Goal: Submit feedback/report problem

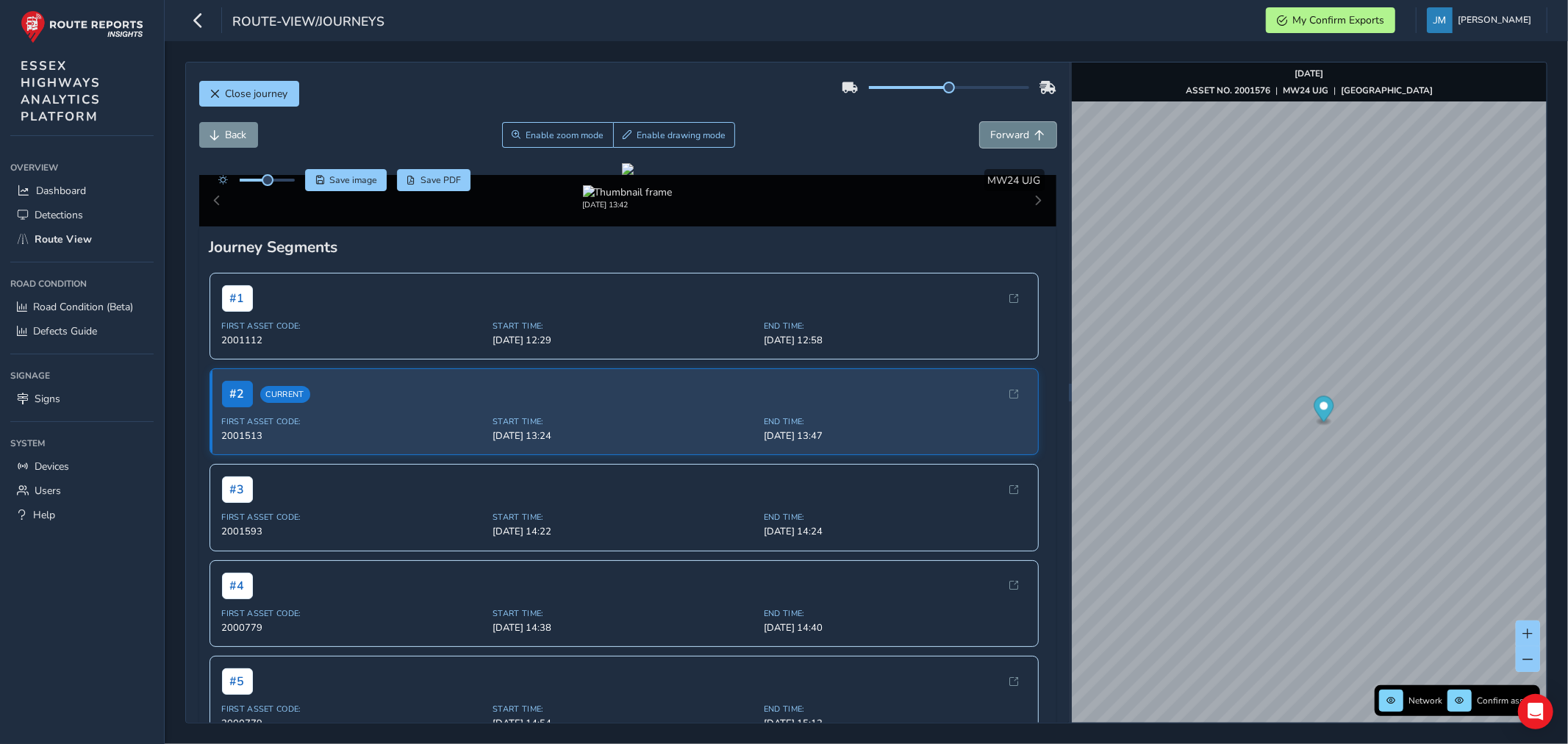
click at [1036, 133] on span "Forward" at bounding box center [1040, 135] width 10 height 10
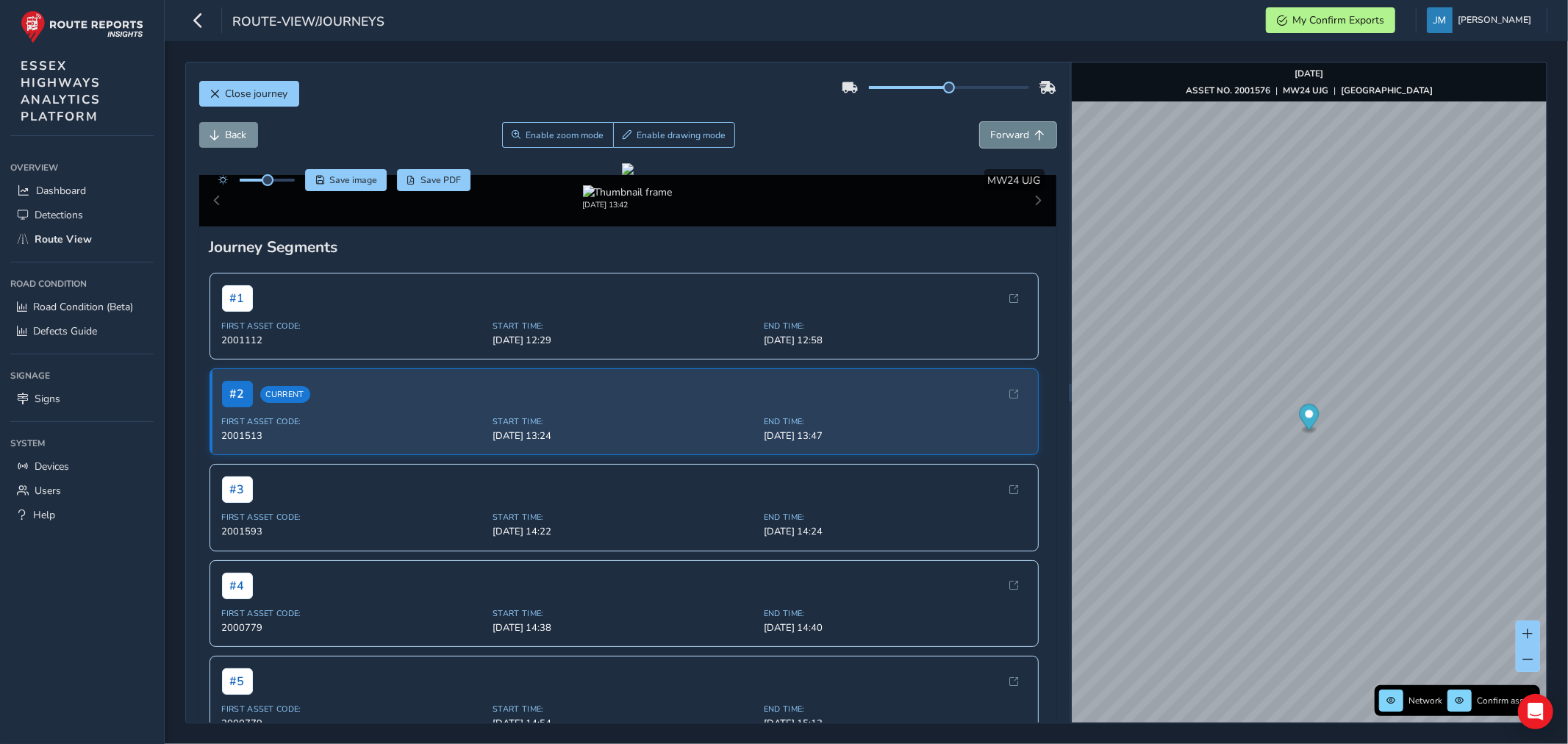
click at [1036, 133] on span "Forward" at bounding box center [1040, 135] width 10 height 10
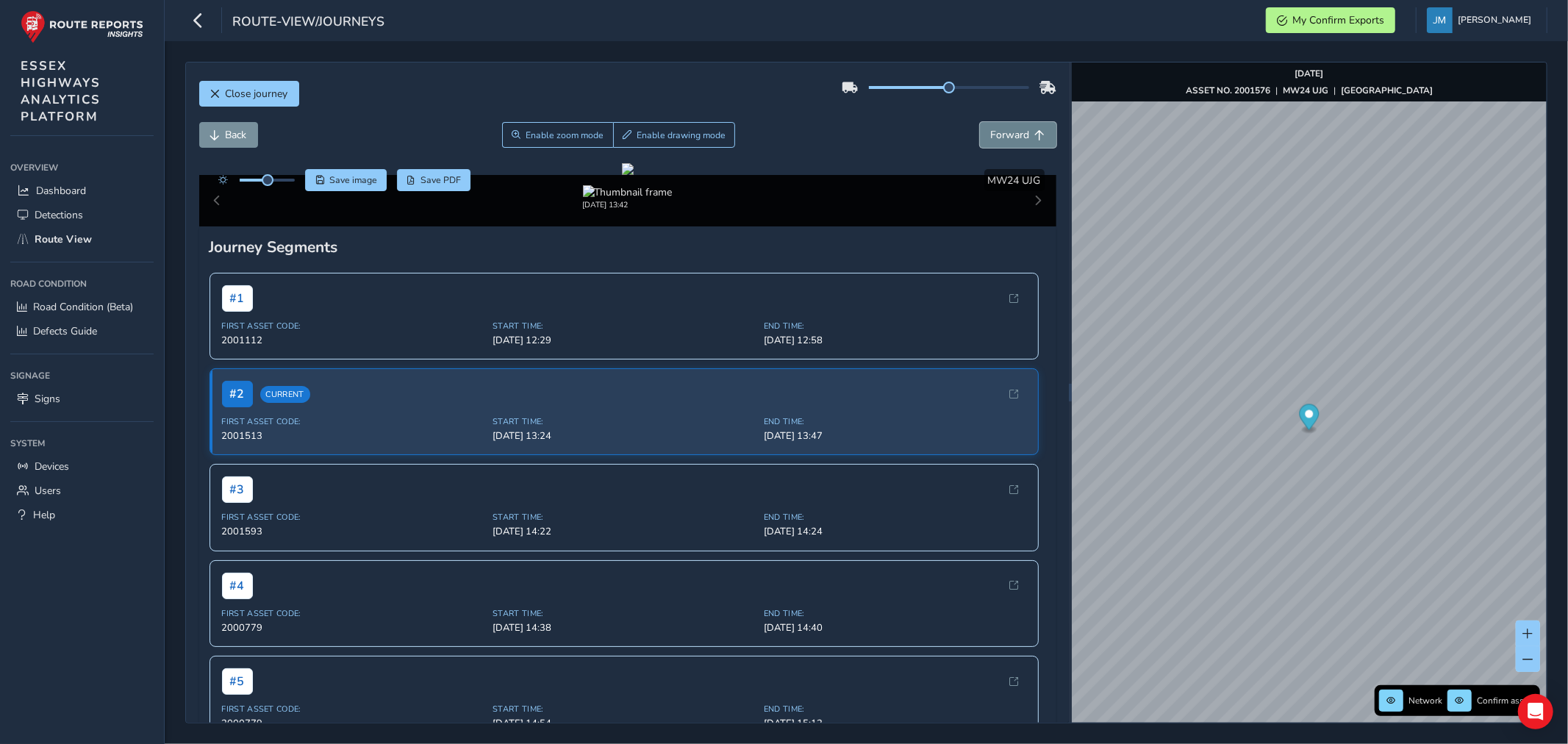
click at [1036, 133] on span "Forward" at bounding box center [1040, 135] width 10 height 10
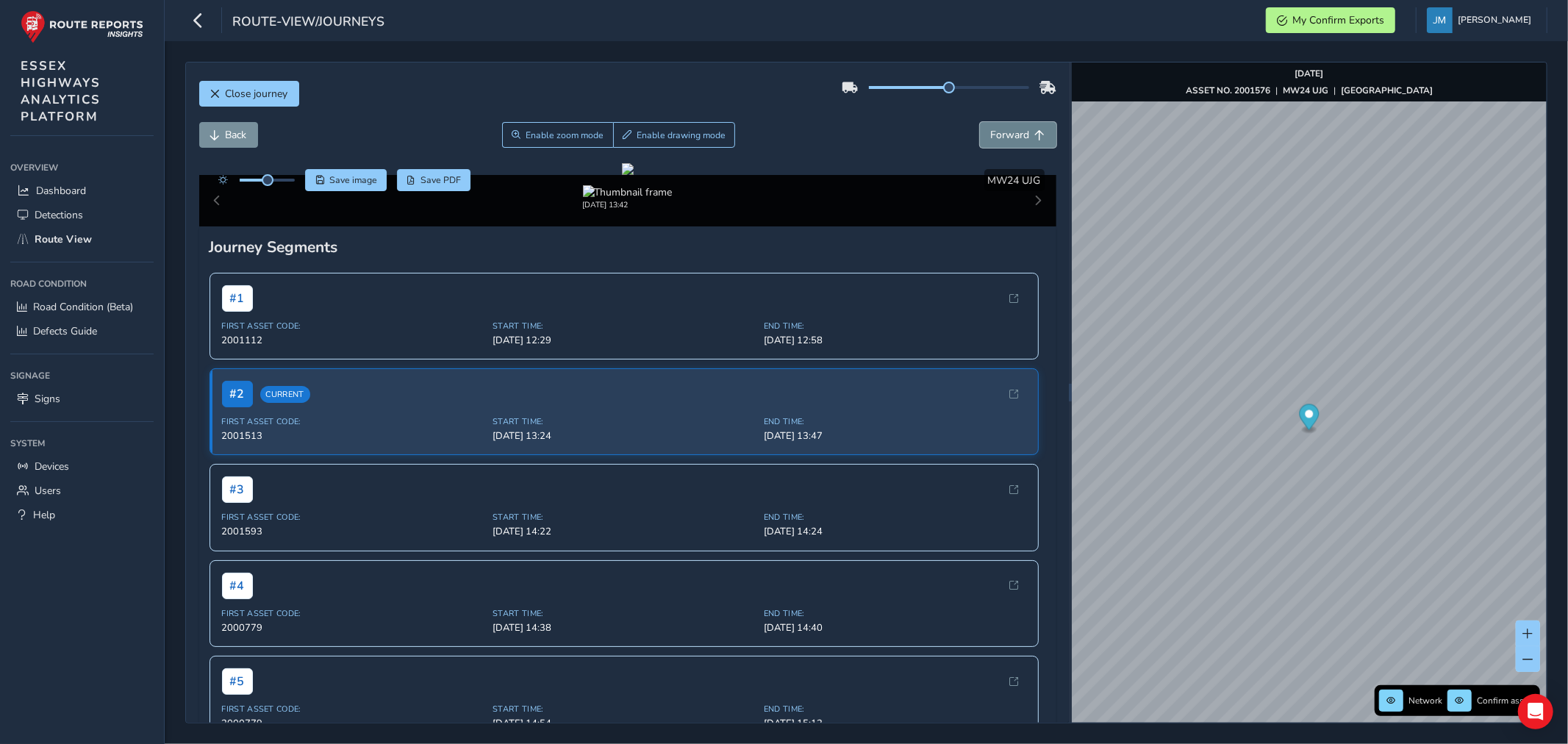
click at [1036, 133] on span "Forward" at bounding box center [1040, 135] width 10 height 10
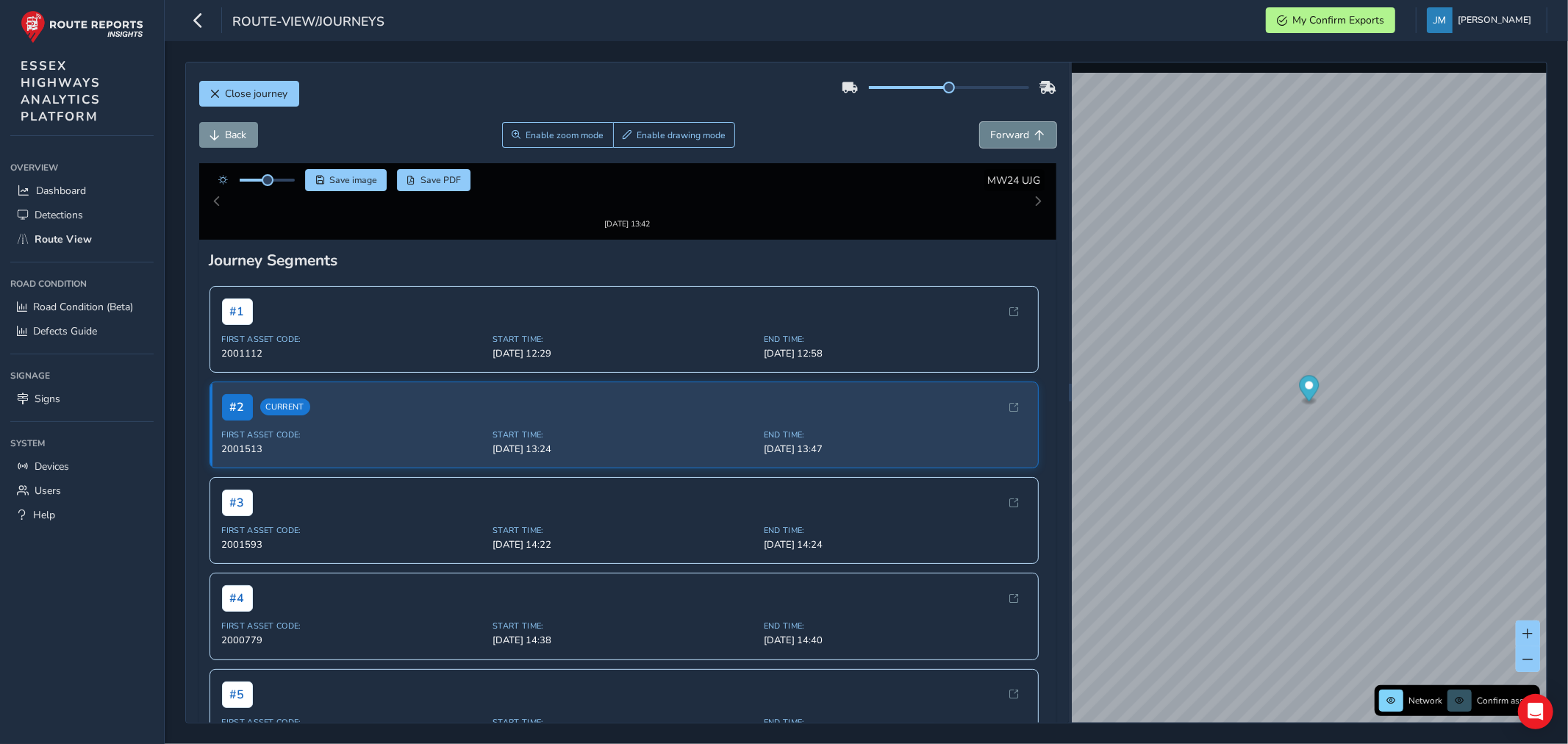
click at [1036, 133] on span "Forward" at bounding box center [1040, 135] width 10 height 10
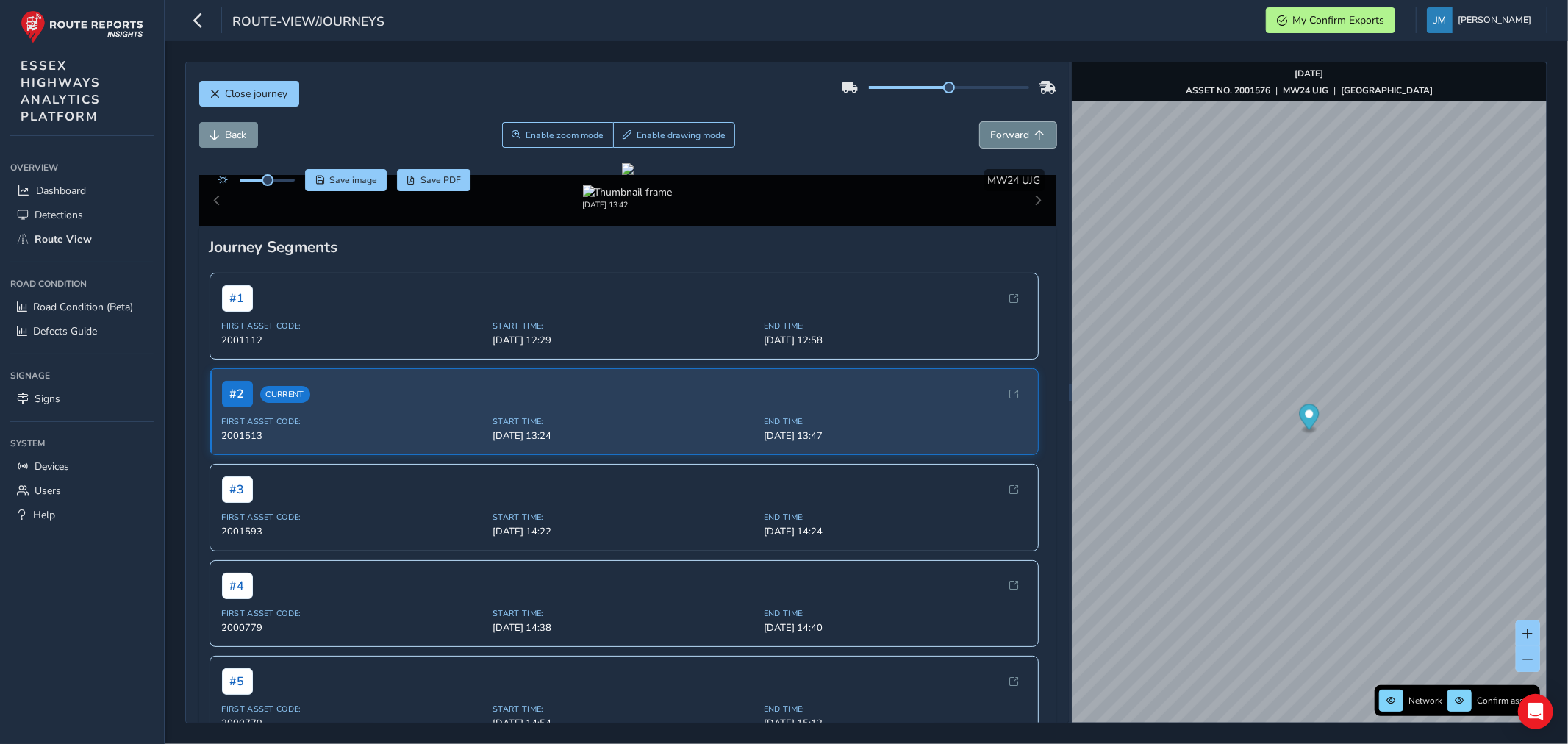
click at [1036, 133] on span "Forward" at bounding box center [1040, 135] width 10 height 10
click at [1036, 131] on span "Forward" at bounding box center [1040, 135] width 10 height 10
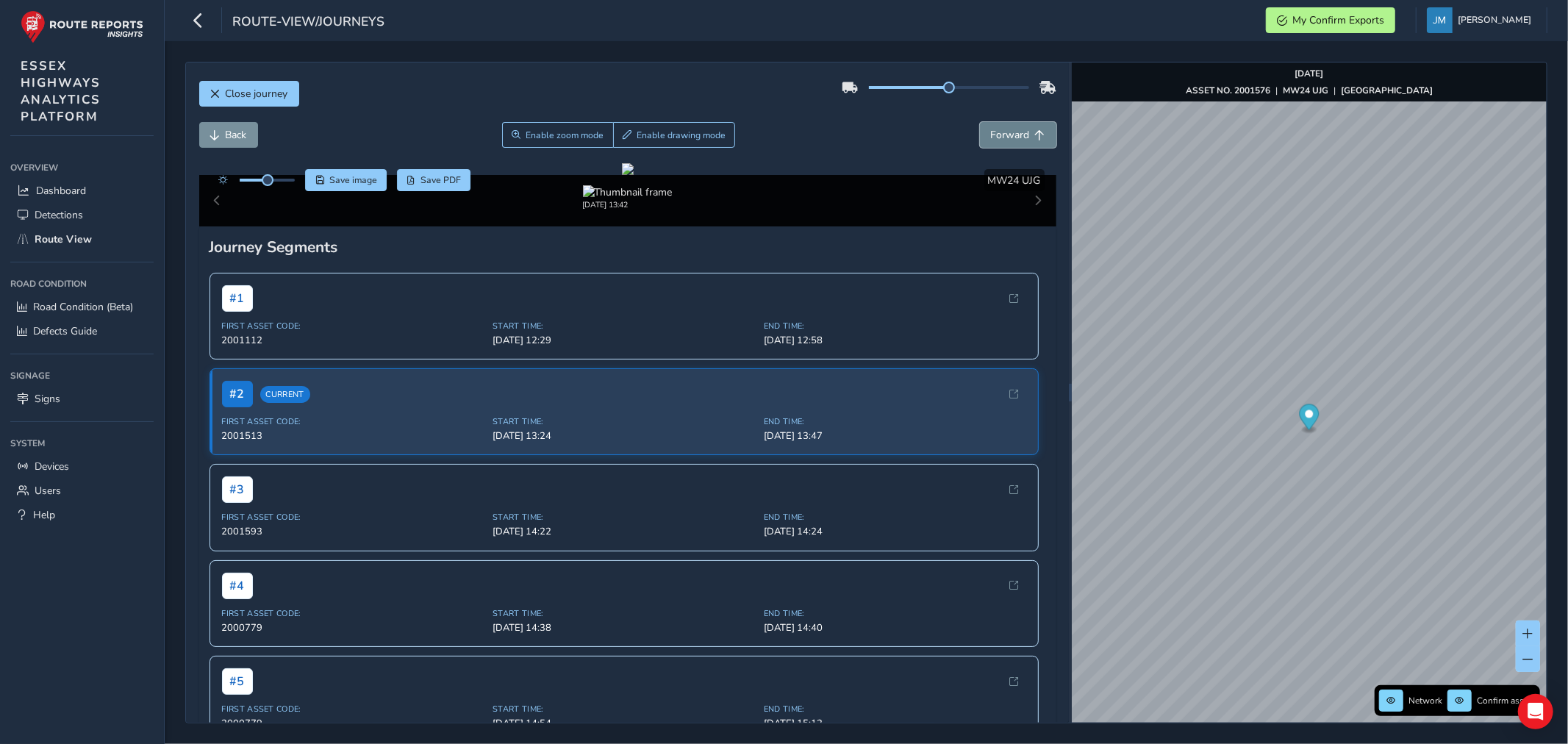
click at [1036, 131] on span "Forward" at bounding box center [1040, 135] width 10 height 10
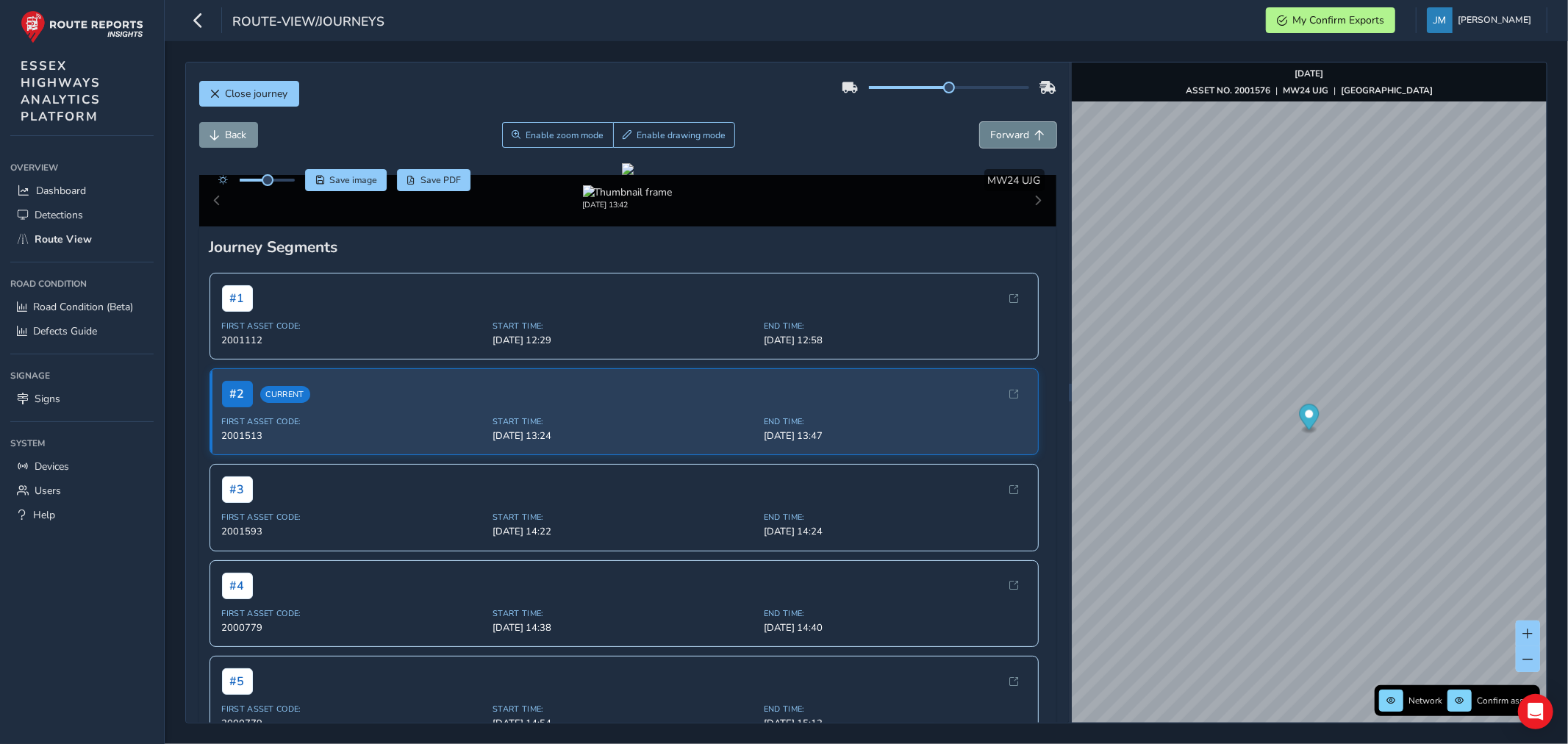
click at [1036, 131] on span "Forward" at bounding box center [1040, 135] width 10 height 10
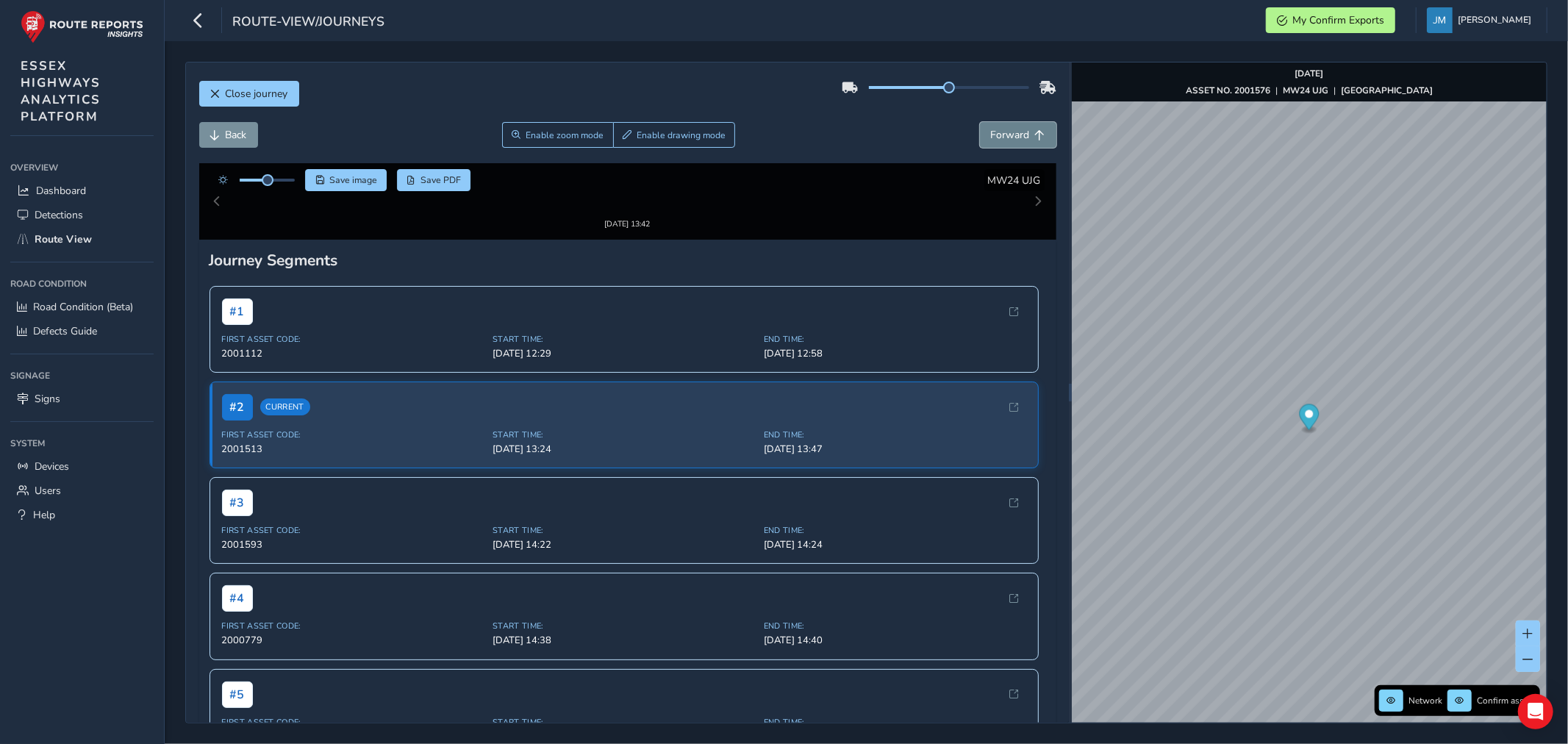
click at [1036, 131] on span "Forward" at bounding box center [1040, 135] width 10 height 10
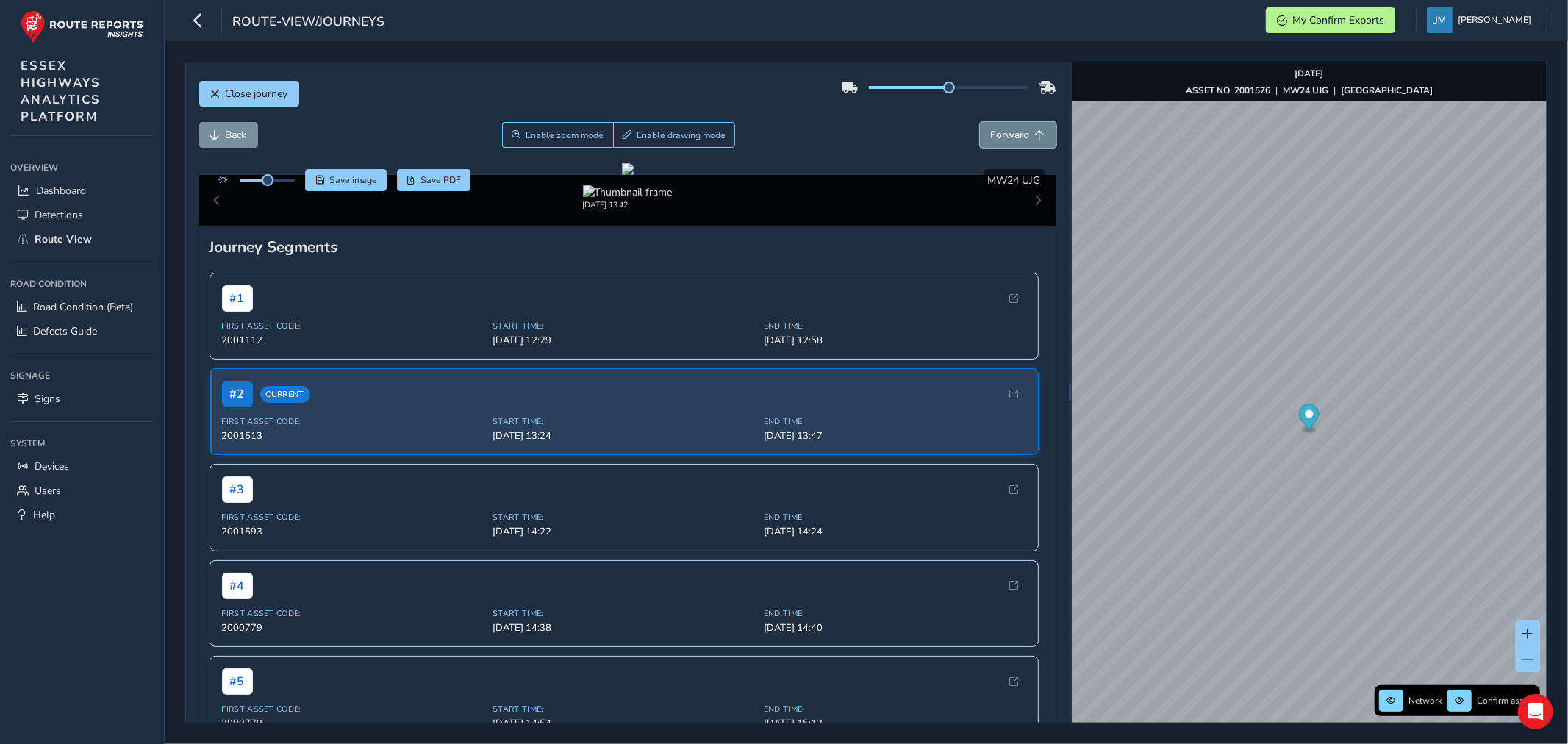
click at [1036, 131] on span "Forward" at bounding box center [1040, 135] width 10 height 10
click at [1036, 134] on span "Forward" at bounding box center [1040, 135] width 10 height 10
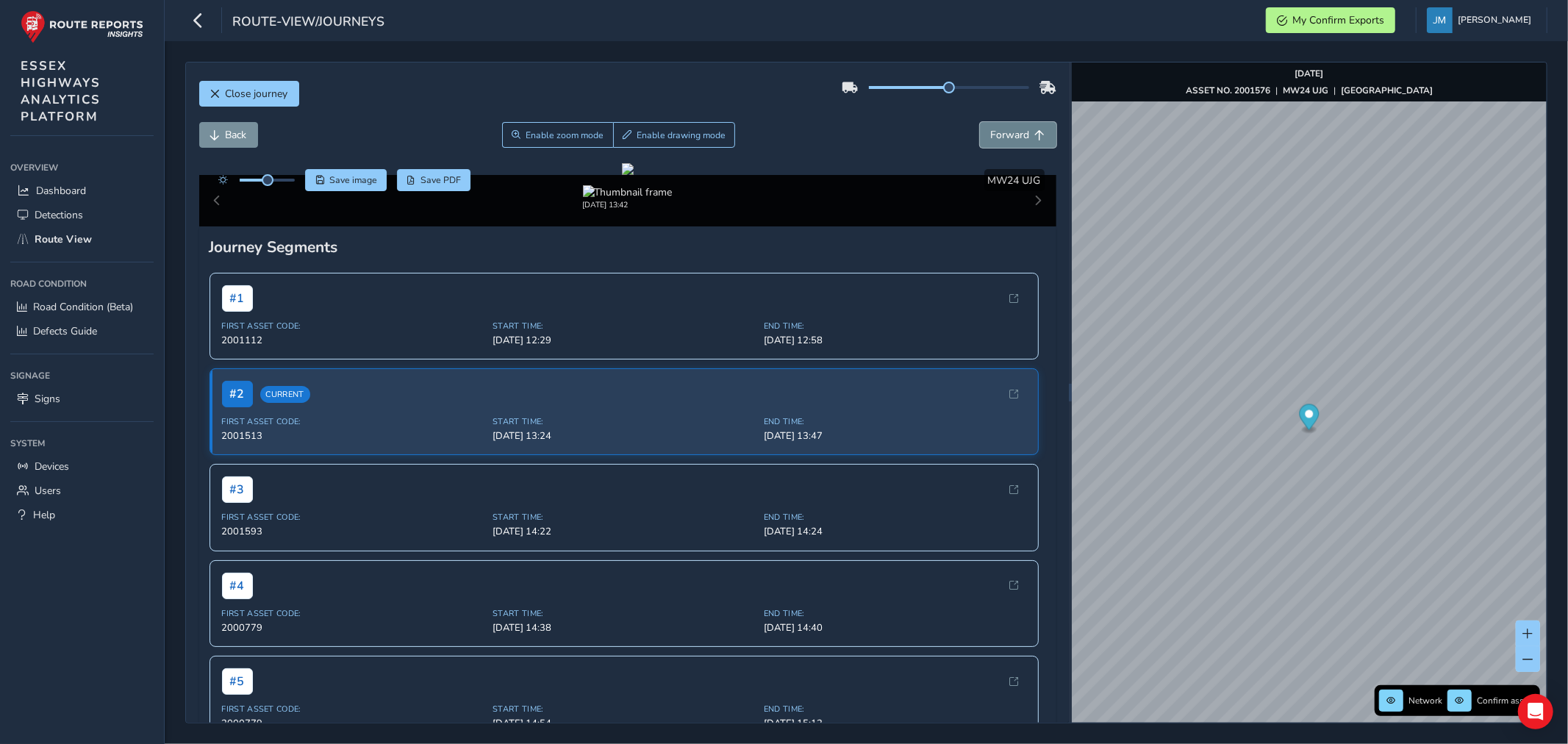
click at [1036, 134] on span "Forward" at bounding box center [1040, 135] width 10 height 10
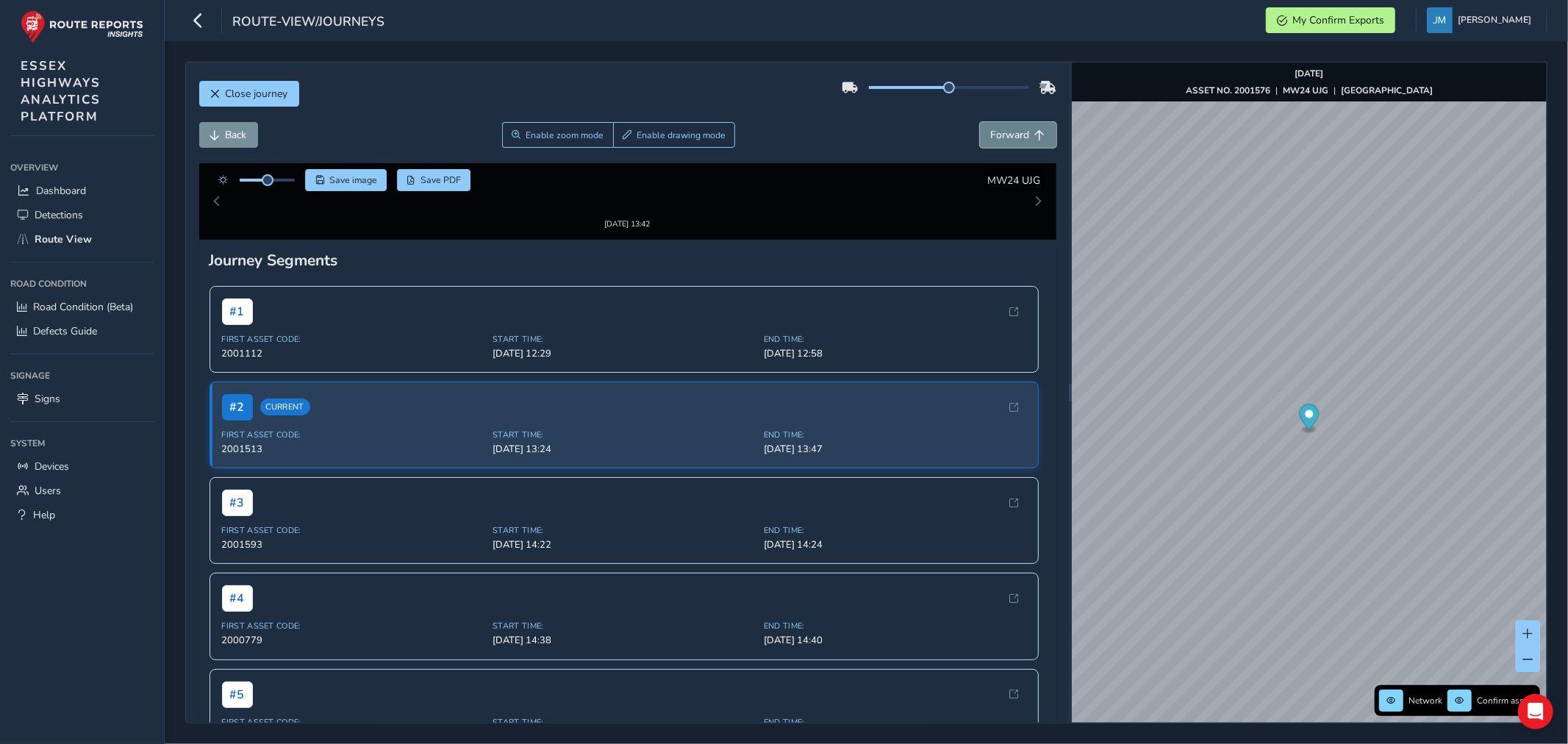
click at [1036, 134] on span "Forward" at bounding box center [1040, 135] width 10 height 10
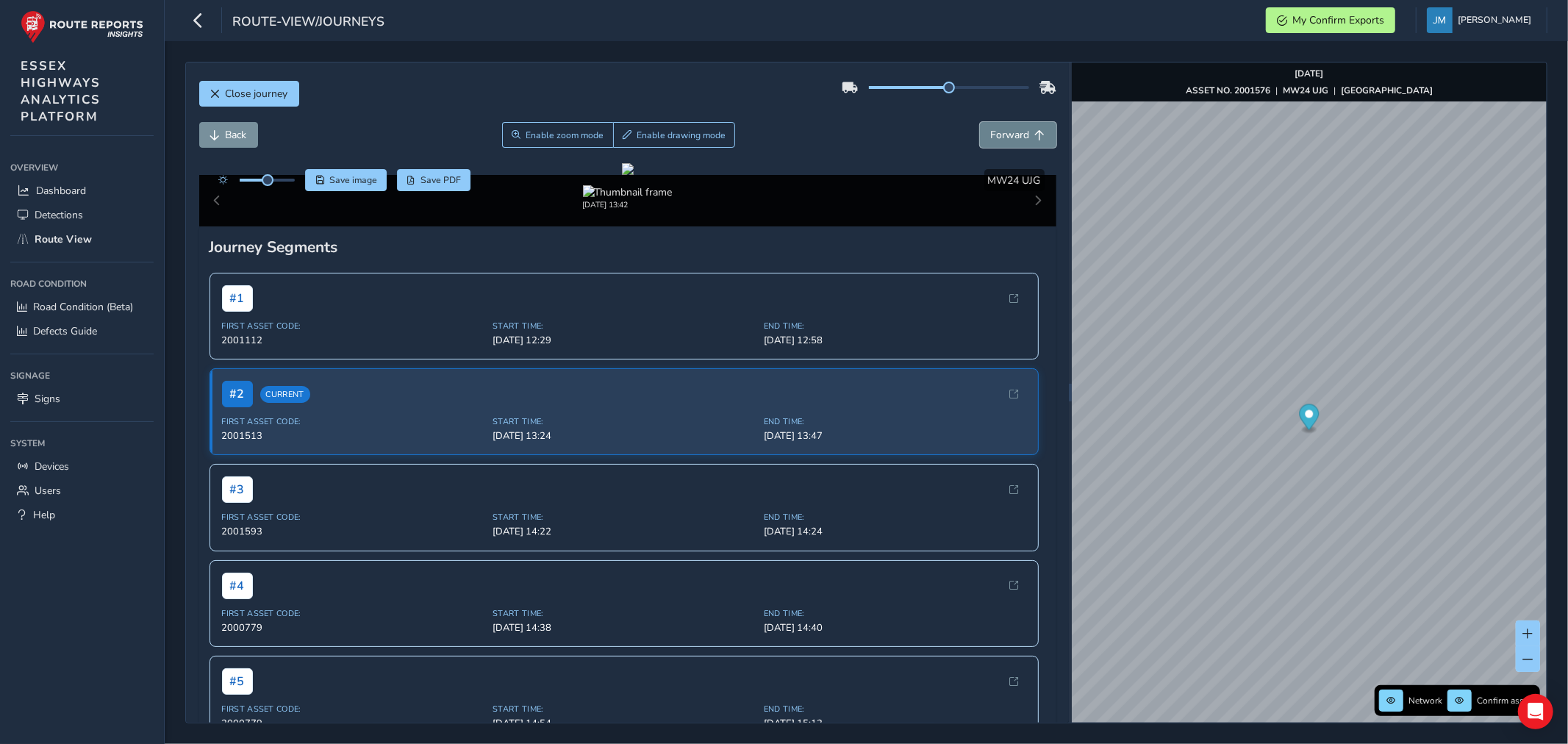
click at [1036, 134] on span "Forward" at bounding box center [1040, 135] width 10 height 10
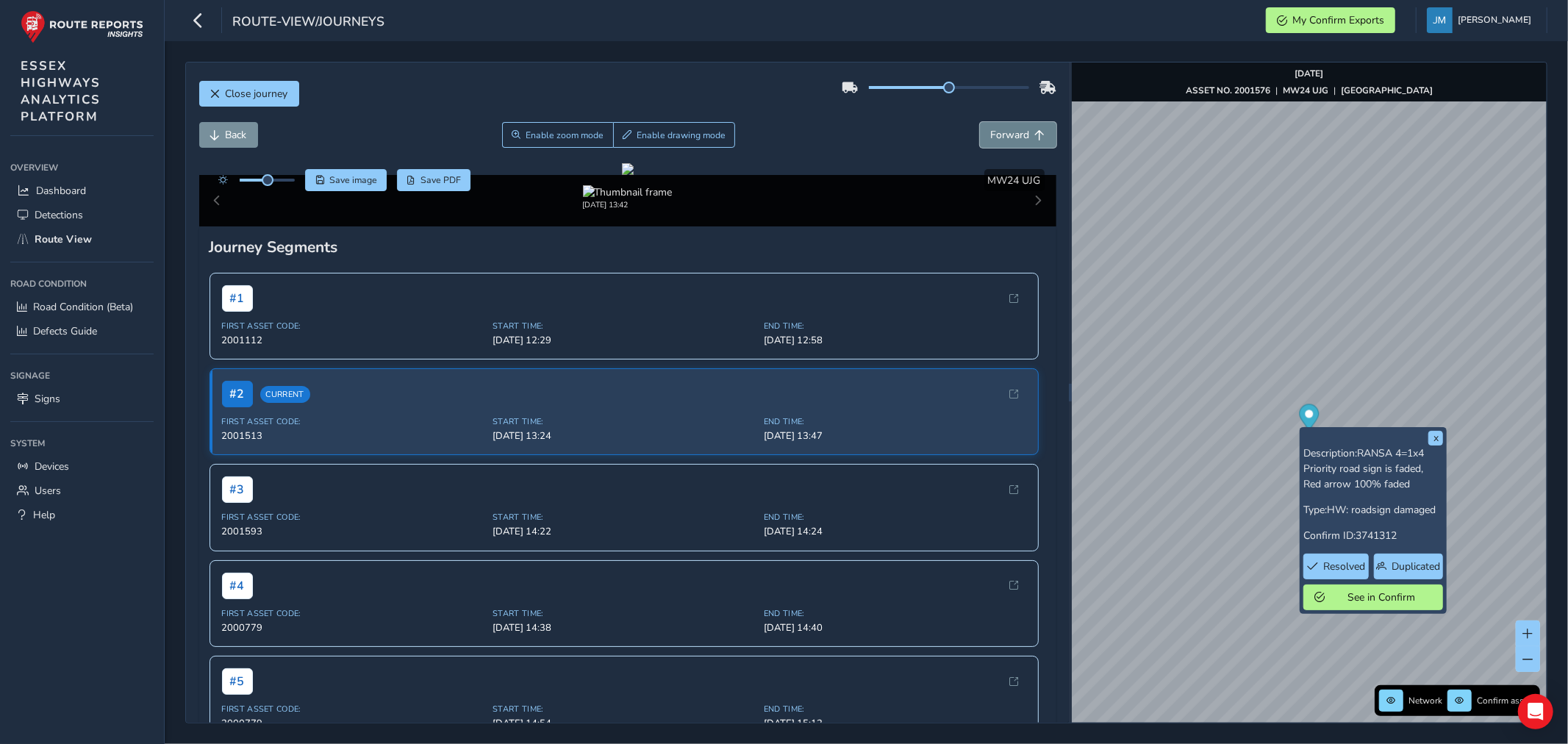
click at [1036, 132] on span "Forward" at bounding box center [1040, 135] width 10 height 10
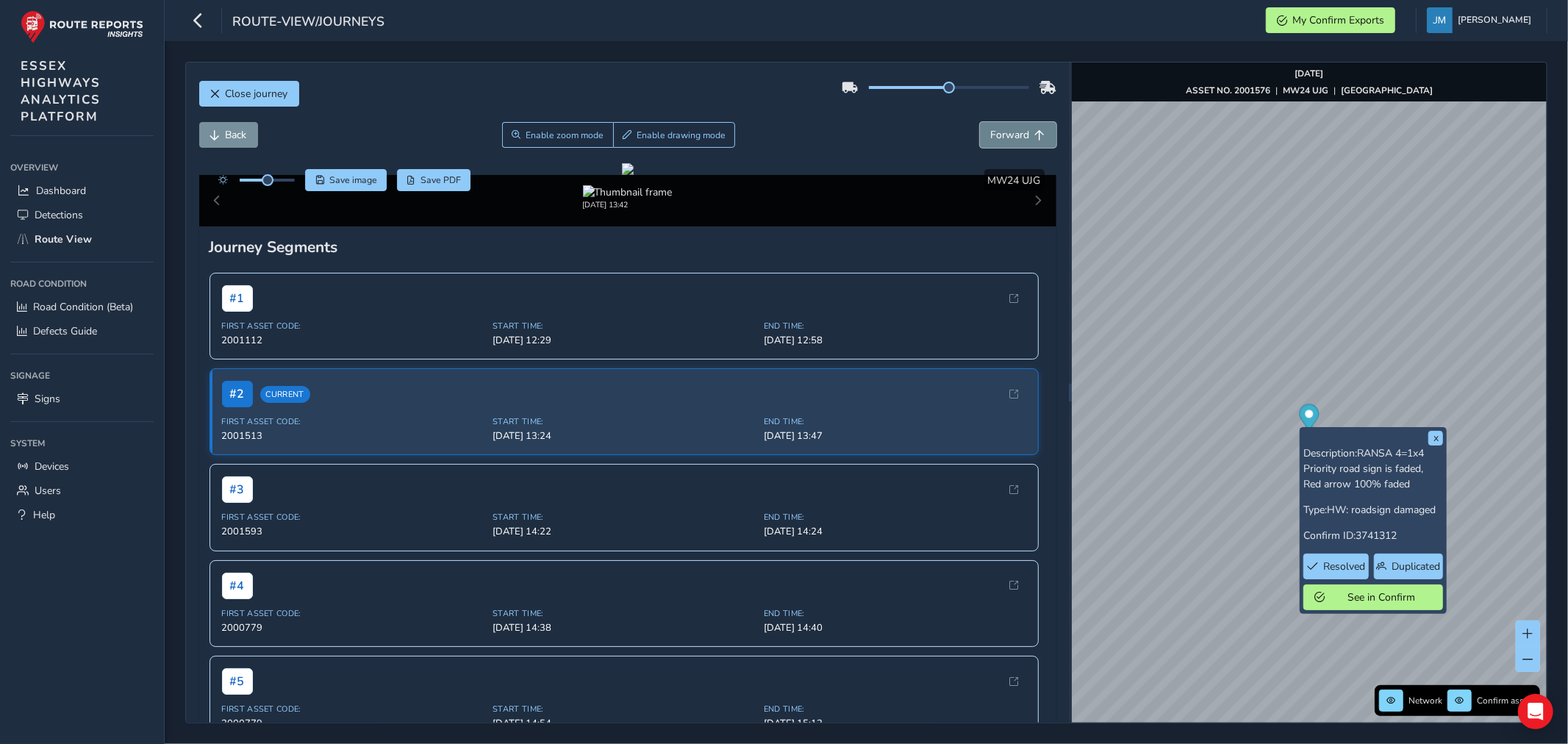
click at [1036, 132] on span "Forward" at bounding box center [1040, 135] width 10 height 10
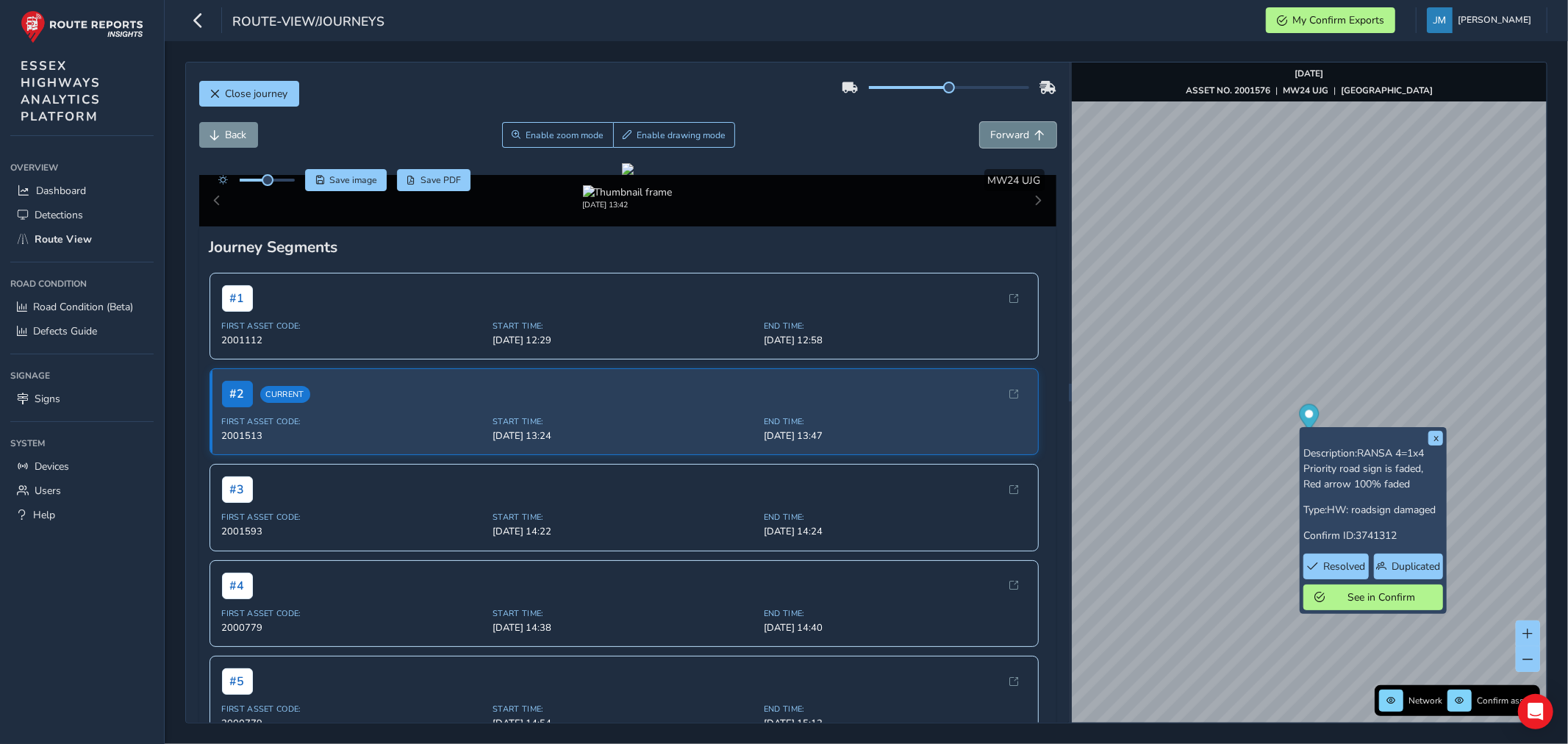
click at [1036, 132] on span "Forward" at bounding box center [1040, 135] width 10 height 10
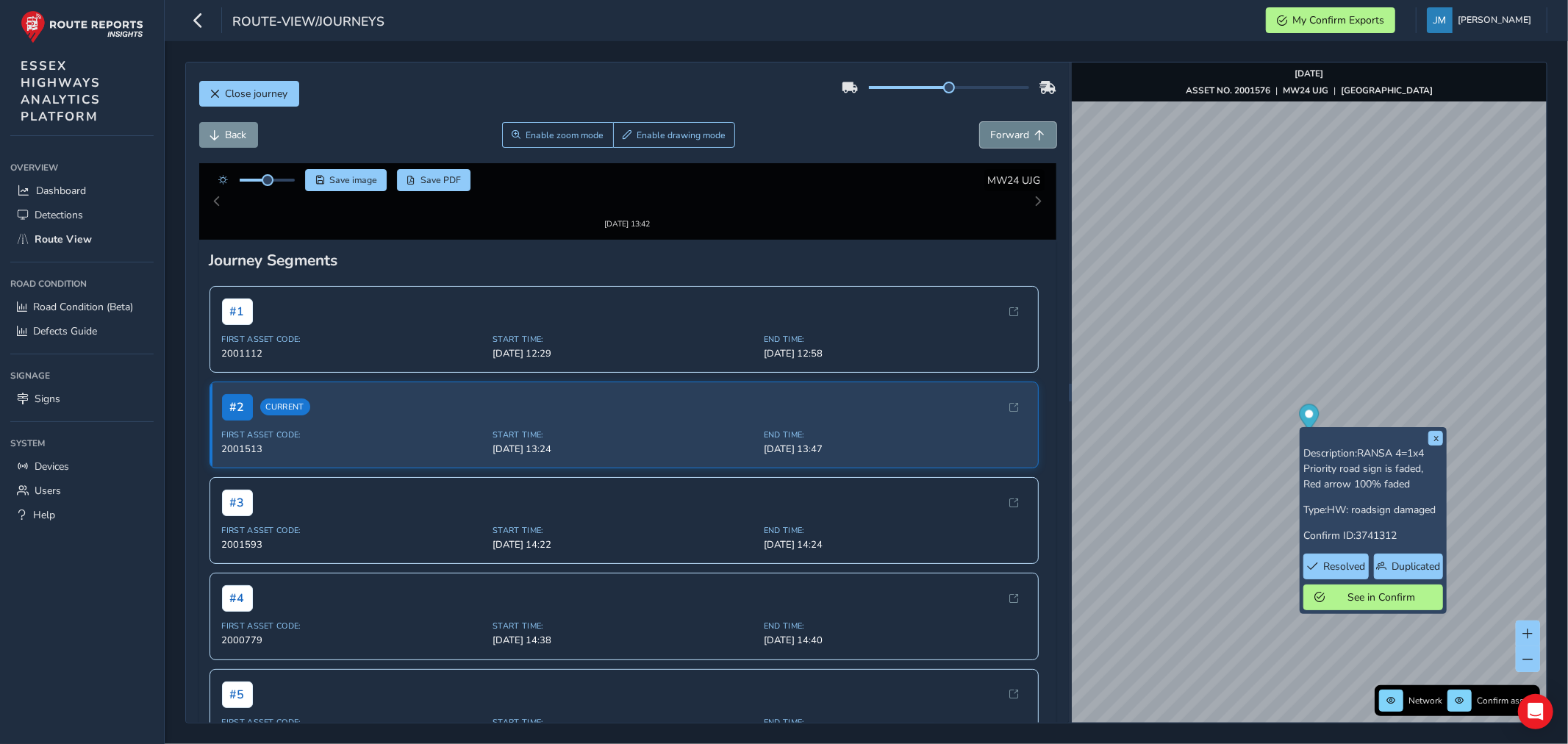
click at [1036, 132] on span "Forward" at bounding box center [1040, 135] width 10 height 10
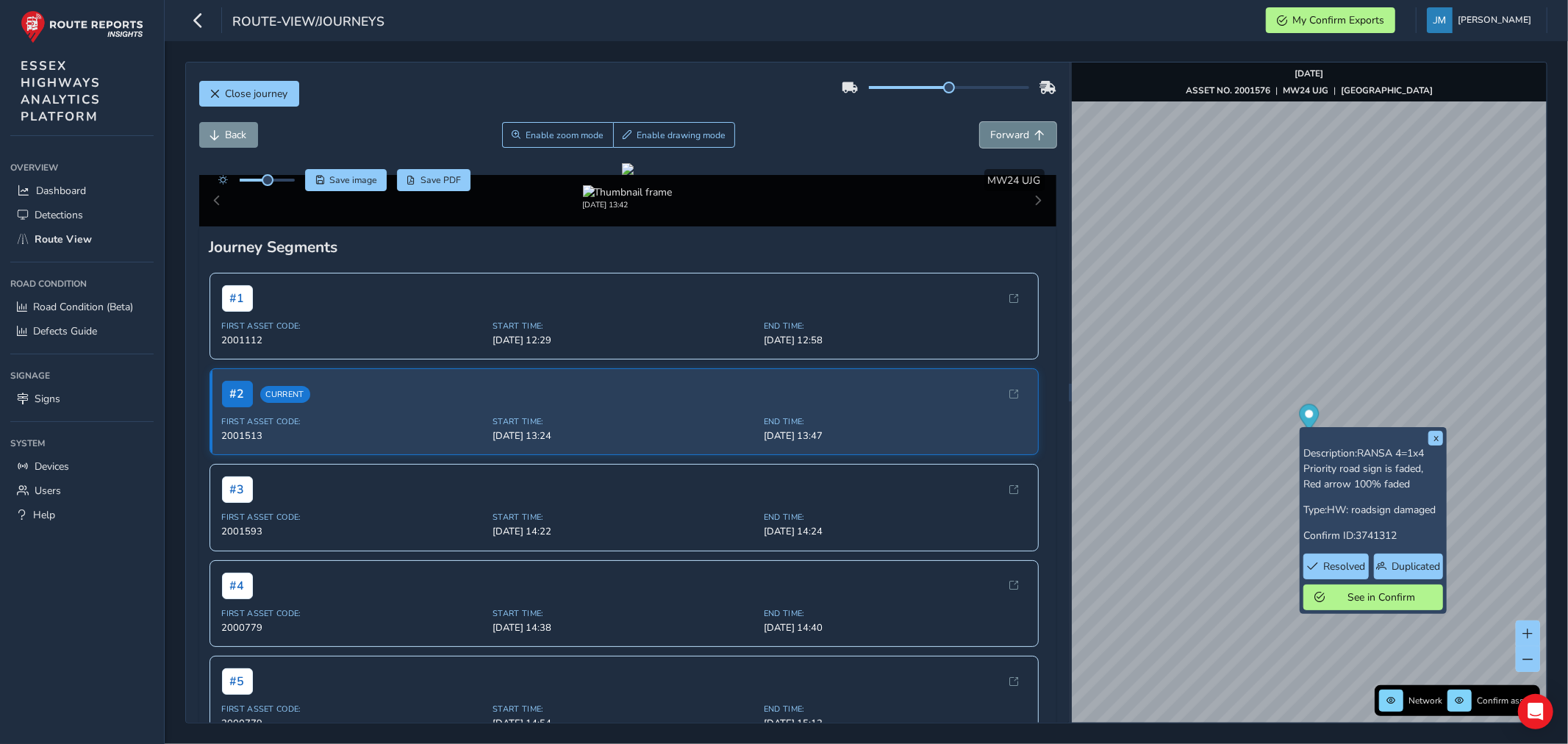
click at [1036, 132] on span "Forward" at bounding box center [1040, 135] width 10 height 10
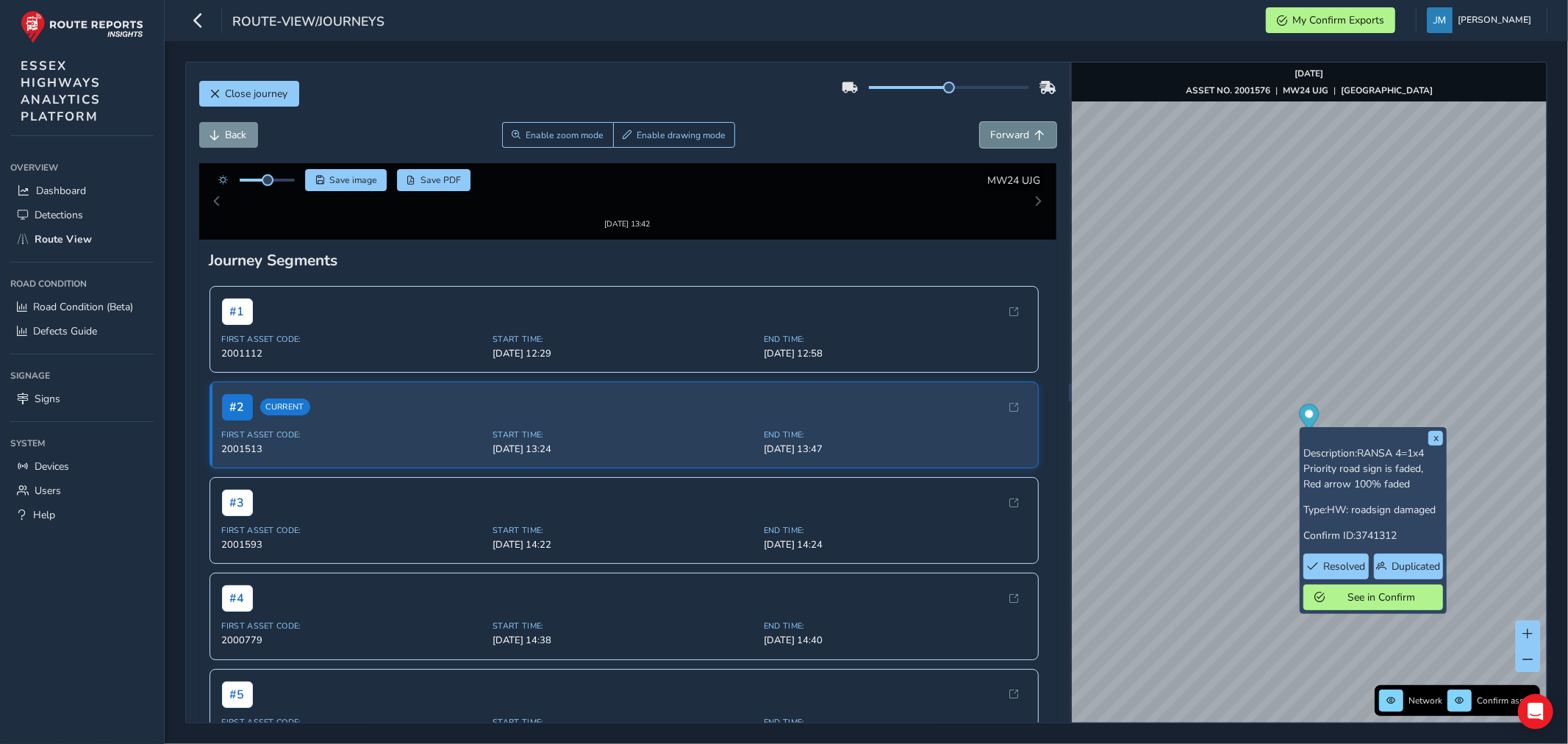
click at [1036, 132] on span "Forward" at bounding box center [1040, 135] width 10 height 10
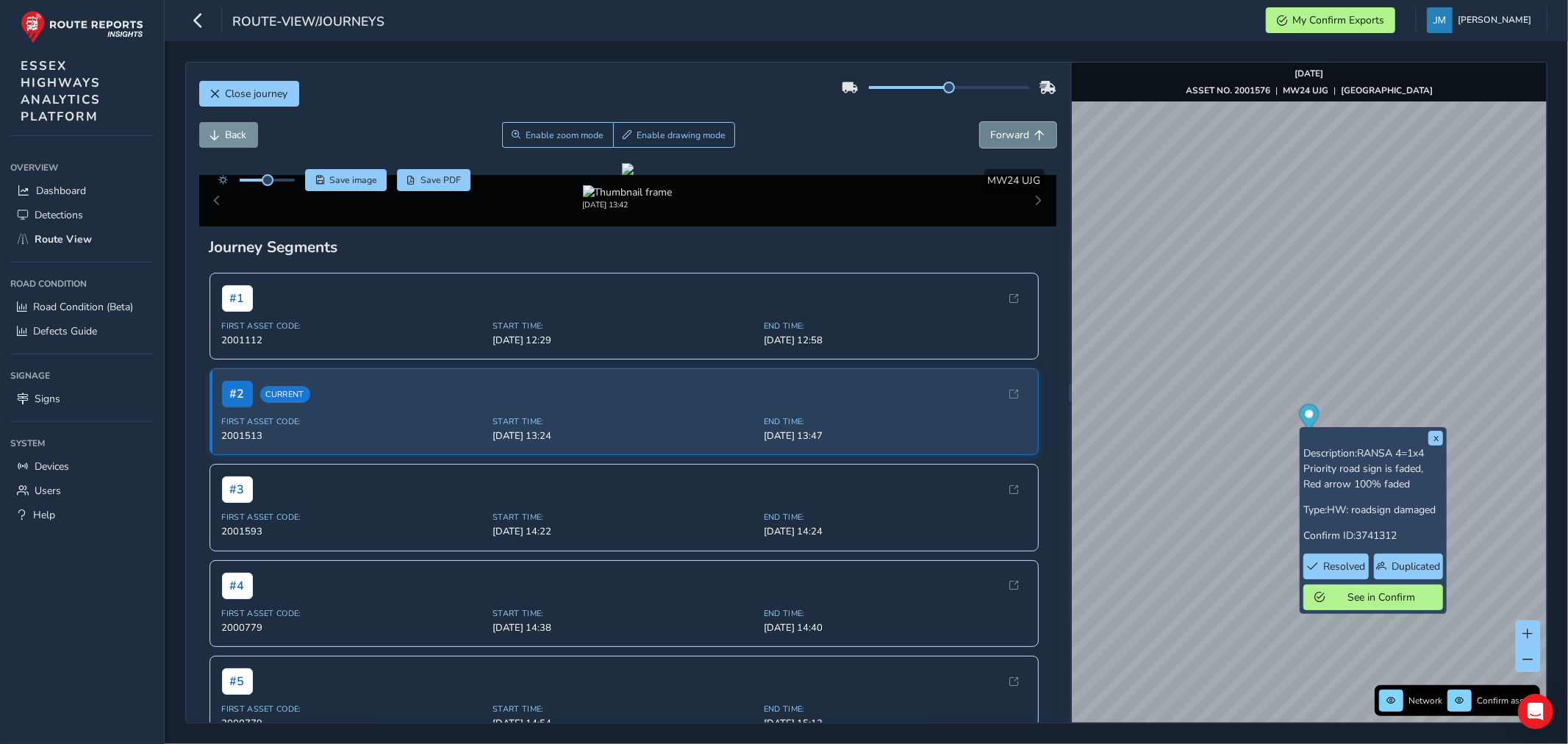
click at [1036, 132] on span "Forward" at bounding box center [1040, 135] width 10 height 10
click at [1023, 126] on button "Forward" at bounding box center [1018, 135] width 77 height 26
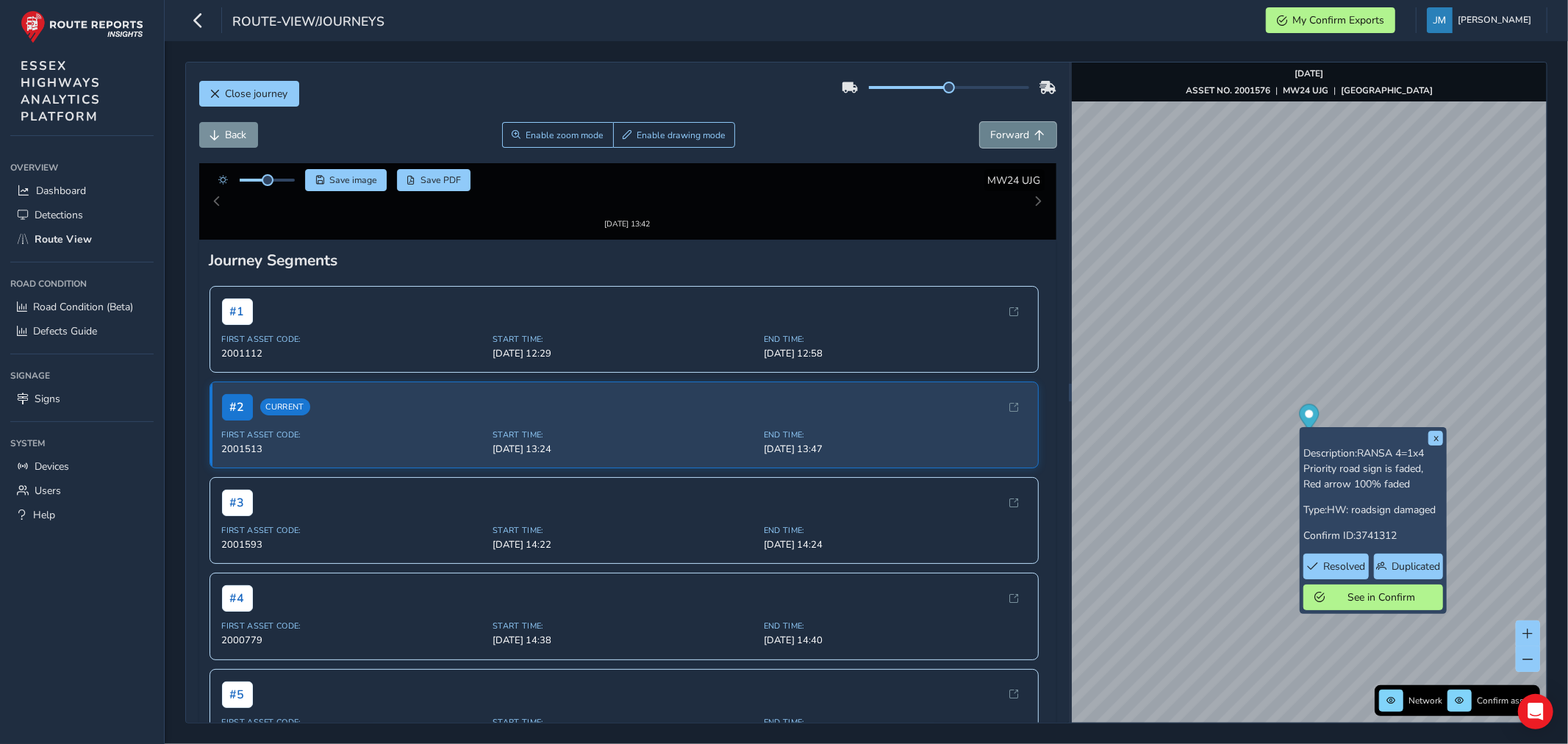
click at [1023, 126] on button "Forward" at bounding box center [1018, 135] width 77 height 26
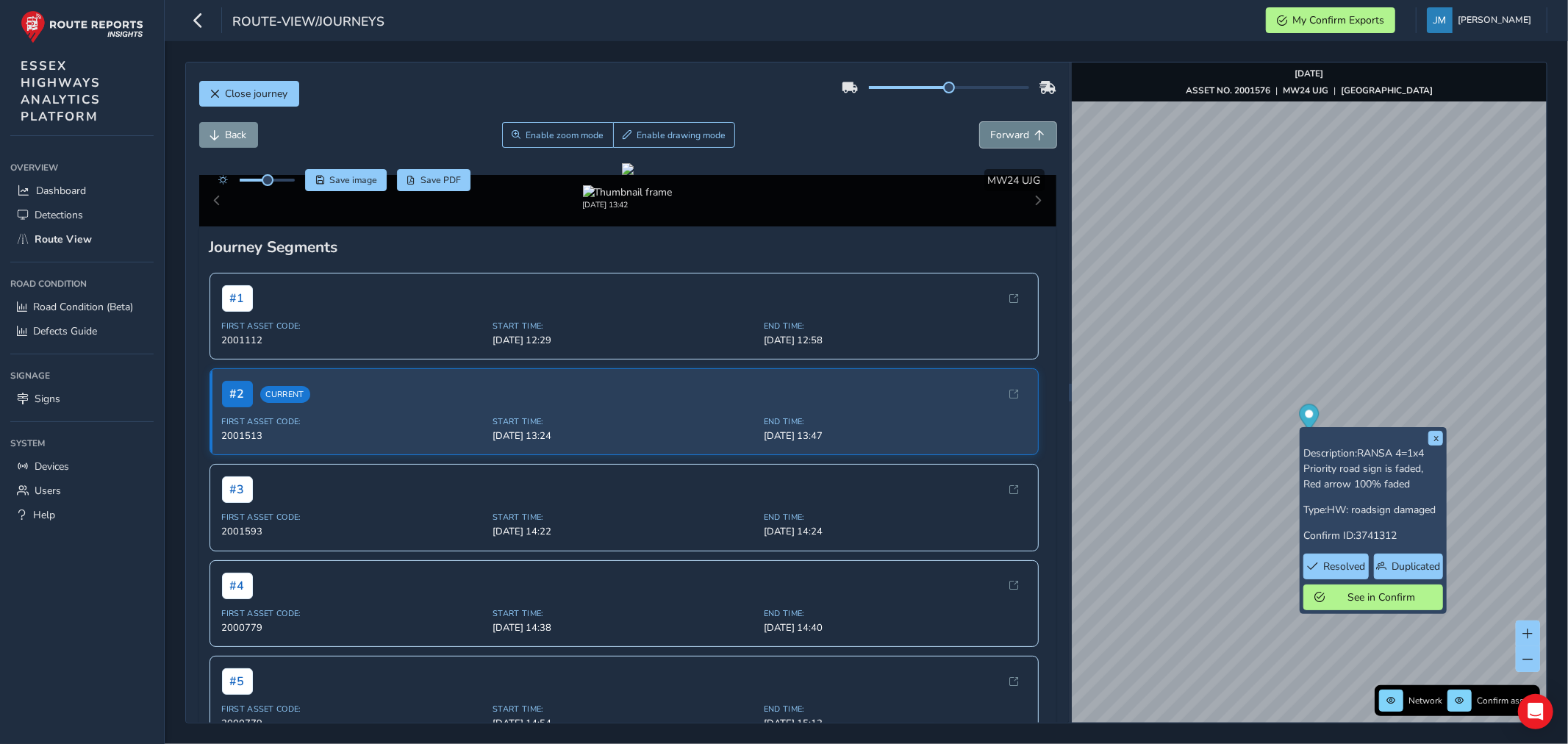
click at [1023, 126] on button "Forward" at bounding box center [1018, 135] width 77 height 26
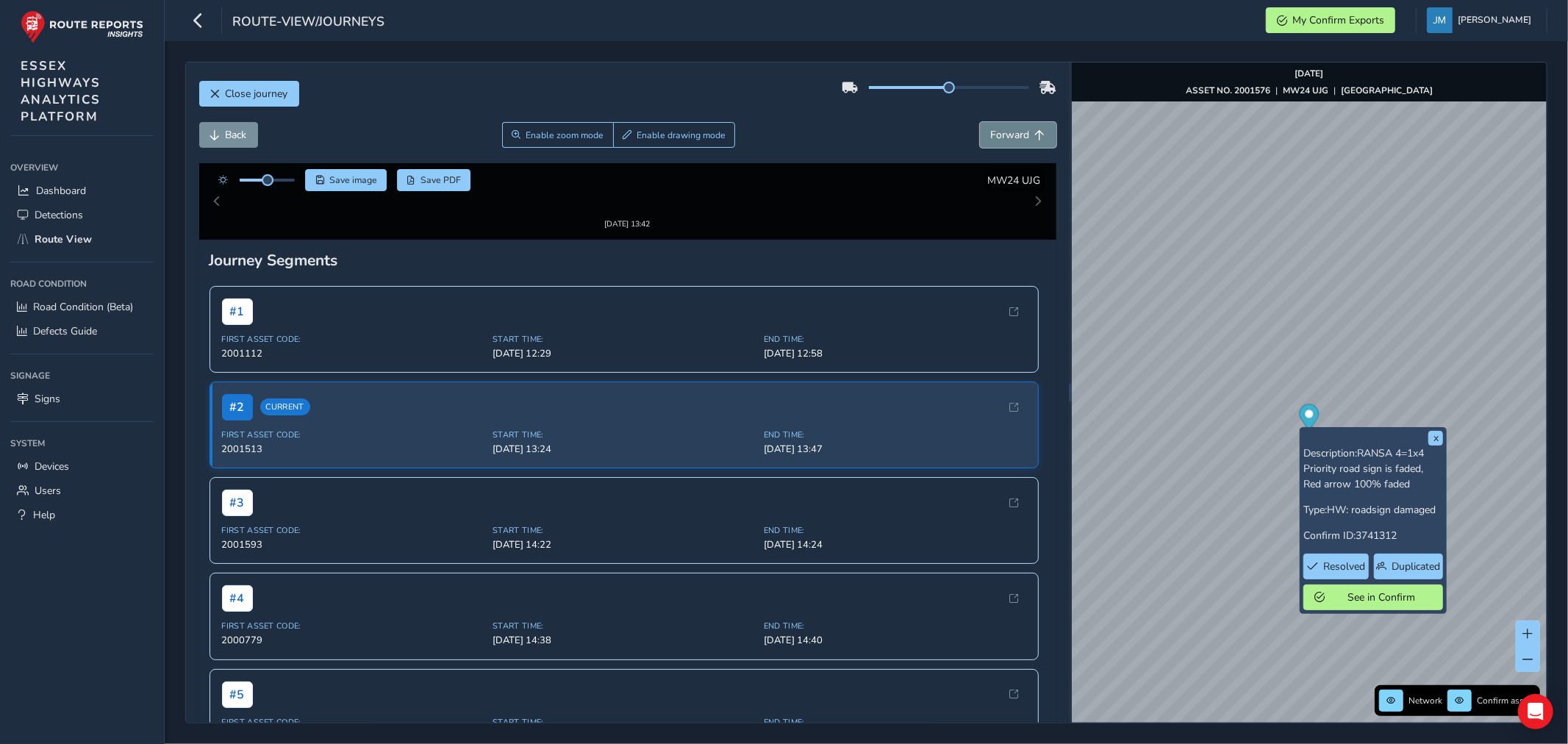
click at [1023, 126] on button "Forward" at bounding box center [1018, 135] width 77 height 26
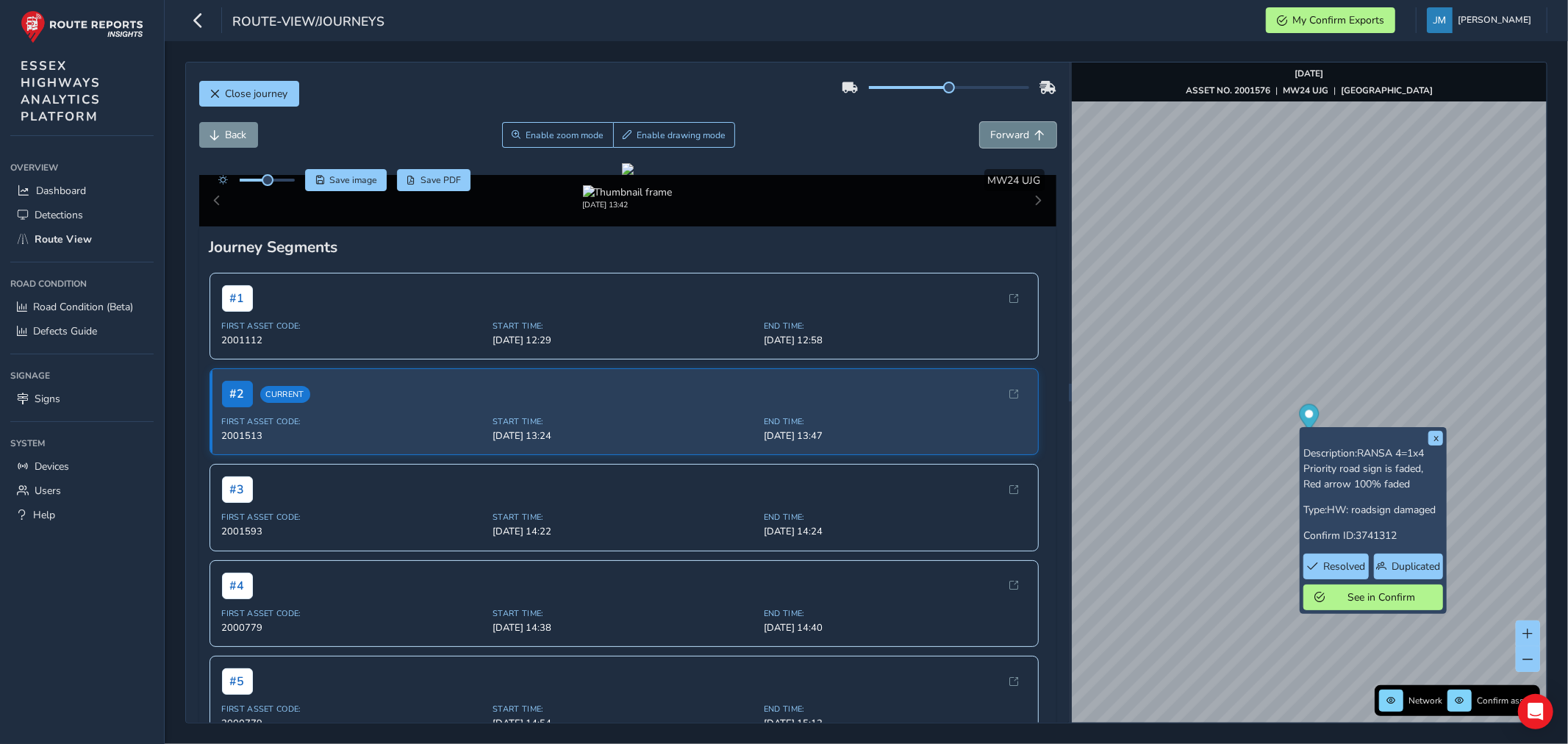
click at [1023, 126] on button "Forward" at bounding box center [1018, 135] width 77 height 26
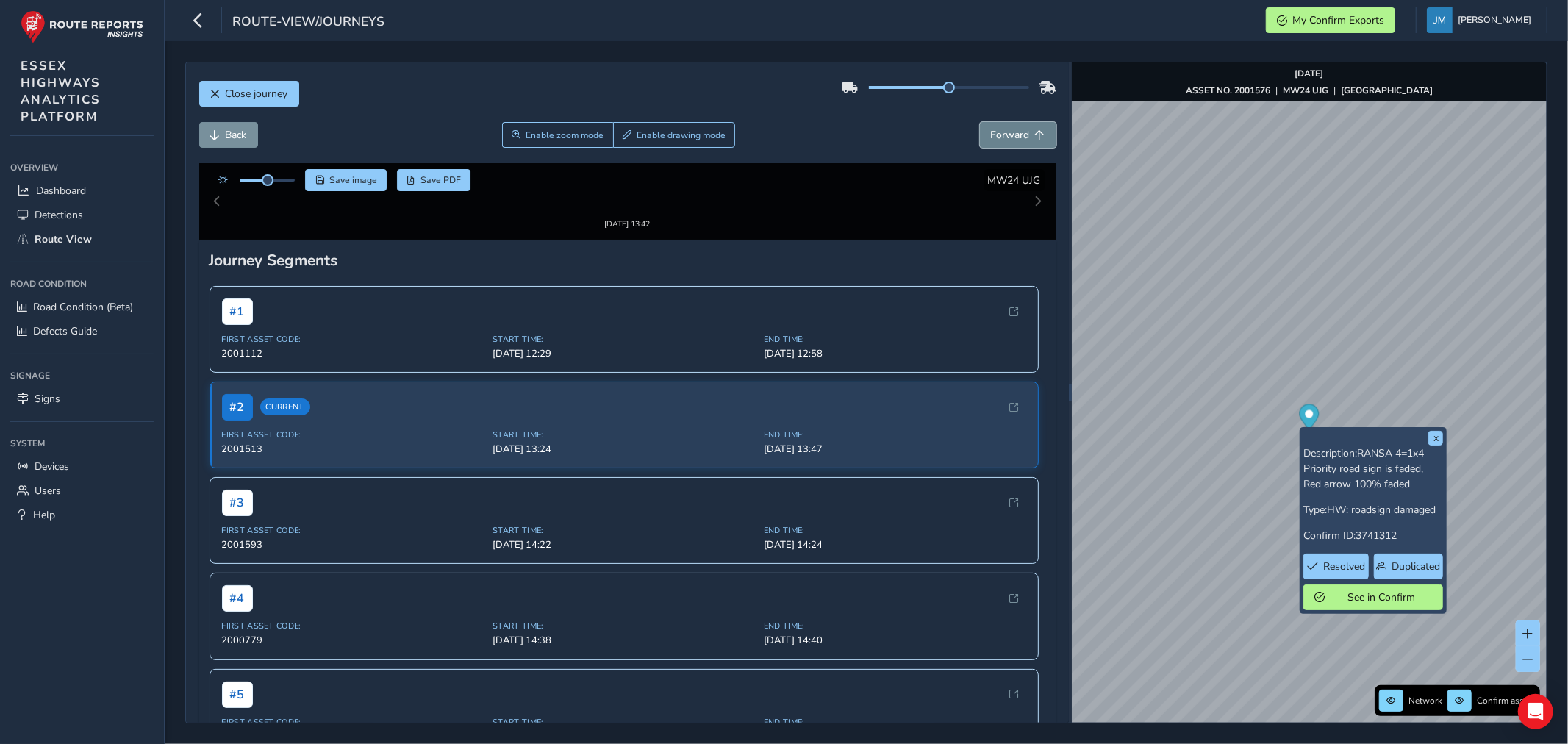
click at [1023, 126] on button "Forward" at bounding box center [1018, 135] width 77 height 26
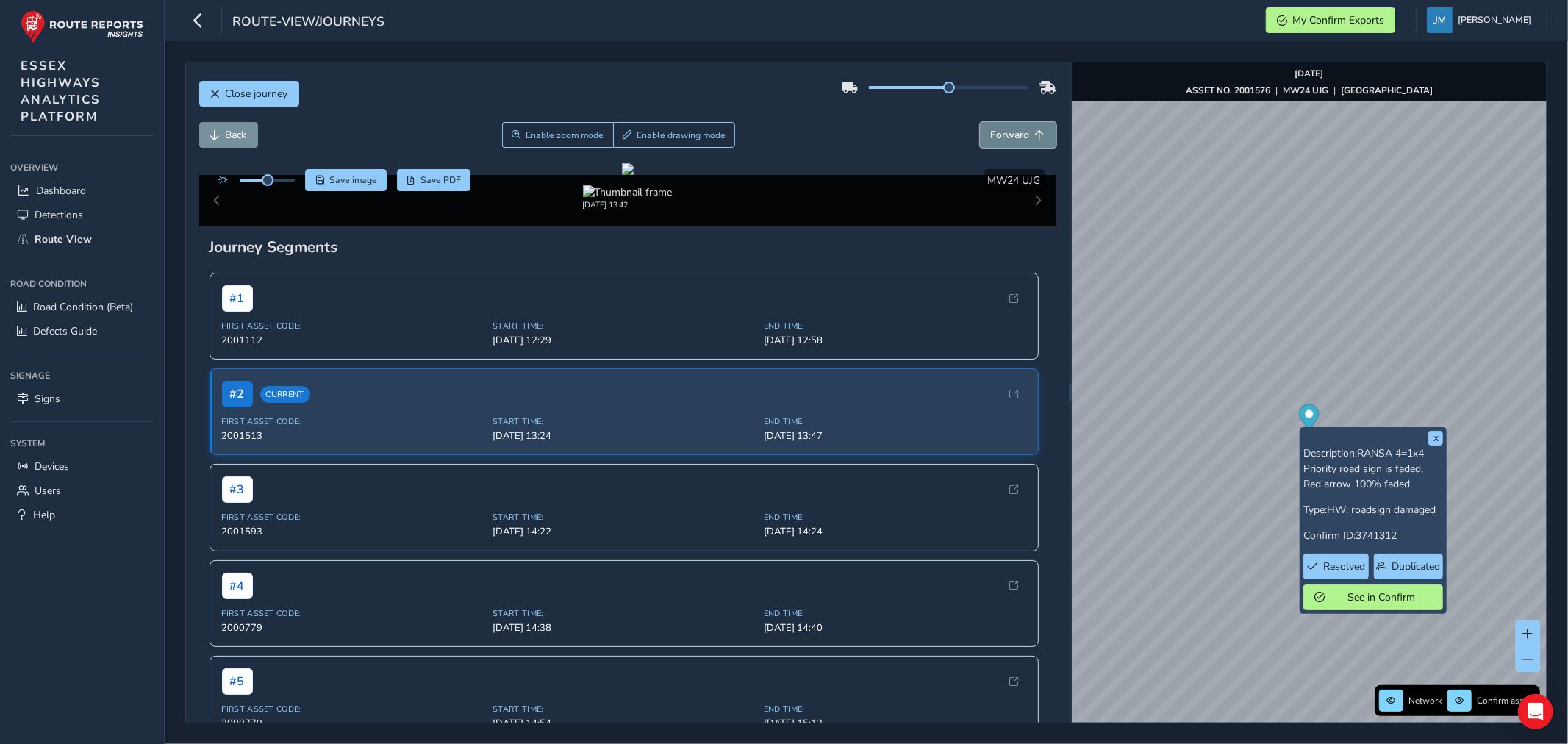
click at [1023, 126] on button "Forward" at bounding box center [1018, 135] width 77 height 26
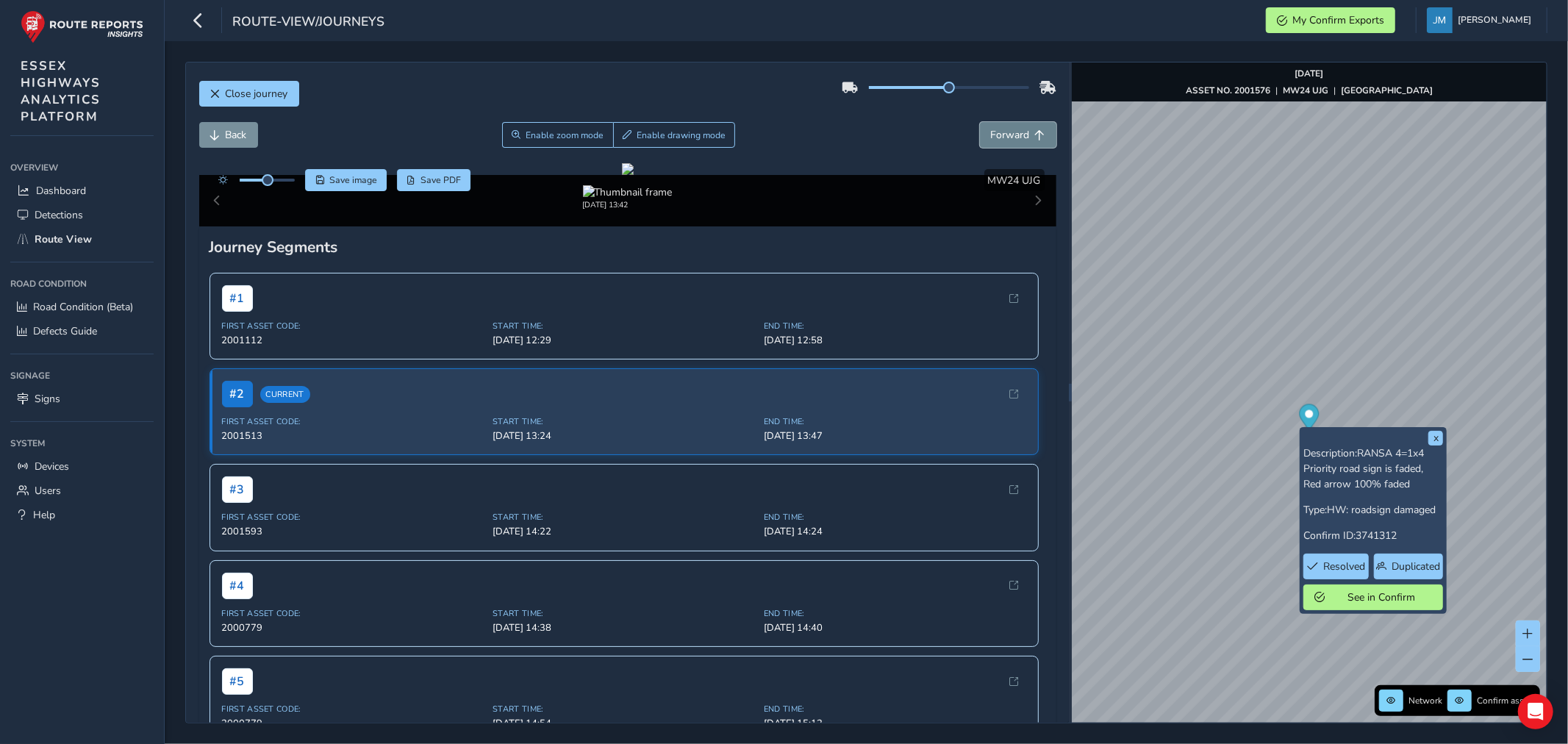
click at [1023, 126] on button "Forward" at bounding box center [1018, 135] width 77 height 26
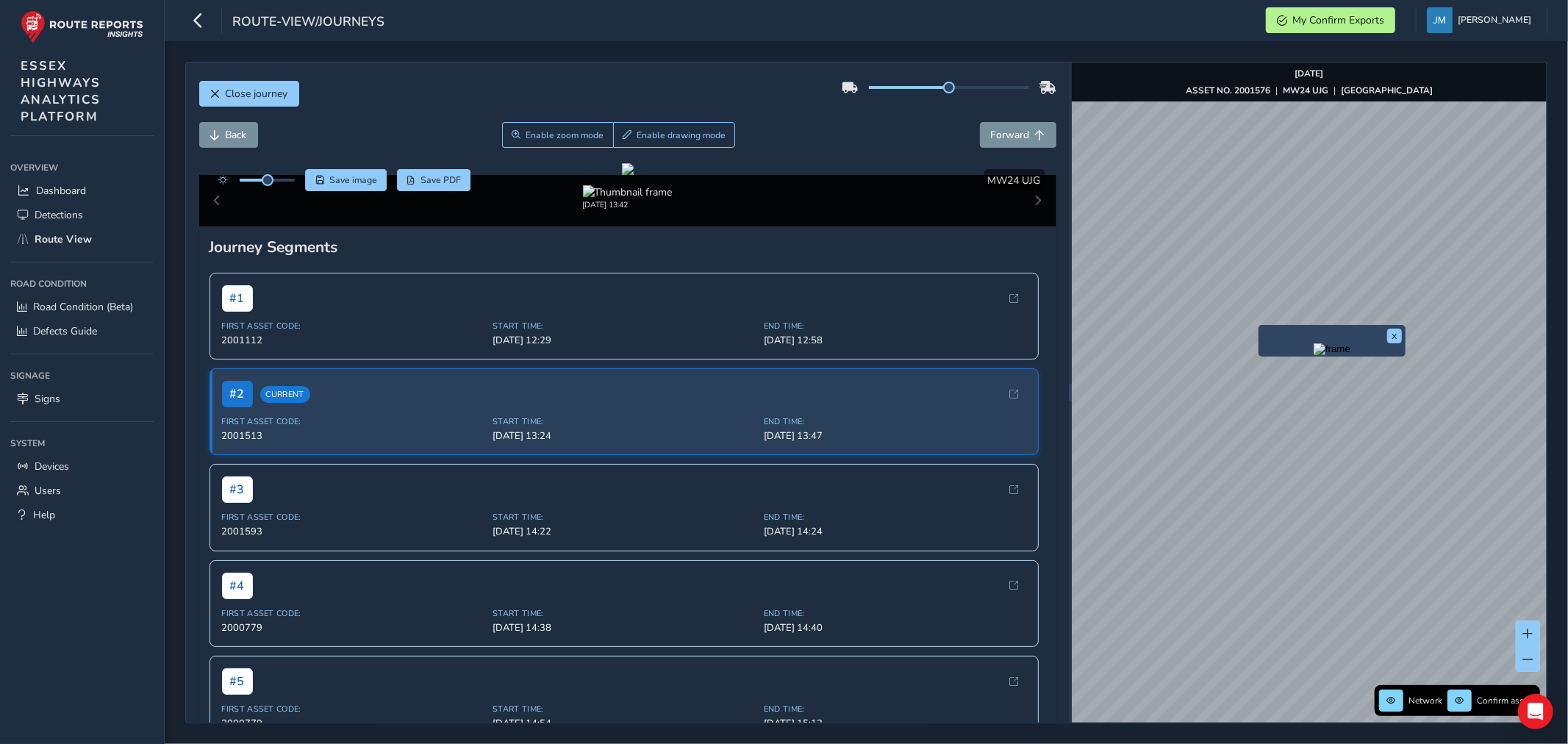
click at [1261, 326] on div "x" at bounding box center [1331, 341] width 147 height 32
click at [1327, 355] on img "Preview frame" at bounding box center [1332, 349] width 37 height 12
click at [253, 138] on button "Back" at bounding box center [228, 135] width 58 height 26
click at [991, 132] on span "Forward" at bounding box center [1010, 134] width 39 height 14
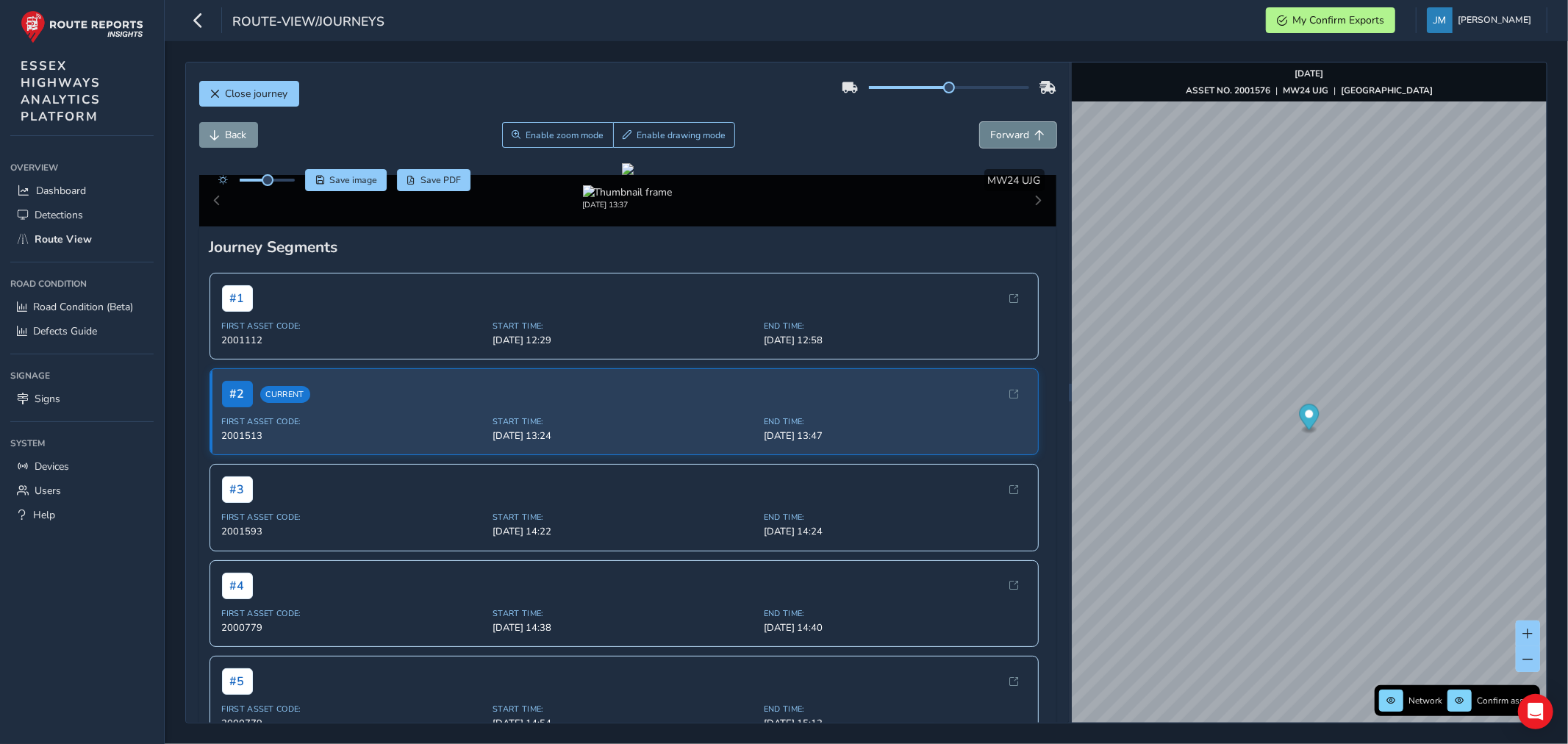
click at [991, 132] on span "Forward" at bounding box center [1010, 134] width 39 height 14
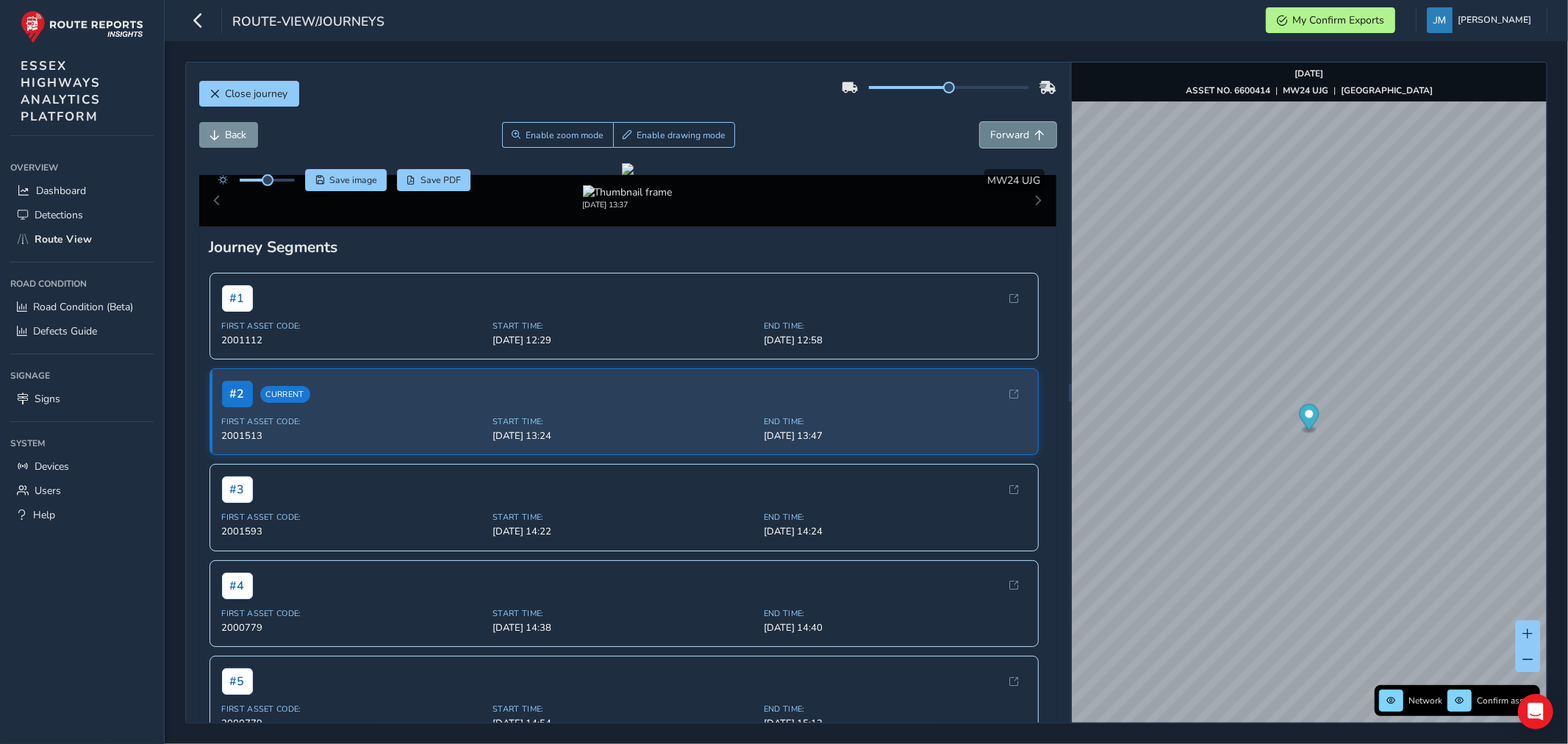
click at [991, 132] on span "Forward" at bounding box center [1010, 134] width 39 height 14
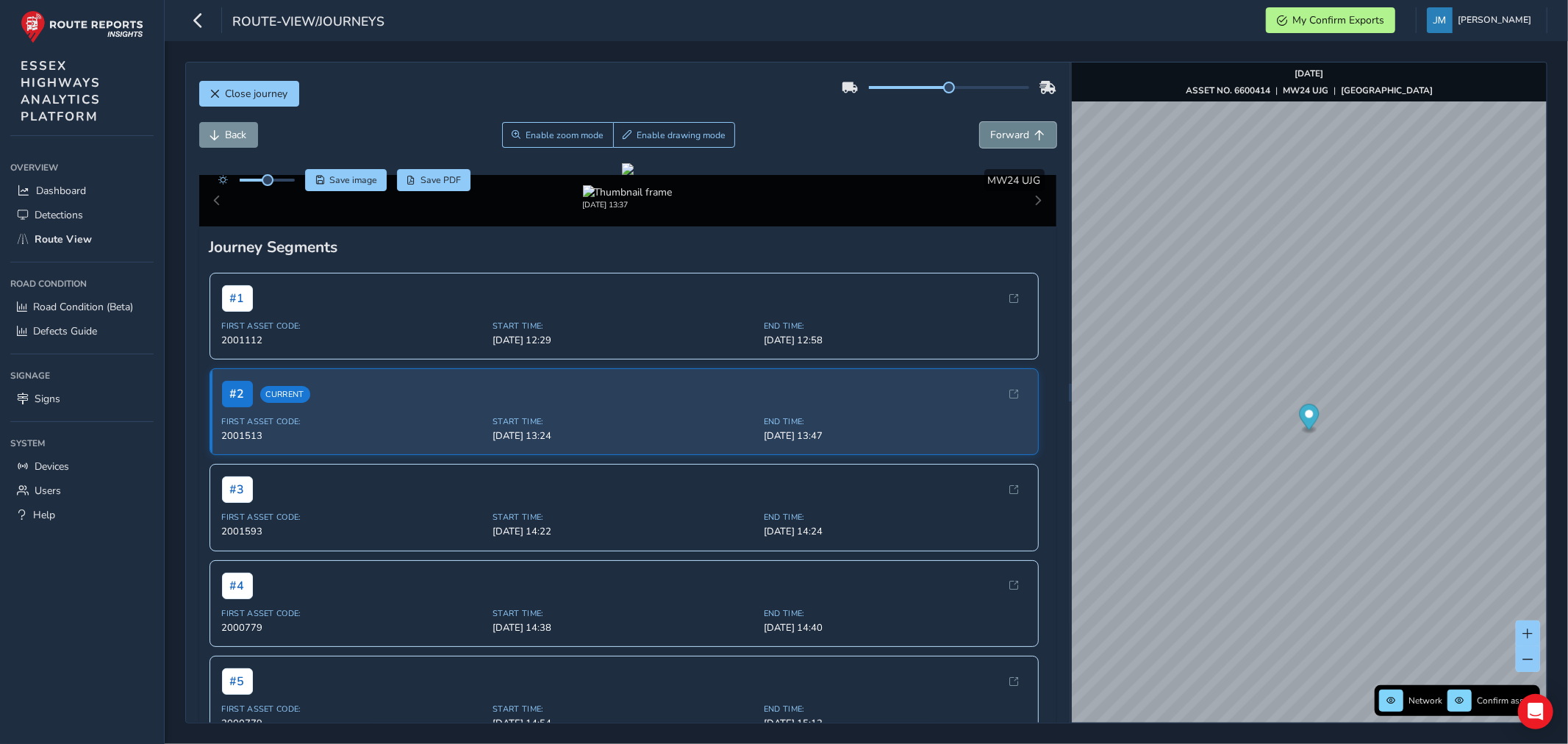
click at [991, 132] on span "Forward" at bounding box center [1010, 134] width 39 height 14
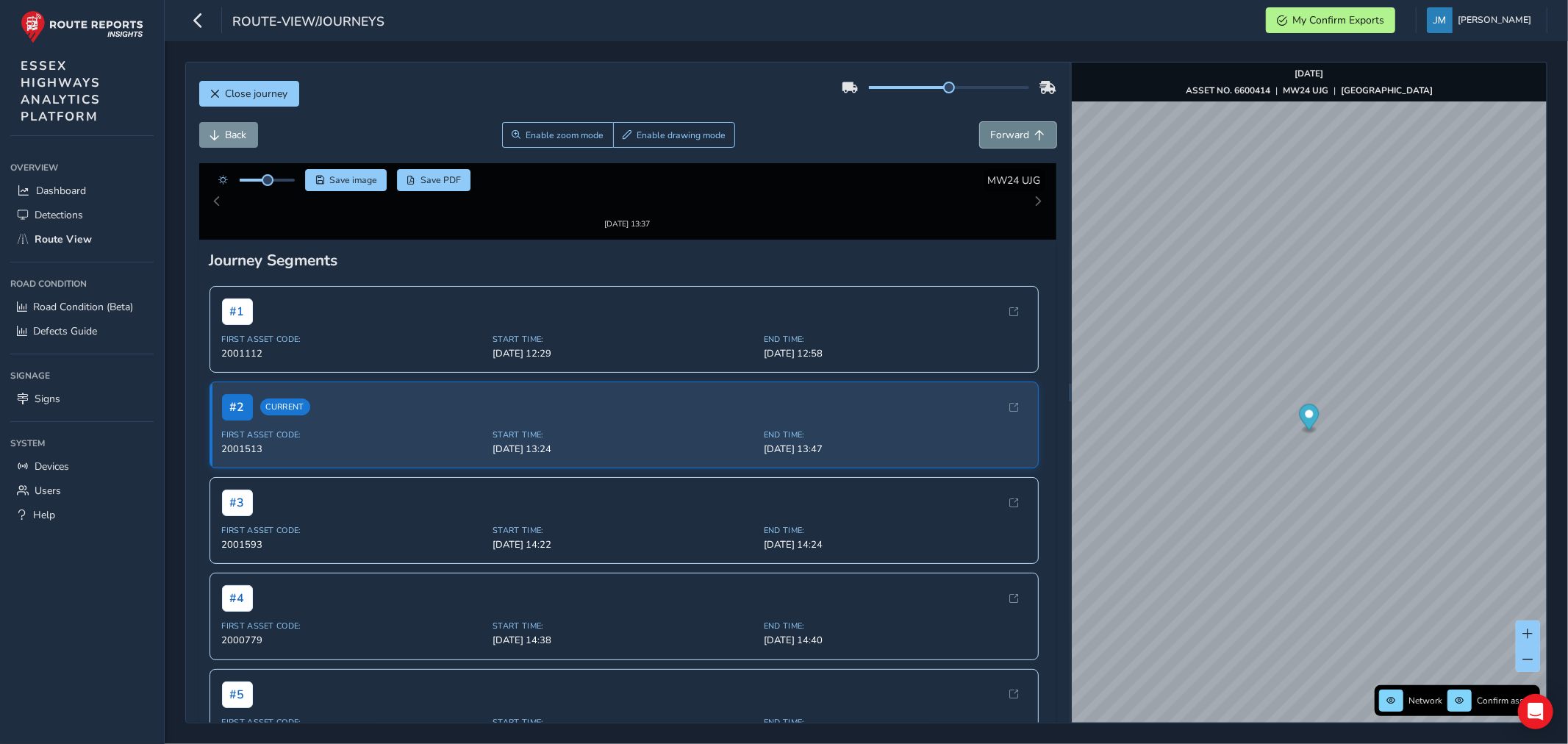
click at [991, 132] on span "Forward" at bounding box center [1010, 134] width 39 height 14
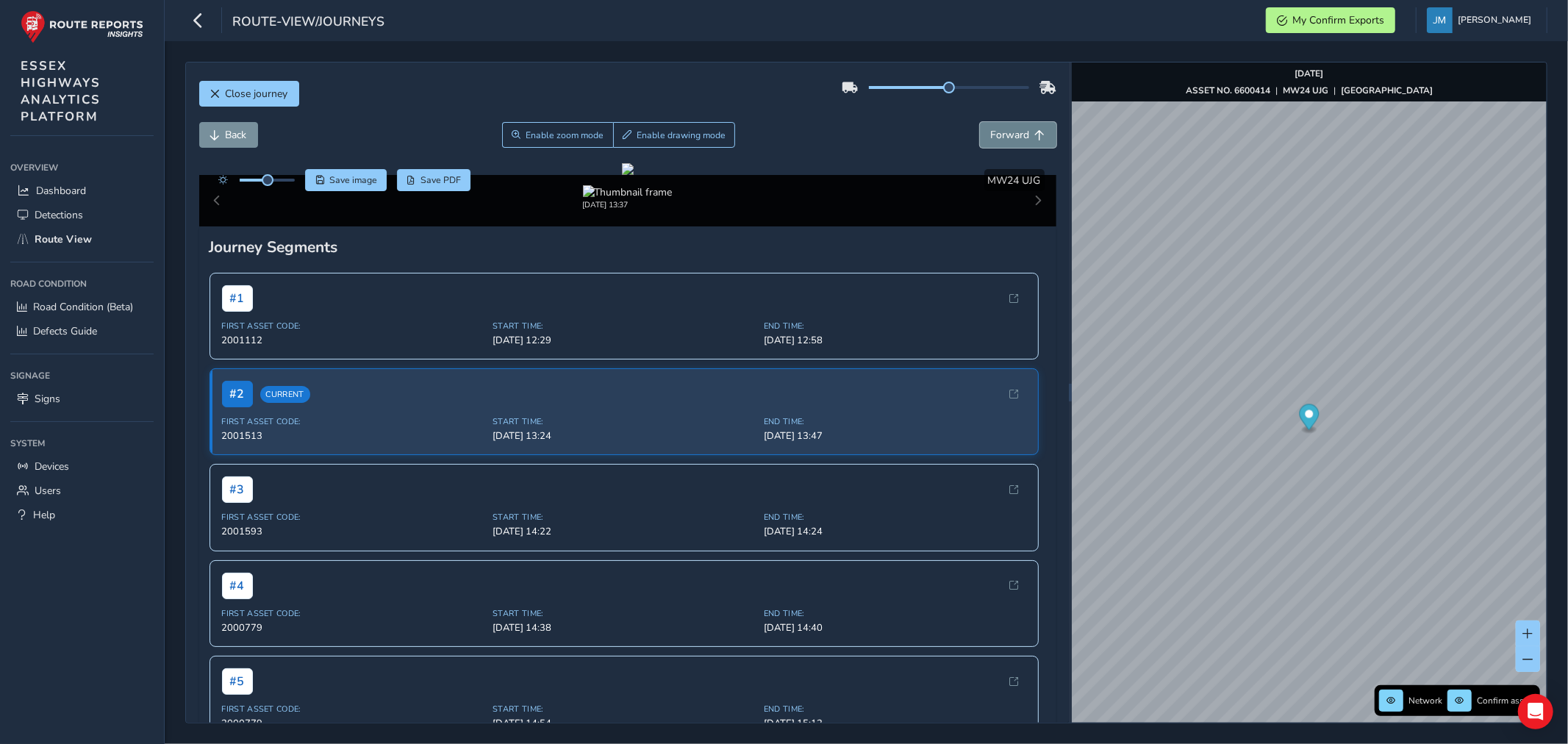
click at [991, 132] on span "Forward" at bounding box center [1010, 134] width 39 height 14
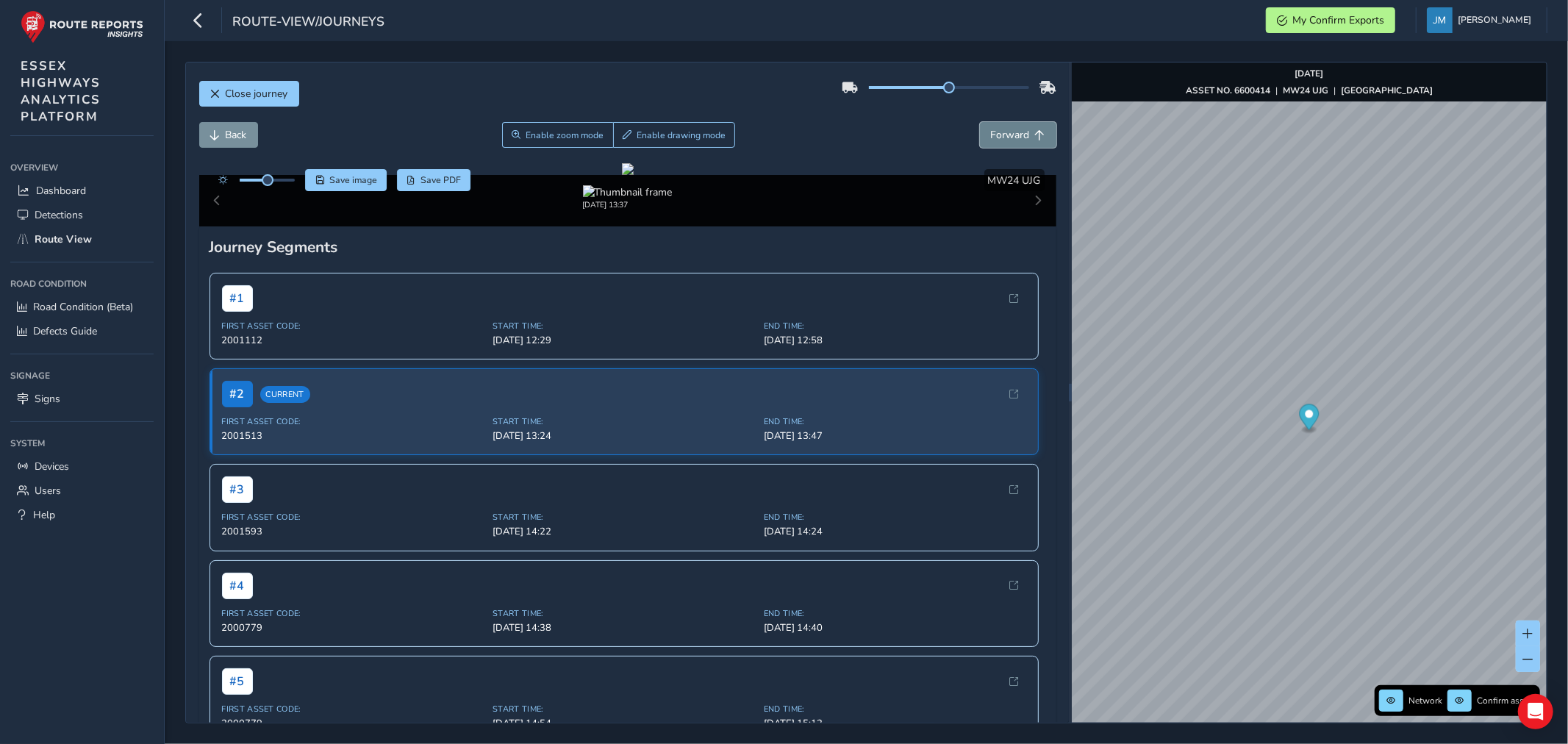
click at [991, 132] on span "Forward" at bounding box center [1010, 134] width 39 height 14
click at [239, 133] on span "Back" at bounding box center [236, 134] width 21 height 14
click at [240, 132] on span "Back" at bounding box center [236, 134] width 21 height 14
click at [1020, 130] on button "Forward" at bounding box center [1018, 135] width 77 height 26
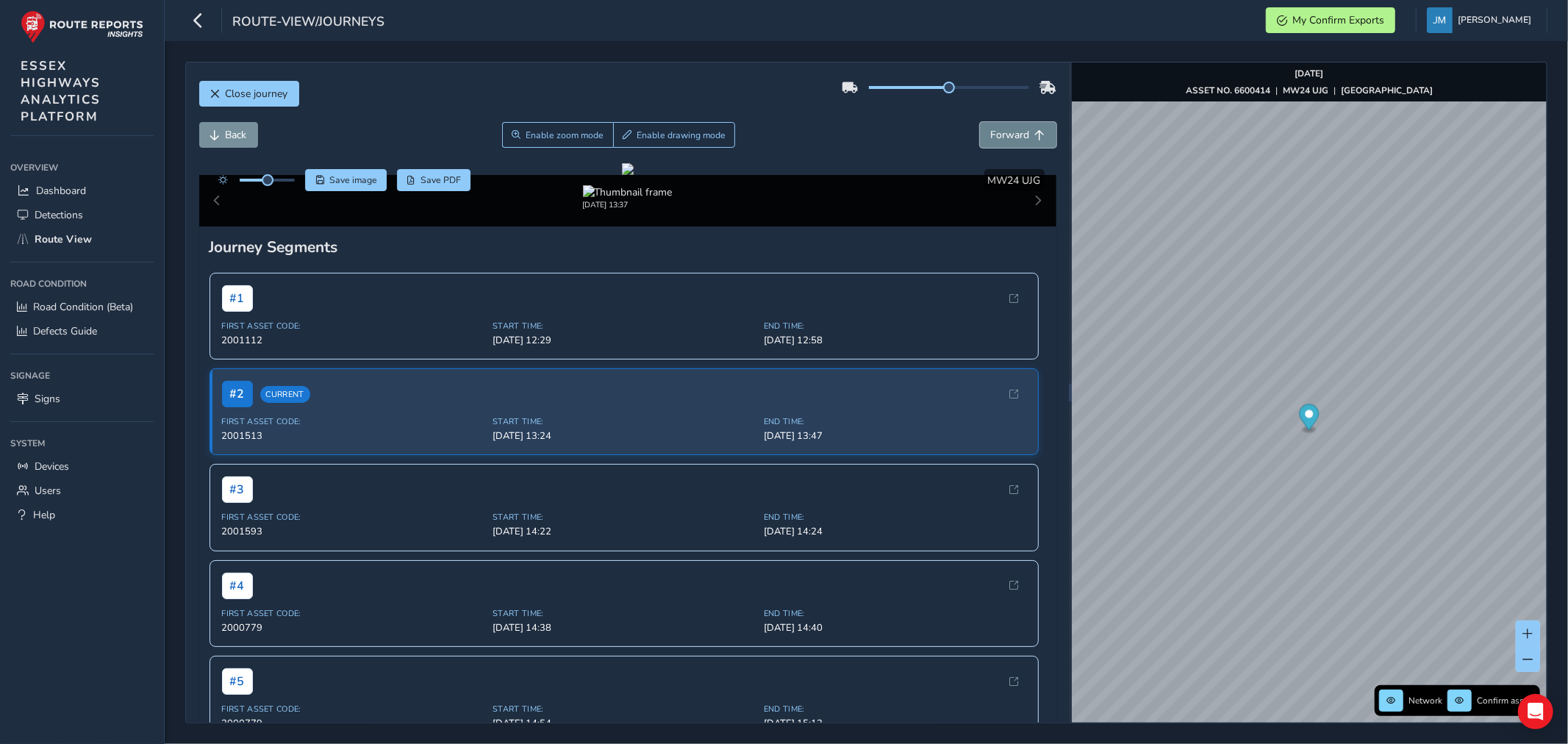
click at [1021, 130] on button "Forward" at bounding box center [1018, 135] width 77 height 26
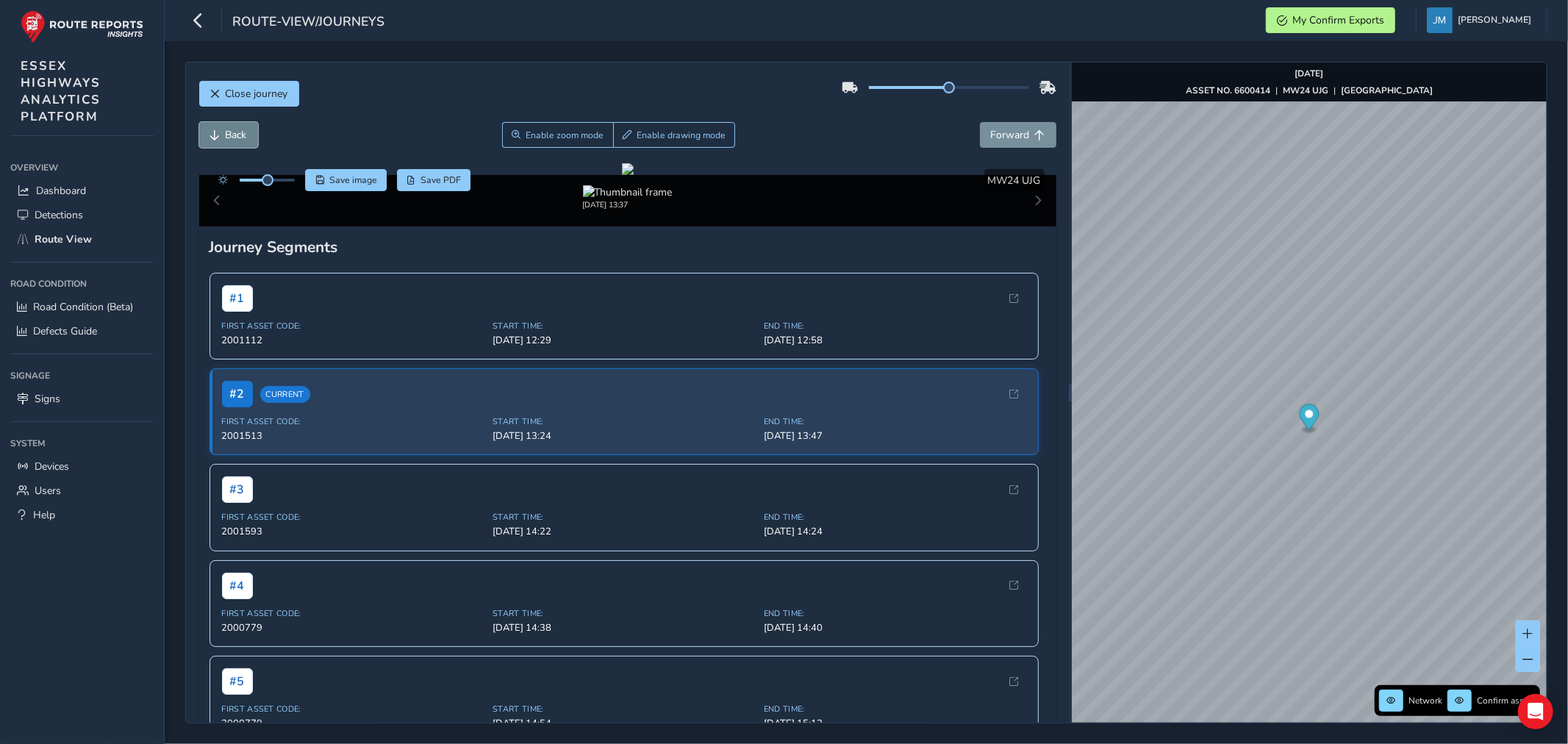
click at [232, 135] on span "Back" at bounding box center [236, 134] width 21 height 14
click at [1036, 132] on span "Forward" at bounding box center [1040, 135] width 10 height 10
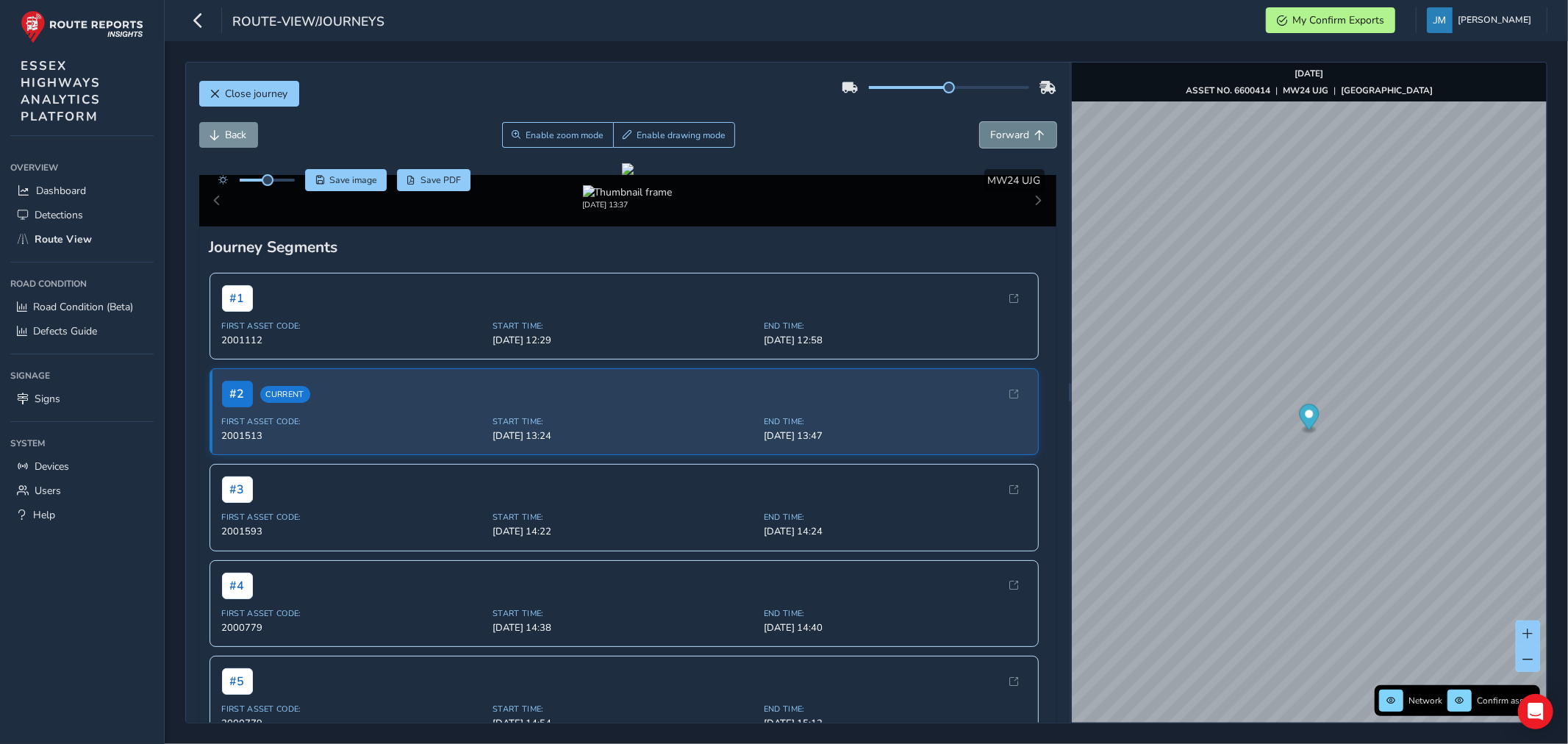
click at [1036, 132] on span "Forward" at bounding box center [1040, 135] width 10 height 10
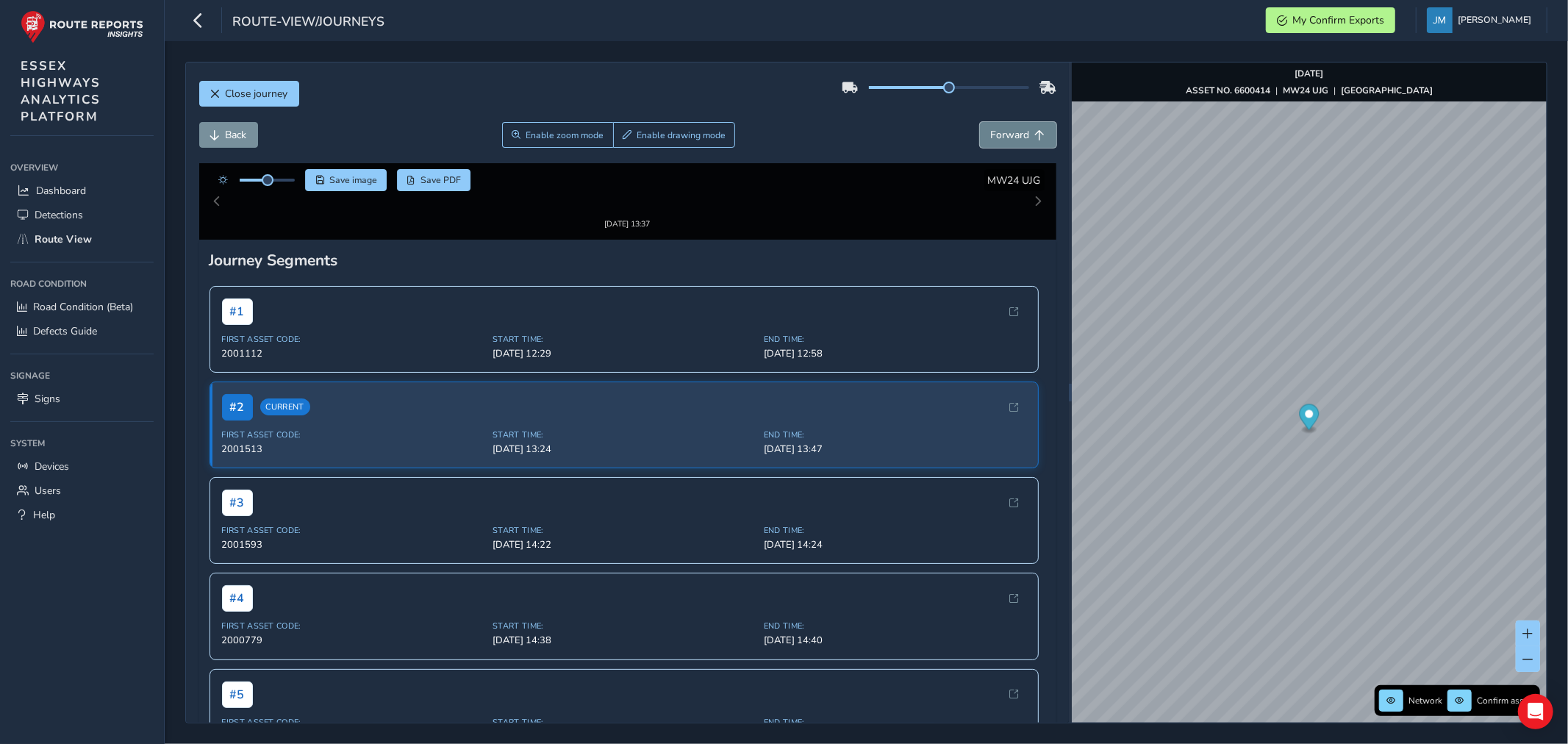
click at [1036, 132] on span "Forward" at bounding box center [1040, 135] width 10 height 10
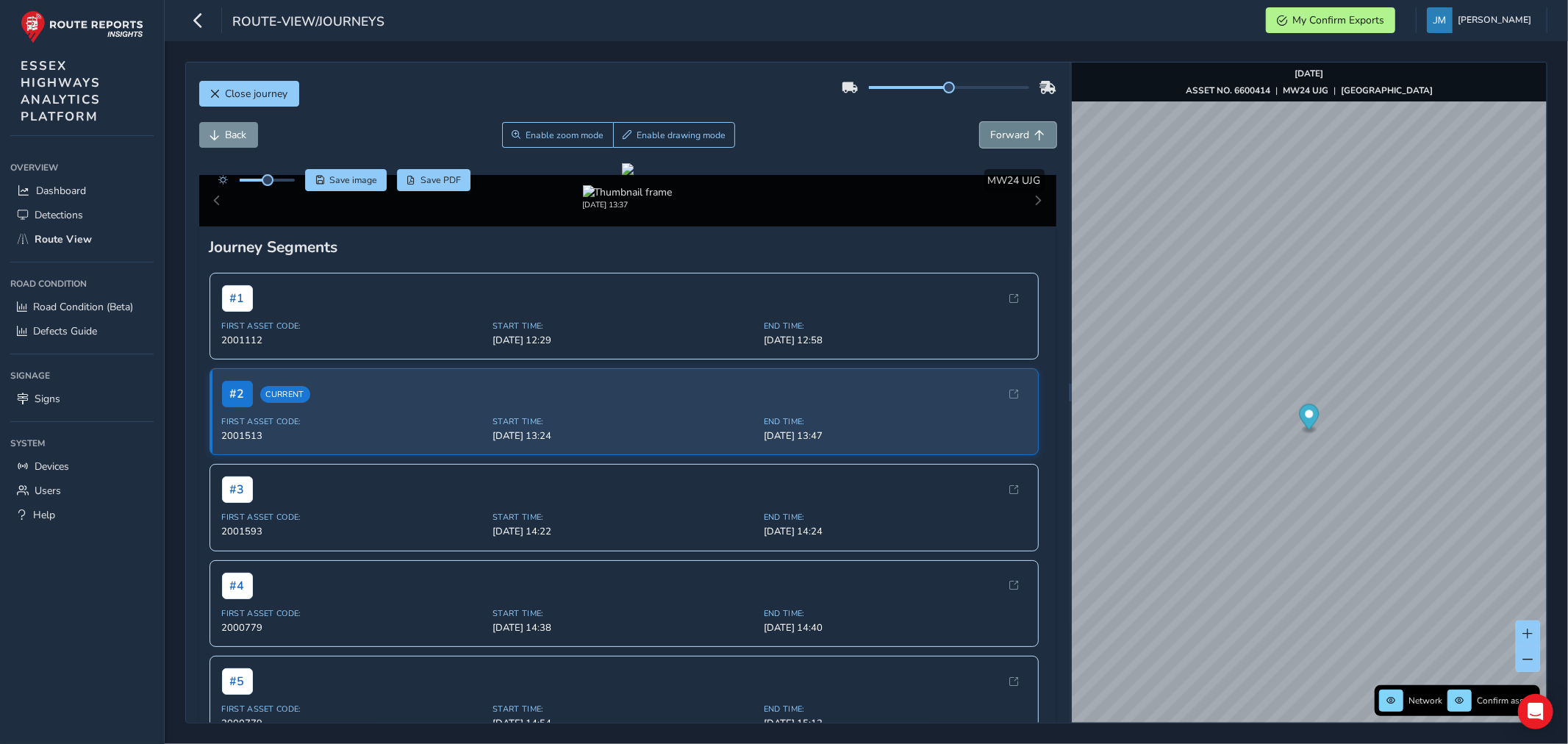
click at [1036, 132] on span "Forward" at bounding box center [1040, 135] width 10 height 10
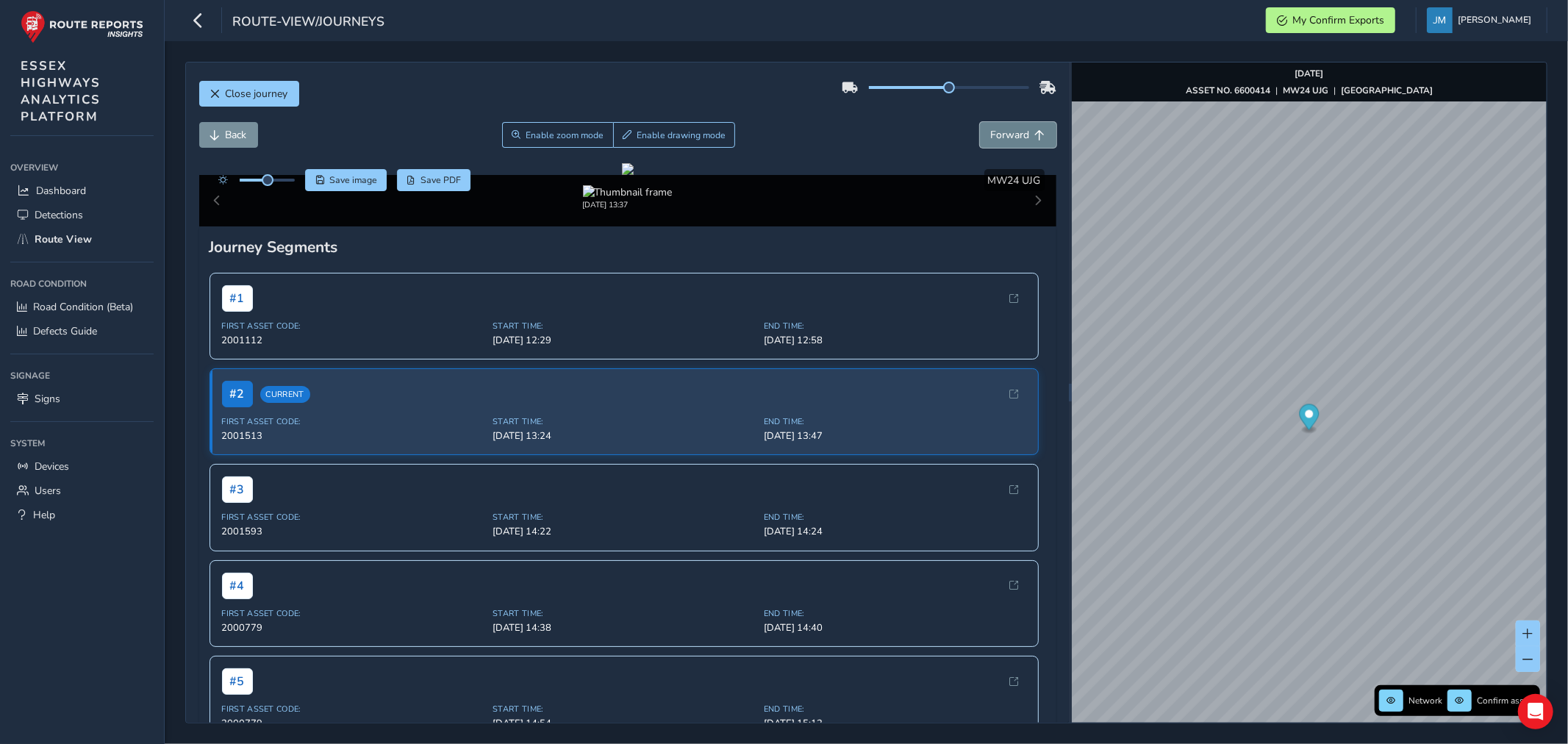
click at [1036, 132] on span "Forward" at bounding box center [1040, 135] width 10 height 10
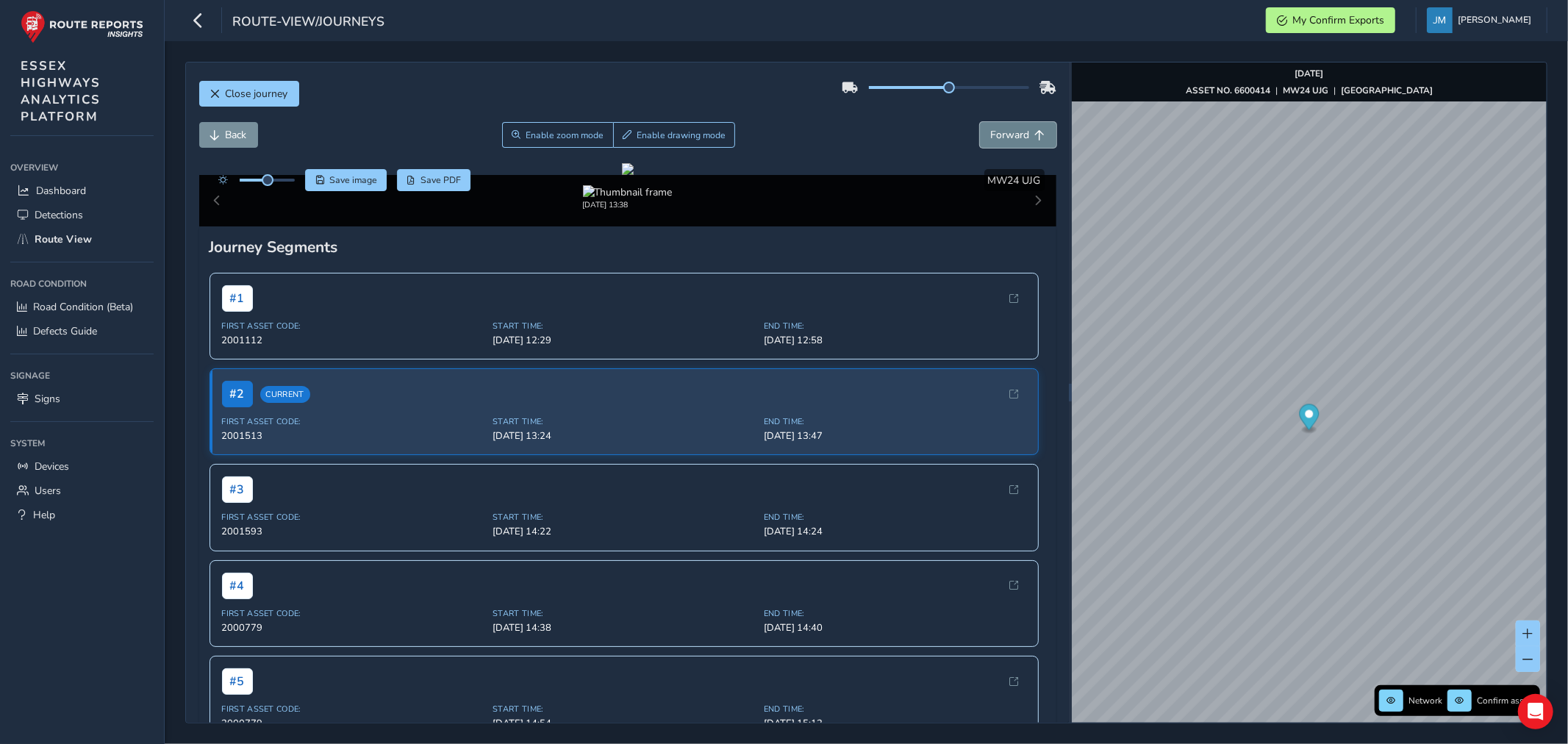
click at [1036, 131] on span "Forward" at bounding box center [1040, 135] width 10 height 10
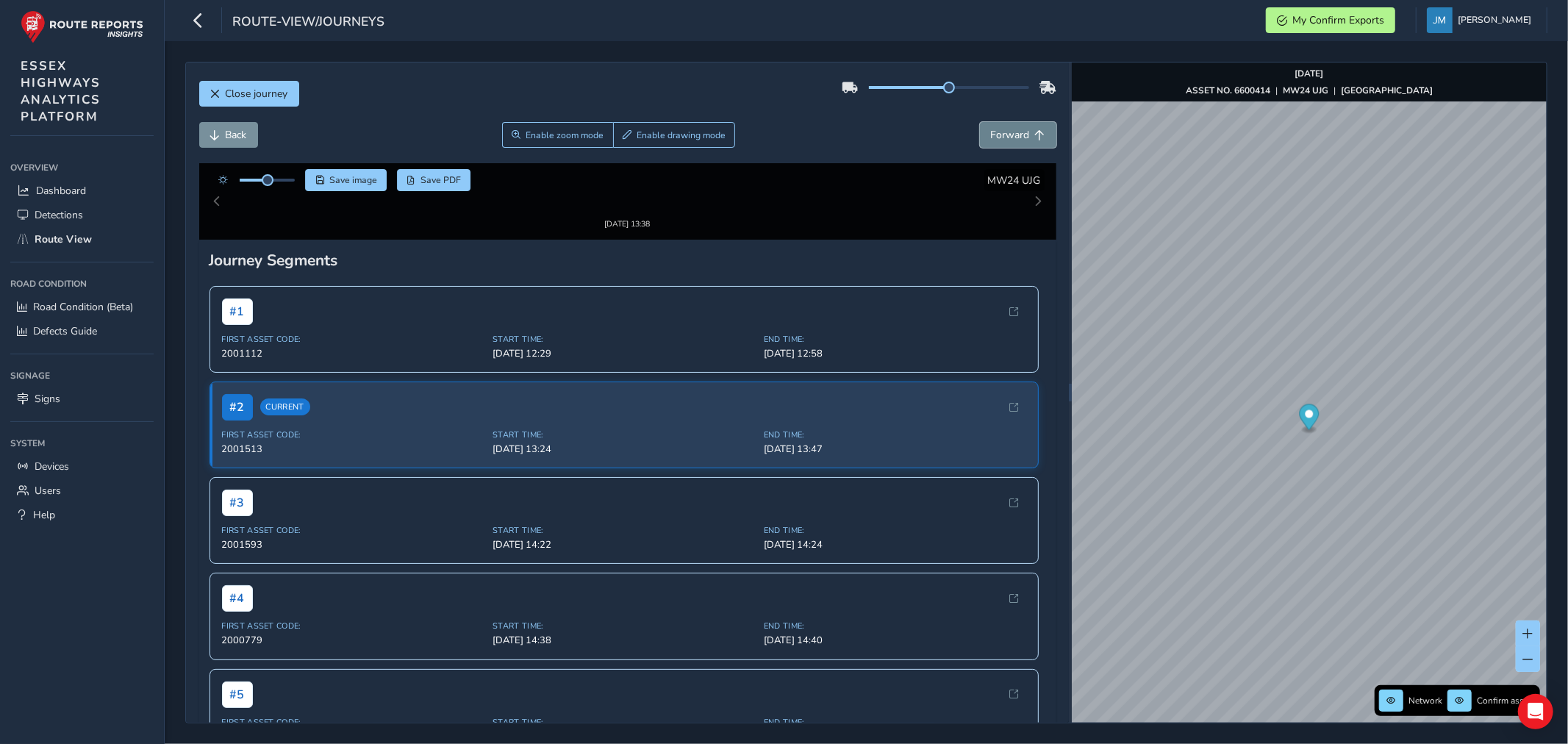
click at [1036, 131] on span "Forward" at bounding box center [1040, 135] width 10 height 10
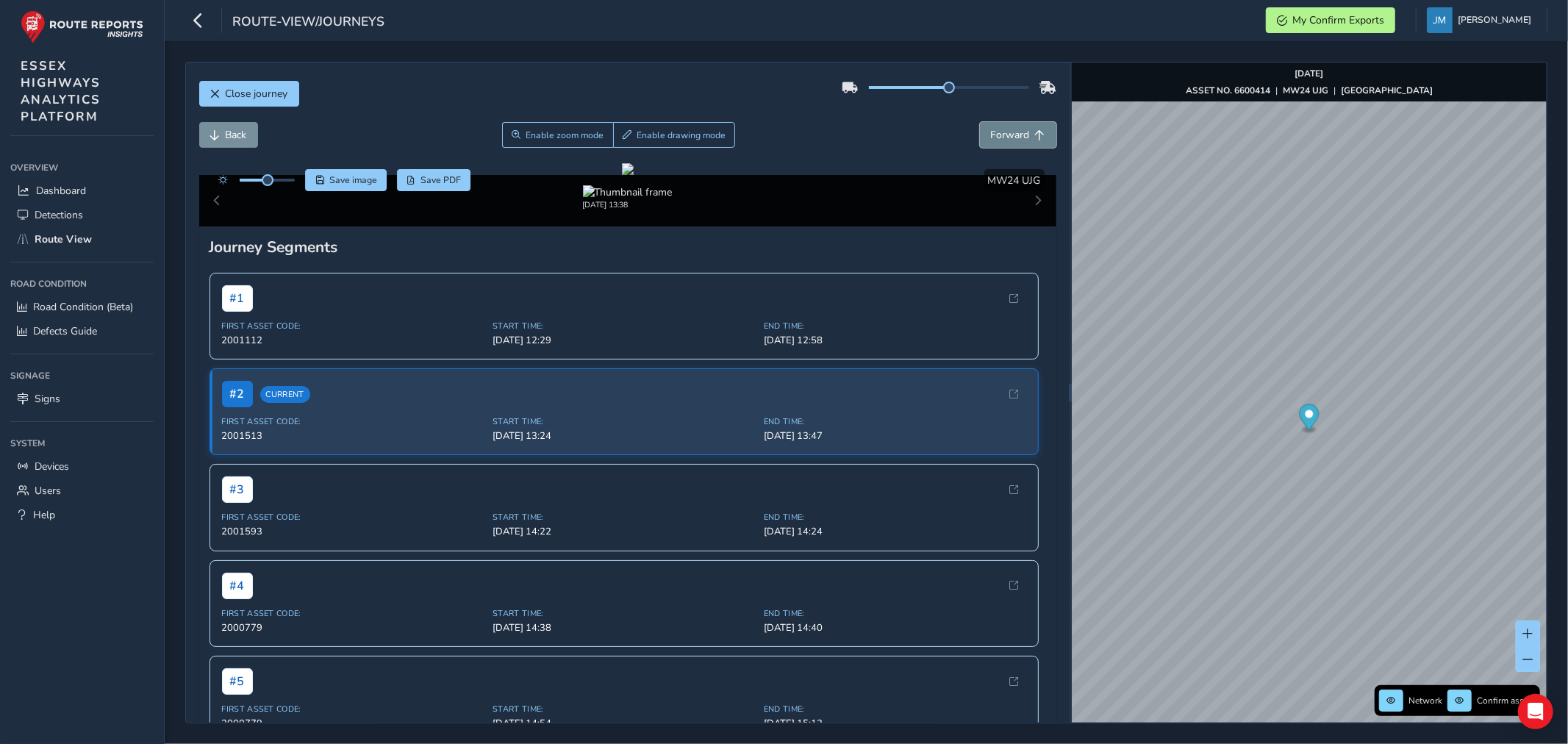
click at [1036, 131] on span "Forward" at bounding box center [1040, 135] width 10 height 10
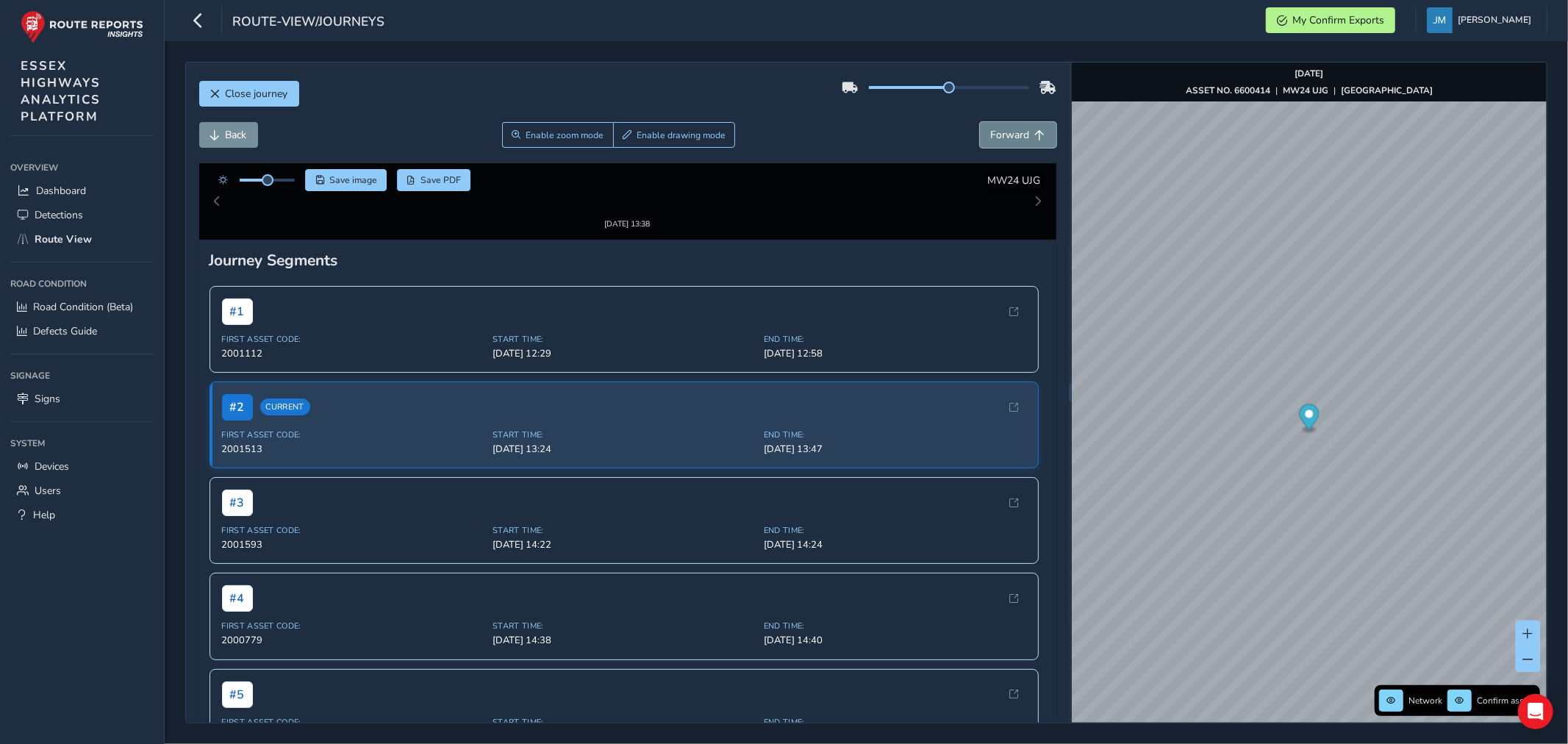
click at [1036, 131] on span "Forward" at bounding box center [1040, 135] width 10 height 10
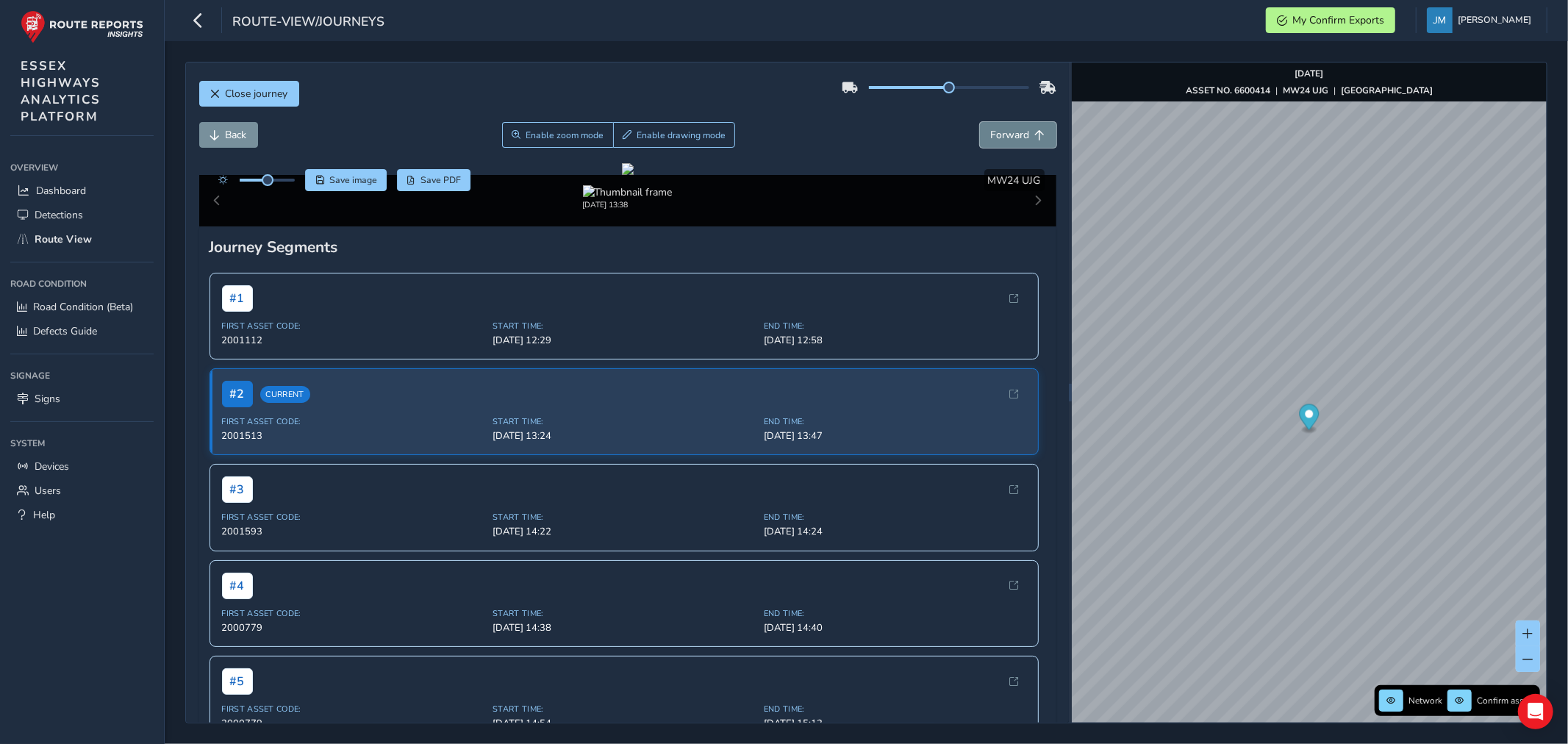
click at [1036, 131] on span "Forward" at bounding box center [1040, 135] width 10 height 10
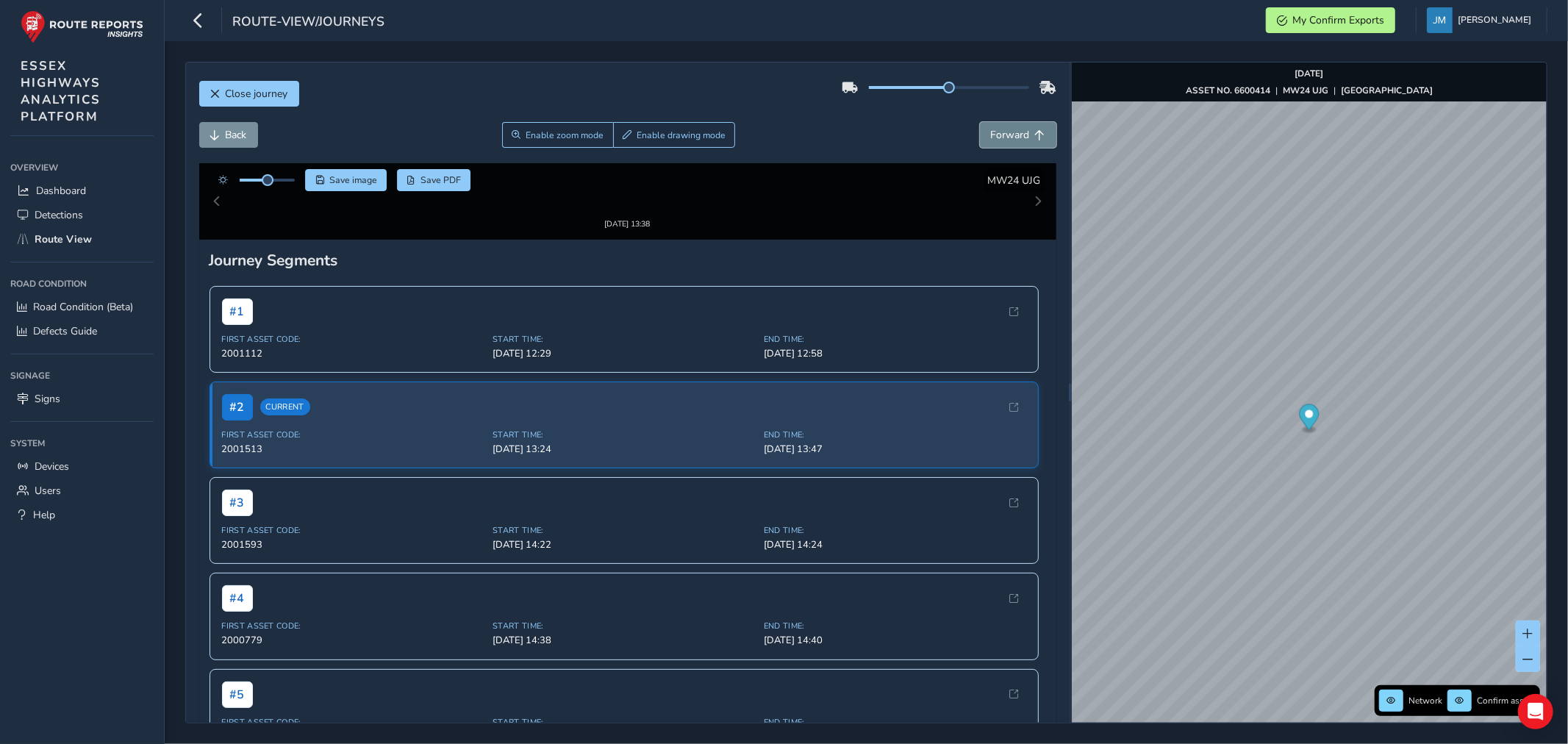
click at [1036, 131] on span "Forward" at bounding box center [1040, 135] width 10 height 10
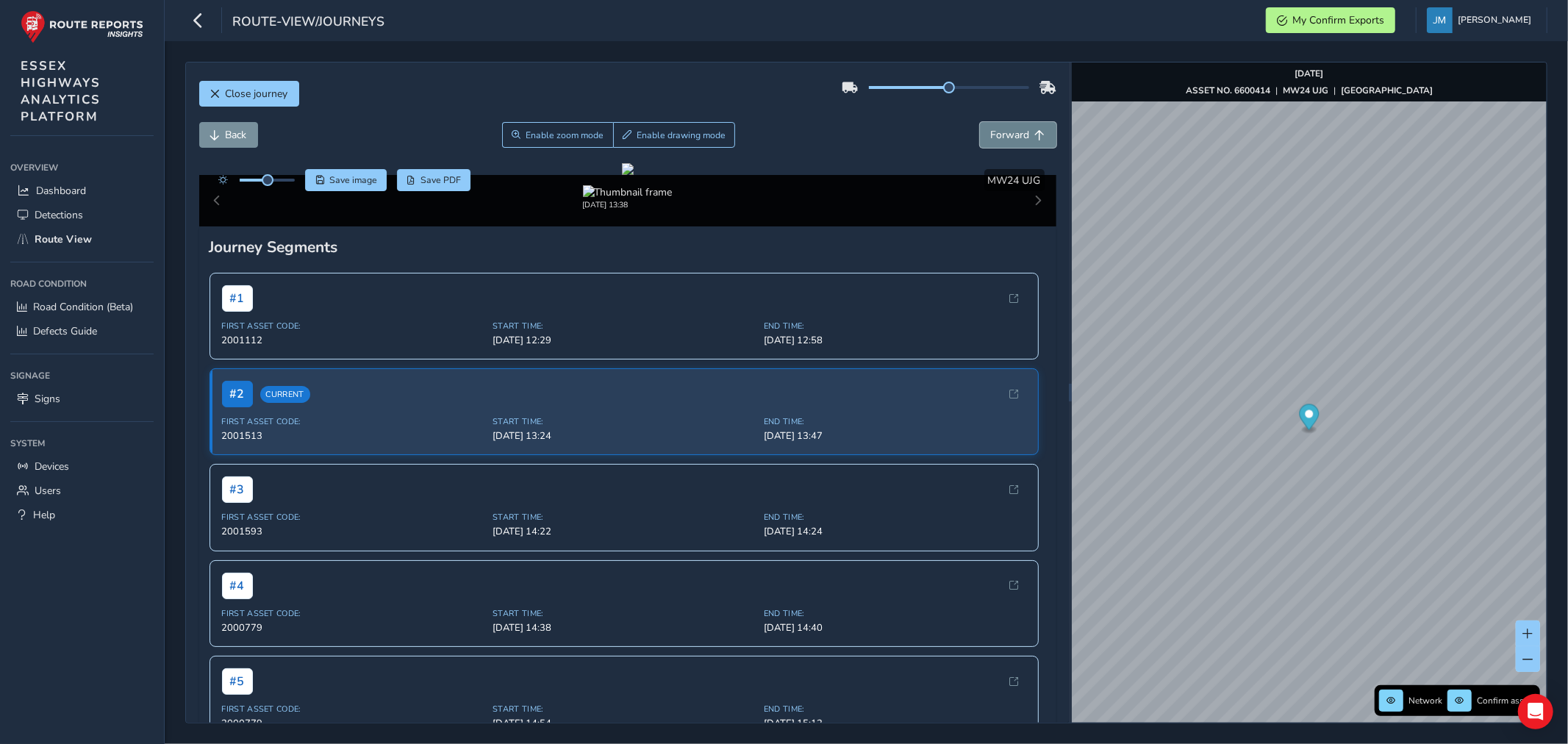
click at [1036, 131] on span "Forward" at bounding box center [1040, 135] width 10 height 10
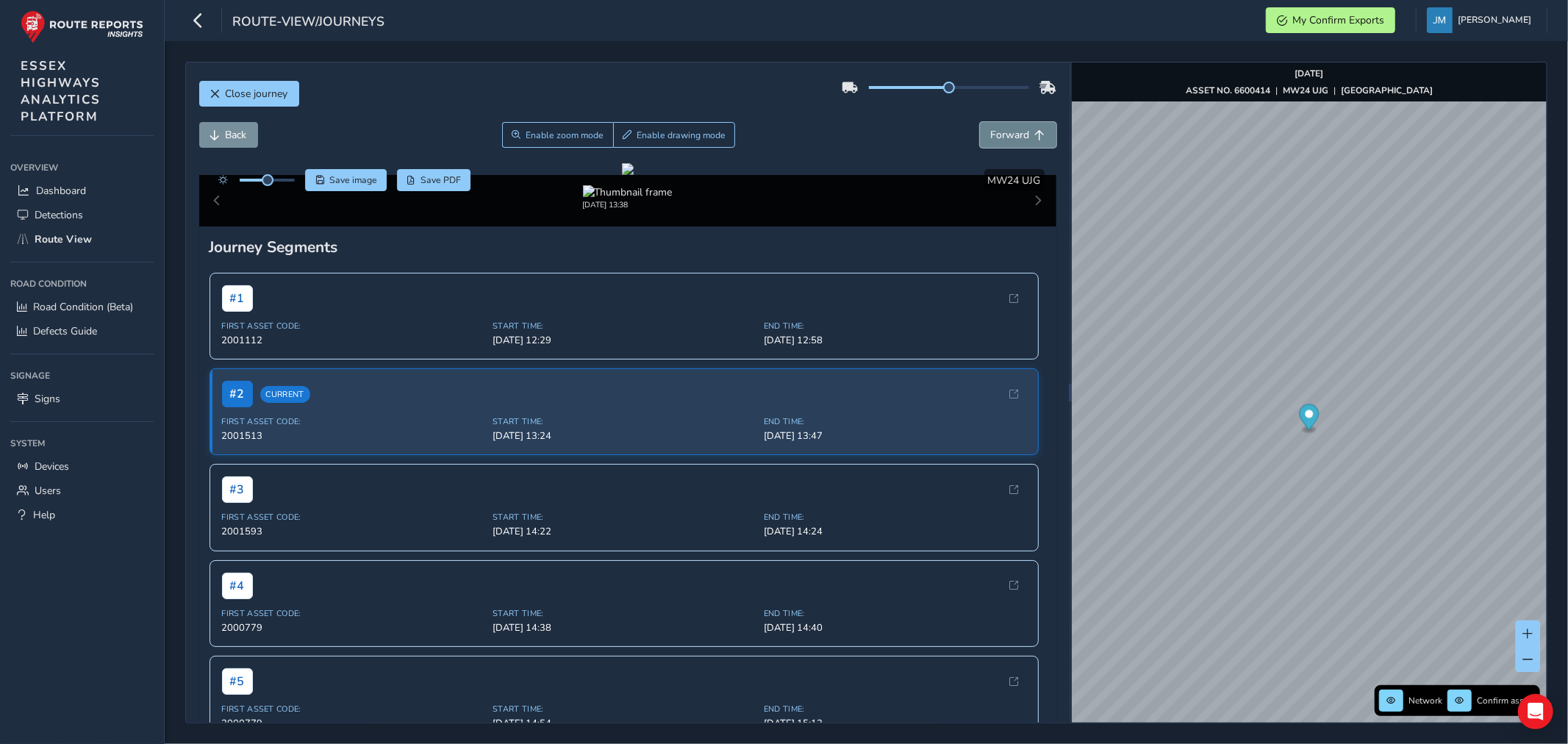
click at [1036, 131] on span "Forward" at bounding box center [1040, 135] width 10 height 10
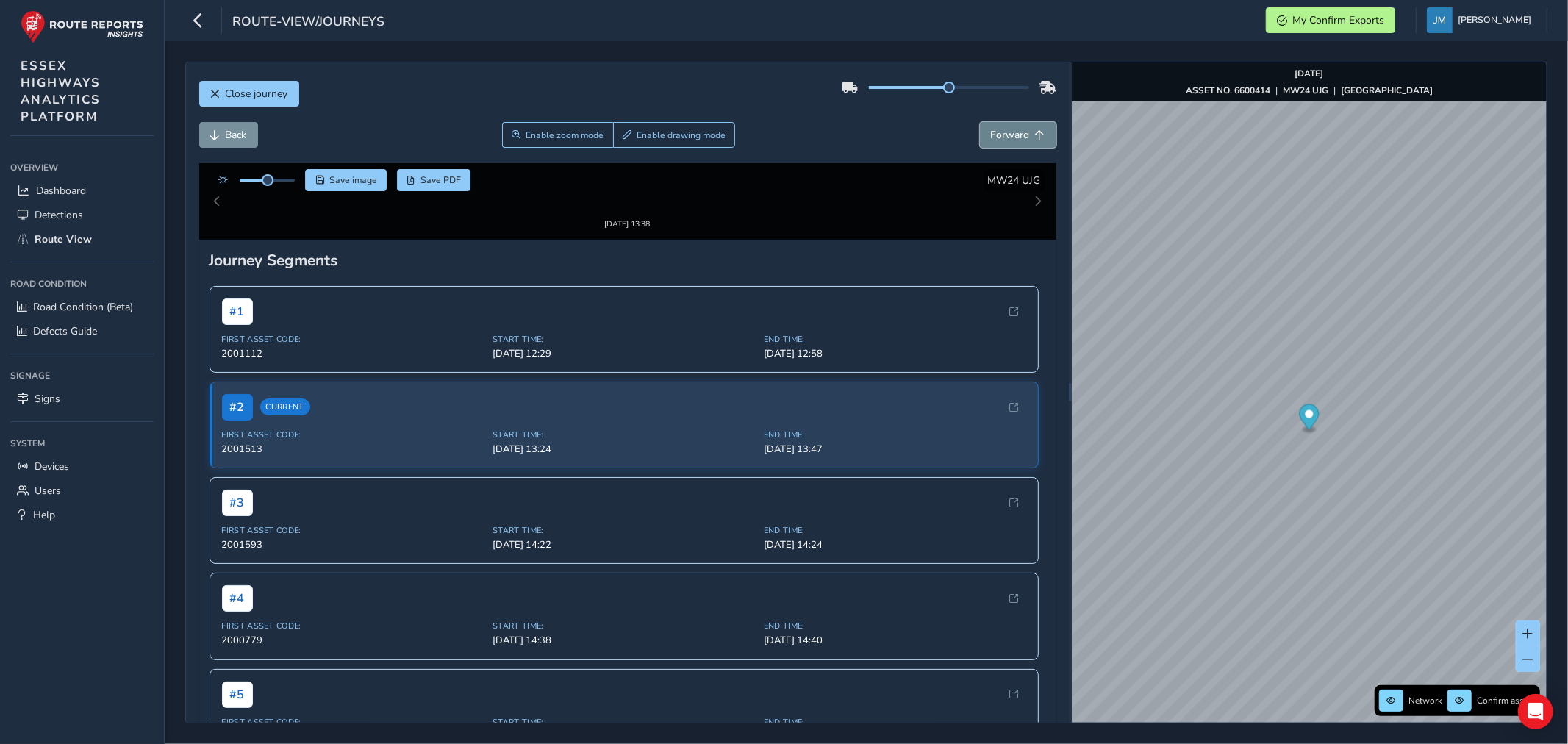
click at [1036, 131] on span "Forward" at bounding box center [1040, 135] width 10 height 10
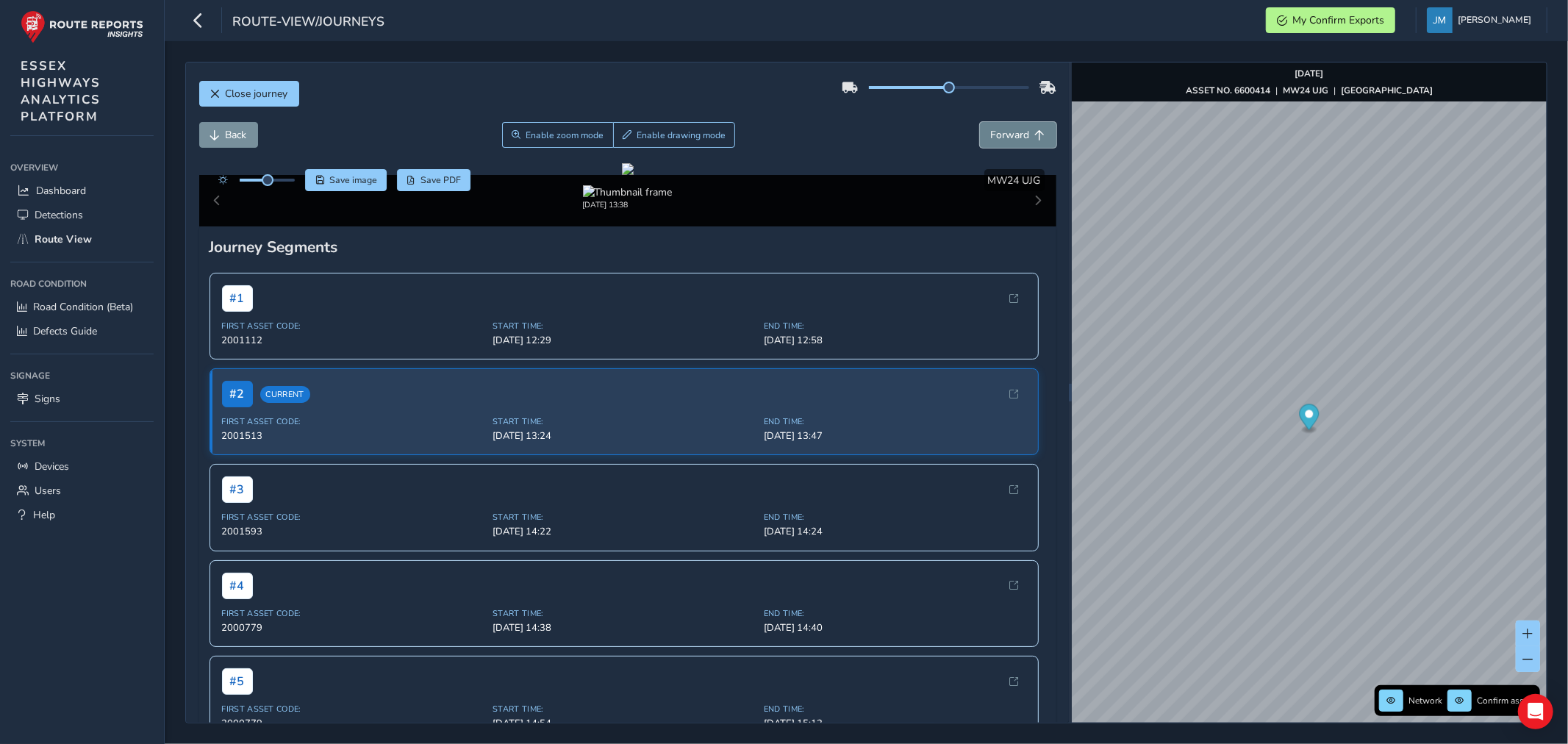
click at [1036, 131] on span "Forward" at bounding box center [1040, 135] width 10 height 10
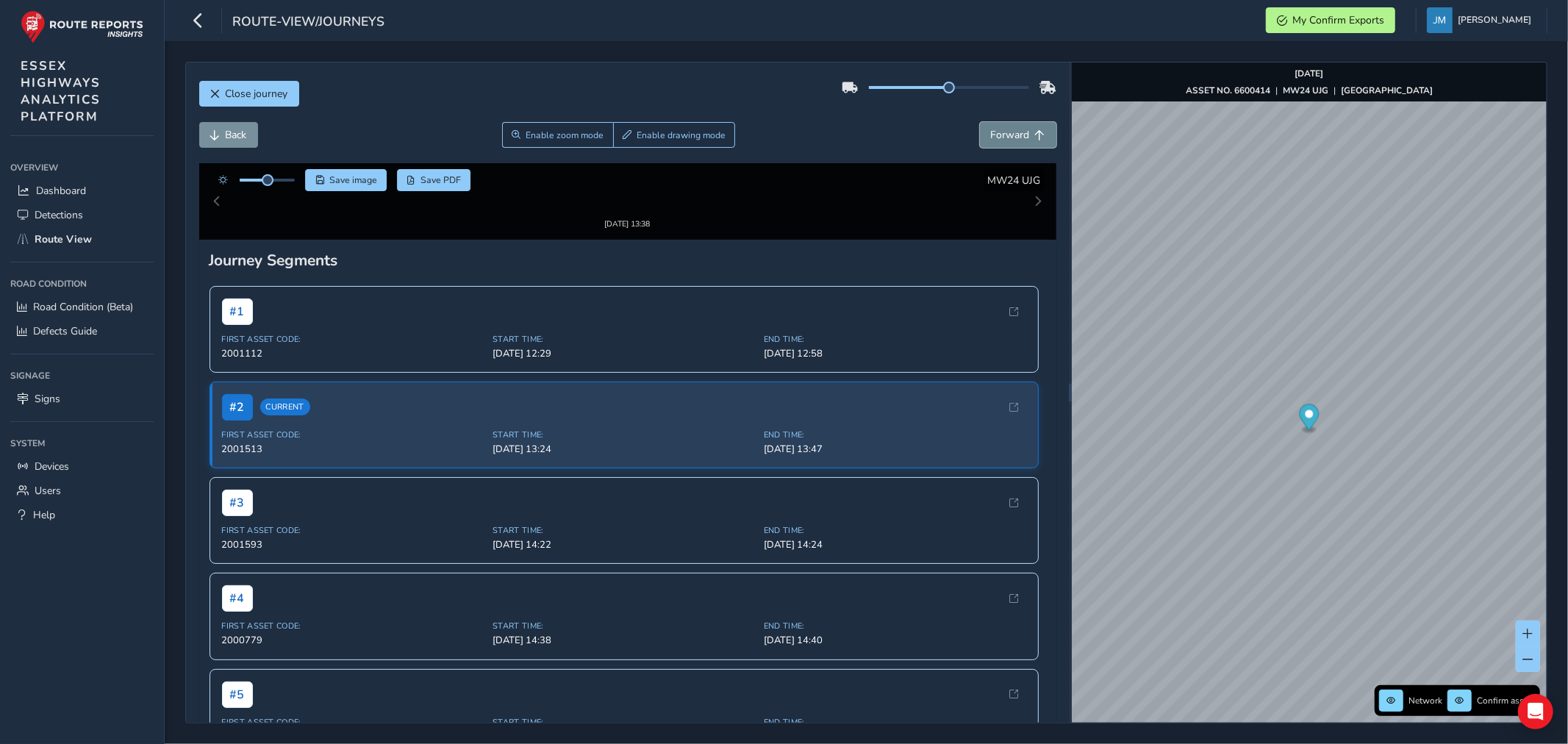
click at [1036, 131] on span "Forward" at bounding box center [1040, 135] width 10 height 10
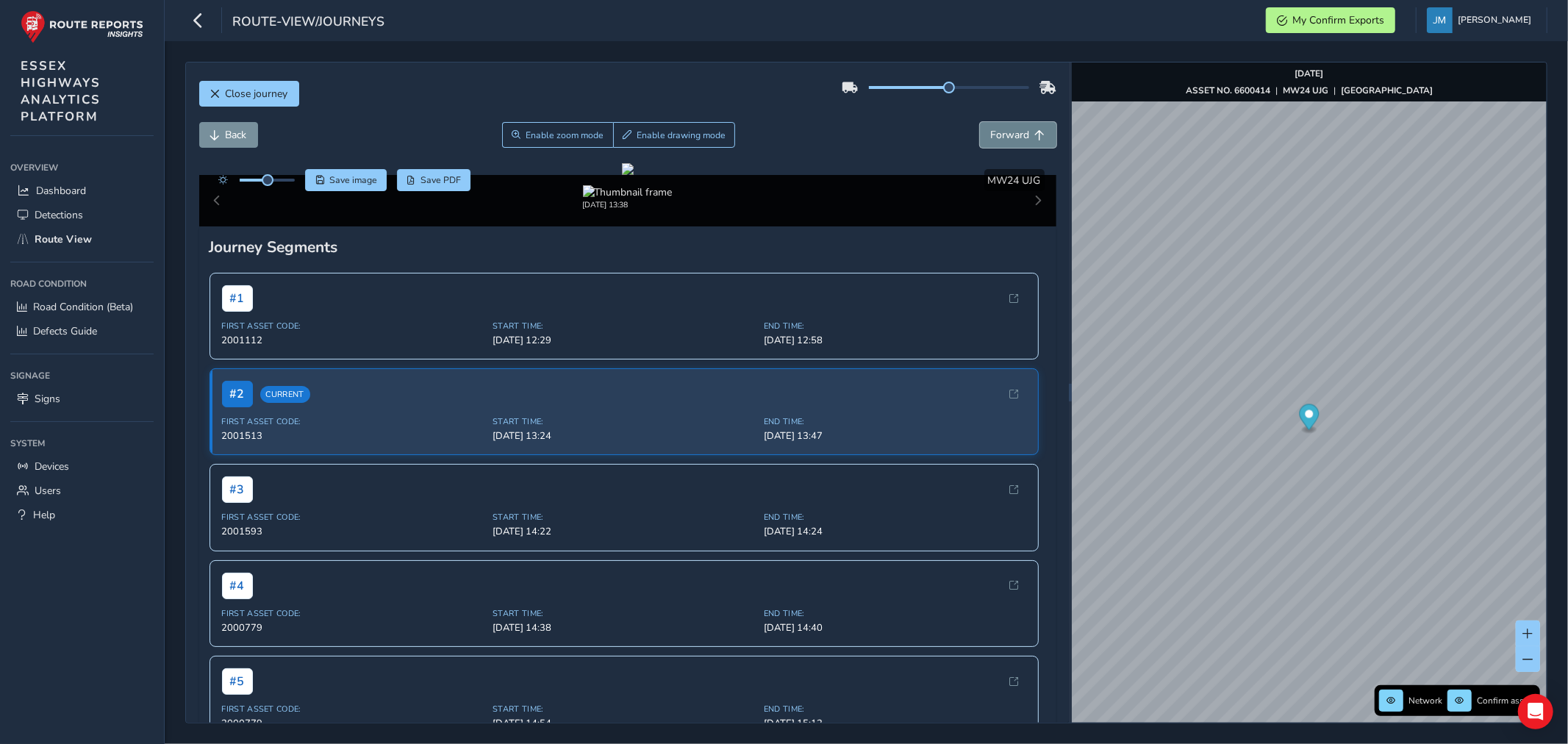
click at [1036, 131] on span "Forward" at bounding box center [1040, 135] width 10 height 10
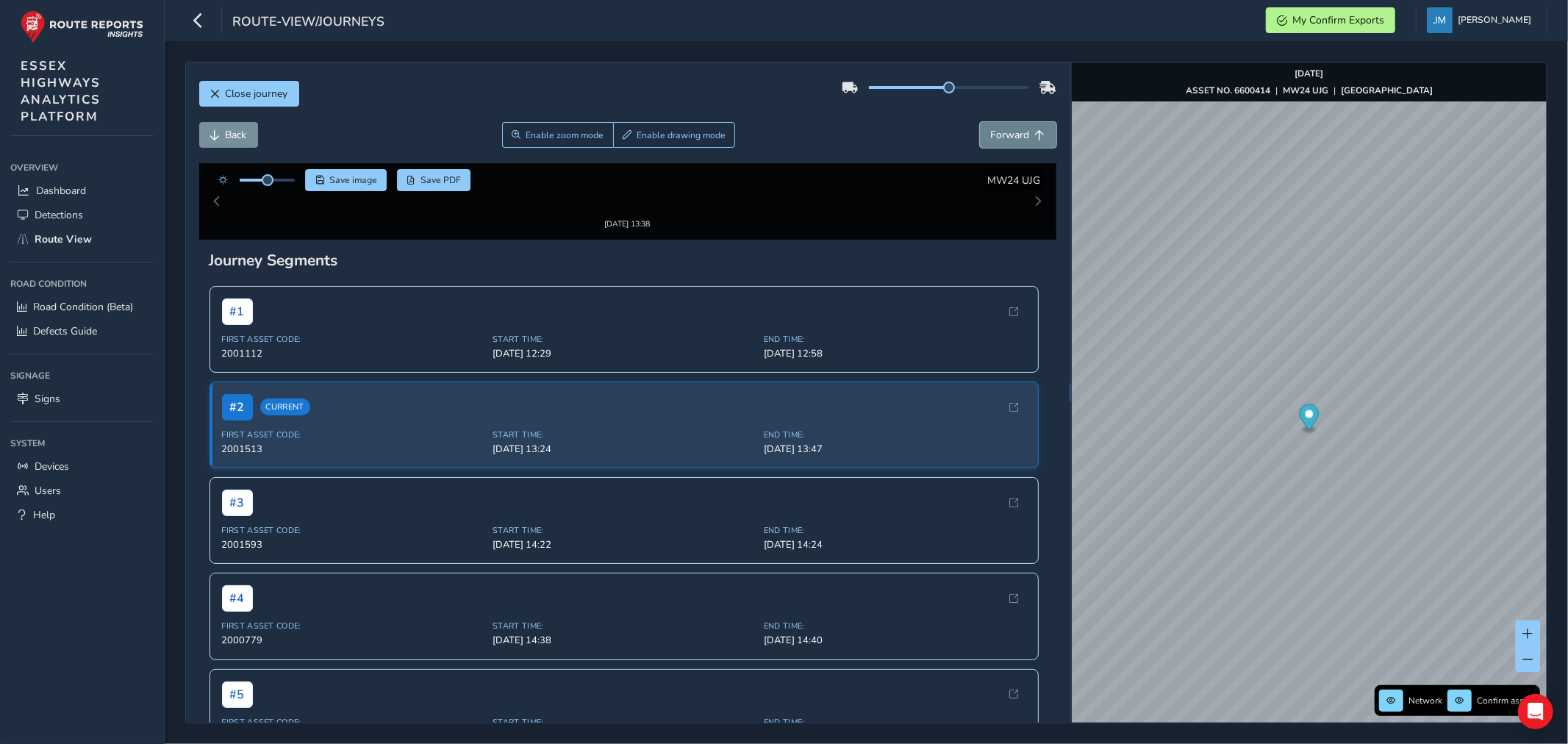
click at [1036, 131] on span "Forward" at bounding box center [1040, 135] width 10 height 10
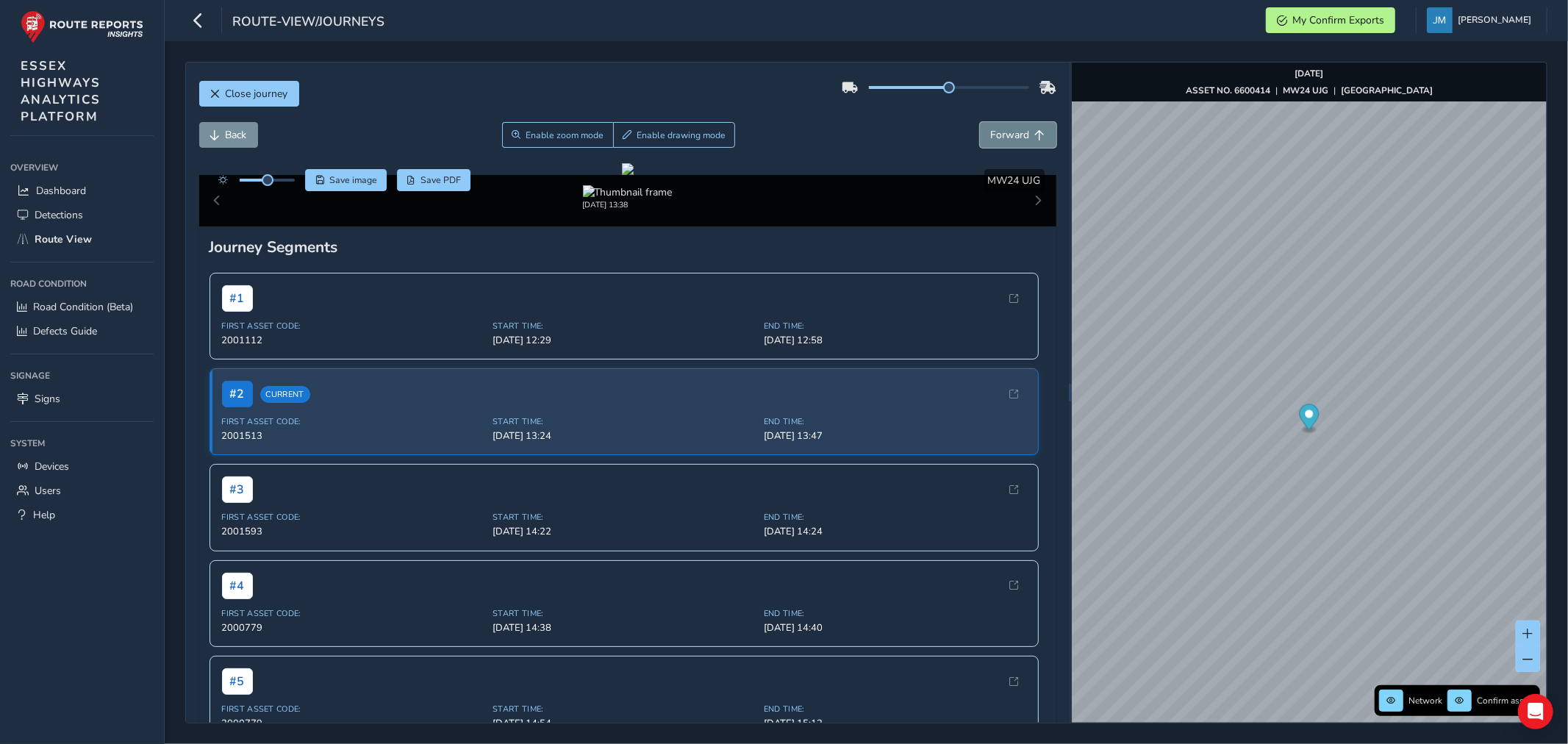
click at [1036, 131] on span "Forward" at bounding box center [1040, 135] width 10 height 10
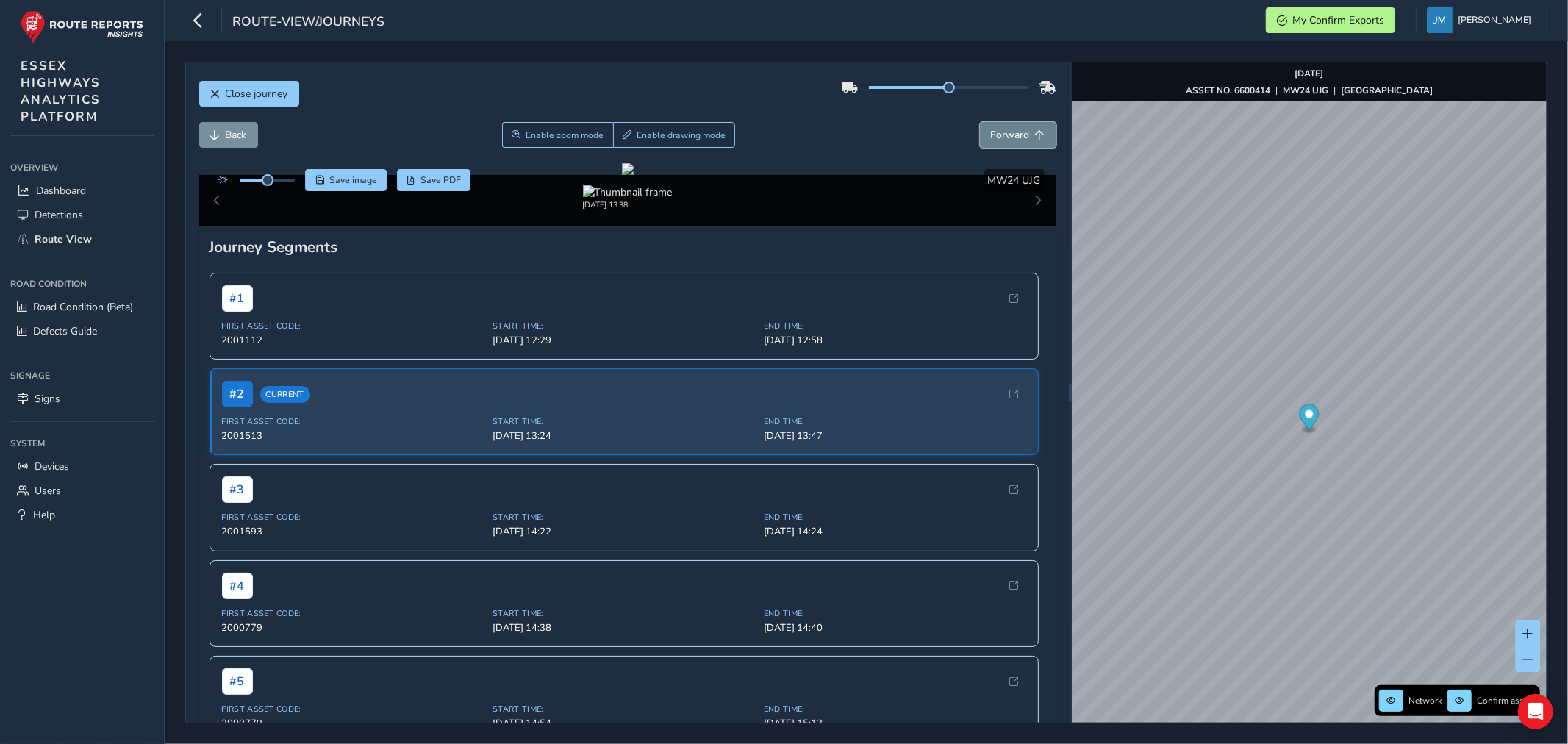
click at [1036, 131] on span "Forward" at bounding box center [1040, 135] width 10 height 10
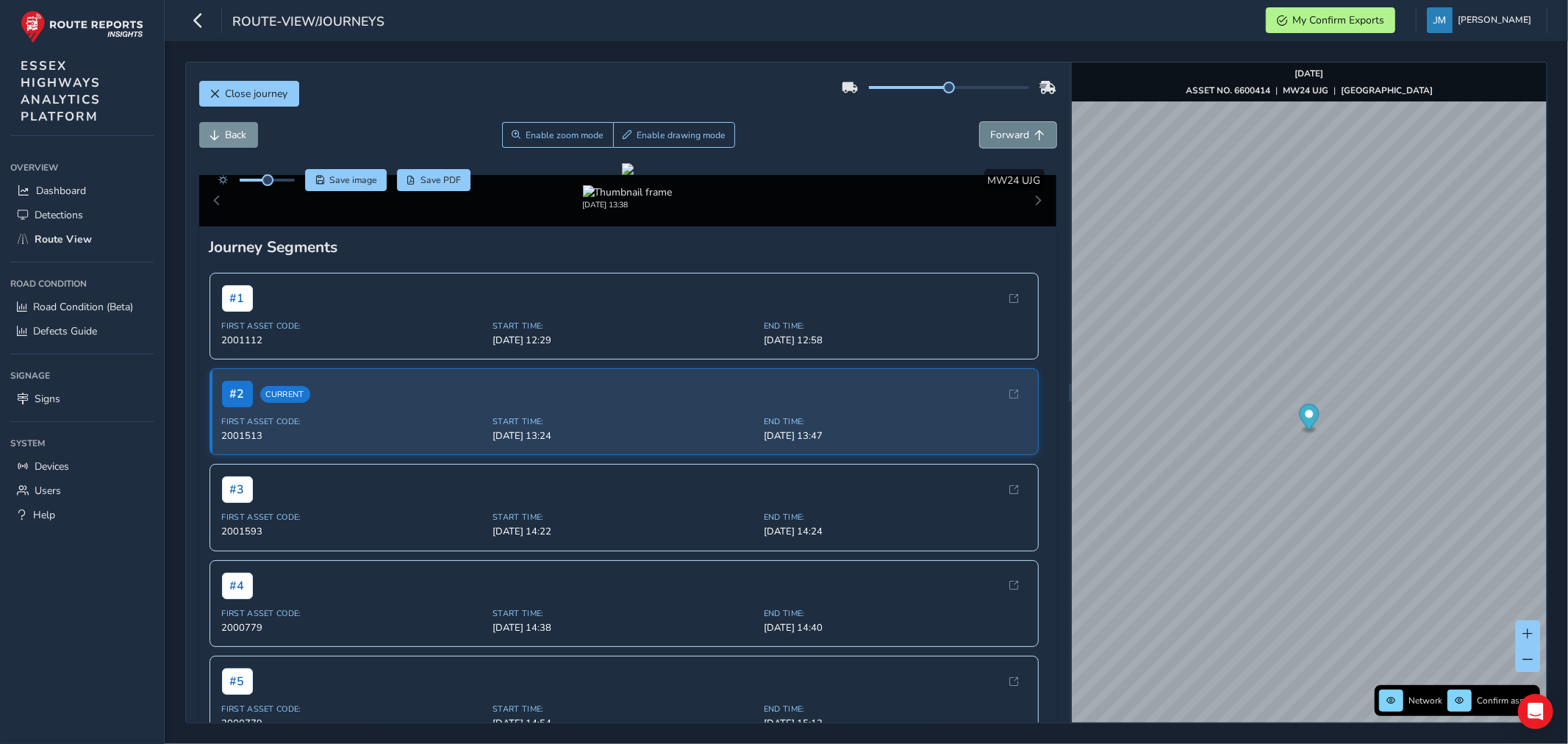
click at [1036, 131] on span "Forward" at bounding box center [1040, 135] width 10 height 10
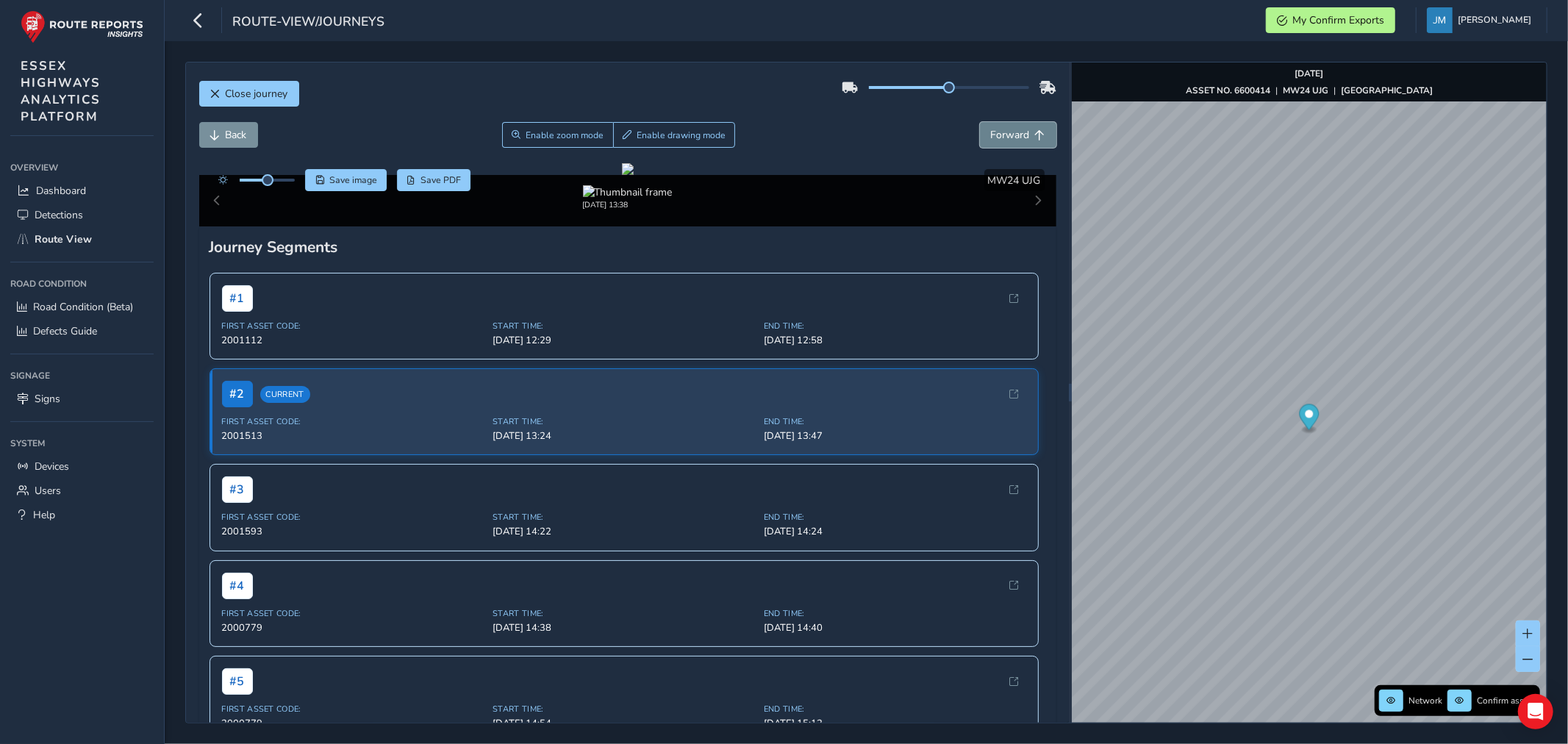
click at [1036, 131] on span "Forward" at bounding box center [1040, 135] width 10 height 10
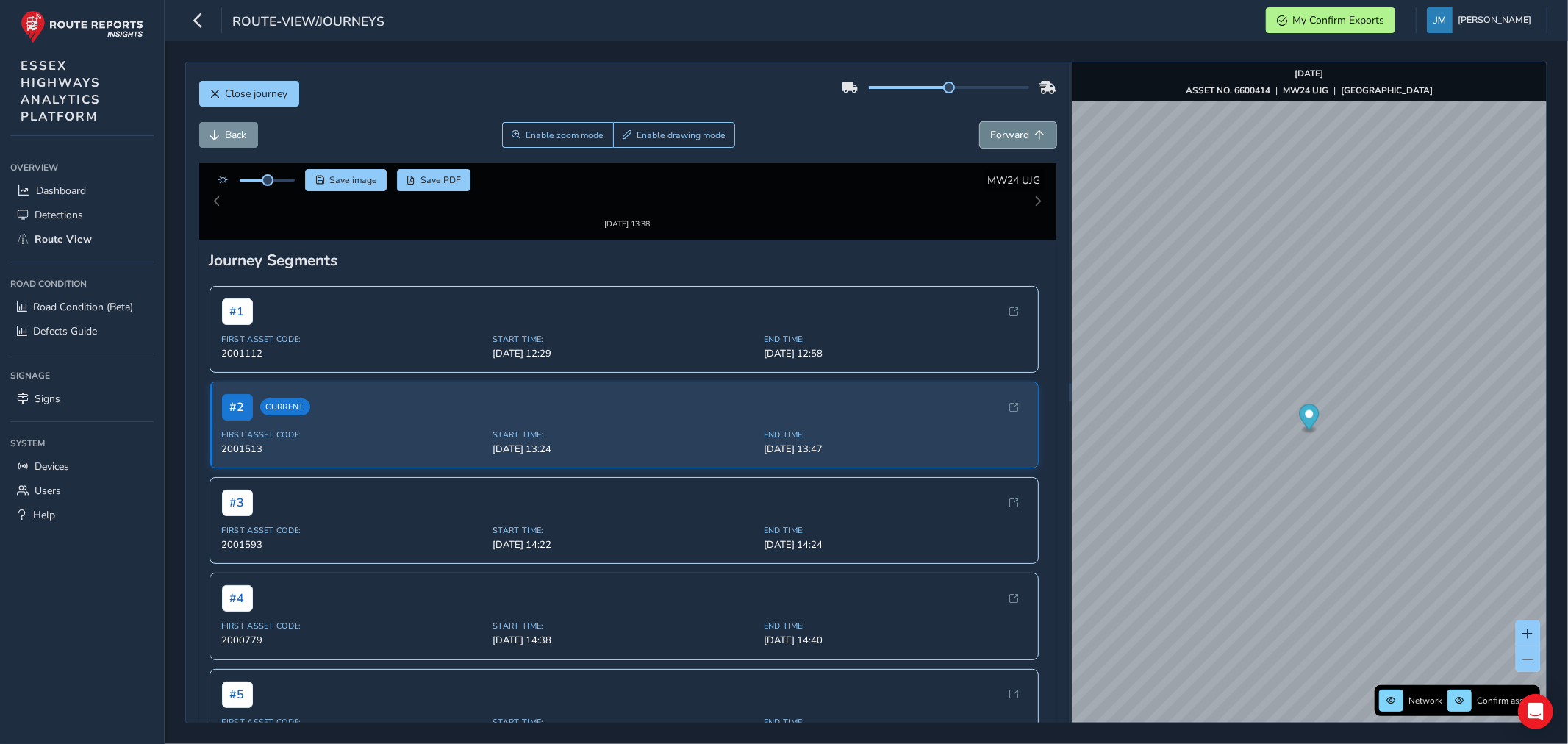
click at [1036, 131] on span "Forward" at bounding box center [1040, 135] width 10 height 10
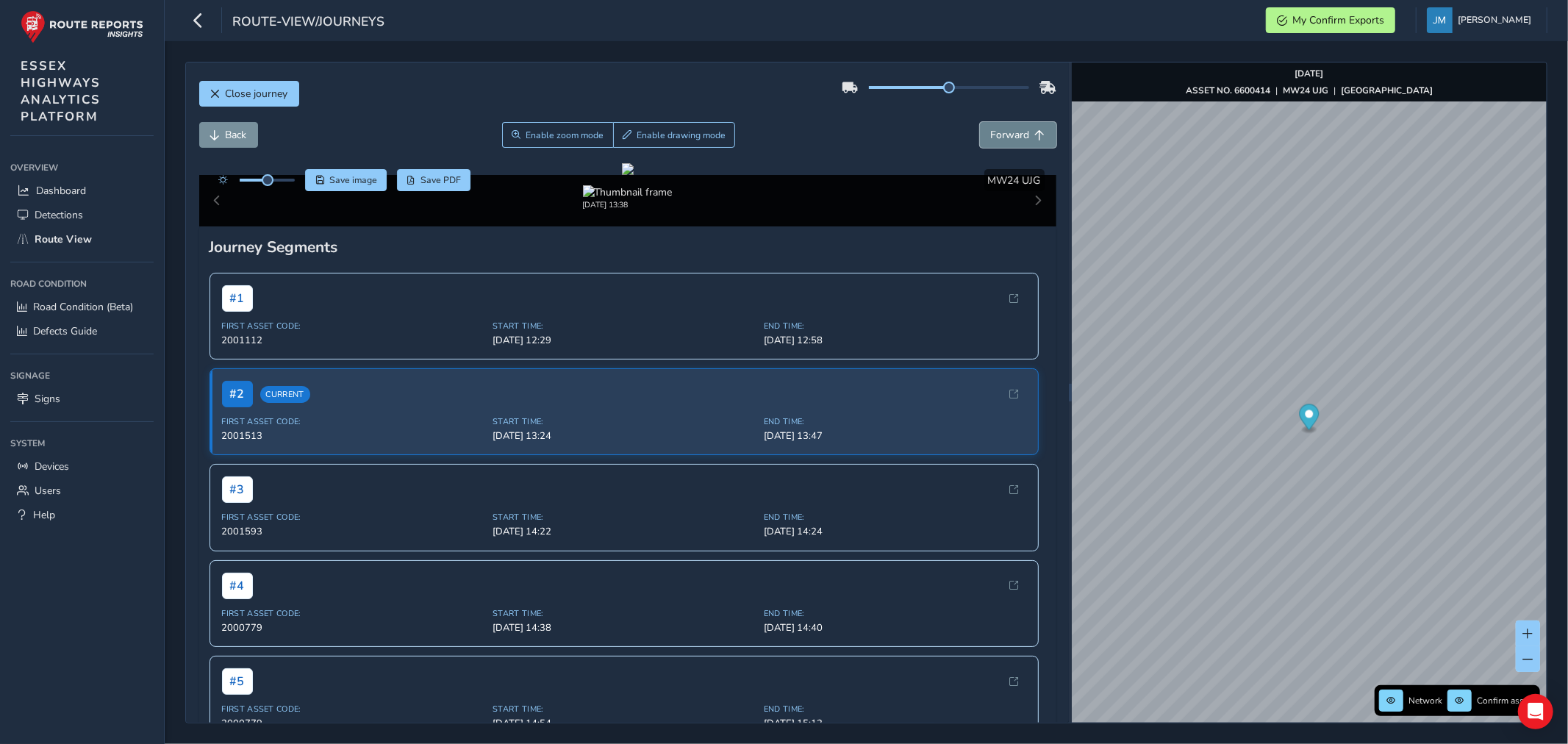
click at [1036, 131] on span "Forward" at bounding box center [1040, 135] width 10 height 10
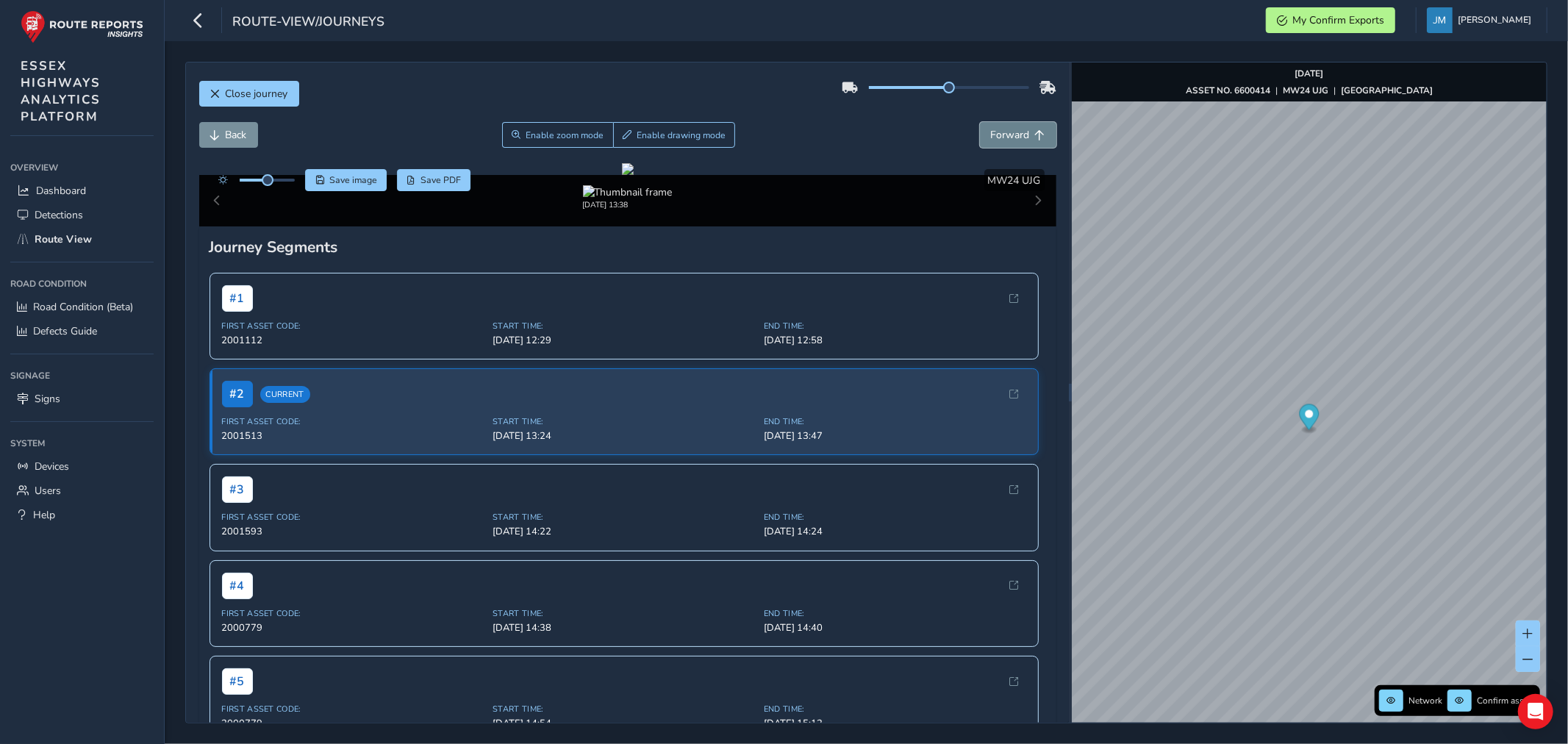
click at [1036, 131] on span "Forward" at bounding box center [1040, 135] width 10 height 10
click at [1023, 126] on button "Forward" at bounding box center [1018, 135] width 77 height 26
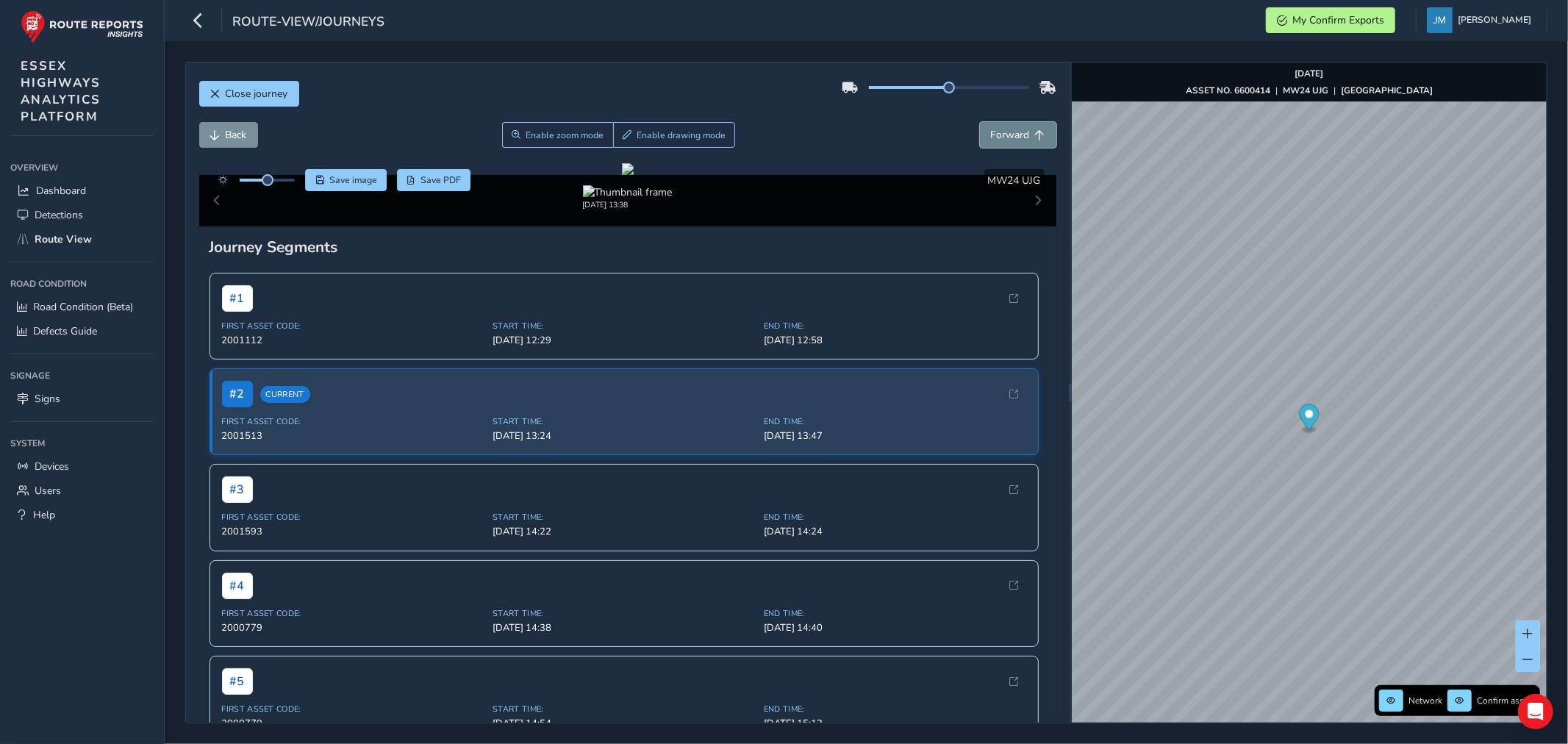
click at [1023, 126] on button "Forward" at bounding box center [1018, 135] width 77 height 26
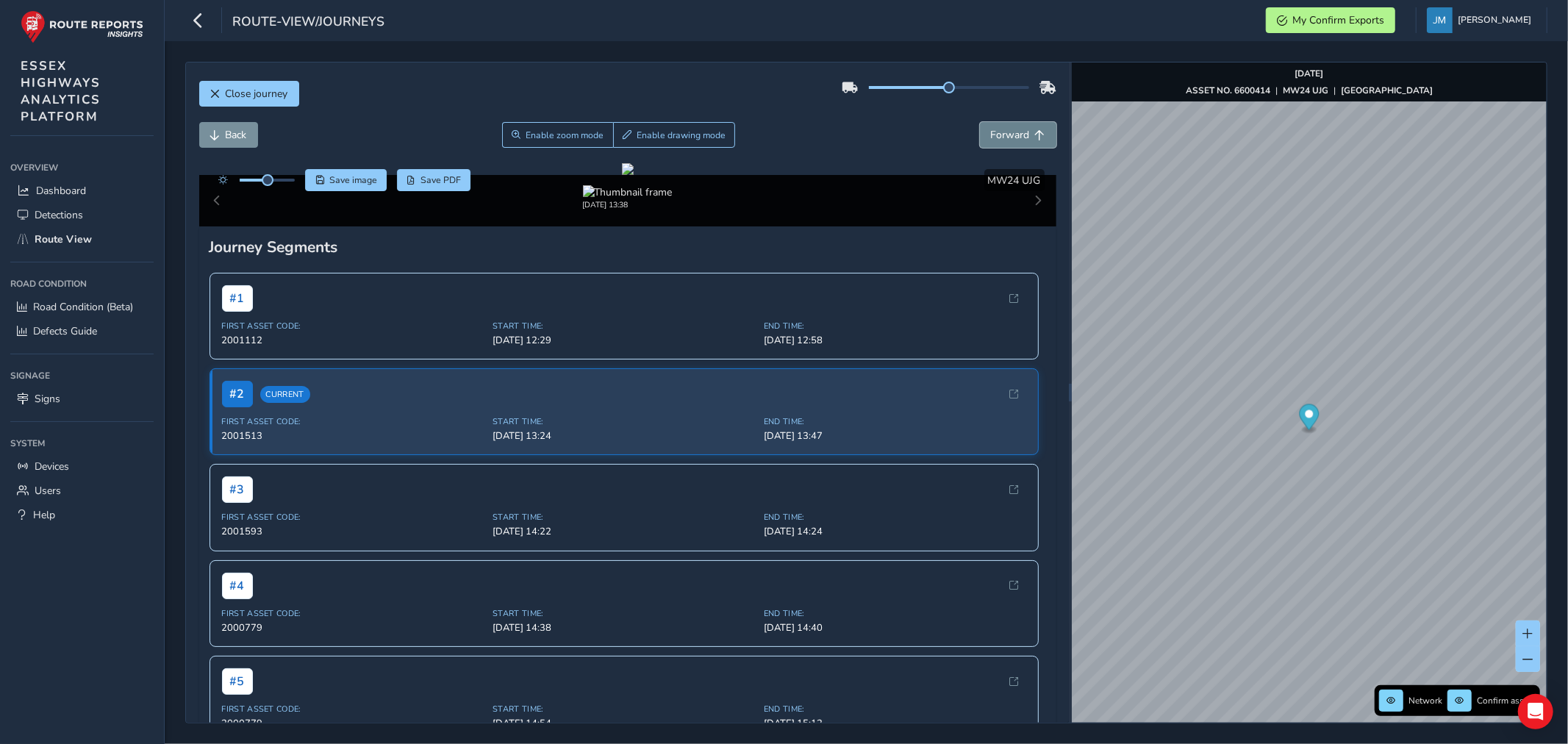
click at [1023, 126] on button "Forward" at bounding box center [1018, 135] width 77 height 26
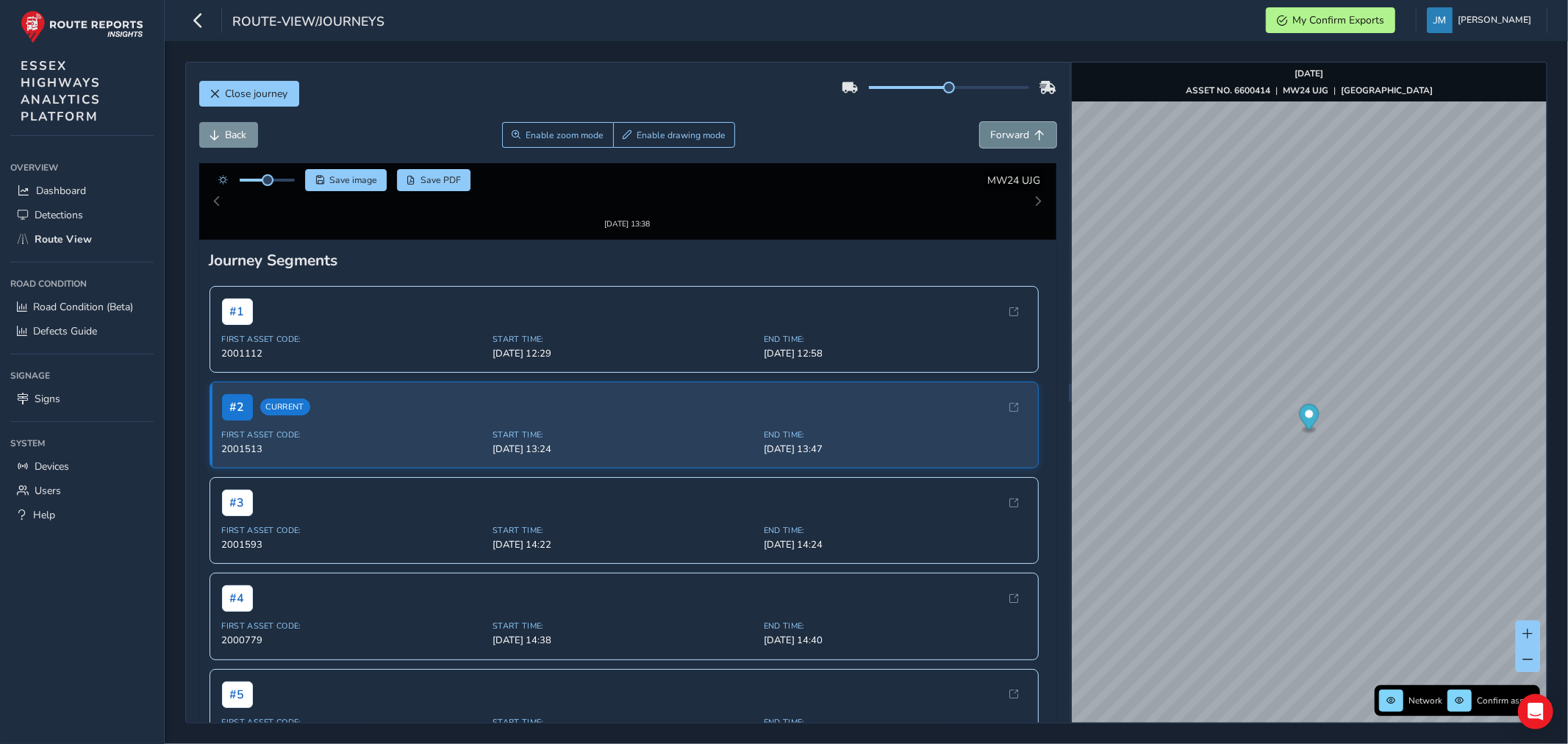
click at [1023, 126] on button "Forward" at bounding box center [1018, 135] width 77 height 26
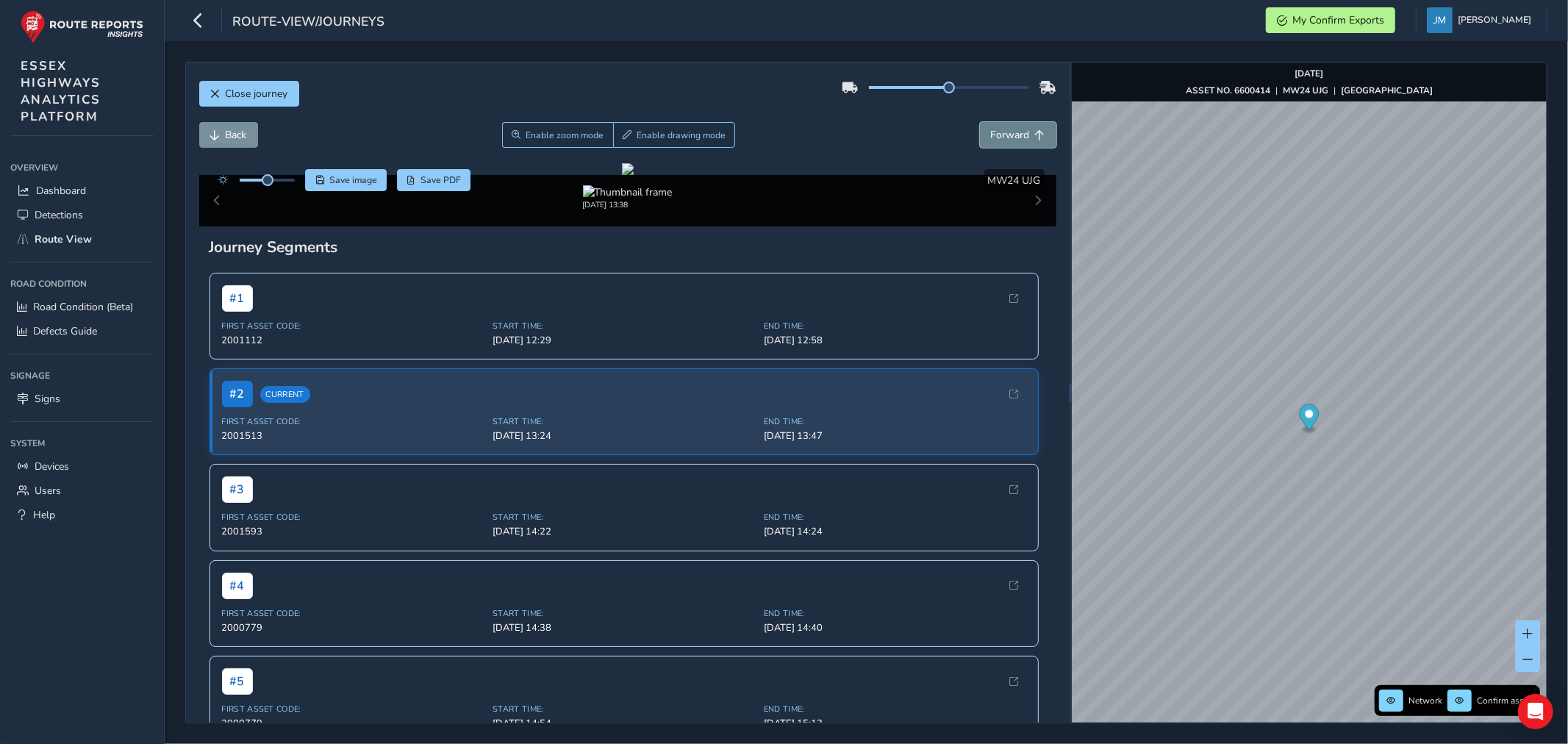
click at [1023, 126] on button "Forward" at bounding box center [1018, 135] width 77 height 26
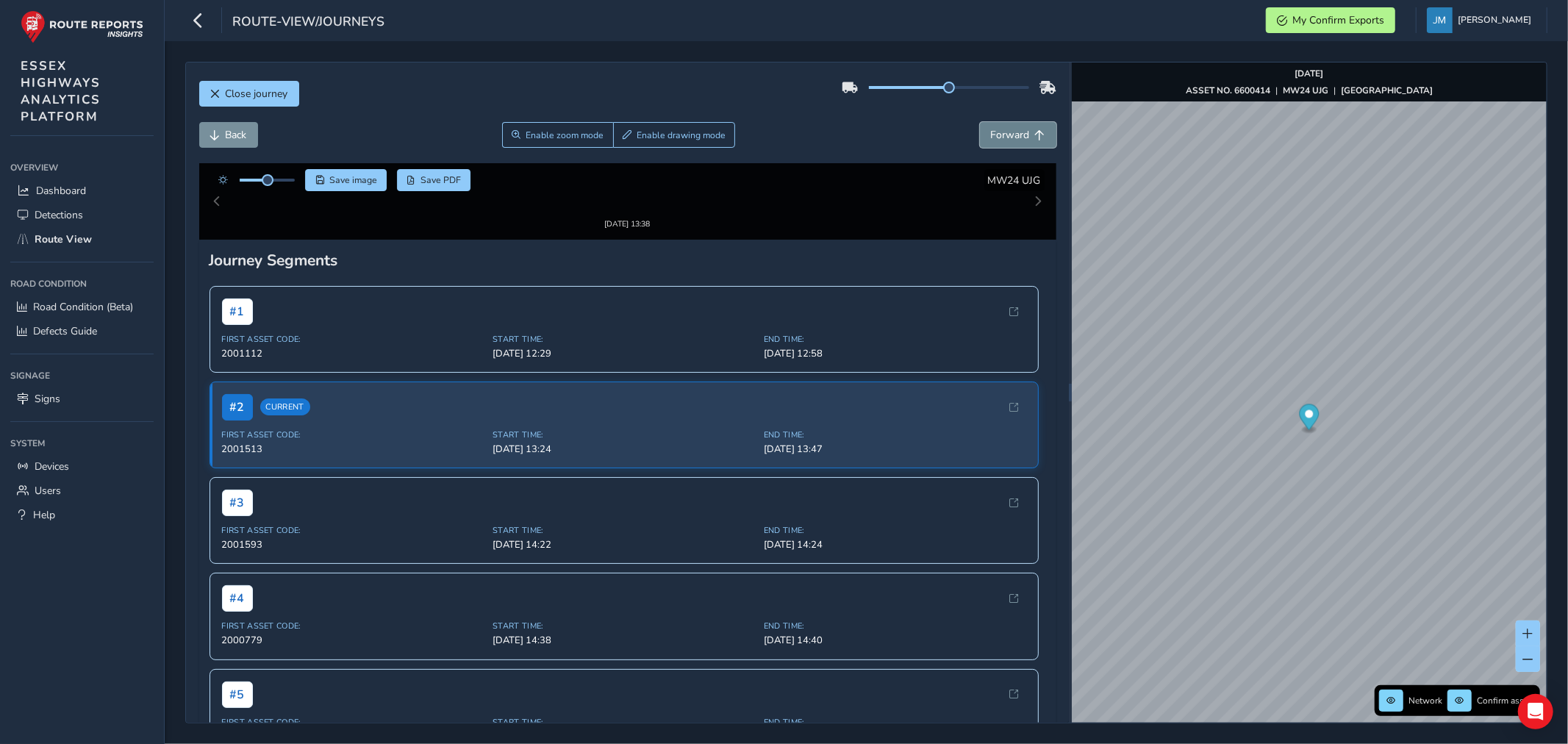
click at [1023, 125] on button "Forward" at bounding box center [1018, 135] width 77 height 26
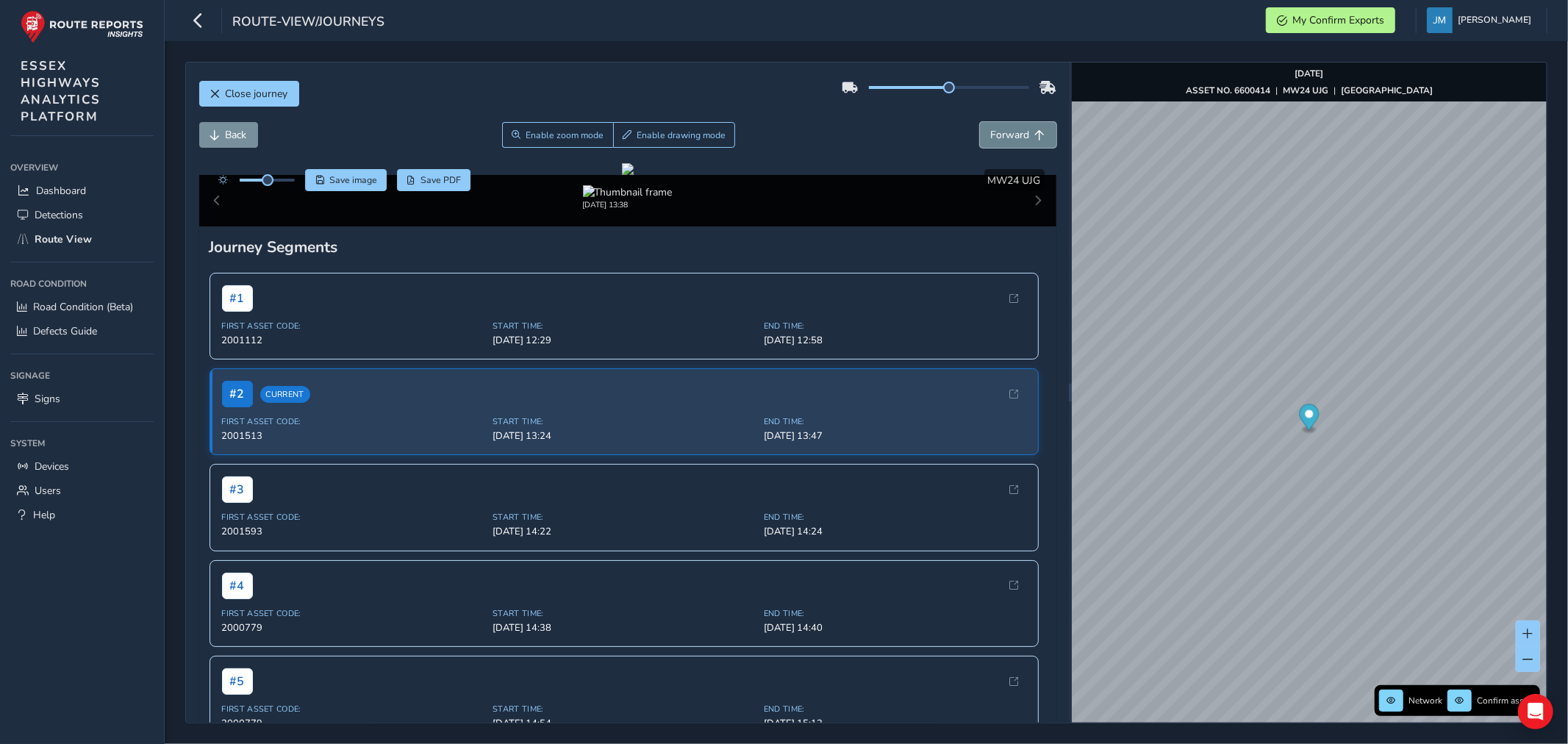
click at [1023, 125] on button "Forward" at bounding box center [1018, 135] width 77 height 26
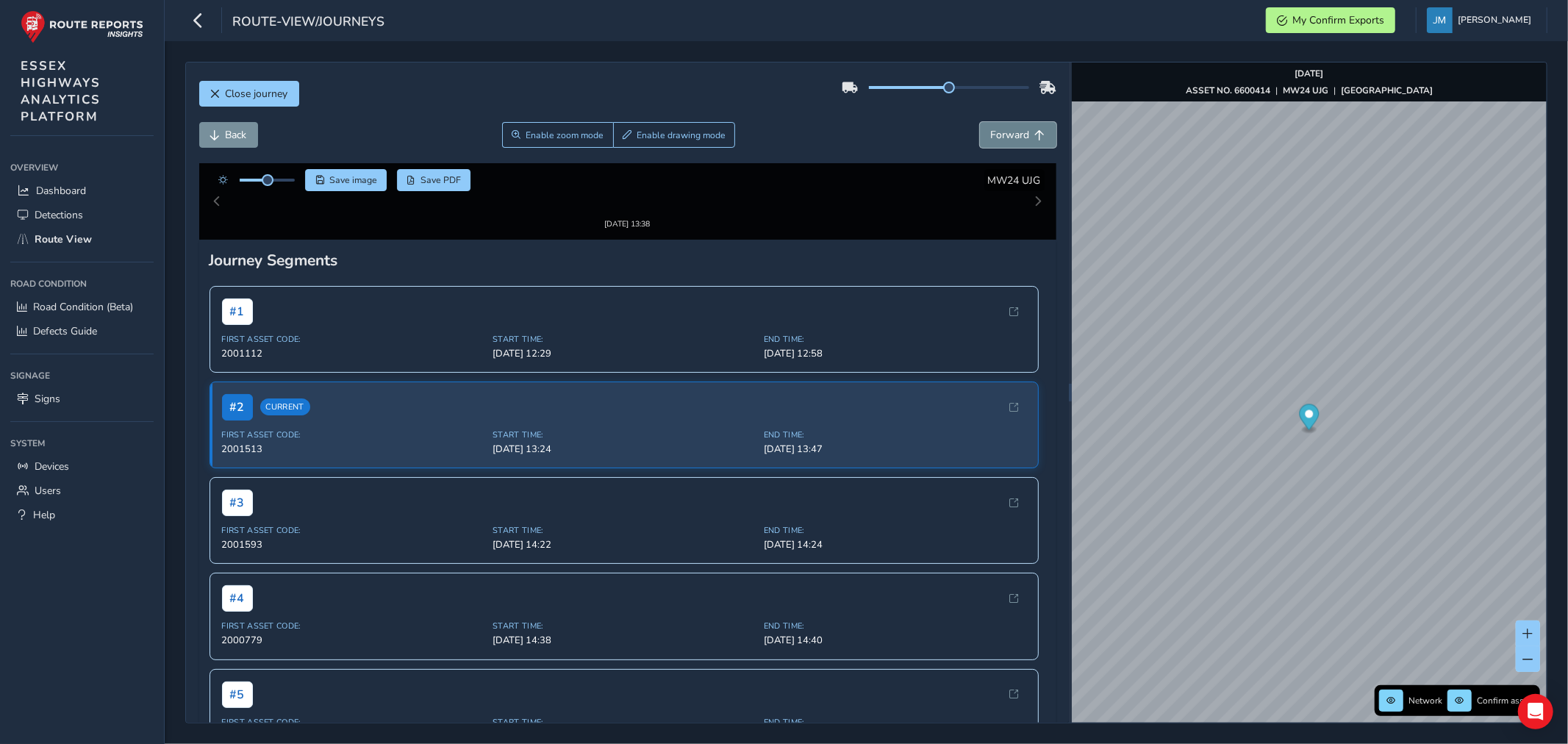
click at [1023, 125] on button "Forward" at bounding box center [1018, 135] width 77 height 26
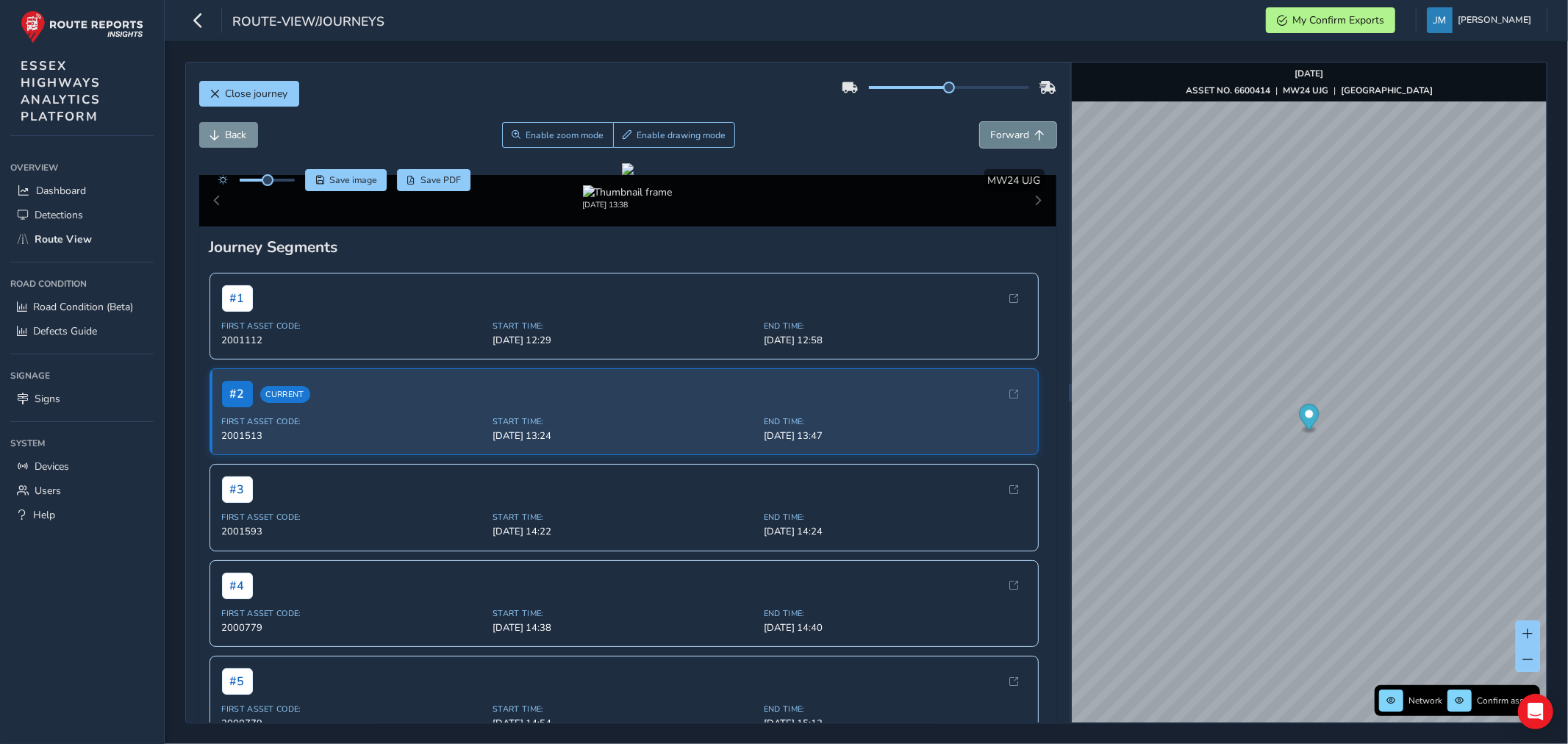
click at [1023, 125] on button "Forward" at bounding box center [1018, 135] width 77 height 26
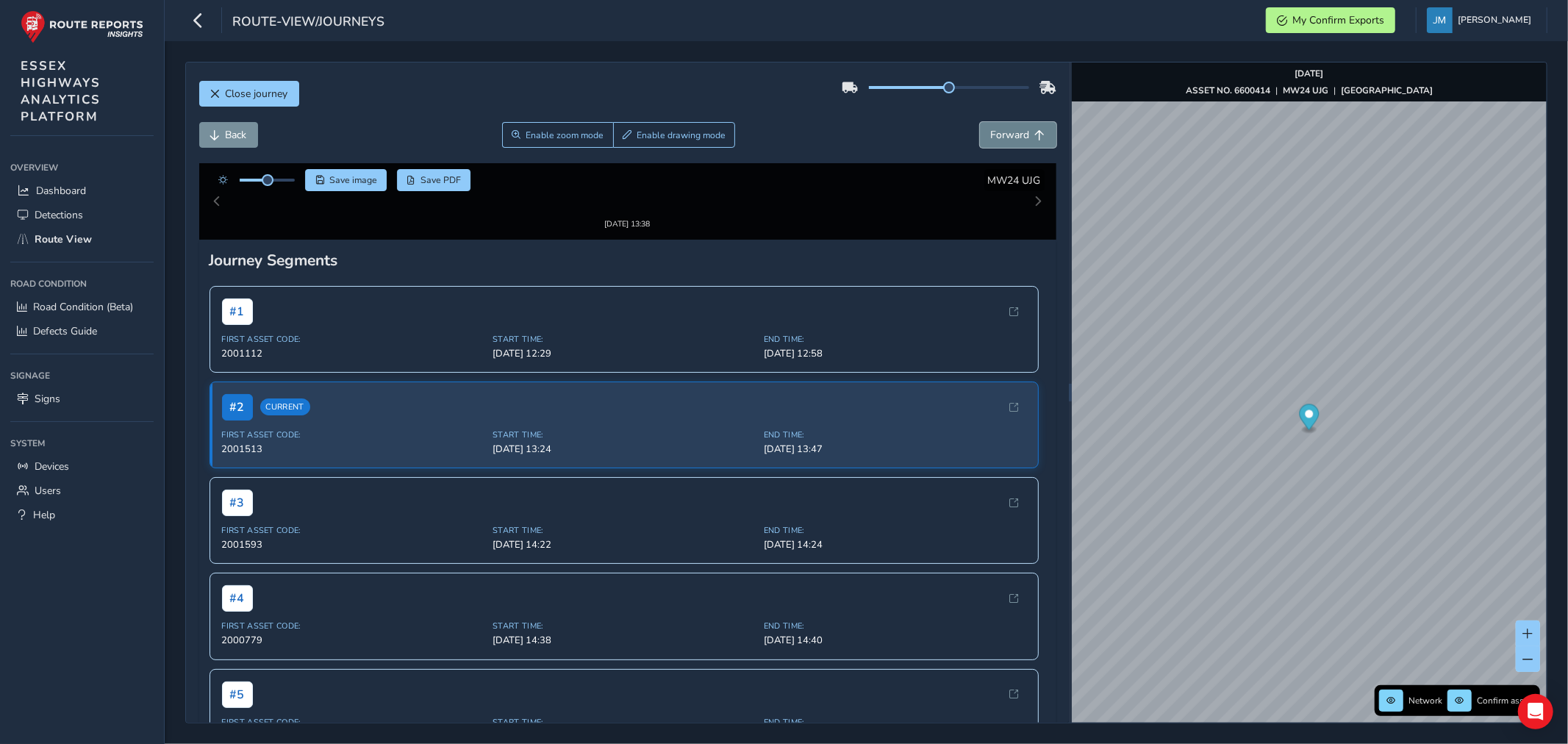
click at [1023, 125] on button "Forward" at bounding box center [1018, 135] width 77 height 26
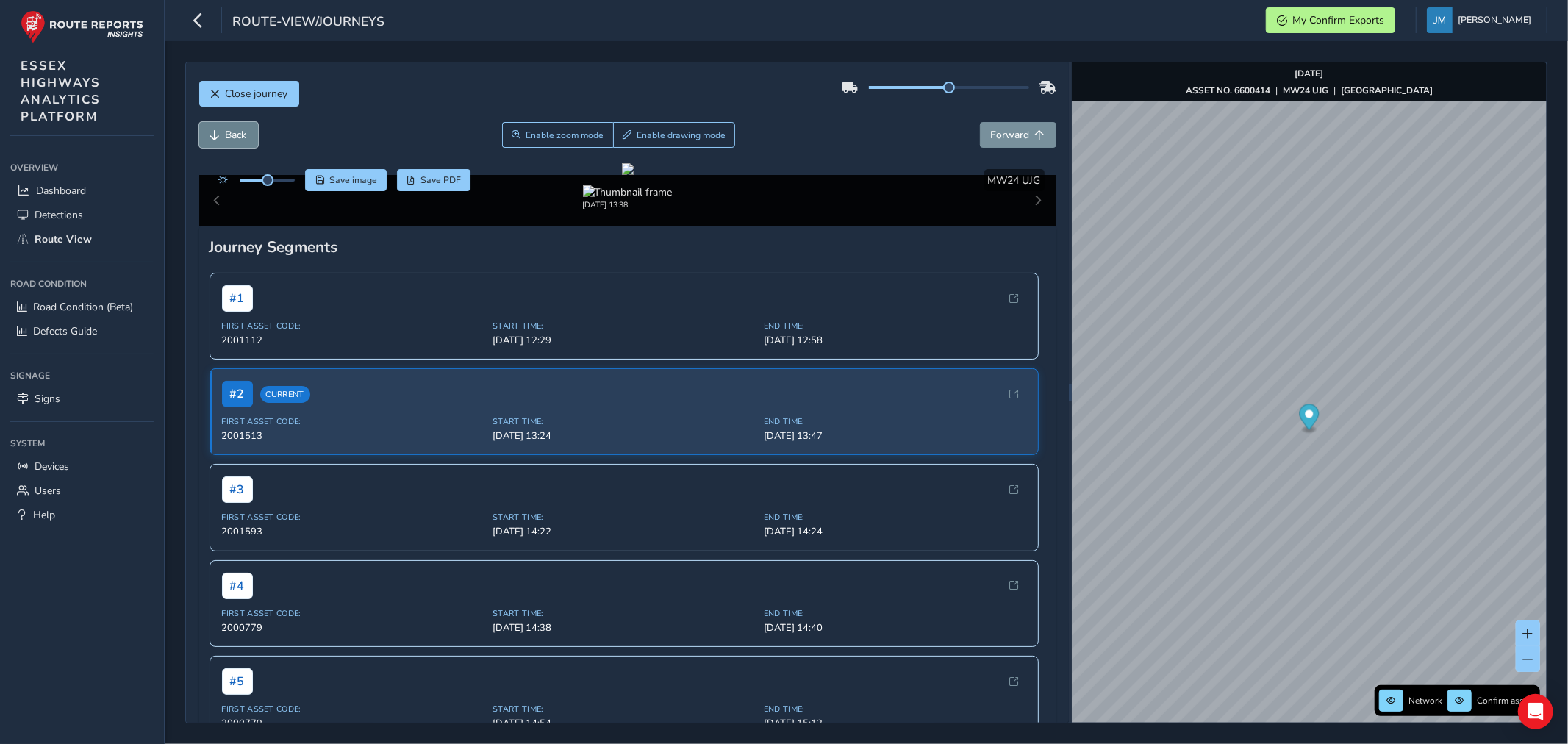
click at [233, 134] on span "Back" at bounding box center [236, 134] width 21 height 14
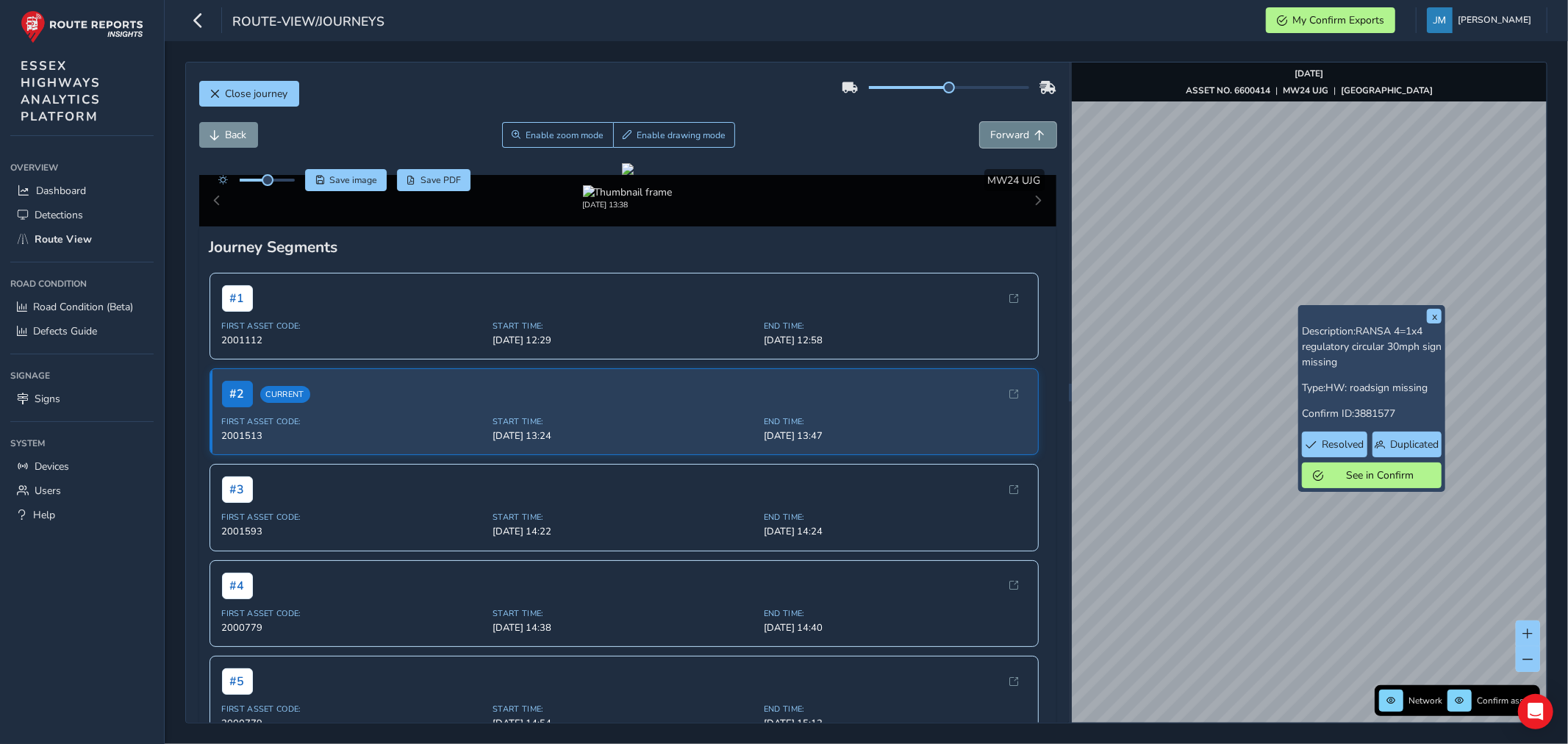
click at [1007, 141] on span "Forward" at bounding box center [1010, 134] width 39 height 14
click at [1008, 141] on span "Forward" at bounding box center [1010, 134] width 39 height 14
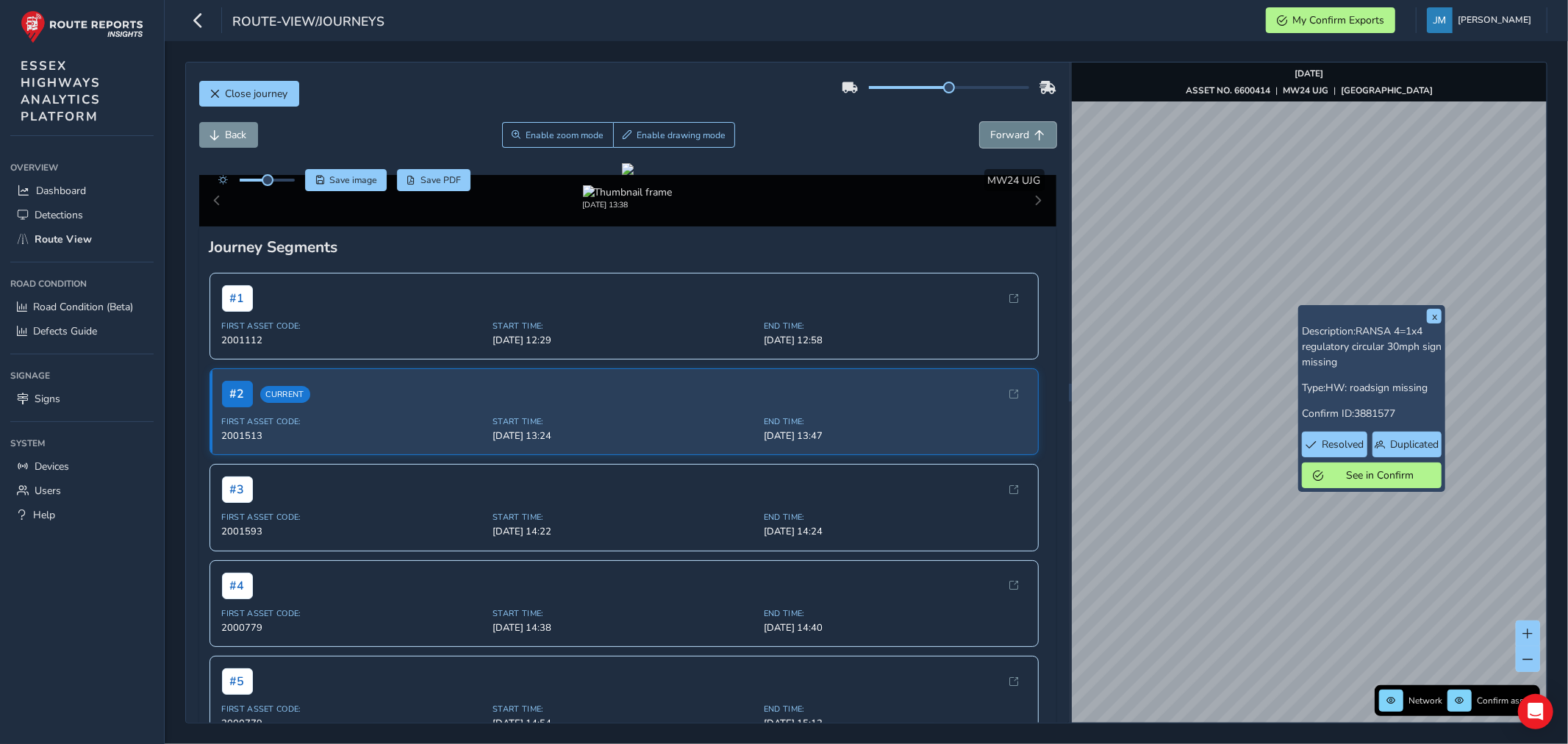
click at [1008, 141] on span "Forward" at bounding box center [1010, 134] width 39 height 14
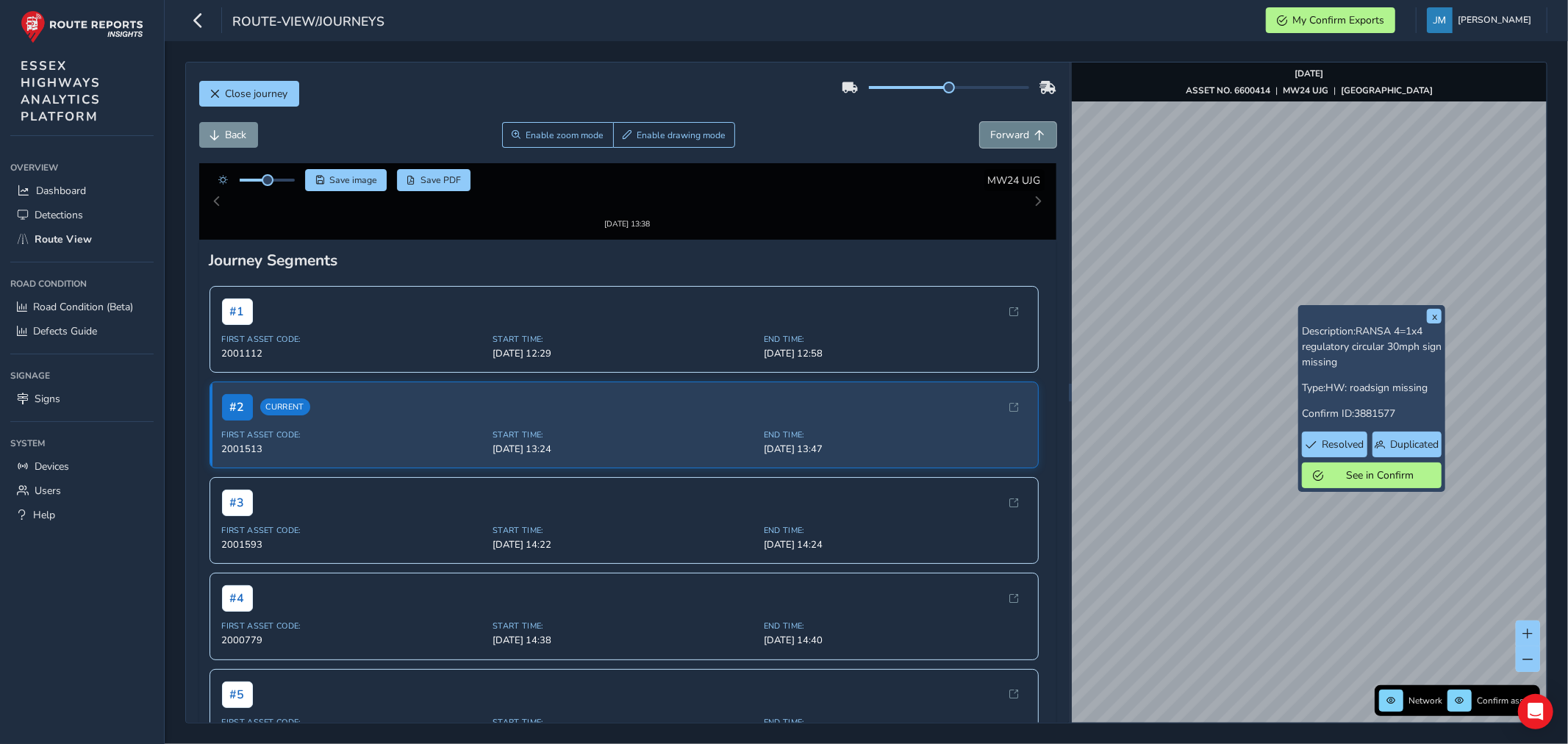
click at [1008, 141] on span "Forward" at bounding box center [1010, 134] width 39 height 14
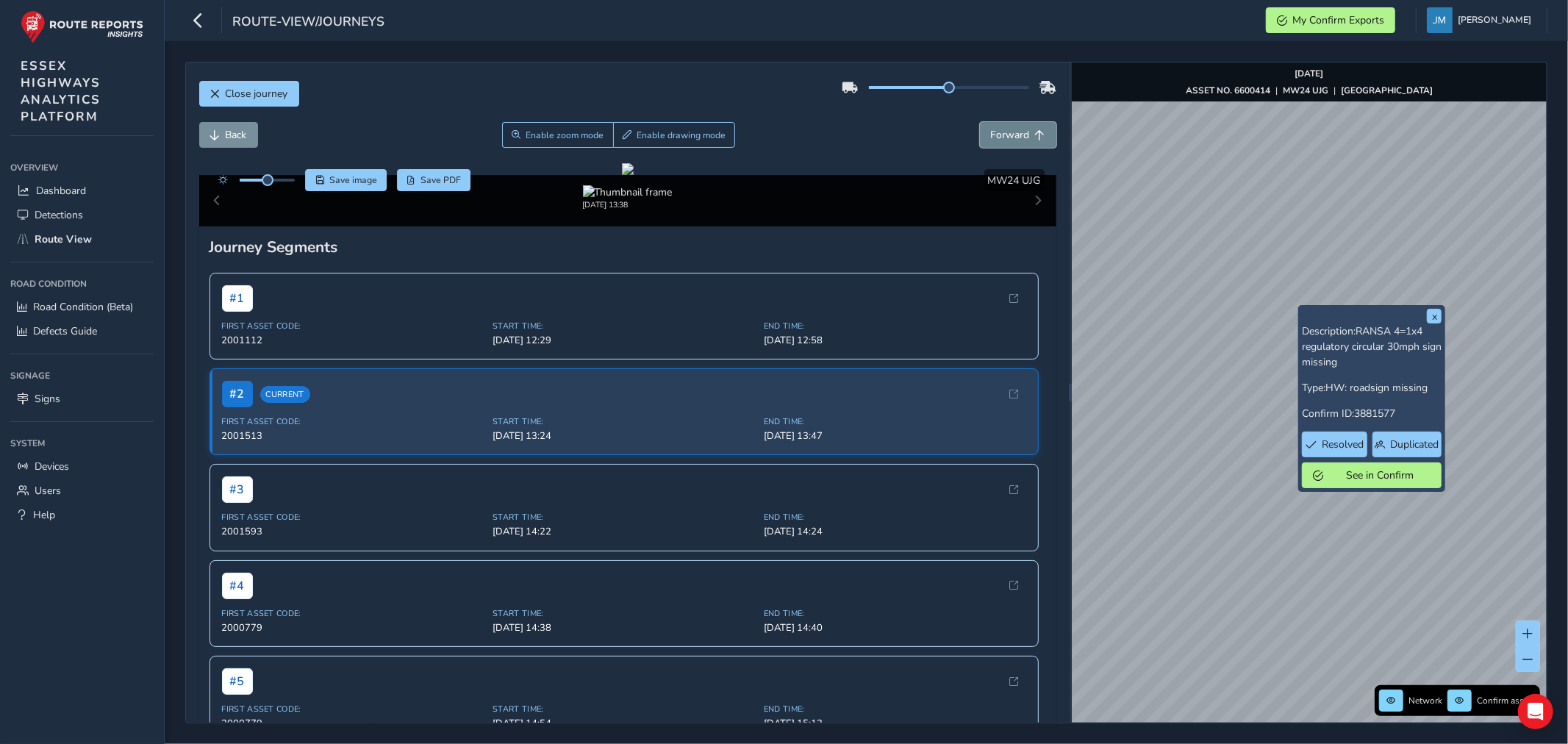
click at [1008, 141] on span "Forward" at bounding box center [1010, 134] width 39 height 14
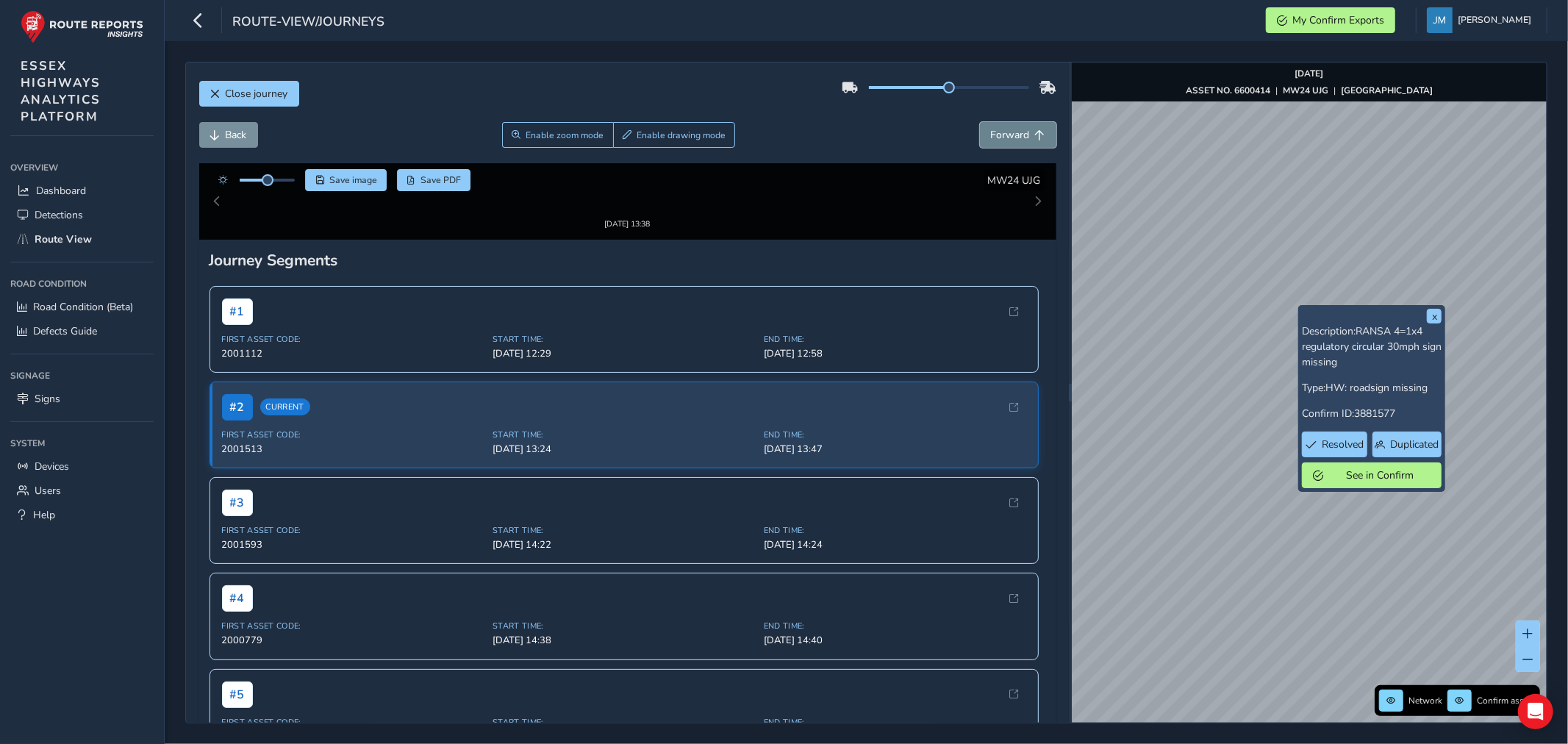
click at [1008, 141] on span "Forward" at bounding box center [1010, 134] width 39 height 14
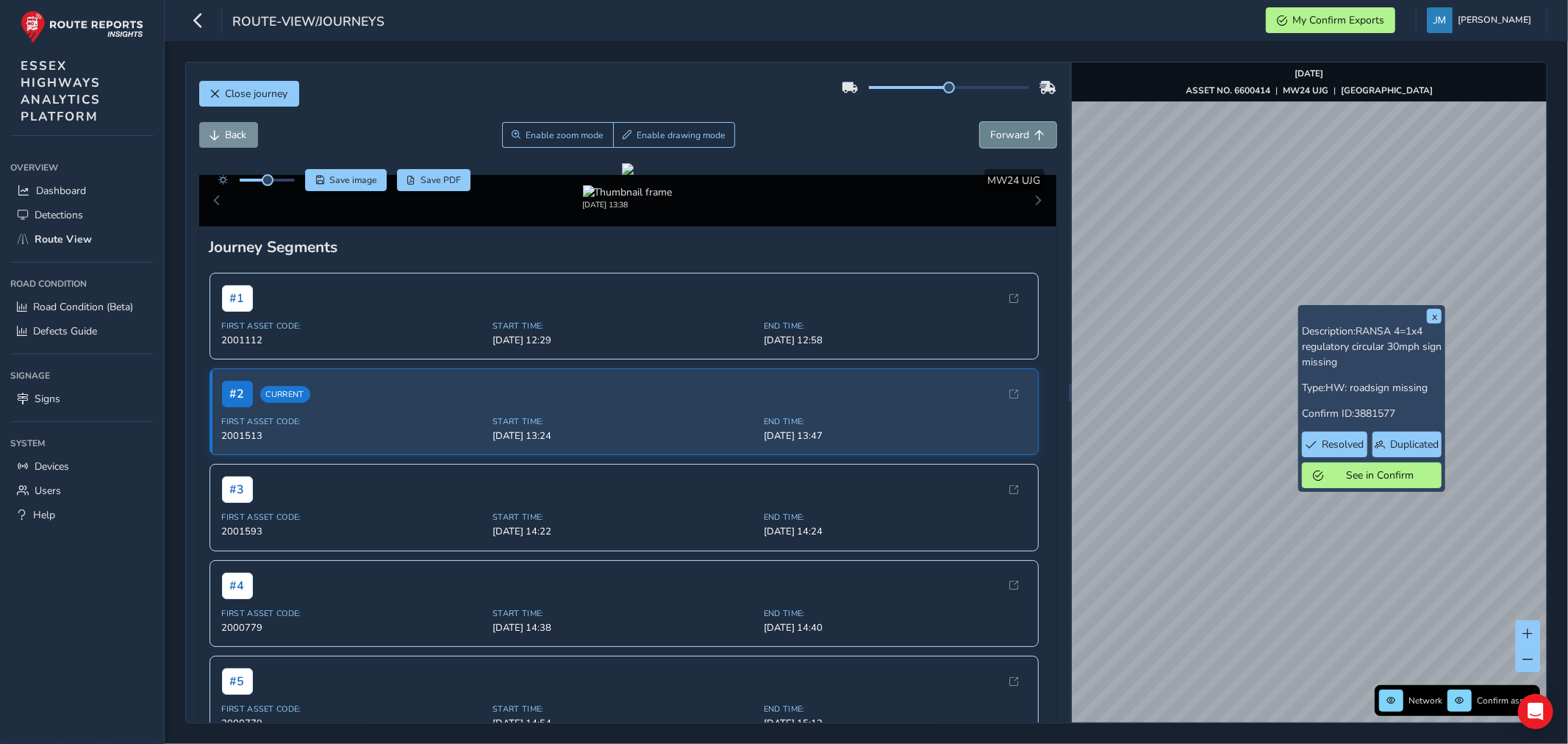
click at [1008, 141] on span "Forward" at bounding box center [1010, 134] width 39 height 14
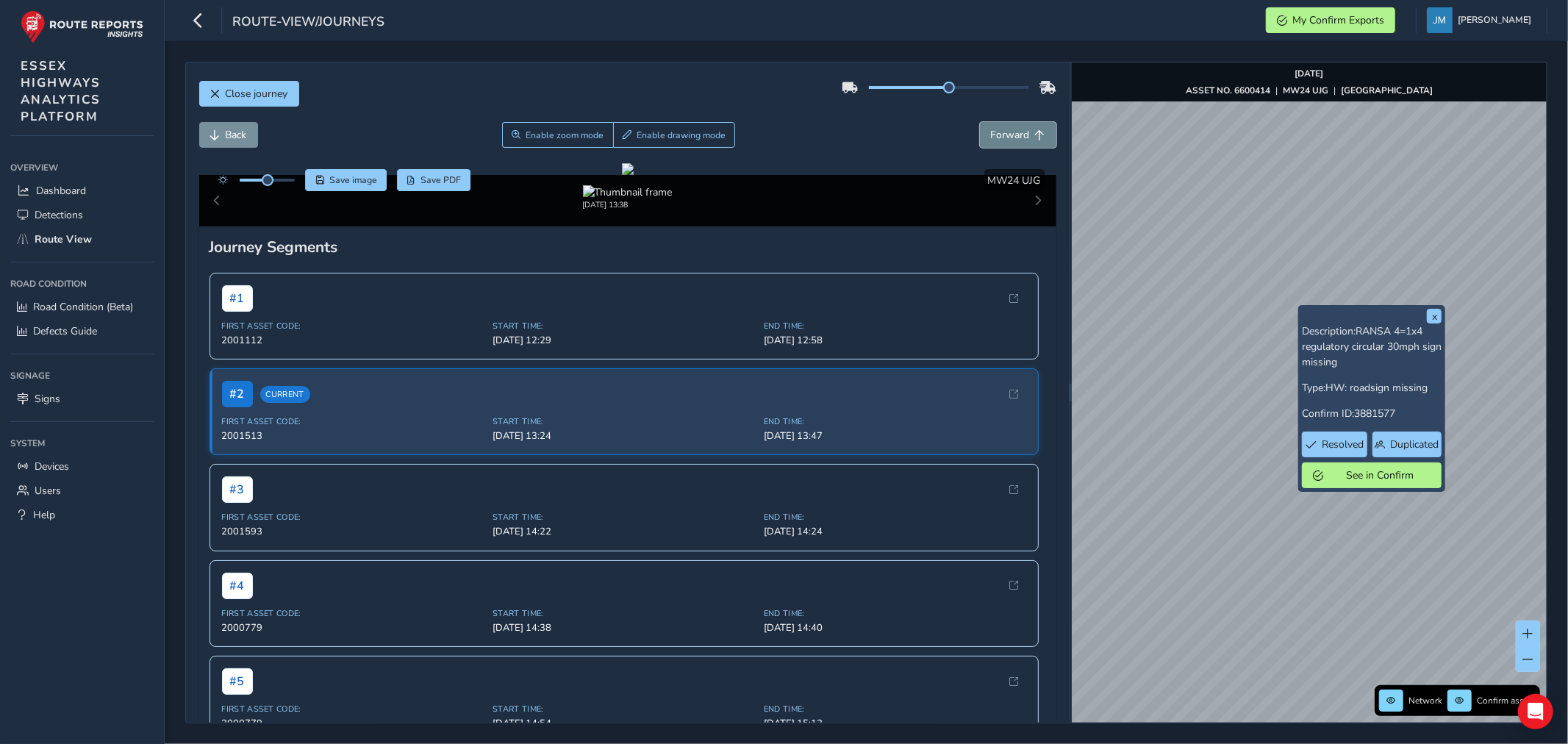
click at [1008, 141] on span "Forward" at bounding box center [1010, 134] width 39 height 14
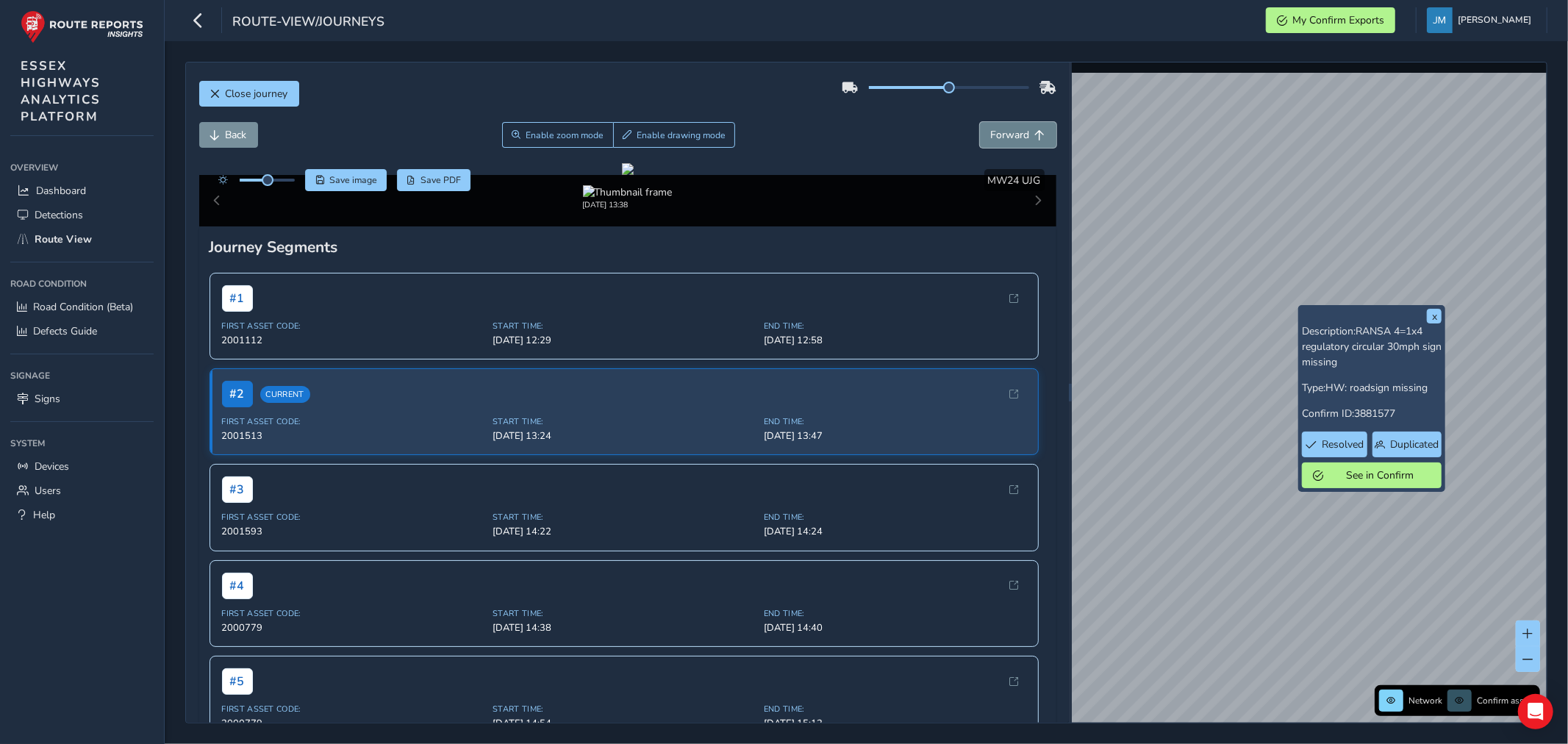
click at [1008, 141] on span "Forward" at bounding box center [1010, 134] width 39 height 14
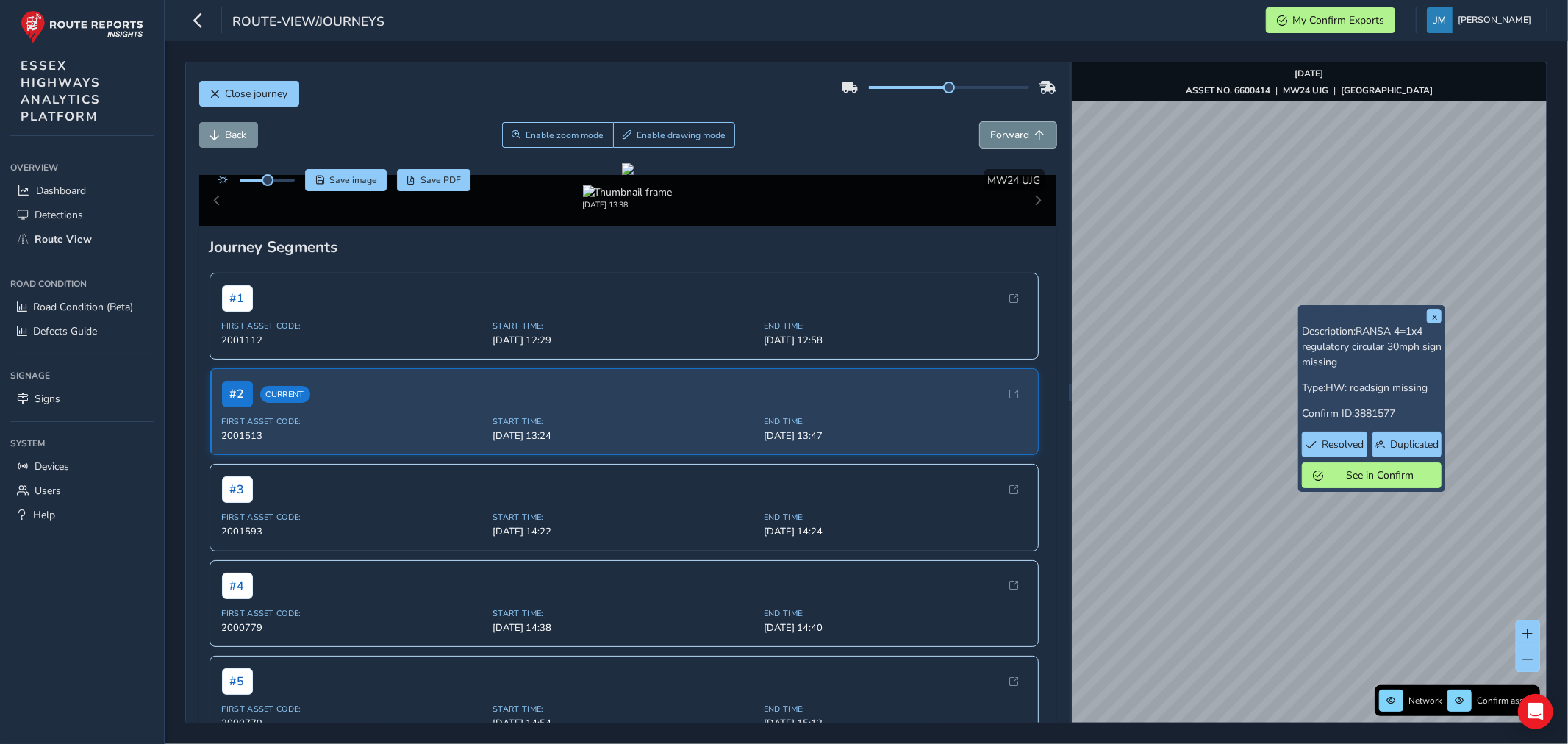
click at [1008, 141] on span "Forward" at bounding box center [1010, 134] width 39 height 14
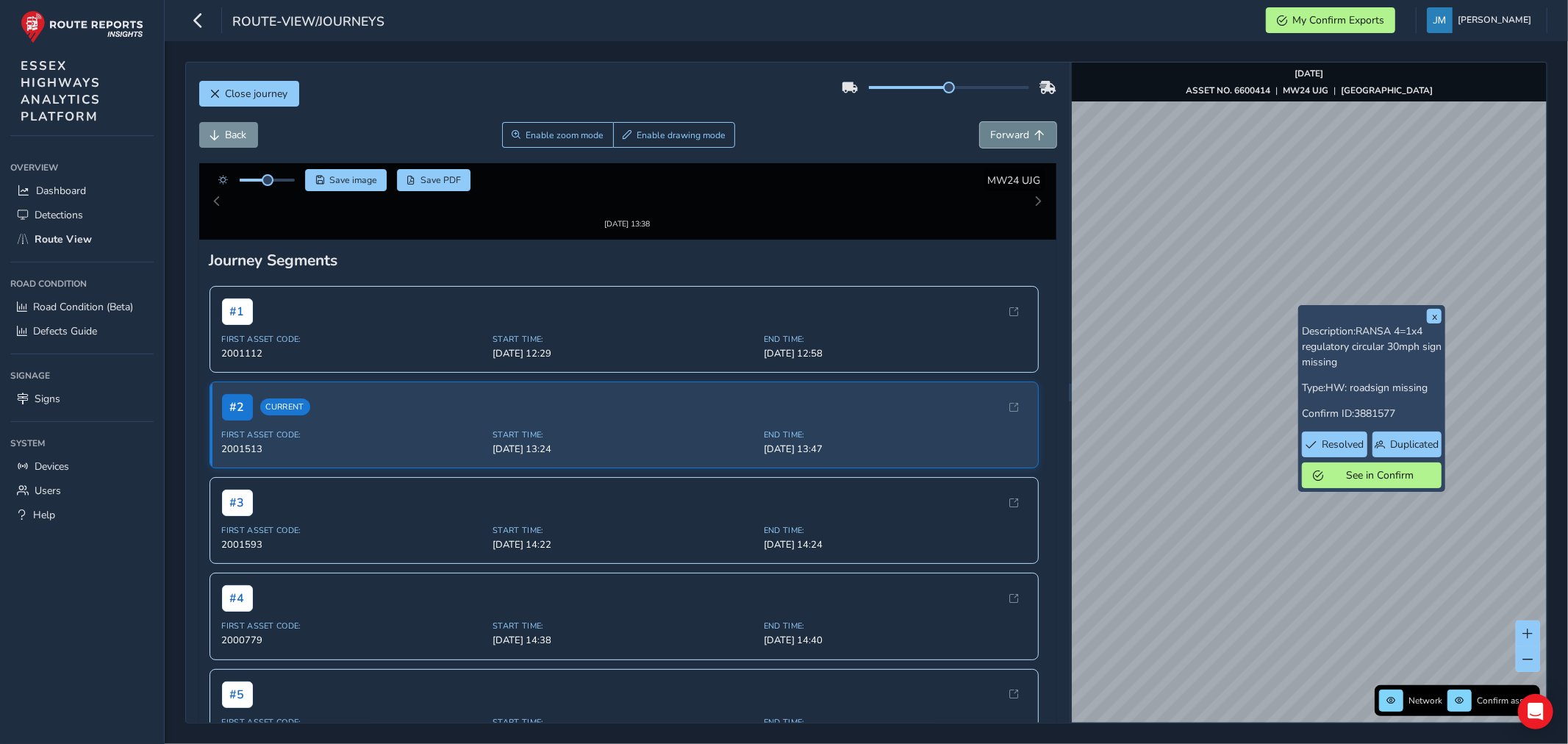
click at [1008, 141] on span "Forward" at bounding box center [1010, 134] width 39 height 14
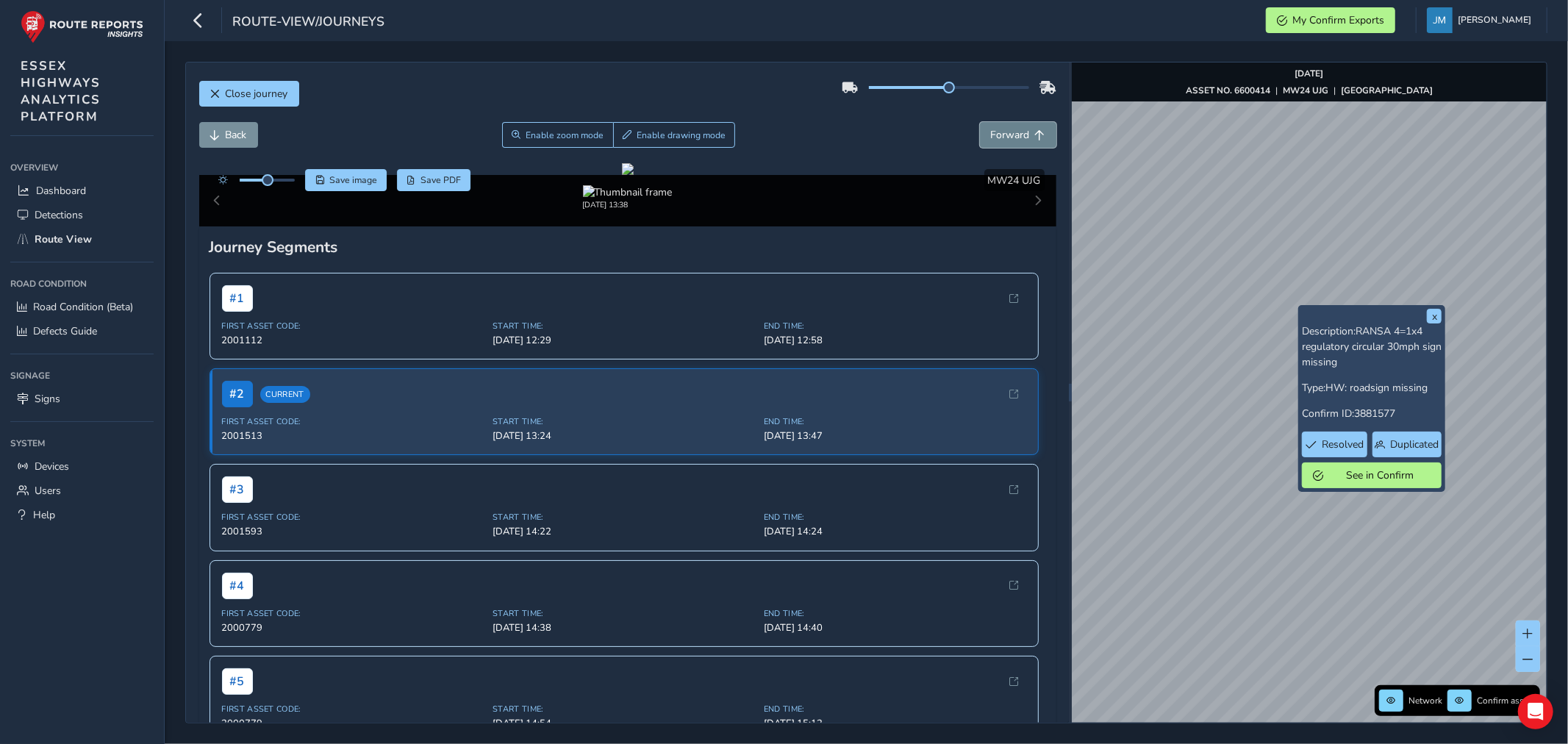
click at [1008, 141] on span "Forward" at bounding box center [1010, 134] width 39 height 14
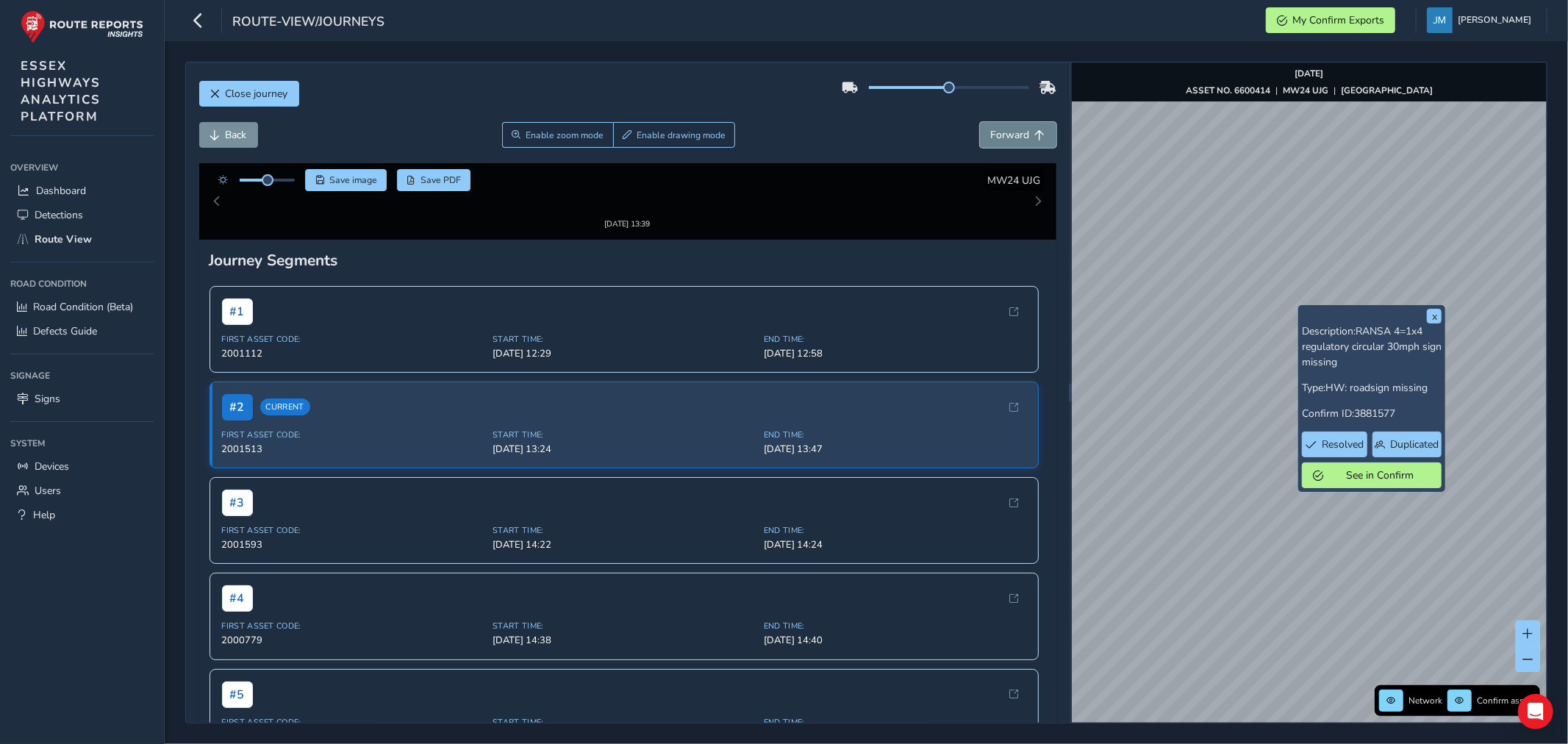
click at [1008, 141] on span "Forward" at bounding box center [1010, 134] width 39 height 14
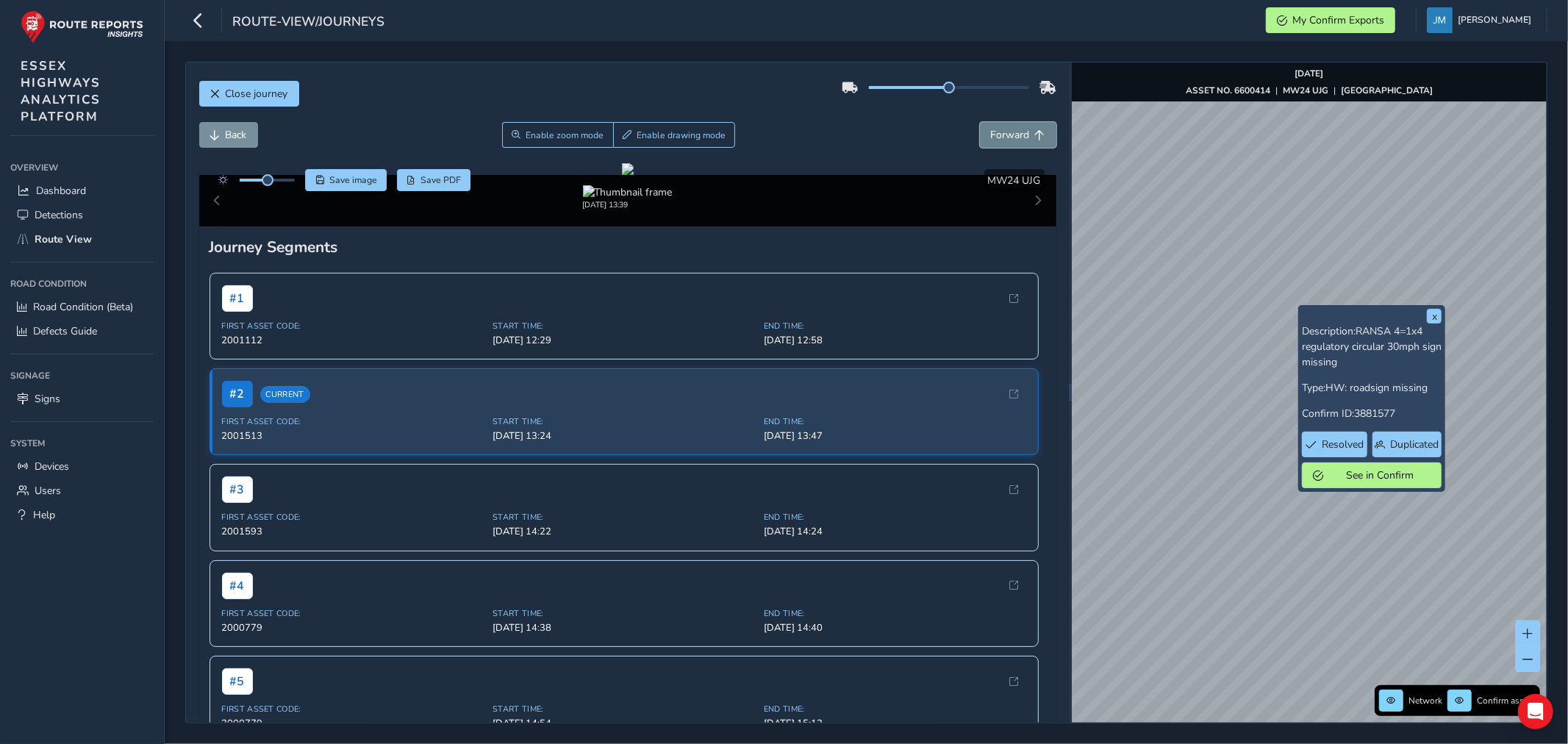
click at [1008, 141] on span "Forward" at bounding box center [1010, 134] width 39 height 14
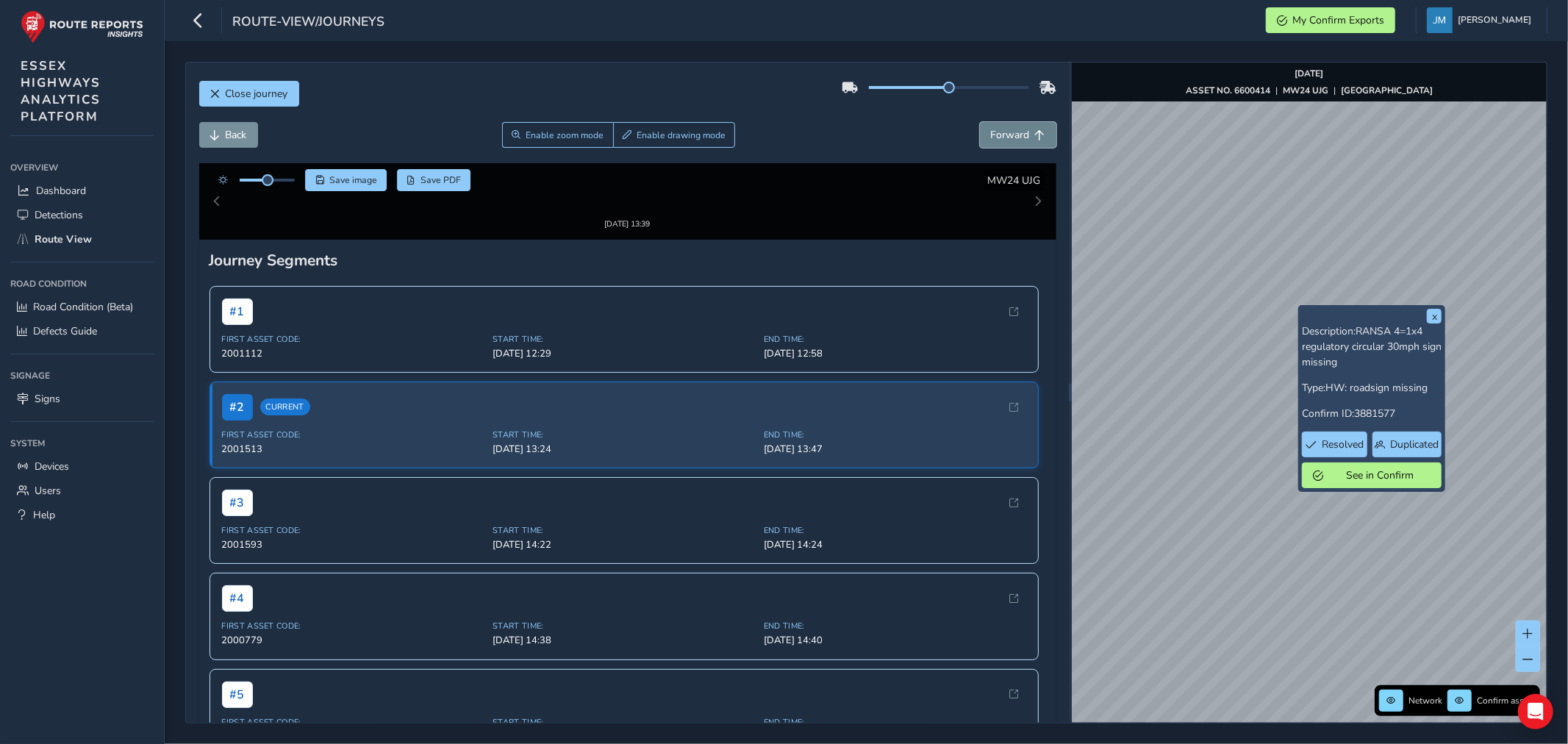
click at [1008, 141] on span "Forward" at bounding box center [1010, 134] width 39 height 14
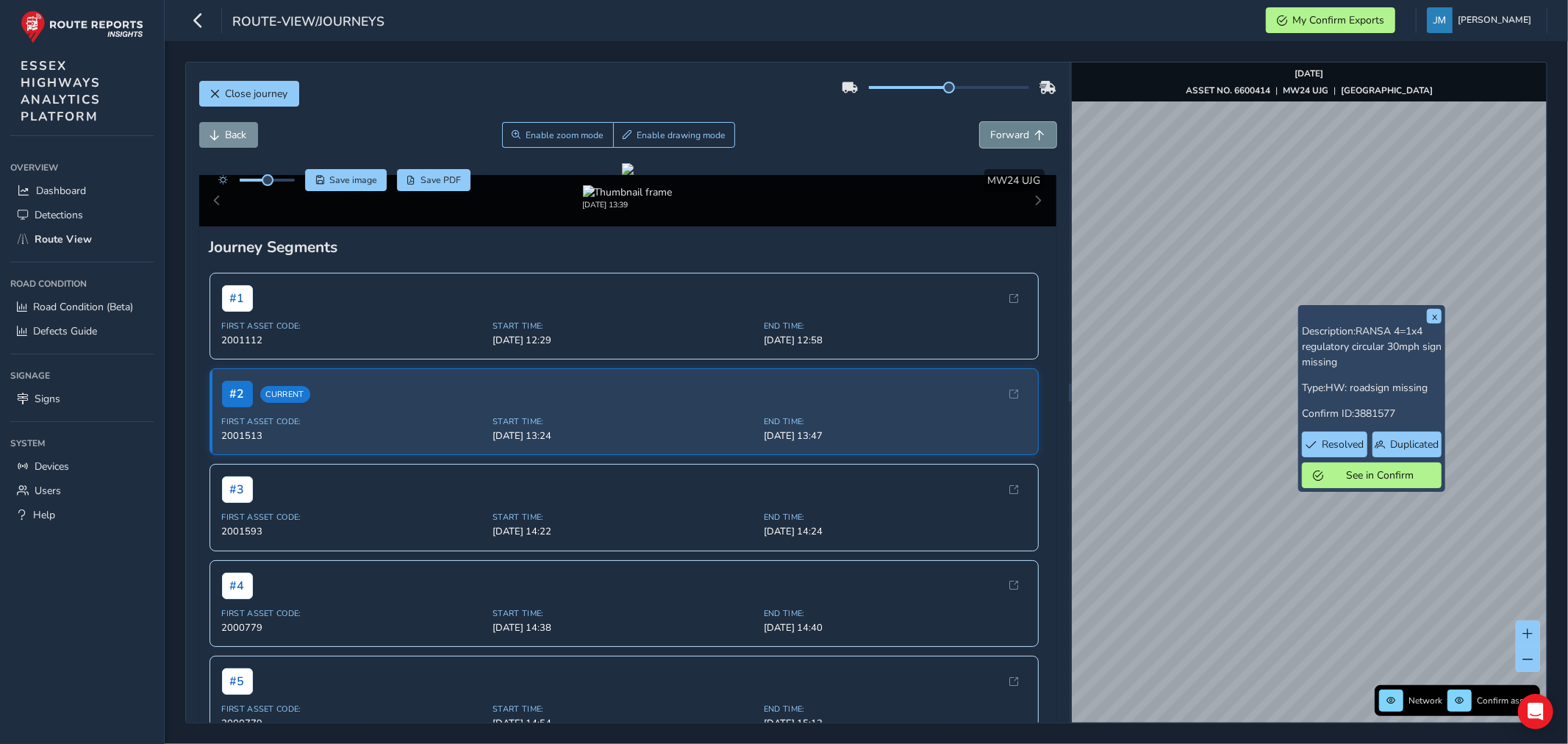
click at [1008, 141] on span "Forward" at bounding box center [1010, 134] width 39 height 14
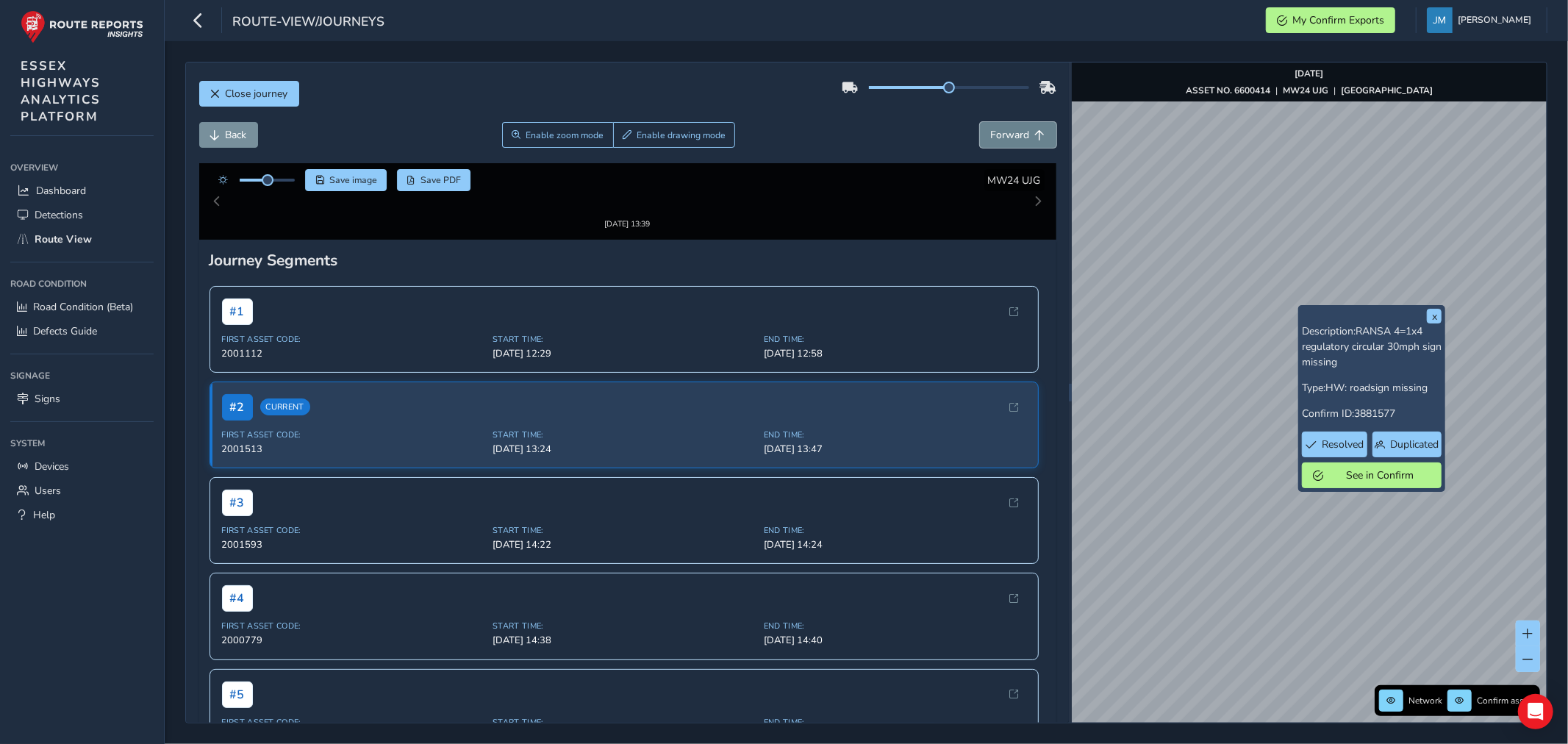
click at [1008, 141] on span "Forward" at bounding box center [1010, 134] width 39 height 14
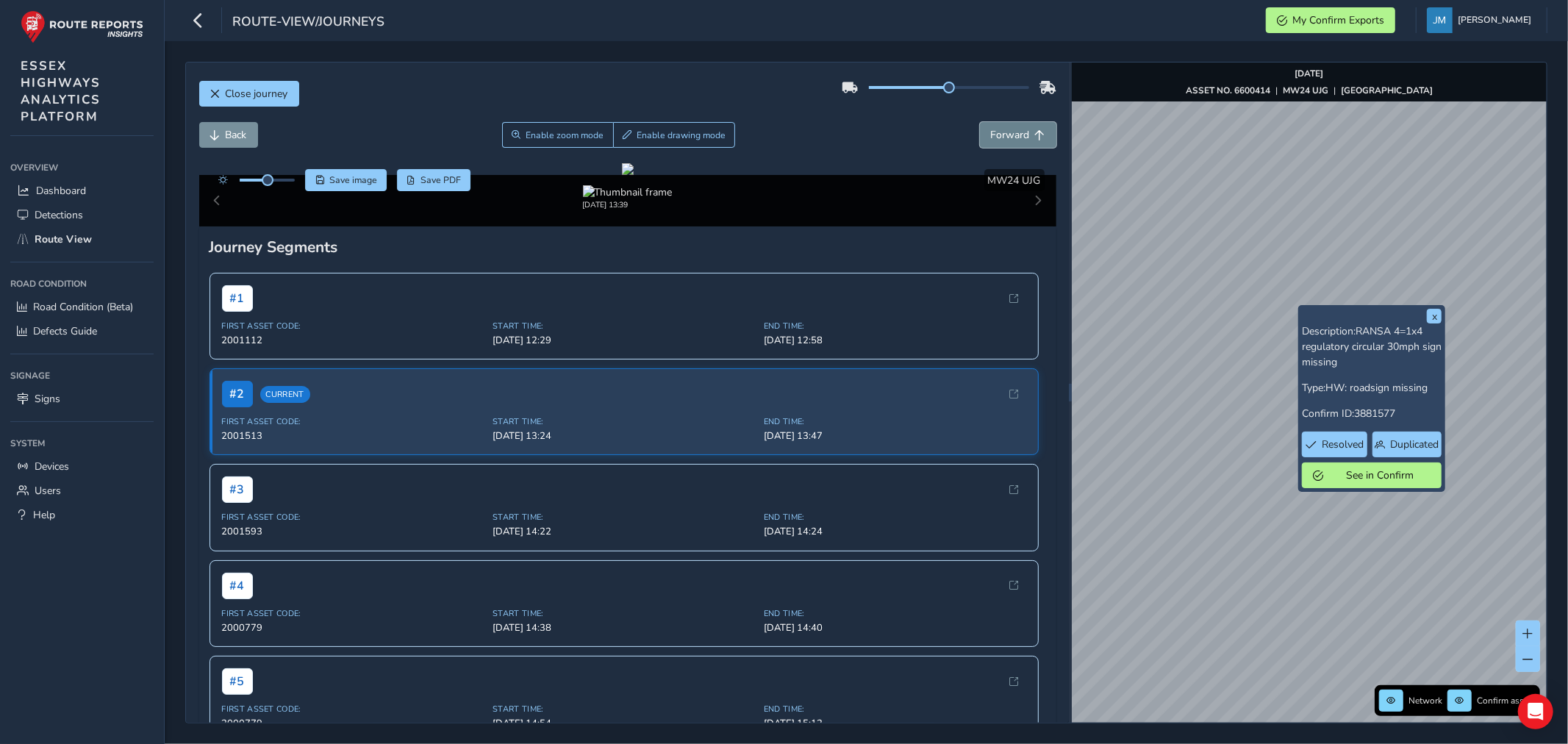
click at [1008, 141] on span "Forward" at bounding box center [1010, 134] width 39 height 14
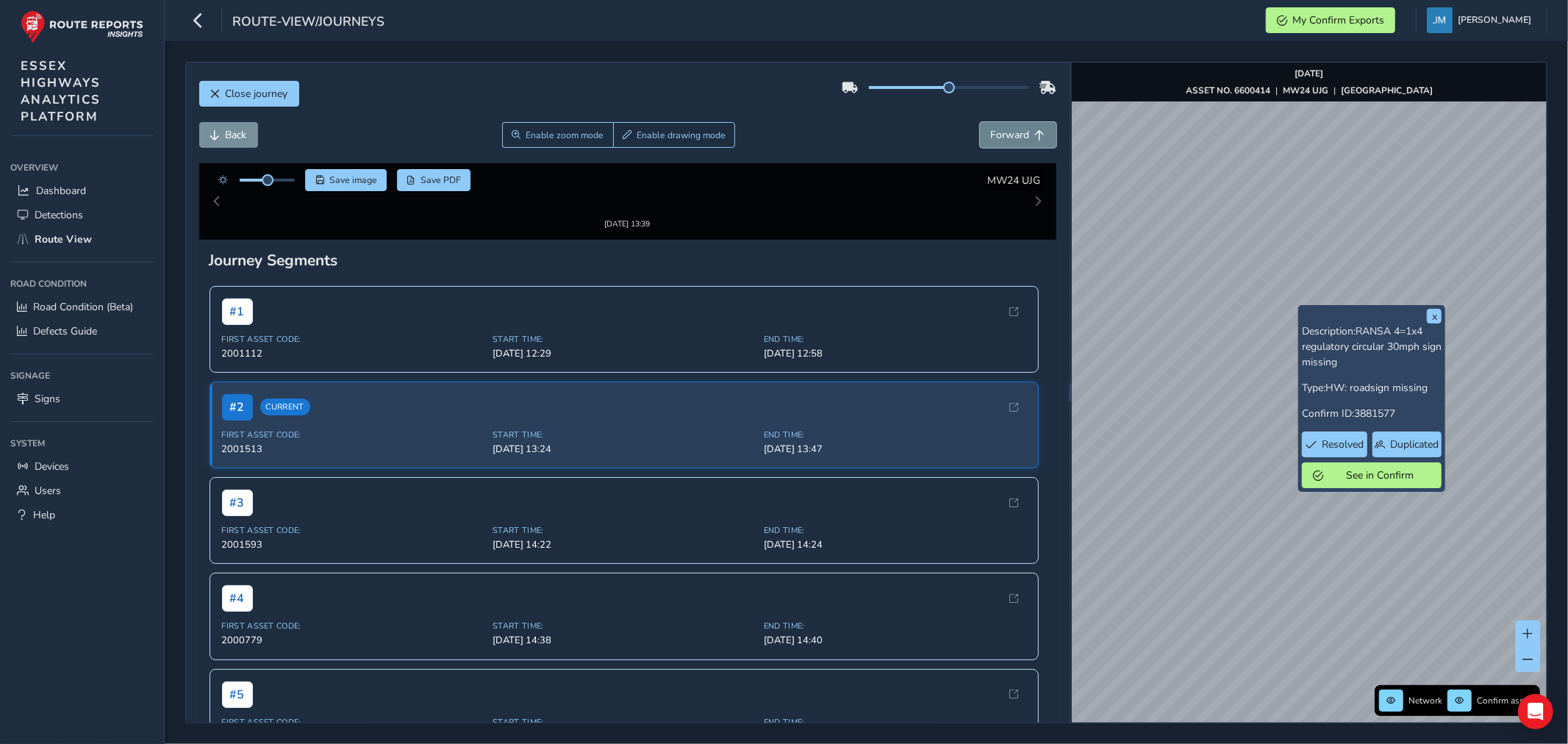
click at [1008, 141] on span "Forward" at bounding box center [1010, 134] width 39 height 14
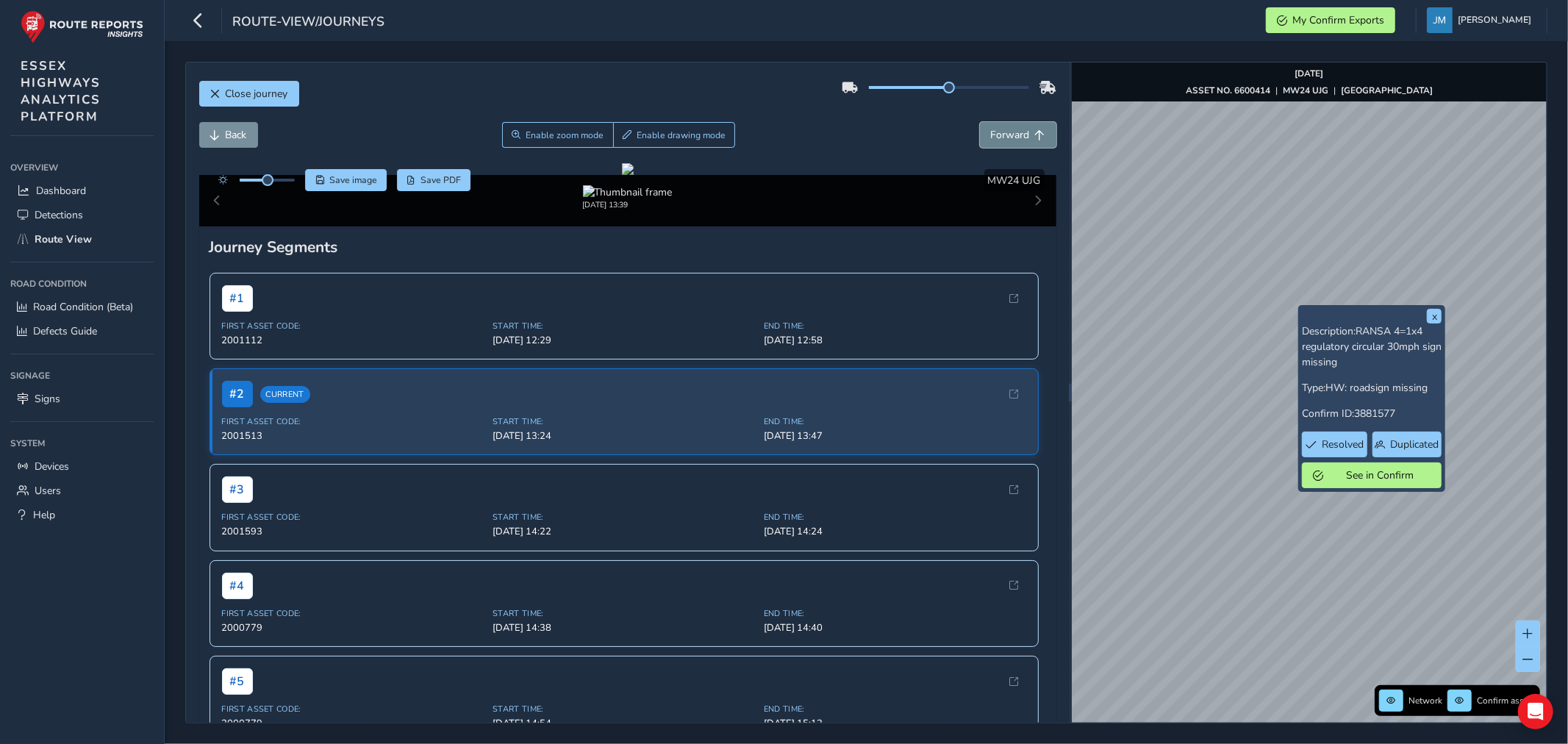
click at [1008, 141] on span "Forward" at bounding box center [1010, 134] width 39 height 14
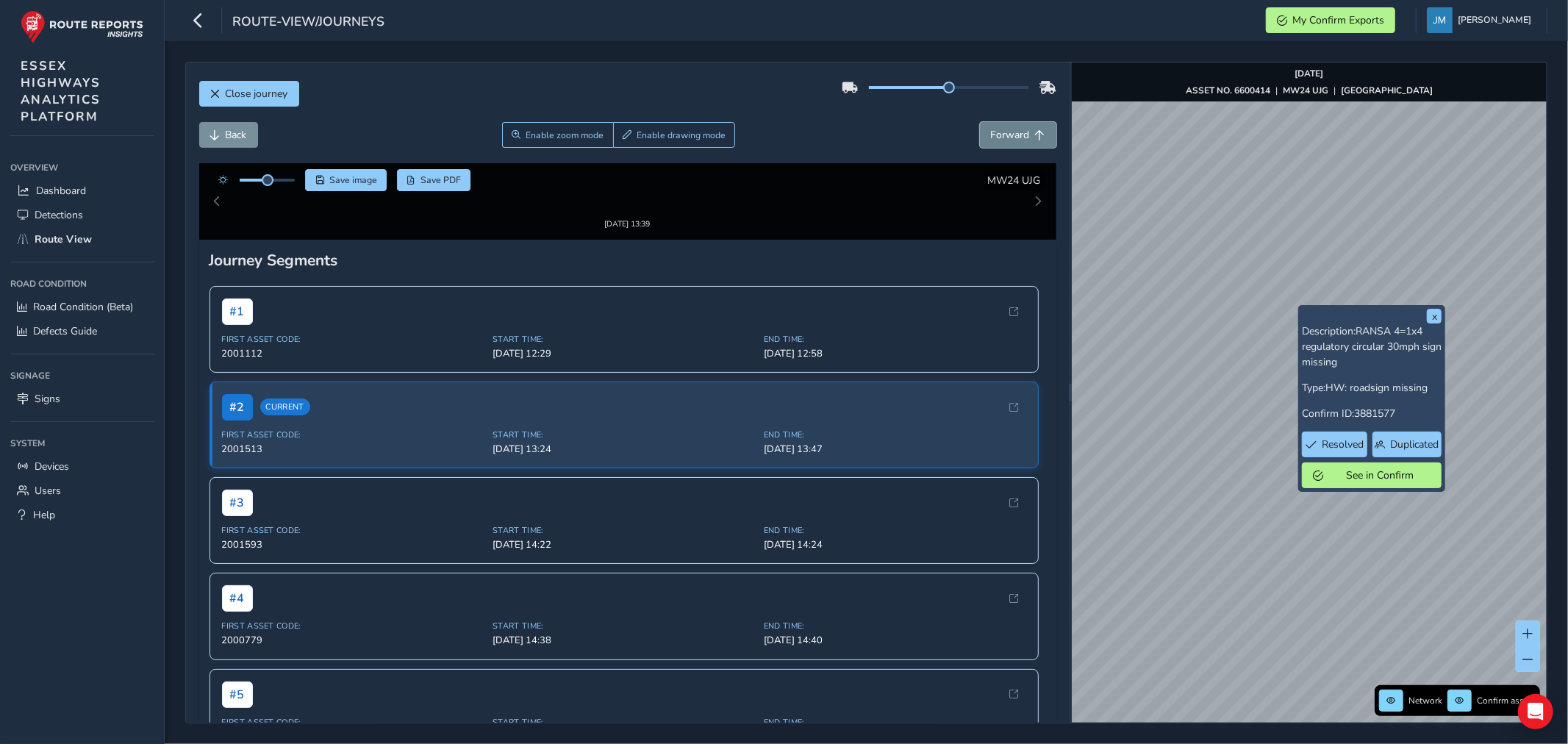
click at [1008, 141] on span "Forward" at bounding box center [1010, 134] width 39 height 14
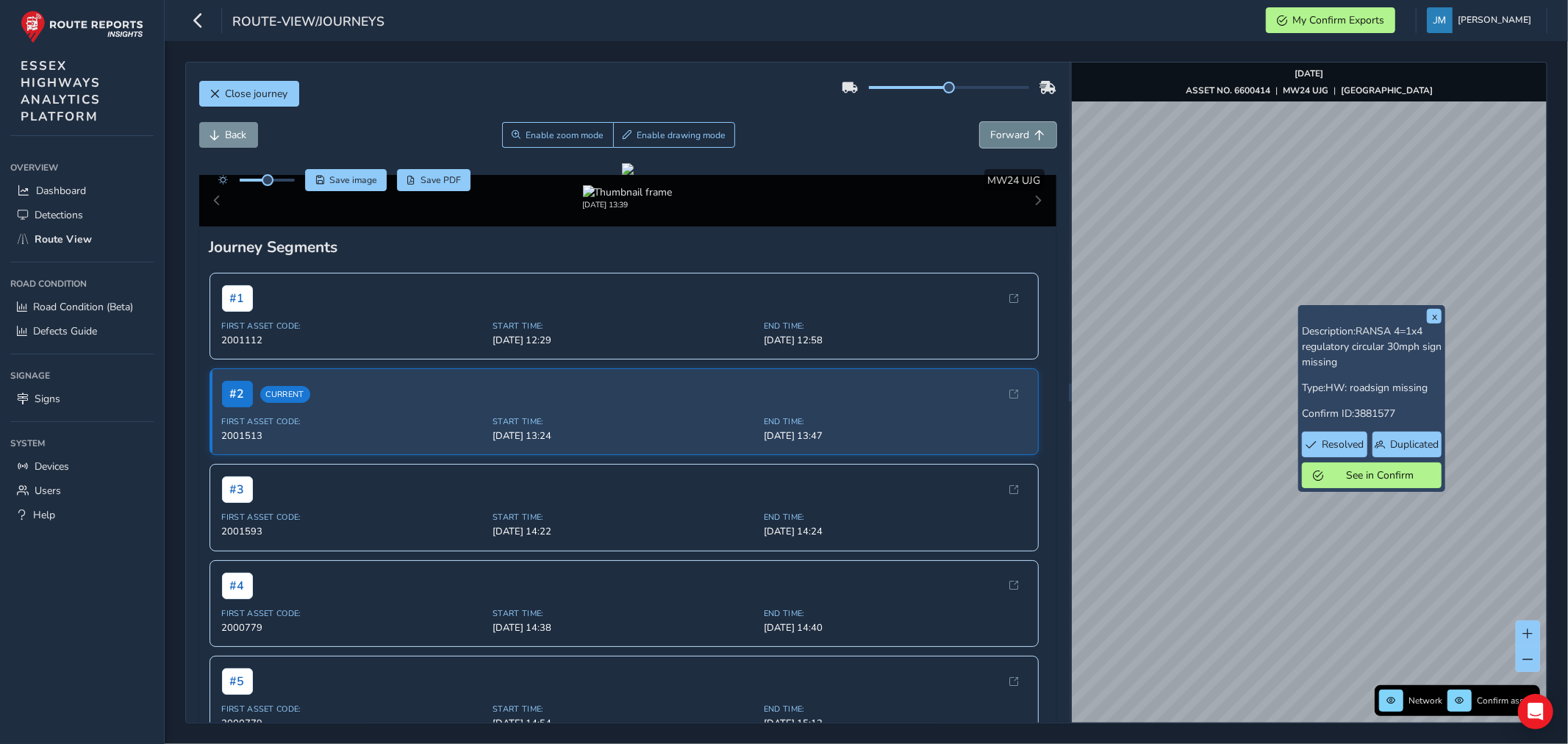
click at [1008, 141] on span "Forward" at bounding box center [1010, 134] width 39 height 14
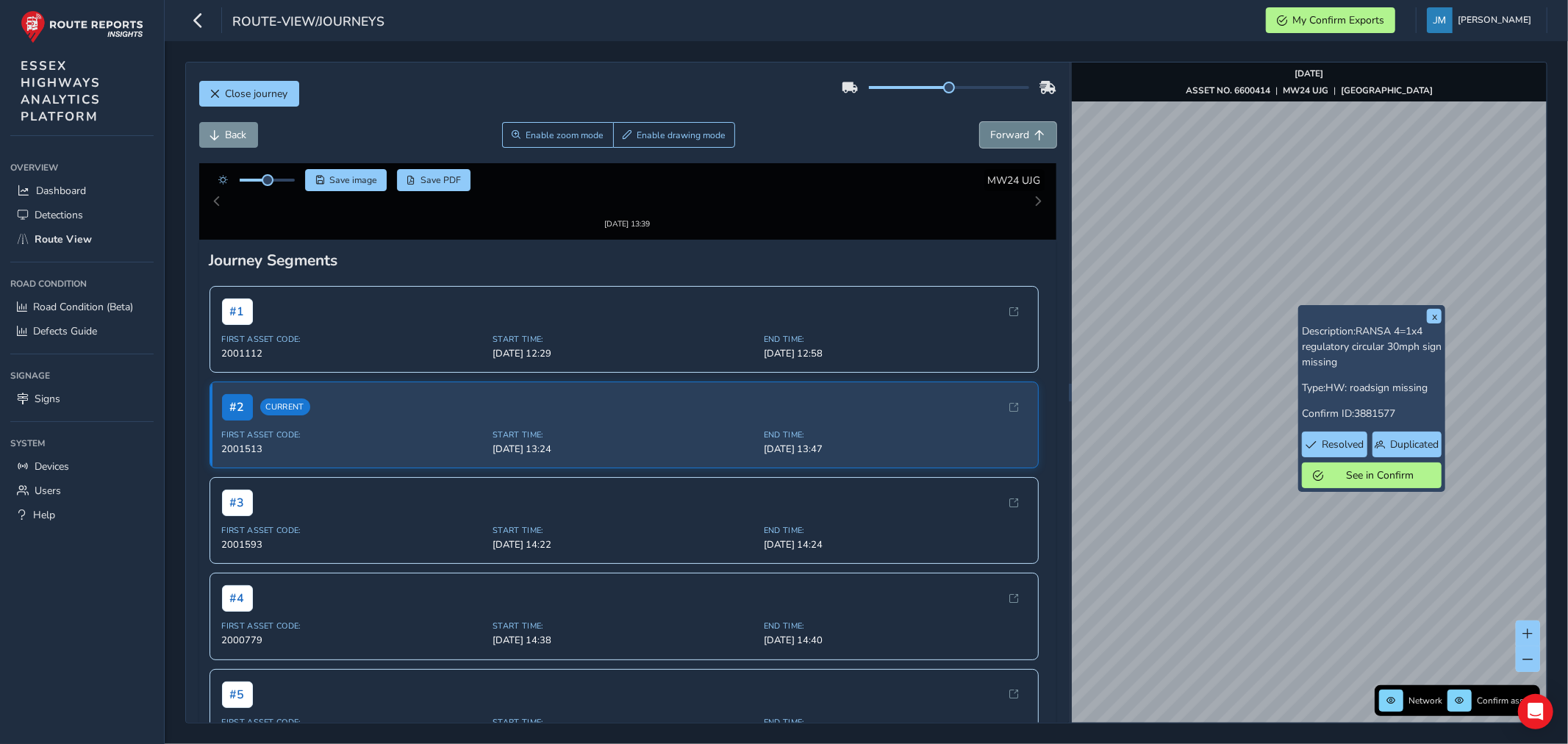
click at [1008, 141] on span "Forward" at bounding box center [1010, 134] width 39 height 14
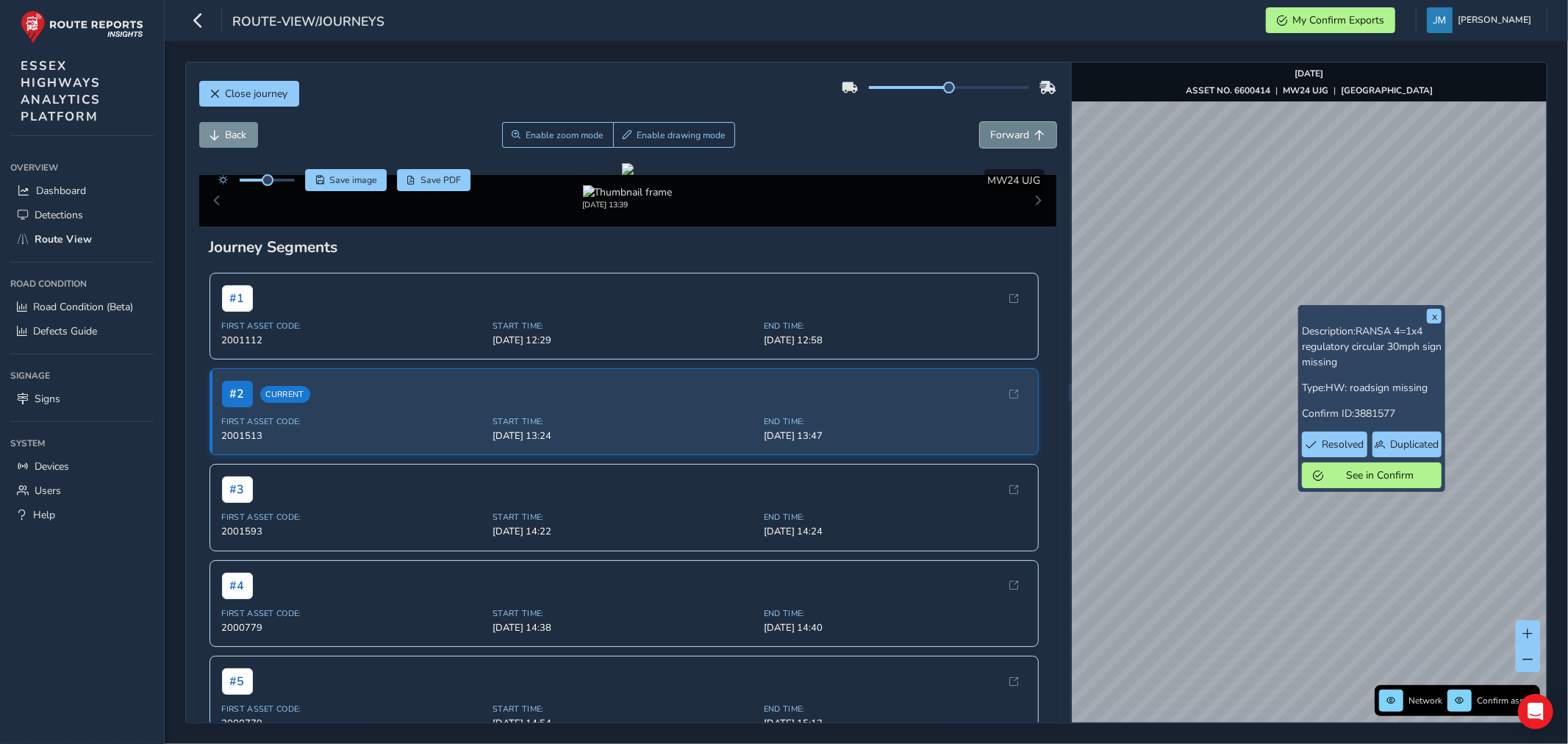
click at [1008, 141] on span "Forward" at bounding box center [1010, 134] width 39 height 14
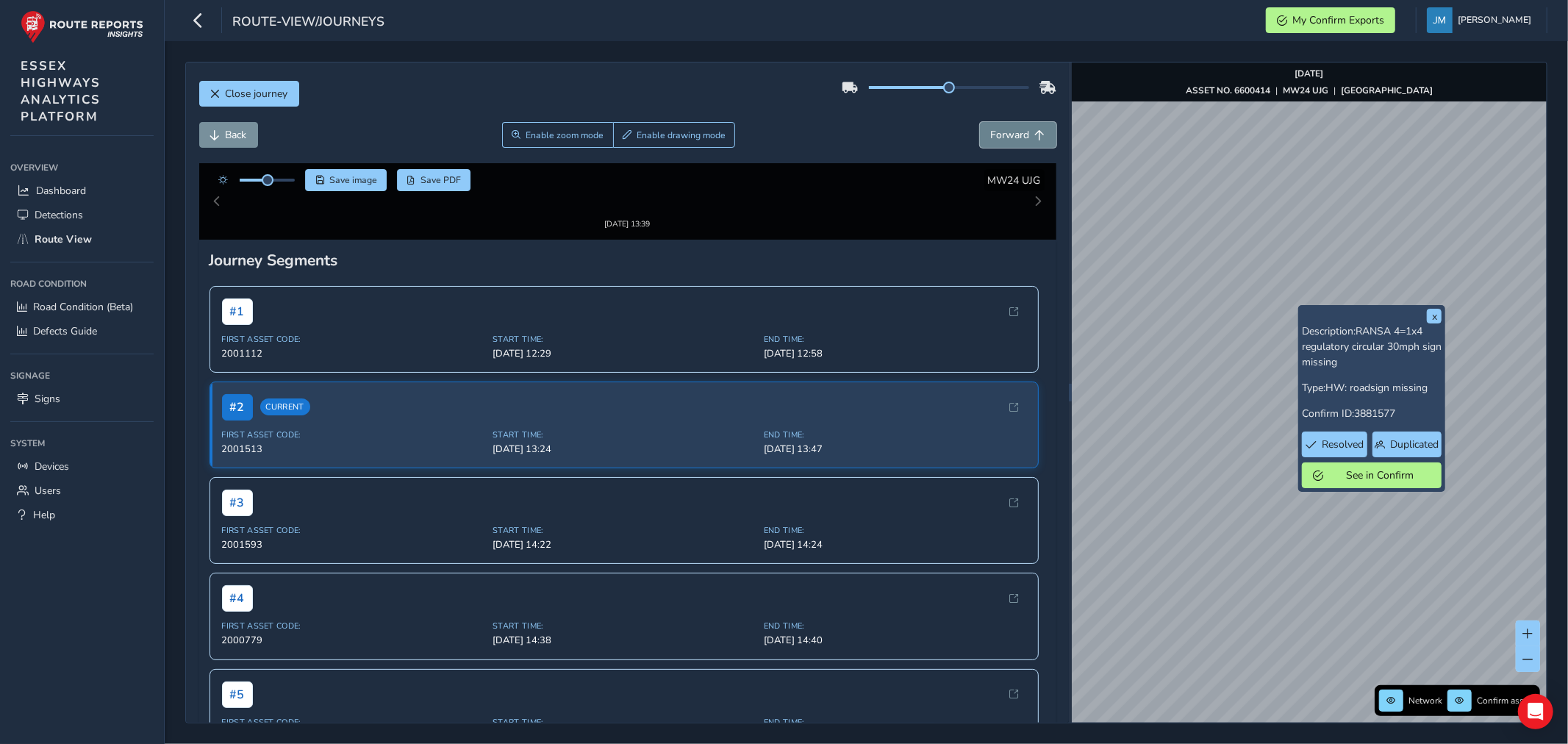
click at [1008, 141] on span "Forward" at bounding box center [1010, 134] width 39 height 14
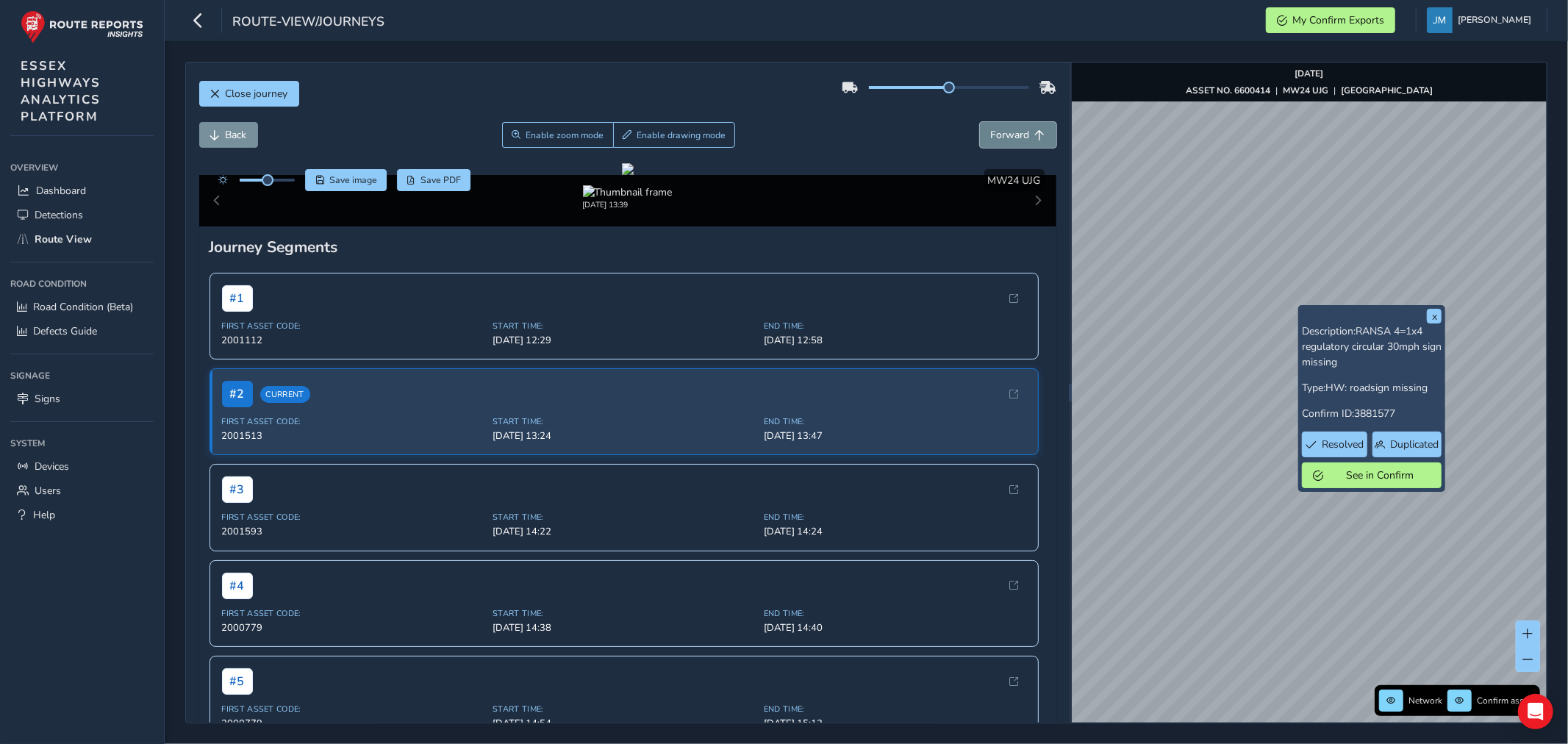
click at [1008, 141] on span "Forward" at bounding box center [1010, 134] width 39 height 14
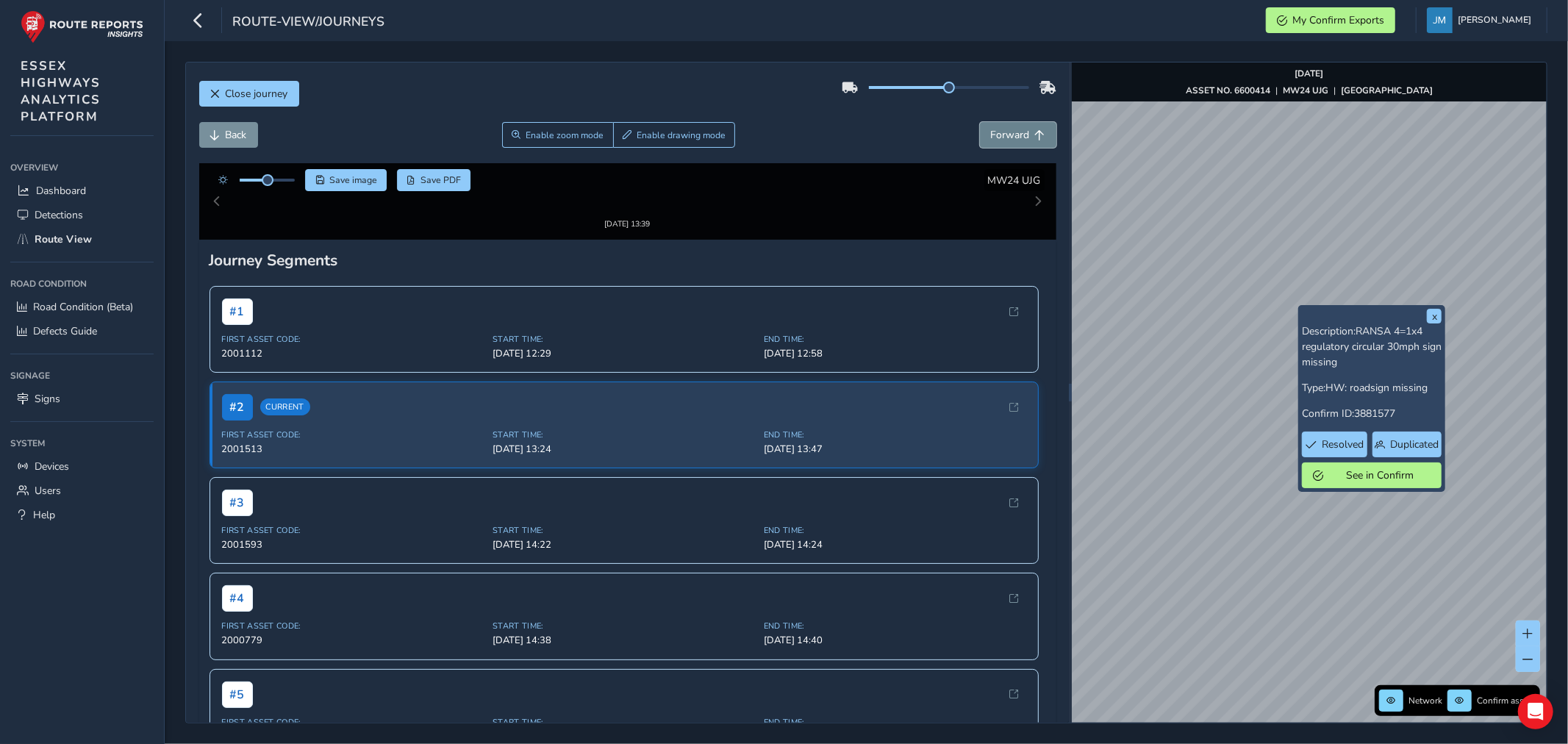
click at [1008, 141] on span "Forward" at bounding box center [1010, 134] width 39 height 14
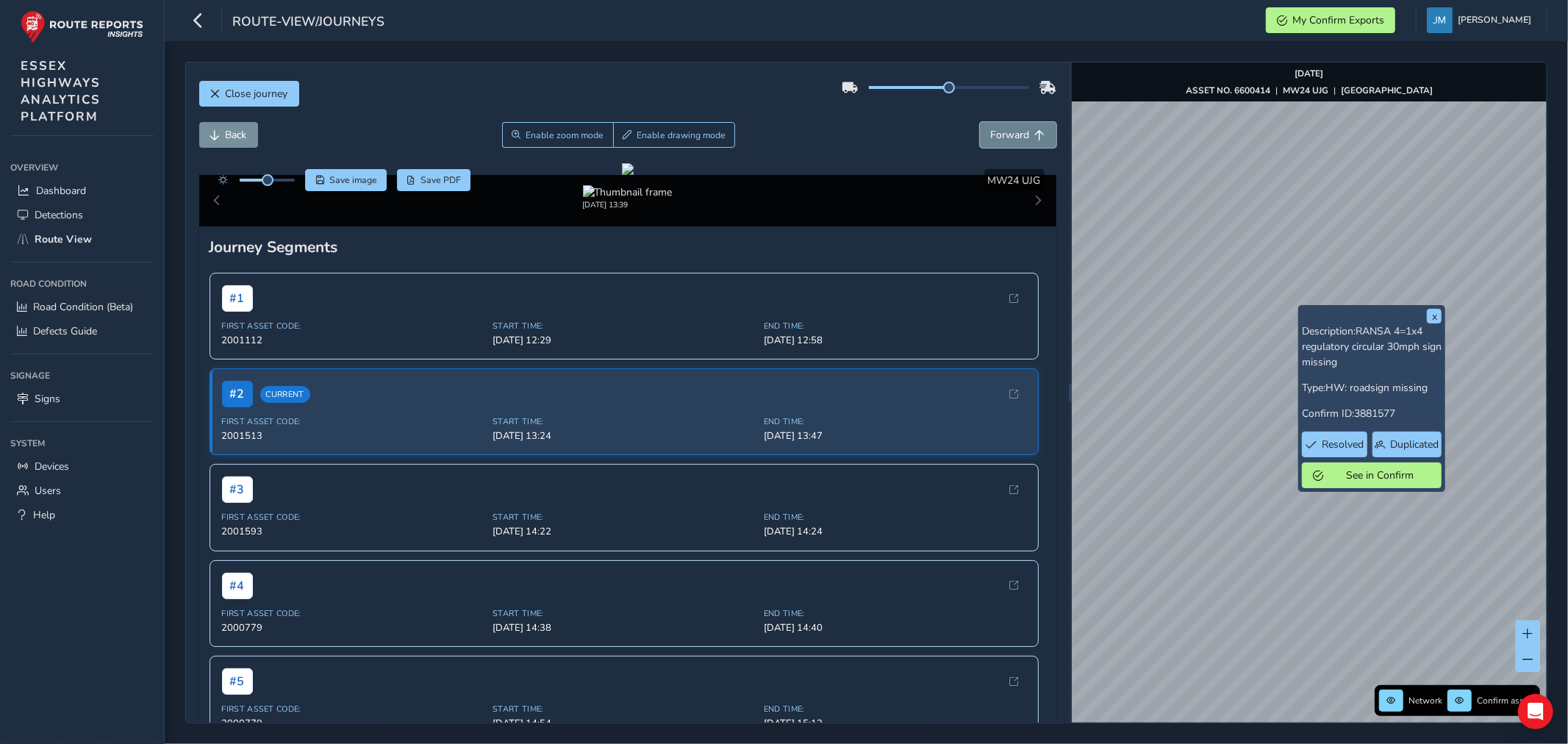
click at [1008, 141] on span "Forward" at bounding box center [1010, 134] width 39 height 14
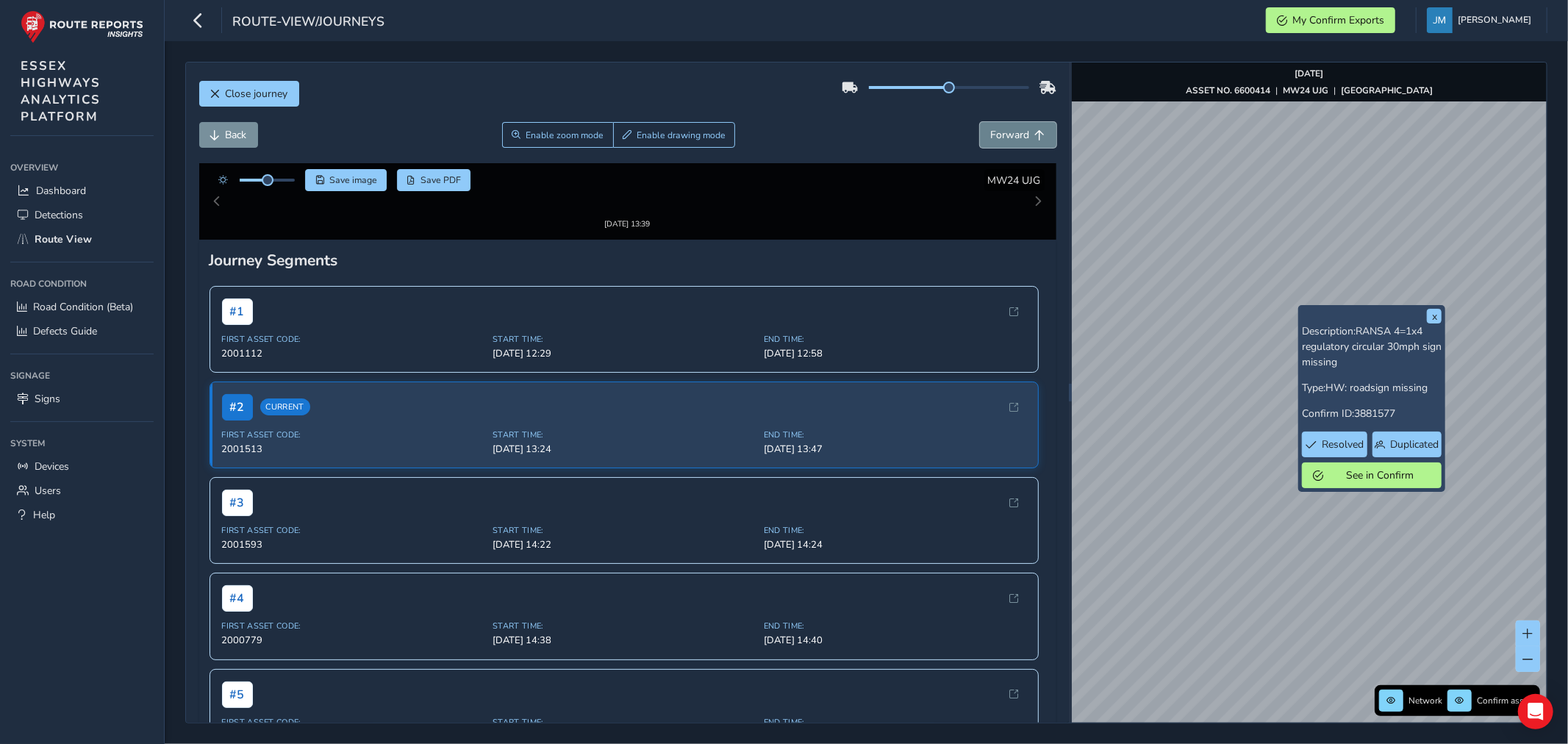
click at [1008, 141] on span "Forward" at bounding box center [1010, 134] width 39 height 14
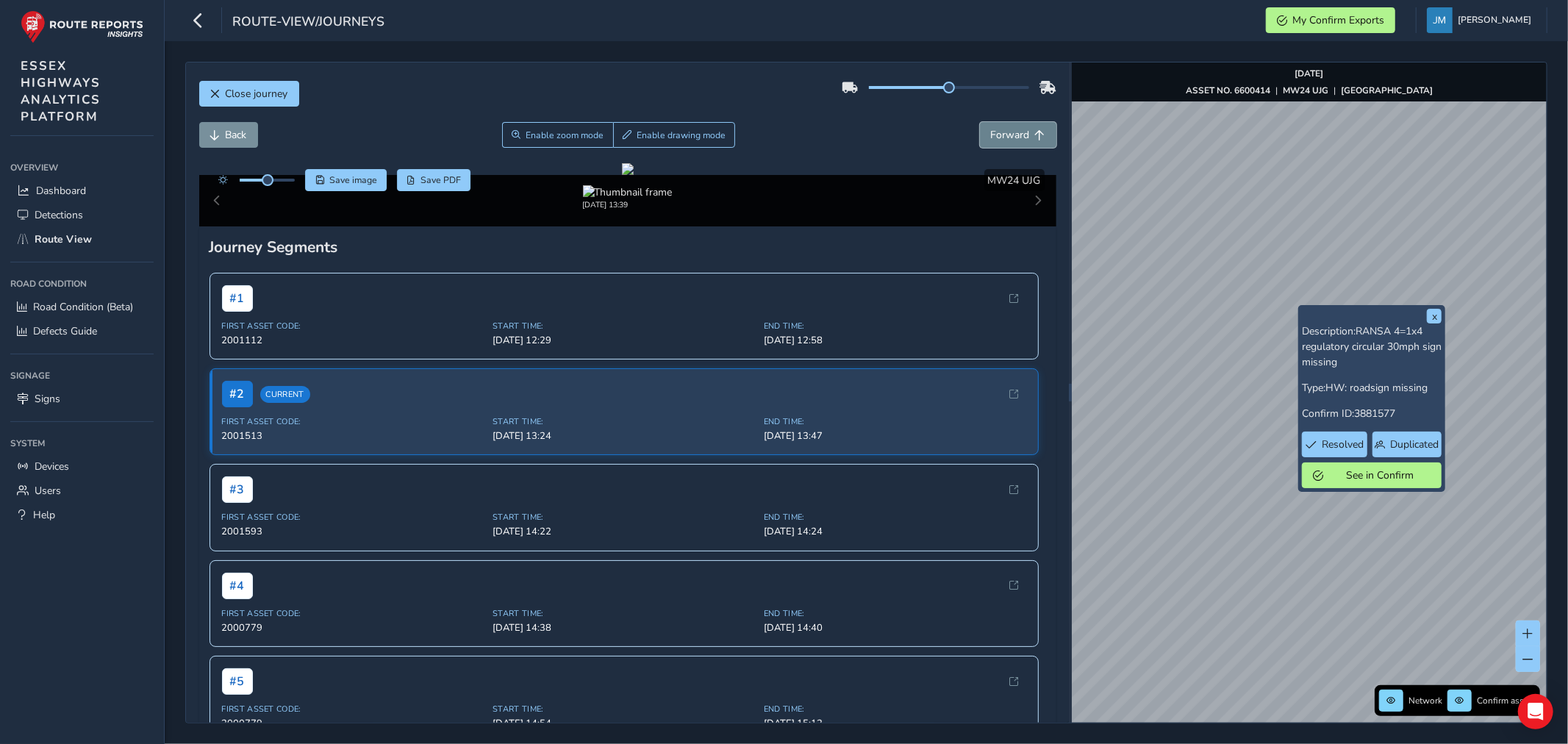
click at [1008, 137] on span "Forward" at bounding box center [1010, 134] width 39 height 14
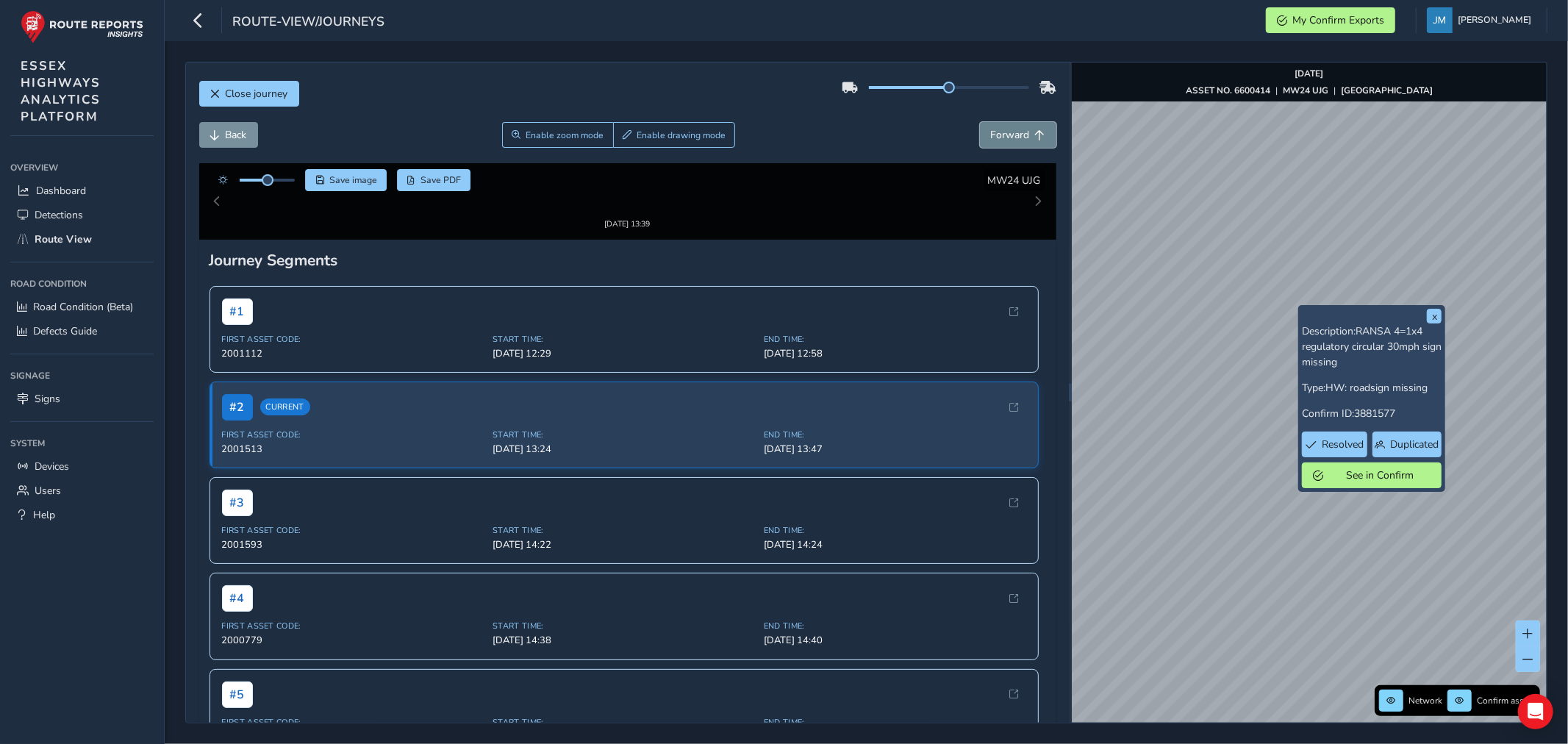
click at [1008, 137] on span "Forward" at bounding box center [1010, 134] width 39 height 14
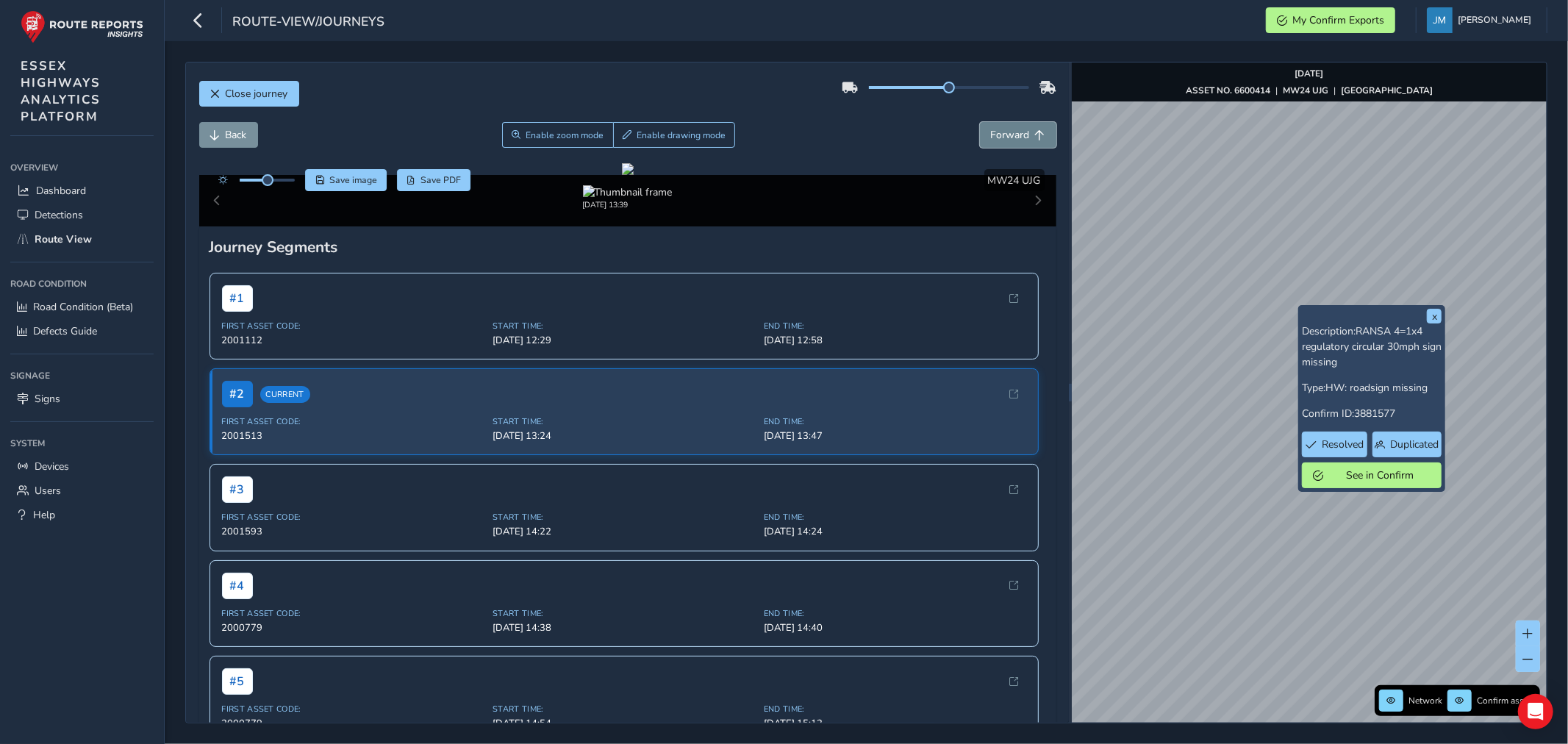
click at [1008, 137] on span "Forward" at bounding box center [1010, 134] width 39 height 14
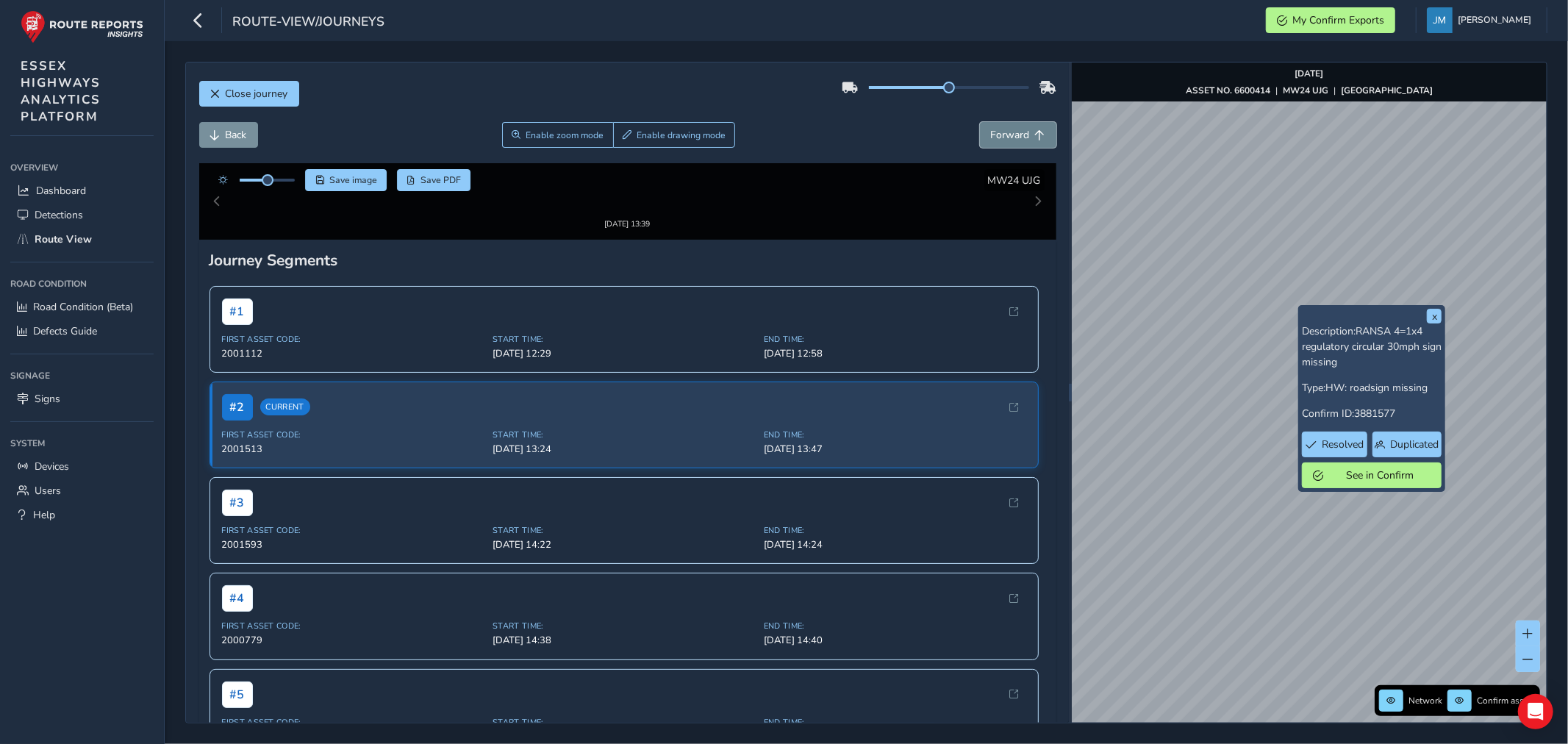
click at [1008, 137] on span "Forward" at bounding box center [1010, 134] width 39 height 14
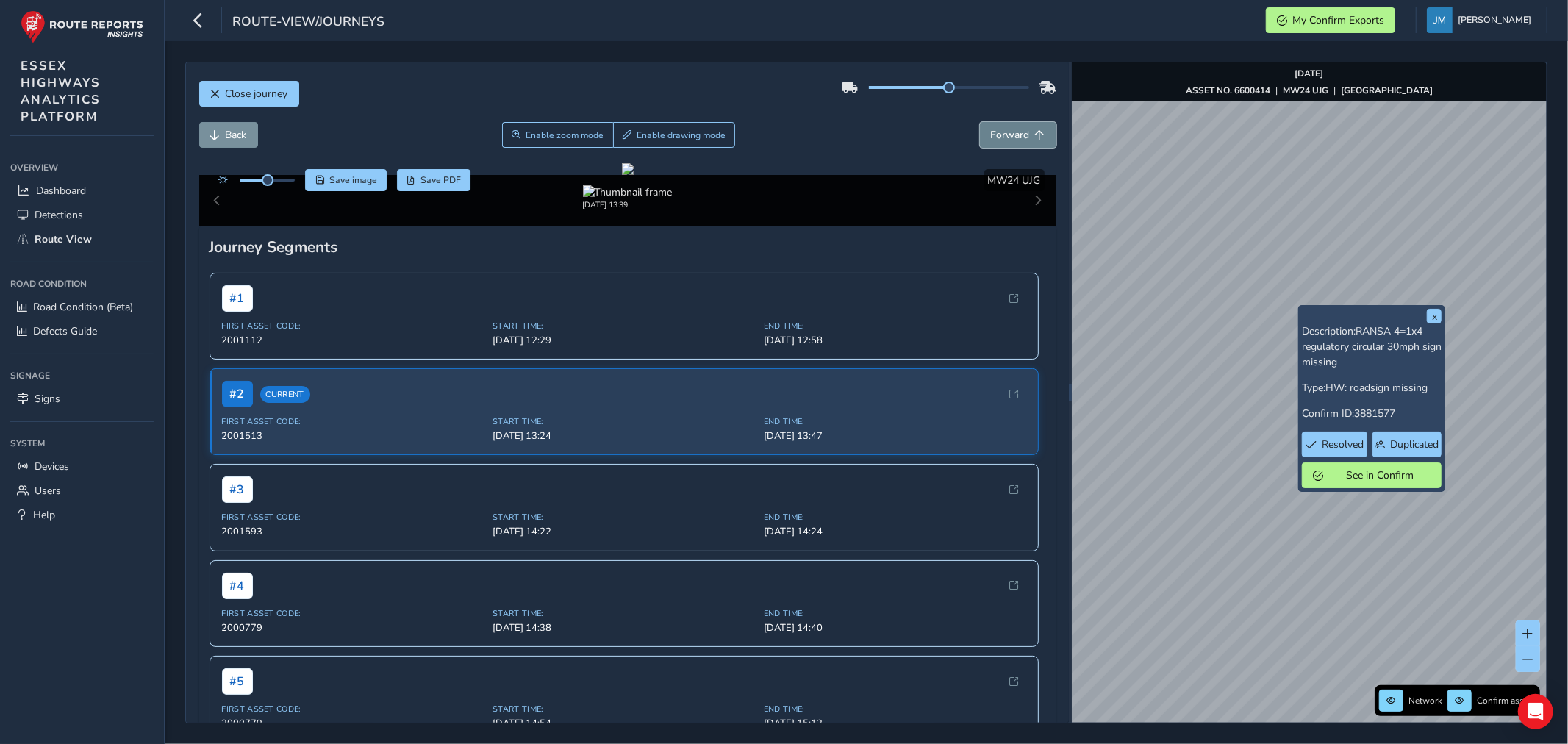
click at [1008, 137] on span "Forward" at bounding box center [1010, 134] width 39 height 14
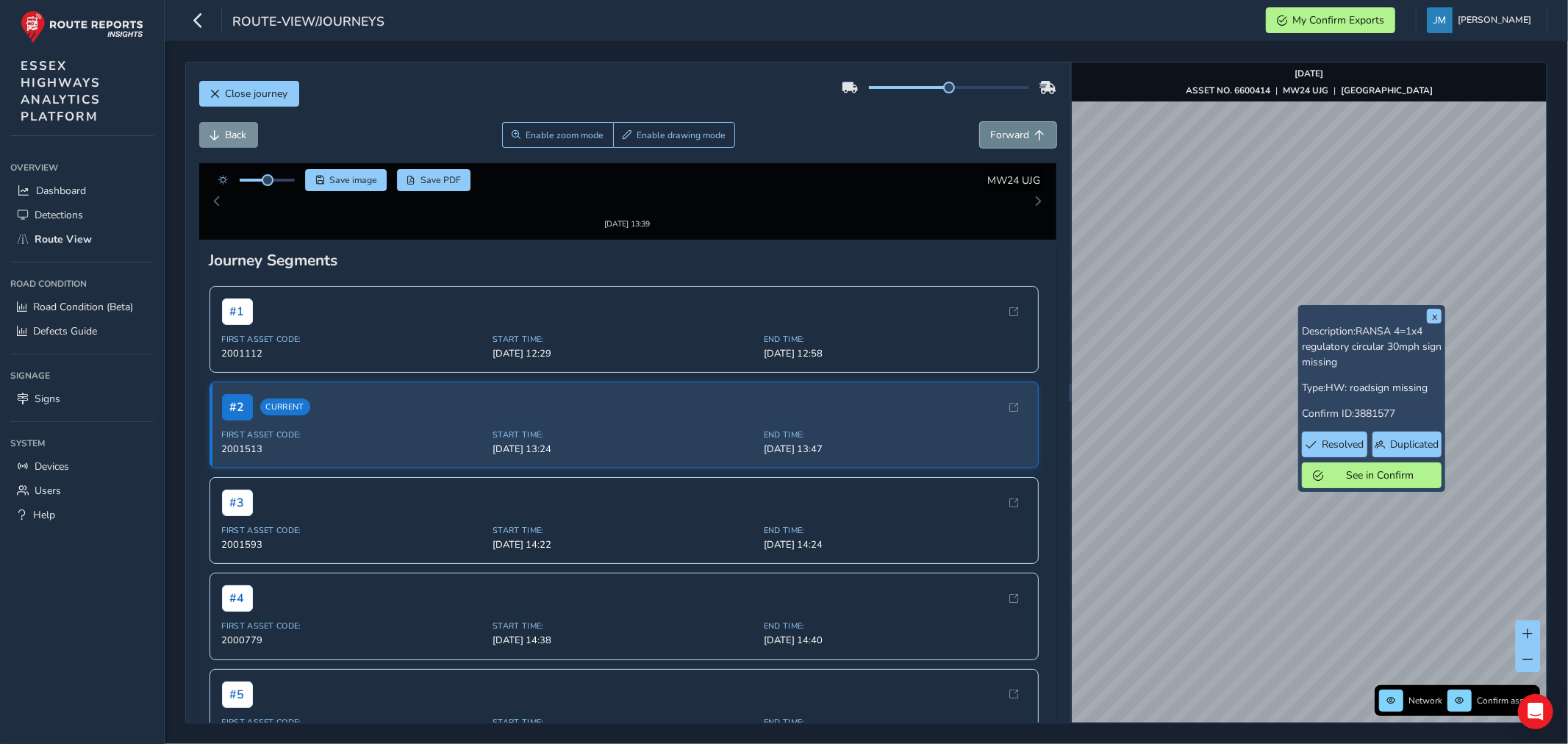
click at [1008, 137] on span "Forward" at bounding box center [1010, 134] width 39 height 14
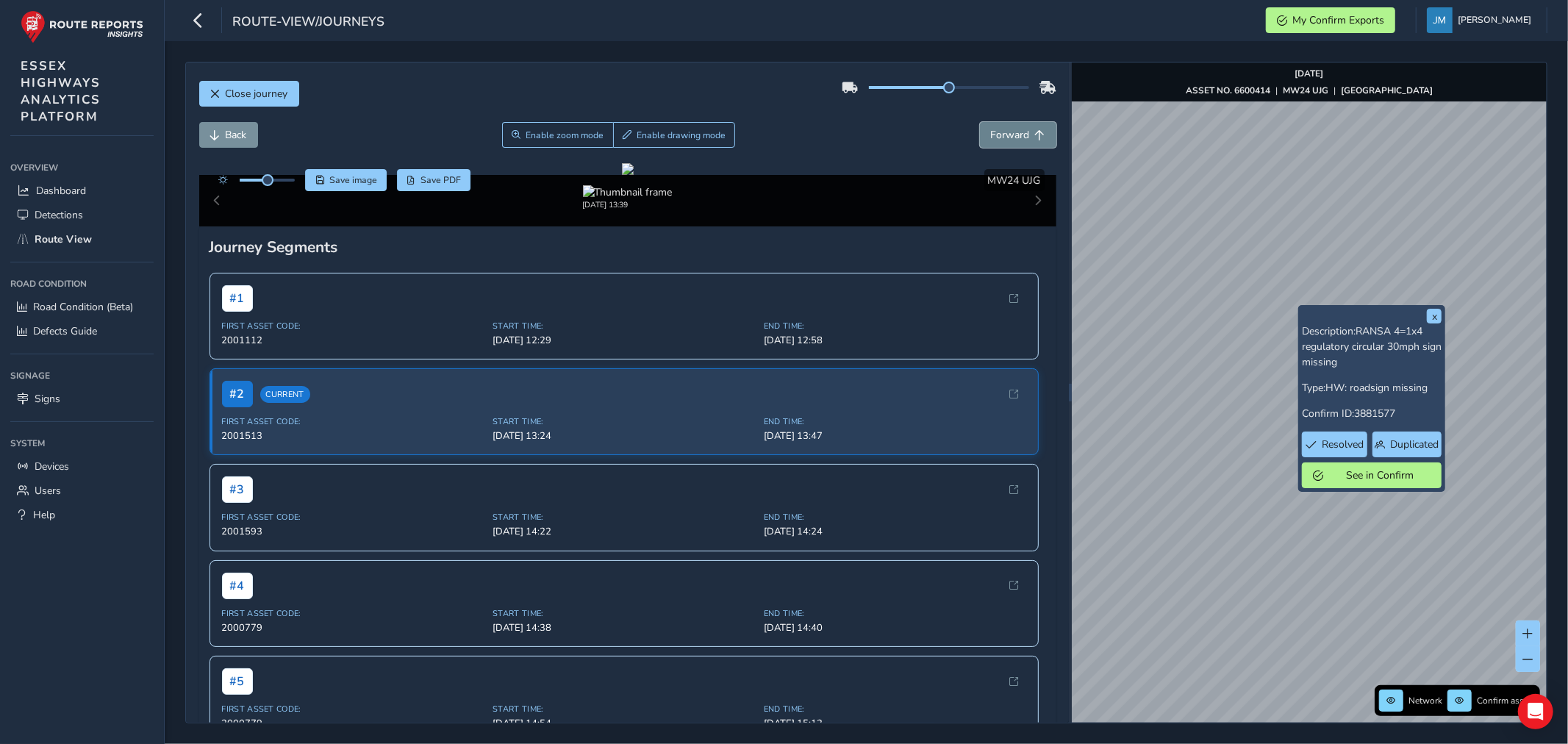
click at [1008, 137] on span "Forward" at bounding box center [1010, 134] width 39 height 14
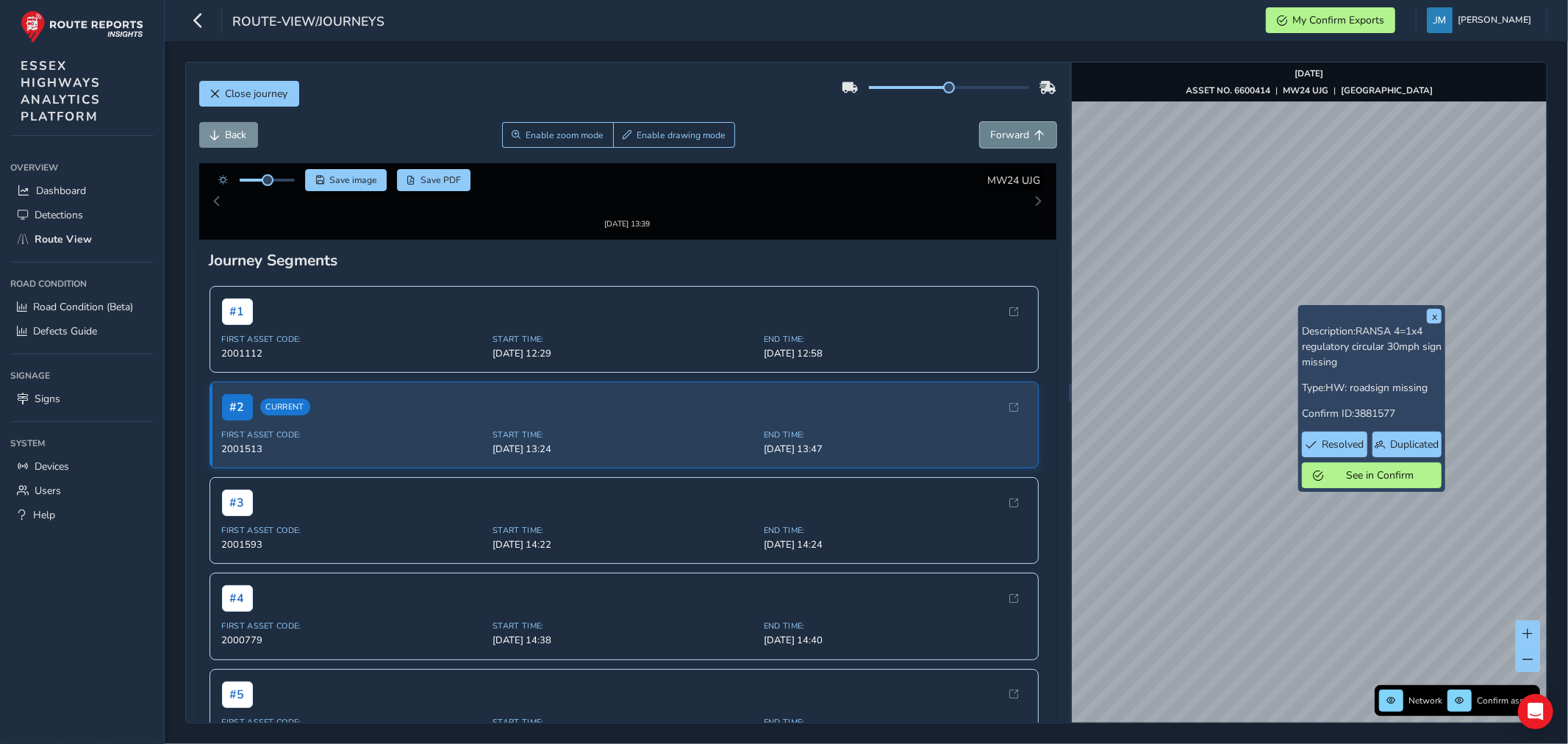
click at [1008, 137] on span "Forward" at bounding box center [1010, 134] width 39 height 14
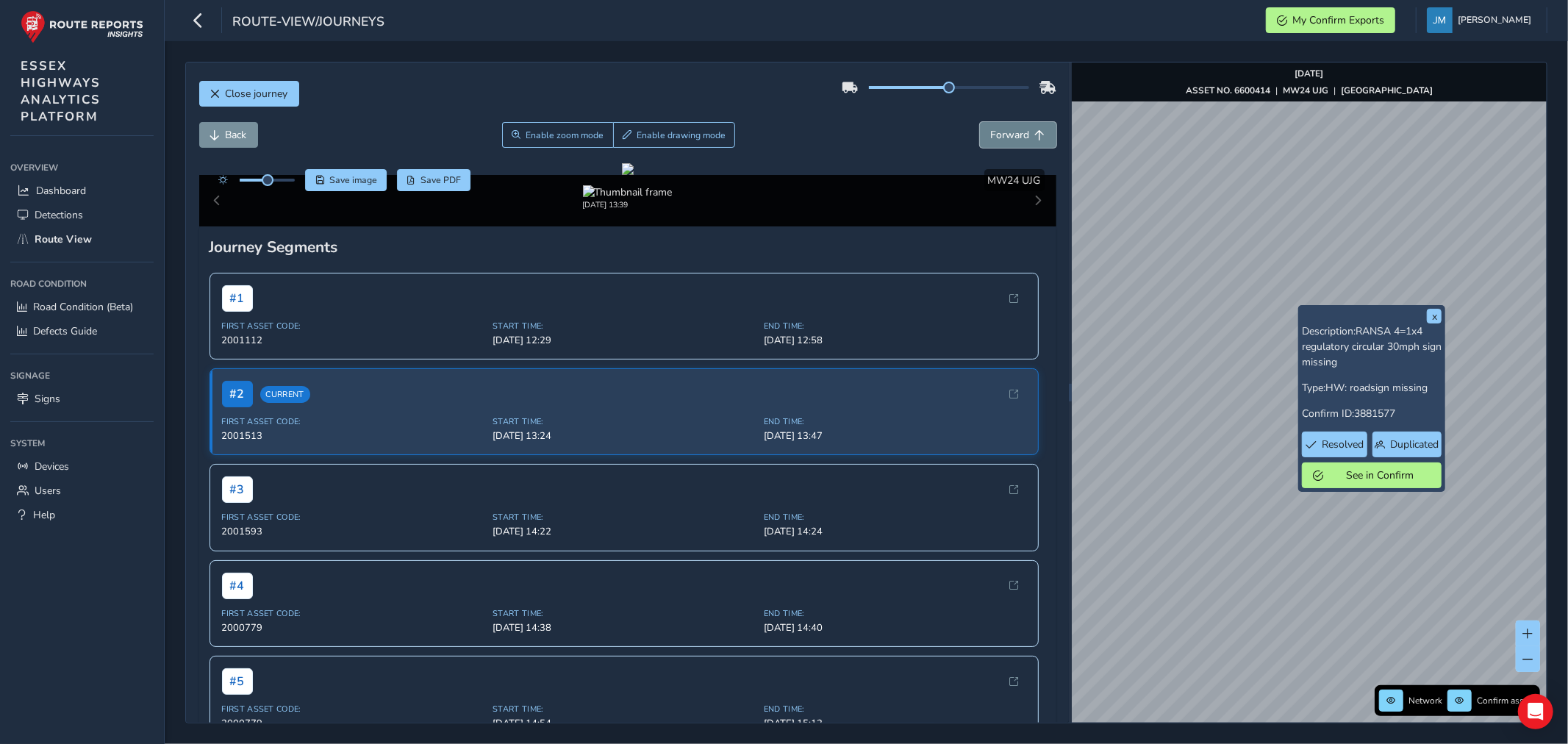
click at [1008, 137] on span "Forward" at bounding box center [1010, 134] width 39 height 14
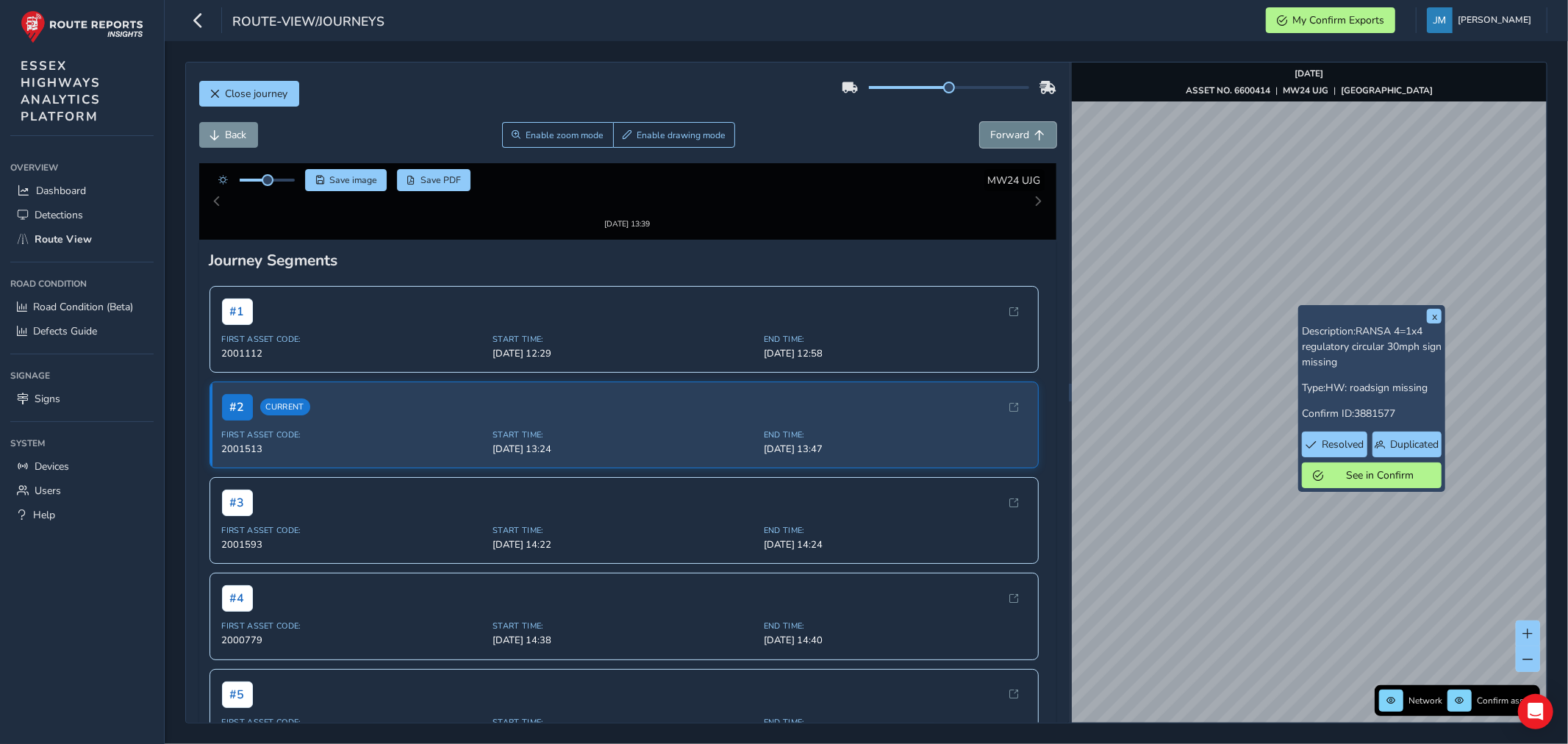
click at [1008, 137] on span "Forward" at bounding box center [1010, 134] width 39 height 14
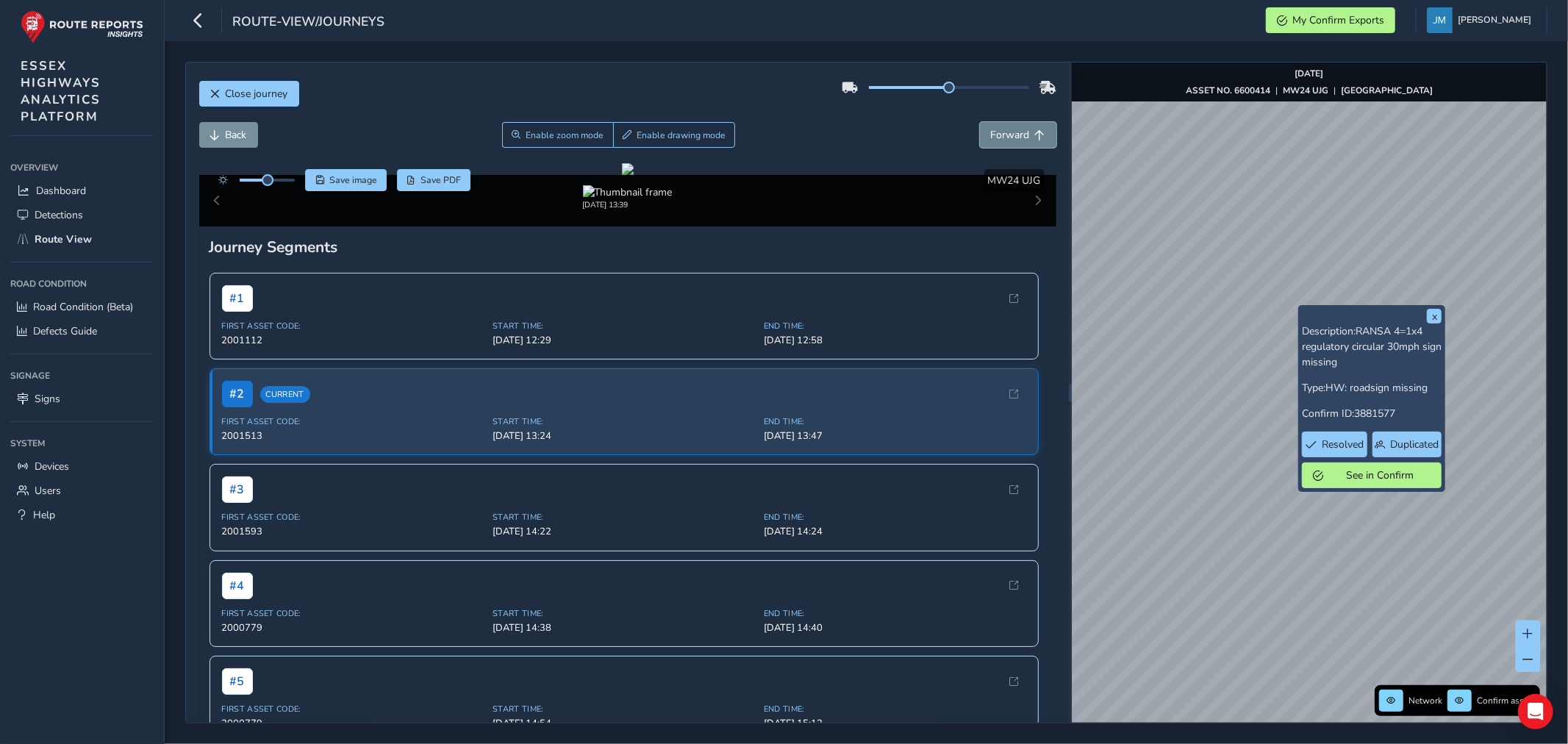
click at [1008, 137] on span "Forward" at bounding box center [1010, 134] width 39 height 14
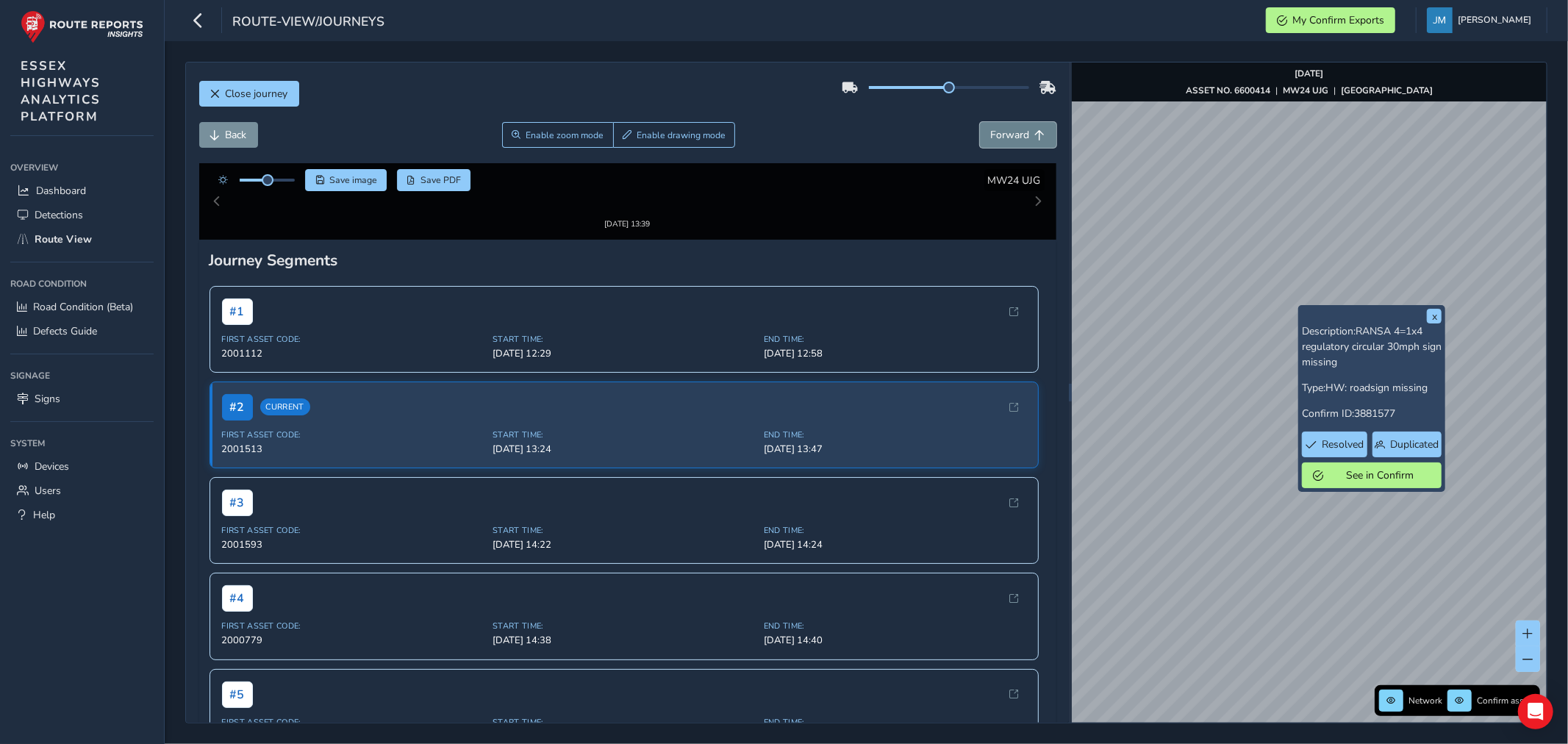
click at [1008, 137] on span "Forward" at bounding box center [1010, 134] width 39 height 14
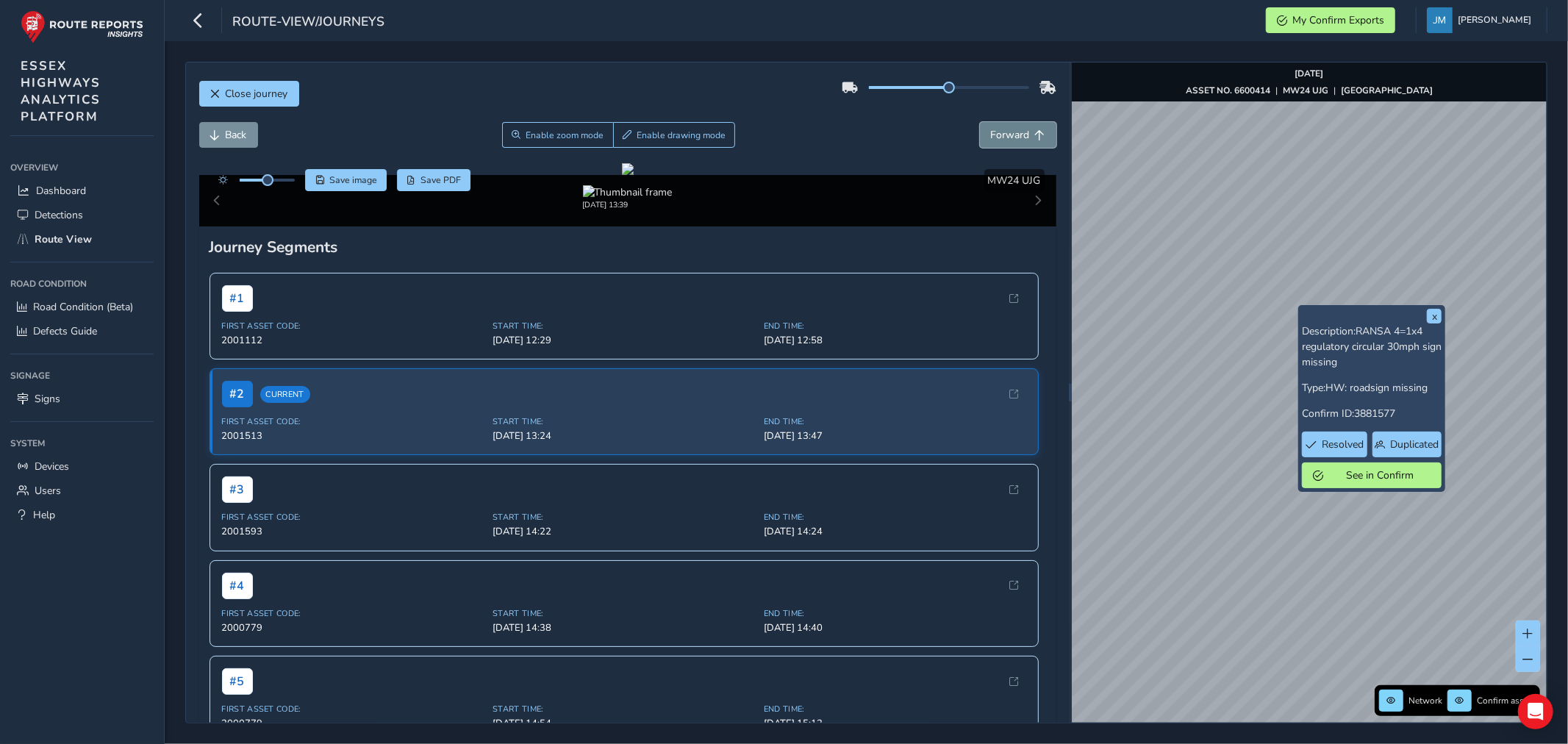
click at [1036, 138] on span "Forward" at bounding box center [1040, 135] width 10 height 10
click at [1017, 125] on button "Forward" at bounding box center [1018, 135] width 77 height 26
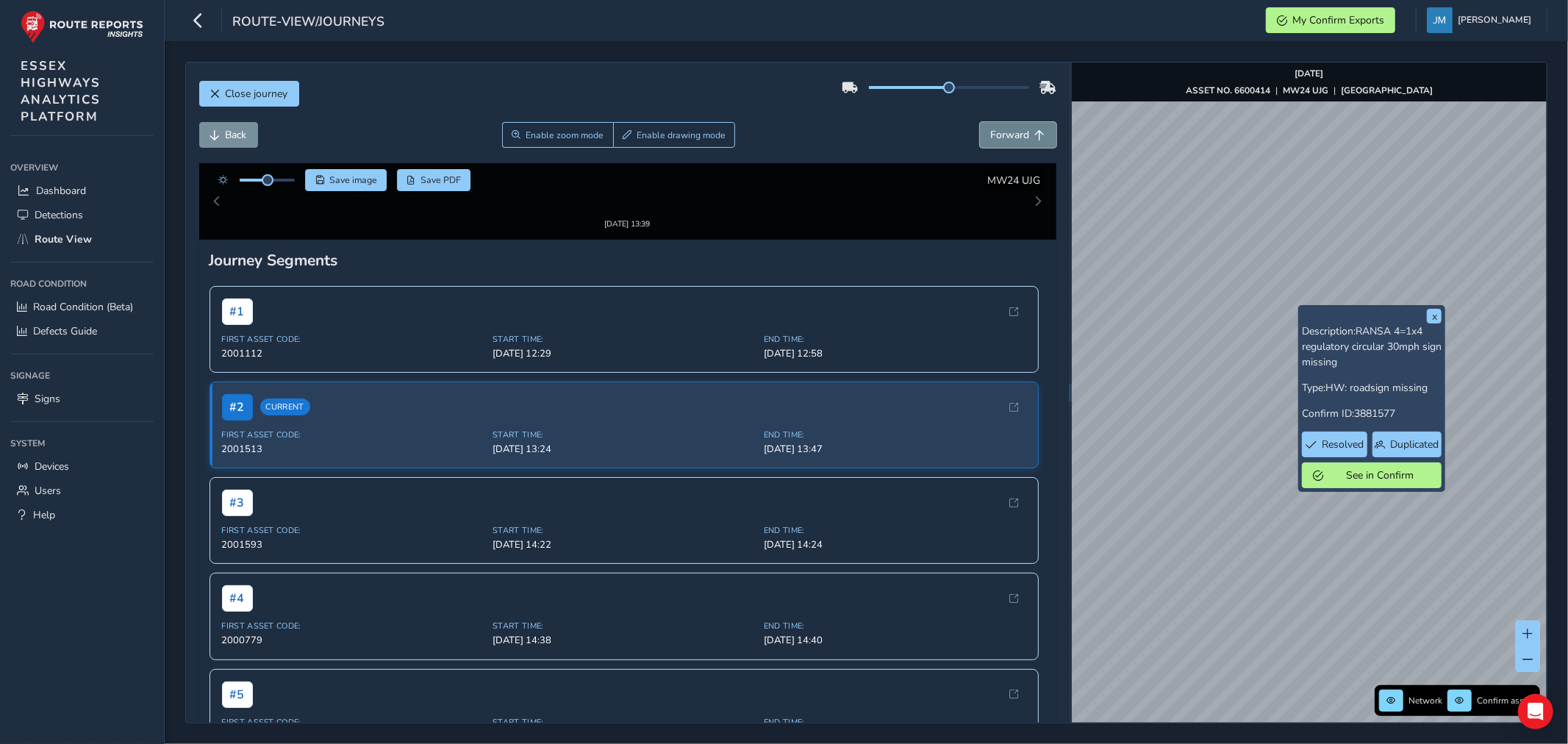
click at [1018, 125] on button "Forward" at bounding box center [1018, 135] width 77 height 26
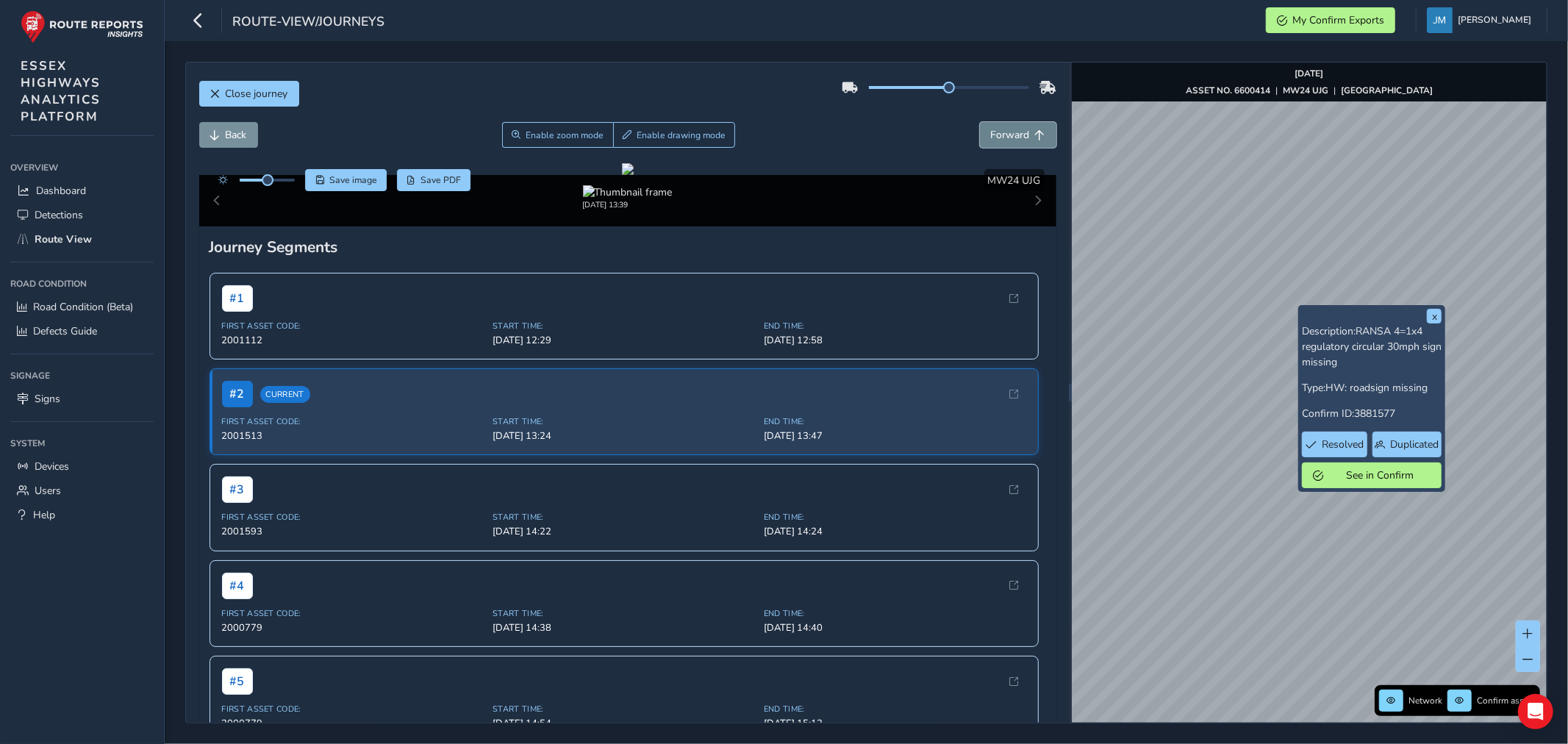
click at [1019, 125] on button "Forward" at bounding box center [1018, 135] width 77 height 26
click at [1005, 130] on span "Forward" at bounding box center [1010, 134] width 39 height 14
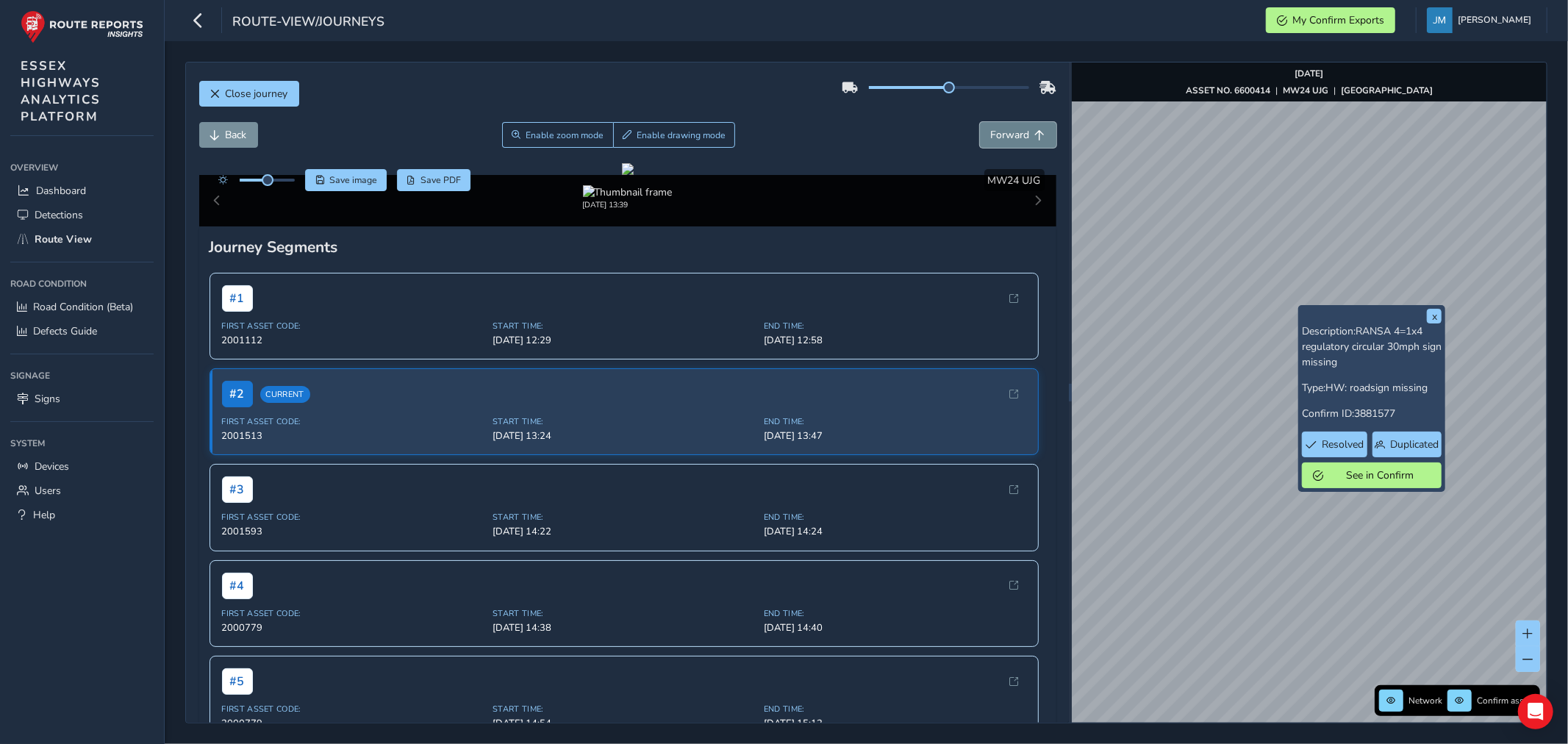
click at [1005, 130] on span "Forward" at bounding box center [1010, 134] width 39 height 14
click at [1010, 138] on span "Forward" at bounding box center [1010, 134] width 39 height 14
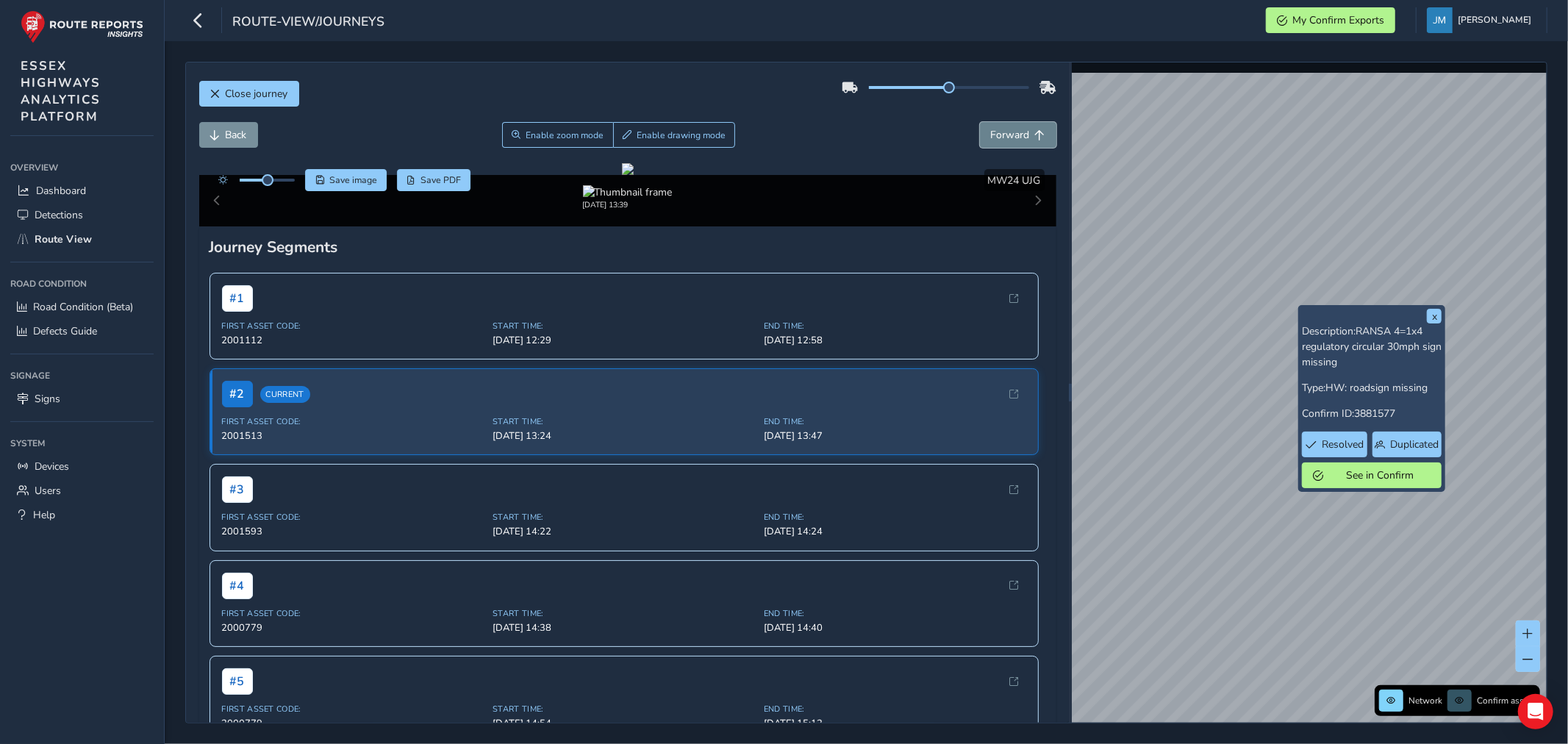
click at [1010, 138] on span "Forward" at bounding box center [1010, 134] width 39 height 14
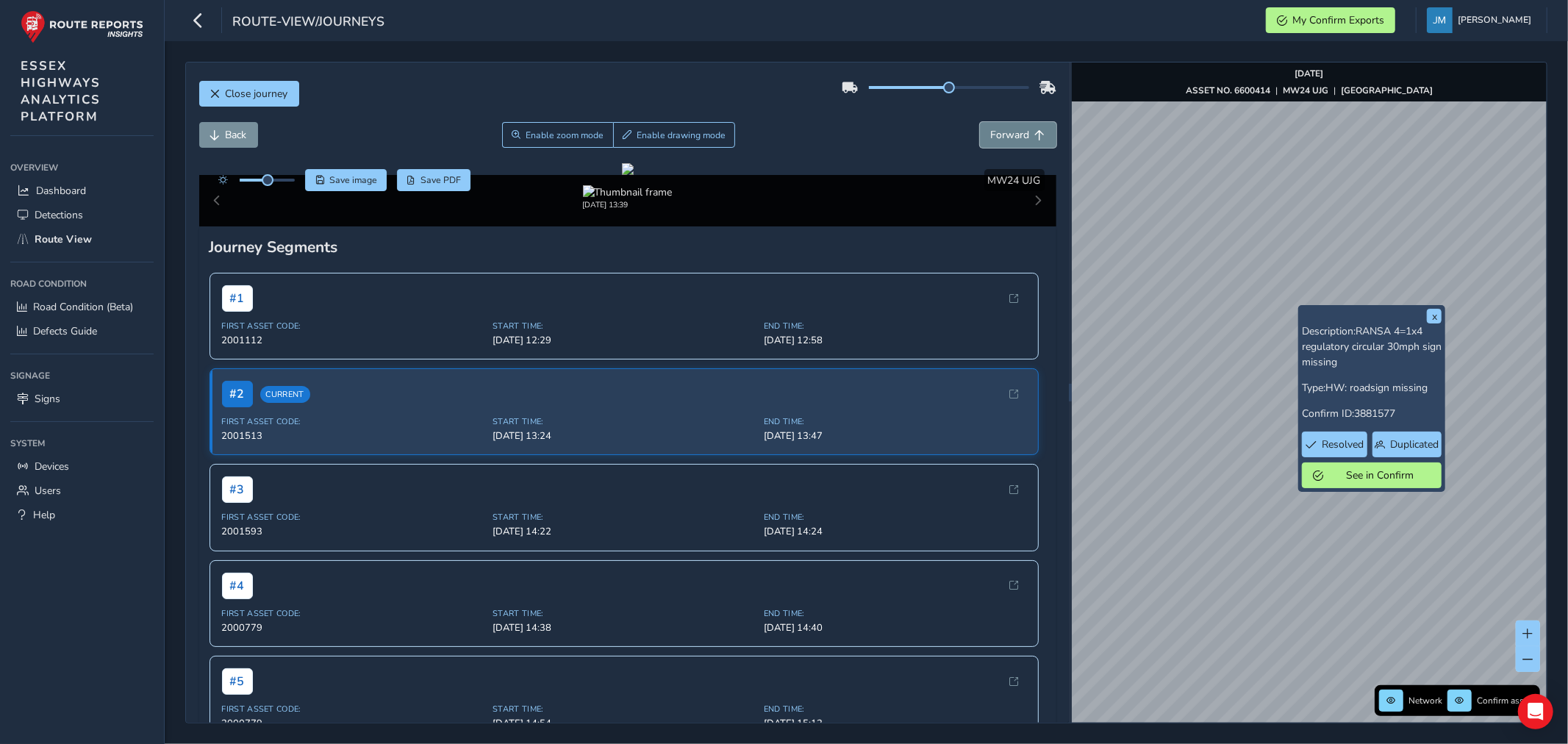
click at [1010, 138] on span "Forward" at bounding box center [1010, 134] width 39 height 14
click at [233, 132] on span "Back" at bounding box center [236, 134] width 21 height 14
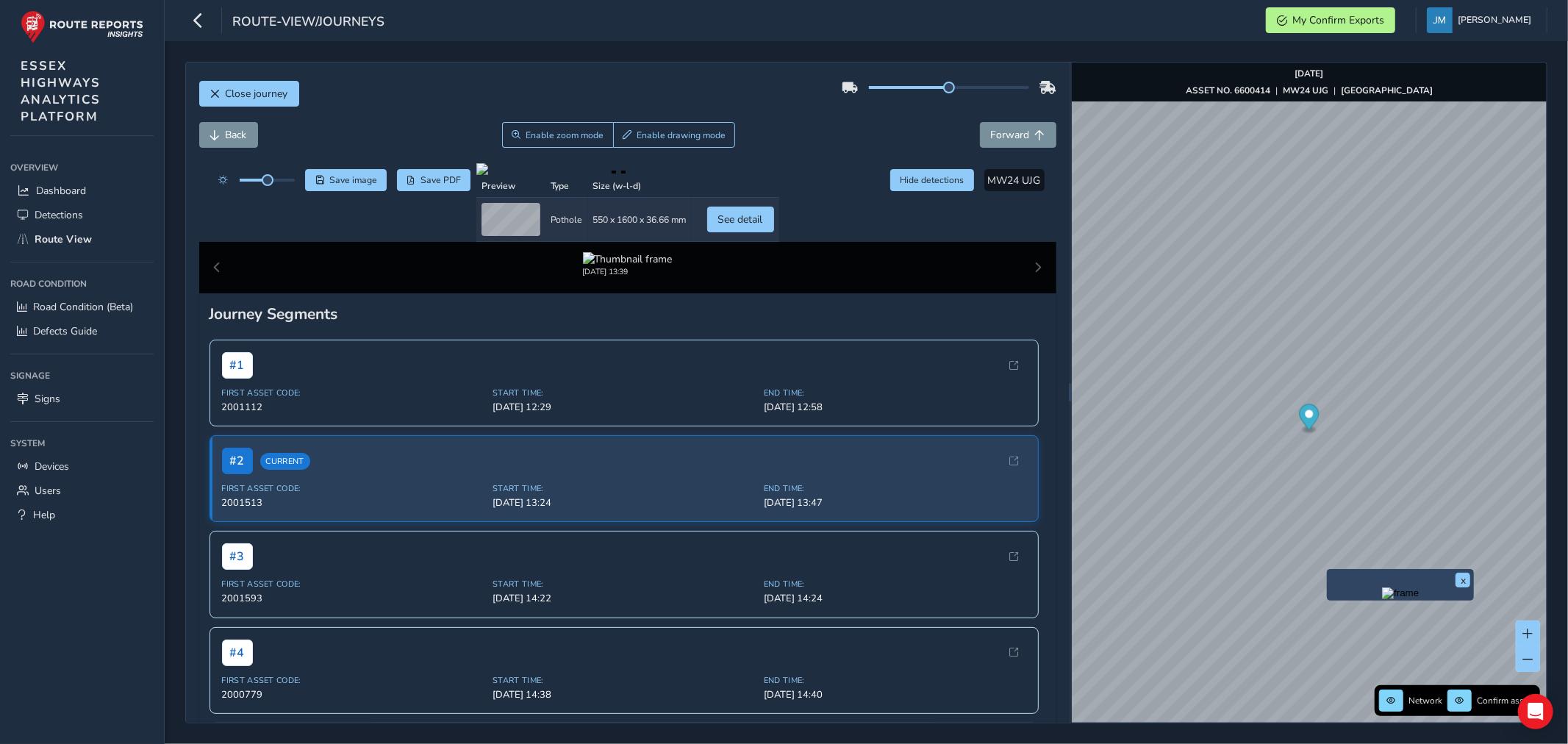
click at [1384, 599] on img "Preview frame" at bounding box center [1401, 592] width 37 height 12
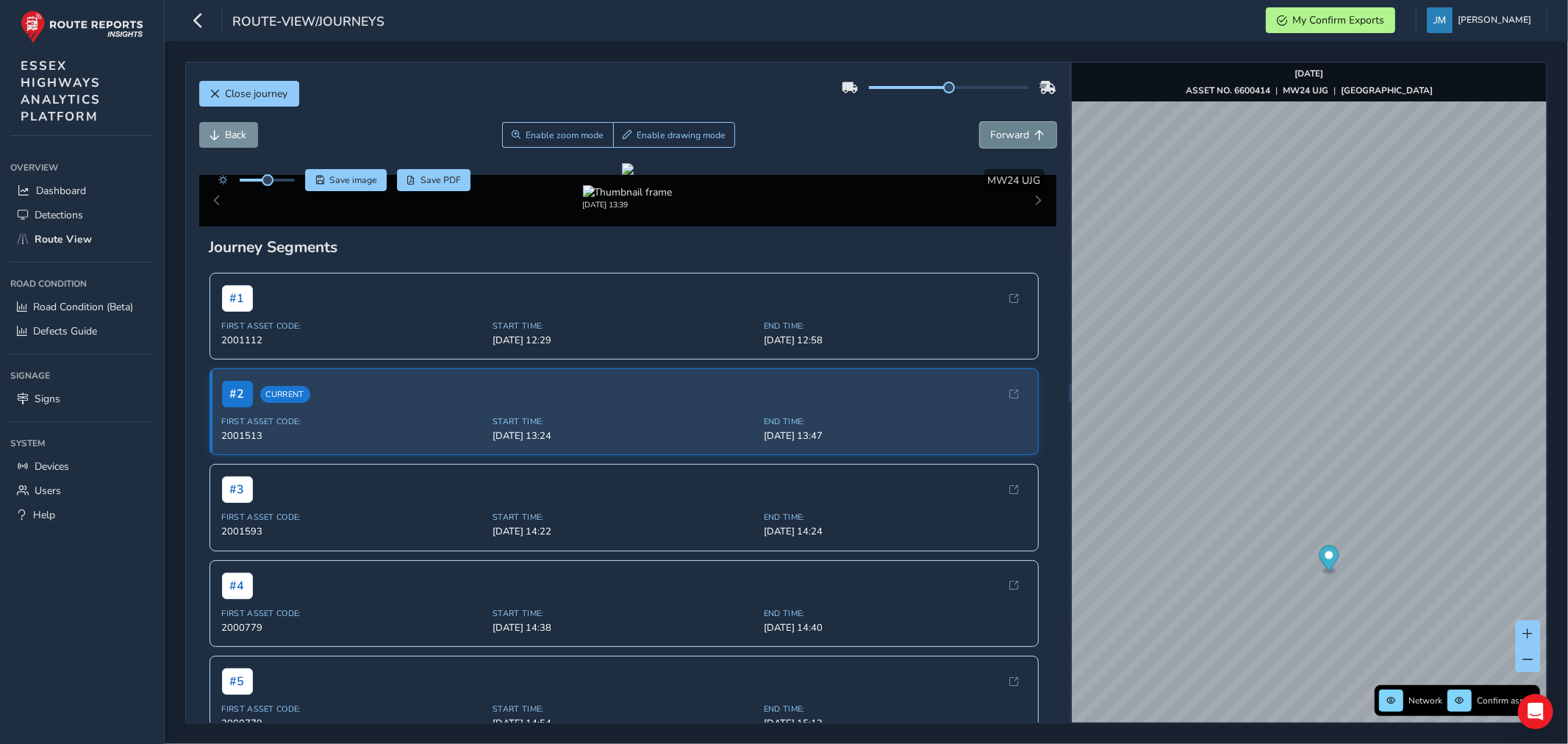
click at [1012, 136] on span "Forward" at bounding box center [1010, 134] width 39 height 14
click at [1313, 368] on div "x" at bounding box center [1384, 380] width 147 height 32
click at [1367, 394] on img "Preview frame" at bounding box center [1385, 388] width 37 height 12
click at [1003, 138] on span "Forward" at bounding box center [1010, 134] width 39 height 14
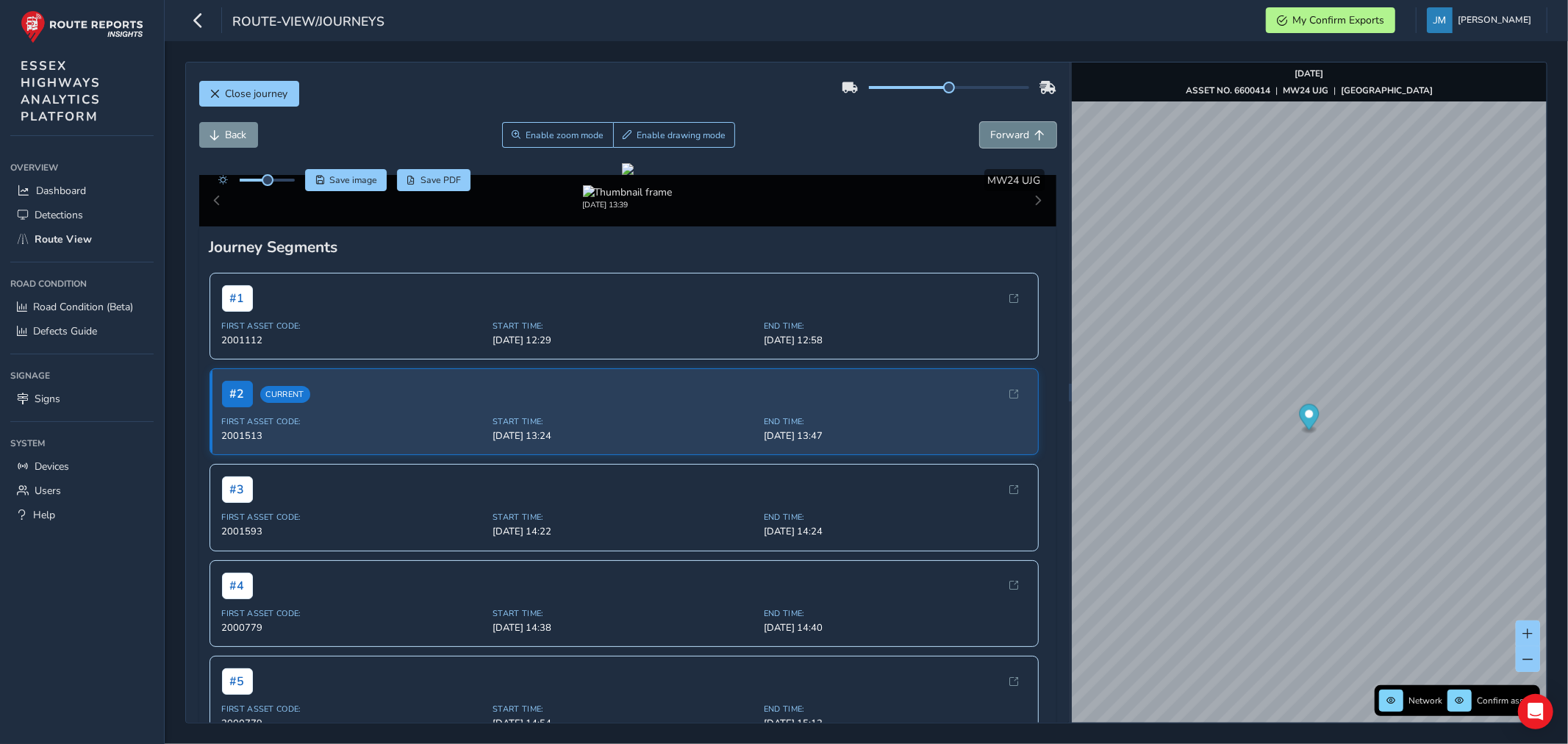
click at [1003, 138] on span "Forward" at bounding box center [1010, 134] width 39 height 14
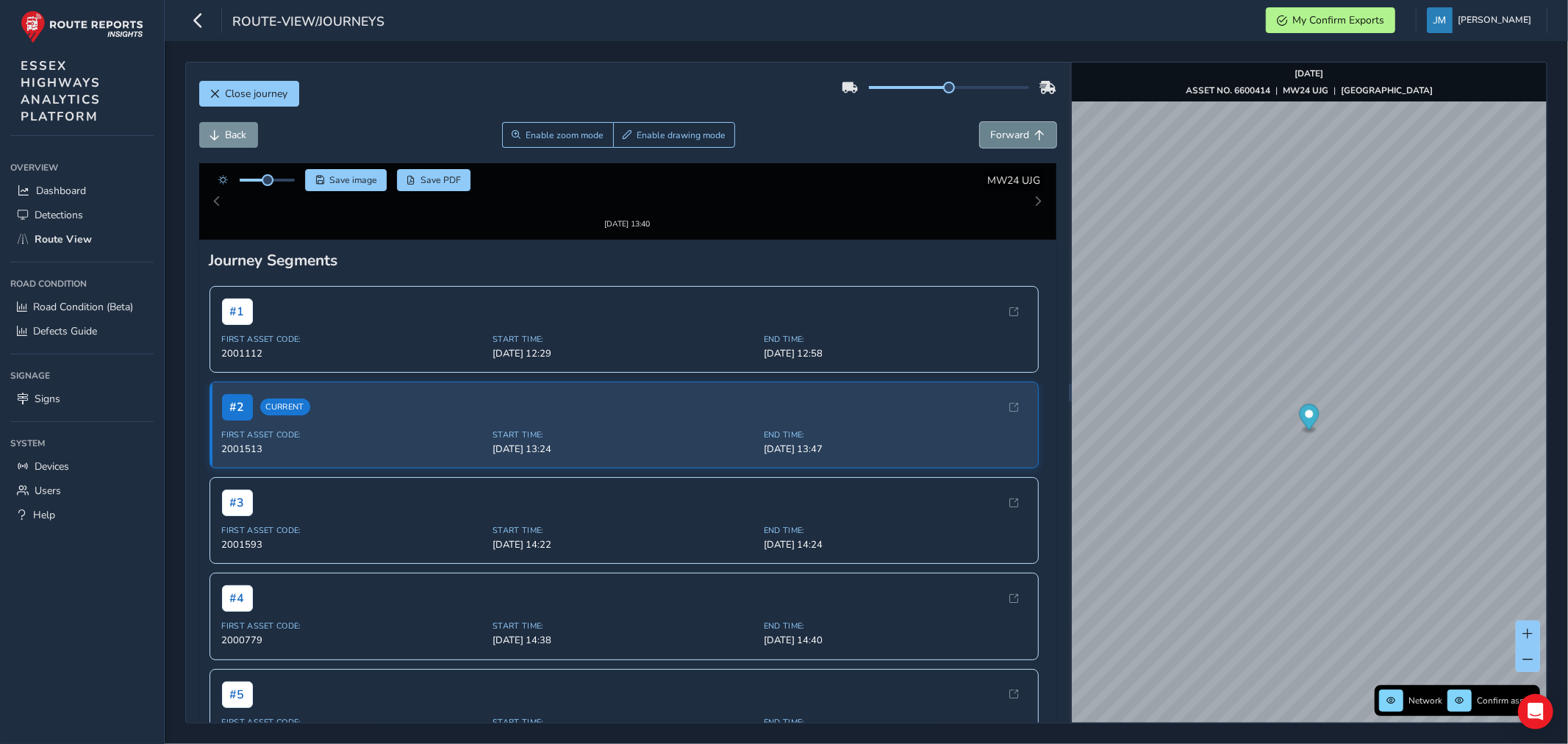
click at [1003, 138] on span "Forward" at bounding box center [1010, 134] width 39 height 14
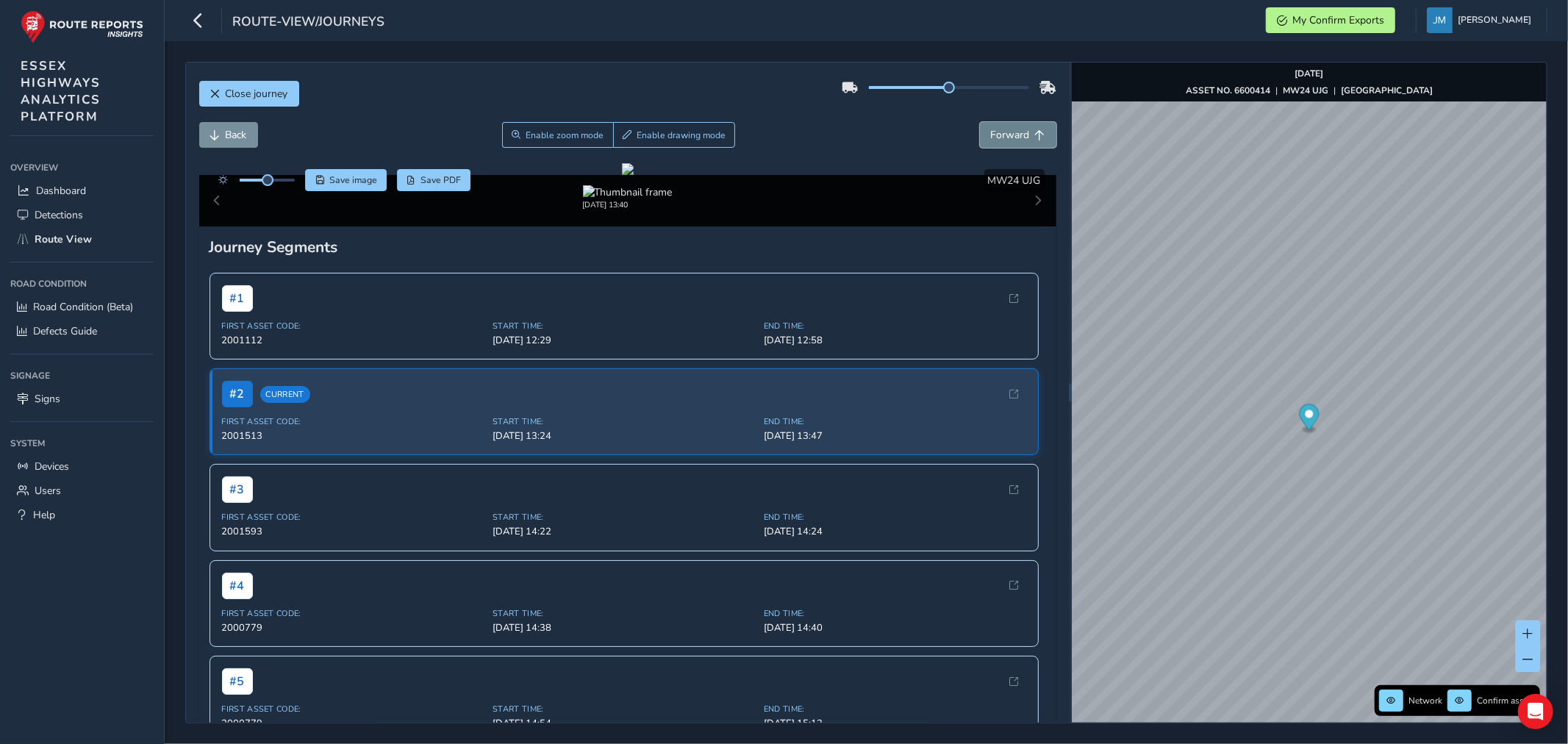
click at [1003, 138] on span "Forward" at bounding box center [1010, 134] width 39 height 14
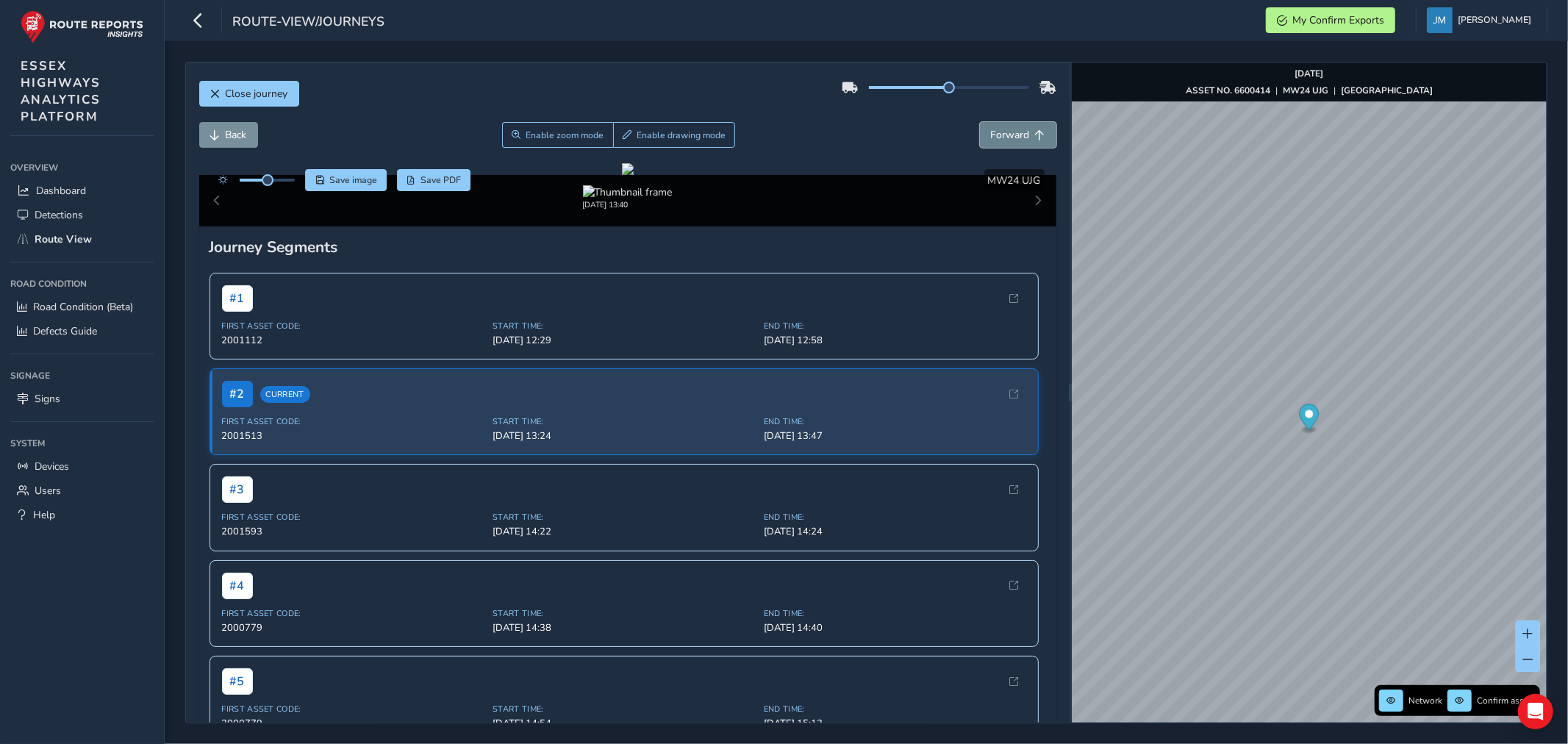
click at [1003, 138] on span "Forward" at bounding box center [1010, 134] width 39 height 14
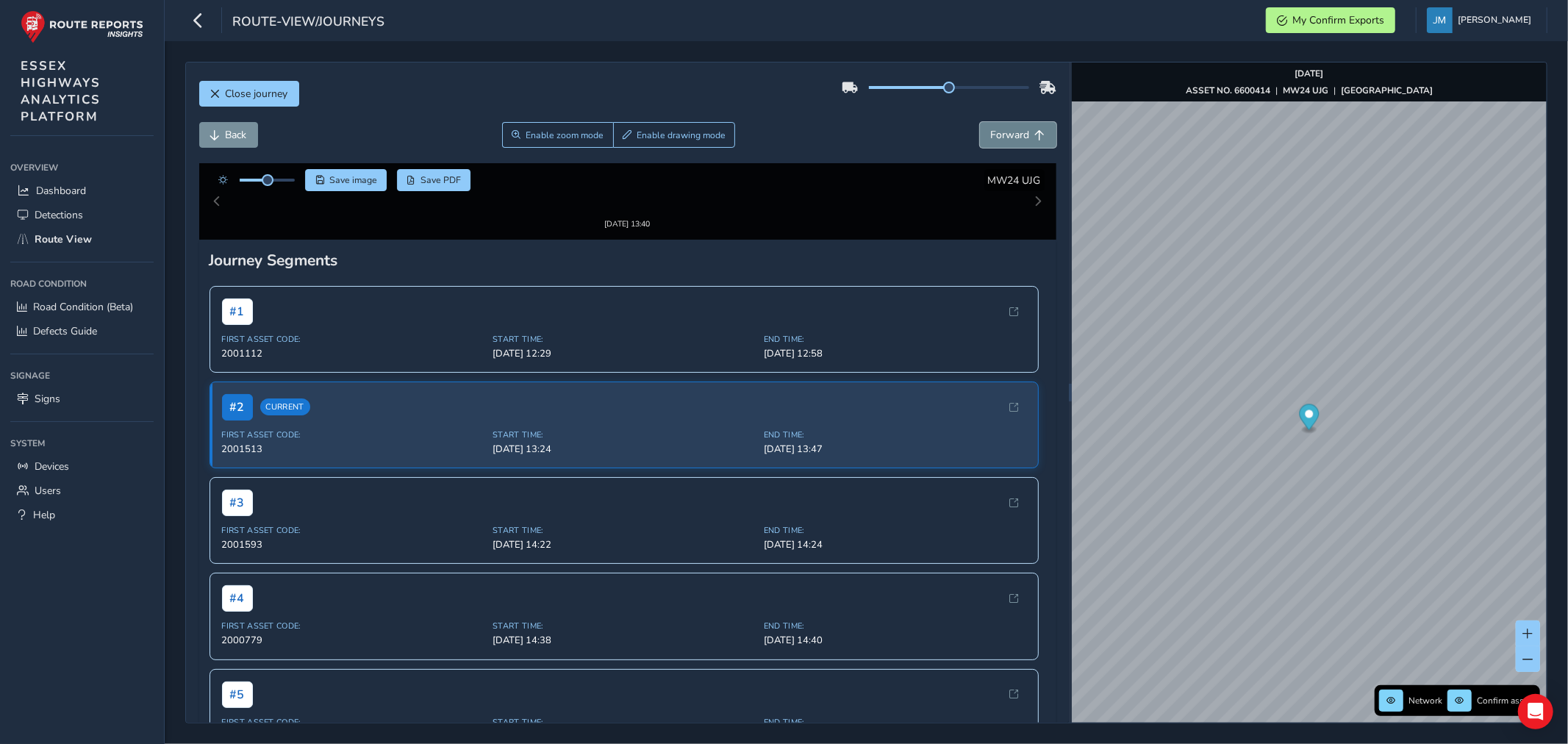
click at [1003, 138] on span "Forward" at bounding box center [1010, 134] width 39 height 14
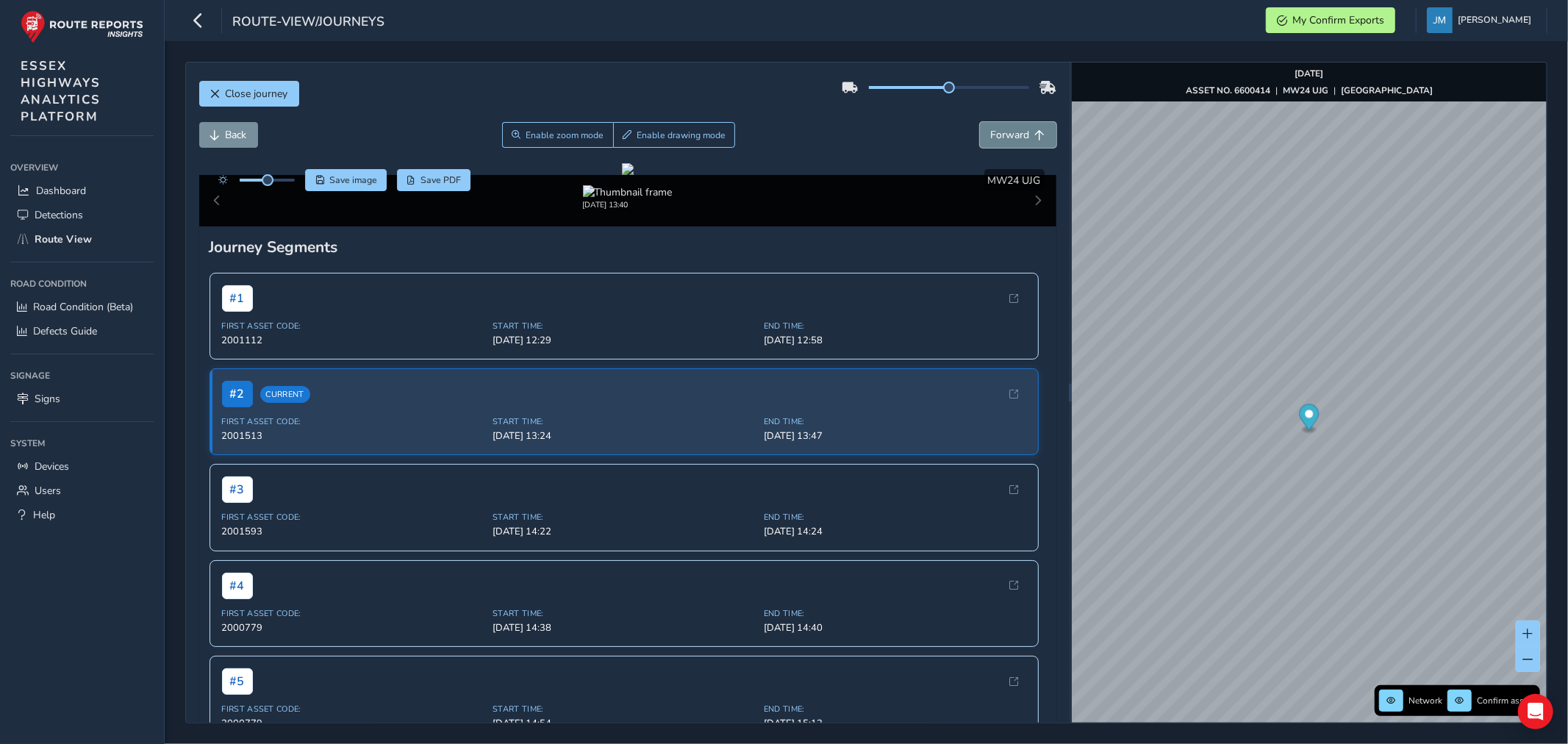
click at [1003, 138] on span "Forward" at bounding box center [1010, 134] width 39 height 14
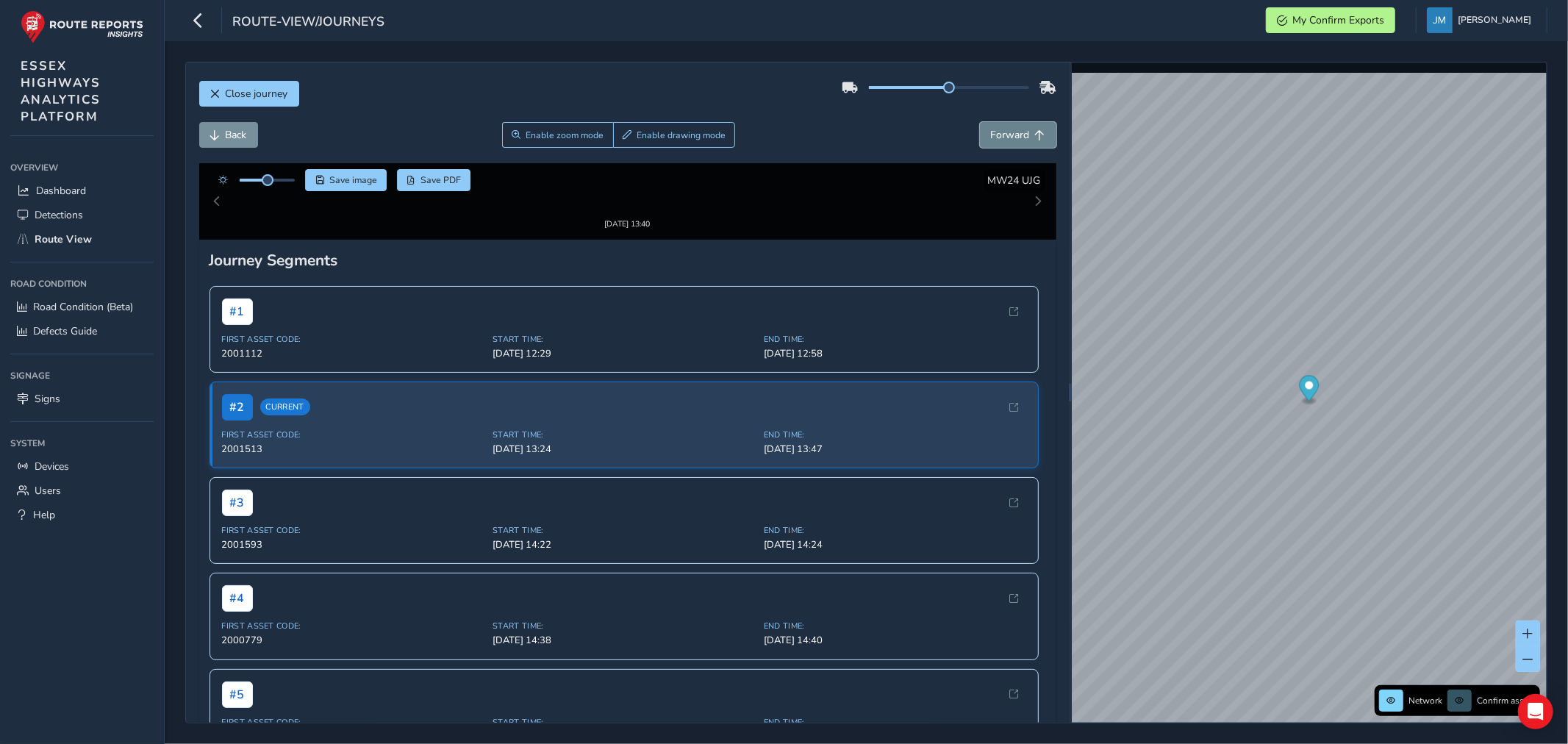
click at [1003, 138] on span "Forward" at bounding box center [1010, 134] width 39 height 14
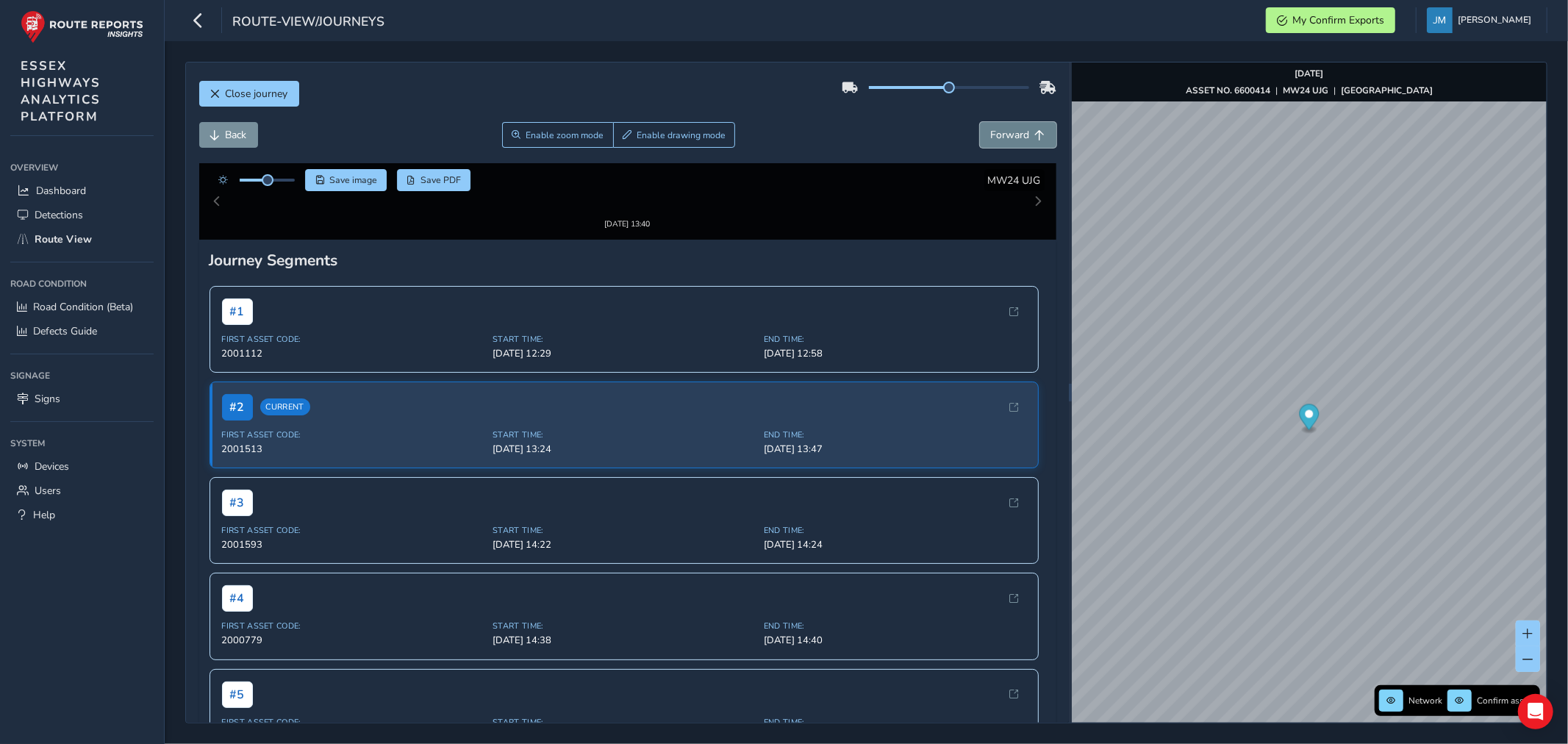
click at [1003, 138] on span "Forward" at bounding box center [1010, 134] width 39 height 14
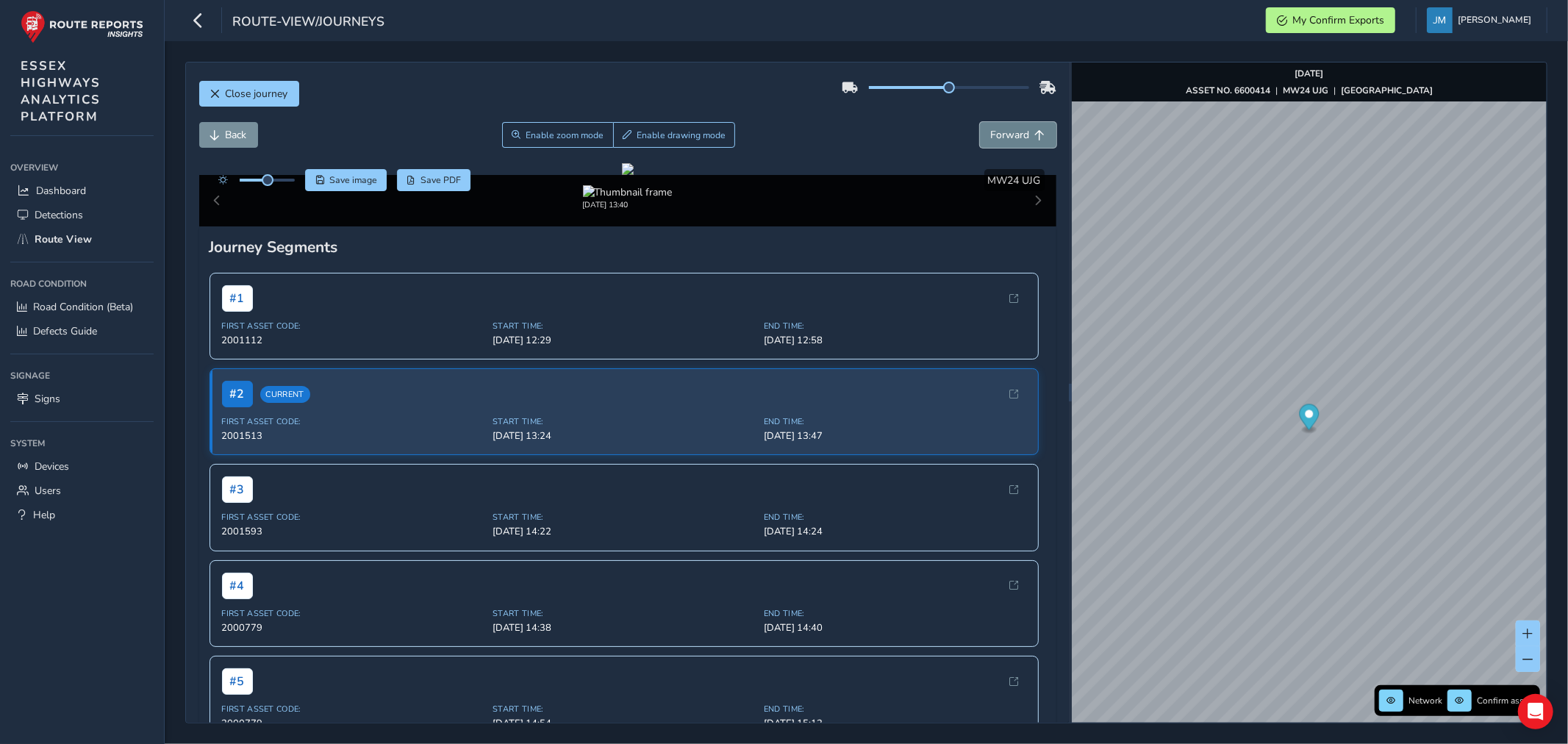
click at [1003, 138] on span "Forward" at bounding box center [1010, 134] width 39 height 14
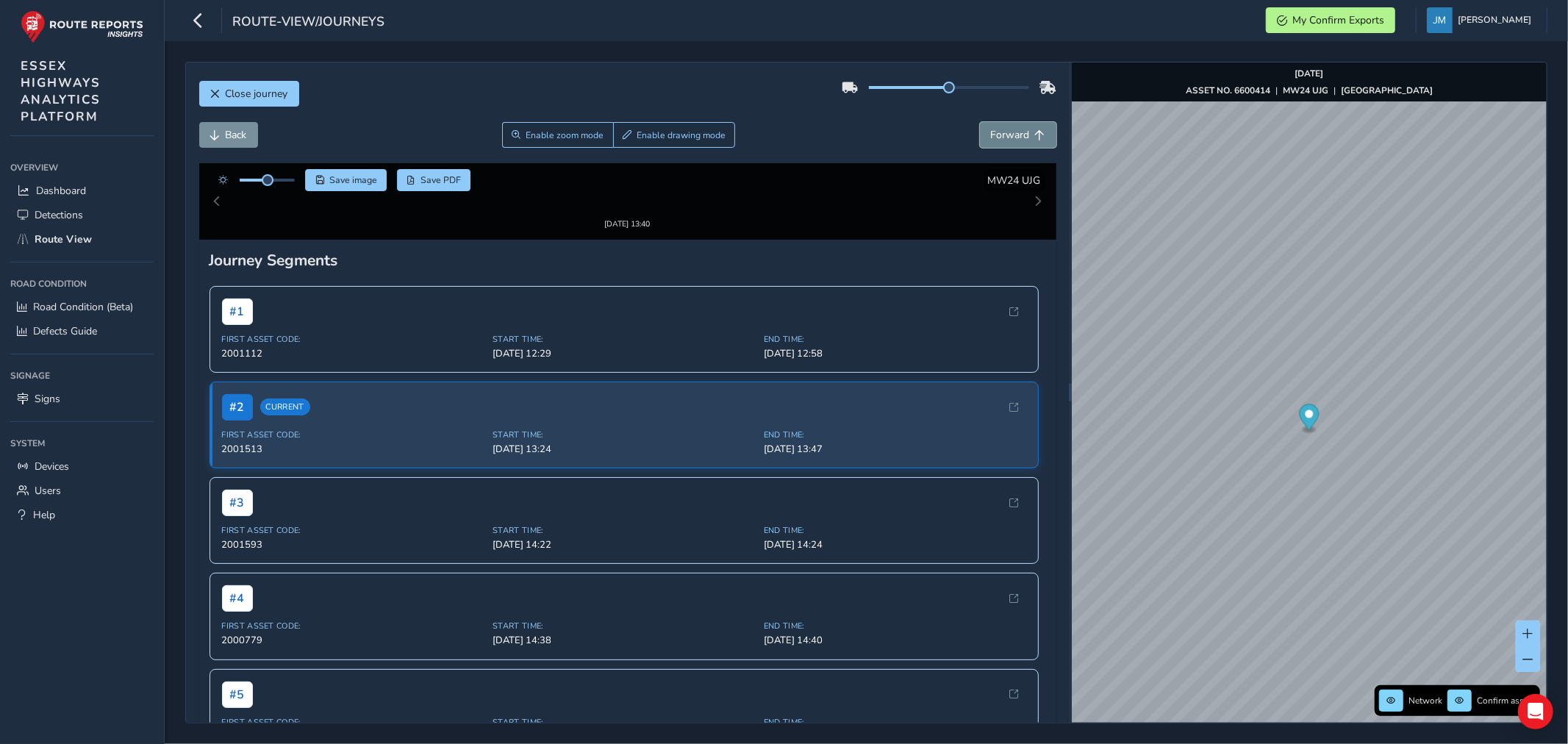
click at [1003, 138] on span "Forward" at bounding box center [1010, 134] width 39 height 14
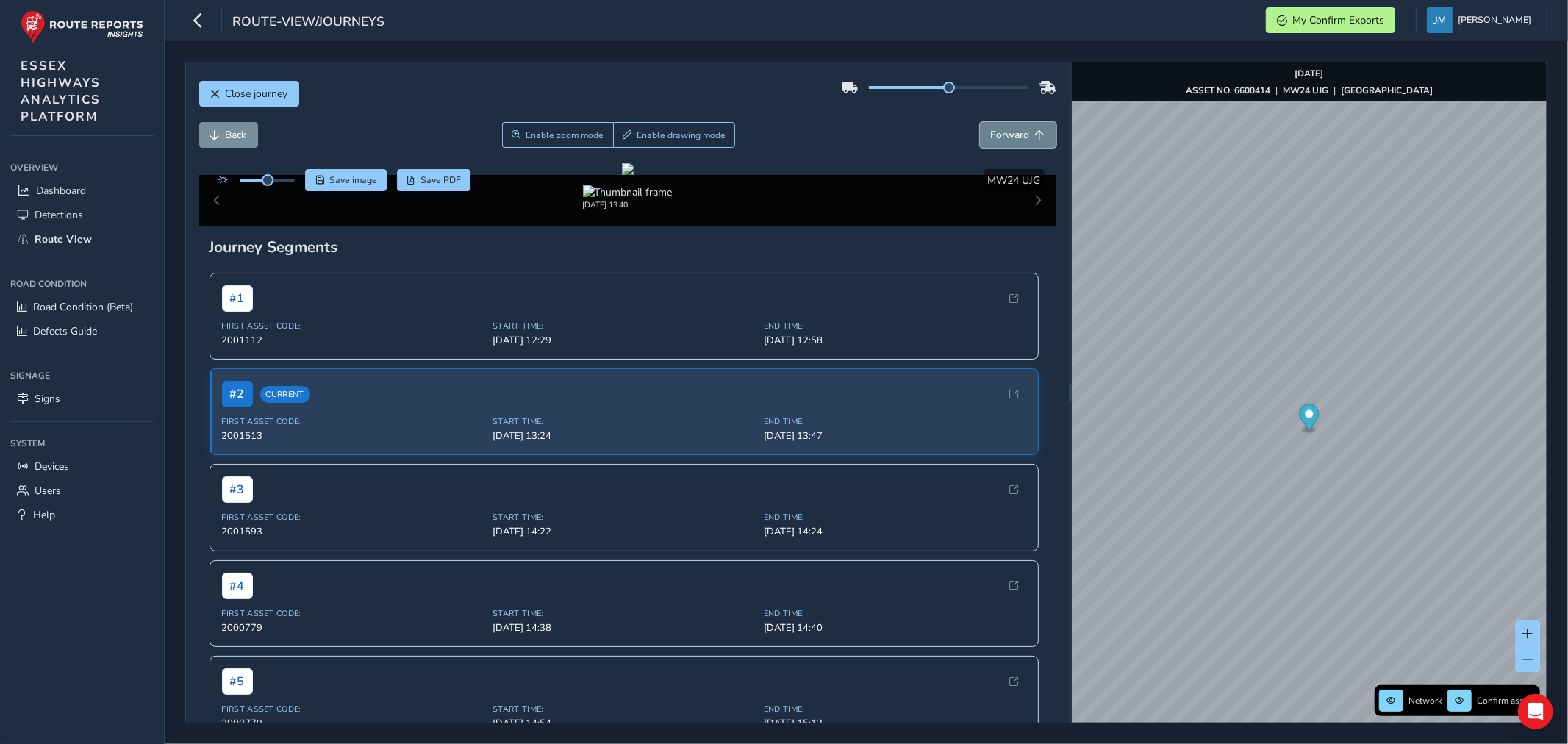
click at [1003, 138] on span "Forward" at bounding box center [1010, 134] width 39 height 14
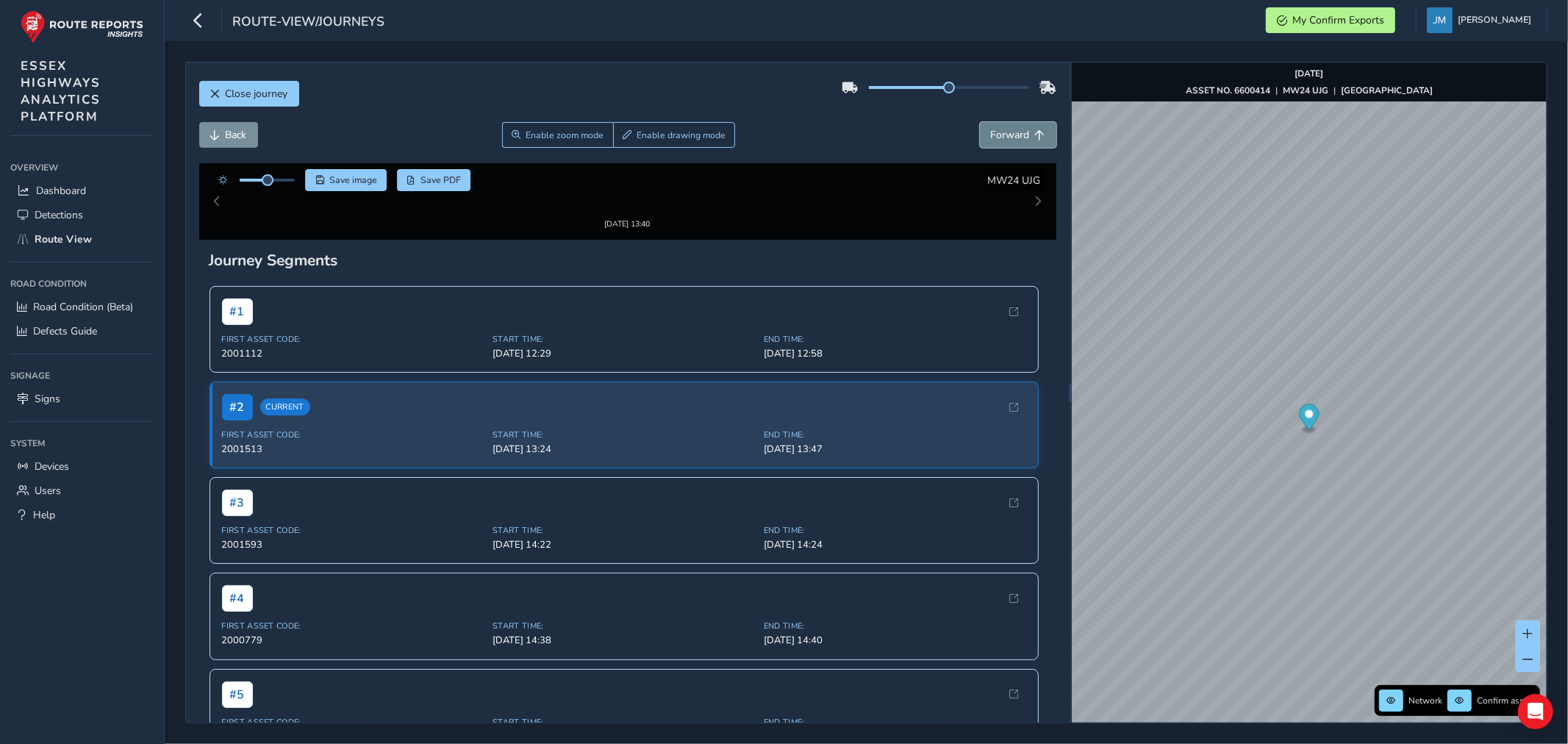
click at [1003, 138] on span "Forward" at bounding box center [1010, 134] width 39 height 14
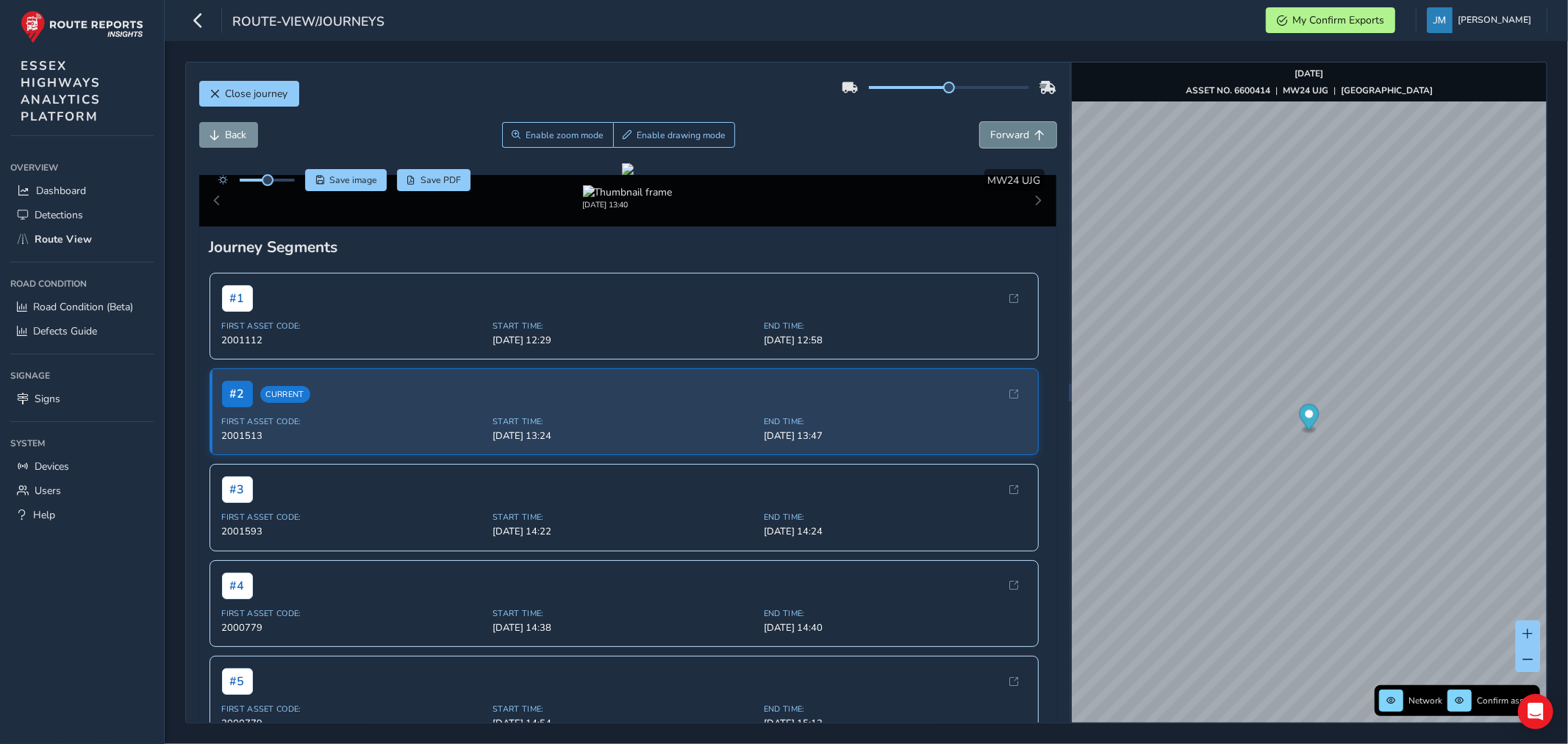
click at [1003, 138] on span "Forward" at bounding box center [1010, 134] width 39 height 14
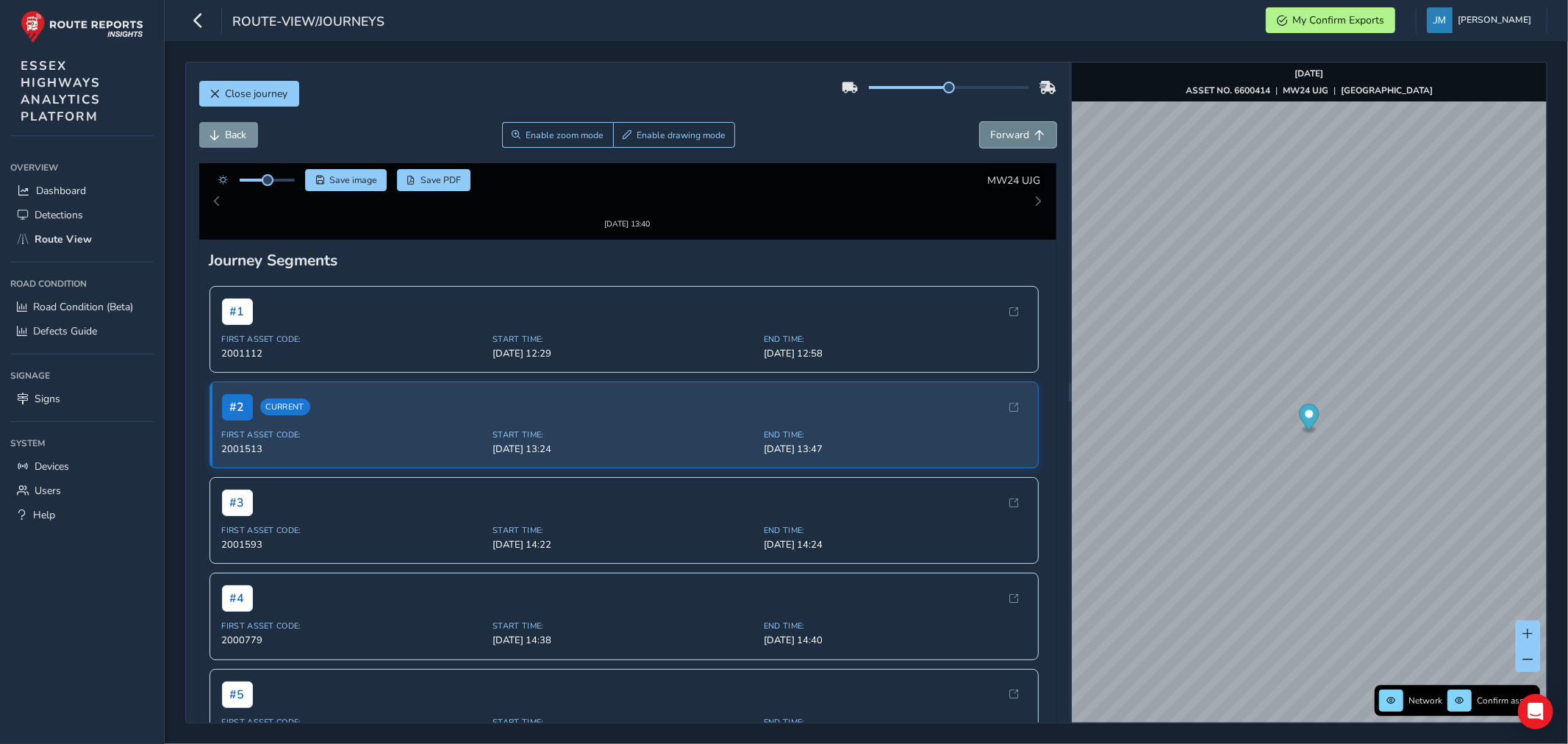
click at [1003, 138] on span "Forward" at bounding box center [1010, 134] width 39 height 14
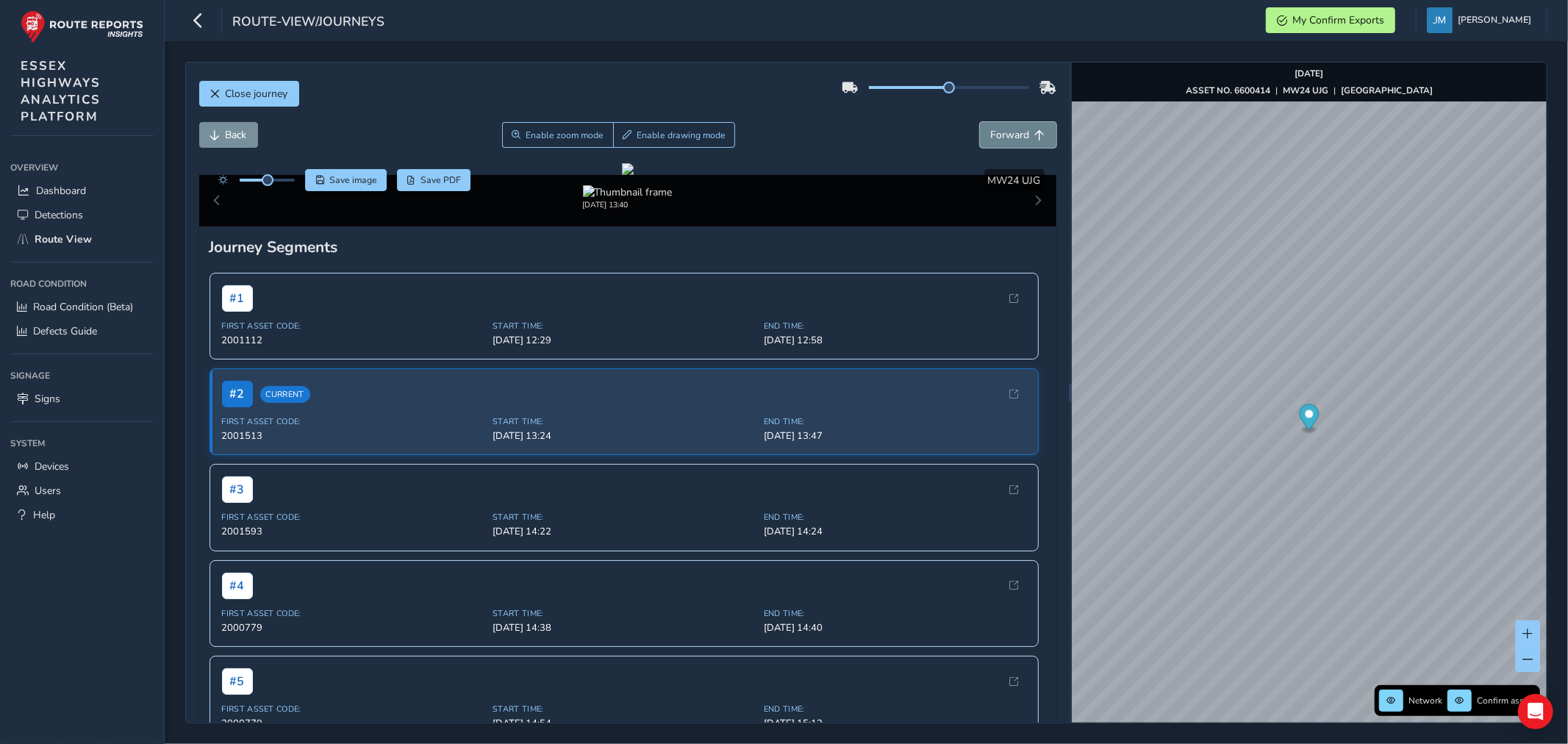
click at [1003, 138] on span "Forward" at bounding box center [1010, 134] width 39 height 14
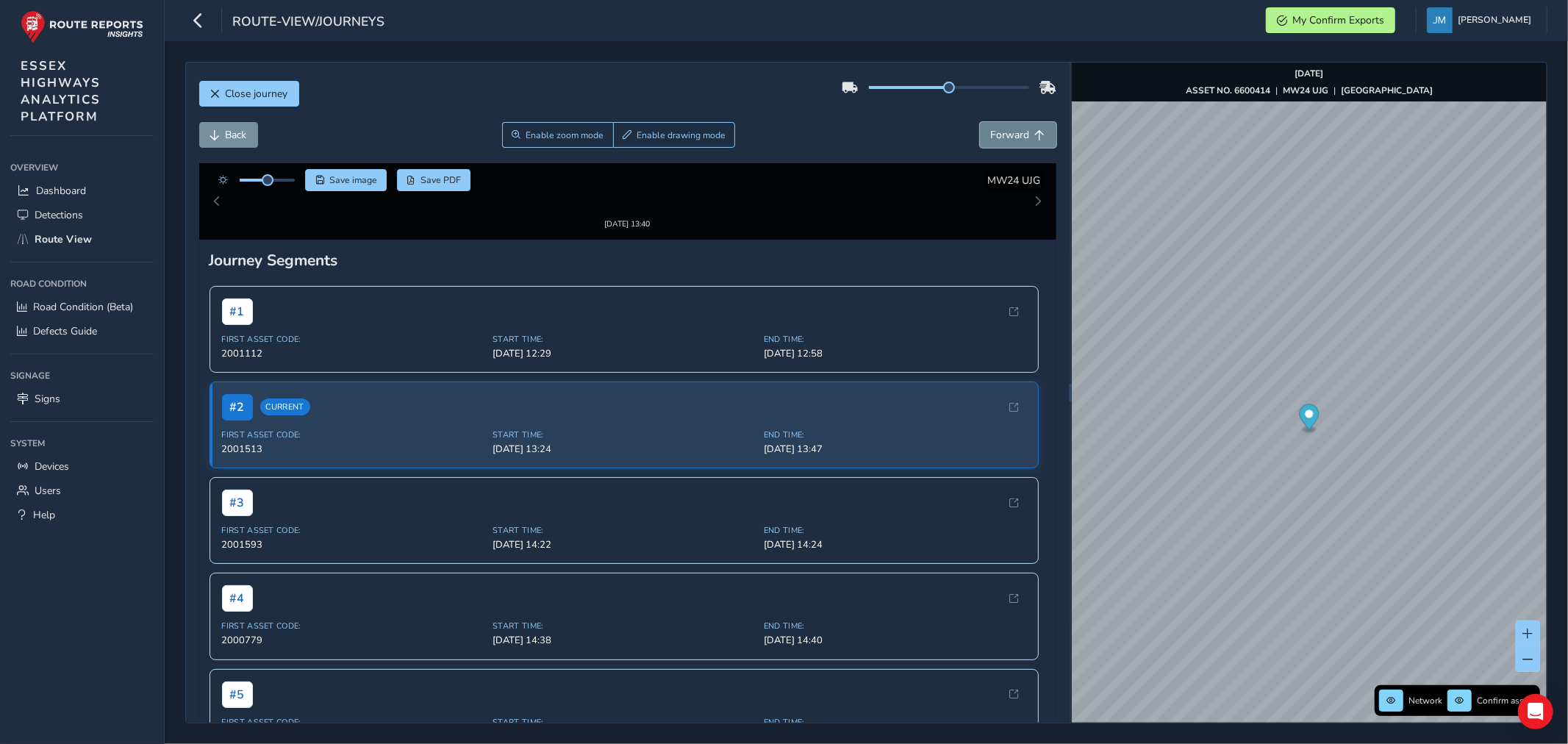
click at [1003, 138] on span "Forward" at bounding box center [1010, 134] width 39 height 14
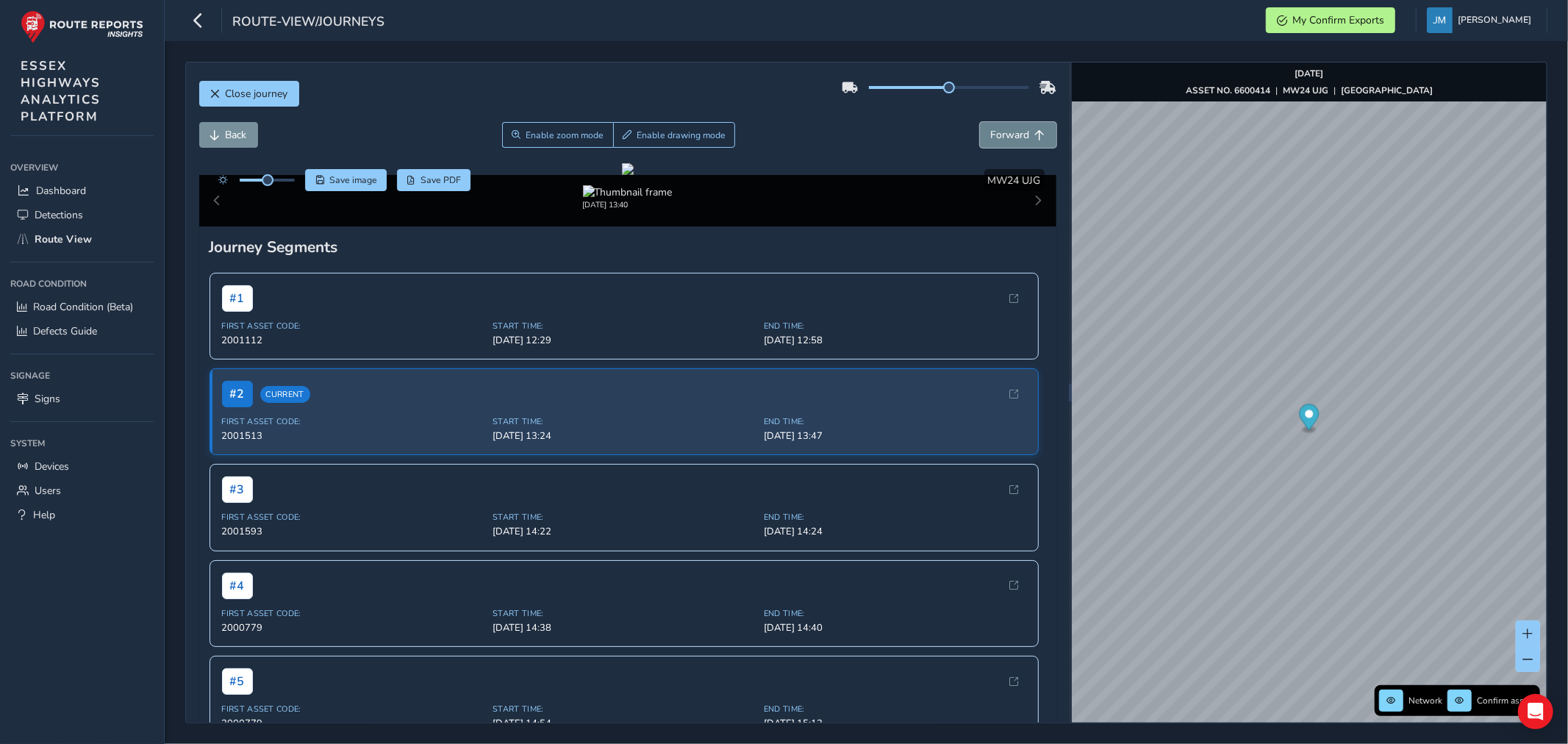
click at [1003, 138] on span "Forward" at bounding box center [1010, 134] width 39 height 14
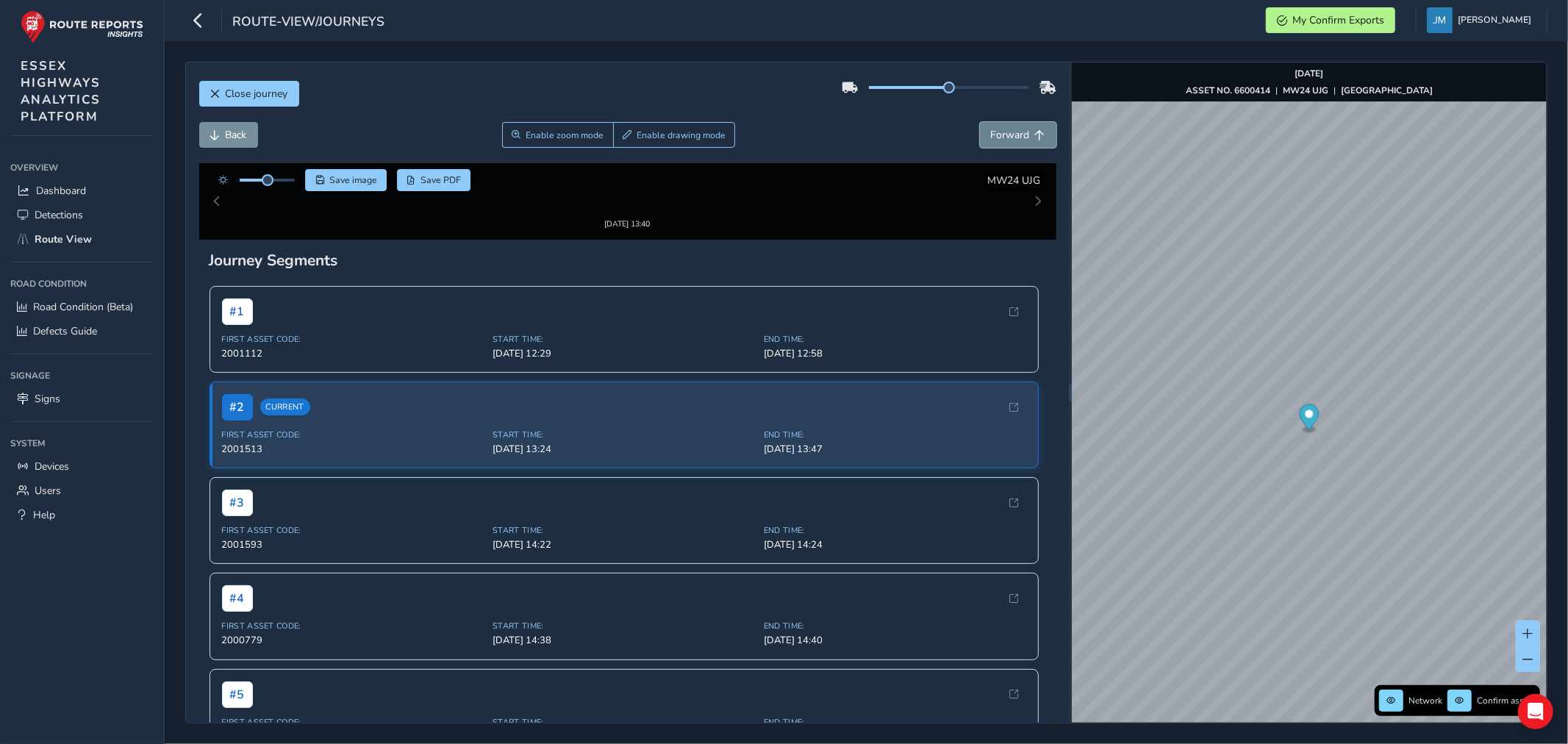
click at [1003, 138] on span "Forward" at bounding box center [1010, 134] width 39 height 14
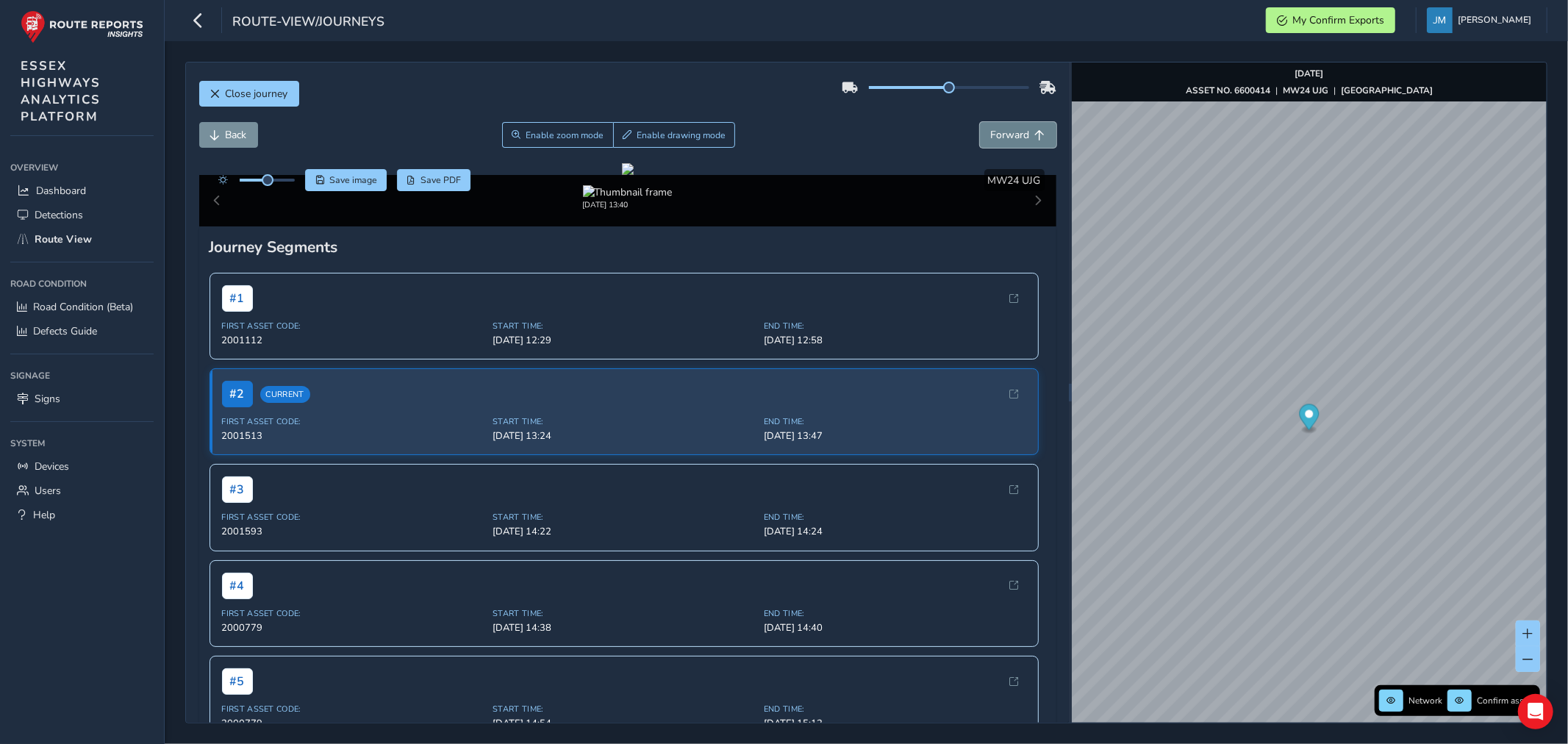
click at [1003, 138] on span "Forward" at bounding box center [1010, 134] width 39 height 14
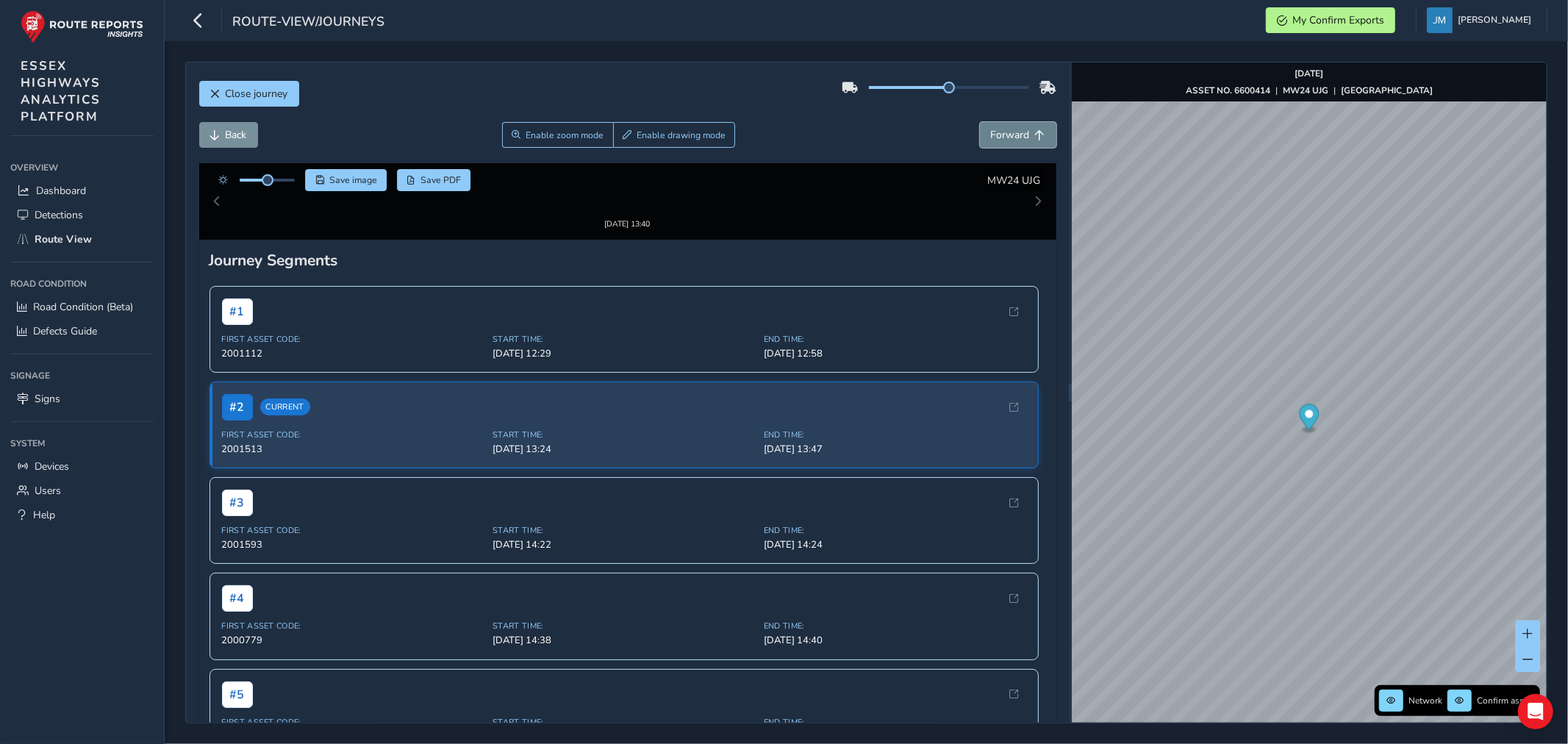
click at [1003, 138] on span "Forward" at bounding box center [1010, 134] width 39 height 14
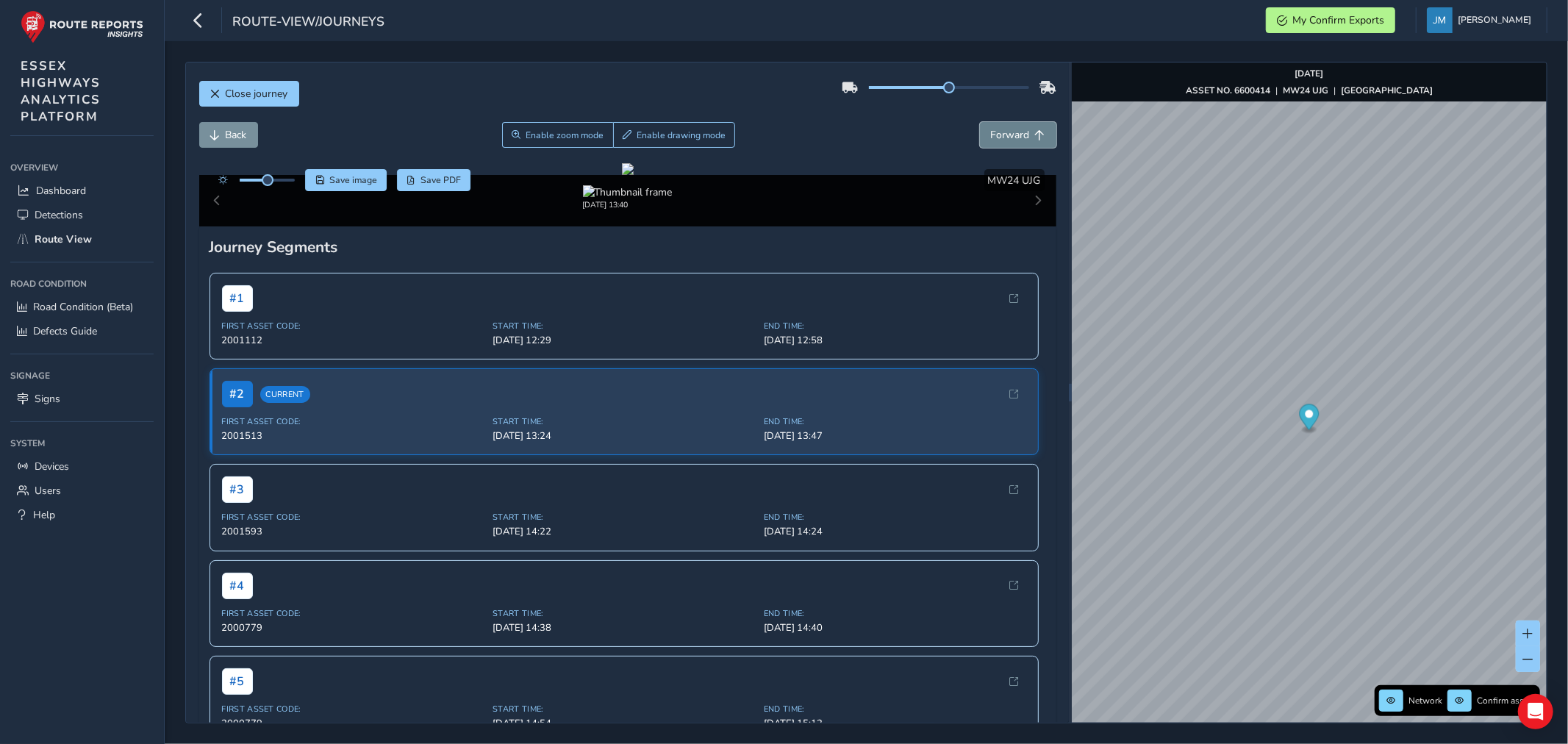
click at [1003, 138] on span "Forward" at bounding box center [1010, 134] width 39 height 14
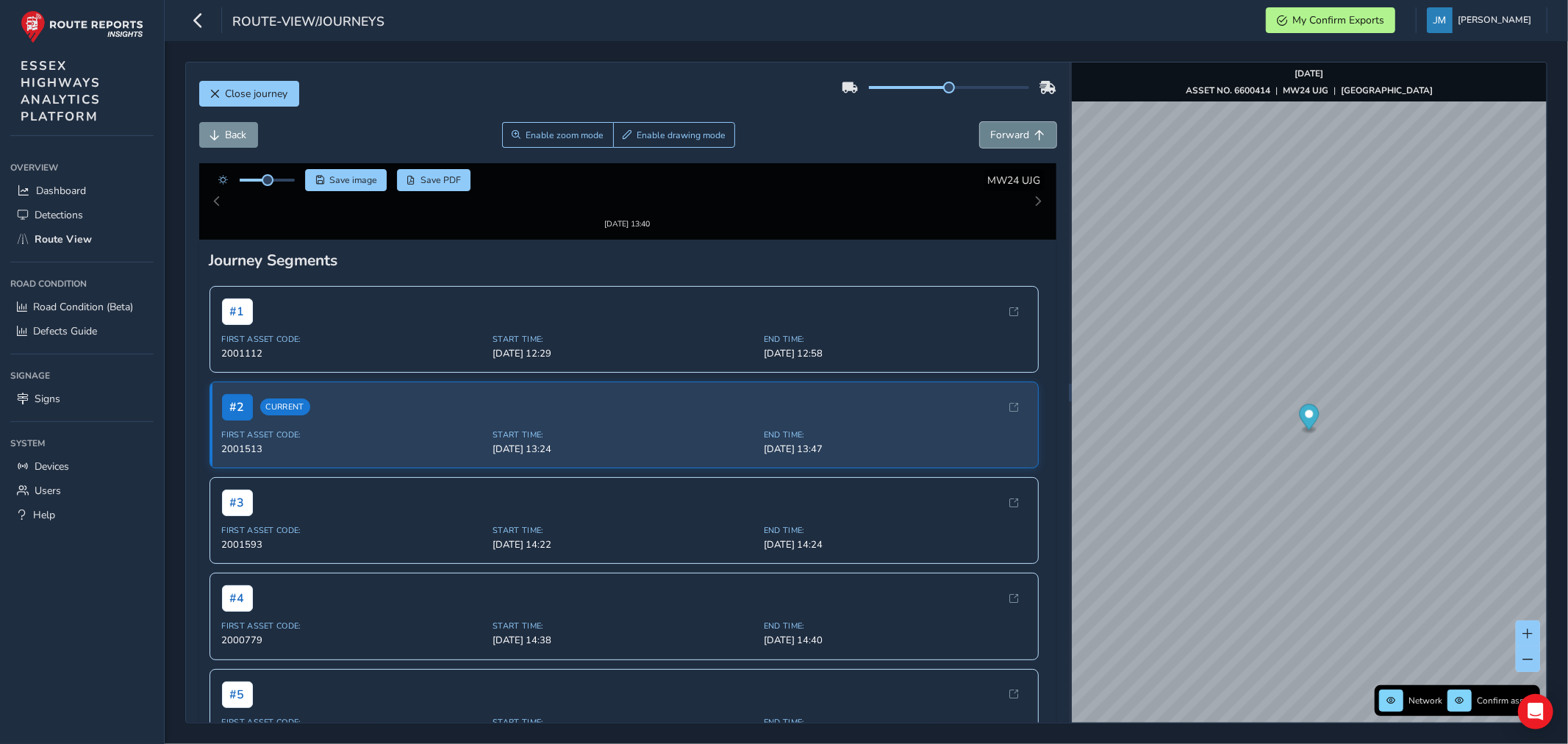
click at [1003, 138] on span "Forward" at bounding box center [1010, 134] width 39 height 14
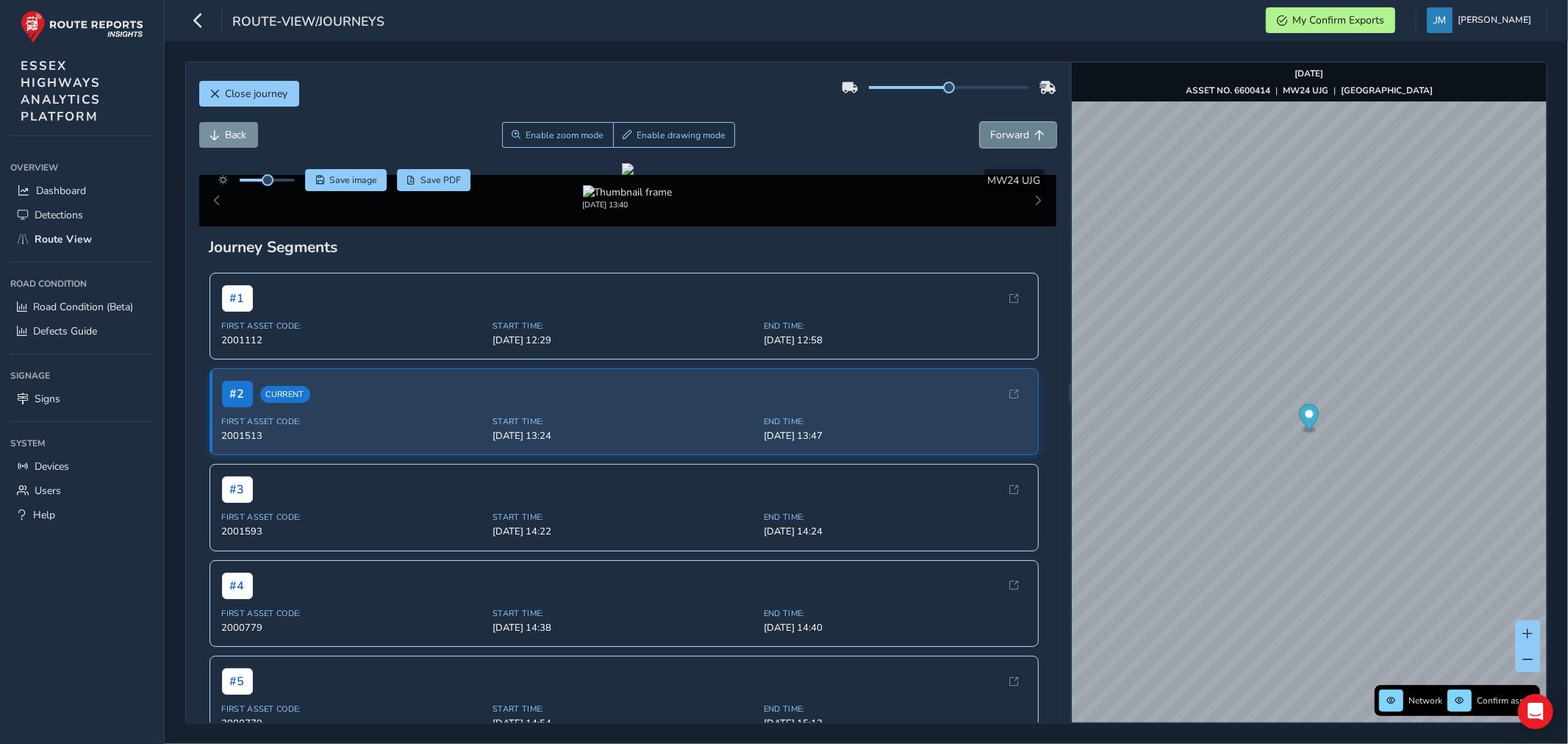
click at [1003, 138] on span "Forward" at bounding box center [1010, 134] width 39 height 14
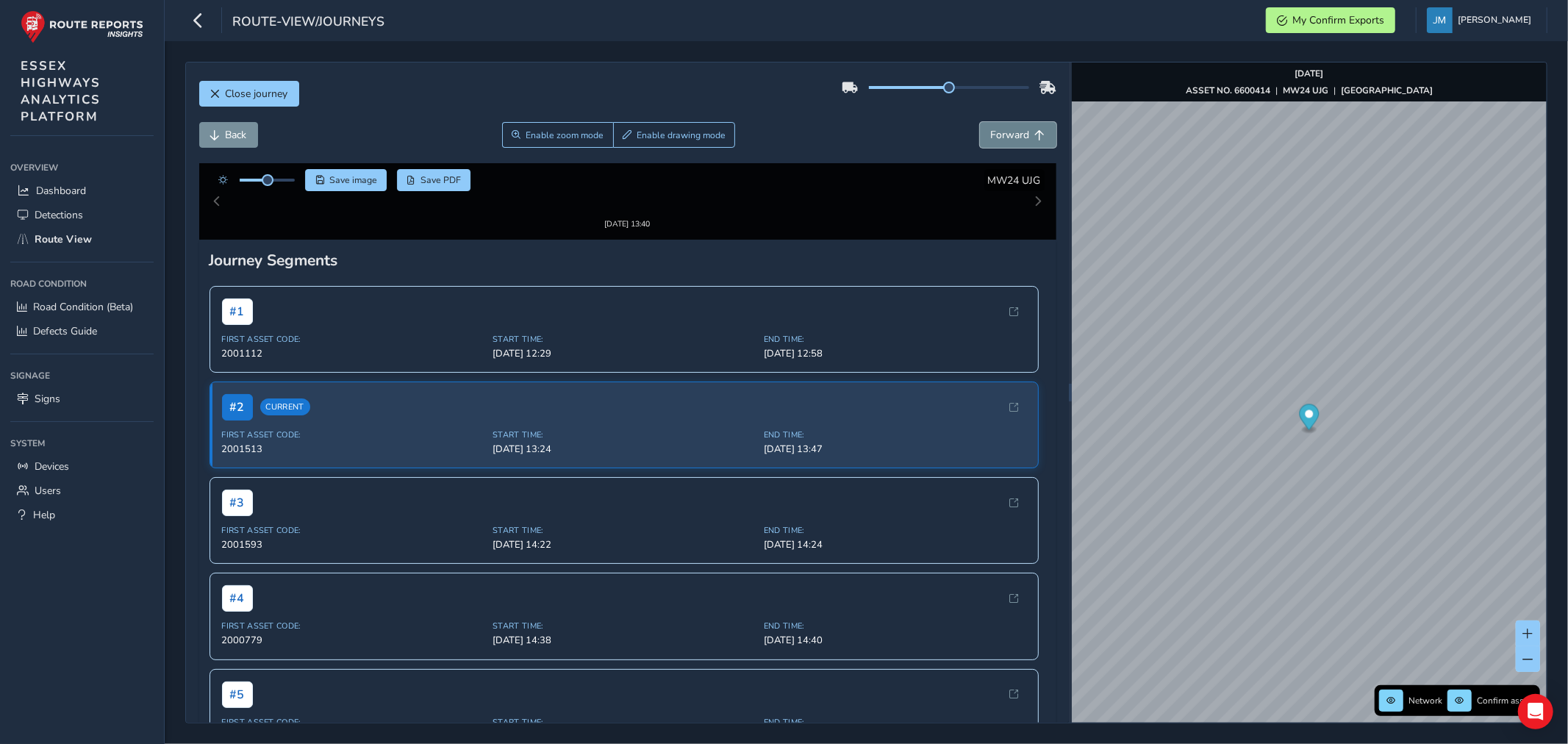
click at [1003, 138] on span "Forward" at bounding box center [1010, 134] width 39 height 14
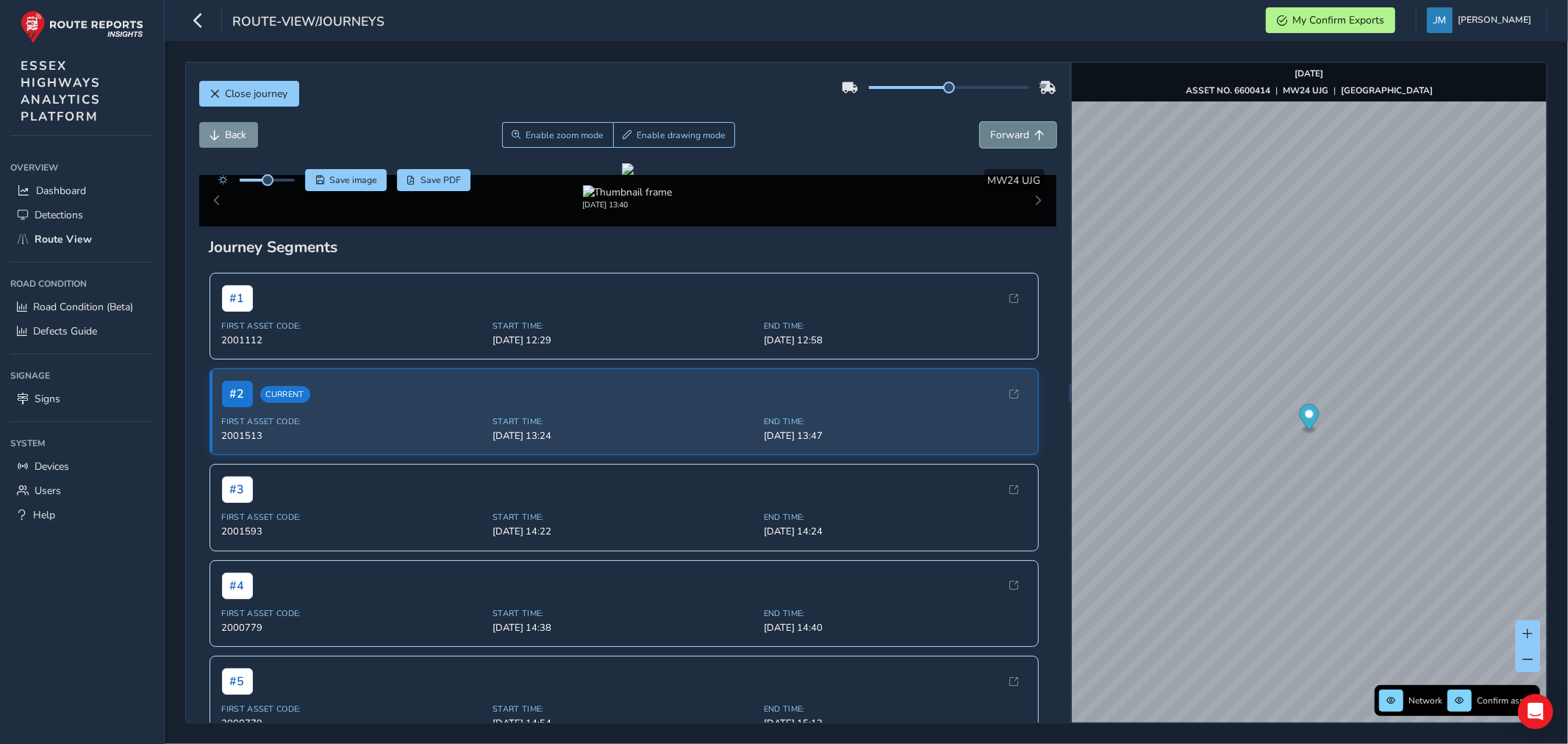
click at [1003, 138] on span "Forward" at bounding box center [1010, 134] width 39 height 14
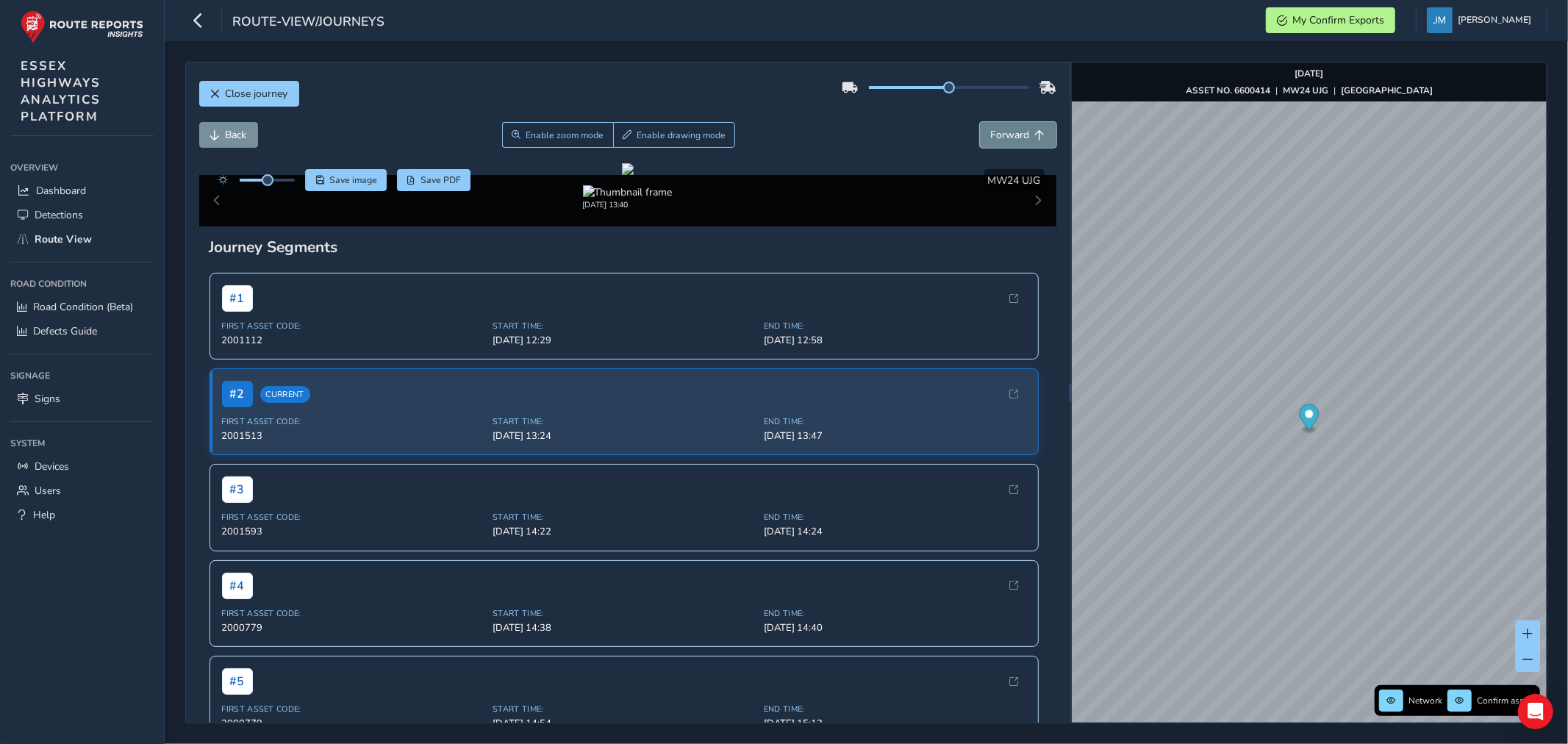
click at [1003, 138] on span "Forward" at bounding box center [1010, 134] width 39 height 14
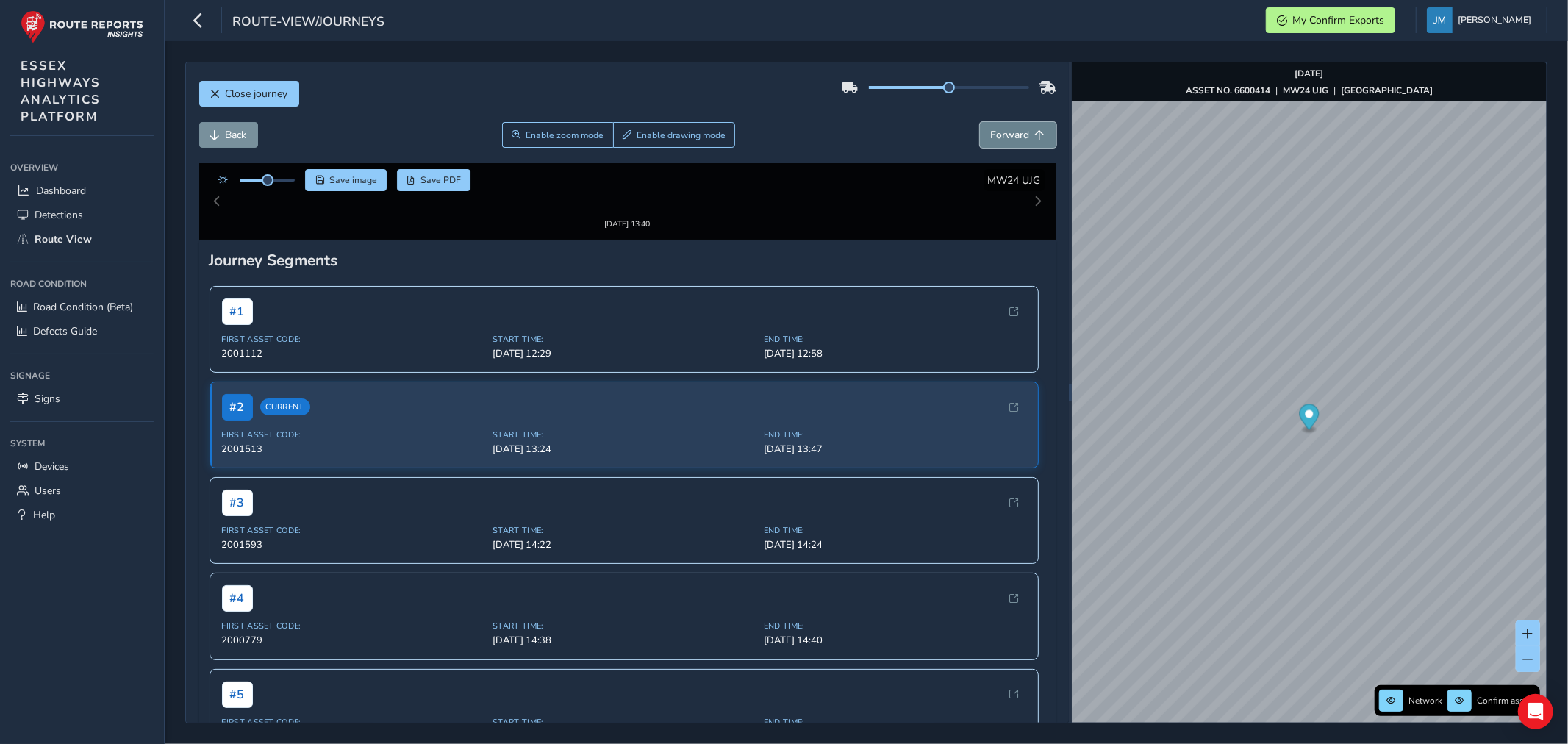
click at [1003, 138] on span "Forward" at bounding box center [1010, 134] width 39 height 14
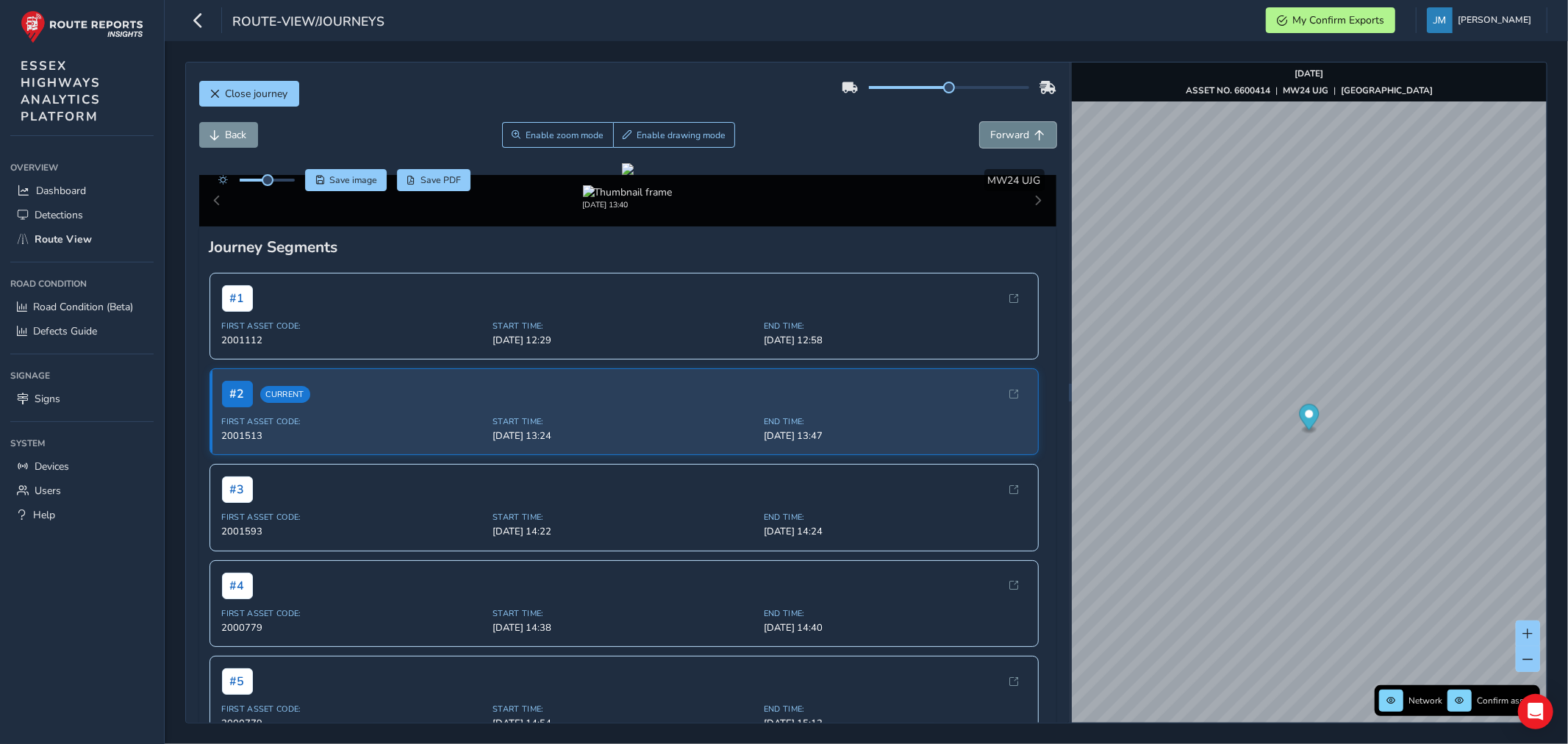
click at [1003, 138] on span "Forward" at bounding box center [1010, 134] width 39 height 14
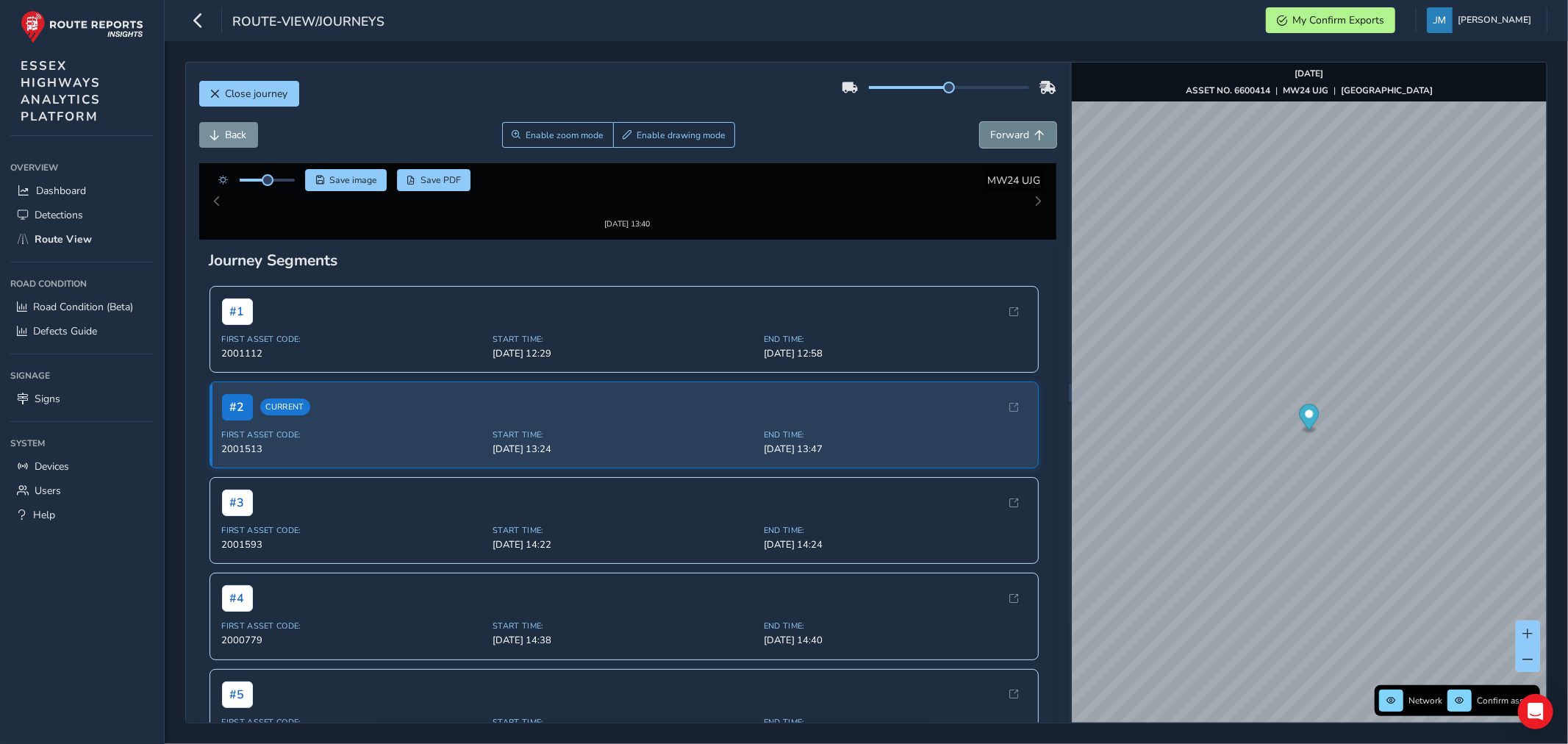
click at [1003, 138] on span "Forward" at bounding box center [1010, 134] width 39 height 14
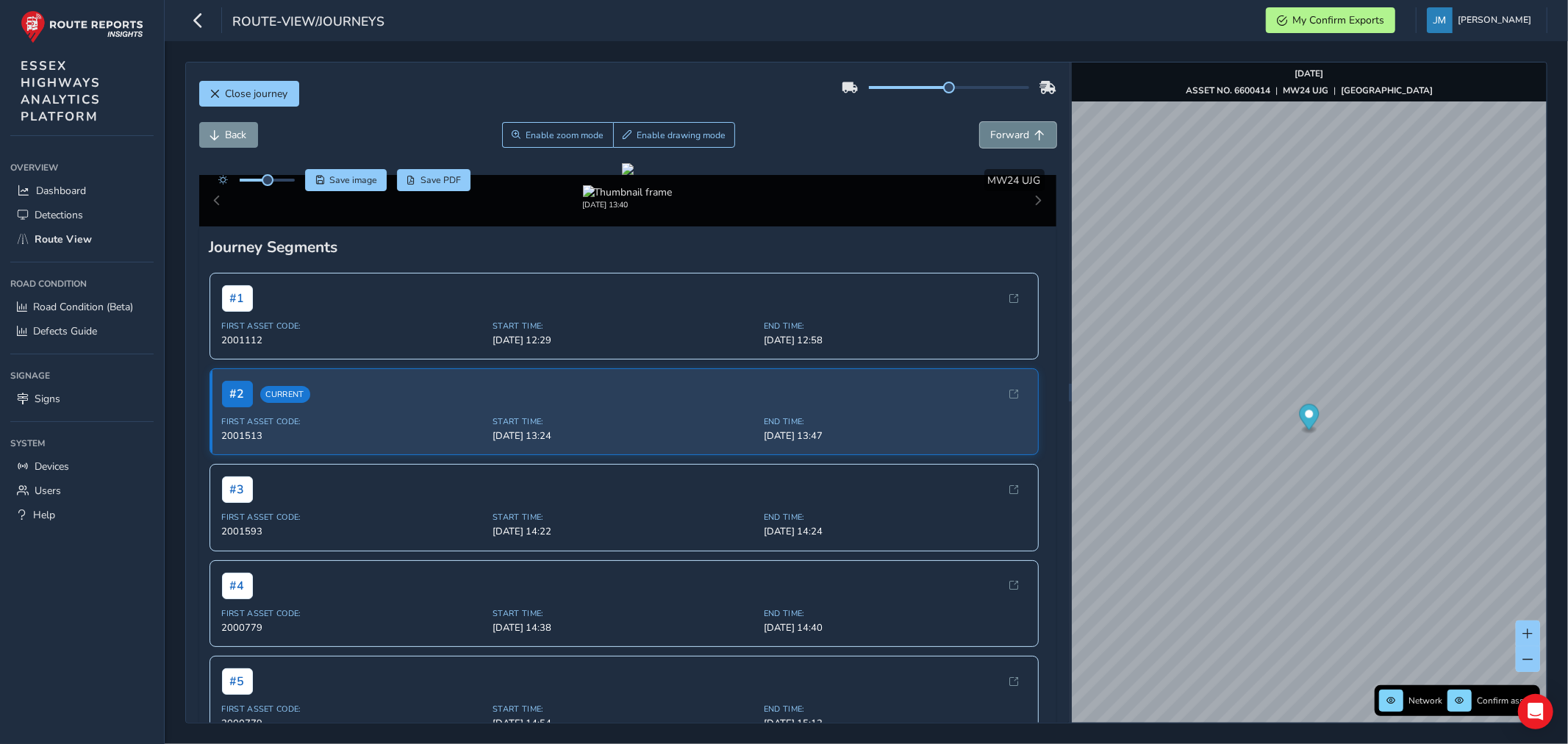
click at [1003, 138] on span "Forward" at bounding box center [1010, 134] width 39 height 14
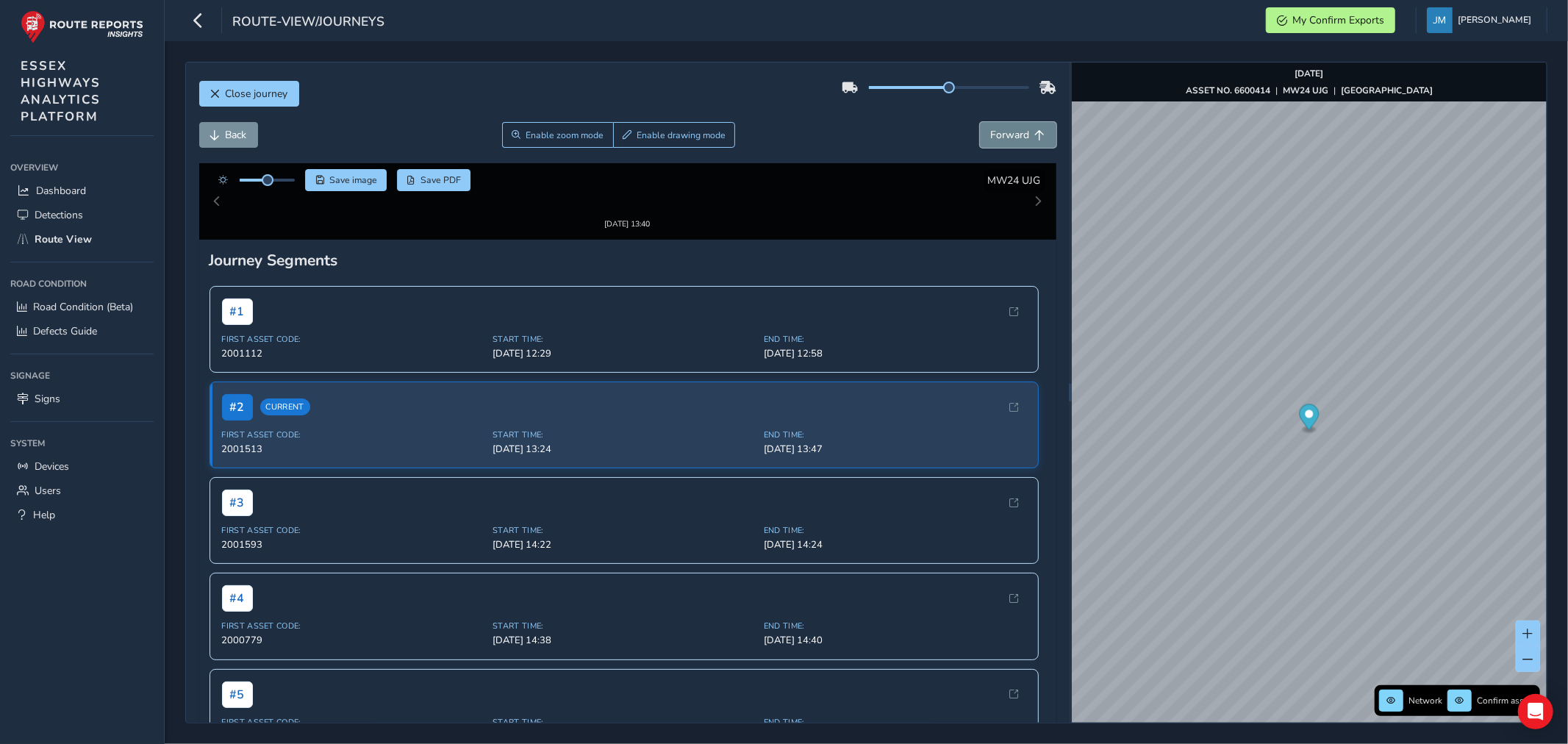
click at [1003, 138] on span "Forward" at bounding box center [1010, 134] width 39 height 14
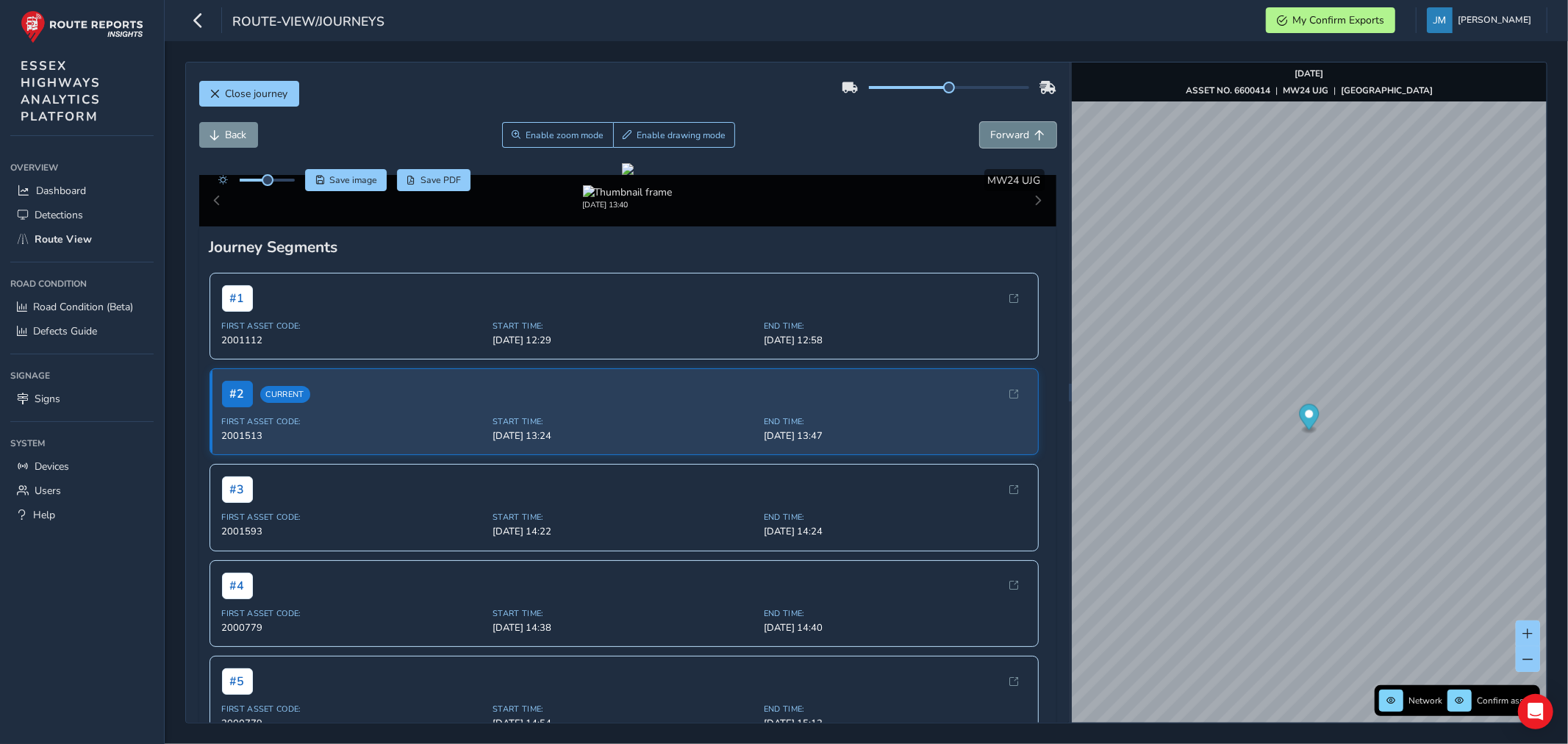
click at [1003, 138] on span "Forward" at bounding box center [1010, 134] width 39 height 14
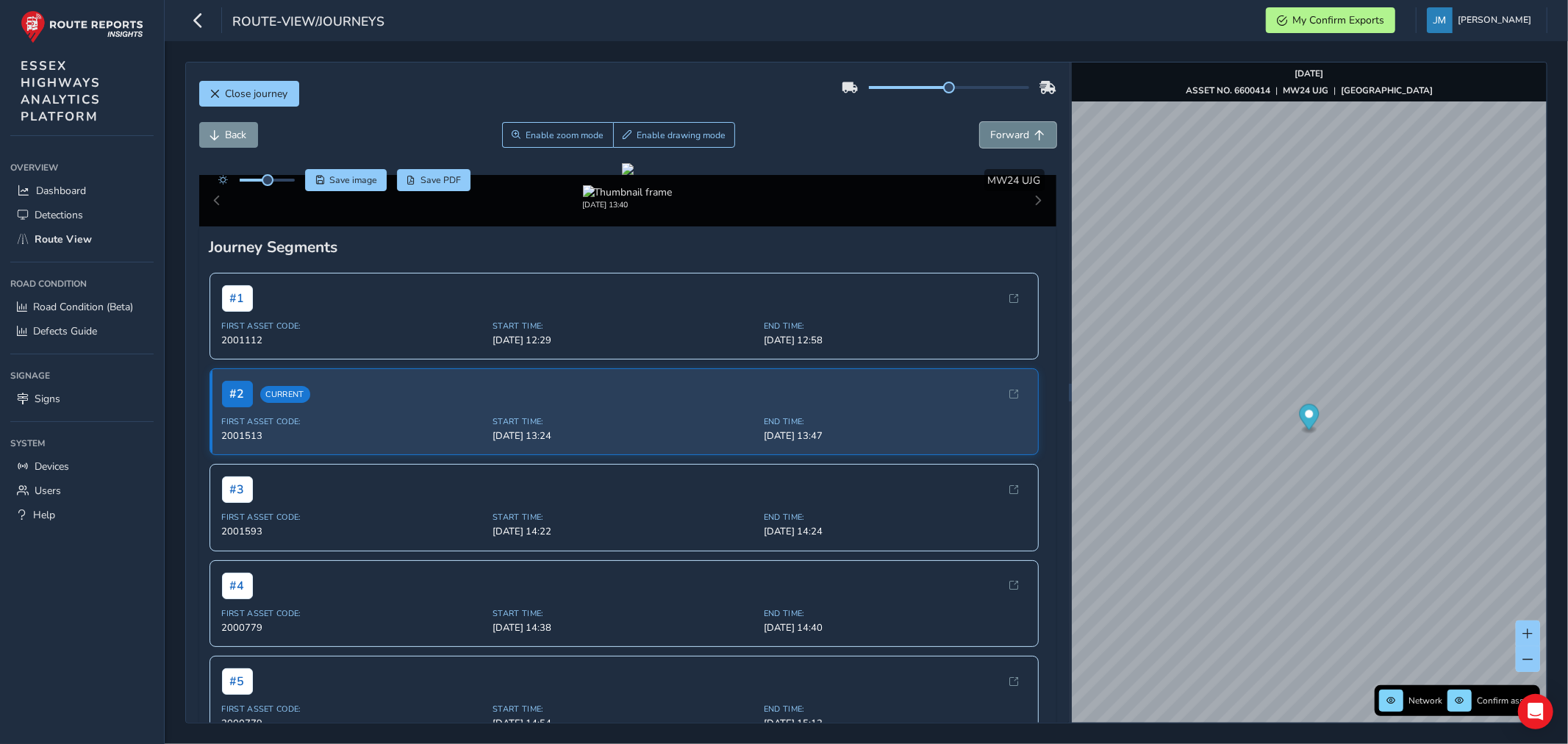
click at [1003, 138] on span "Forward" at bounding box center [1010, 134] width 39 height 14
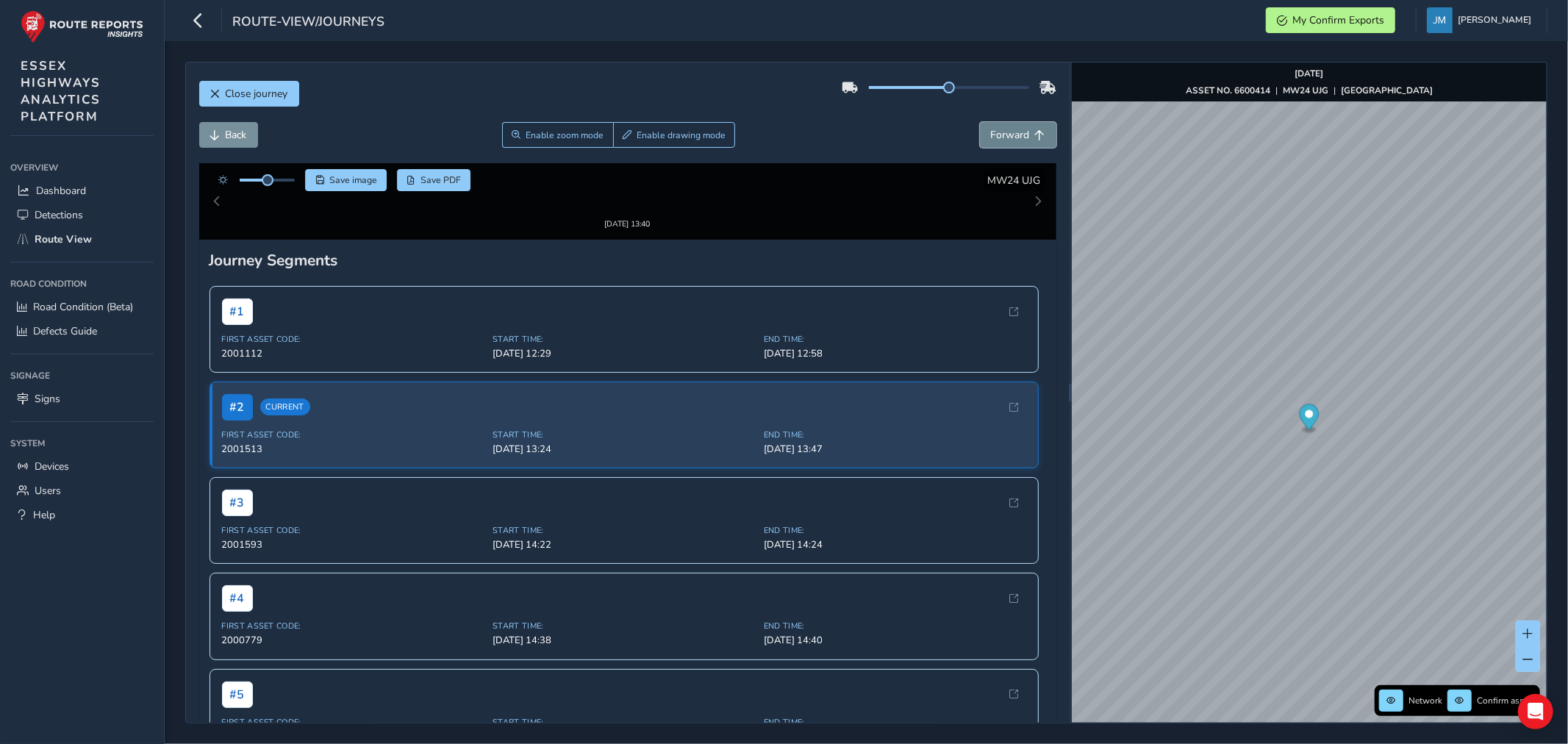
click at [1003, 138] on span "Forward" at bounding box center [1010, 134] width 39 height 14
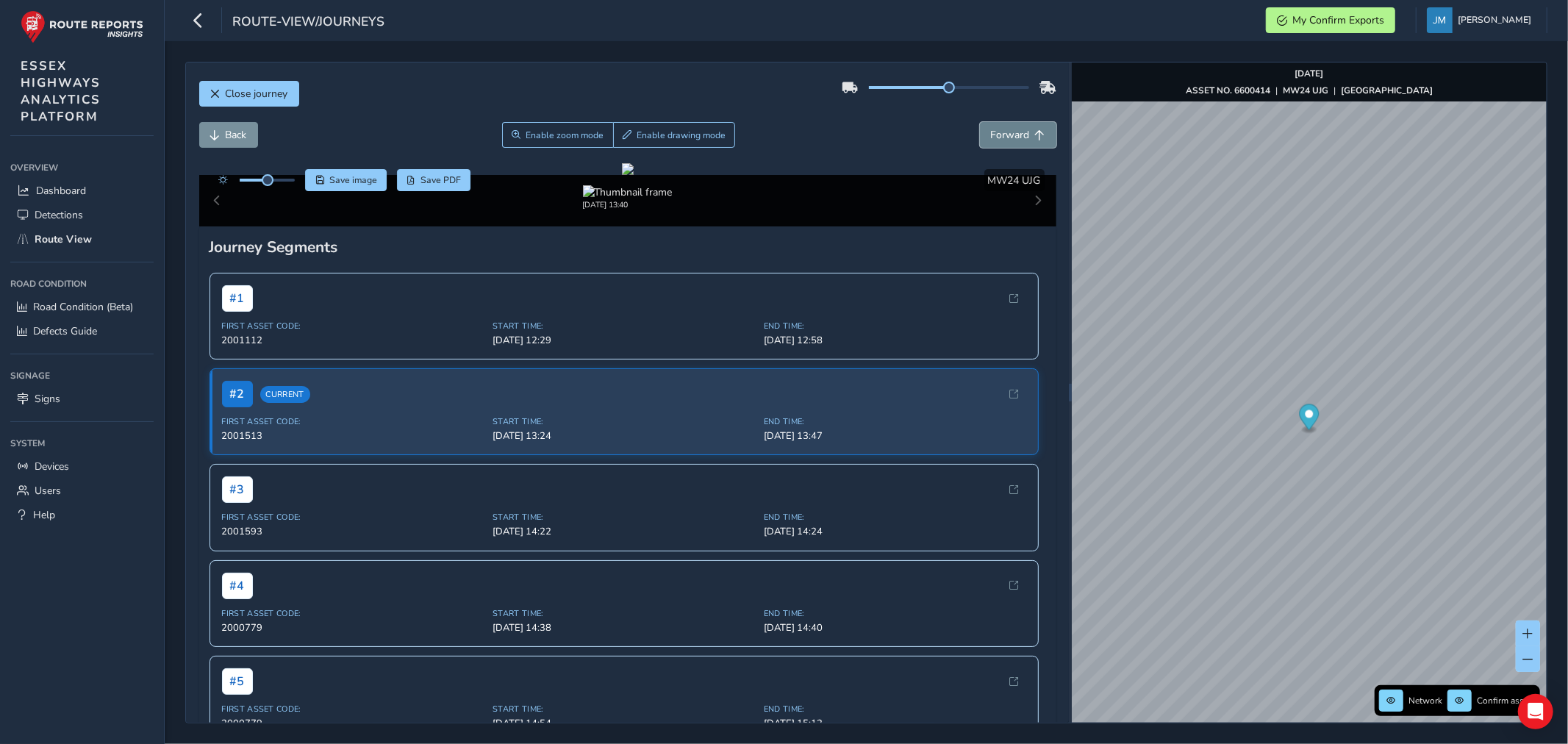
click at [1003, 138] on span "Forward" at bounding box center [1010, 134] width 39 height 14
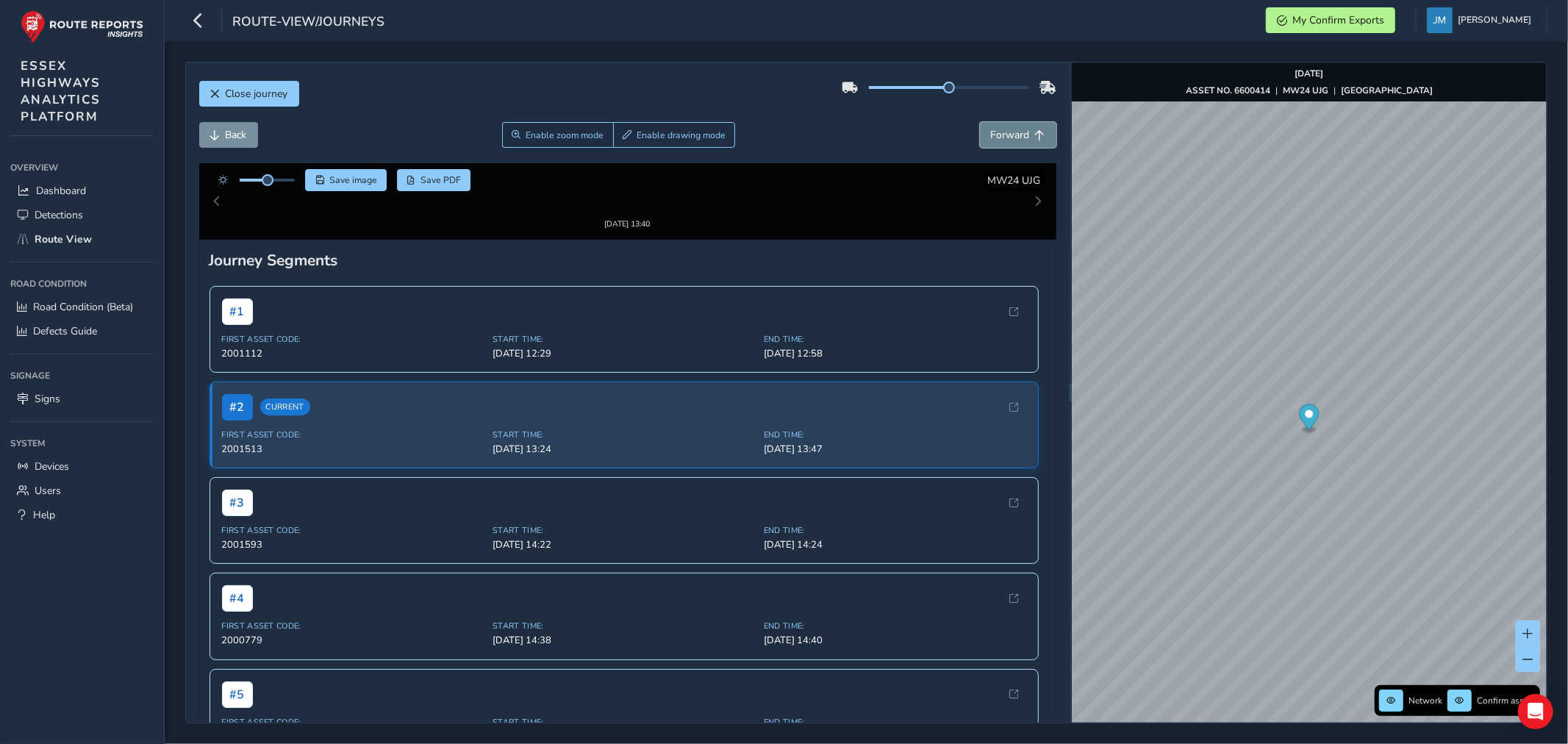
click at [1003, 138] on span "Forward" at bounding box center [1010, 134] width 39 height 14
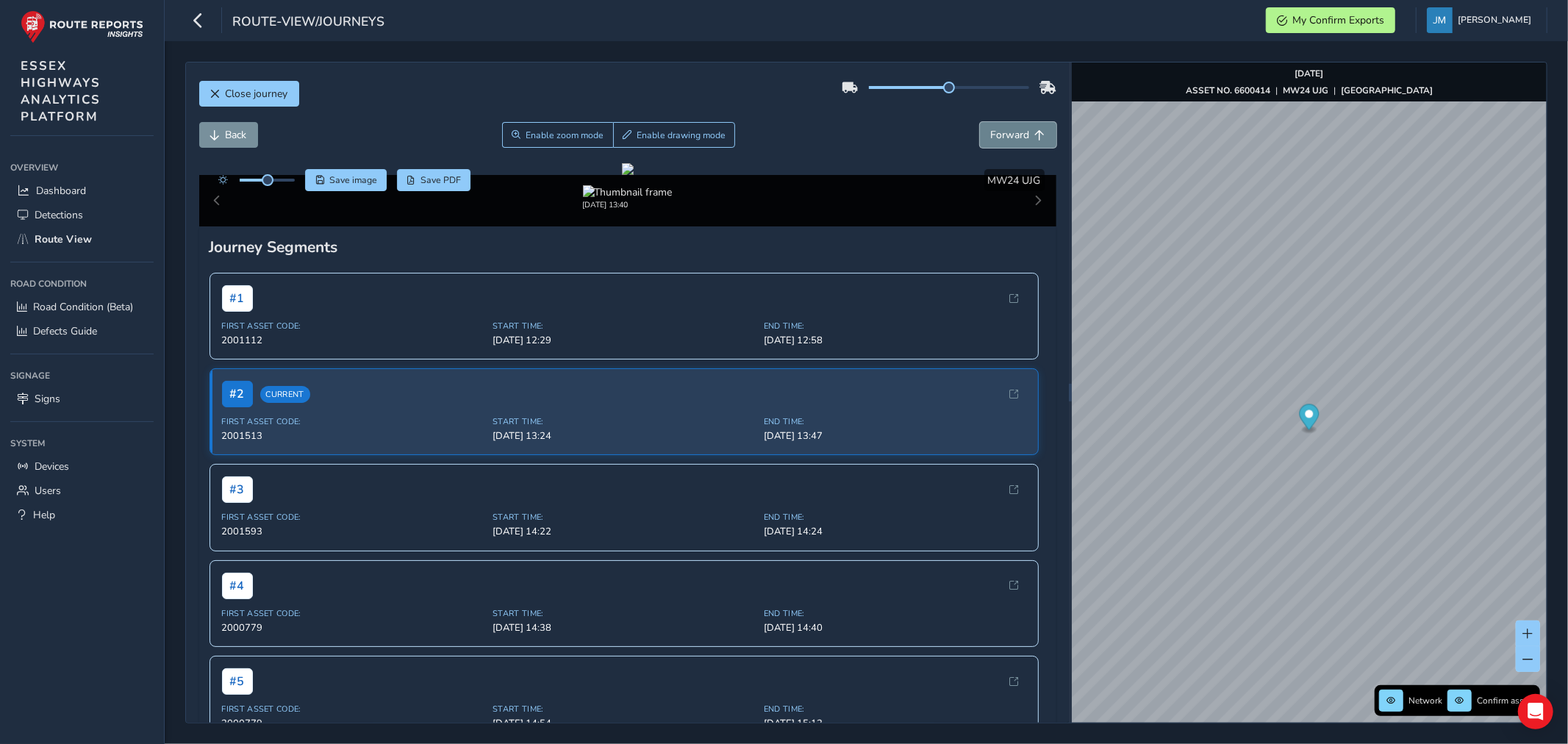
click at [1003, 138] on span "Forward" at bounding box center [1010, 134] width 39 height 14
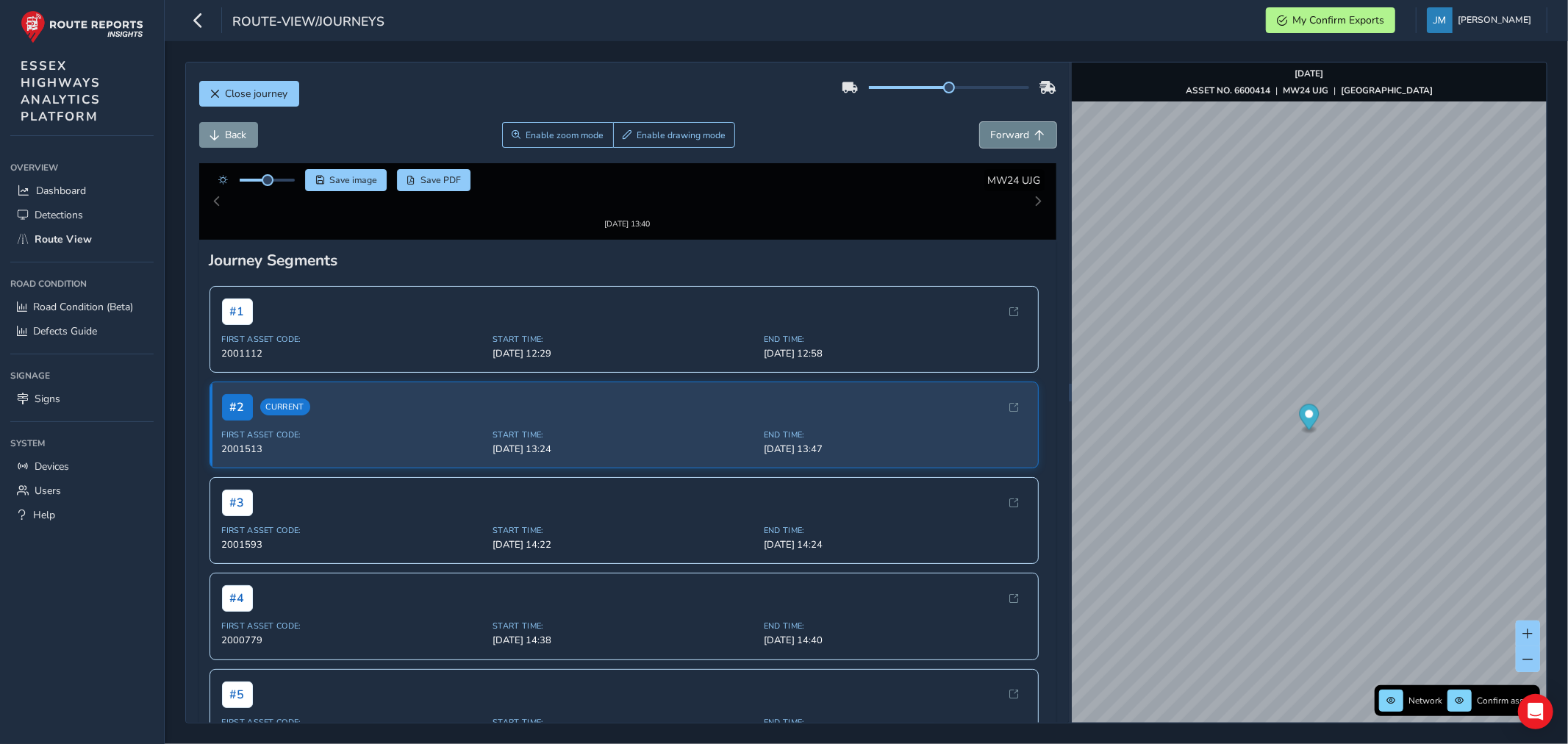
click at [1003, 138] on span "Forward" at bounding box center [1010, 134] width 39 height 14
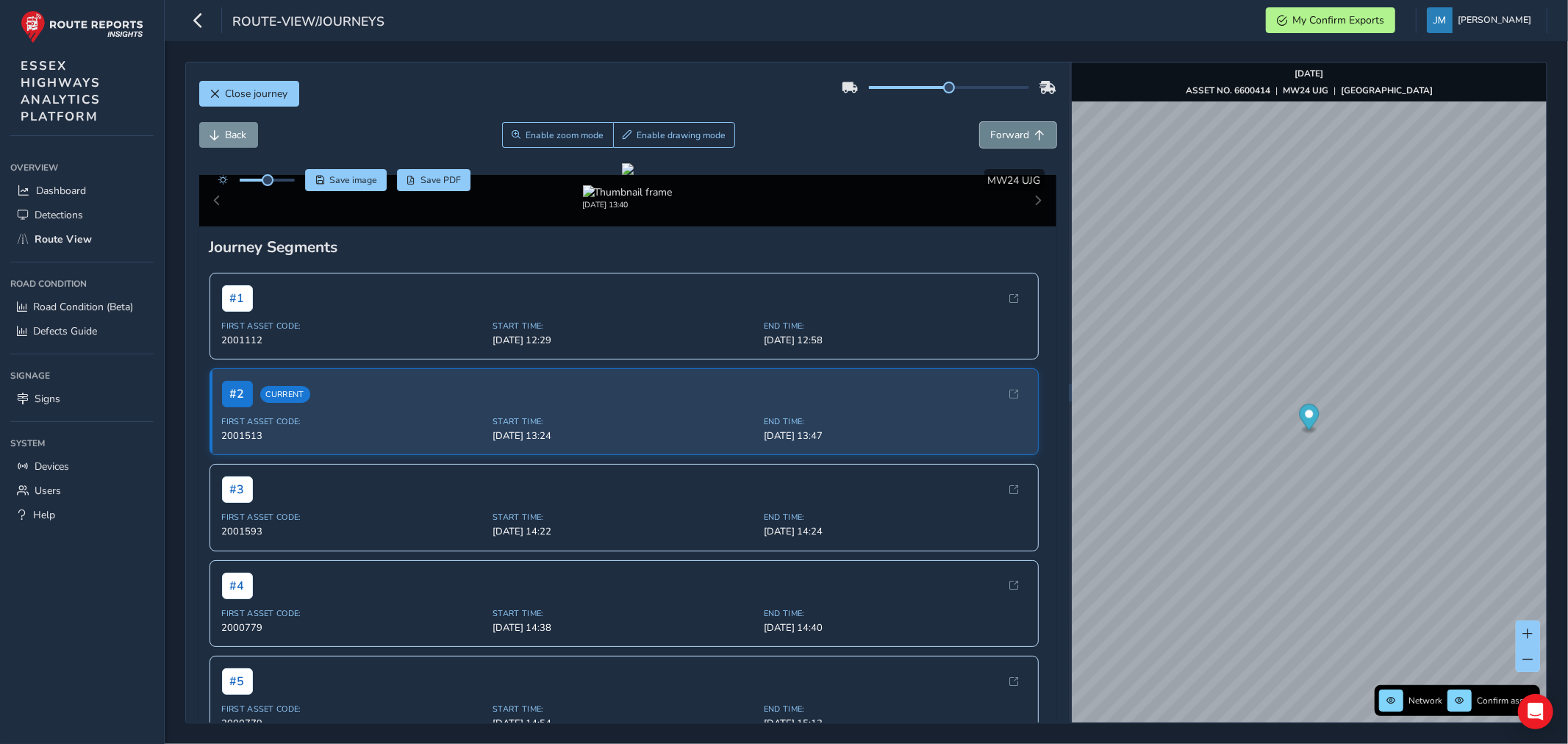
click at [1003, 138] on span "Forward" at bounding box center [1010, 134] width 39 height 14
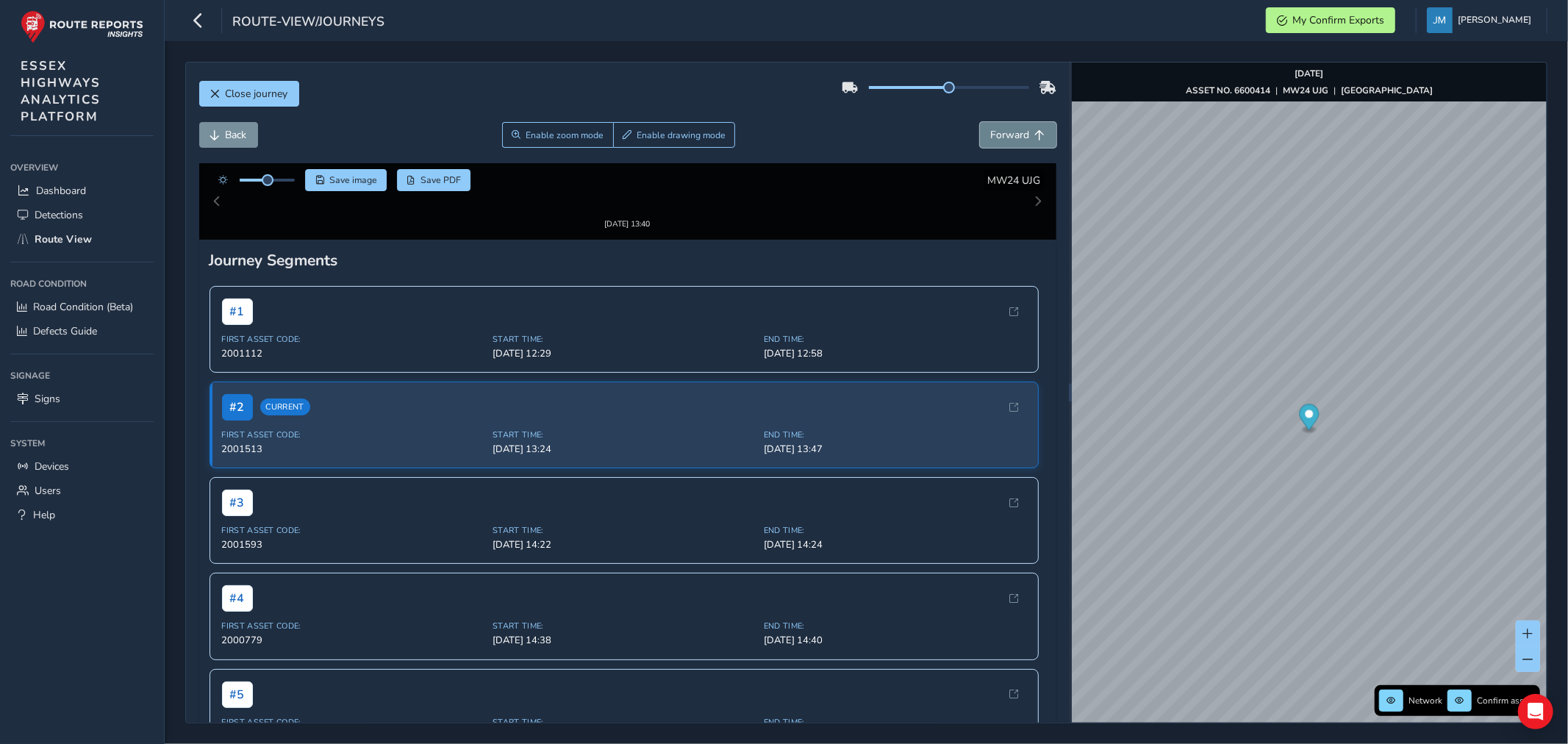
click at [1003, 138] on span "Forward" at bounding box center [1010, 134] width 39 height 14
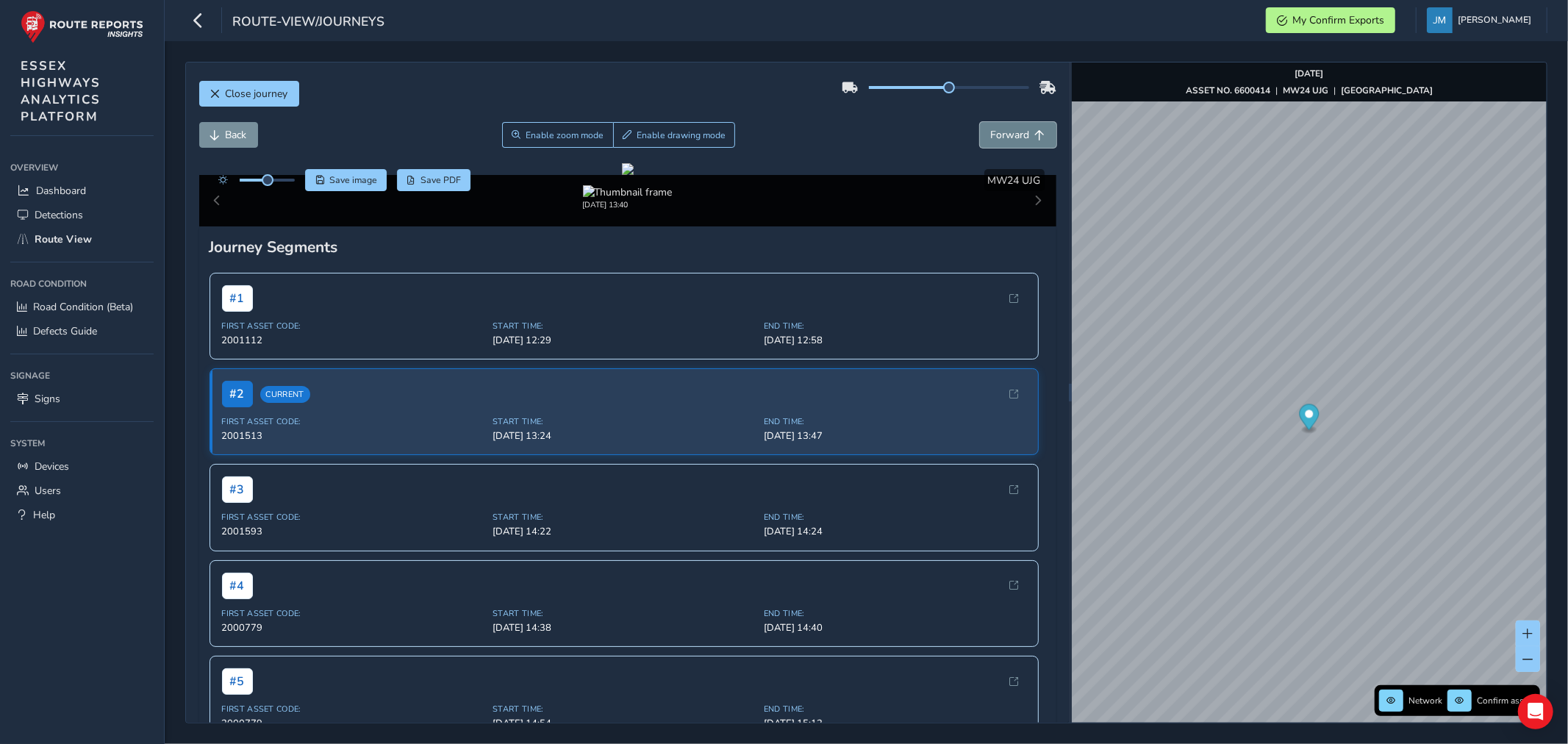
click at [1003, 138] on span "Forward" at bounding box center [1010, 134] width 39 height 14
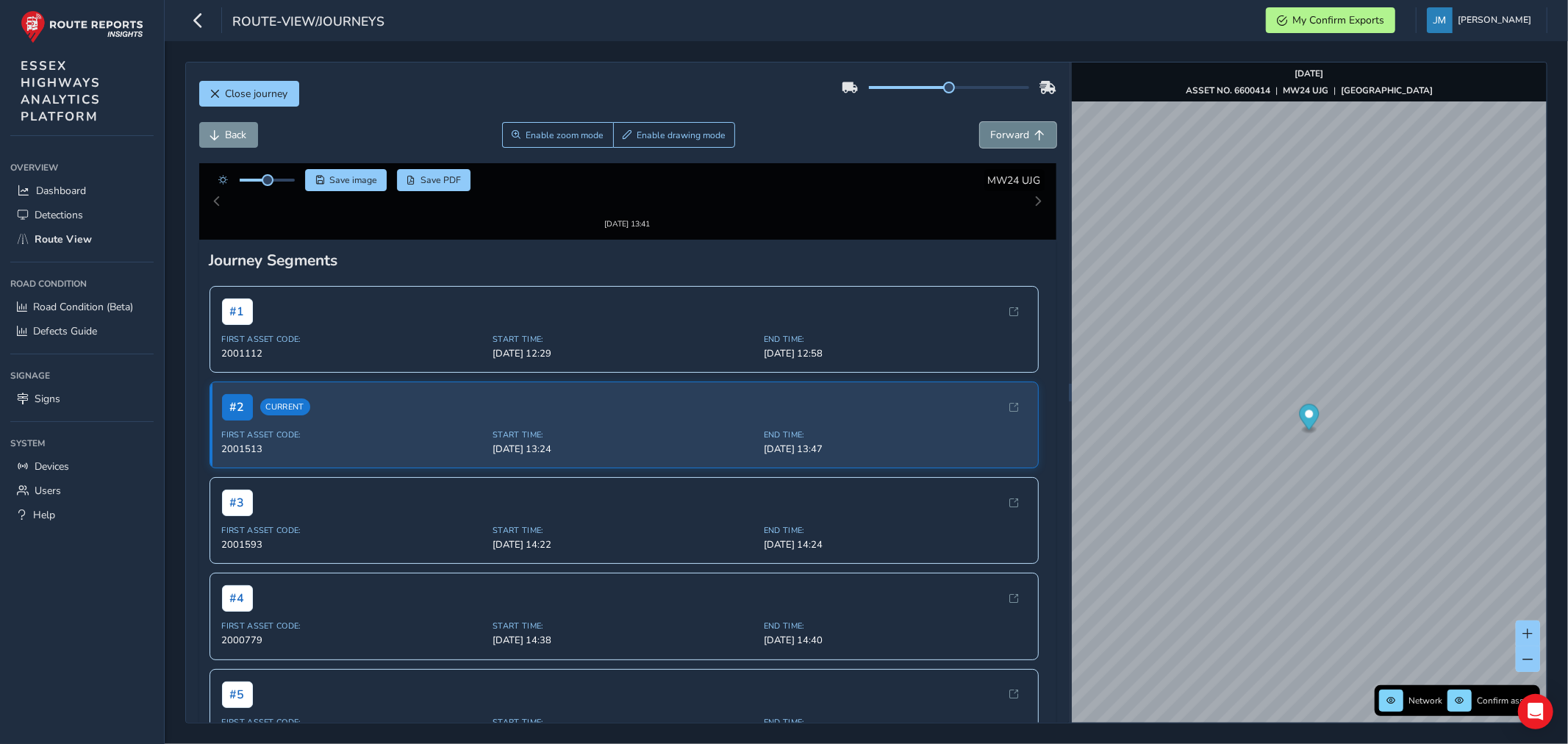
click at [1003, 138] on span "Forward" at bounding box center [1010, 134] width 39 height 14
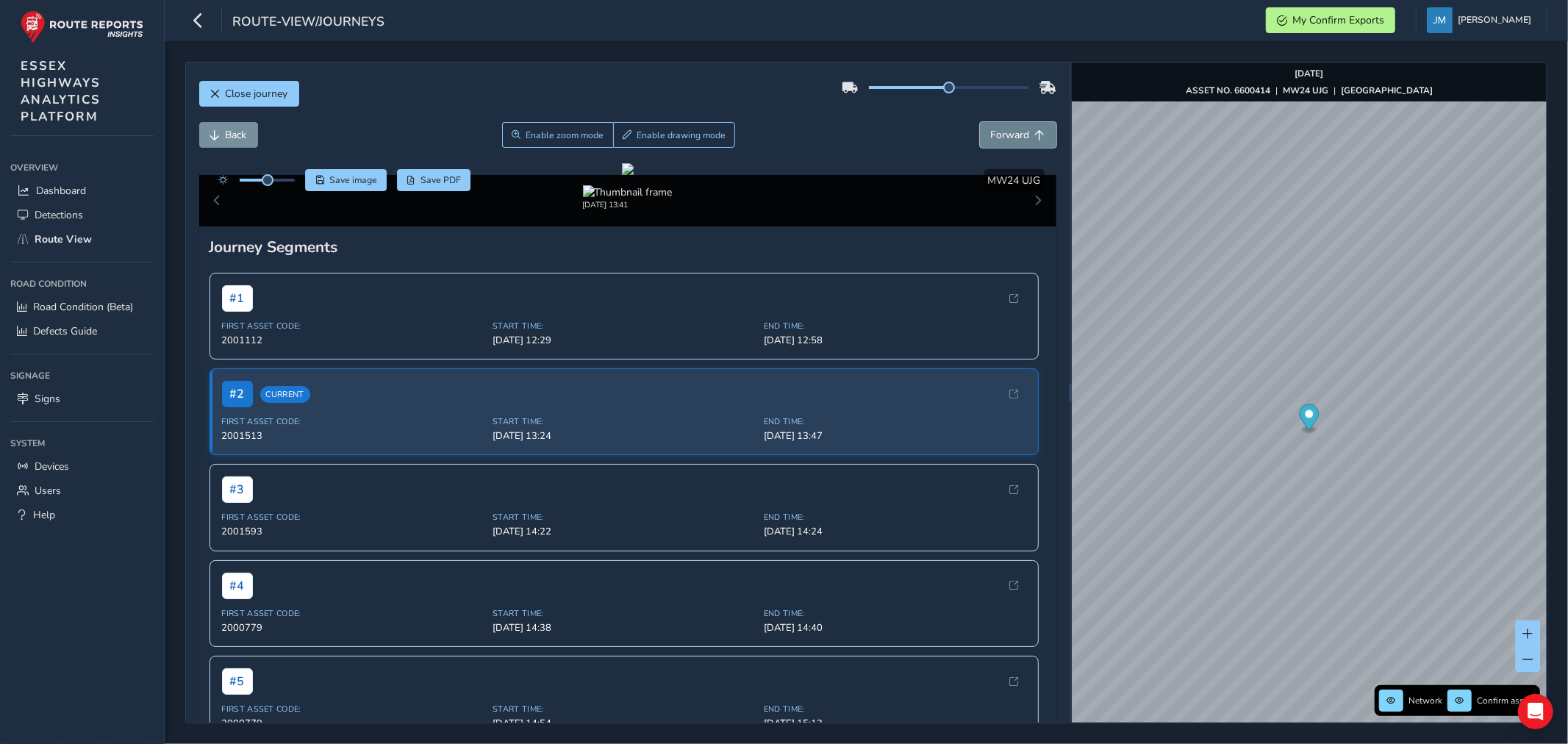
click at [1003, 138] on span "Forward" at bounding box center [1010, 134] width 39 height 14
click at [1335, 485] on div "x" at bounding box center [1407, 497] width 147 height 32
click at [1424, 511] on img "Preview frame" at bounding box center [1408, 505] width 37 height 12
click at [218, 131] on span "Back" at bounding box center [215, 135] width 10 height 10
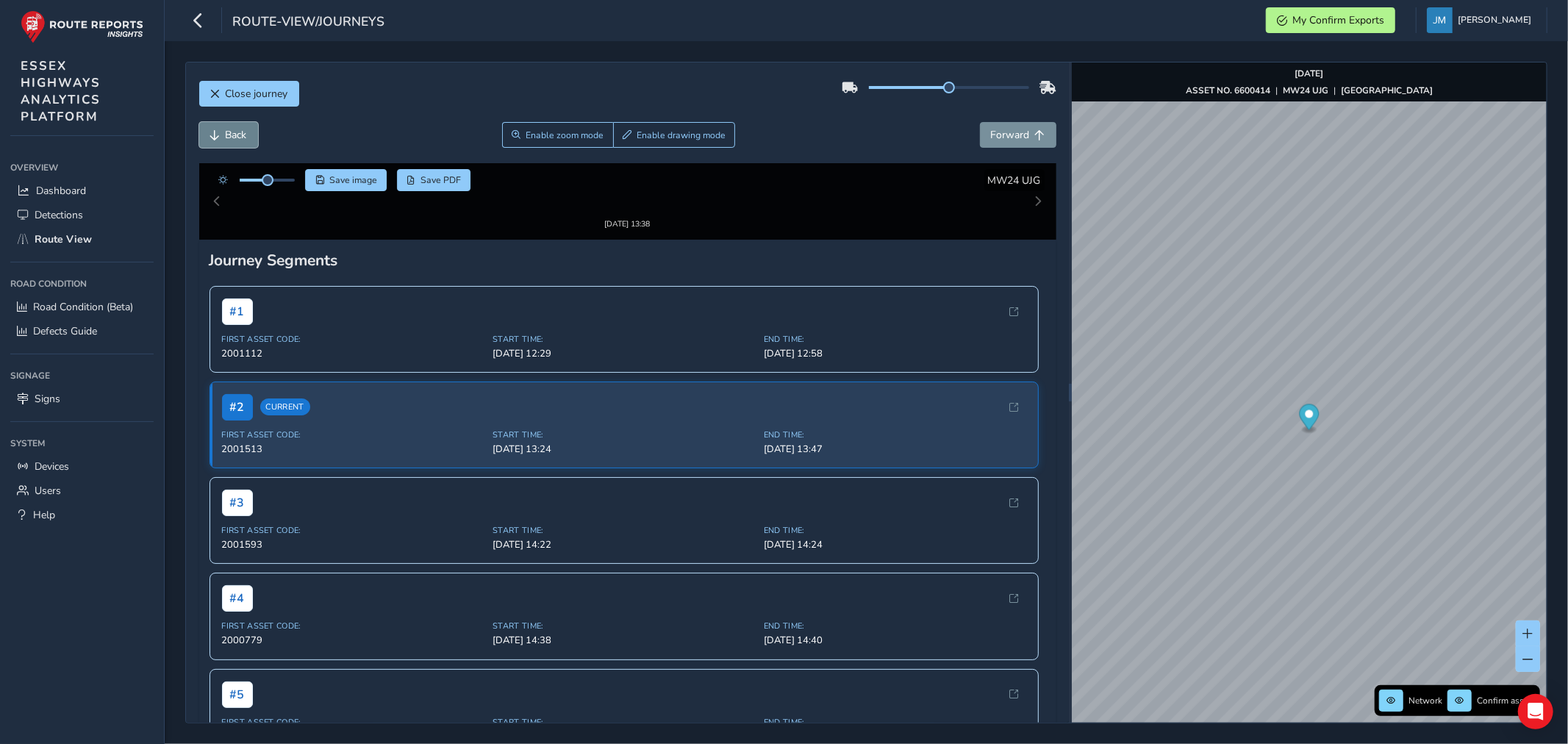
click at [219, 131] on span "Back" at bounding box center [215, 135] width 10 height 10
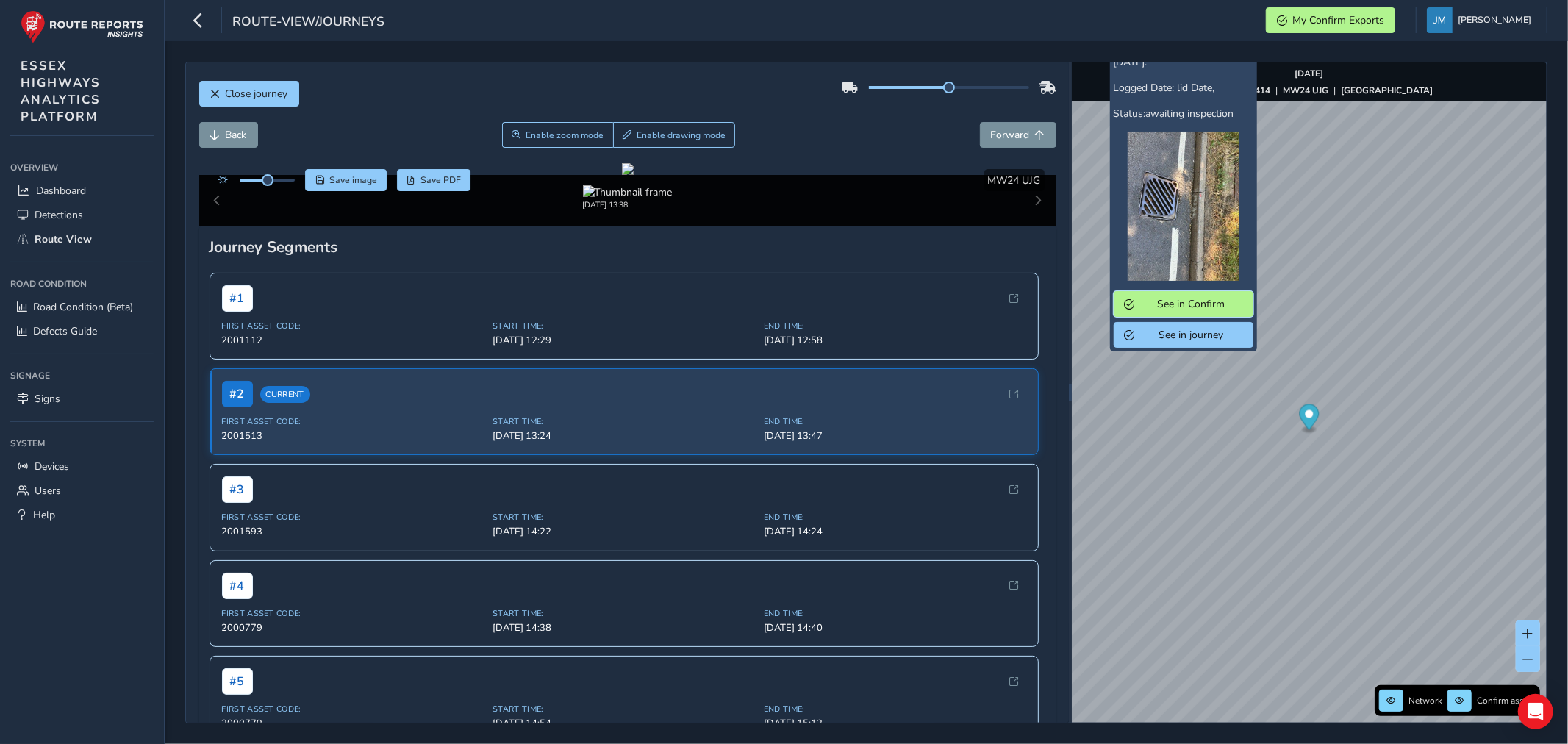
click at [1150, 311] on span "See in Confirm" at bounding box center [1192, 303] width 102 height 14
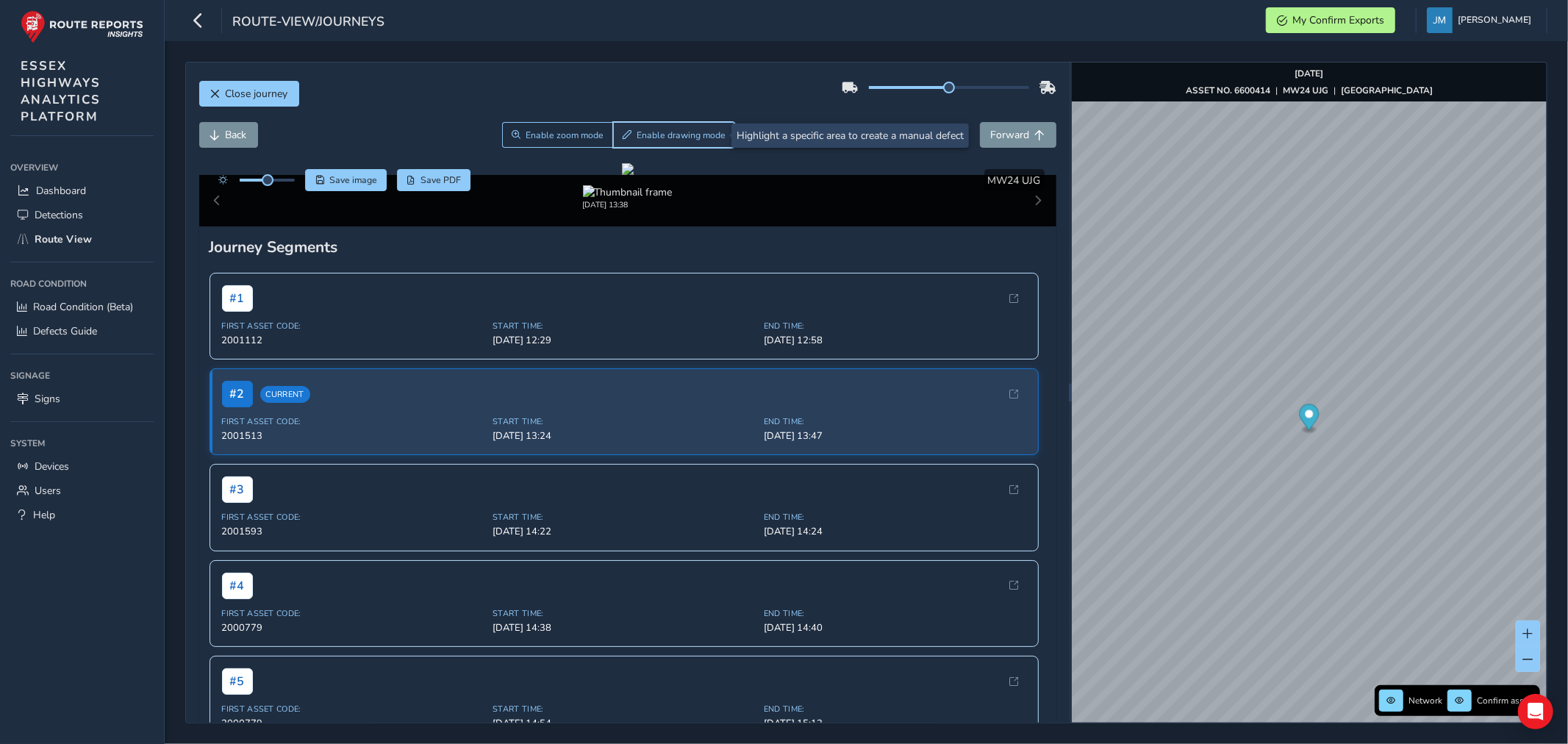
click at [646, 137] on span "Enable drawing mode" at bounding box center [680, 135] width 89 height 12
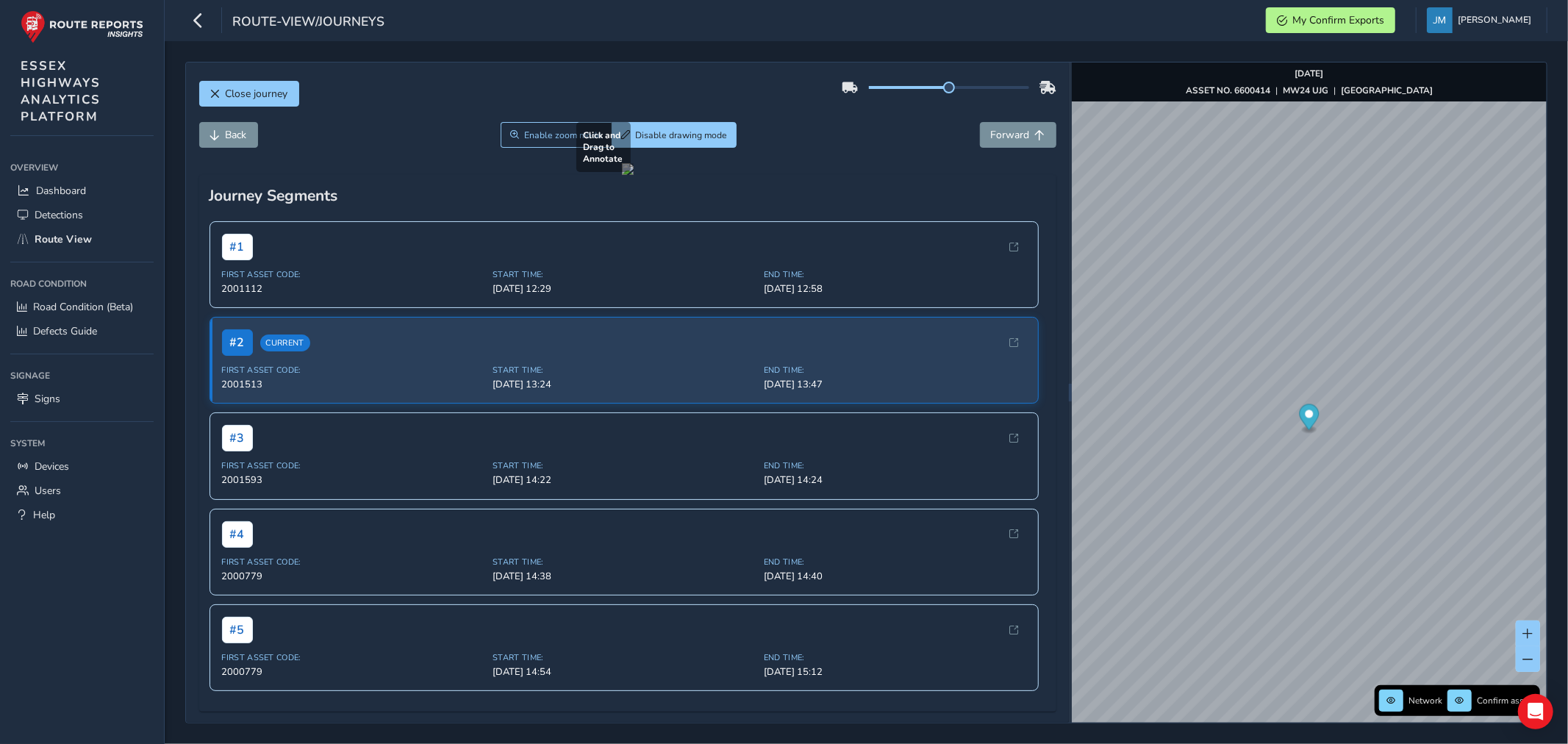
drag, startPoint x: 525, startPoint y: 470, endPoint x: 680, endPoint y: 544, distance: 171.8
click at [634, 175] on div at bounding box center [627, 169] width 12 height 12
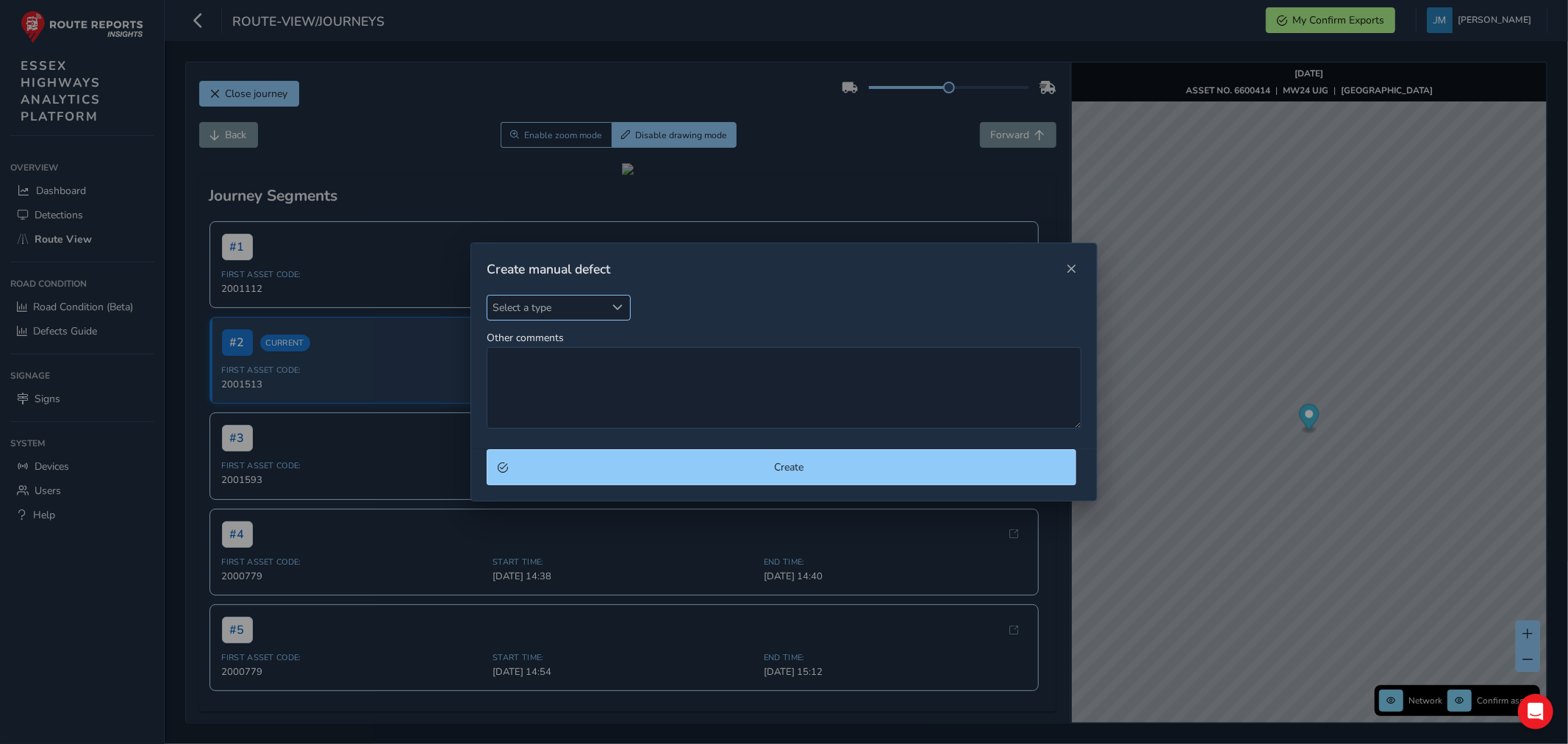
click at [618, 309] on span "Select a type" at bounding box center [617, 307] width 10 height 10
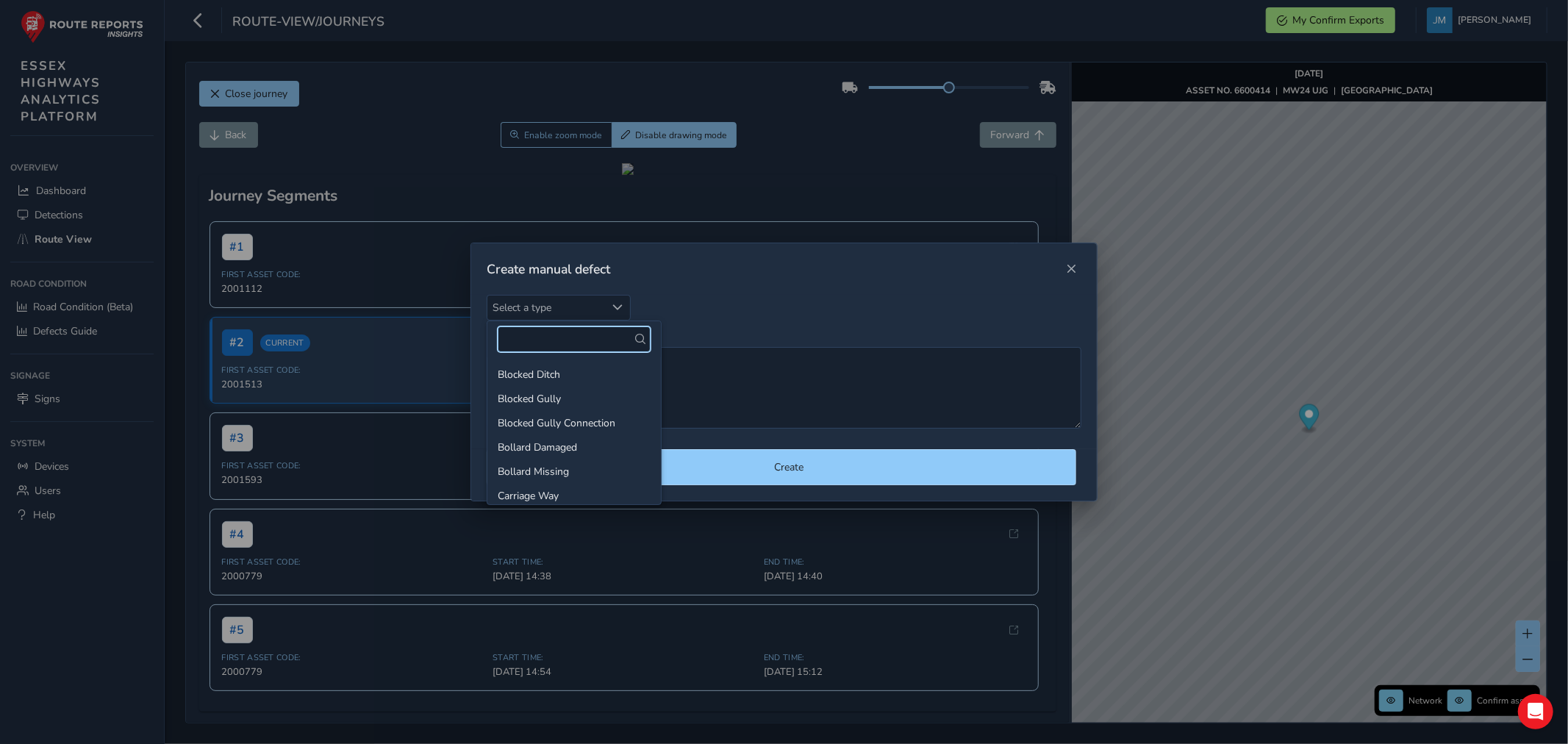
click at [553, 340] on input "text" at bounding box center [574, 339] width 153 height 26
type input "SUR"
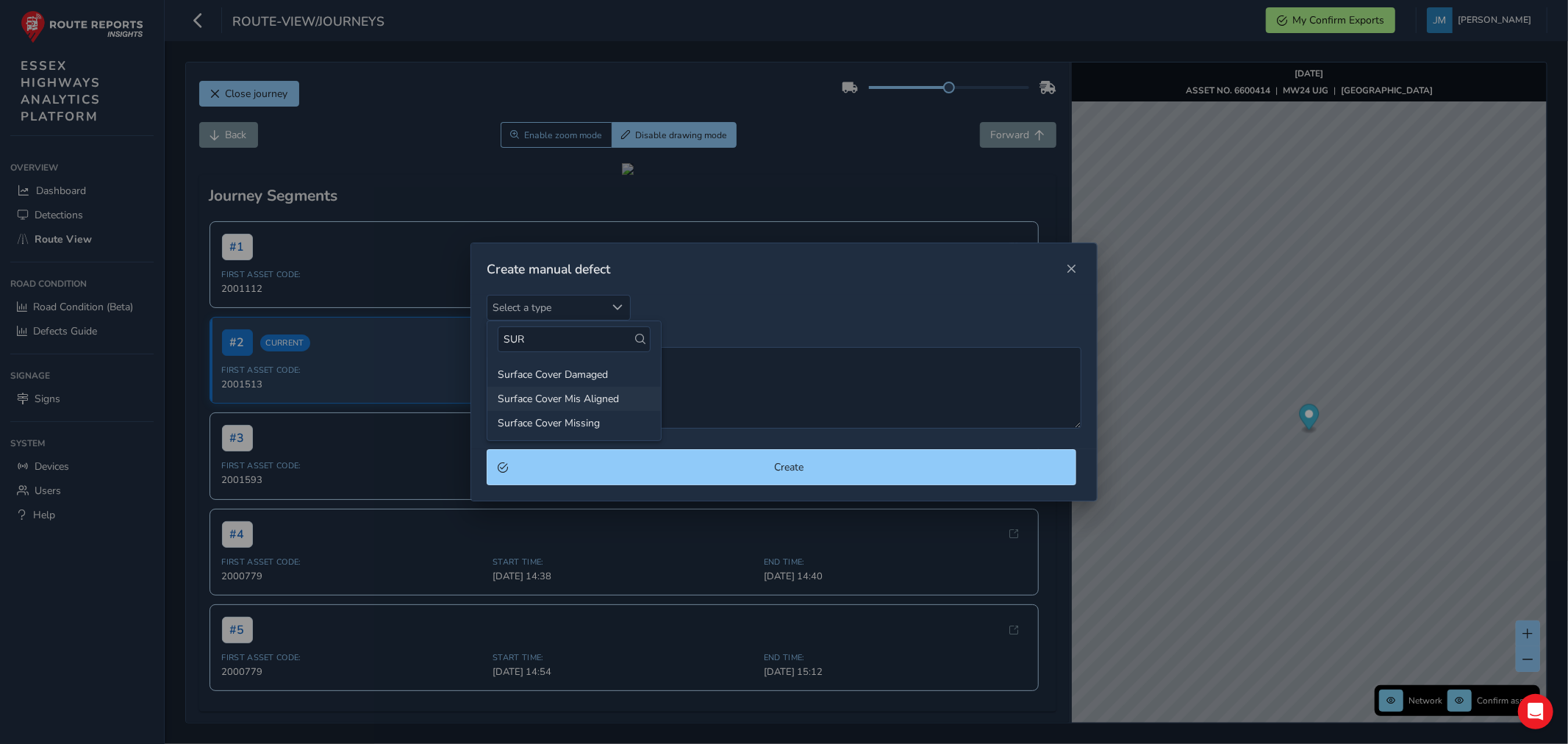
click at [567, 394] on li "Surface Cover Mis Aligned" at bounding box center [574, 399] width 174 height 25
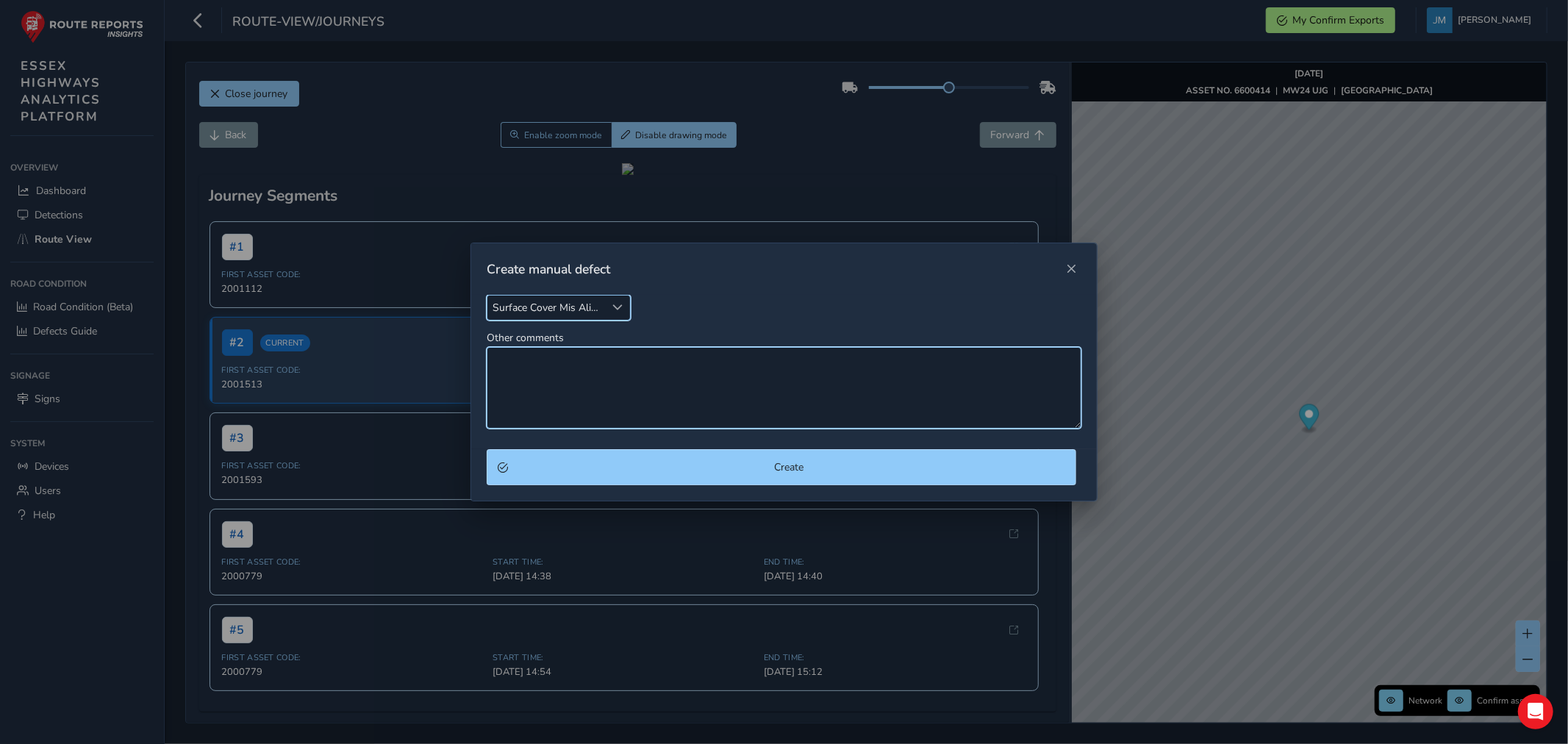
click at [570, 383] on textarea "Other comments" at bounding box center [784, 387] width 595 height 81
click at [703, 354] on textarea "[PERSON_NAME] cover misaligned loose and banging approx 0.5mx0.5mx40mm" at bounding box center [784, 387] width 595 height 81
click at [784, 357] on textarea "[PERSON_NAME] cover misaligned loose and banging when driven over. approx 0.5mx…" at bounding box center [784, 387] width 595 height 81
click at [784, 358] on textarea "[PERSON_NAME] cover misaligned loose and banging when driven over. approx 0.5mx…" at bounding box center [784, 387] width 595 height 81
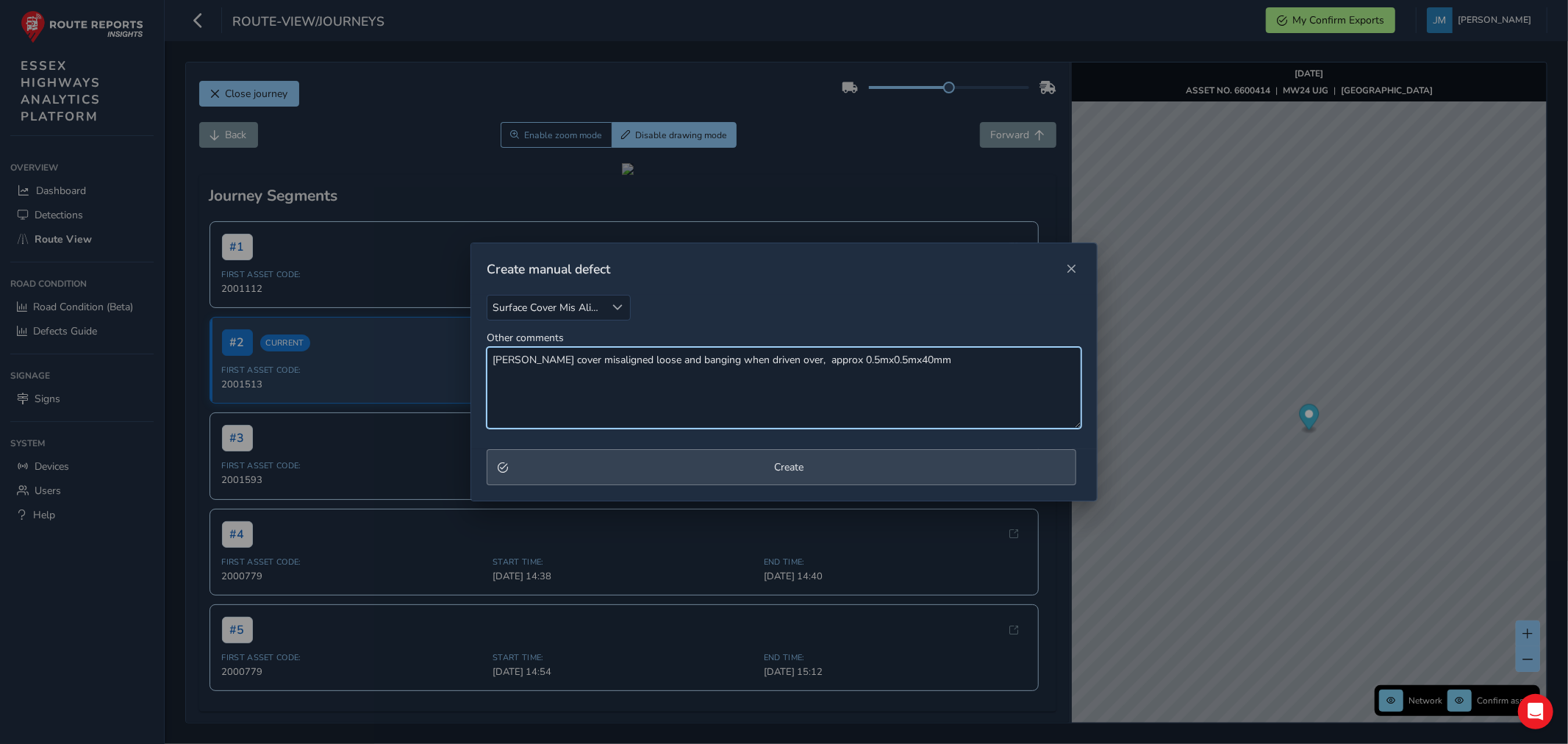
type textarea "[PERSON_NAME] cover misaligned loose and banging when driven over, approx 0.5mx…"
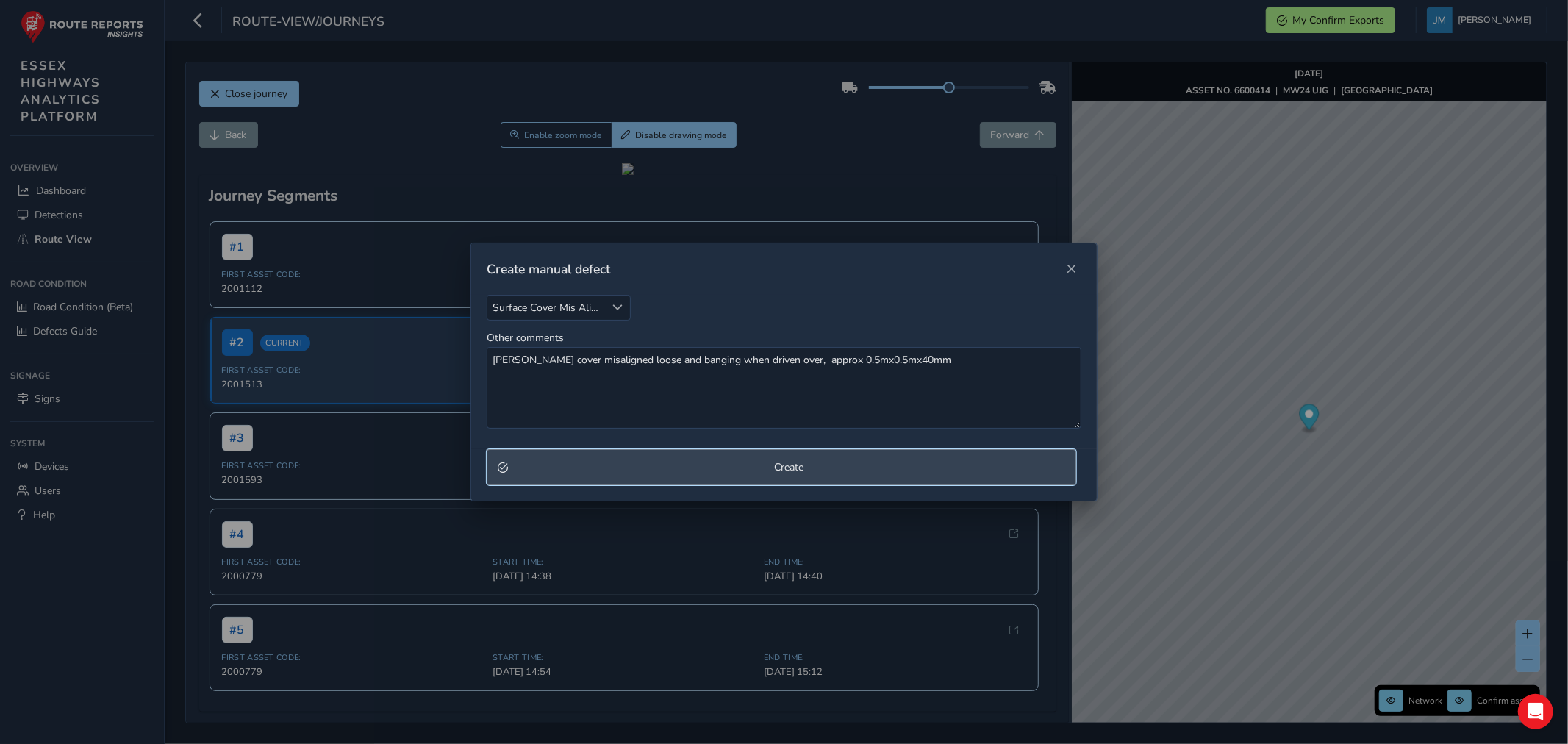
click at [774, 478] on button "Create" at bounding box center [782, 466] width 590 height 36
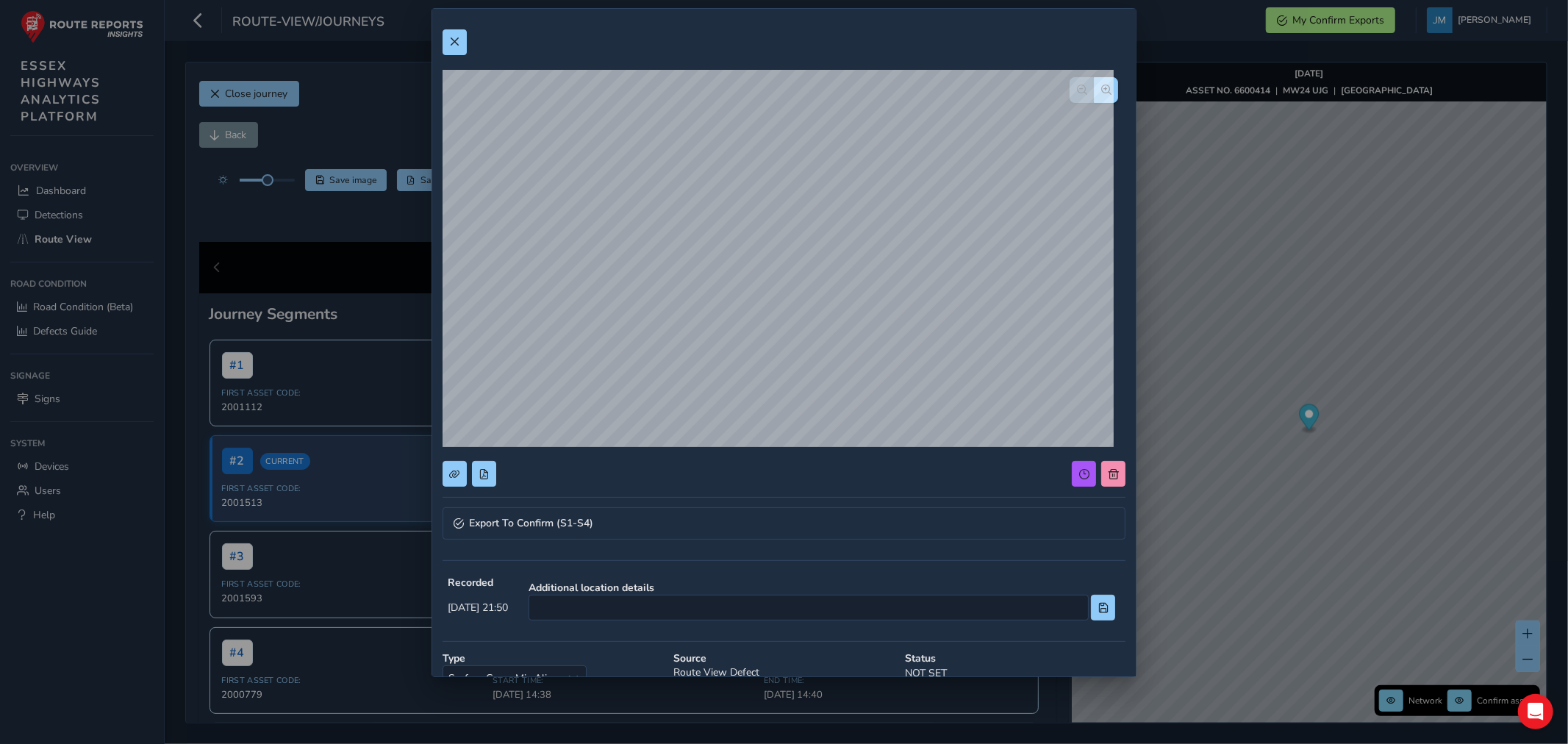
drag, startPoint x: 1276, startPoint y: 477, endPoint x: 1364, endPoint y: 478, distance: 88.0
click at [1364, 478] on div "Export To Confirm (S1-S4) Recorded [DATE] 21:50 Additional location details Typ…" at bounding box center [784, 372] width 1568 height 744
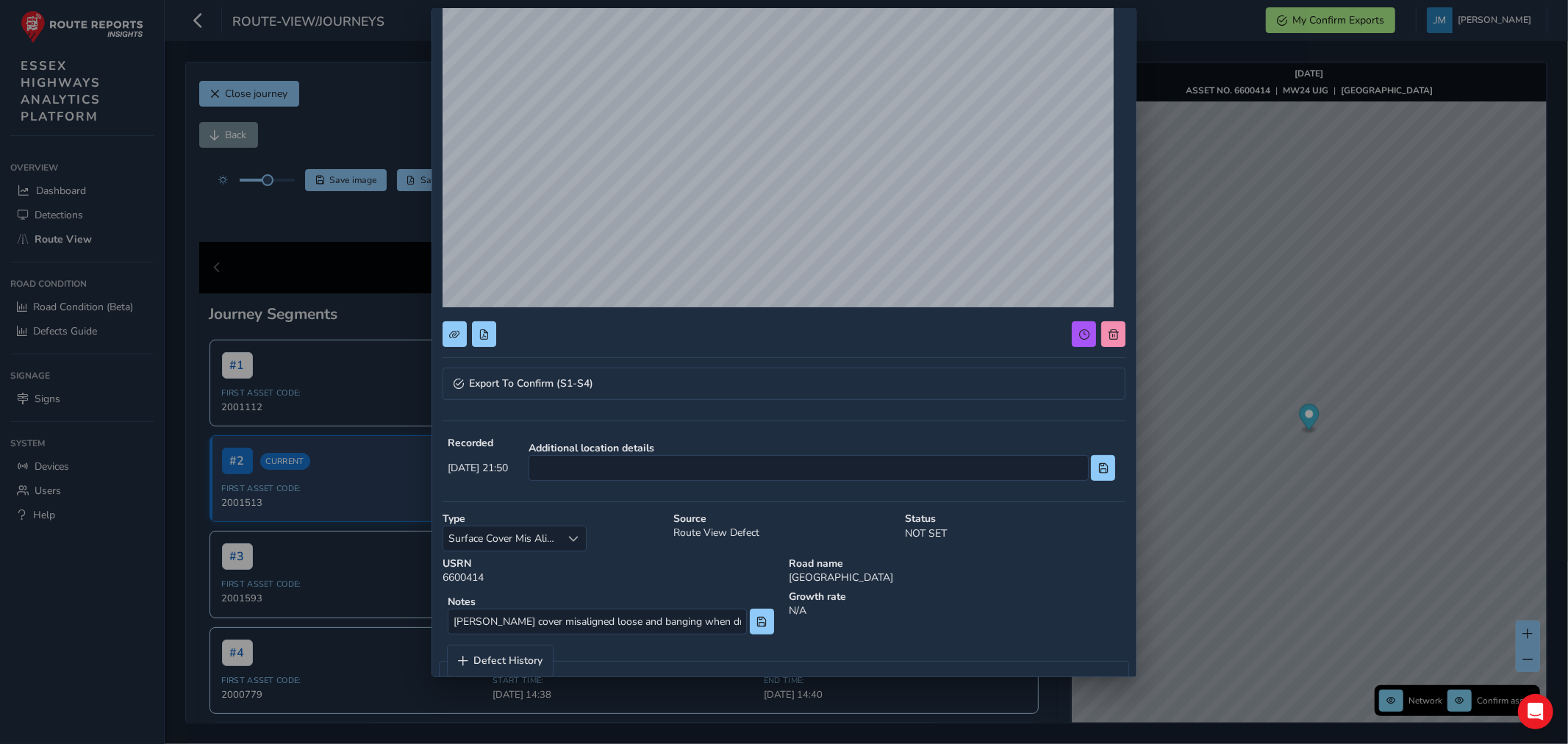
scroll to position [172, 0]
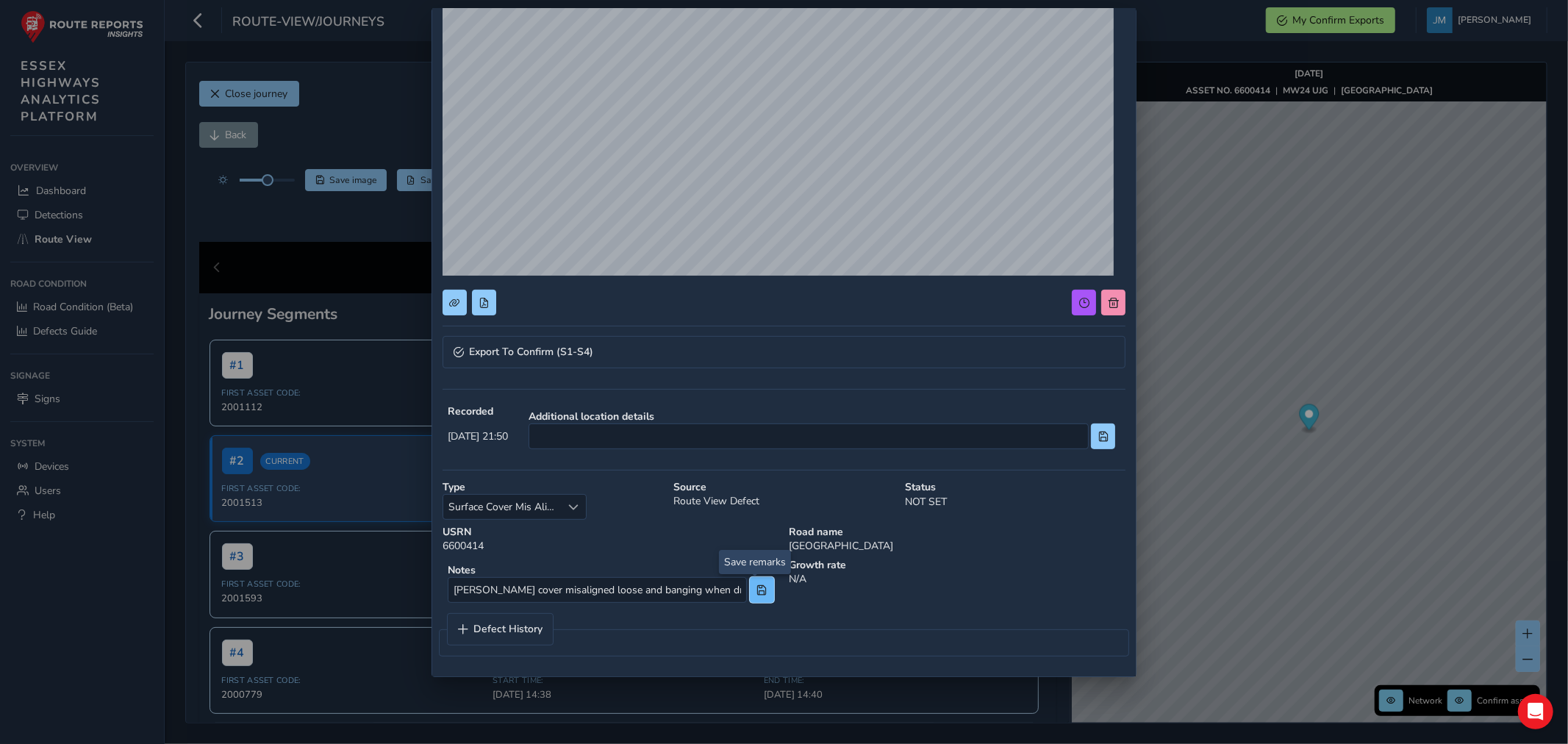
click at [758, 592] on span at bounding box center [762, 590] width 10 height 10
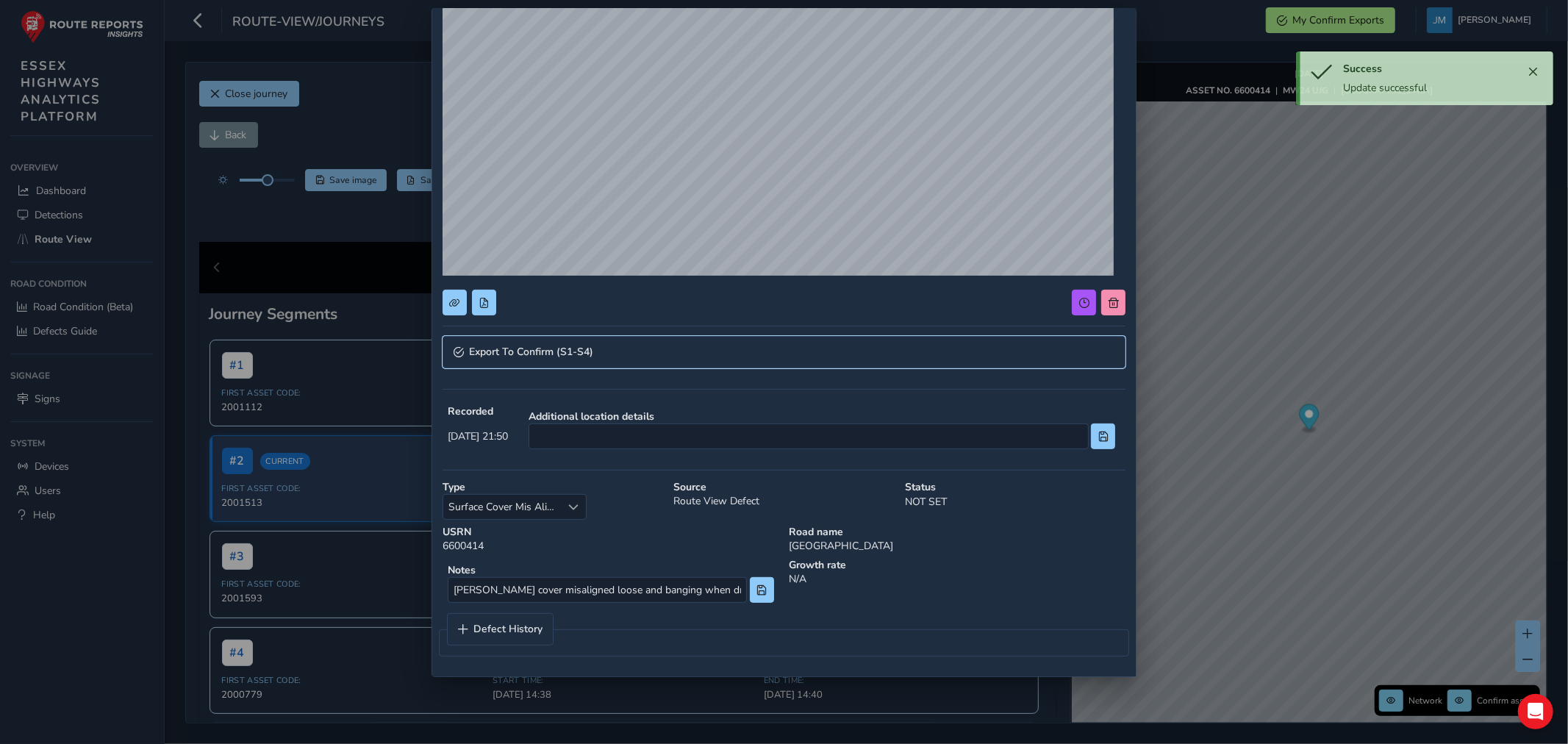
drag, startPoint x: 670, startPoint y: 348, endPoint x: 671, endPoint y: 364, distance: 16.0
click at [670, 349] on link "Export To Confirm (S1-S4)" at bounding box center [784, 351] width 684 height 32
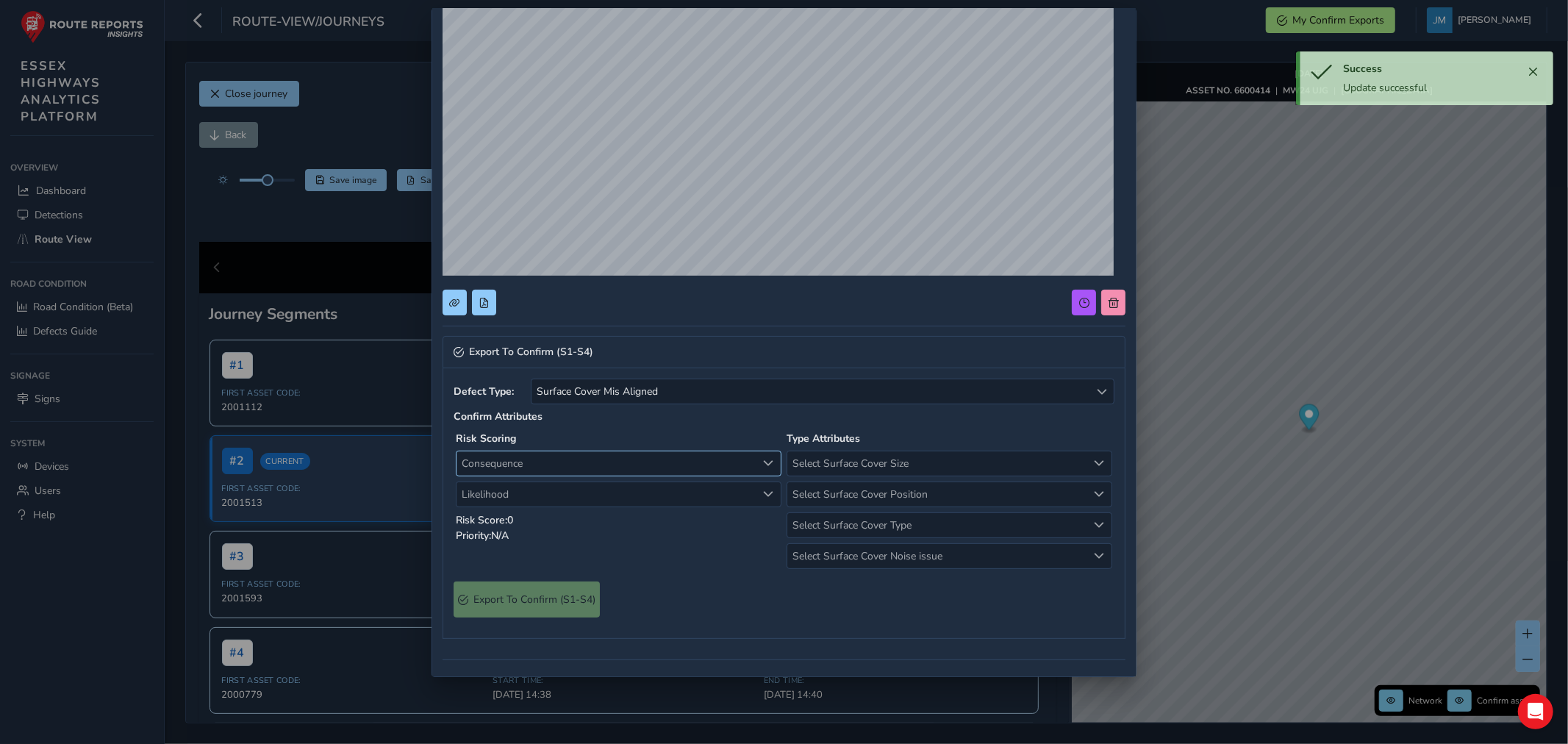
click at [546, 463] on span "Consequence" at bounding box center [606, 463] width 300 height 25
click at [500, 538] on li "2 Minor" at bounding box center [616, 542] width 318 height 25
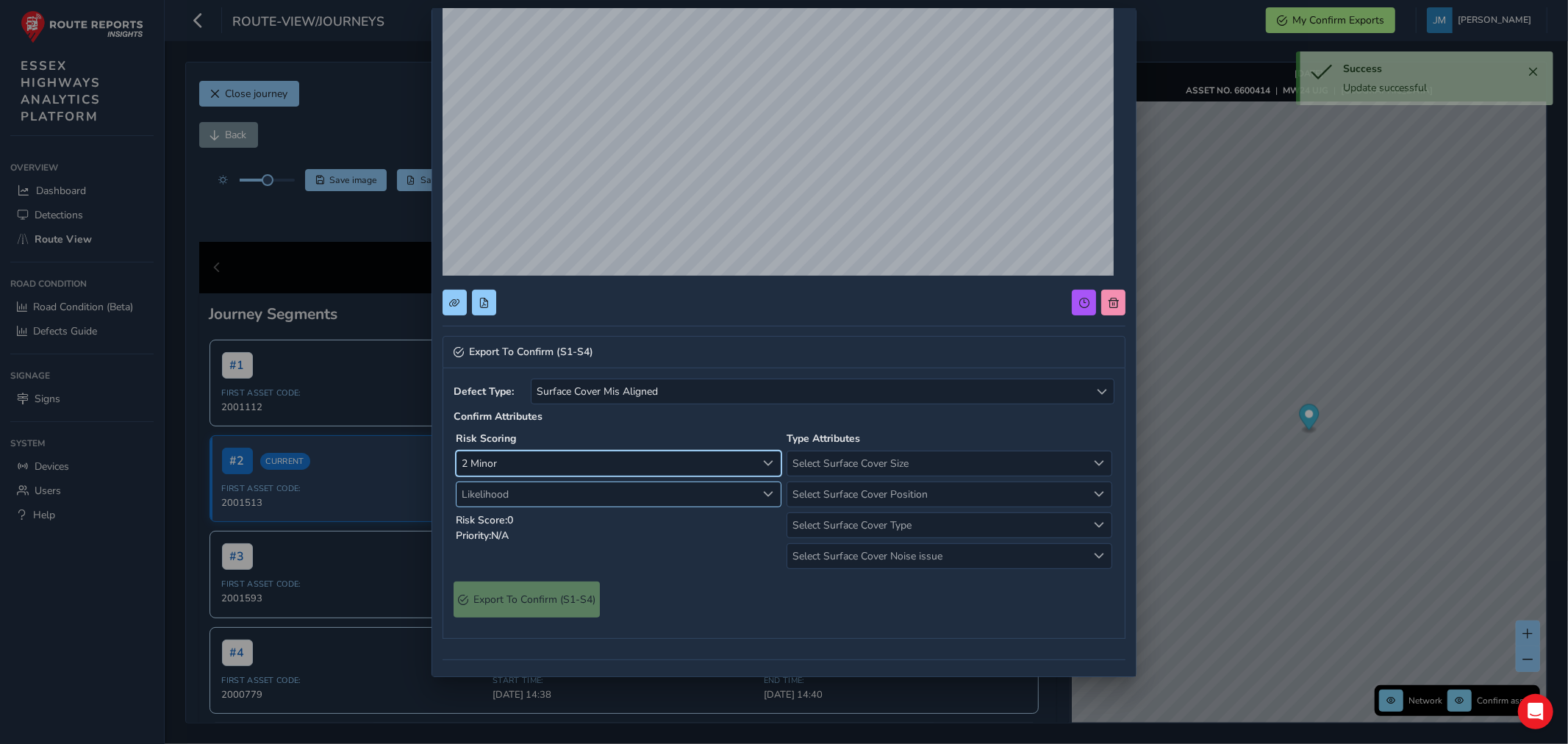
click at [516, 500] on span "Likelihood" at bounding box center [606, 494] width 300 height 25
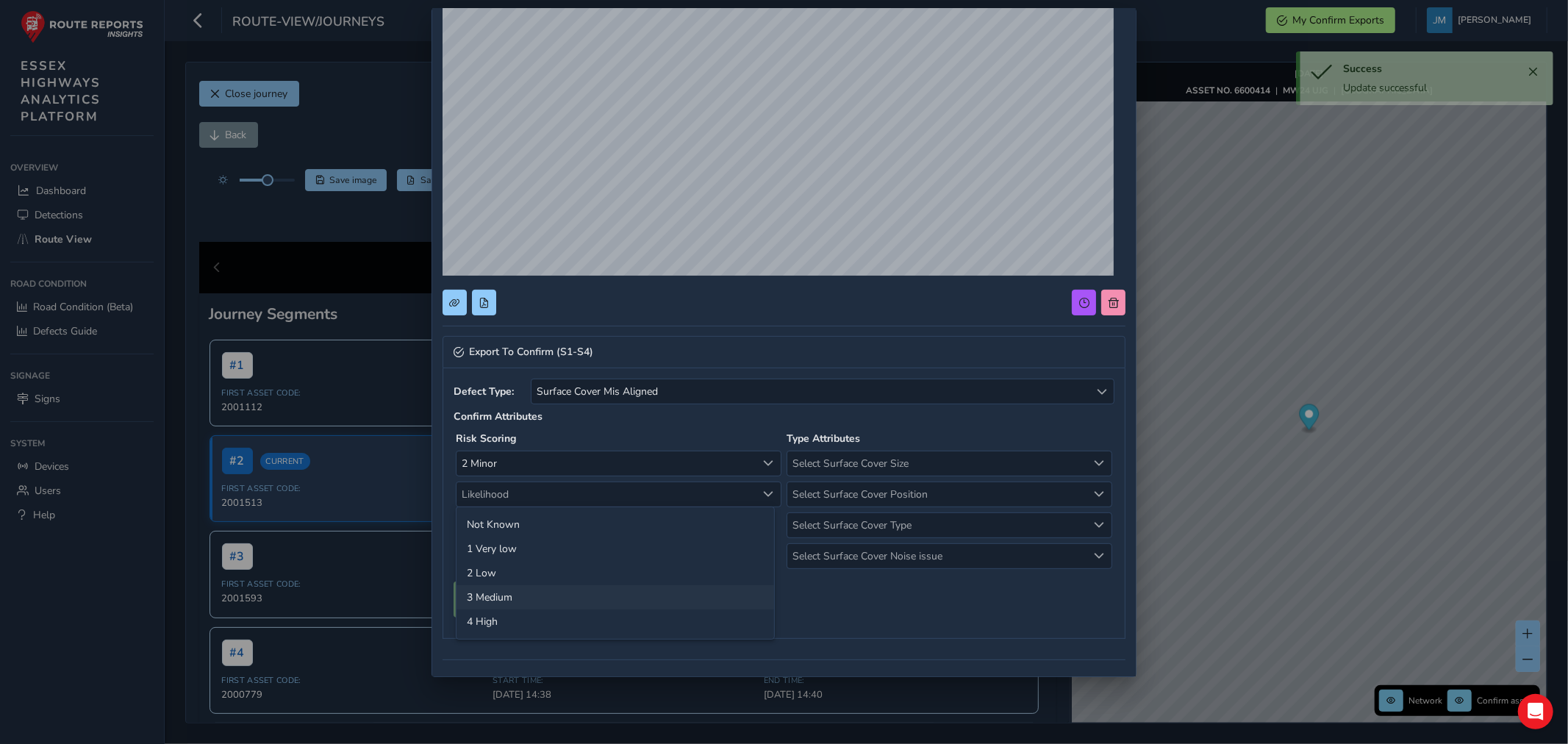
click at [500, 596] on li "3 Medium" at bounding box center [616, 597] width 318 height 25
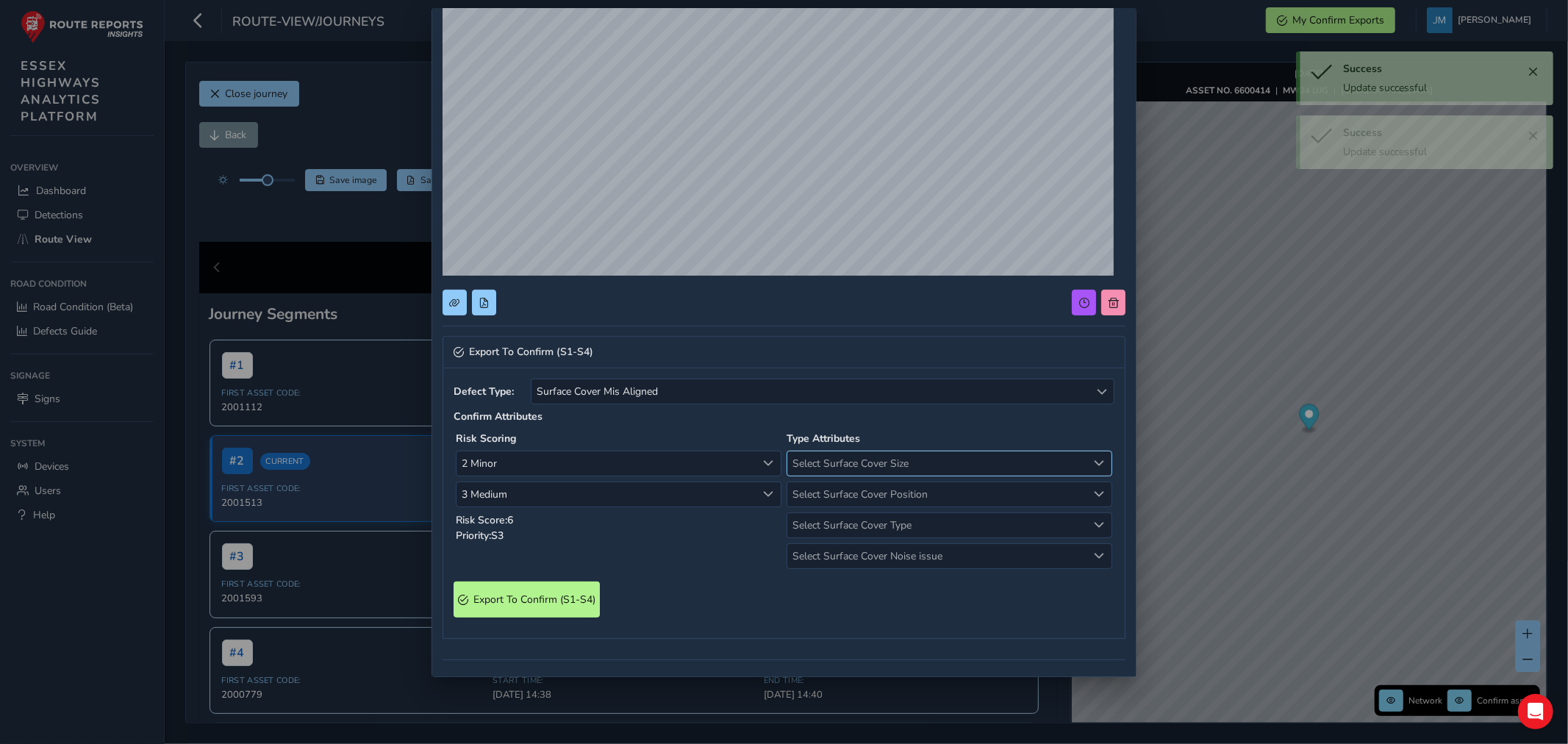
click at [865, 459] on span "Select Surface Cover Size" at bounding box center [937, 463] width 300 height 25
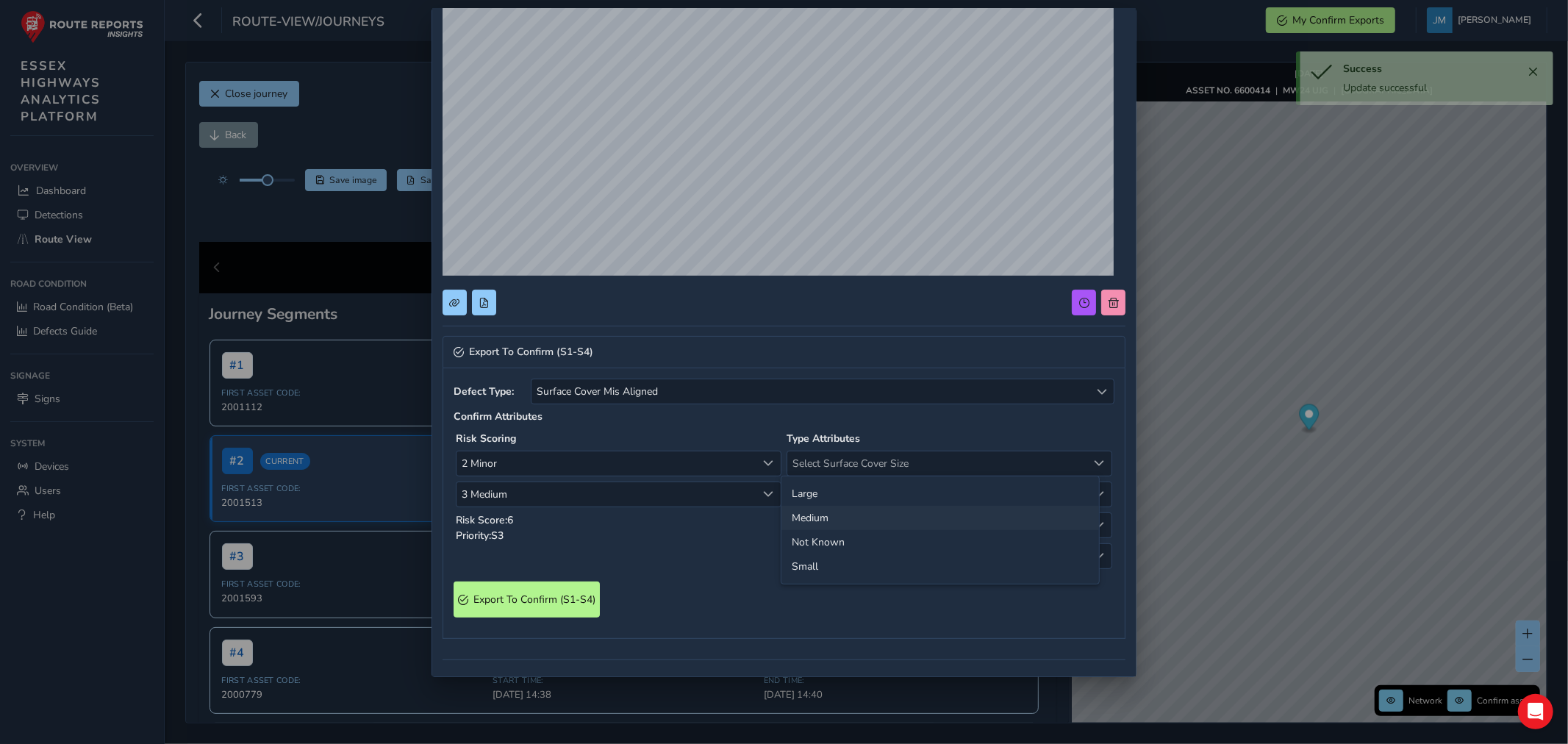
click at [825, 515] on li "Medium" at bounding box center [941, 518] width 318 height 25
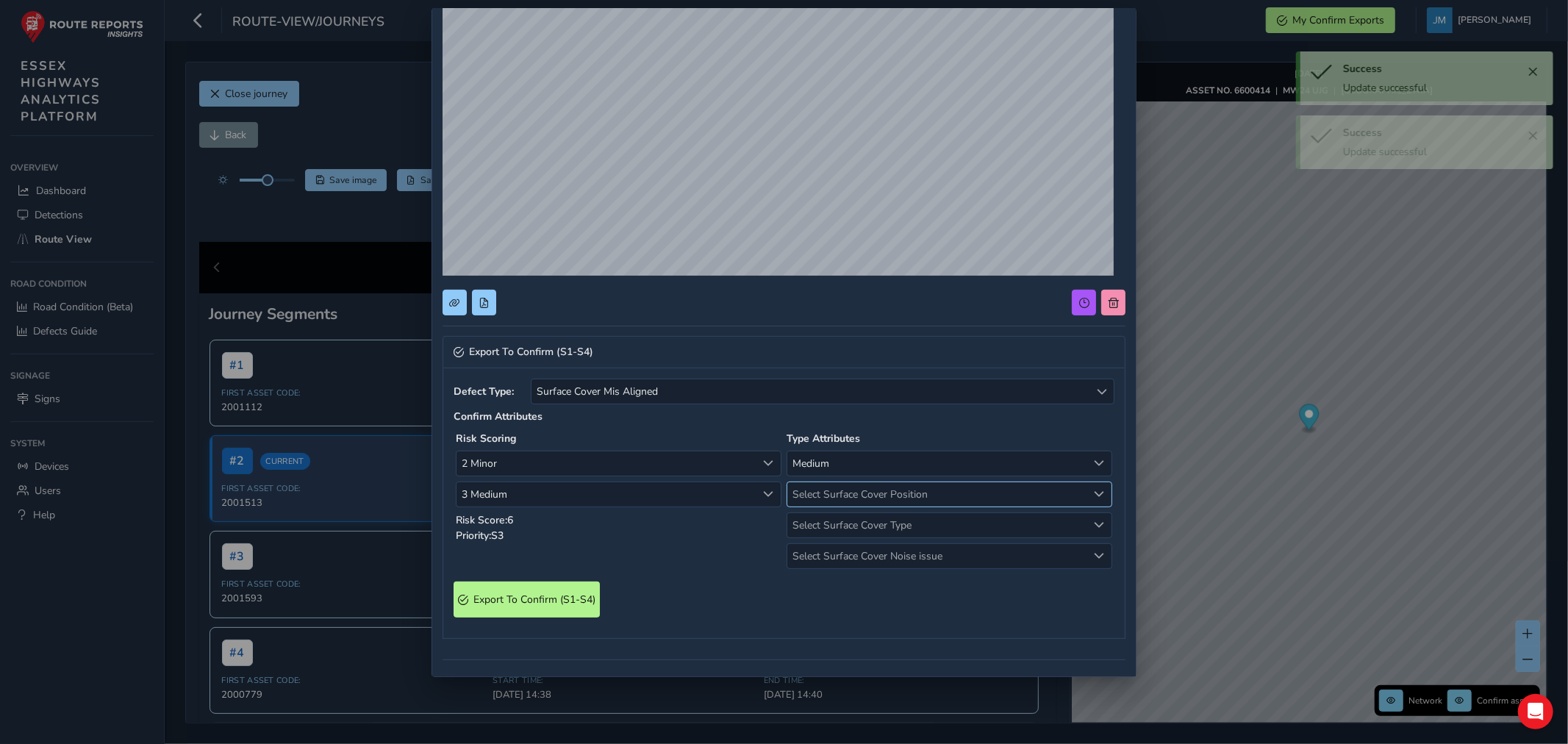
click at [840, 491] on span "Select Surface Cover Position" at bounding box center [937, 494] width 300 height 25
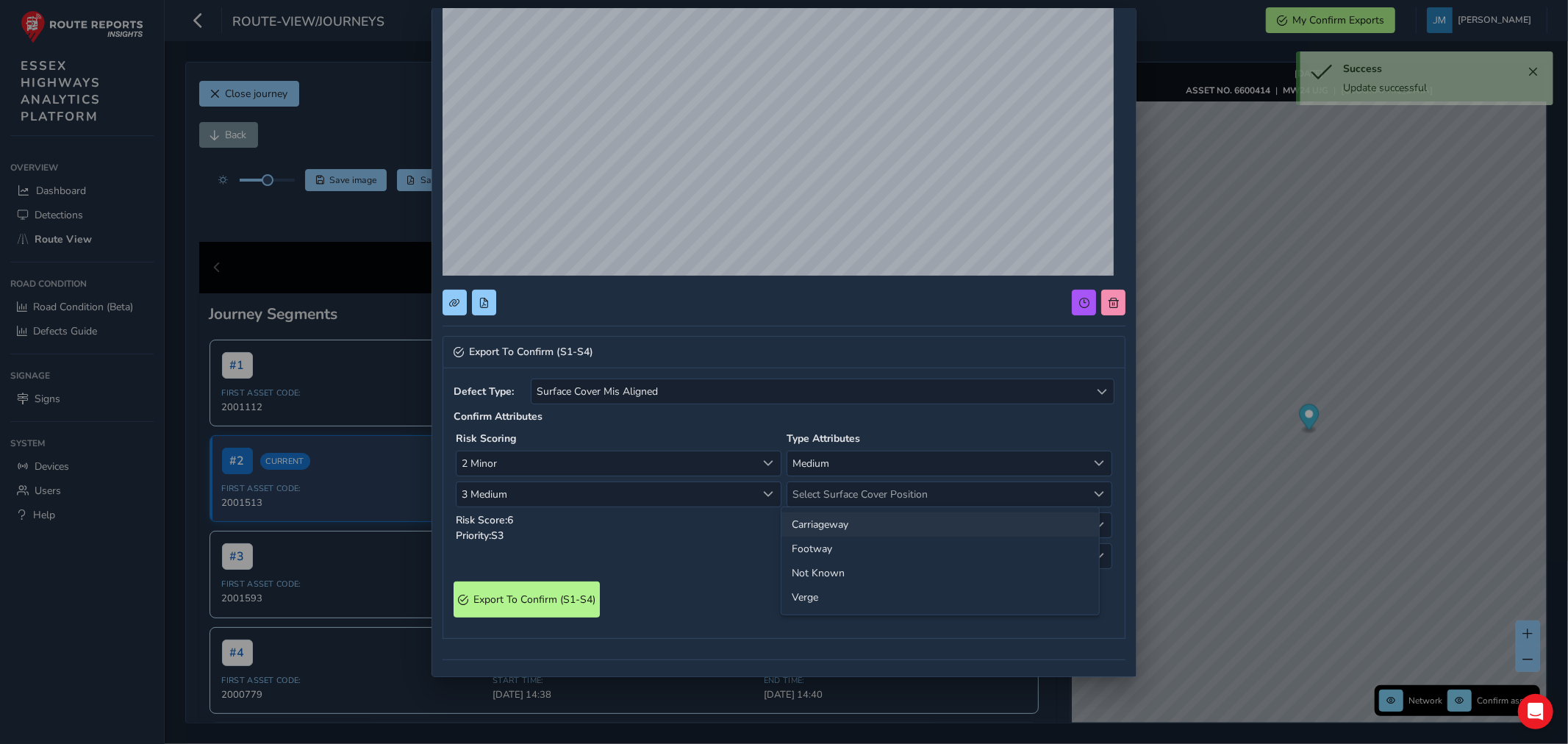
click at [825, 519] on li "Carriageway" at bounding box center [941, 524] width 318 height 25
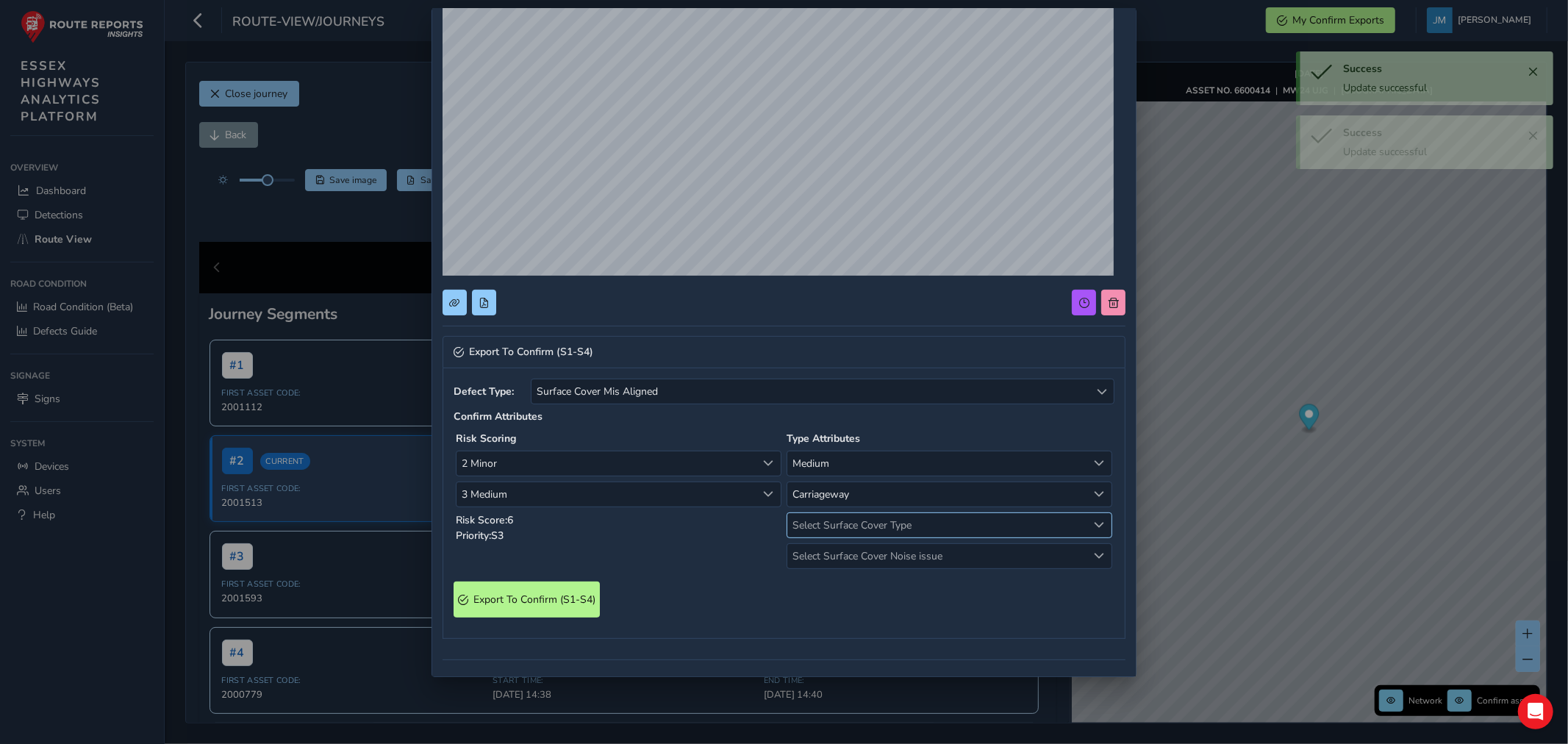
click at [832, 525] on span "Select Surface Cover Type" at bounding box center [937, 525] width 300 height 25
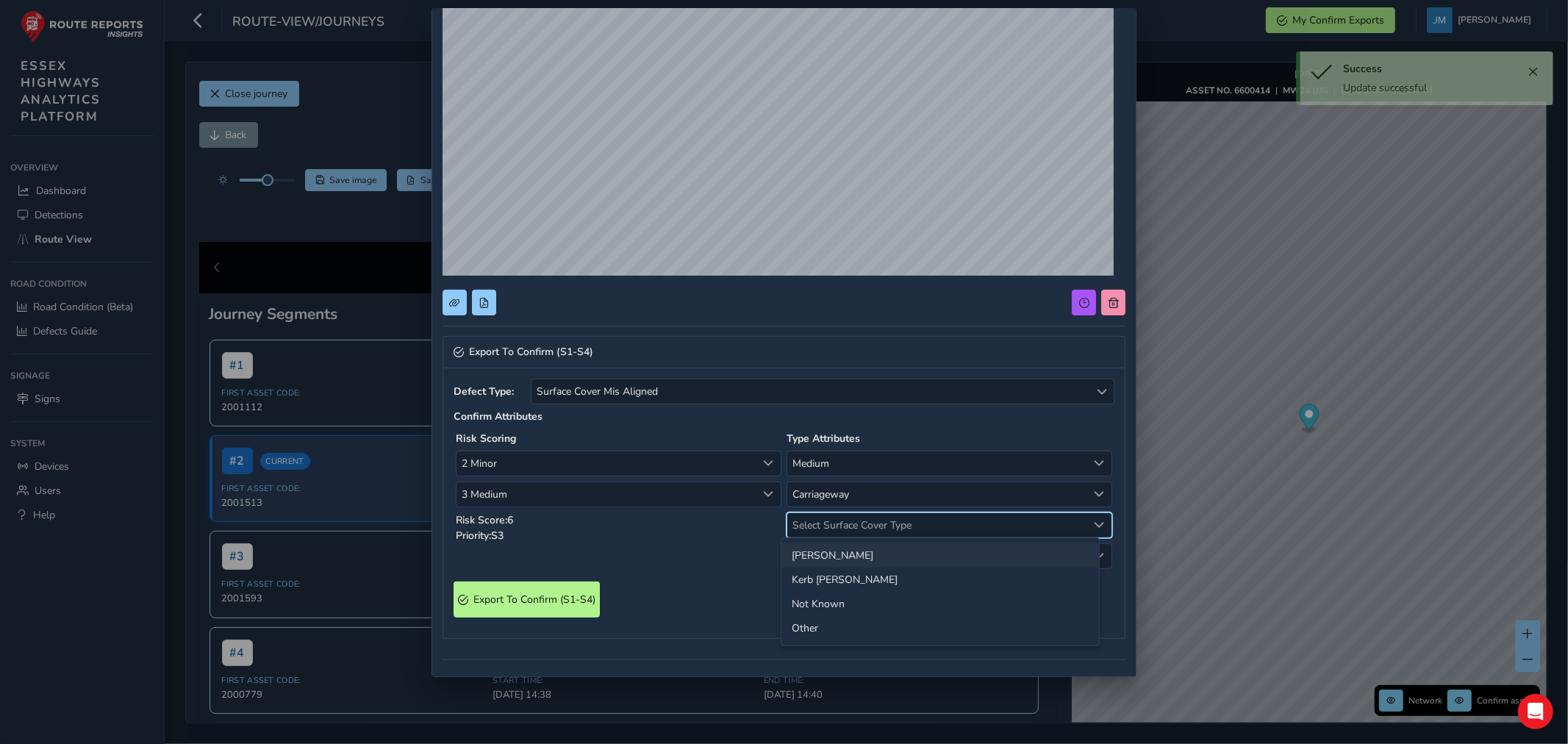
click at [817, 554] on li "[PERSON_NAME]" at bounding box center [941, 555] width 318 height 25
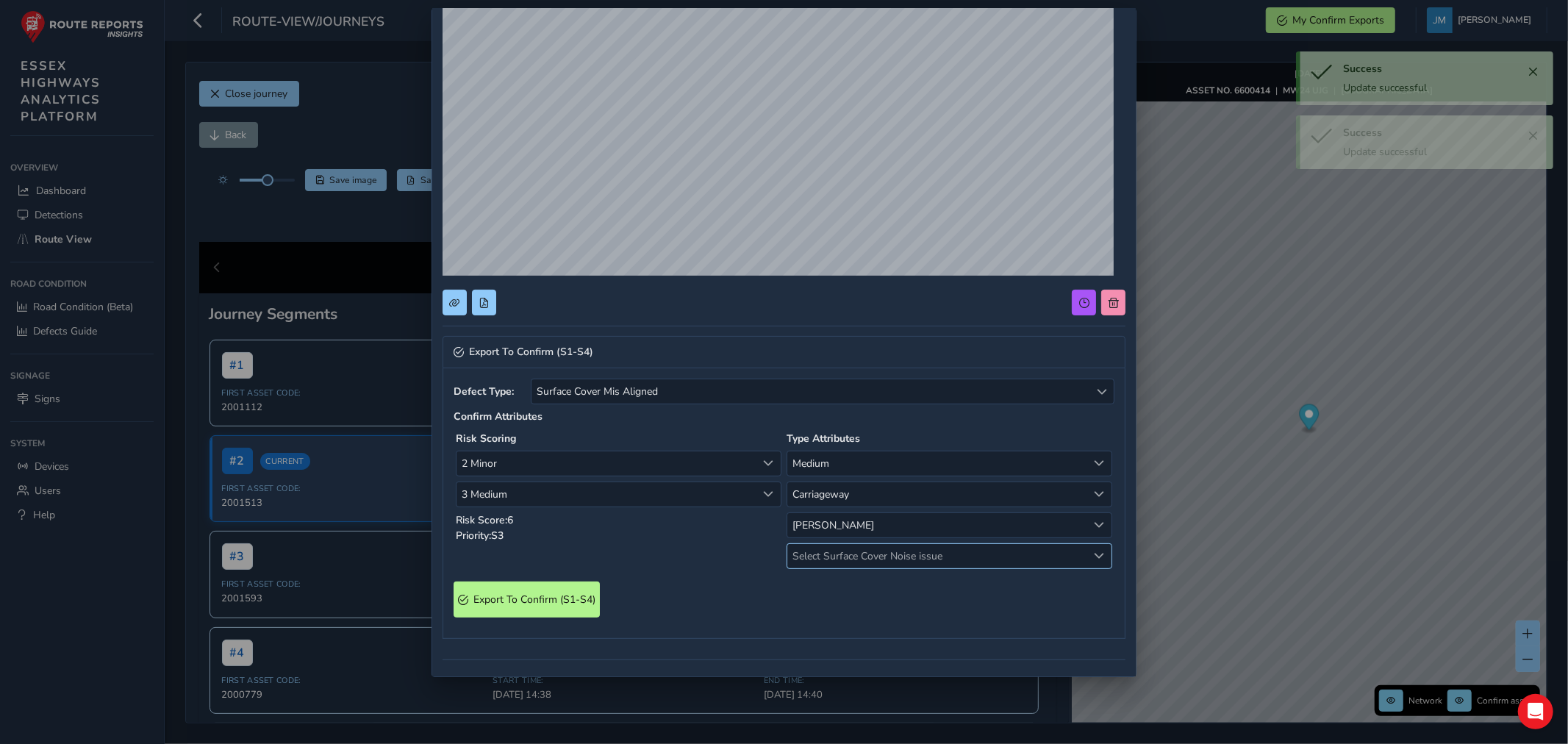
click at [839, 559] on span "Select Surface Cover Noise issue" at bounding box center [937, 556] width 300 height 25
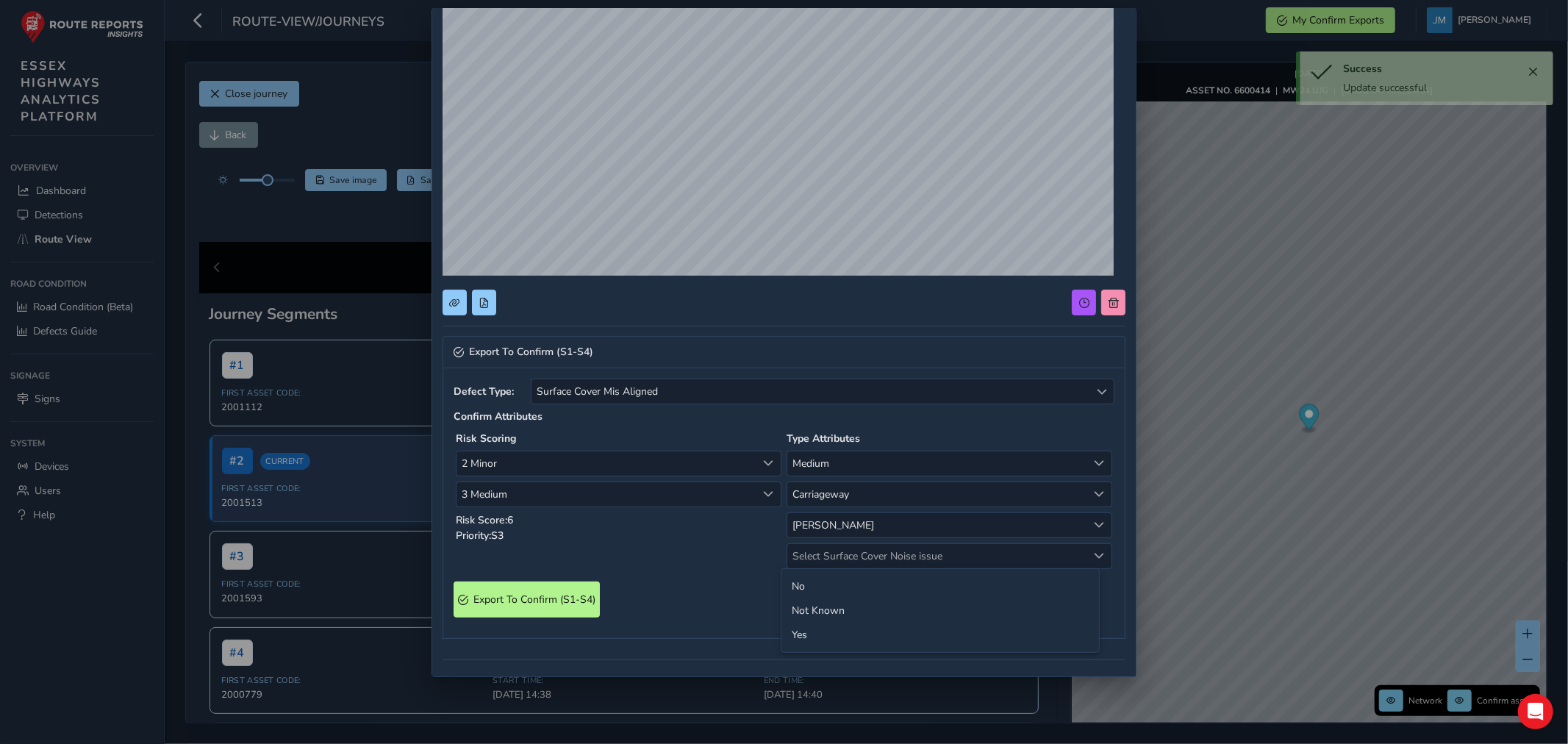
drag, startPoint x: 809, startPoint y: 634, endPoint x: 778, endPoint y: 628, distance: 31.6
click at [809, 635] on li "Yes" at bounding box center [941, 634] width 318 height 25
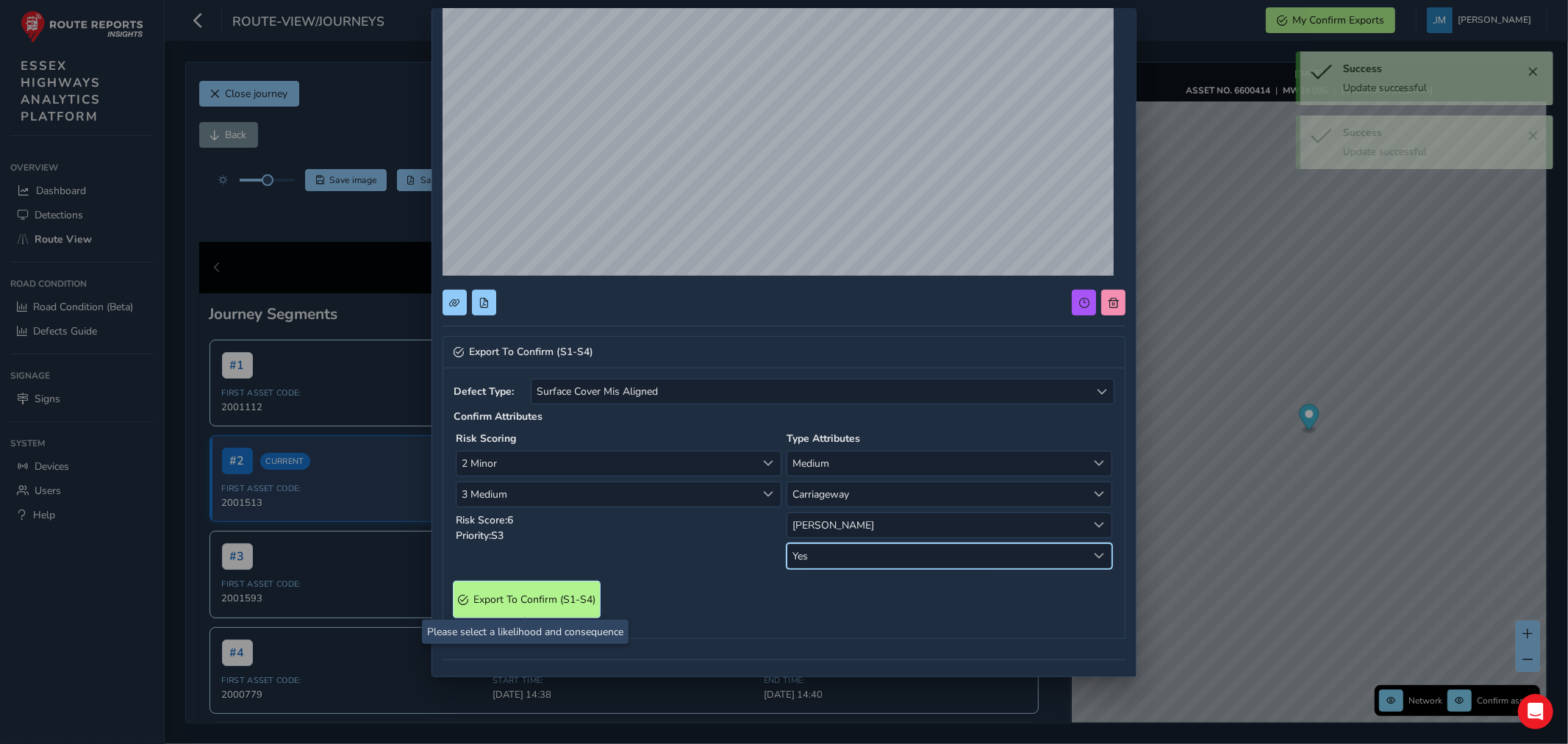
click at [557, 594] on span "Export To Confirm (S1-S4)" at bounding box center [535, 599] width 122 height 14
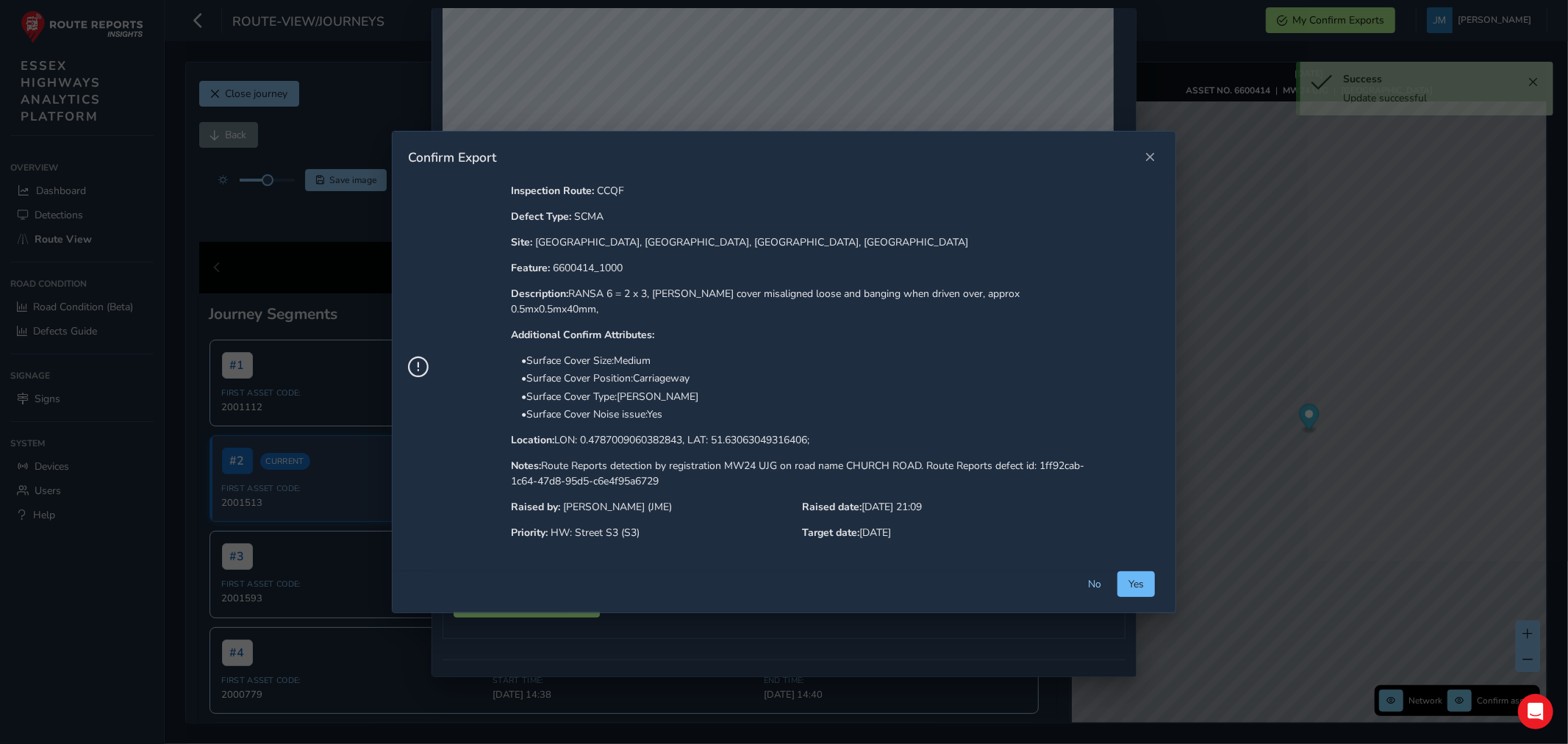
click at [1142, 578] on span "Yes" at bounding box center [1136, 583] width 16 height 14
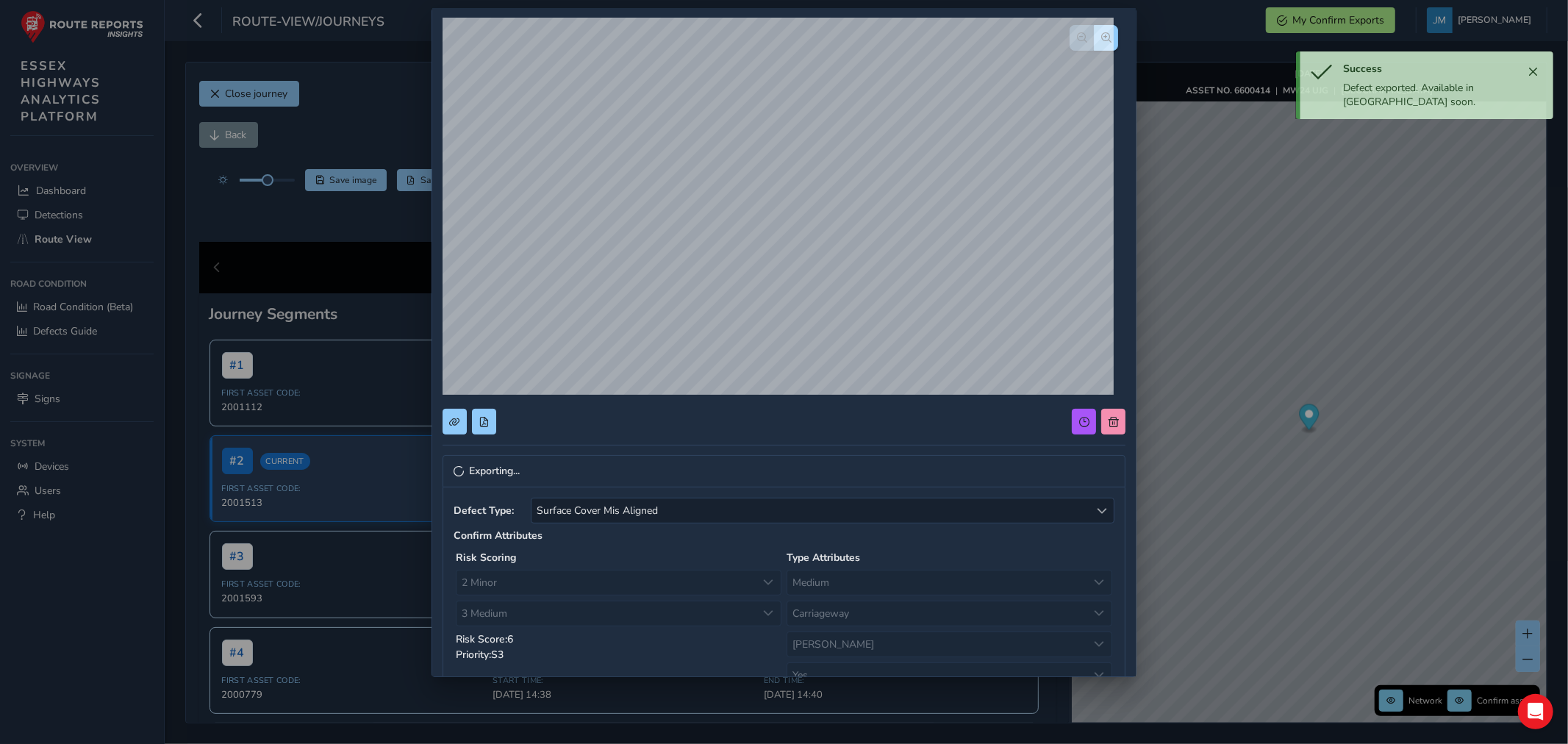
scroll to position [0, 0]
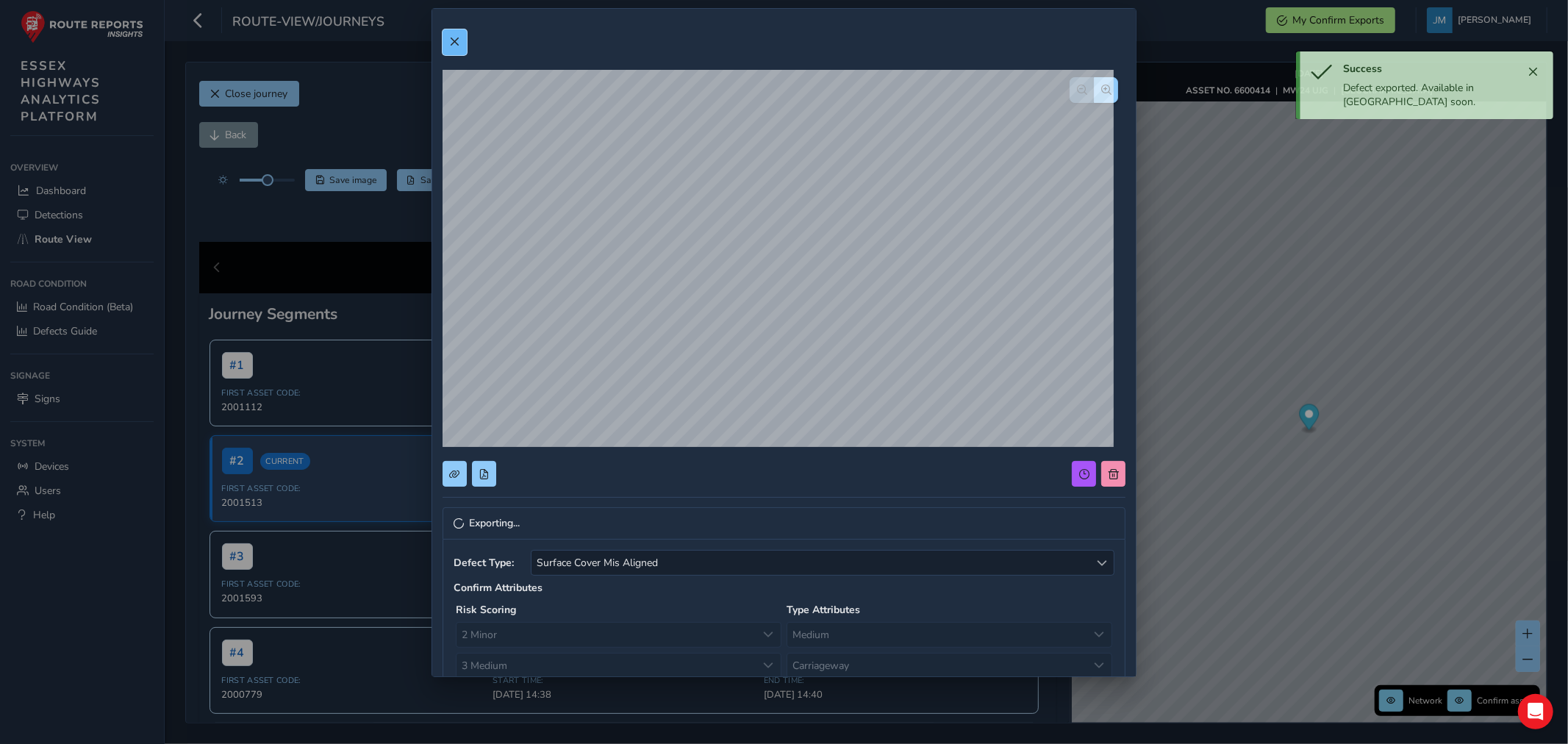
click at [451, 39] on span at bounding box center [454, 41] width 10 height 10
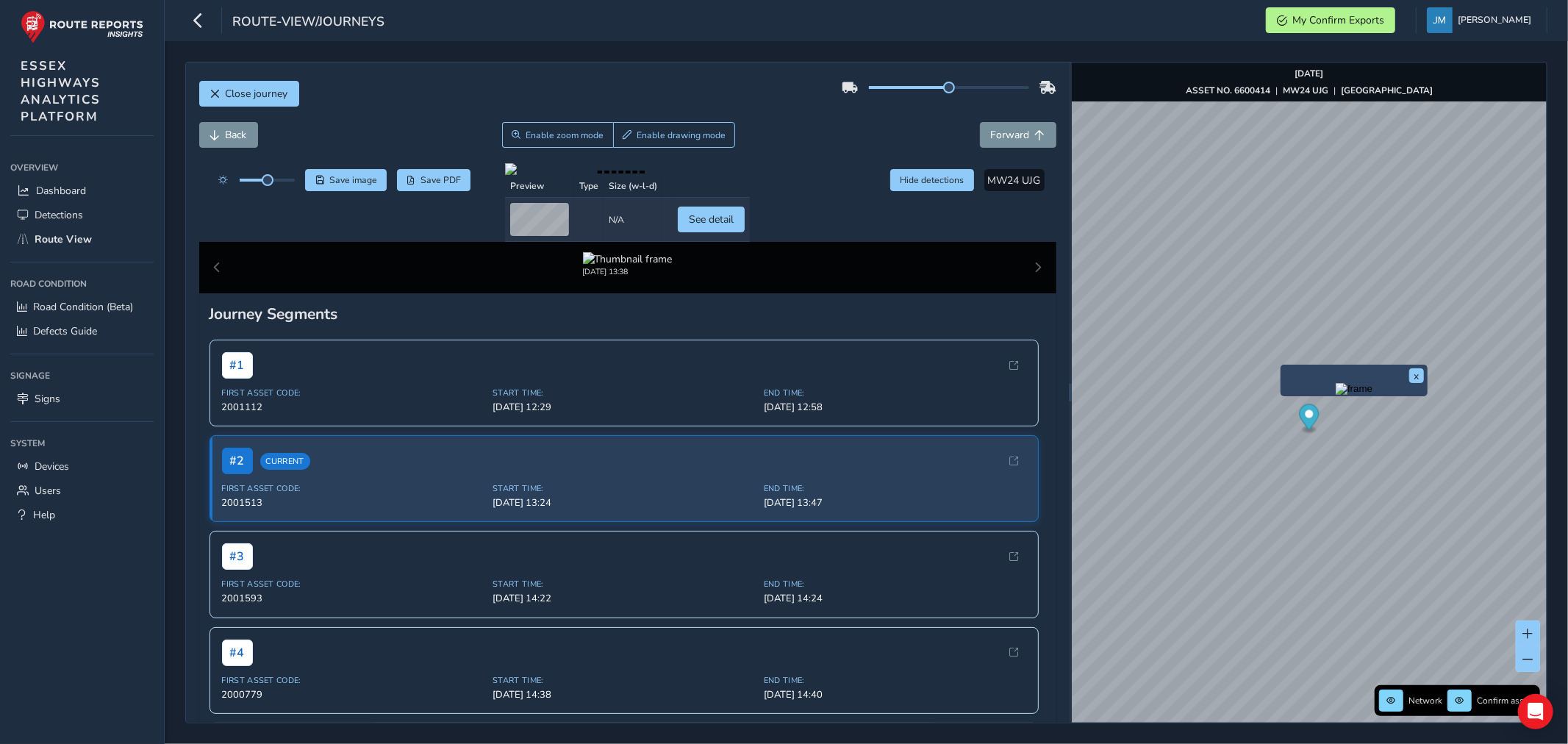
click at [1285, 368] on div "x" at bounding box center [1354, 380] width 140 height 25
click at [1240, 361] on div "x" at bounding box center [1312, 372] width 147 height 32
click at [1294, 387] on img "Preview frame" at bounding box center [1312, 381] width 37 height 12
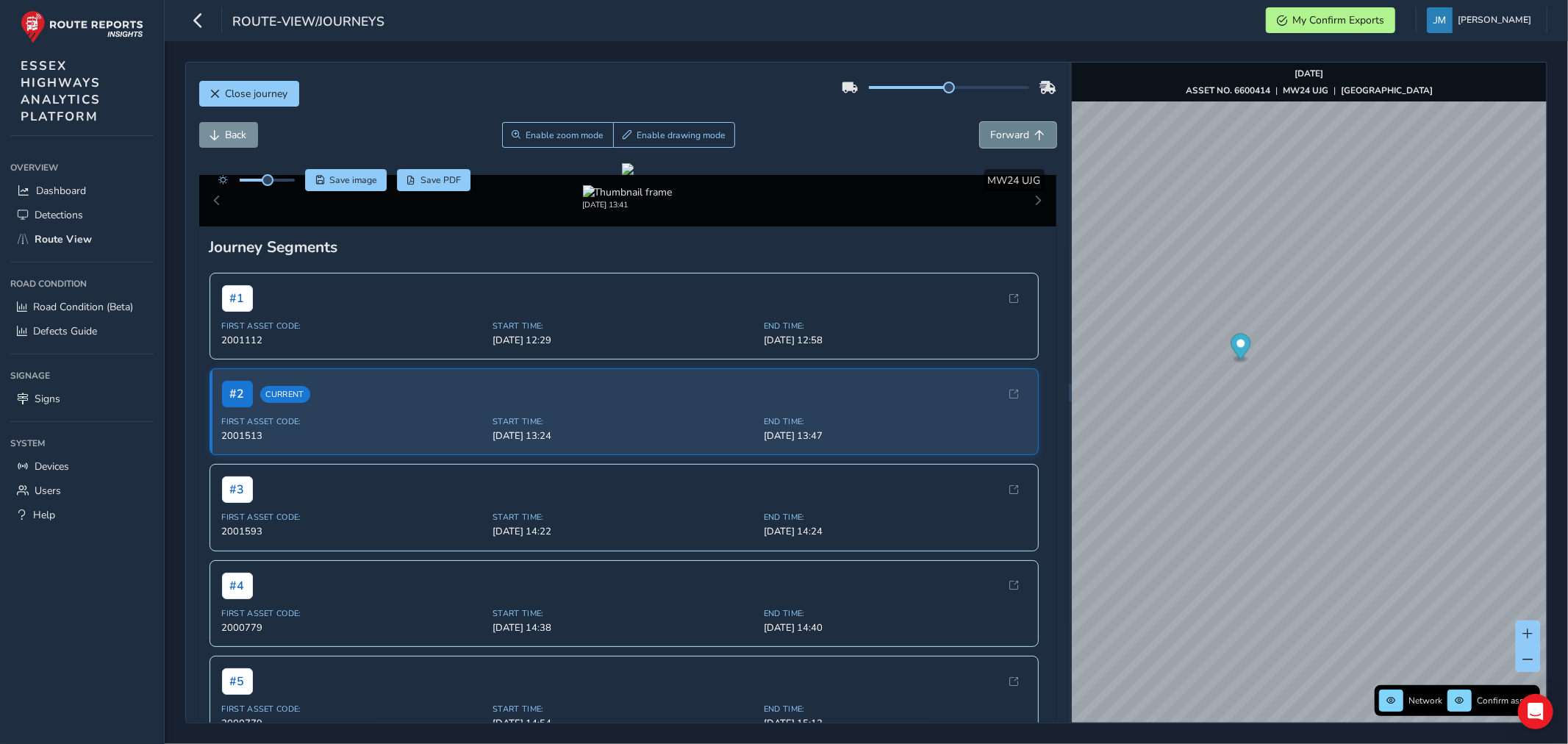
click at [1016, 138] on span "Forward" at bounding box center [1010, 134] width 39 height 14
click at [1016, 137] on span "Forward" at bounding box center [1010, 134] width 39 height 14
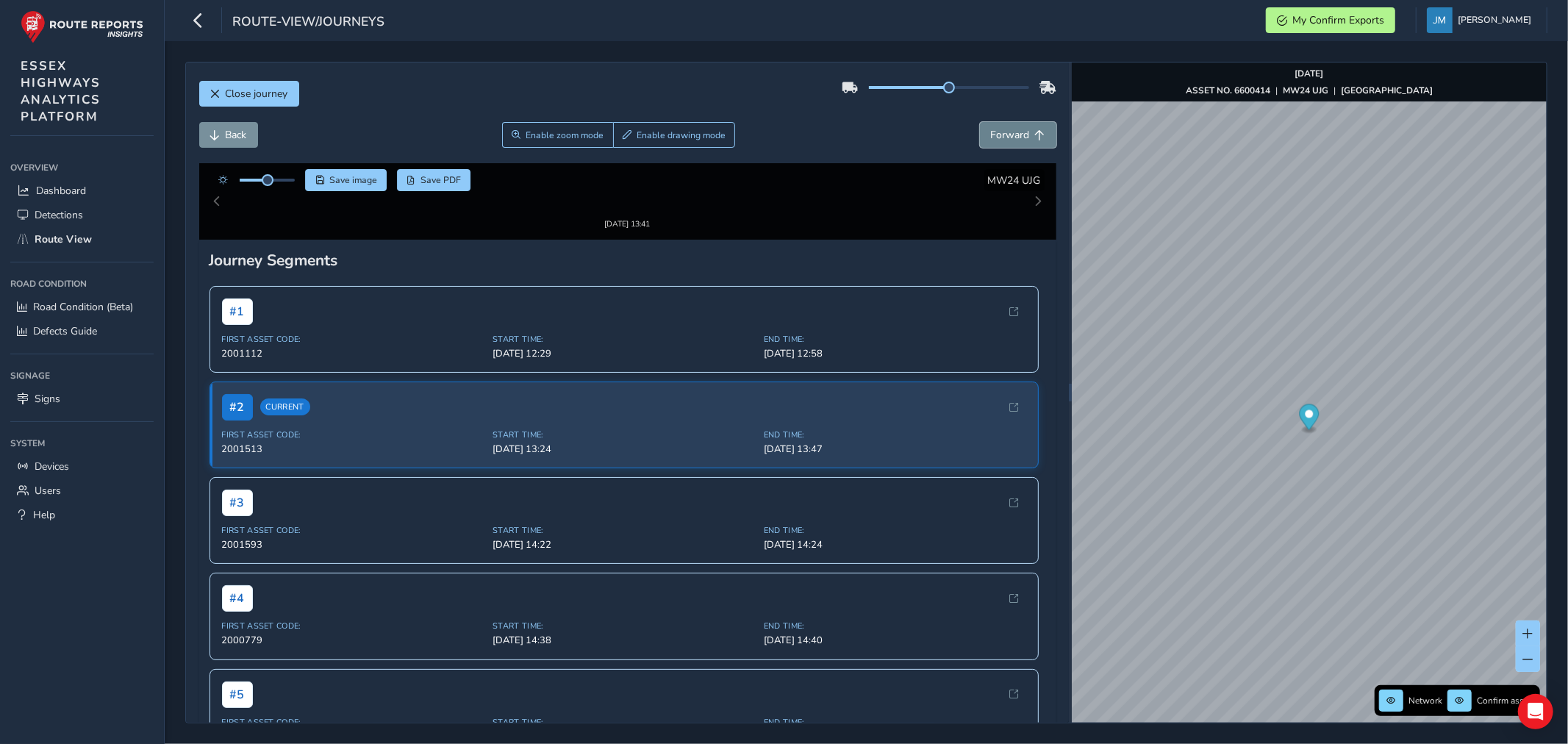
click at [1016, 137] on span "Forward" at bounding box center [1010, 134] width 39 height 14
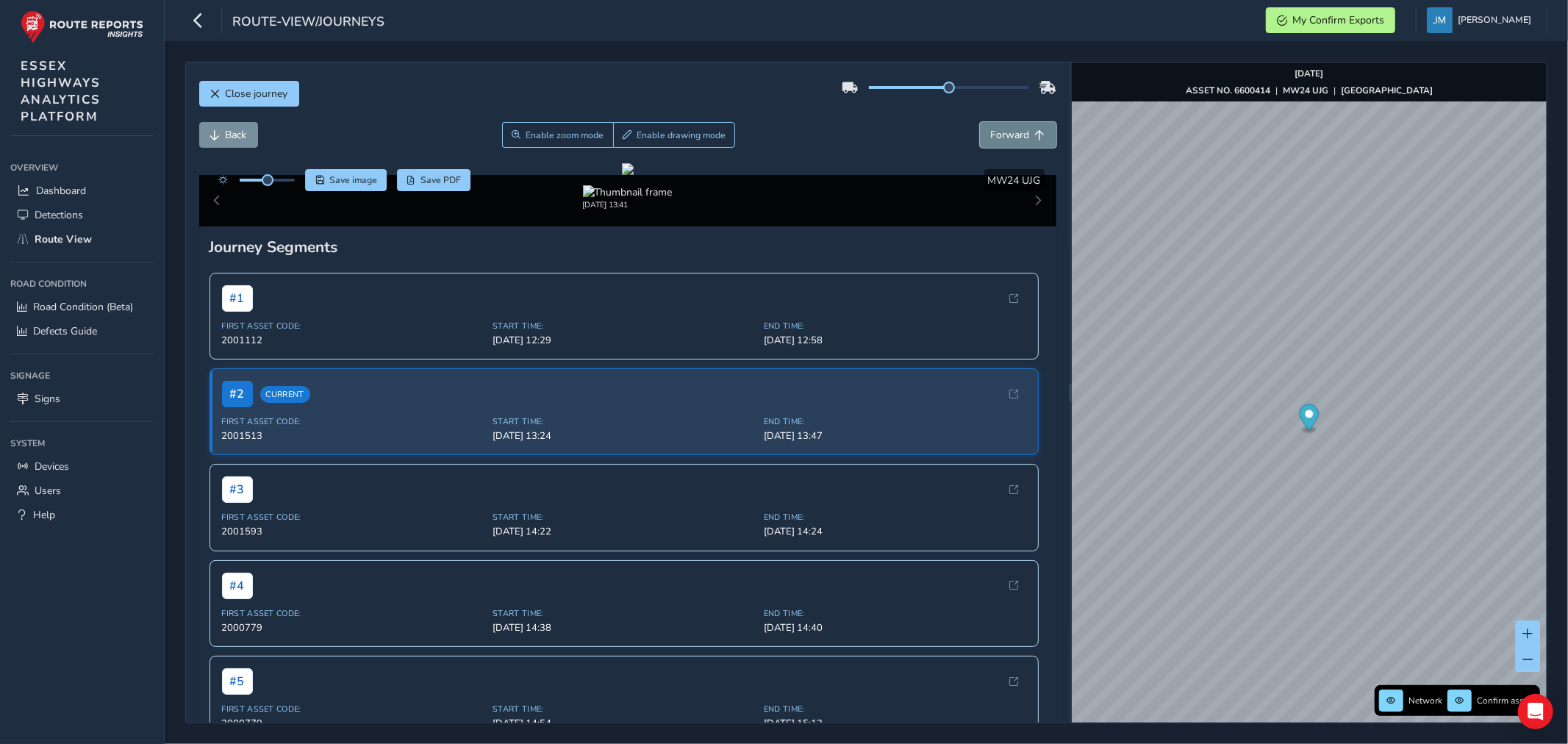
click at [1016, 137] on span "Forward" at bounding box center [1010, 134] width 39 height 14
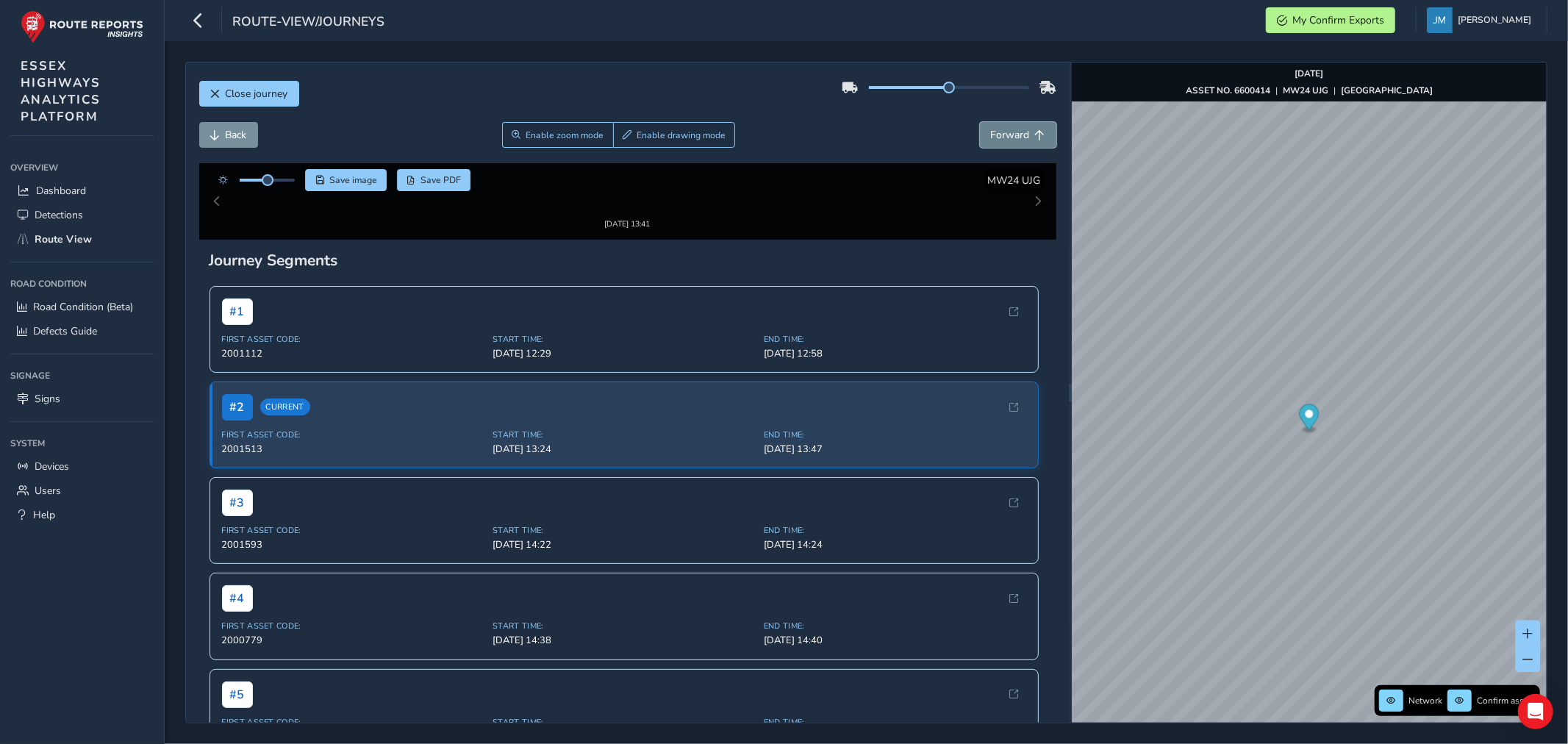
click at [1016, 137] on span "Forward" at bounding box center [1010, 134] width 39 height 14
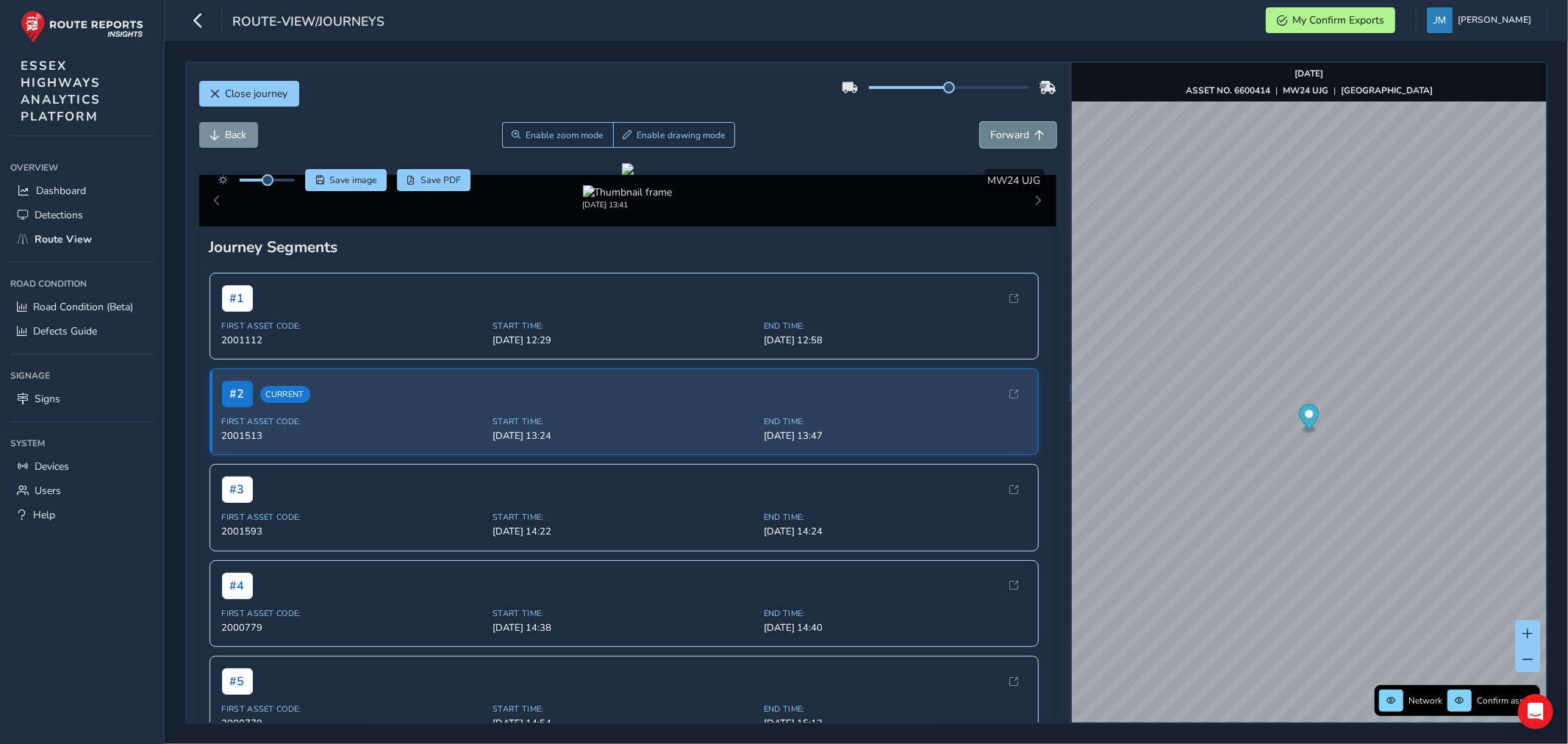
click at [1016, 137] on span "Forward" at bounding box center [1010, 134] width 39 height 14
click at [1017, 137] on span "Forward" at bounding box center [1010, 134] width 39 height 14
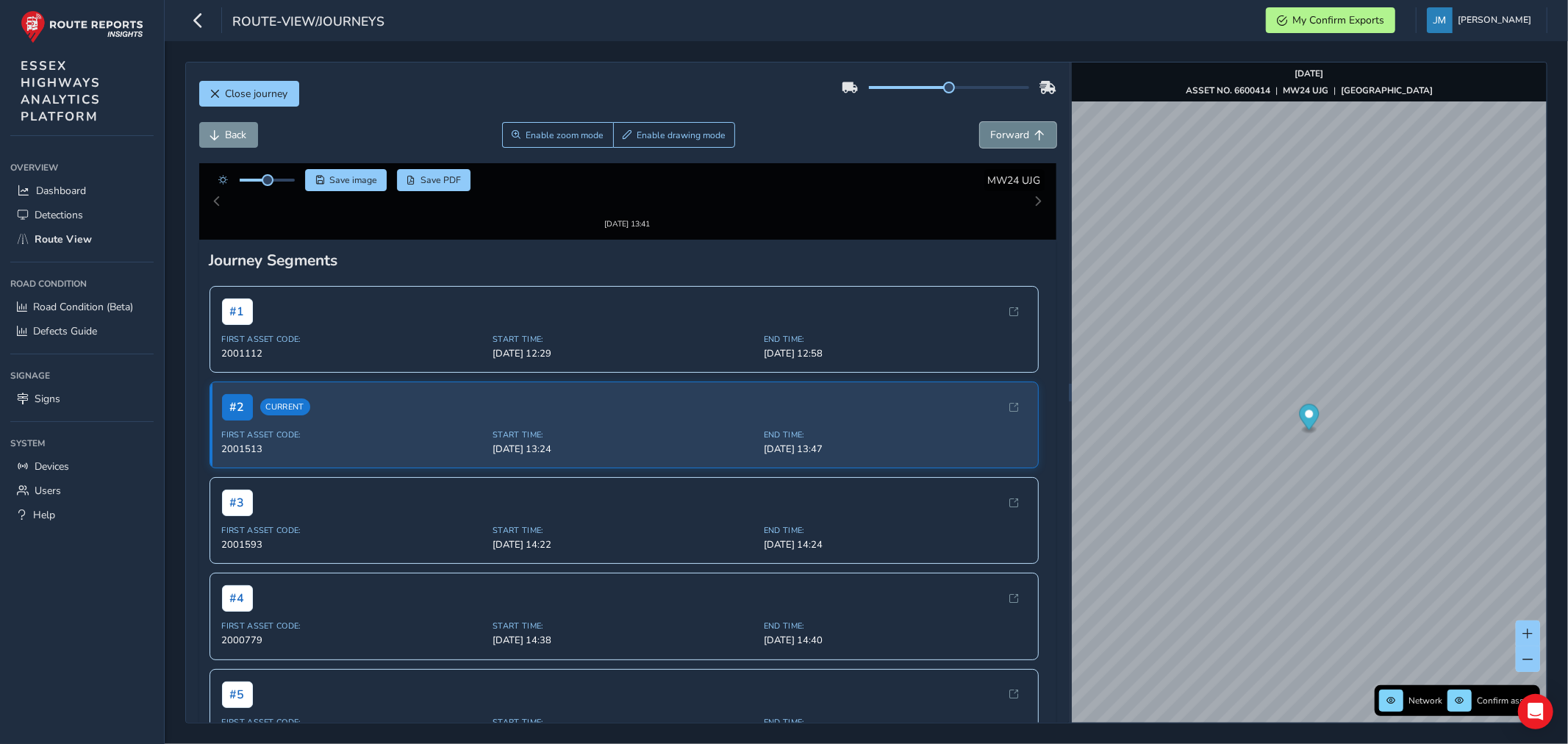
click at [1017, 137] on span "Forward" at bounding box center [1010, 134] width 39 height 14
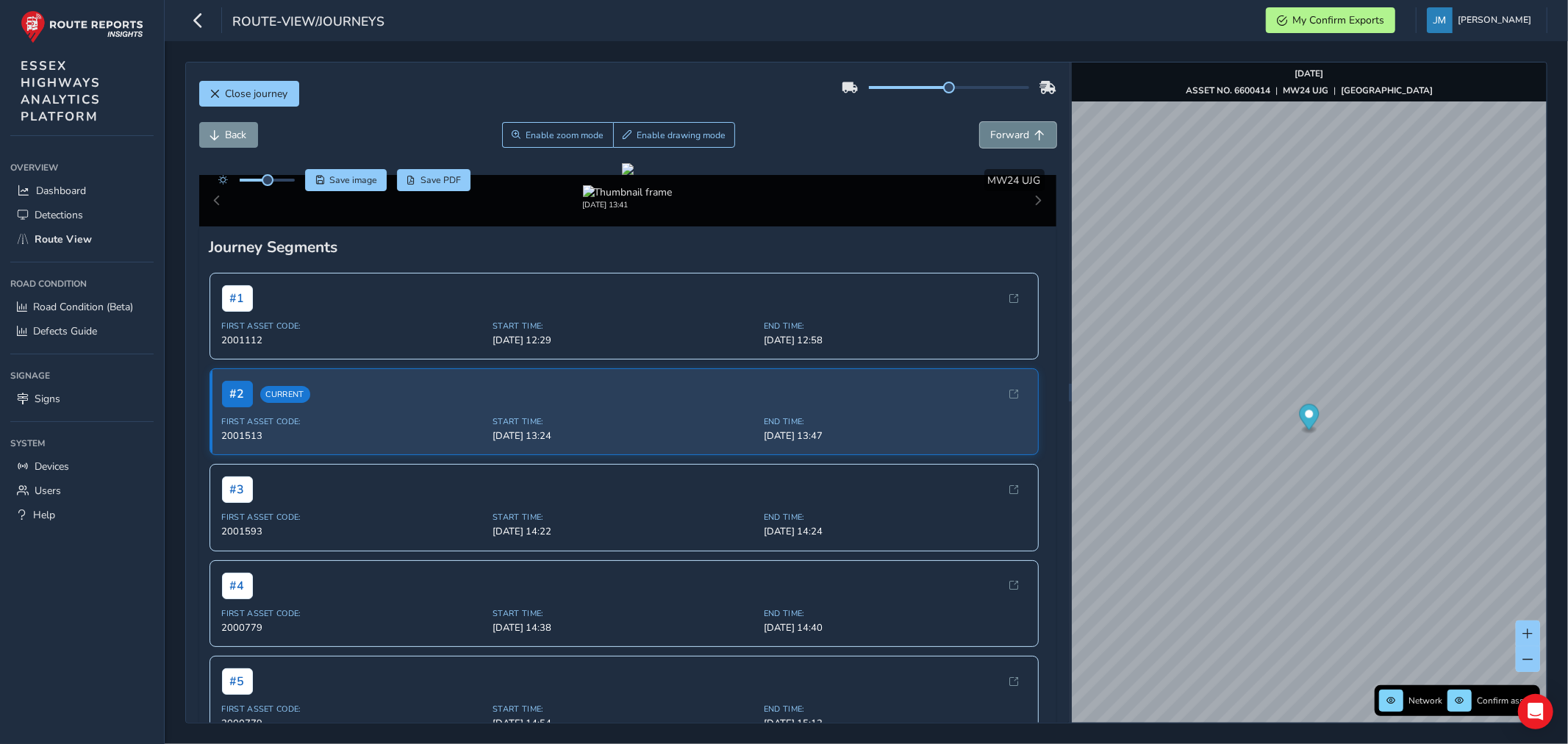
click at [1017, 137] on span "Forward" at bounding box center [1010, 134] width 39 height 14
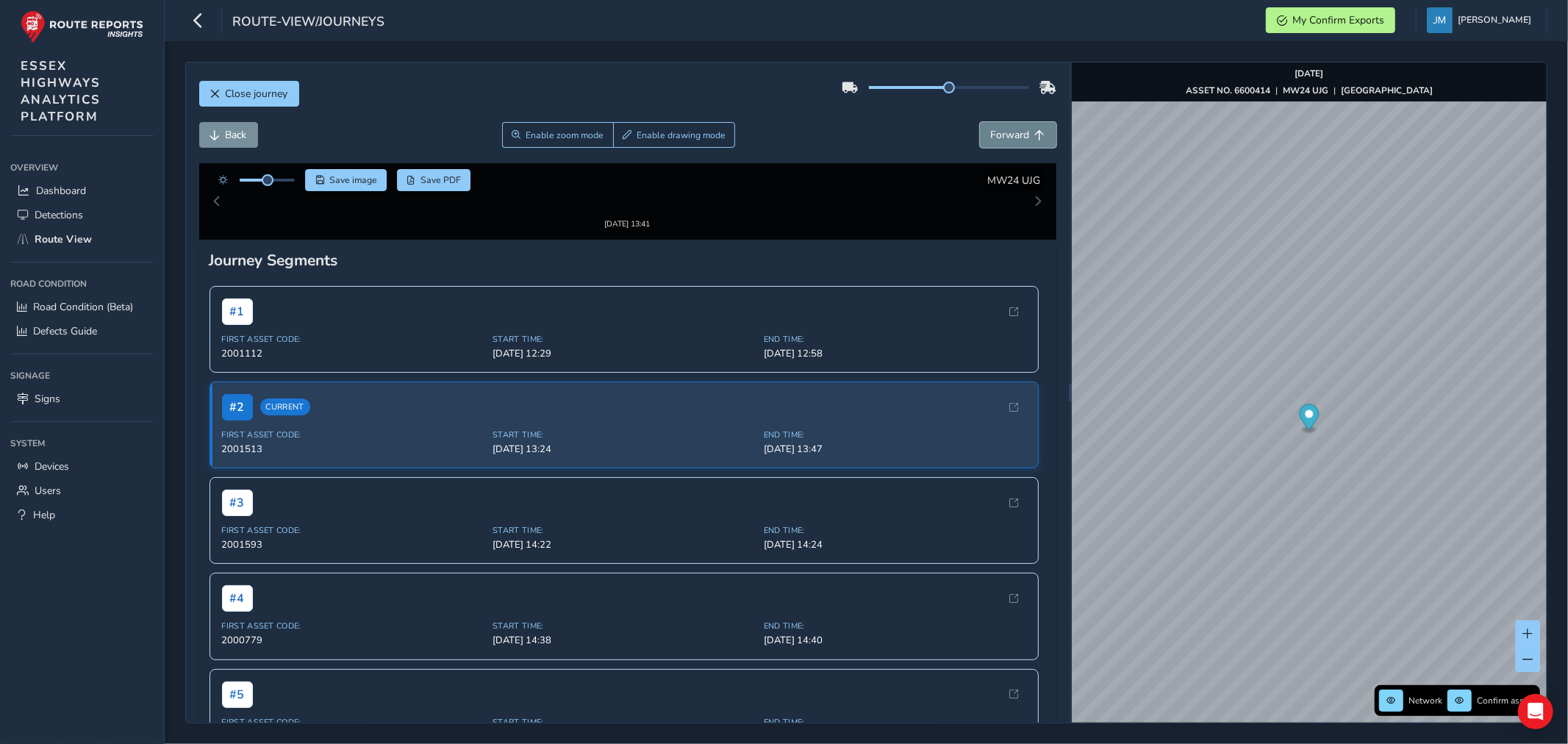
click at [1017, 137] on span "Forward" at bounding box center [1010, 134] width 39 height 14
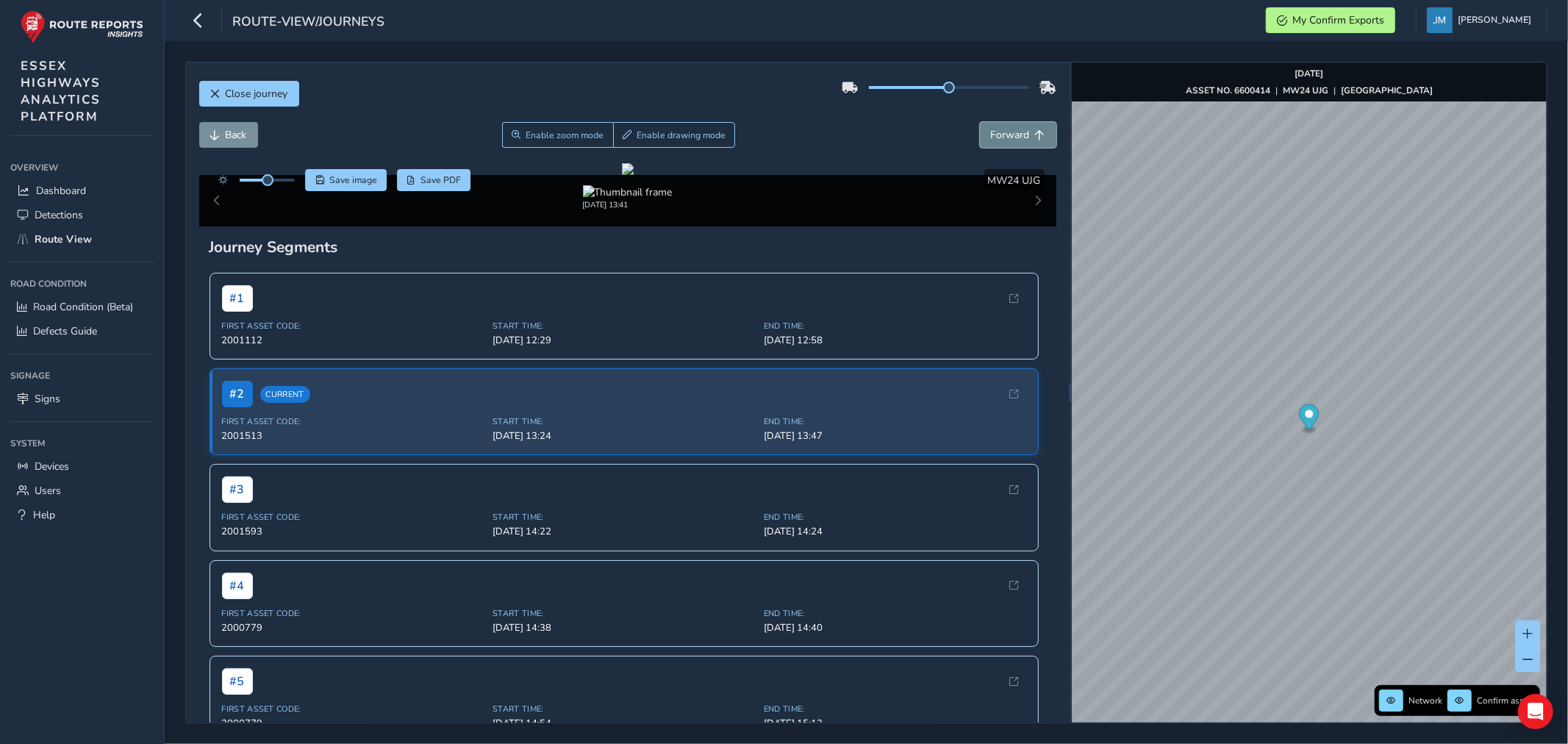
click at [1017, 137] on span "Forward" at bounding box center [1010, 134] width 39 height 14
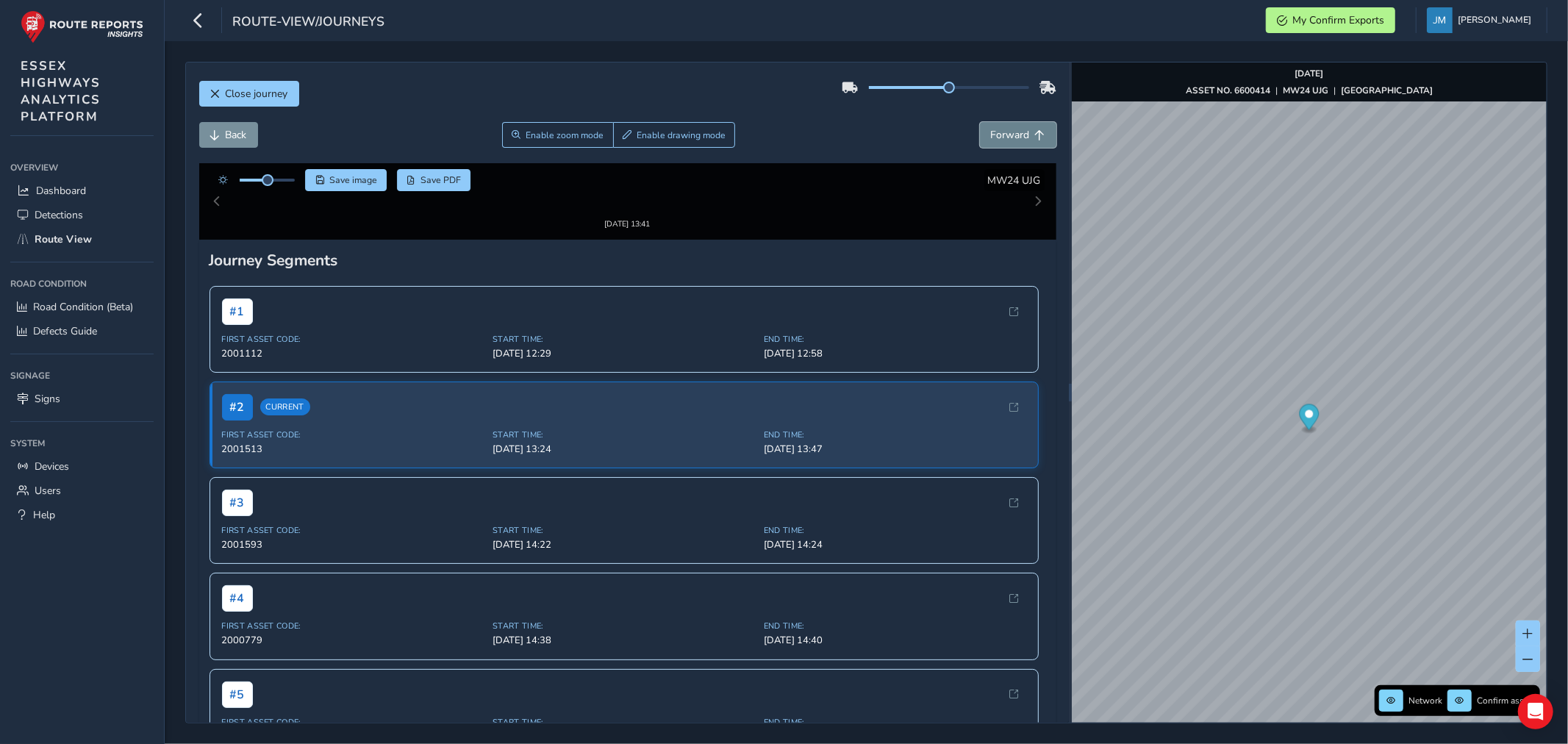
click at [1017, 137] on span "Forward" at bounding box center [1010, 134] width 39 height 14
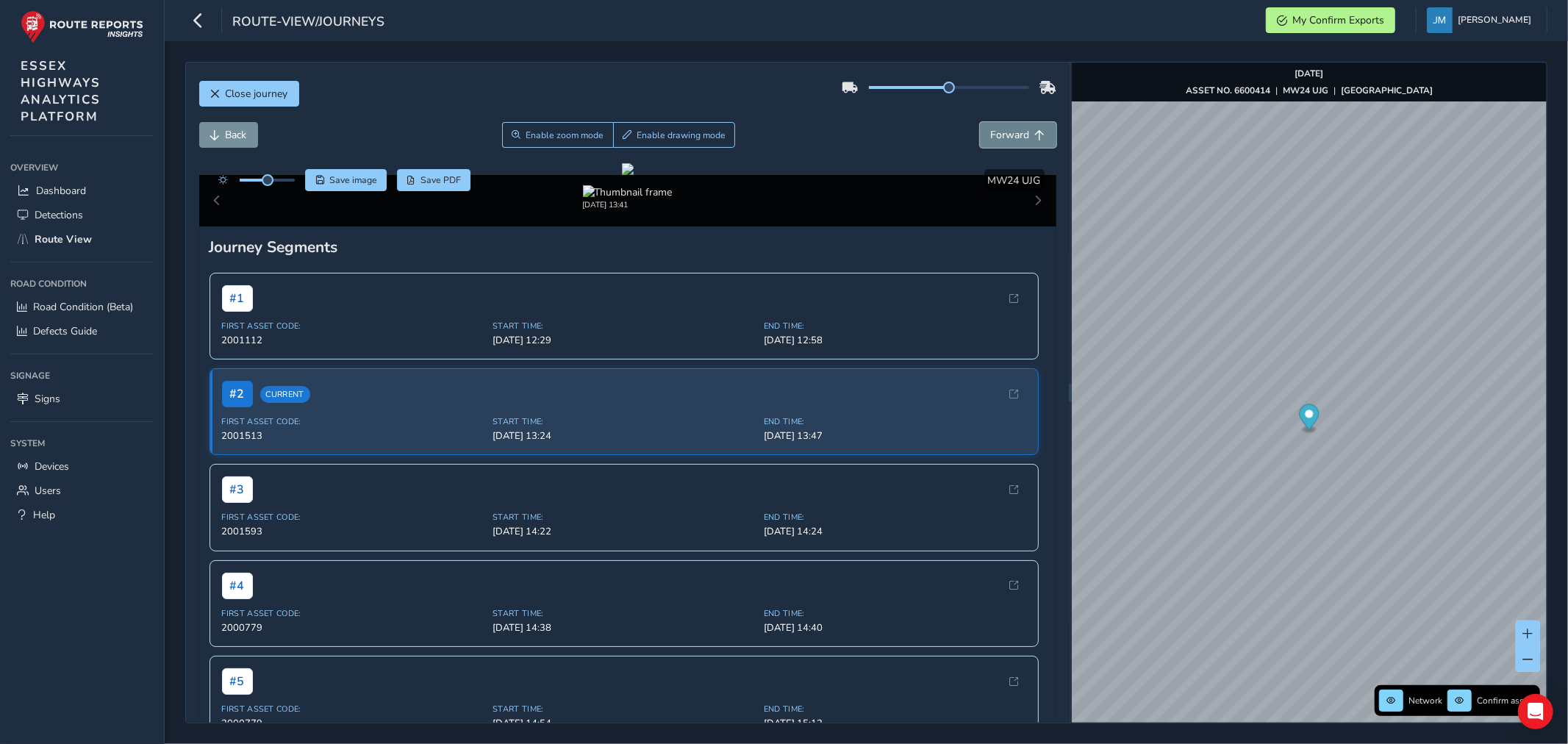
click at [1017, 137] on span "Forward" at bounding box center [1010, 134] width 39 height 14
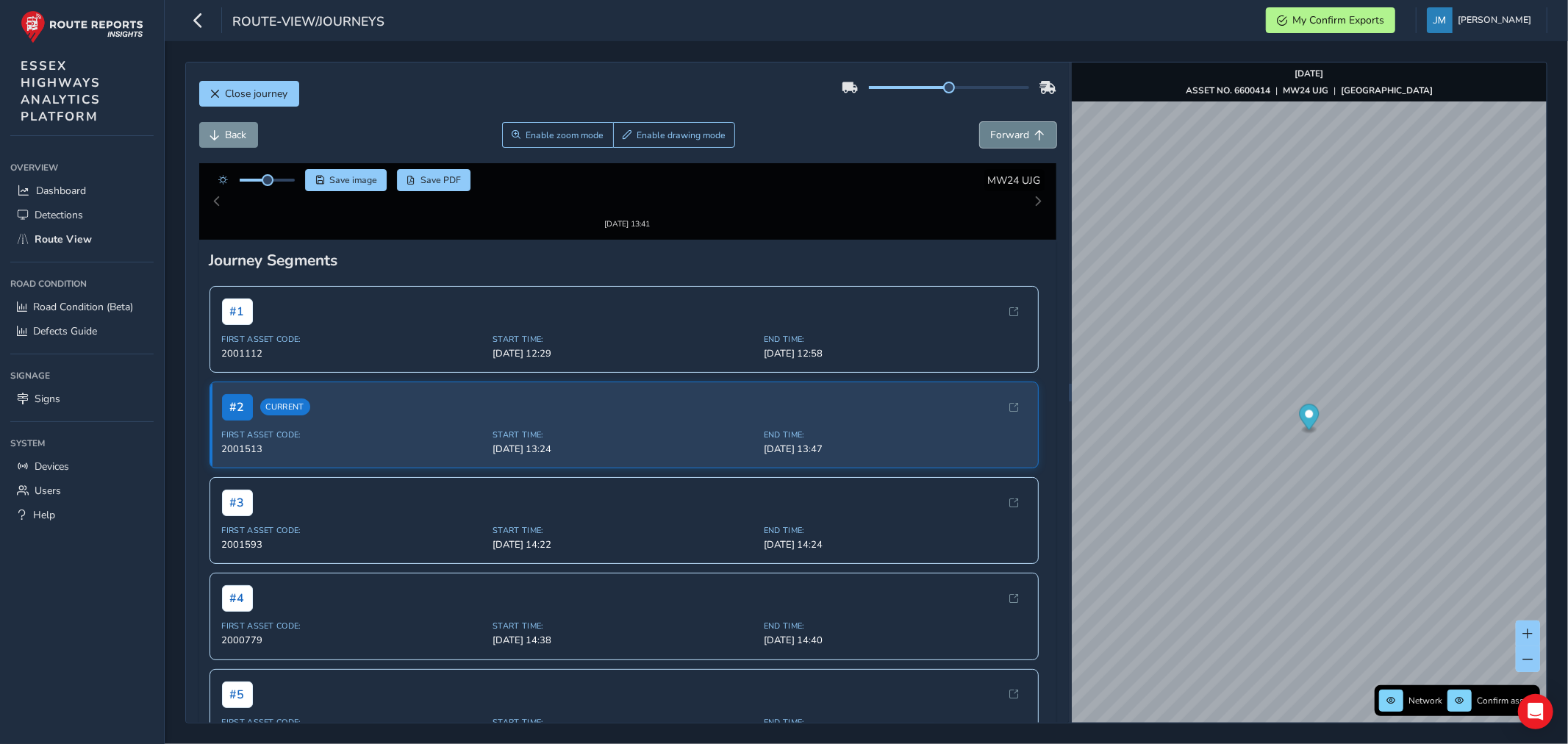
click at [1017, 137] on span "Forward" at bounding box center [1010, 134] width 39 height 14
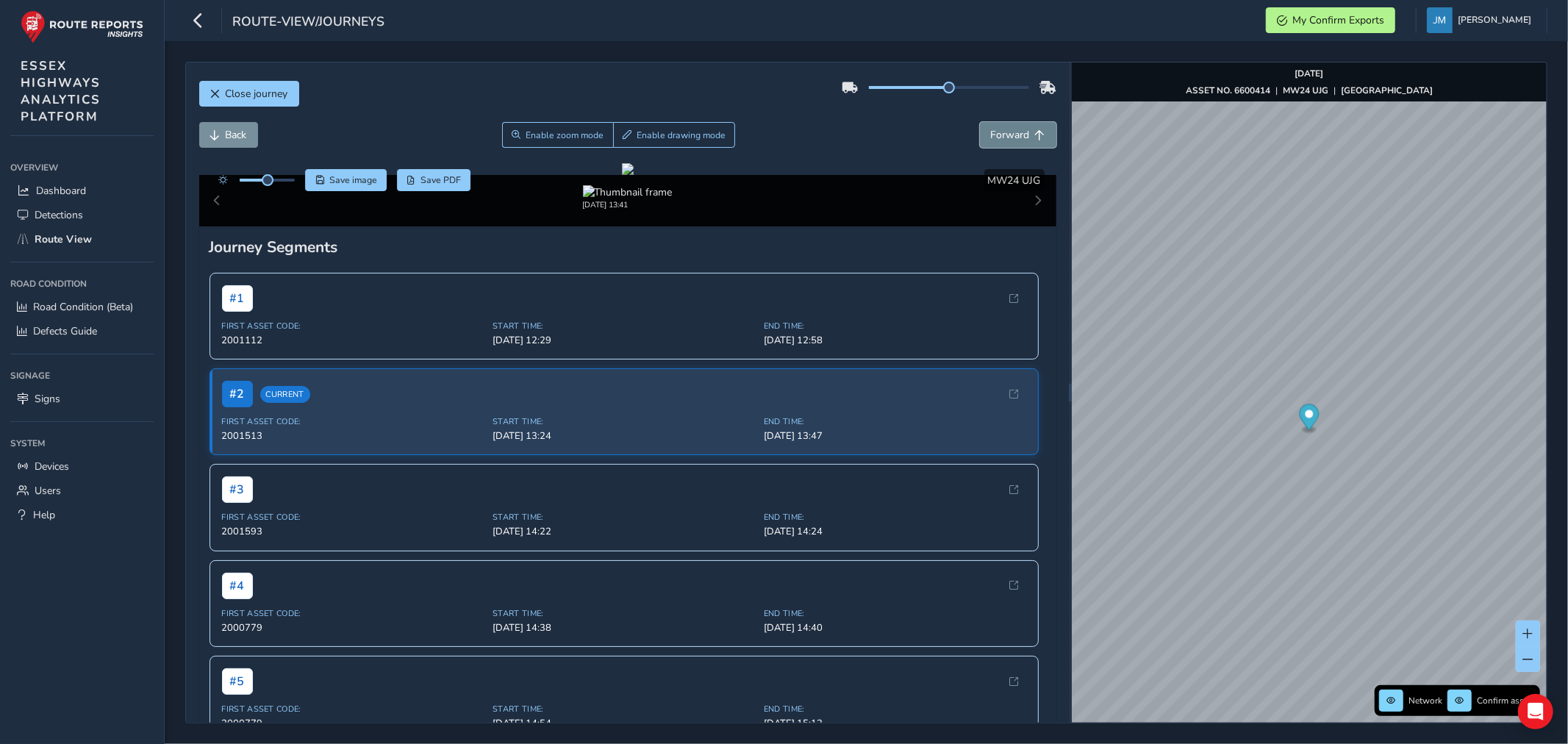
click at [1017, 137] on span "Forward" at bounding box center [1010, 134] width 39 height 14
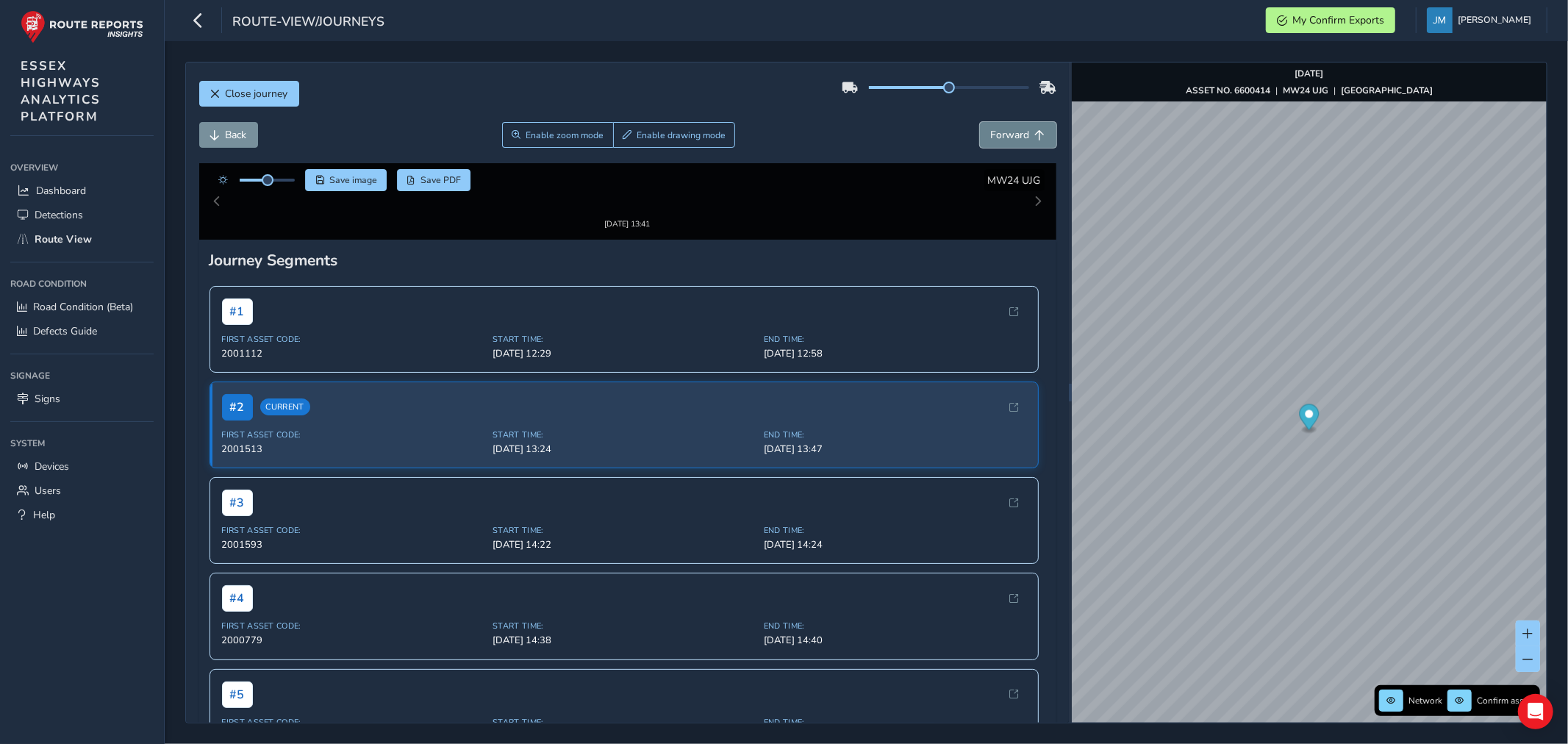
click at [1017, 137] on span "Forward" at bounding box center [1010, 134] width 39 height 14
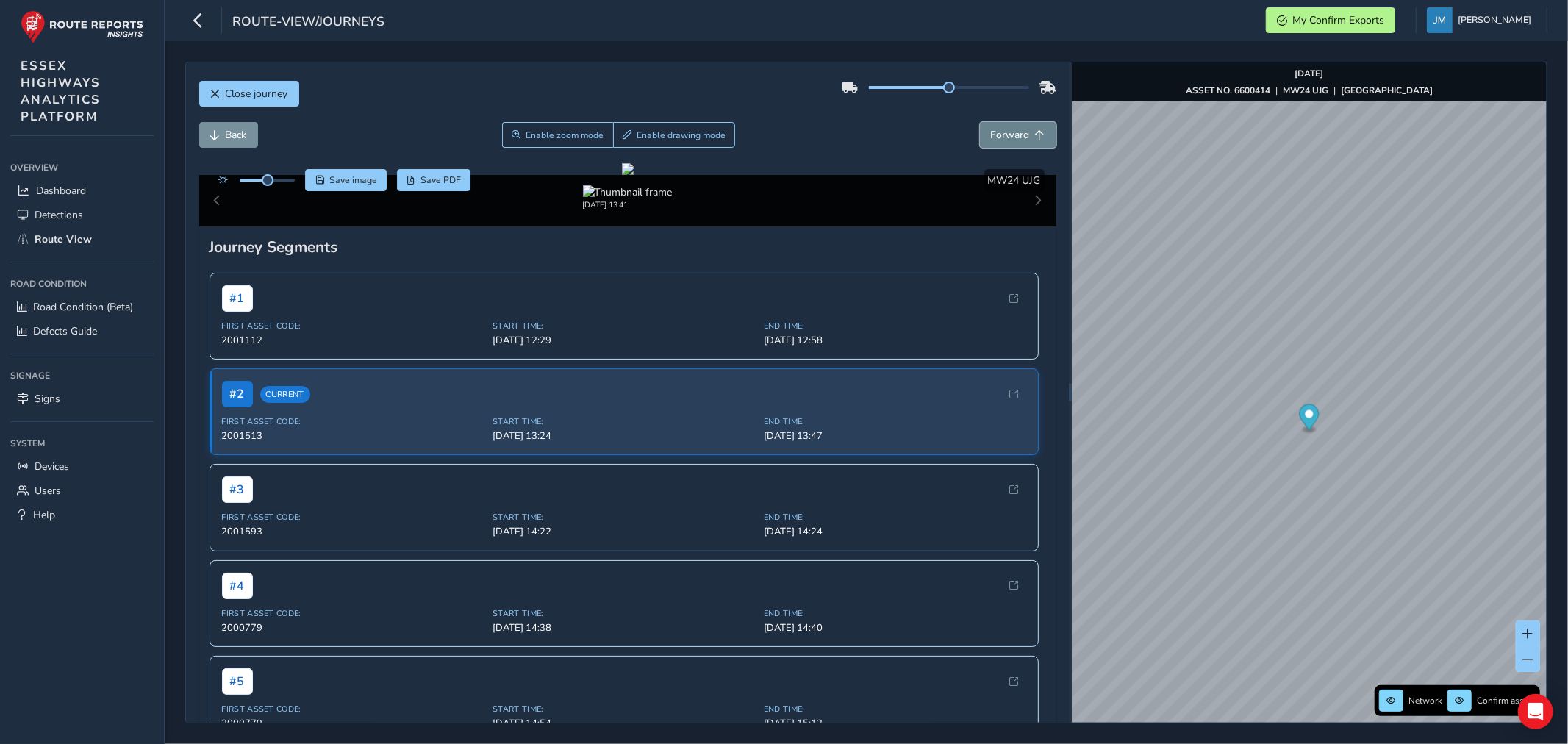
click at [1017, 137] on span "Forward" at bounding box center [1010, 134] width 39 height 14
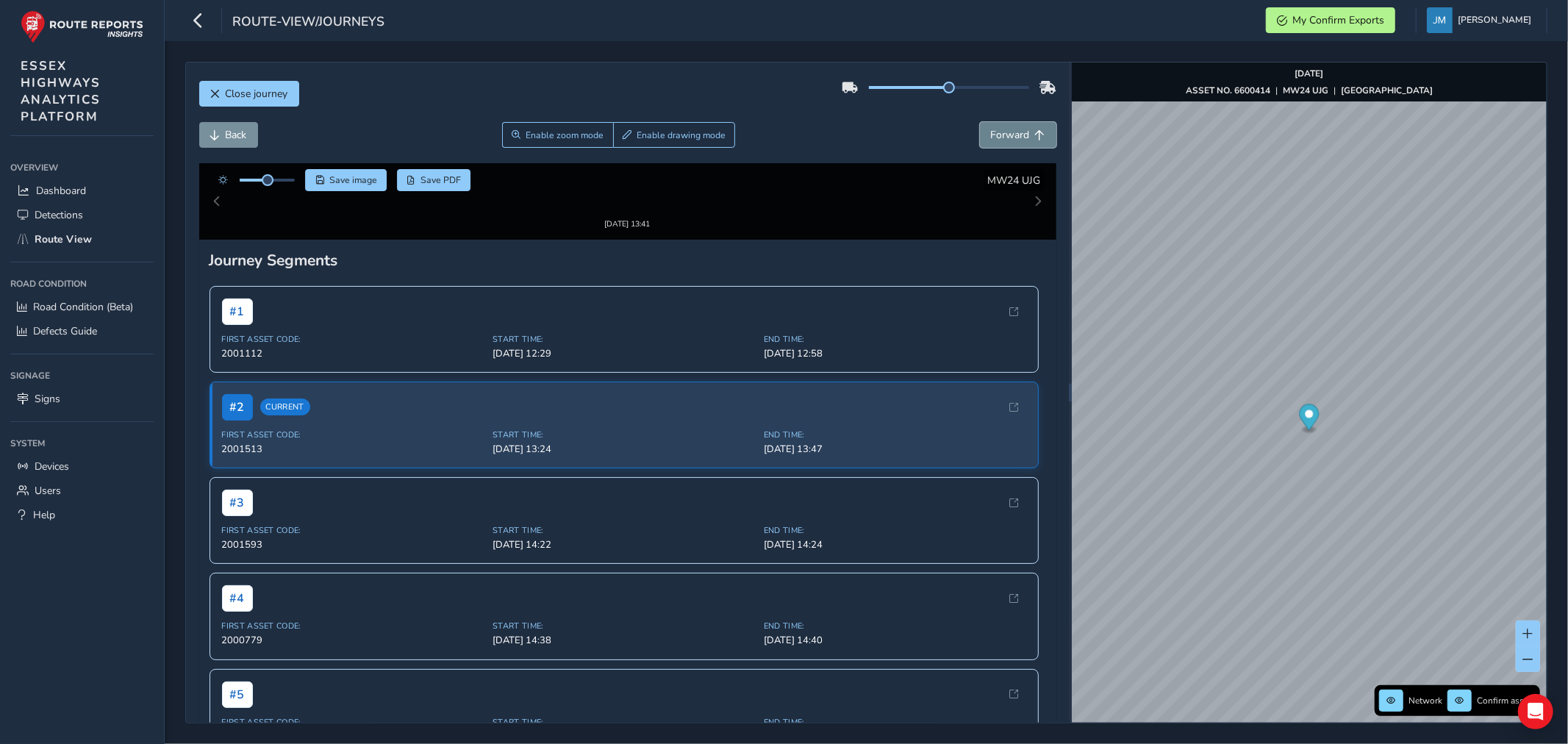
click at [1017, 137] on span "Forward" at bounding box center [1010, 134] width 39 height 14
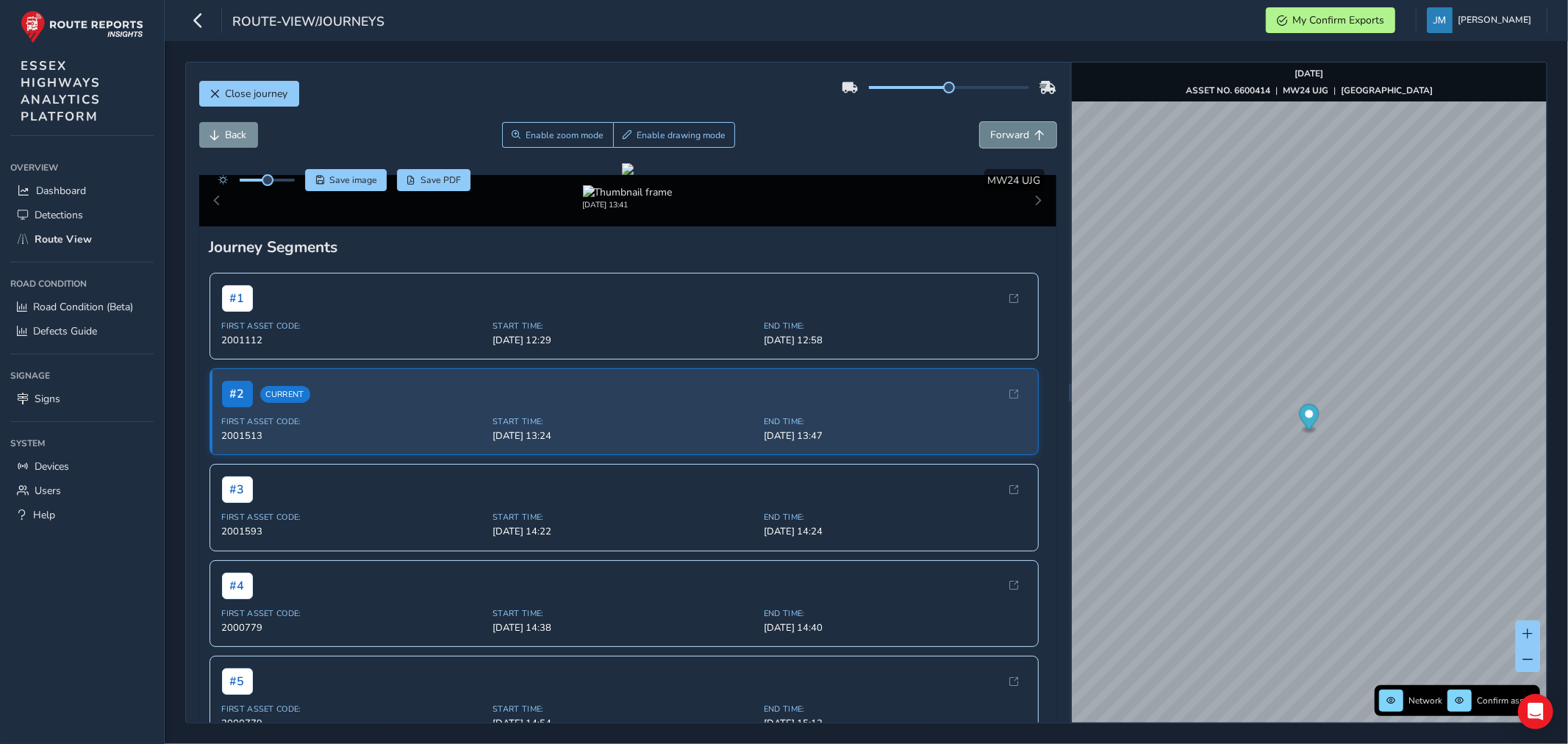
click at [1017, 137] on span "Forward" at bounding box center [1010, 134] width 39 height 14
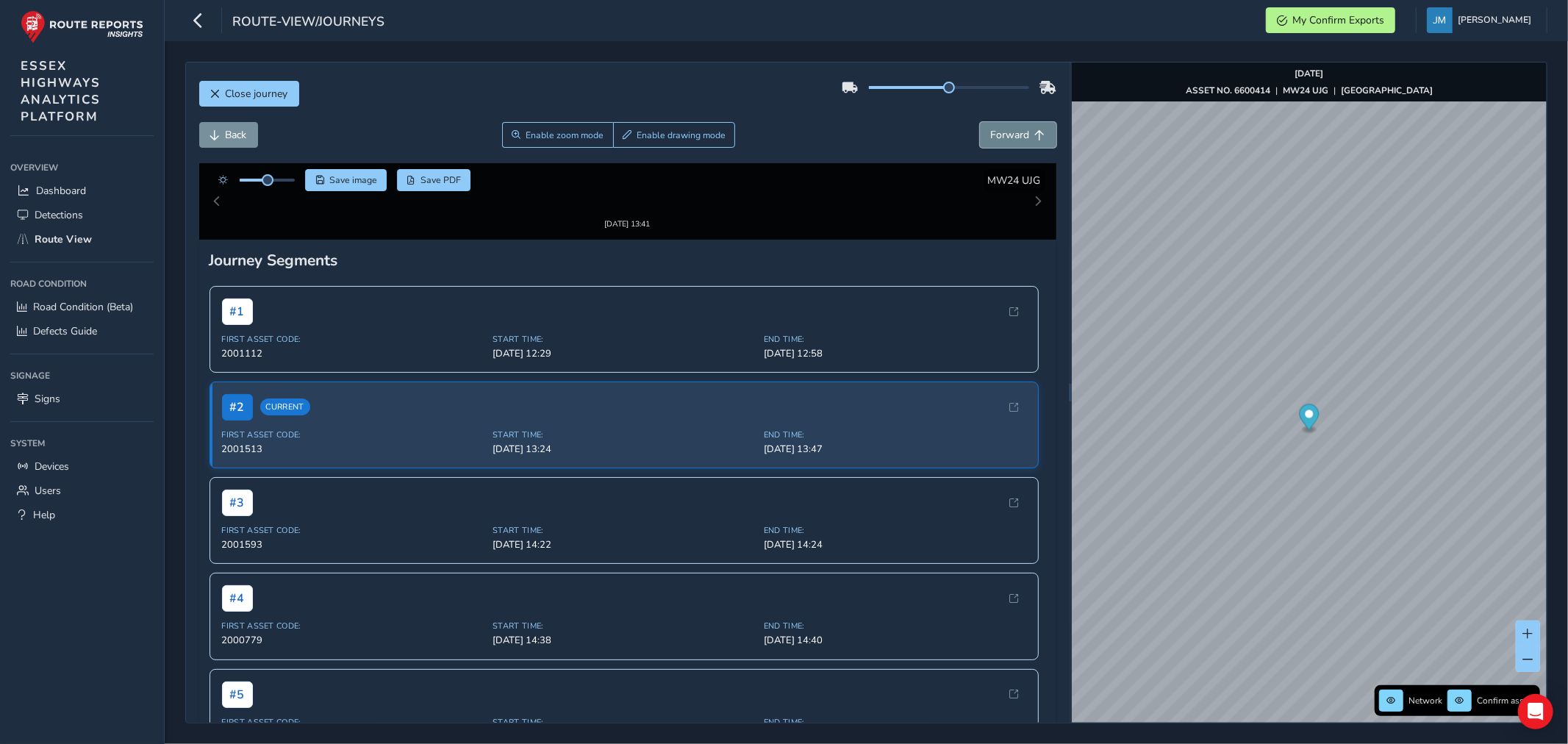
click at [1017, 137] on span "Forward" at bounding box center [1010, 134] width 39 height 14
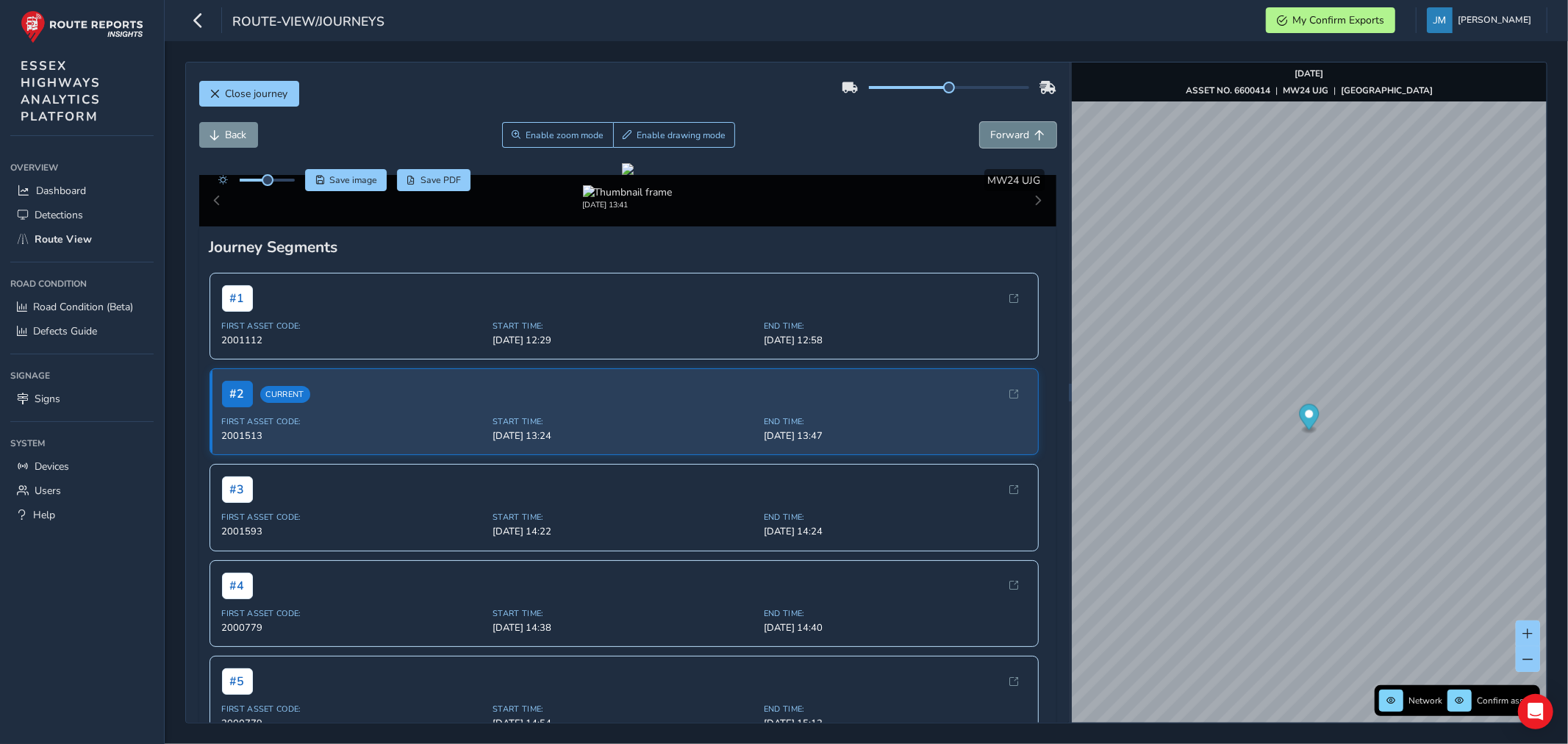
click at [1017, 137] on span "Forward" at bounding box center [1010, 134] width 39 height 14
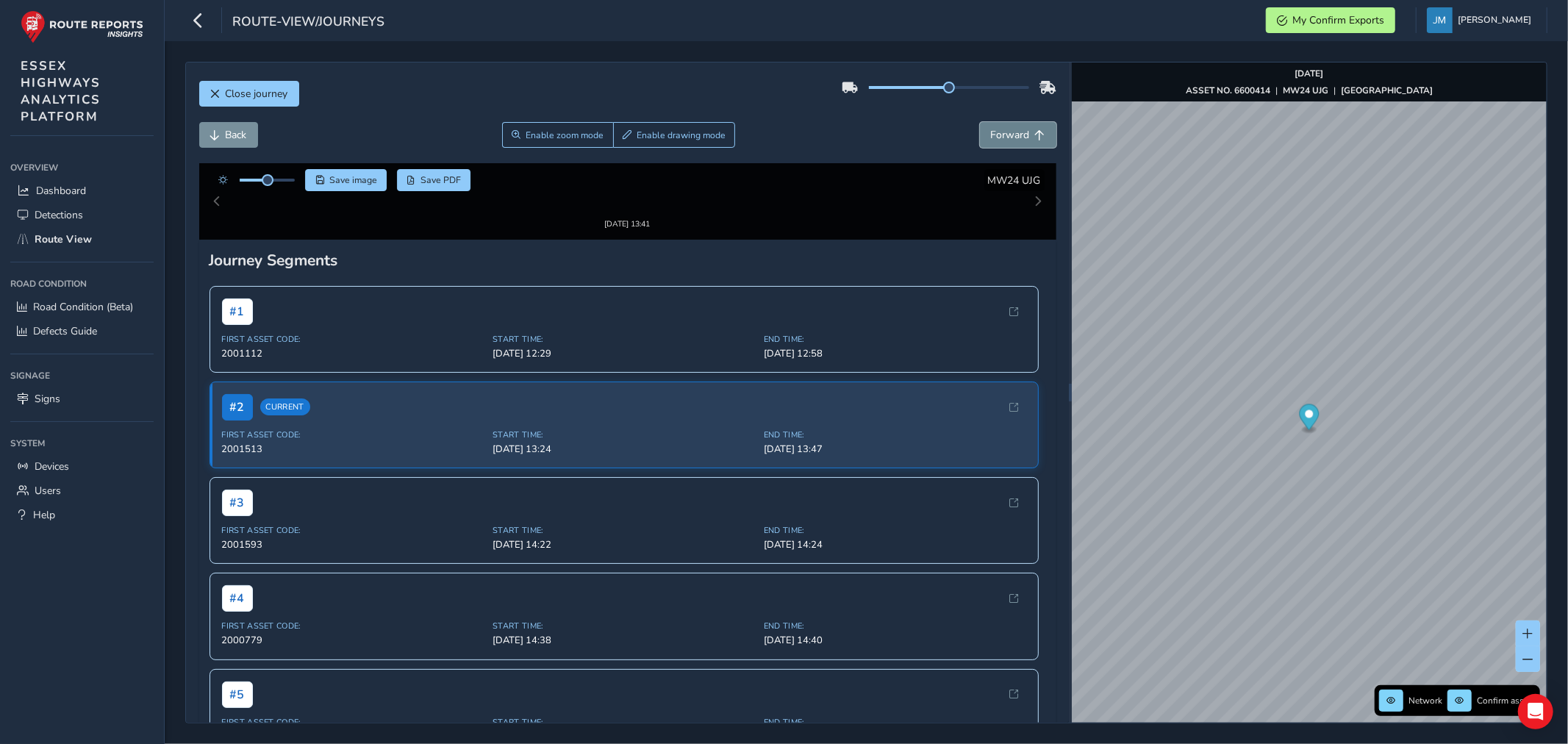
click at [1017, 137] on span "Forward" at bounding box center [1010, 134] width 39 height 14
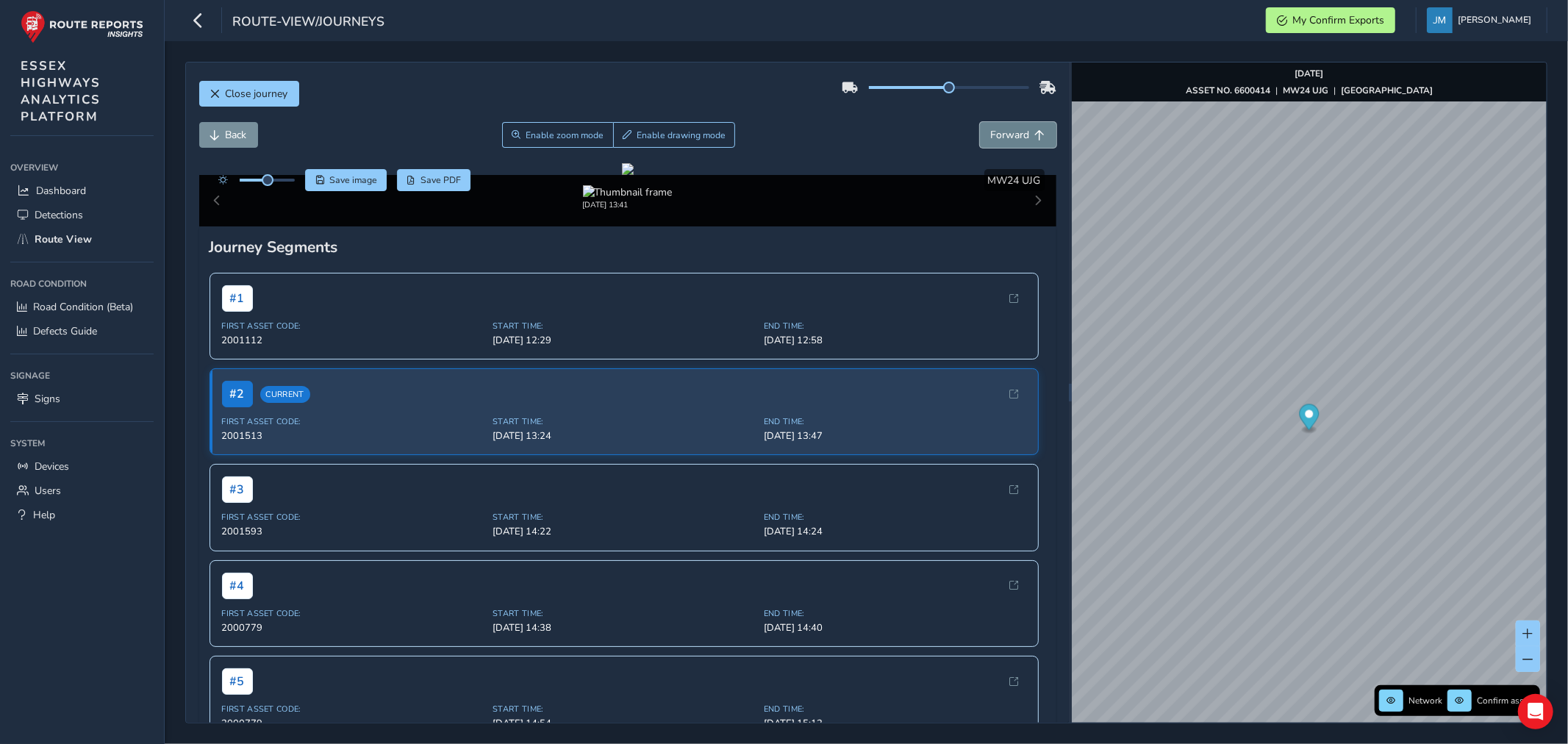
click at [1017, 137] on span "Forward" at bounding box center [1010, 134] width 39 height 14
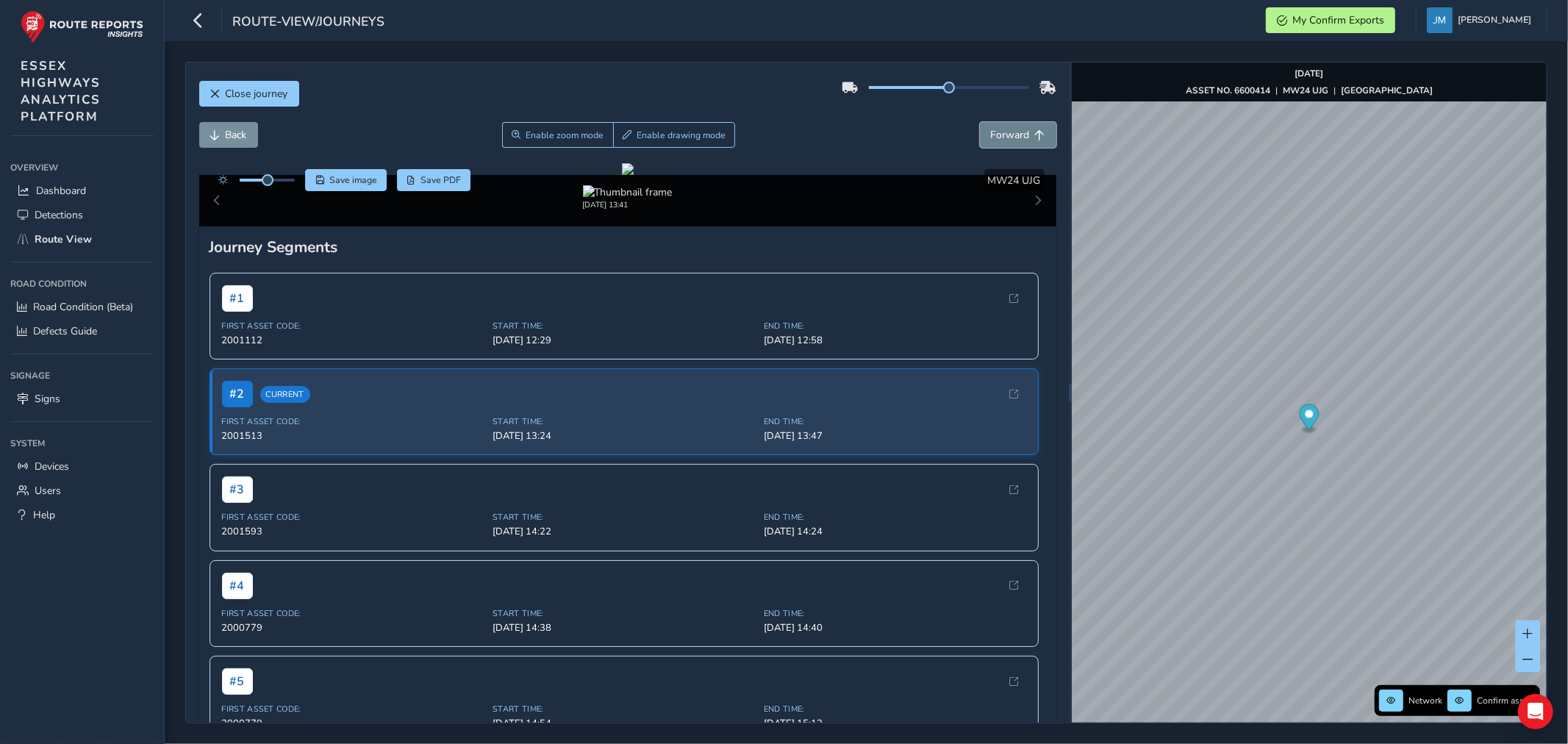
click at [1017, 137] on span "Forward" at bounding box center [1010, 134] width 39 height 14
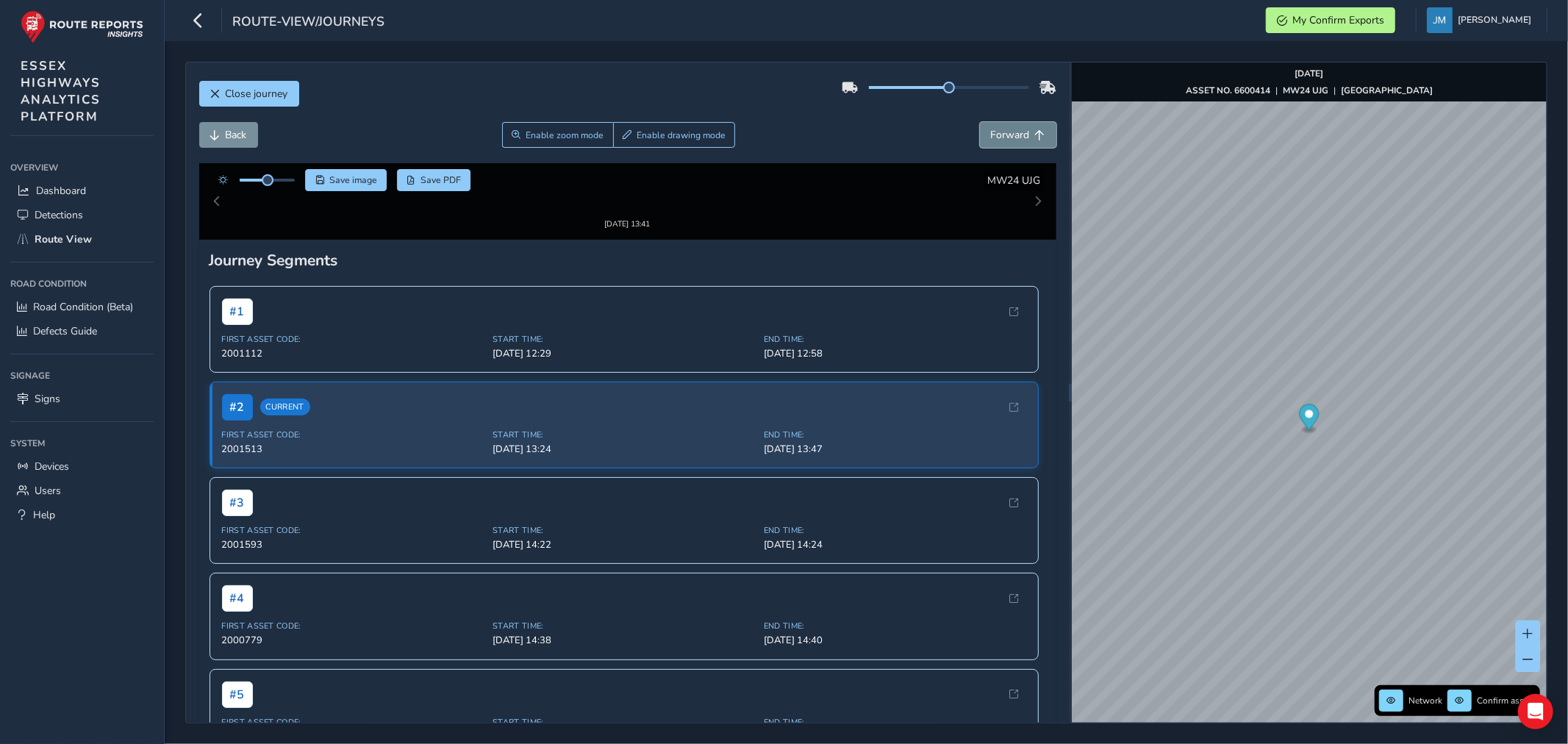
click at [1017, 137] on span "Forward" at bounding box center [1010, 134] width 39 height 14
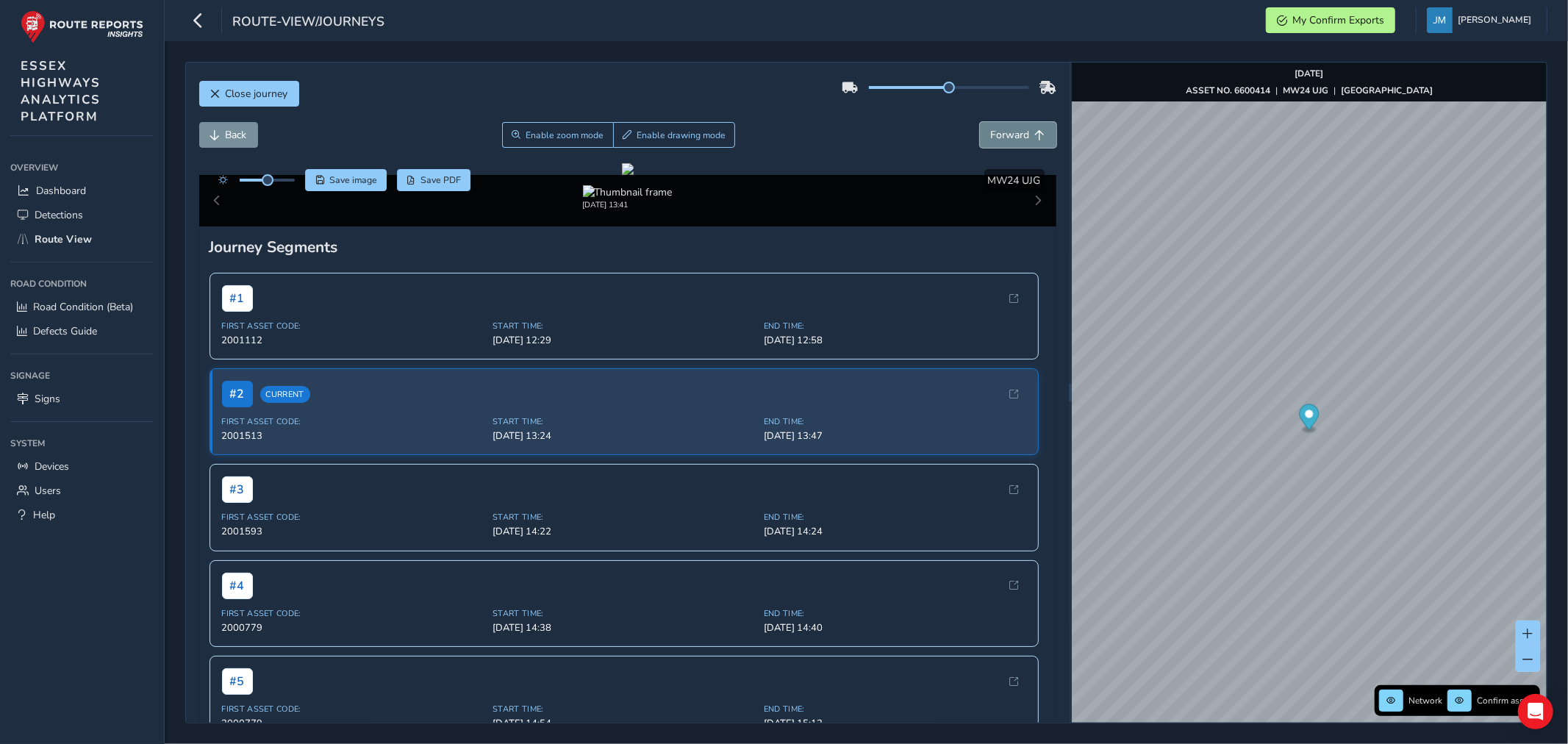
click at [1017, 137] on span "Forward" at bounding box center [1010, 134] width 39 height 14
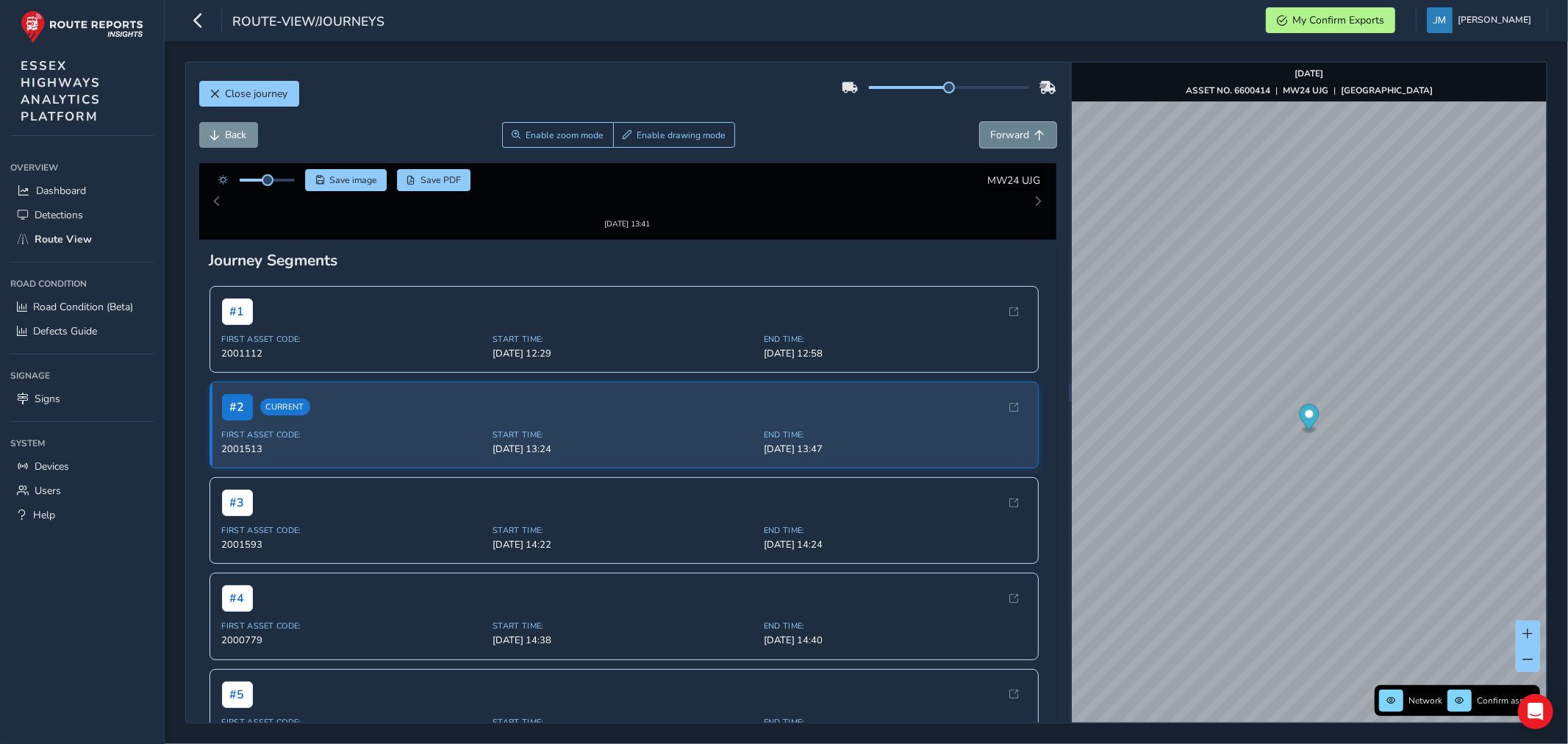
click at [1017, 137] on span "Forward" at bounding box center [1010, 134] width 39 height 14
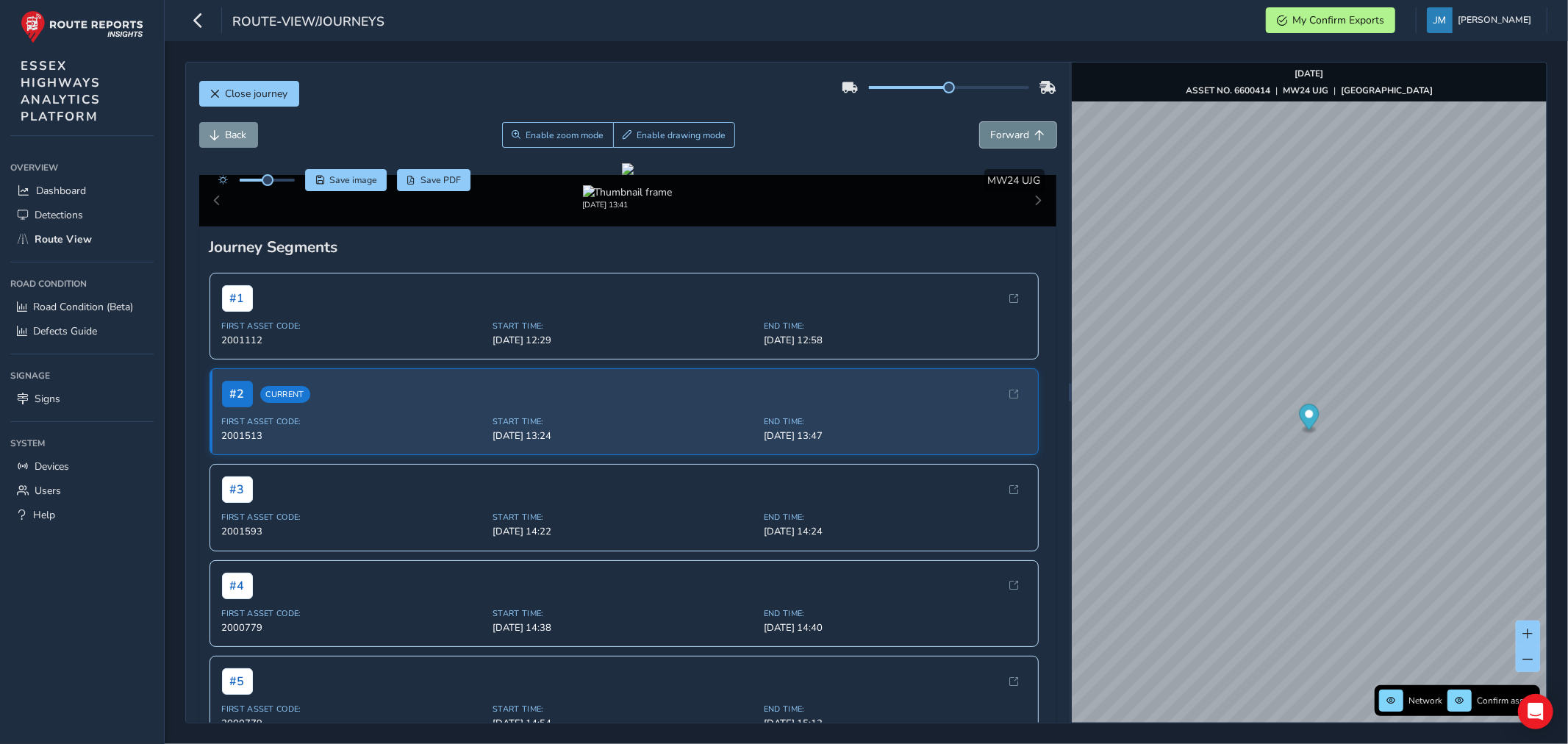
click at [1017, 137] on span "Forward" at bounding box center [1010, 134] width 39 height 14
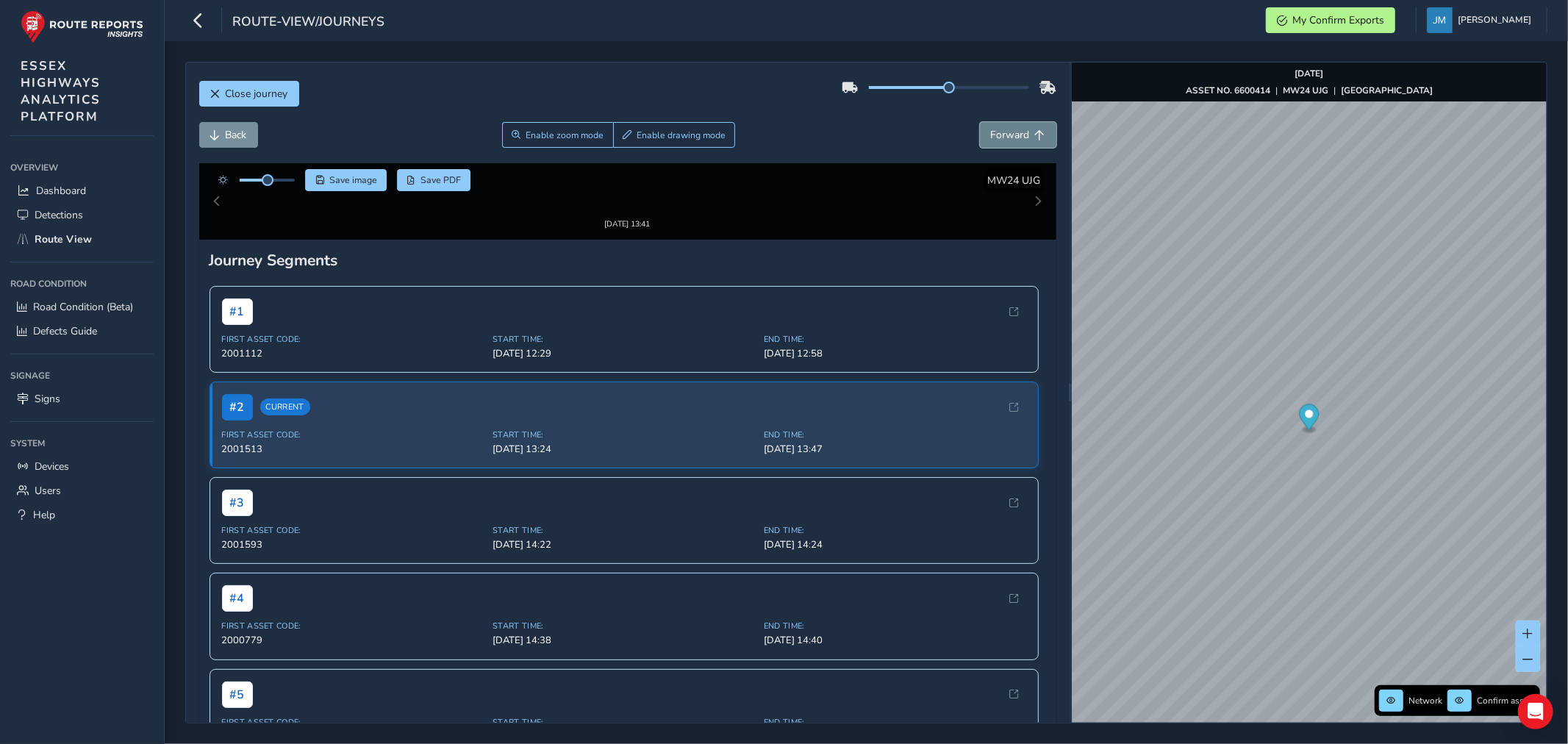
click at [1017, 137] on span "Forward" at bounding box center [1010, 134] width 39 height 14
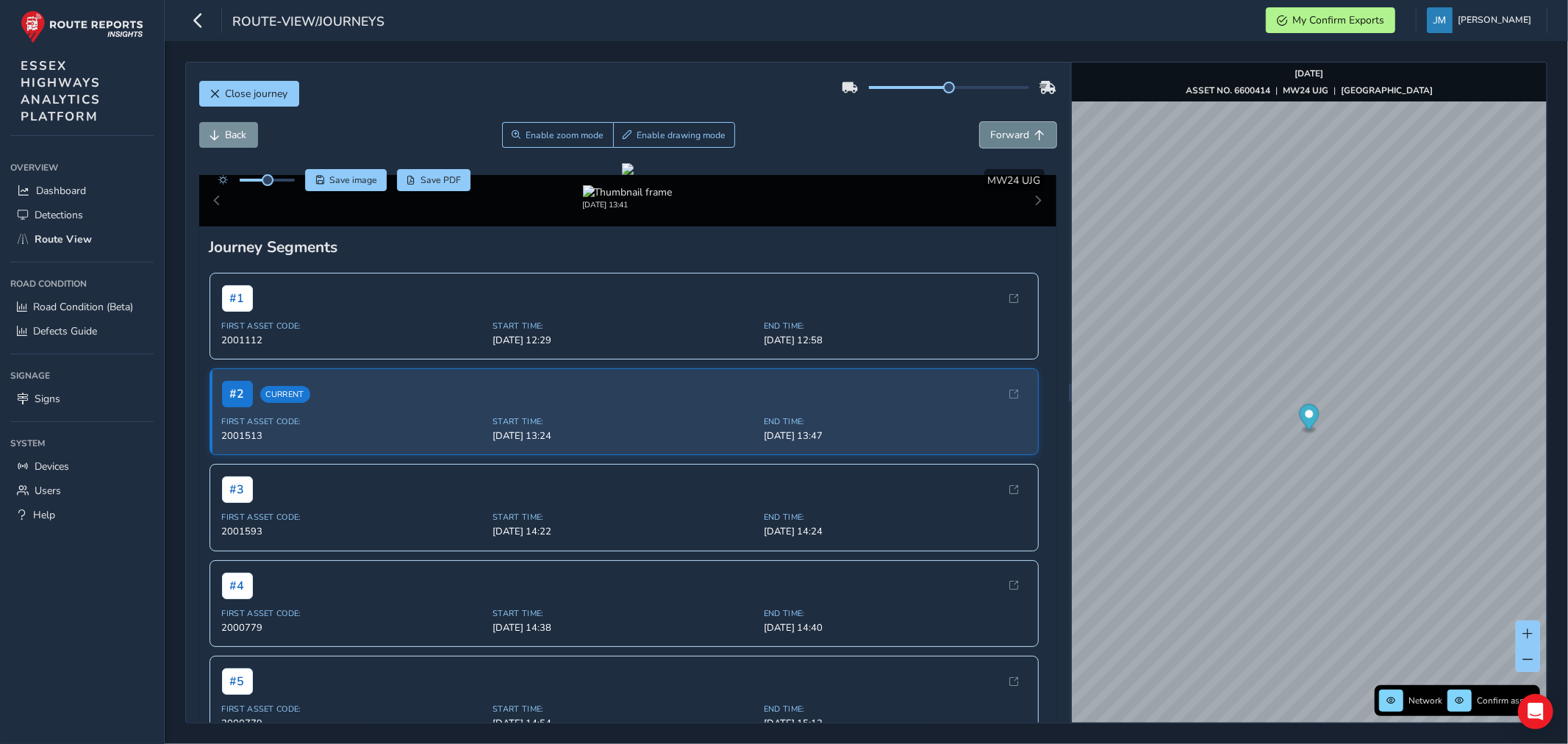
click at [1017, 137] on span "Forward" at bounding box center [1010, 134] width 39 height 14
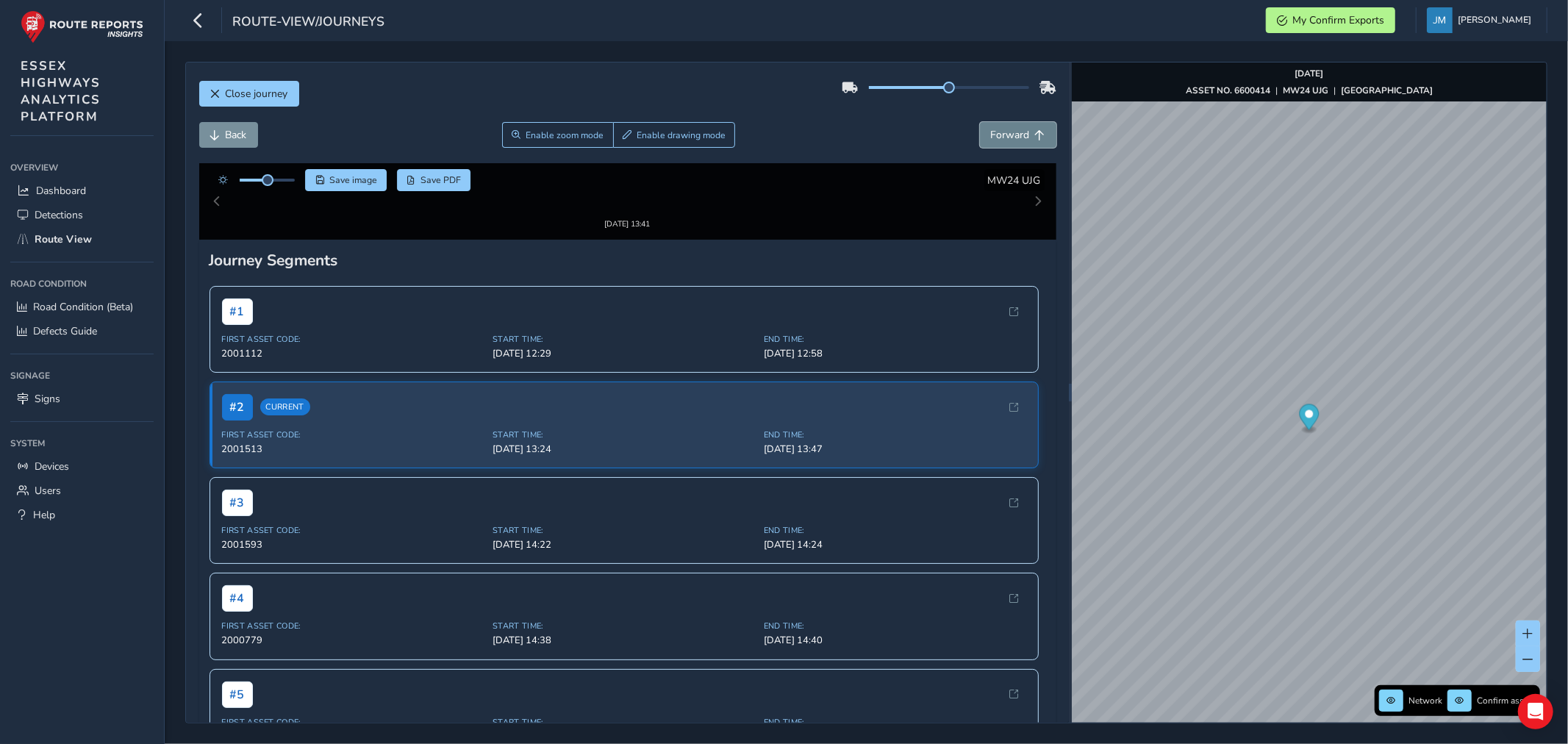
click at [1017, 137] on span "Forward" at bounding box center [1010, 134] width 39 height 14
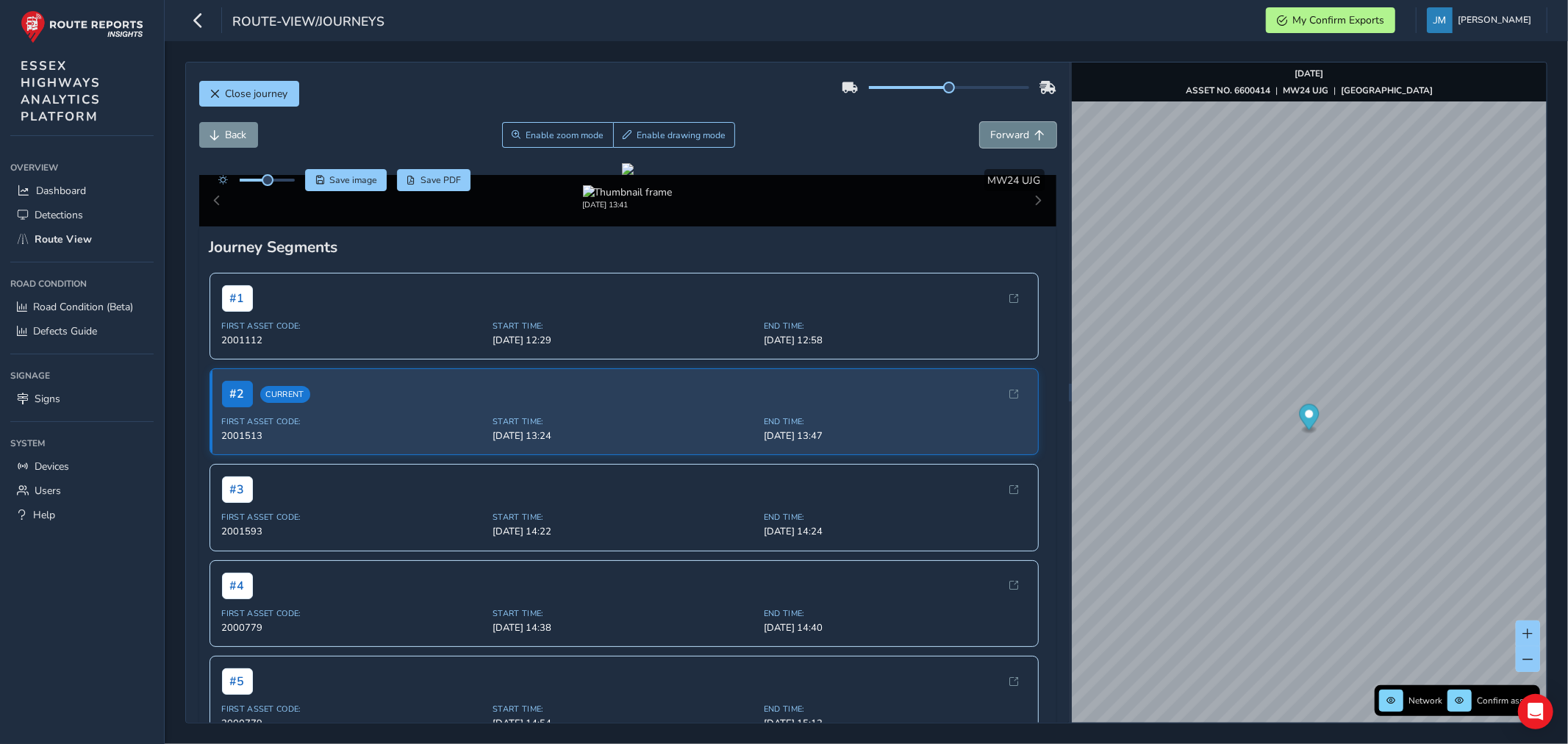
click at [1017, 137] on span "Forward" at bounding box center [1010, 134] width 39 height 14
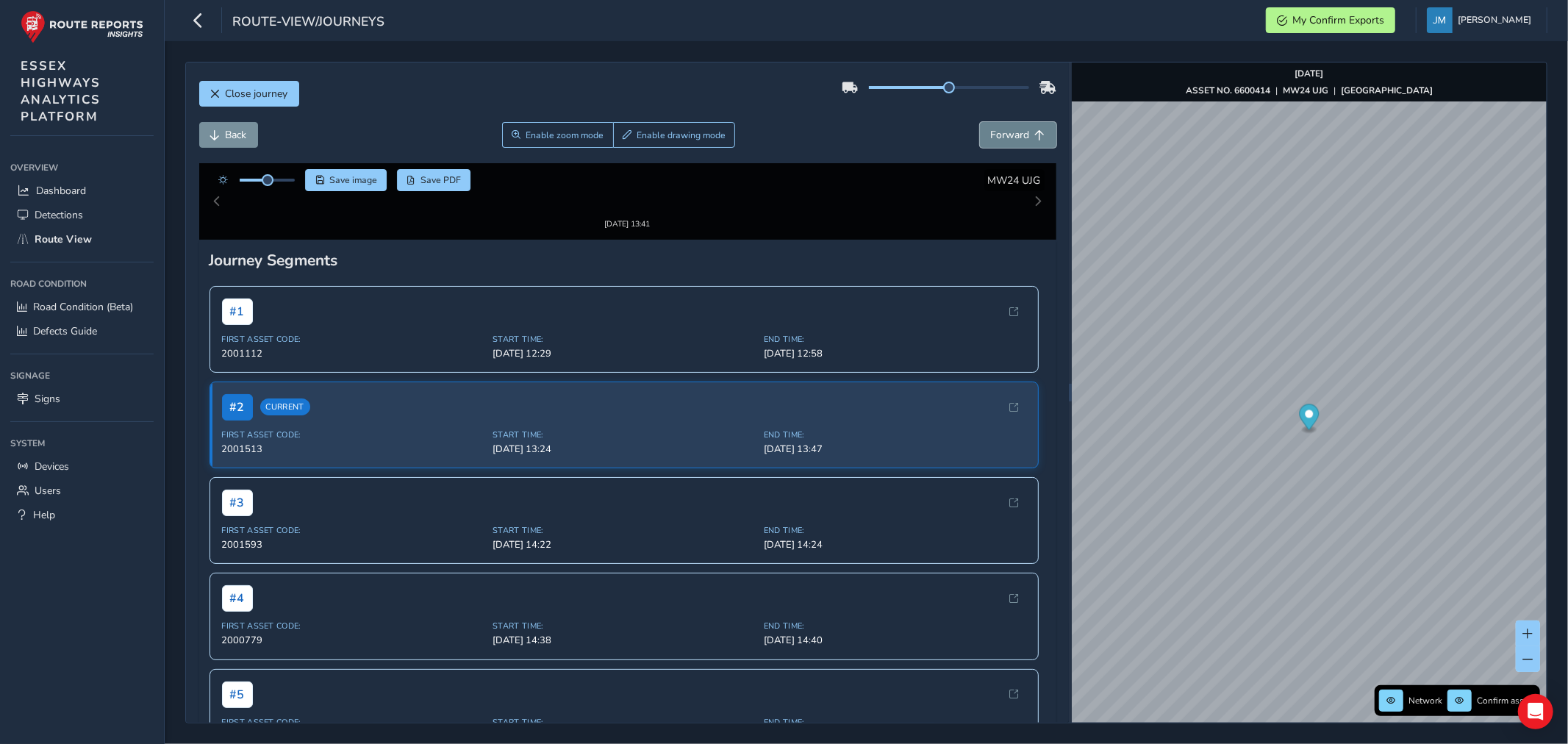
click at [1017, 137] on span "Forward" at bounding box center [1010, 134] width 39 height 14
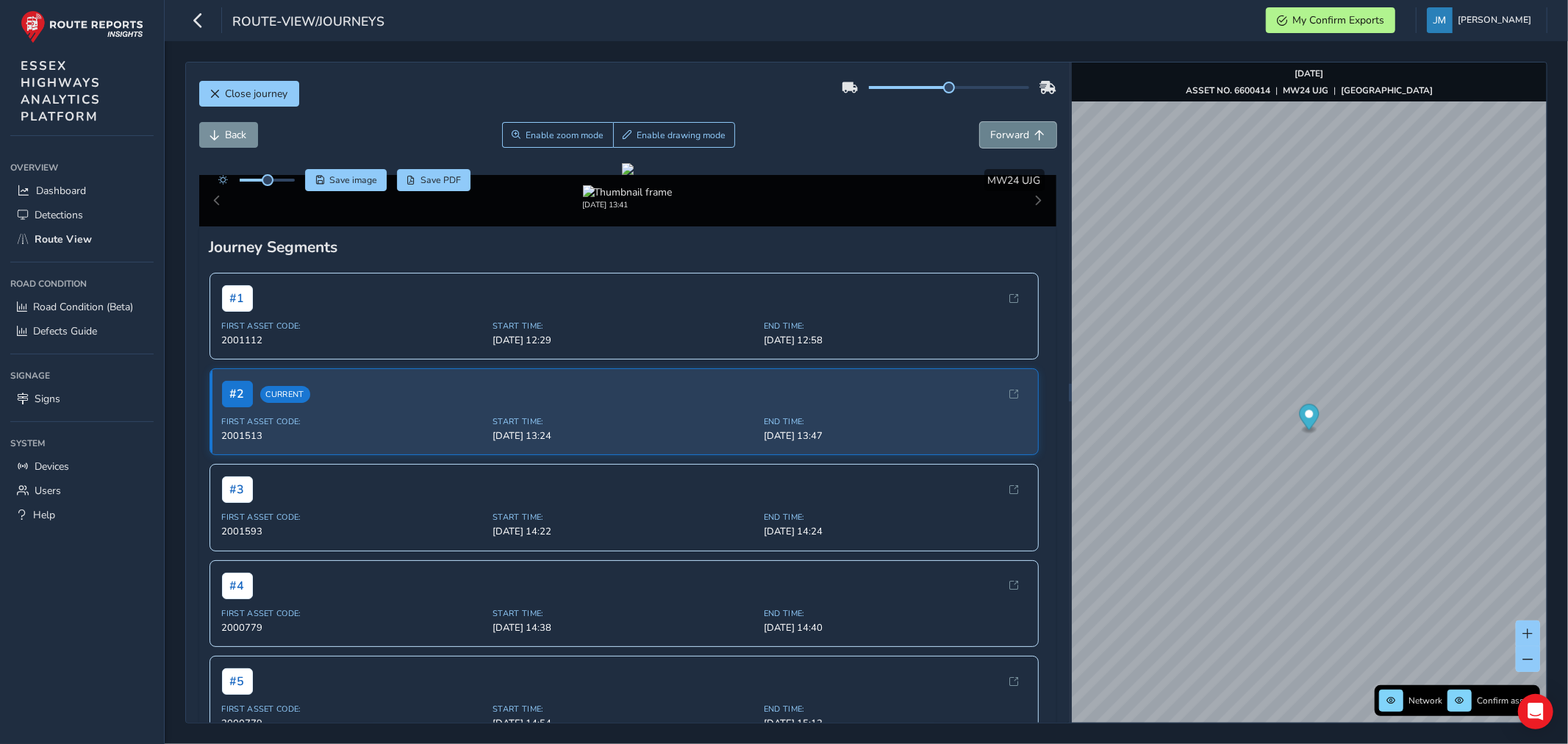
click at [1017, 137] on span "Forward" at bounding box center [1010, 134] width 39 height 14
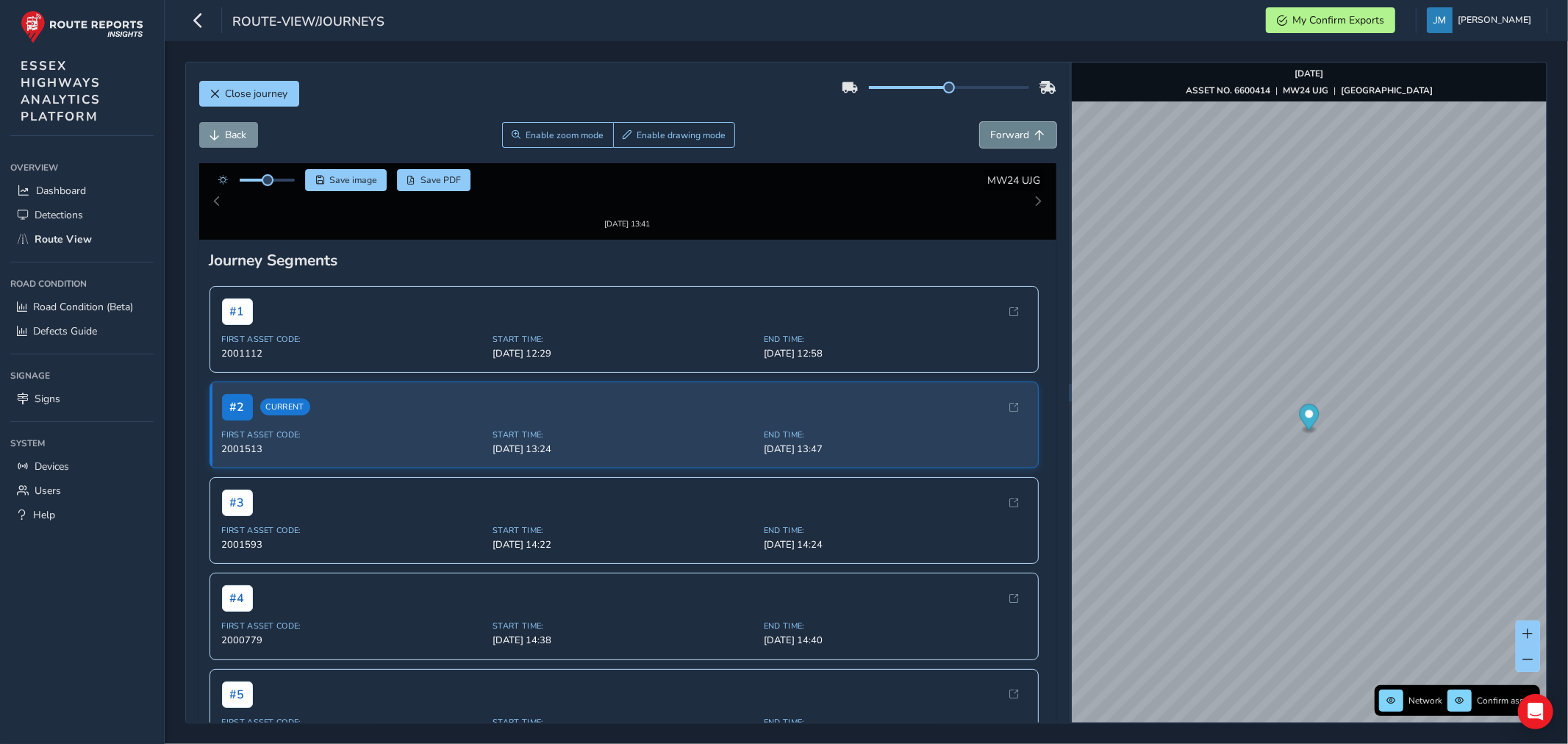
click at [1017, 137] on span "Forward" at bounding box center [1010, 134] width 39 height 14
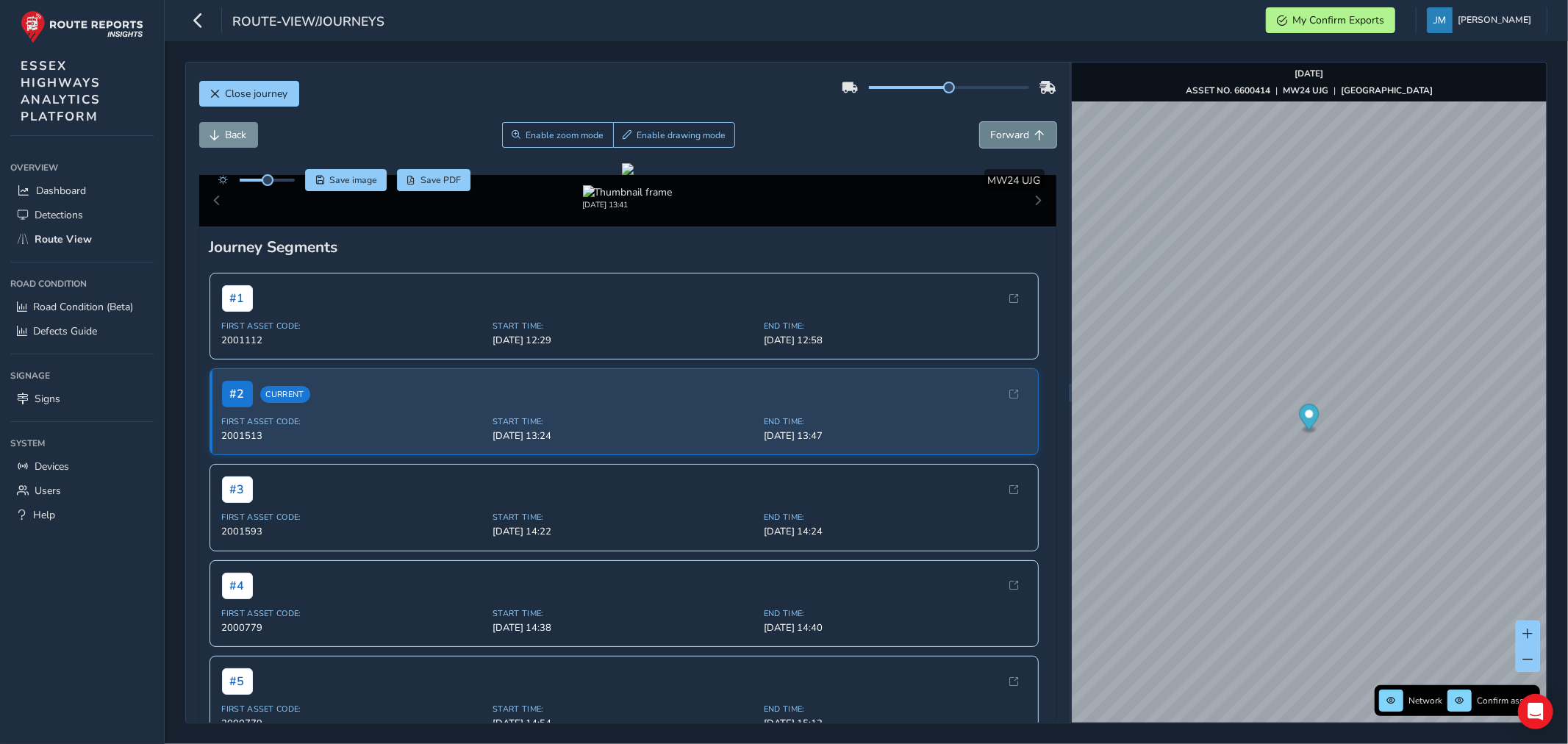
click at [1017, 137] on span "Forward" at bounding box center [1010, 134] width 39 height 14
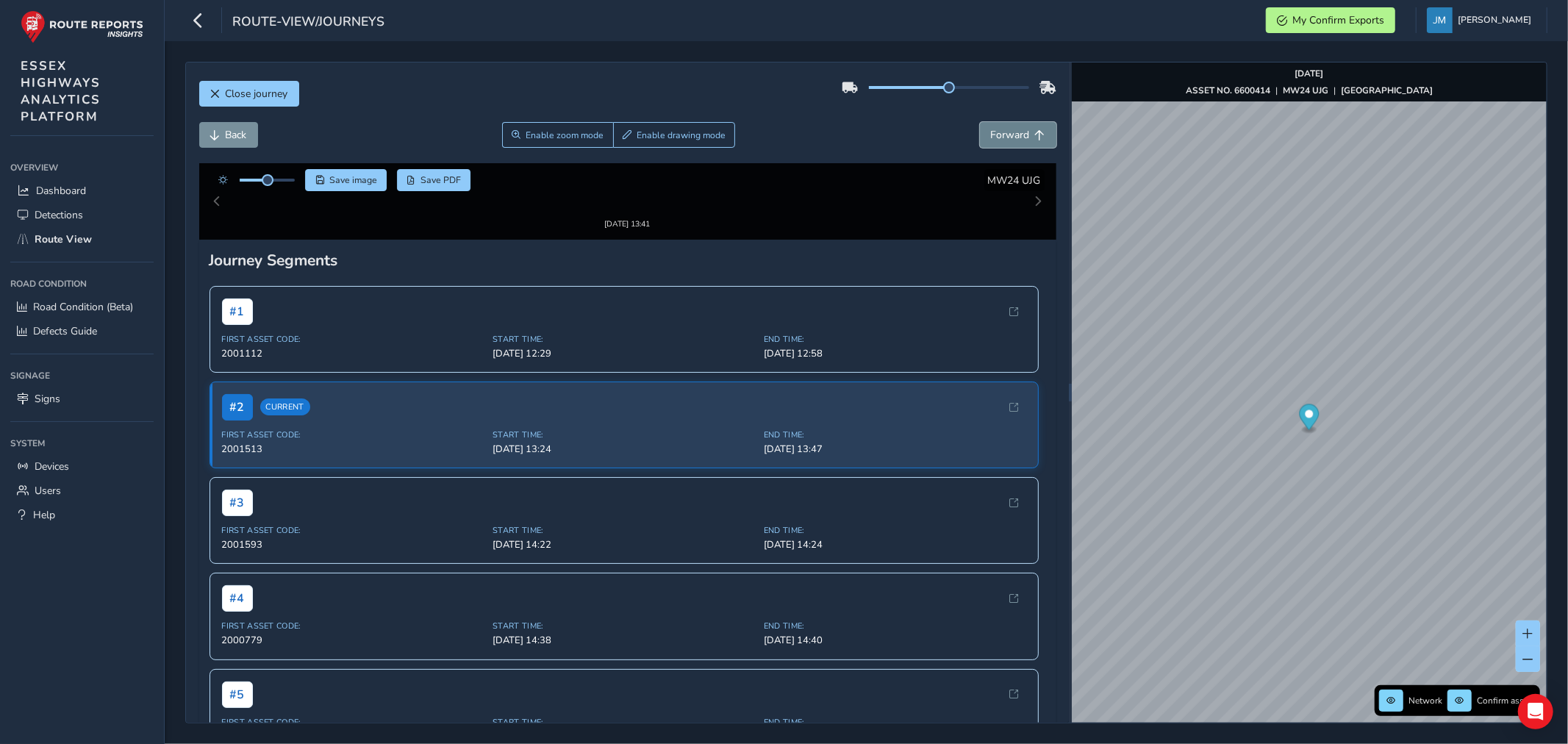
click at [1017, 137] on span "Forward" at bounding box center [1010, 134] width 39 height 14
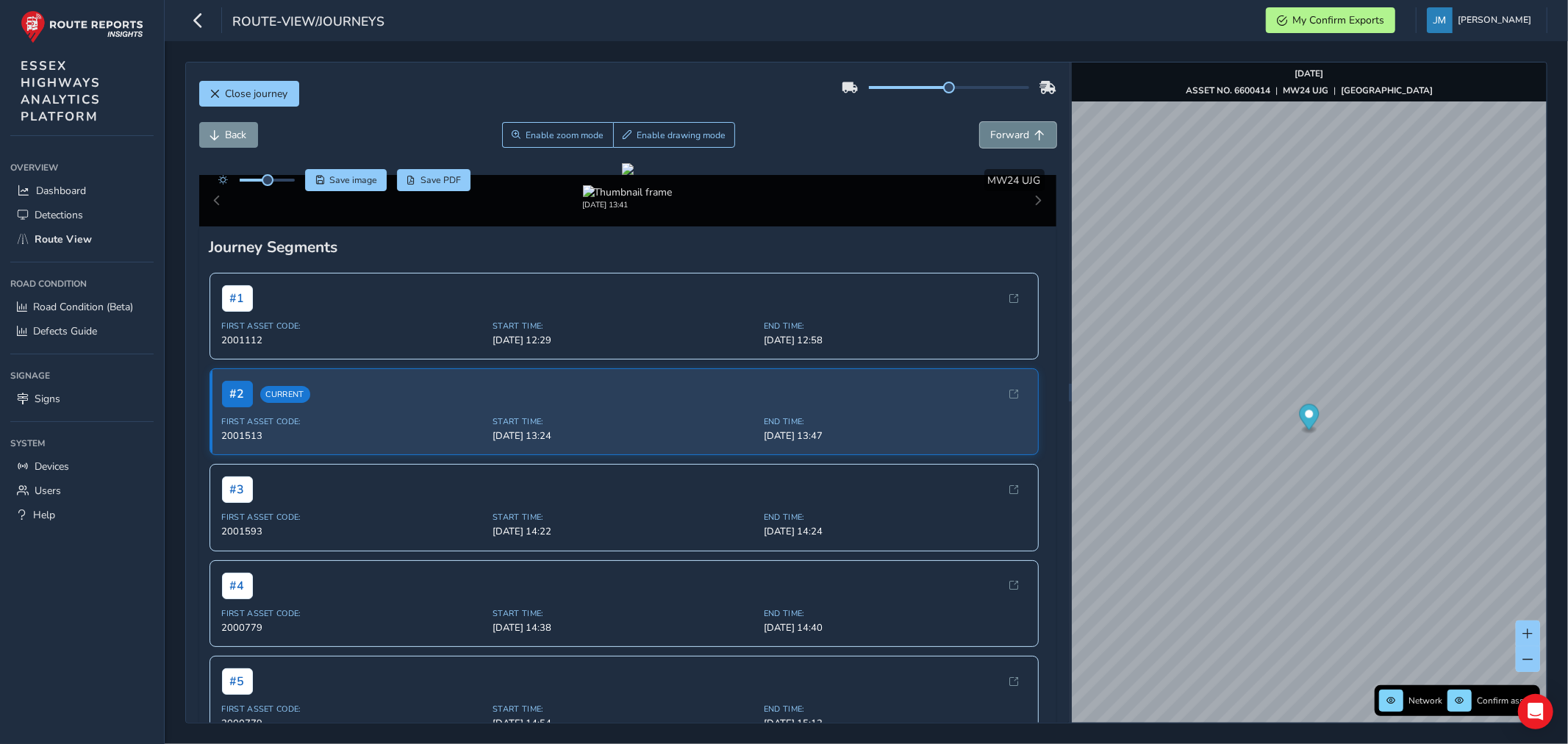
click at [1017, 137] on span "Forward" at bounding box center [1010, 134] width 39 height 14
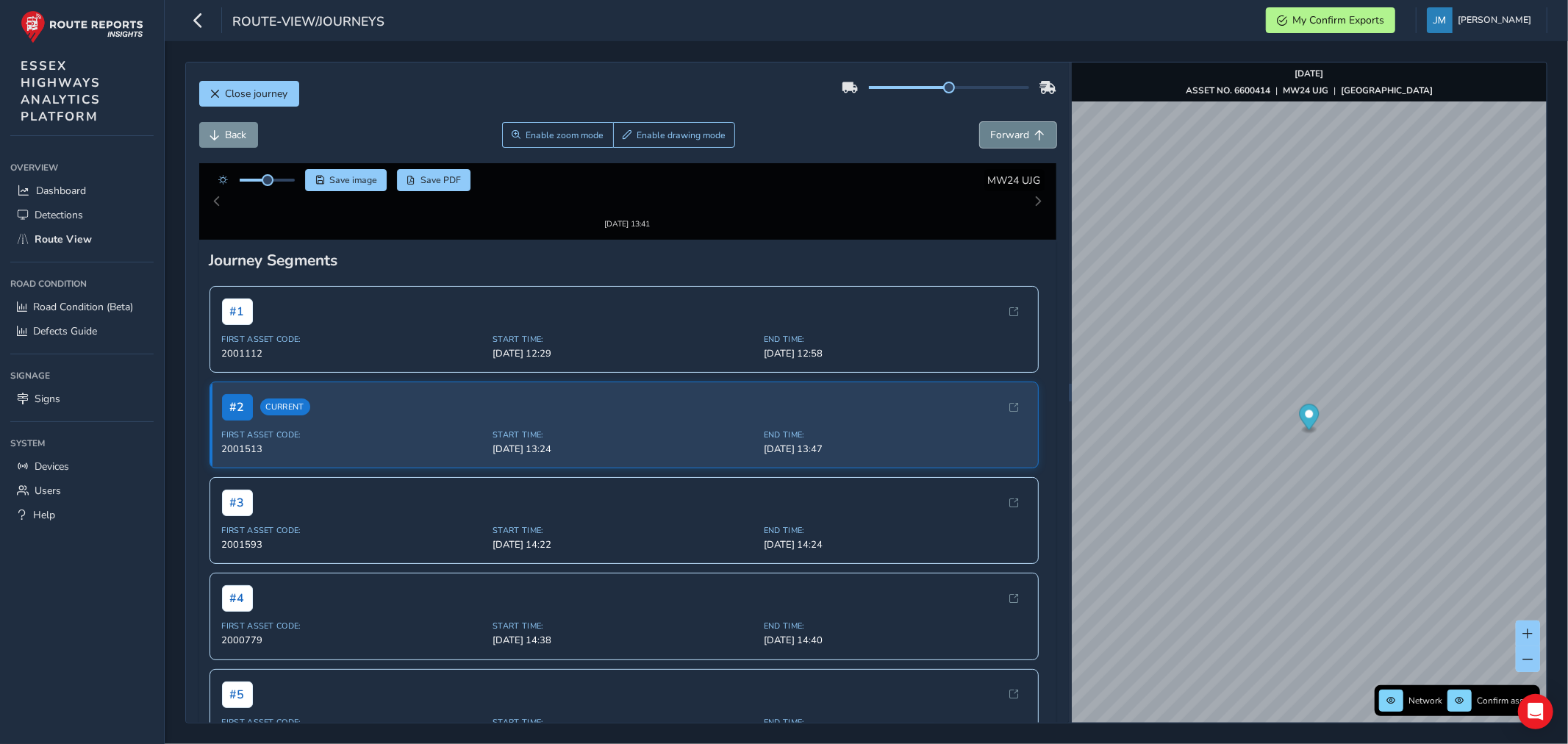
click at [1017, 137] on span "Forward" at bounding box center [1010, 134] width 39 height 14
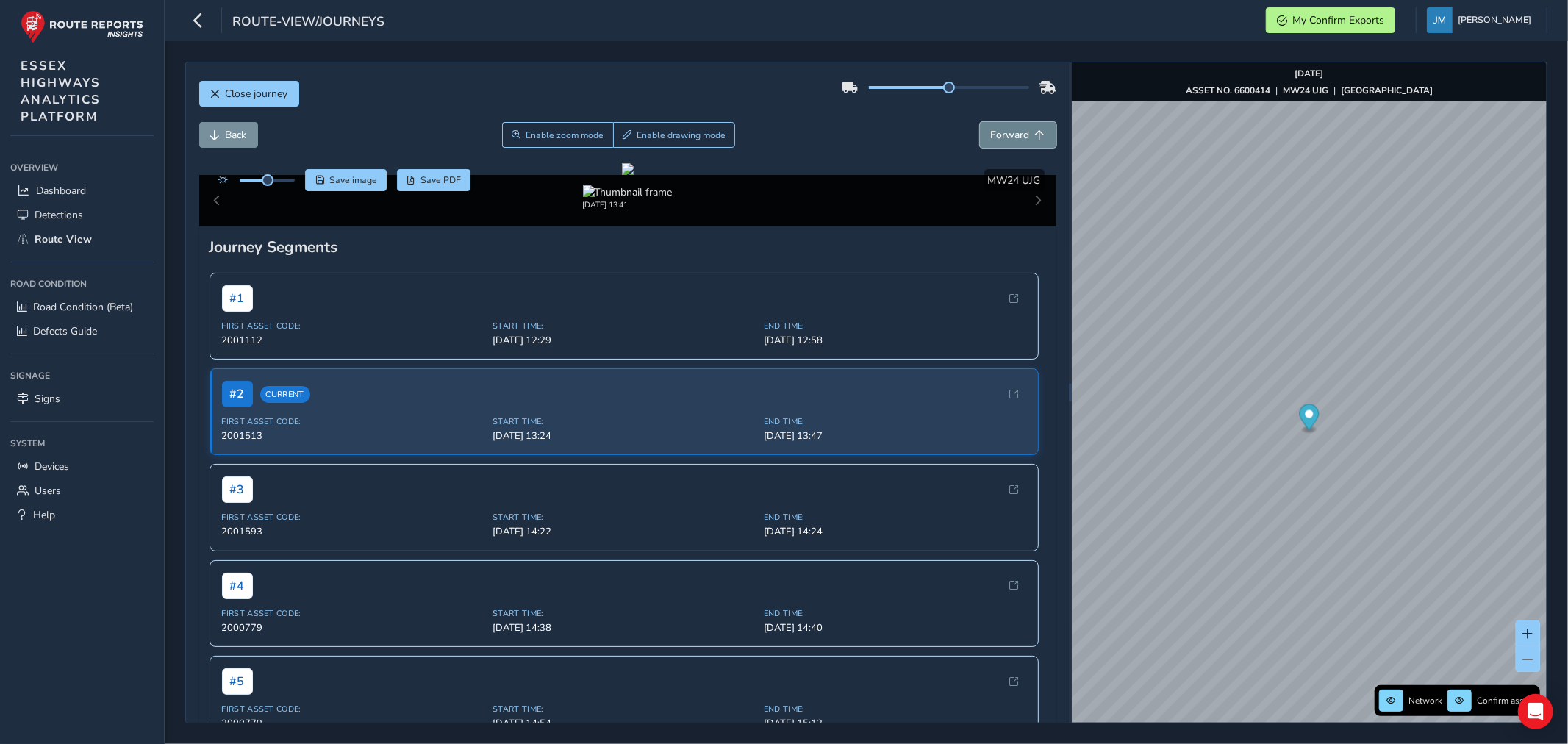
click at [1017, 137] on span "Forward" at bounding box center [1010, 134] width 39 height 14
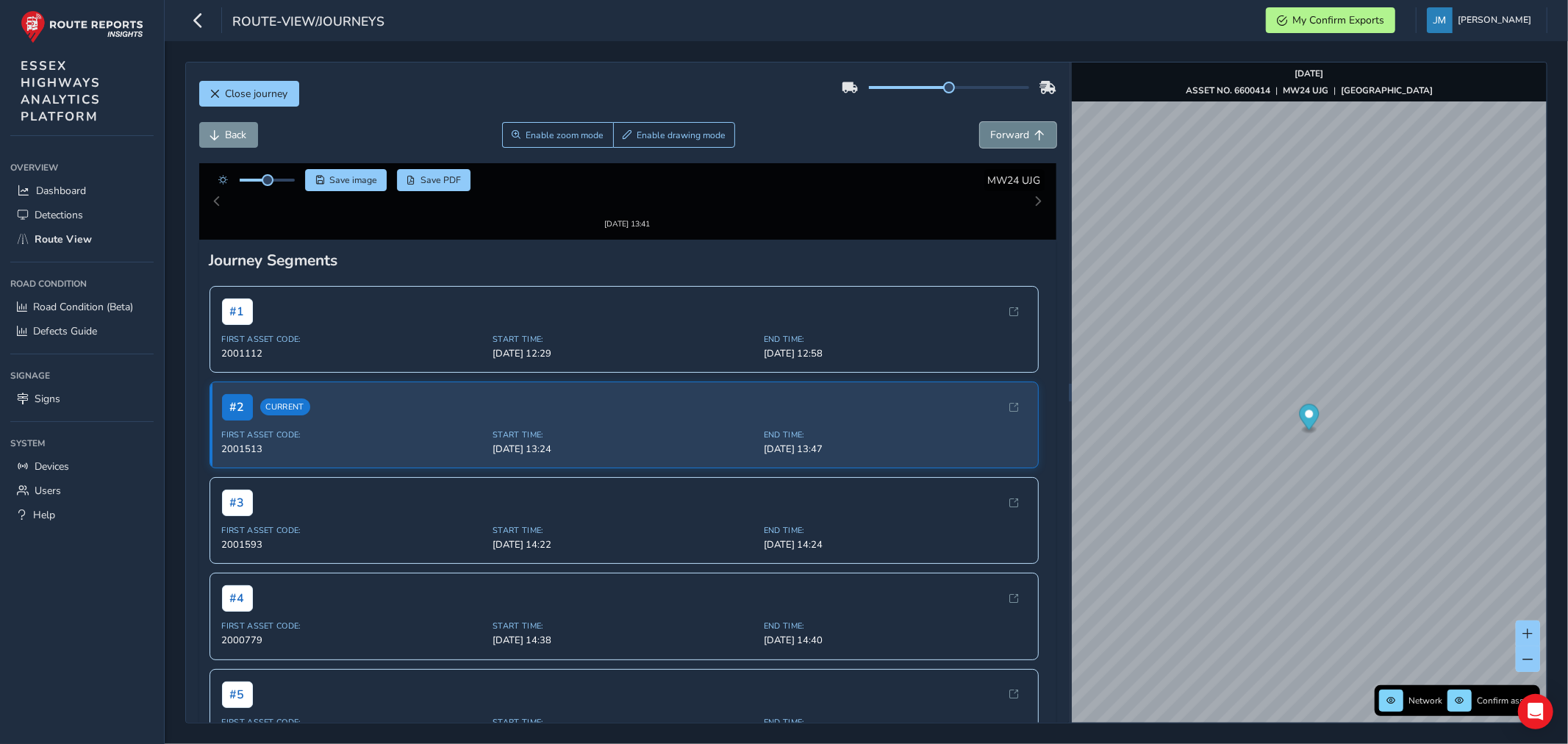
click at [1017, 137] on span "Forward" at bounding box center [1010, 134] width 39 height 14
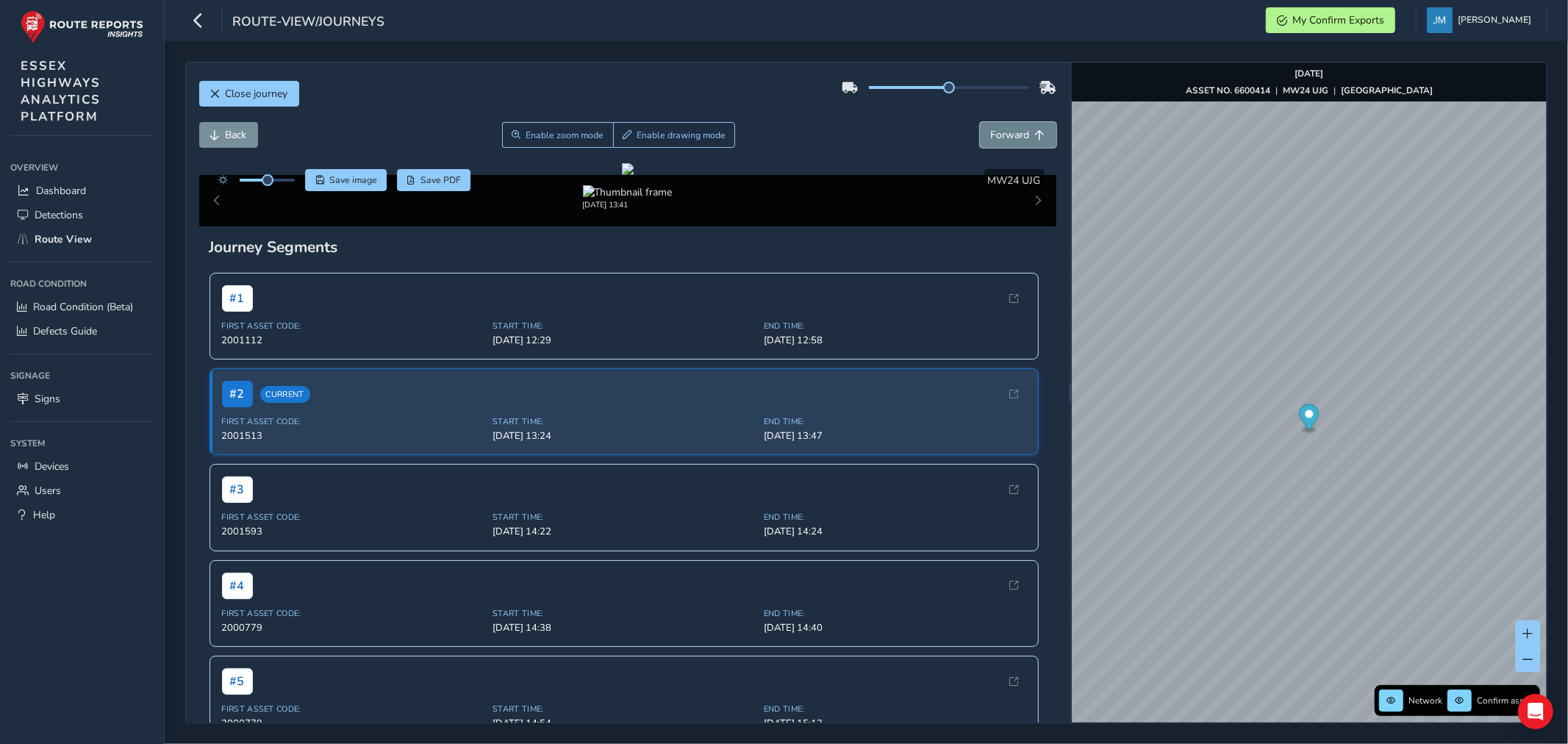
click at [1013, 126] on button "Forward" at bounding box center [1018, 135] width 77 height 26
click at [1016, 125] on button "Forward" at bounding box center [1018, 135] width 77 height 26
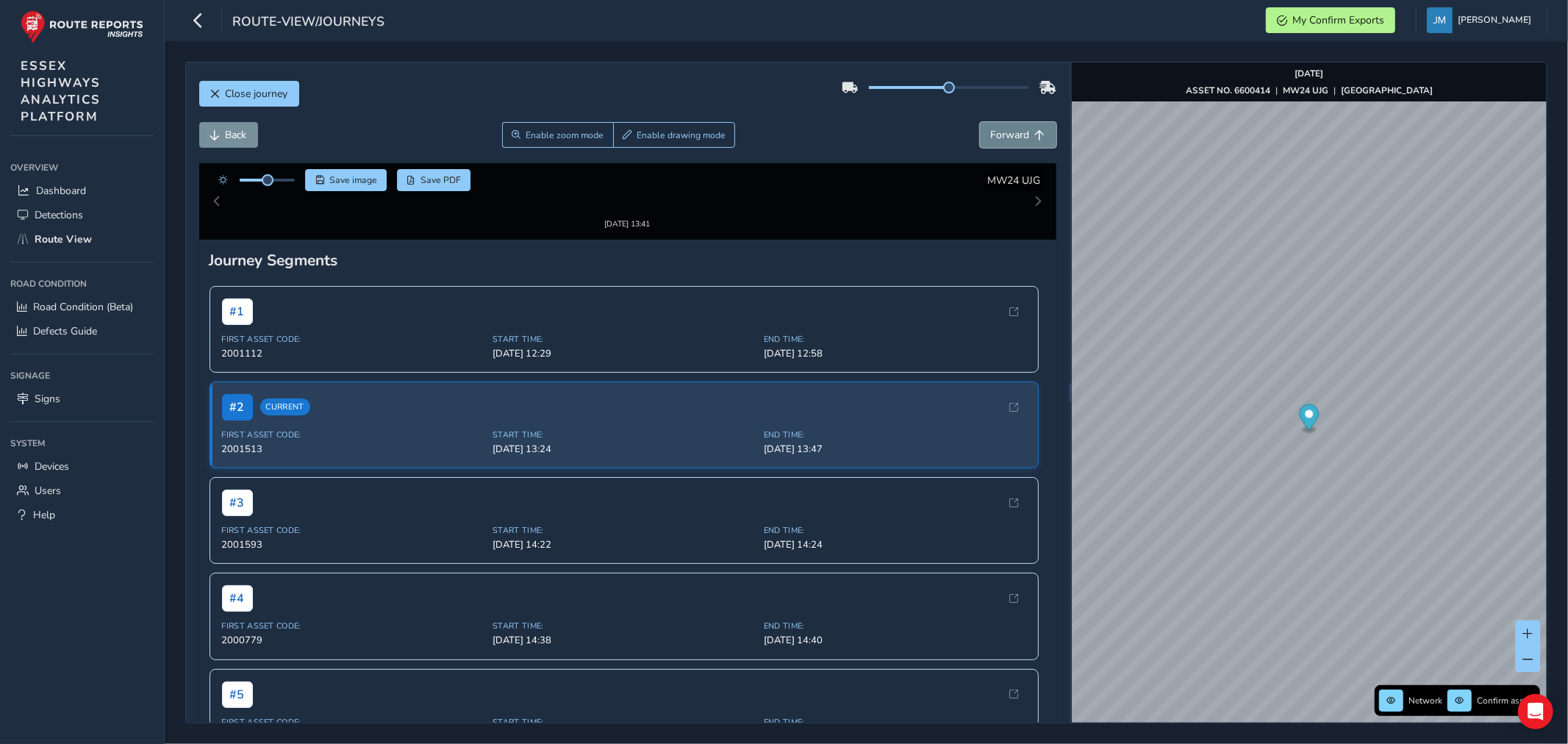
click at [1016, 125] on button "Forward" at bounding box center [1018, 135] width 77 height 26
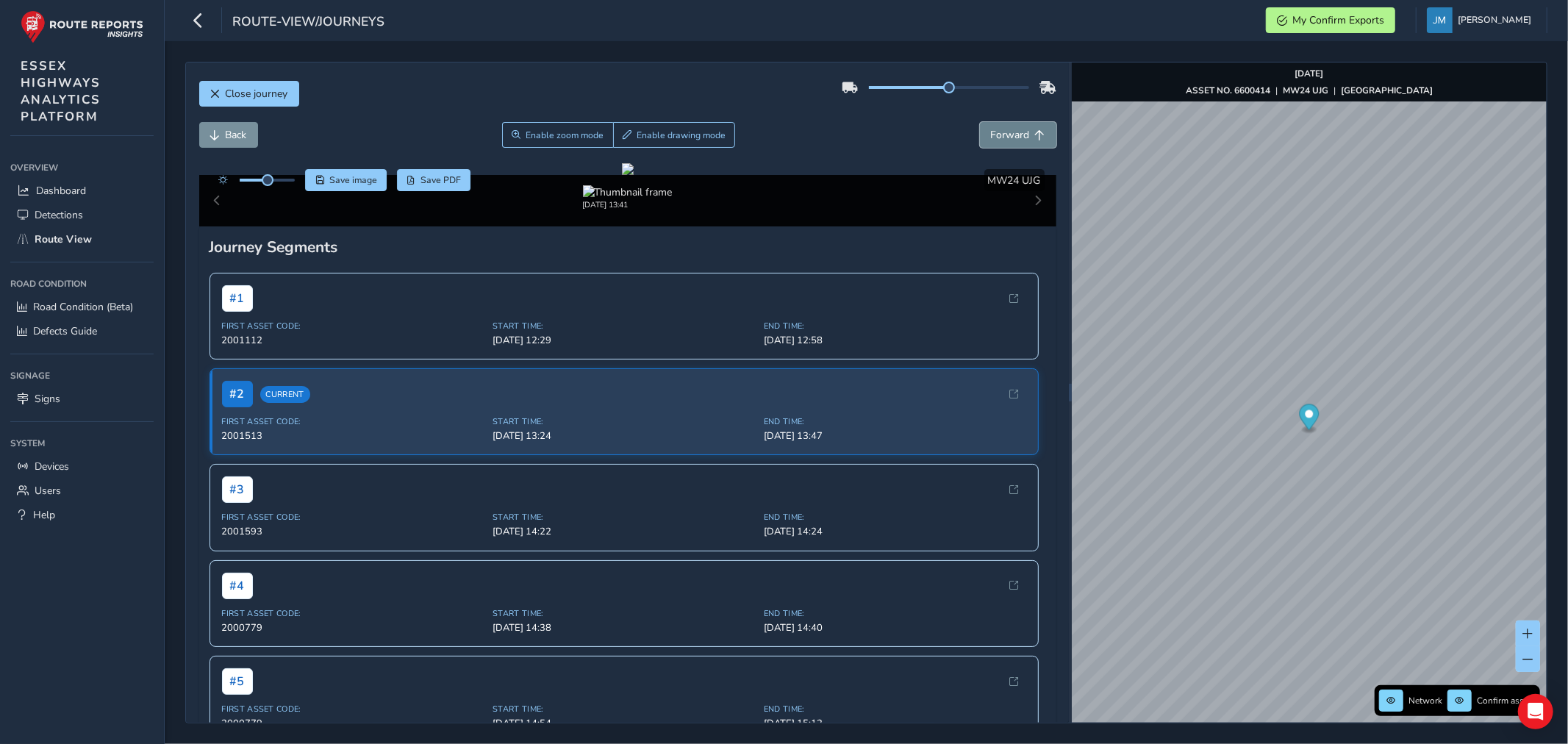
click at [1016, 125] on button "Forward" at bounding box center [1018, 135] width 77 height 26
click at [1017, 123] on button "Forward" at bounding box center [1018, 135] width 77 height 26
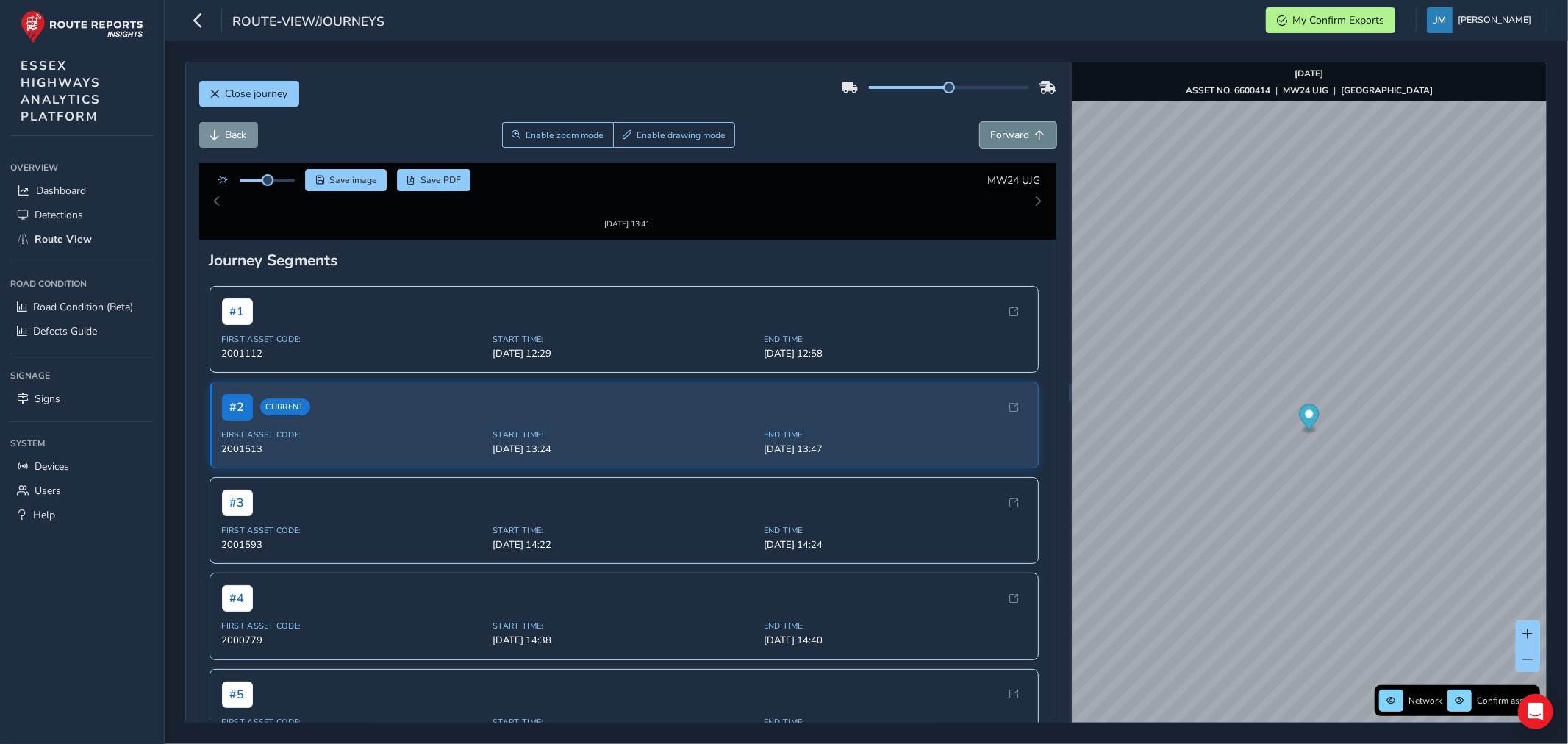
click at [1017, 123] on button "Forward" at bounding box center [1018, 135] width 77 height 26
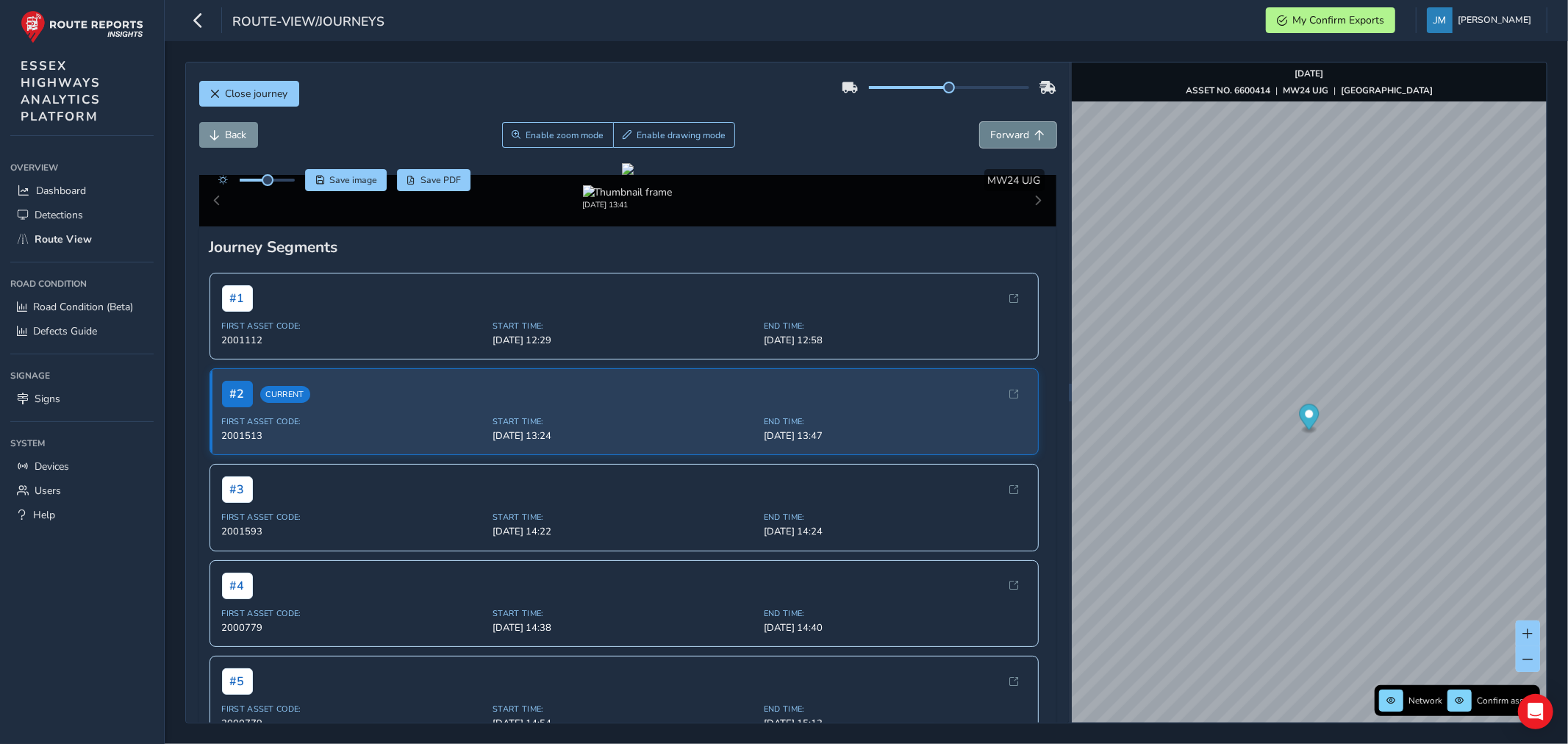
click at [1017, 123] on button "Forward" at bounding box center [1018, 135] width 77 height 26
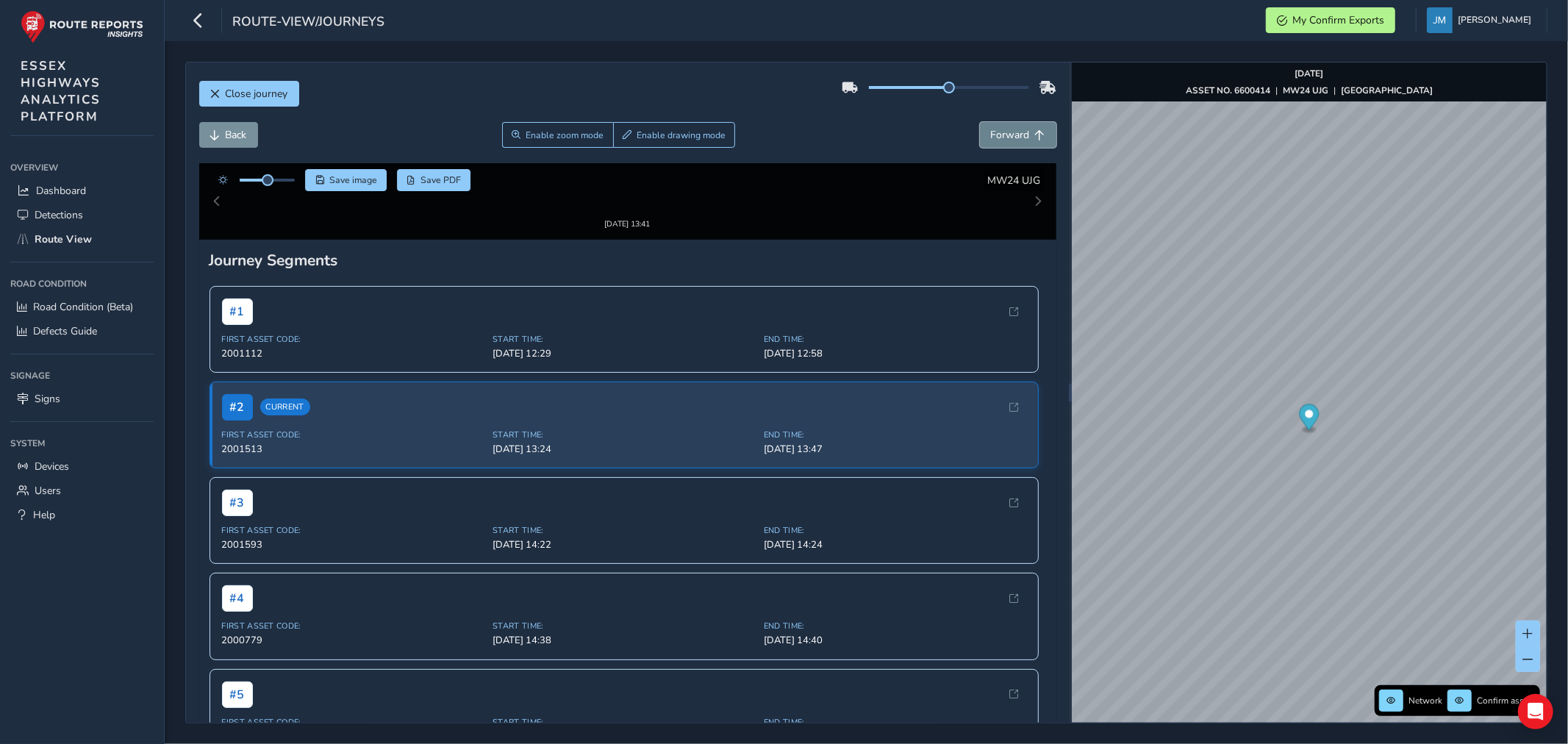
click at [1017, 123] on button "Forward" at bounding box center [1018, 135] width 77 height 26
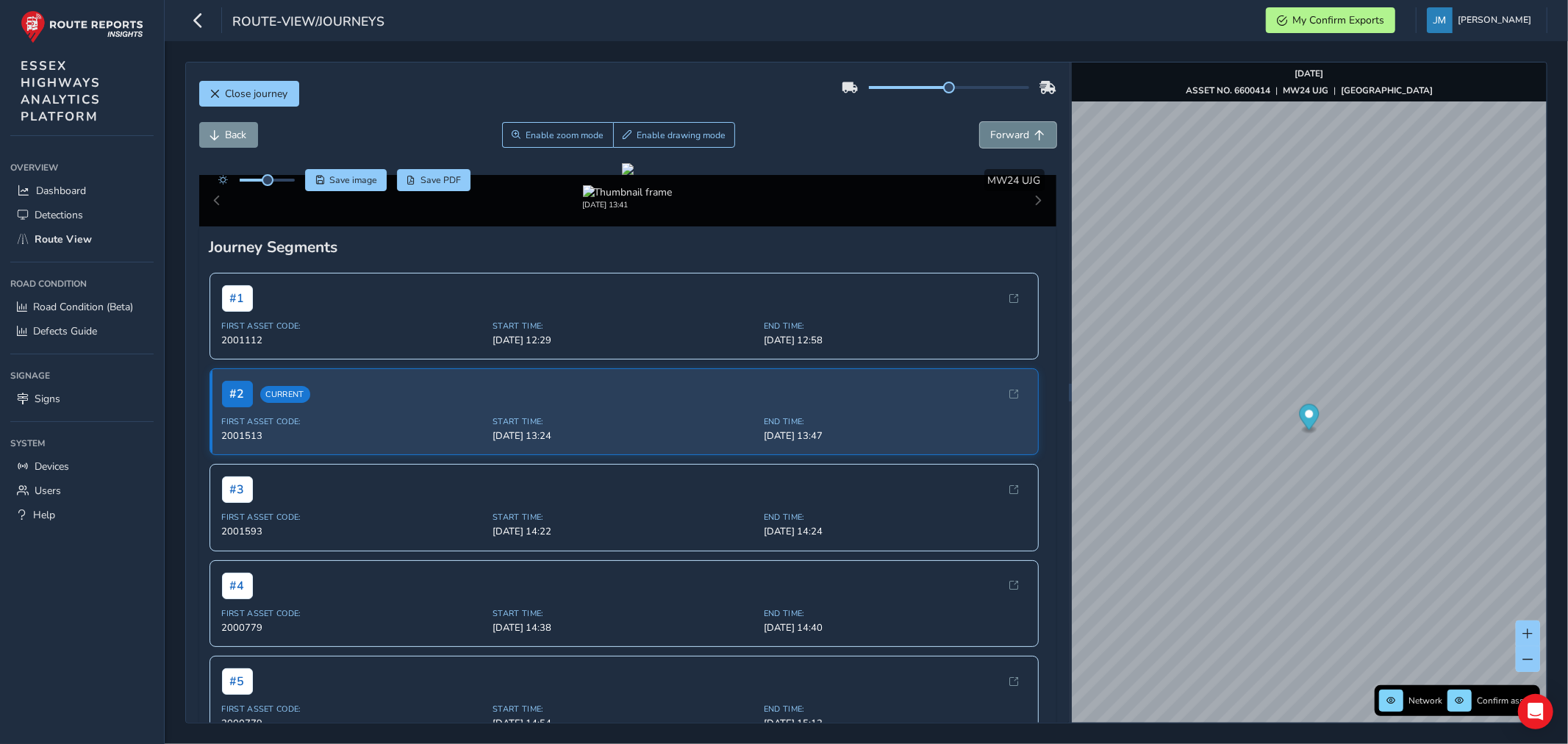
click at [1017, 123] on button "Forward" at bounding box center [1018, 135] width 77 height 26
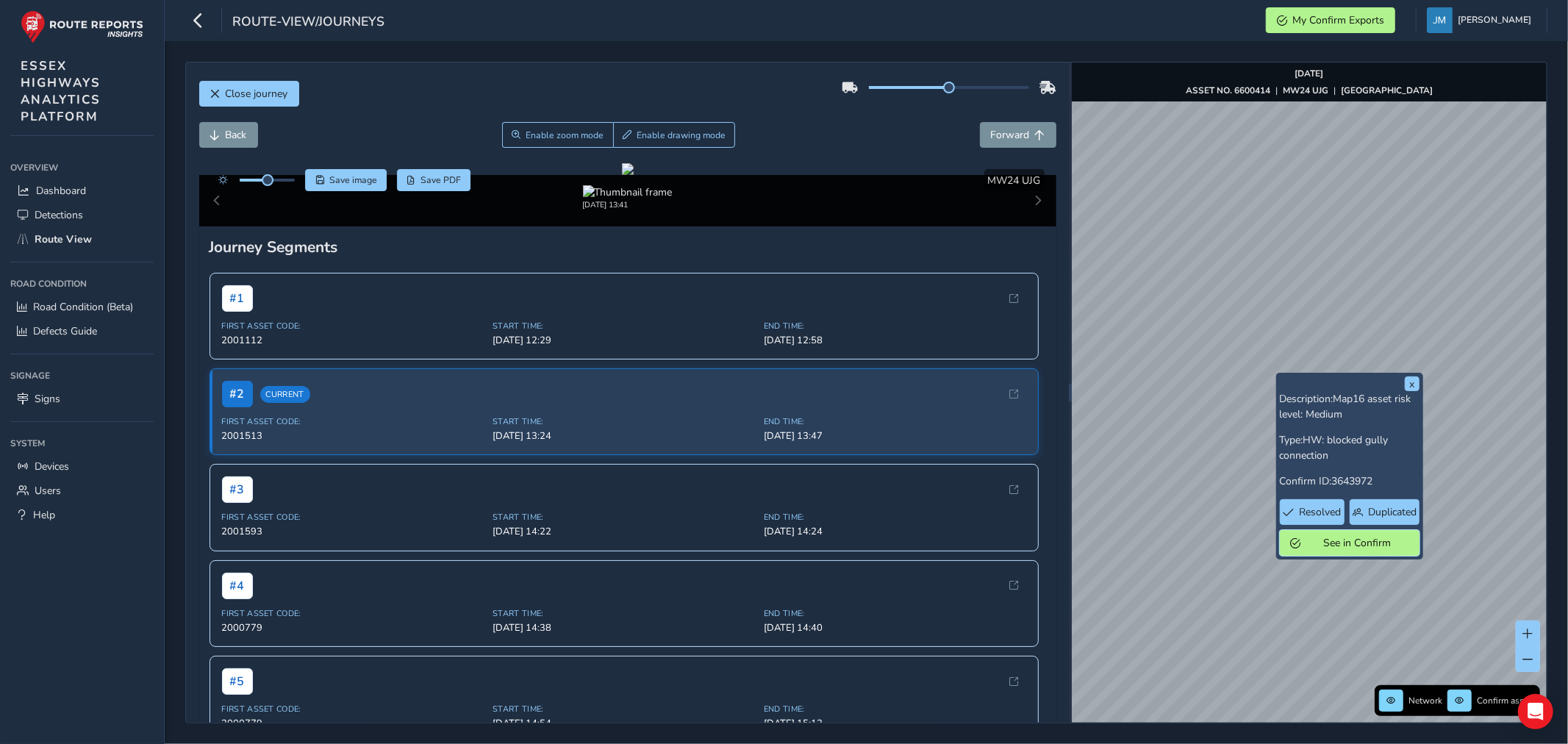
click at [1339, 547] on span "See in Confirm" at bounding box center [1358, 542] width 102 height 14
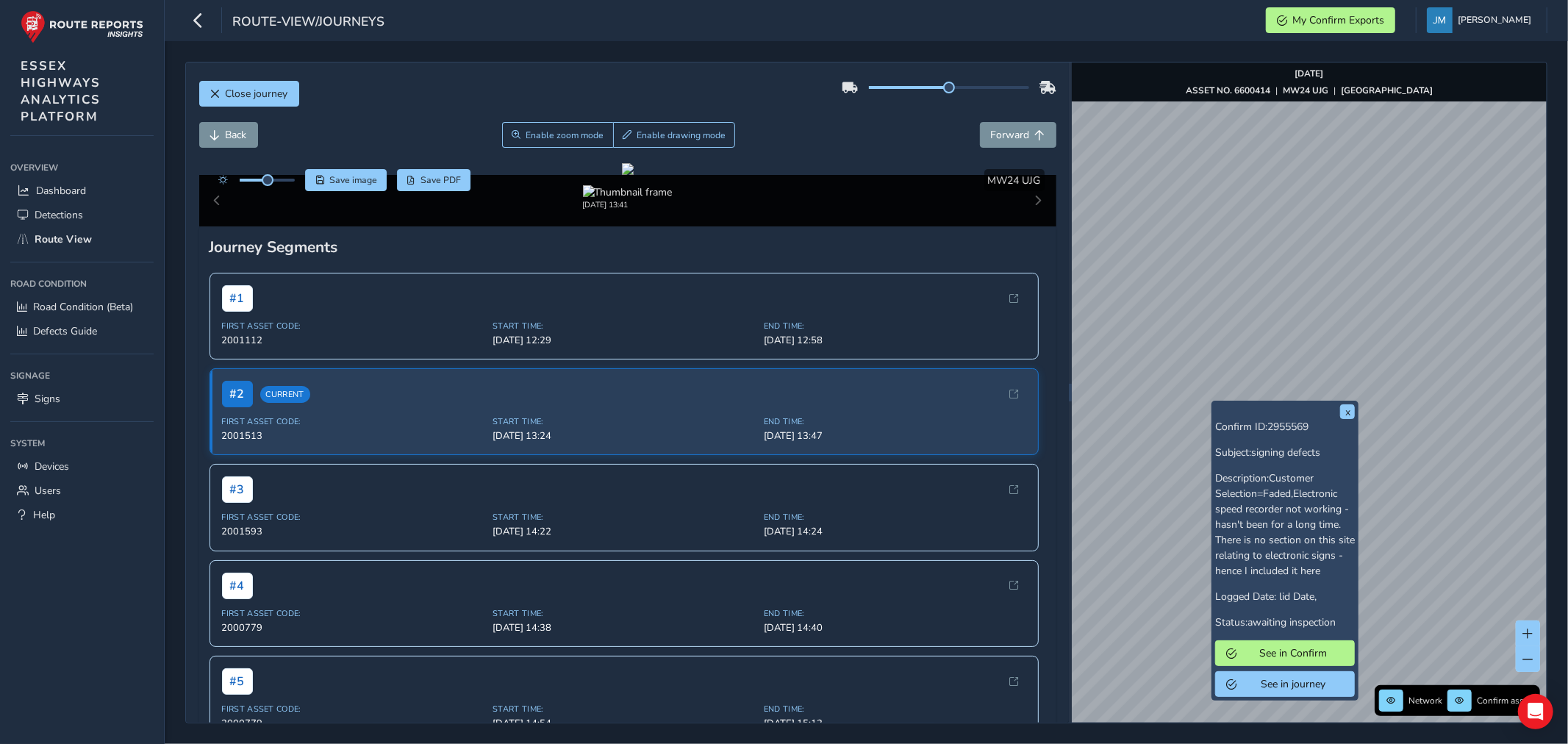
click at [1357, 500] on div "x Confirm ID: 2955569 Subject: signing defects Description: Customer Selection=…" at bounding box center [1310, 392] width 475 height 660
click at [1349, 409] on button "x" at bounding box center [1348, 412] width 15 height 15
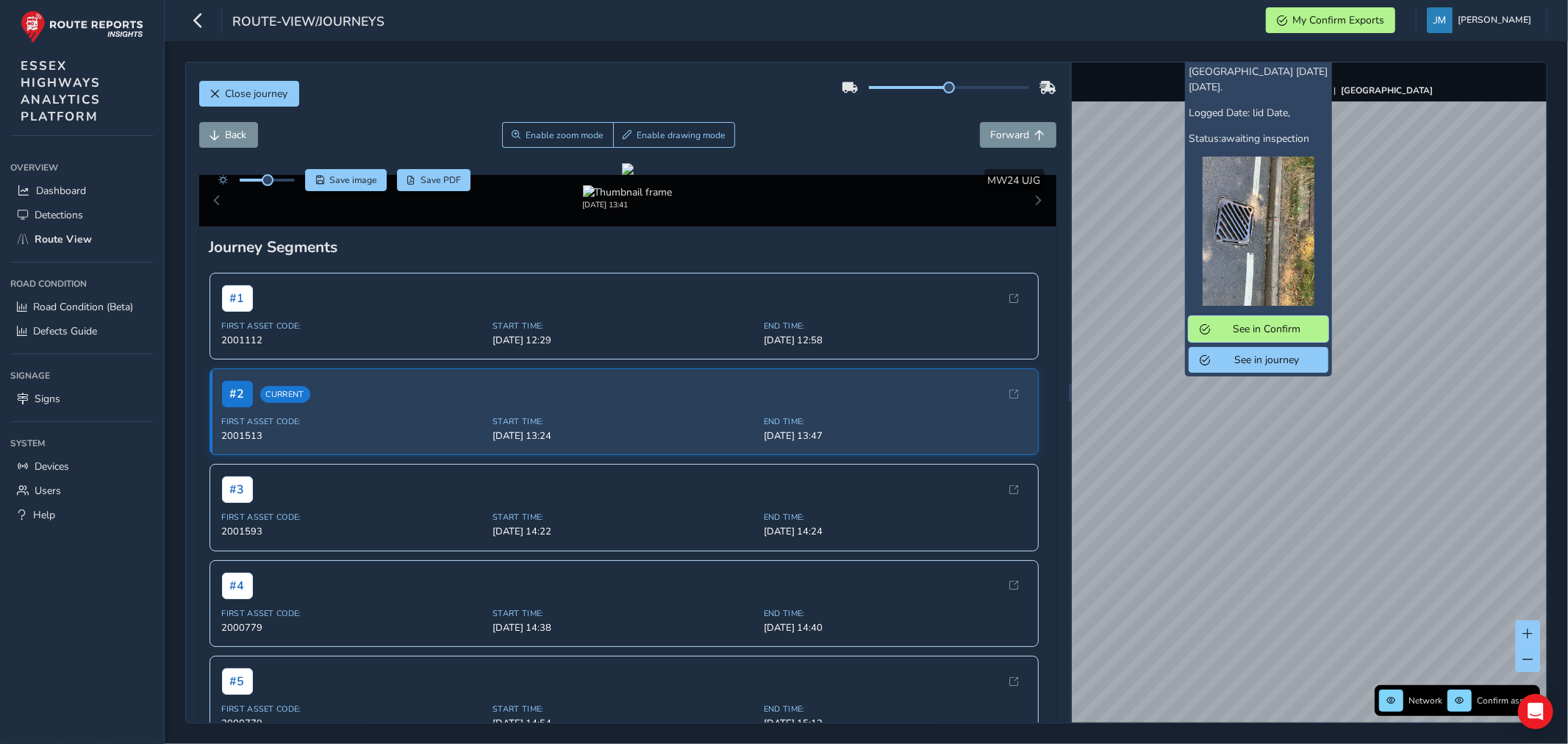
click at [1204, 334] on span "See in Confirm" at bounding box center [1205, 329] width 10 height 10
click at [1225, 336] on span "See in Confirm" at bounding box center [1267, 329] width 102 height 14
click at [1237, 336] on span "See in Confirm" at bounding box center [1267, 329] width 102 height 14
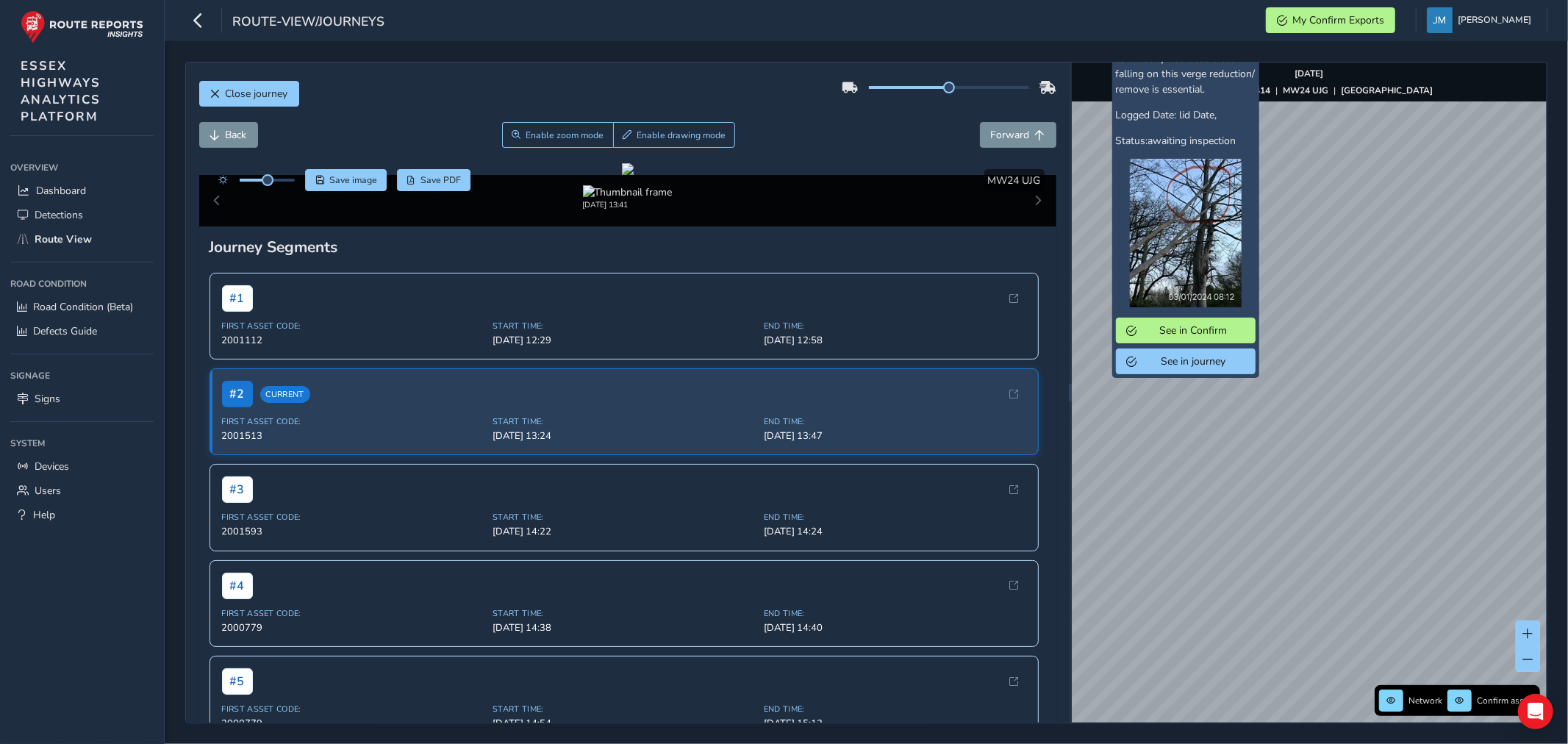
click at [1193, 260] on img at bounding box center [1186, 233] width 111 height 149
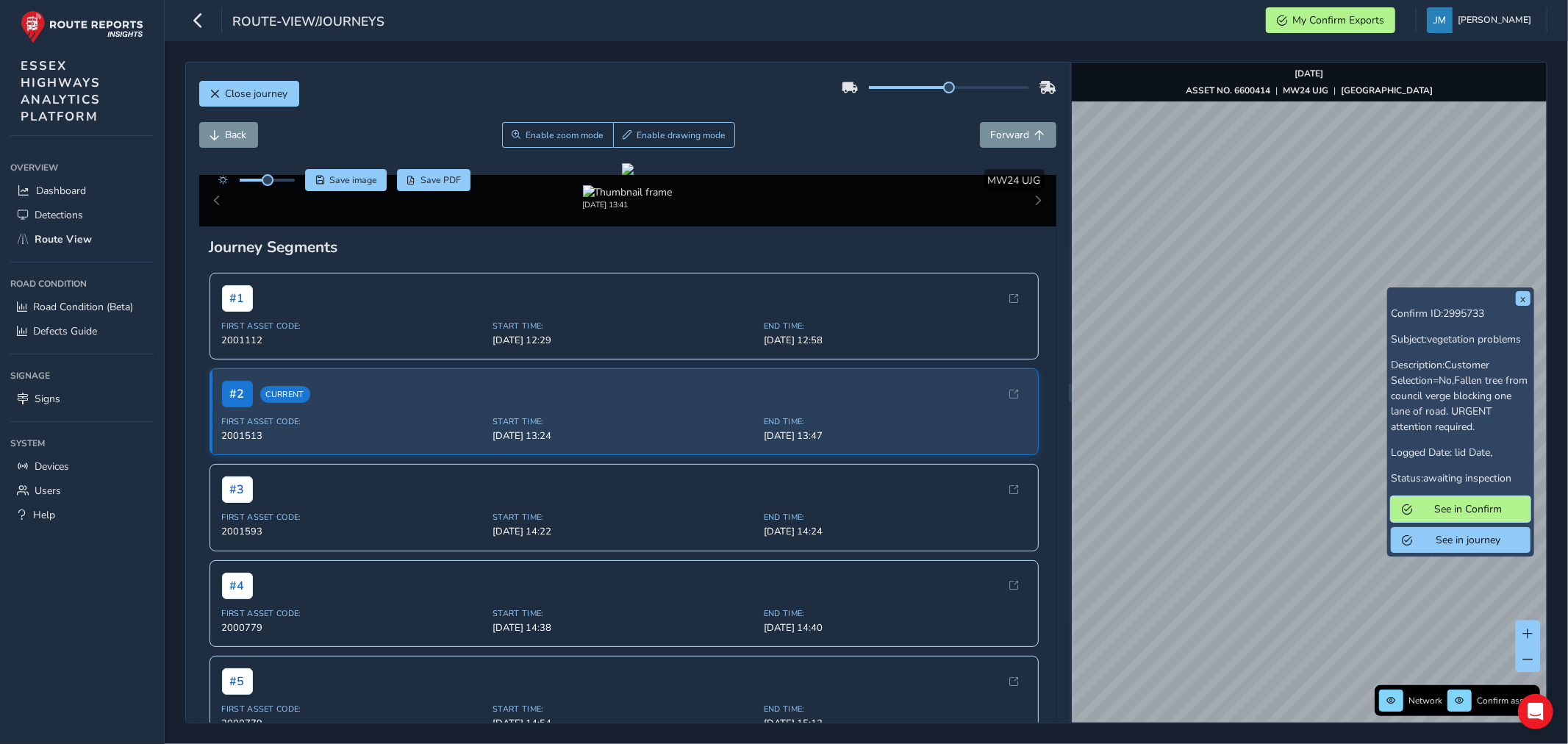
click at [1442, 506] on span "See in Confirm" at bounding box center [1468, 508] width 102 height 14
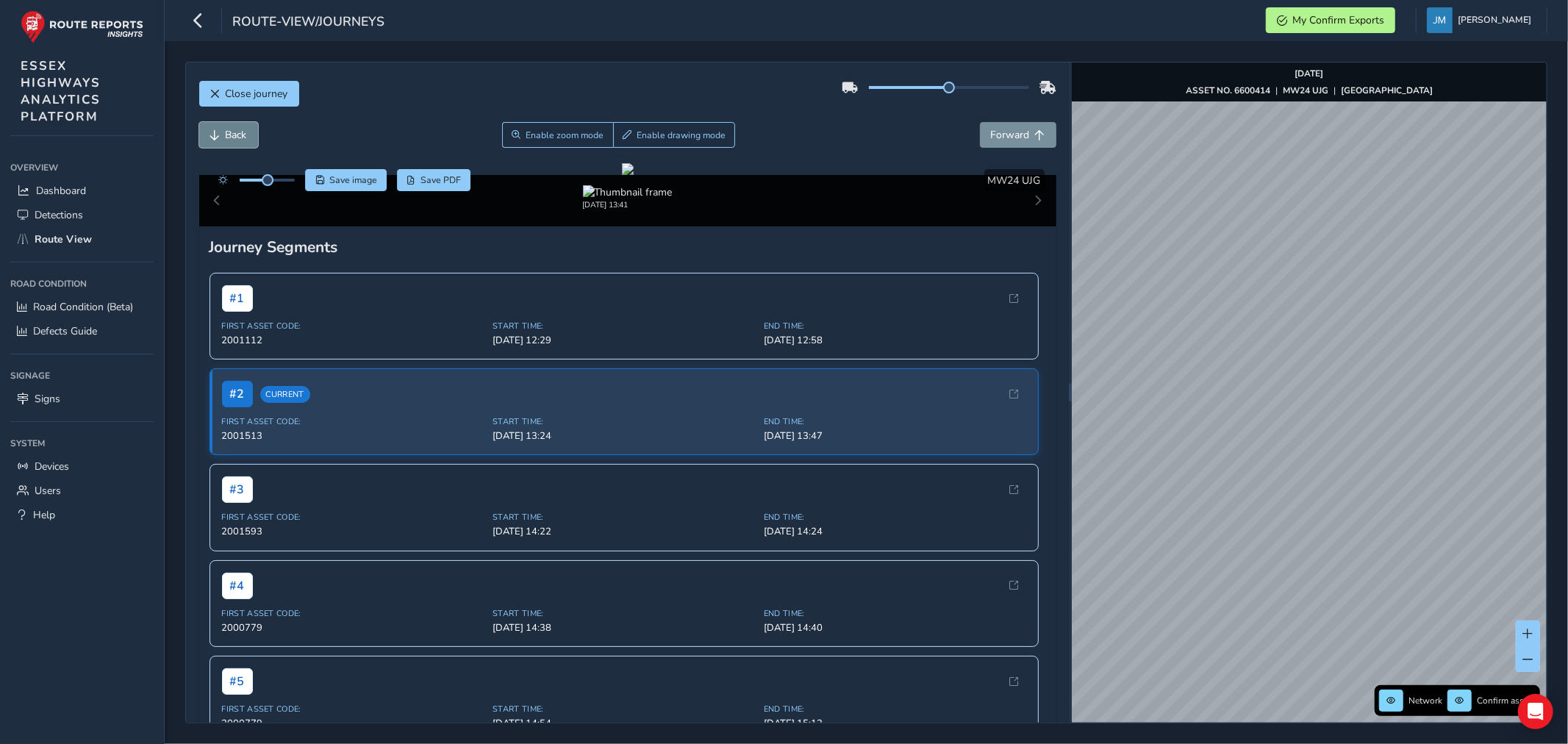
click at [226, 135] on span "Back" at bounding box center [236, 134] width 21 height 14
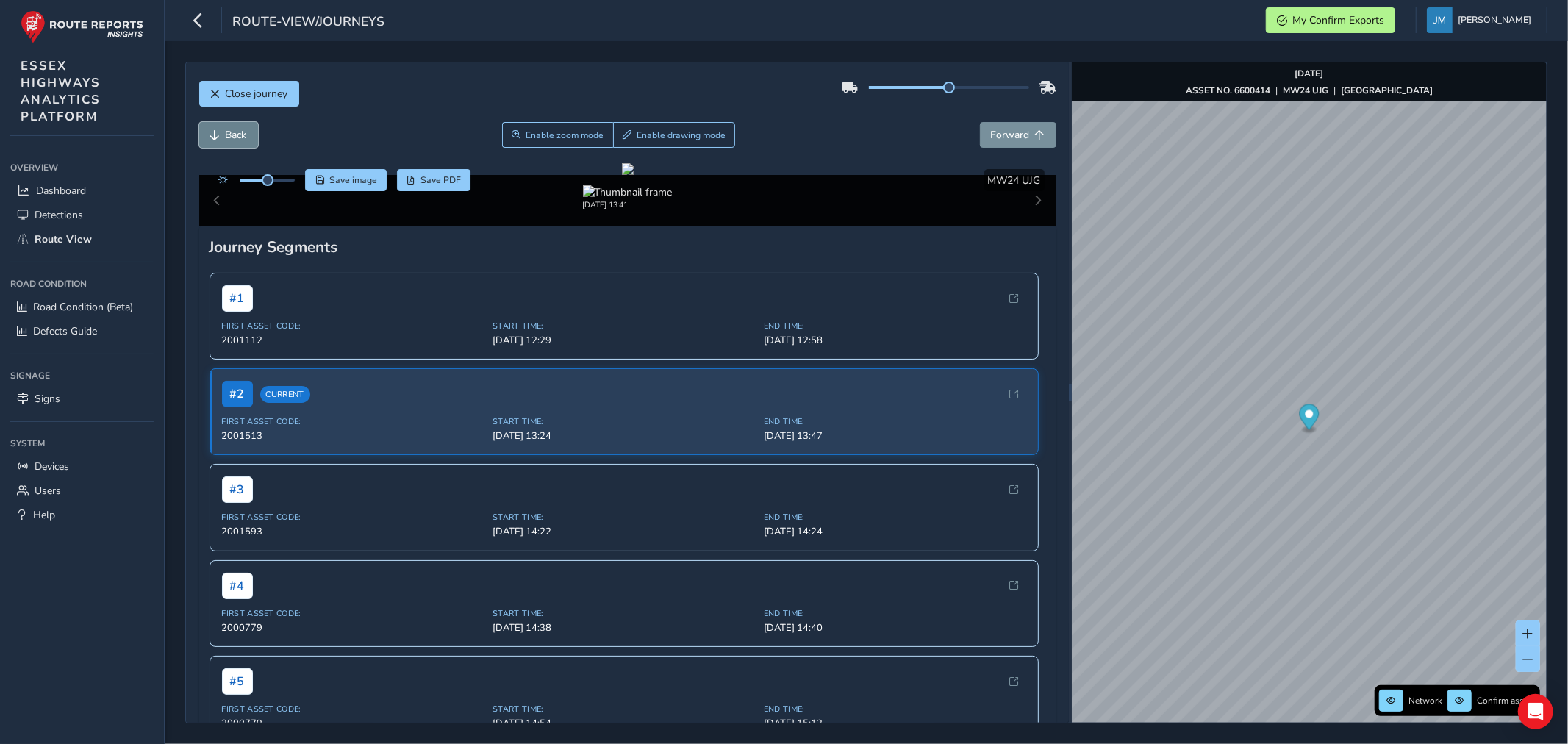
click at [226, 135] on span "Back" at bounding box center [236, 134] width 21 height 14
click at [226, 134] on span "Back" at bounding box center [236, 134] width 21 height 14
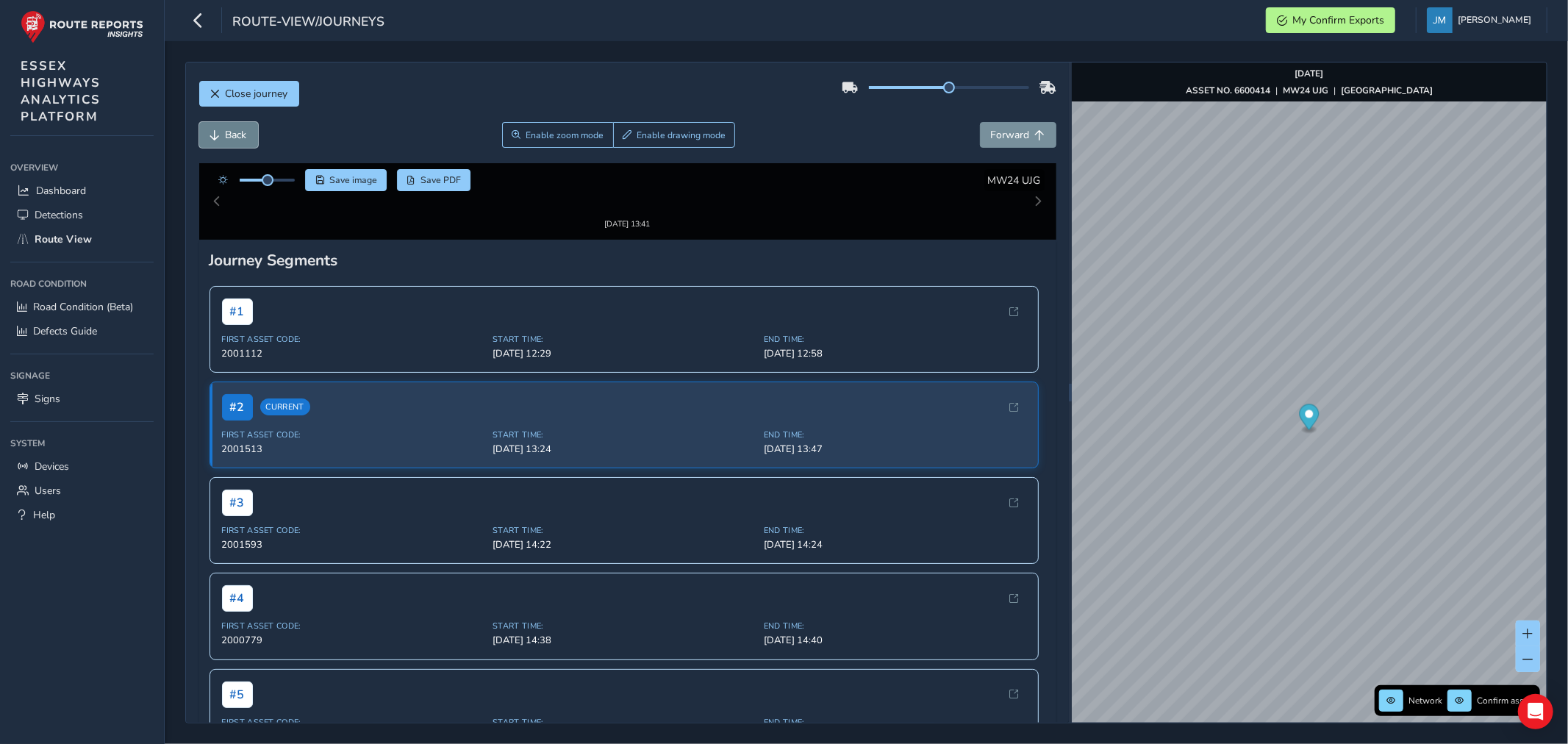
click at [226, 134] on span "Back" at bounding box center [236, 134] width 21 height 14
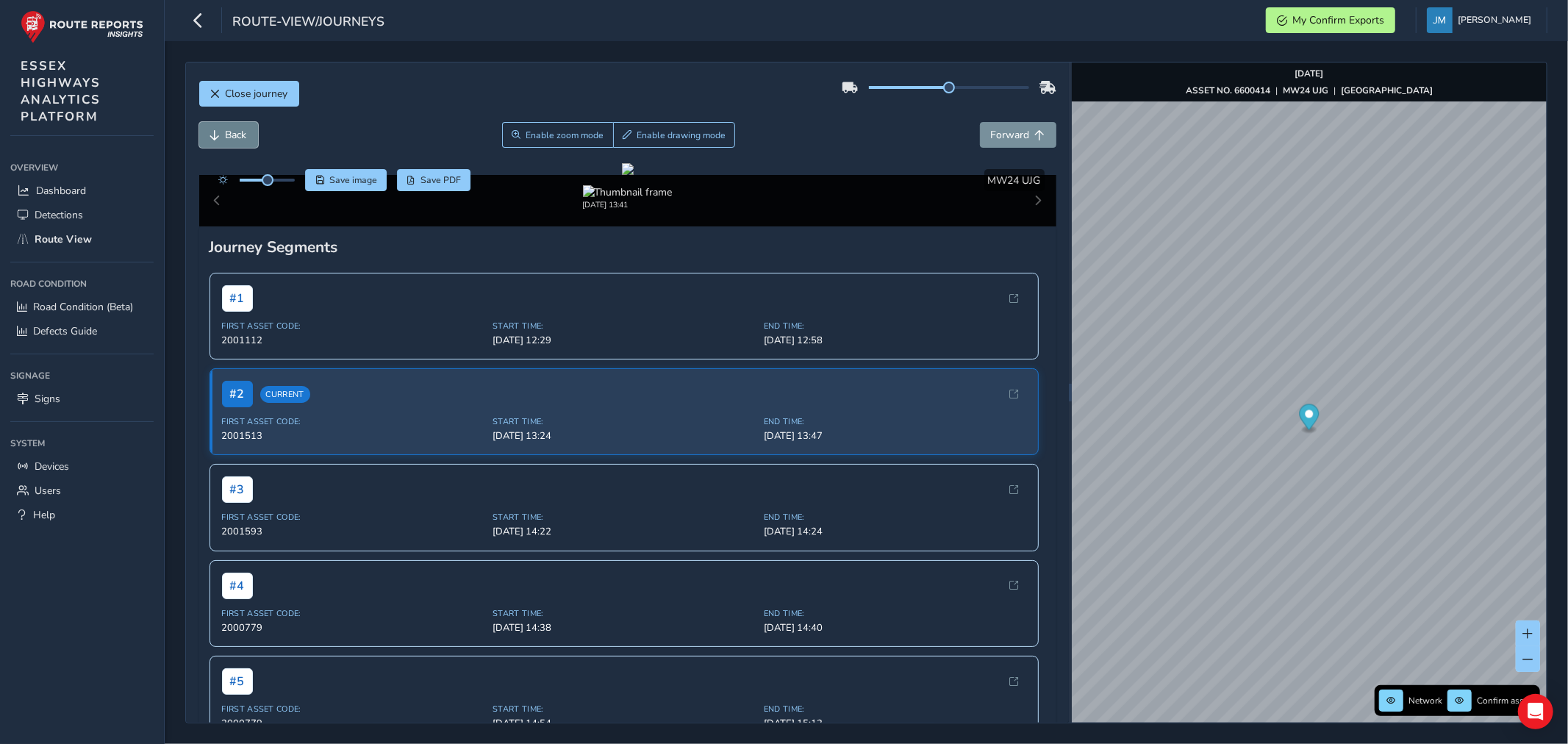
click at [226, 134] on span "Back" at bounding box center [236, 134] width 21 height 14
click at [226, 133] on span "Back" at bounding box center [236, 134] width 21 height 14
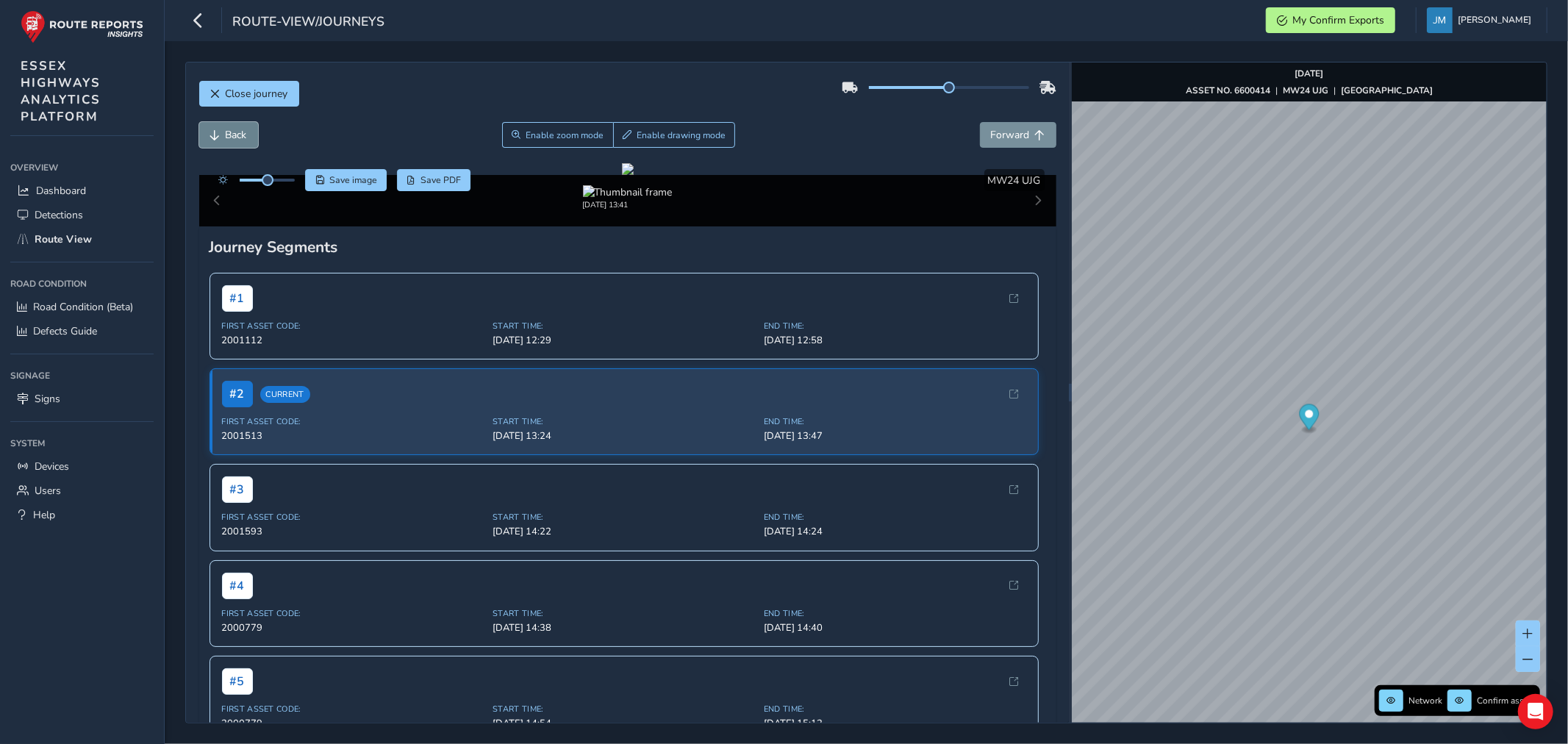
click at [226, 131] on span "Back" at bounding box center [236, 134] width 21 height 14
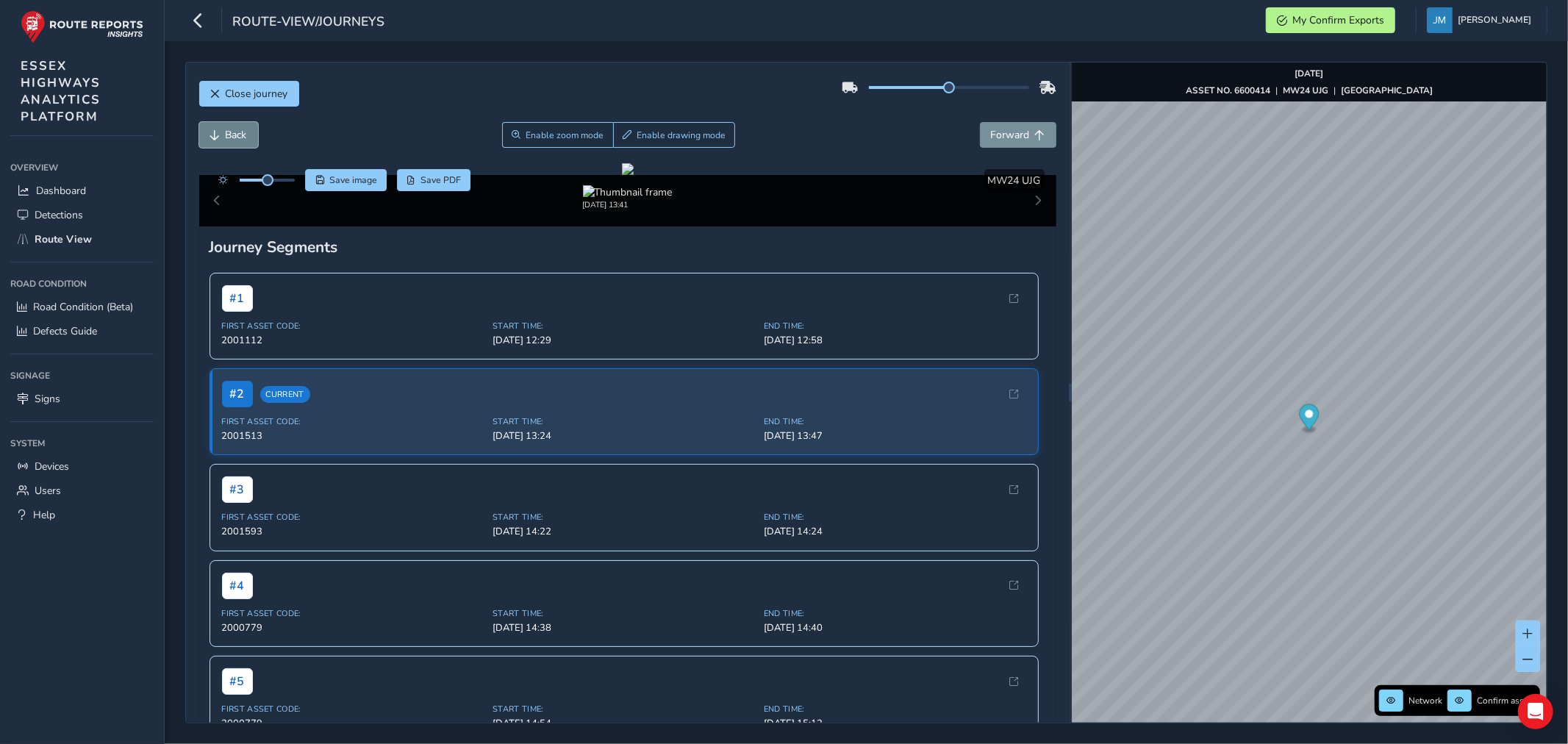
click at [226, 131] on span "Back" at bounding box center [236, 134] width 21 height 14
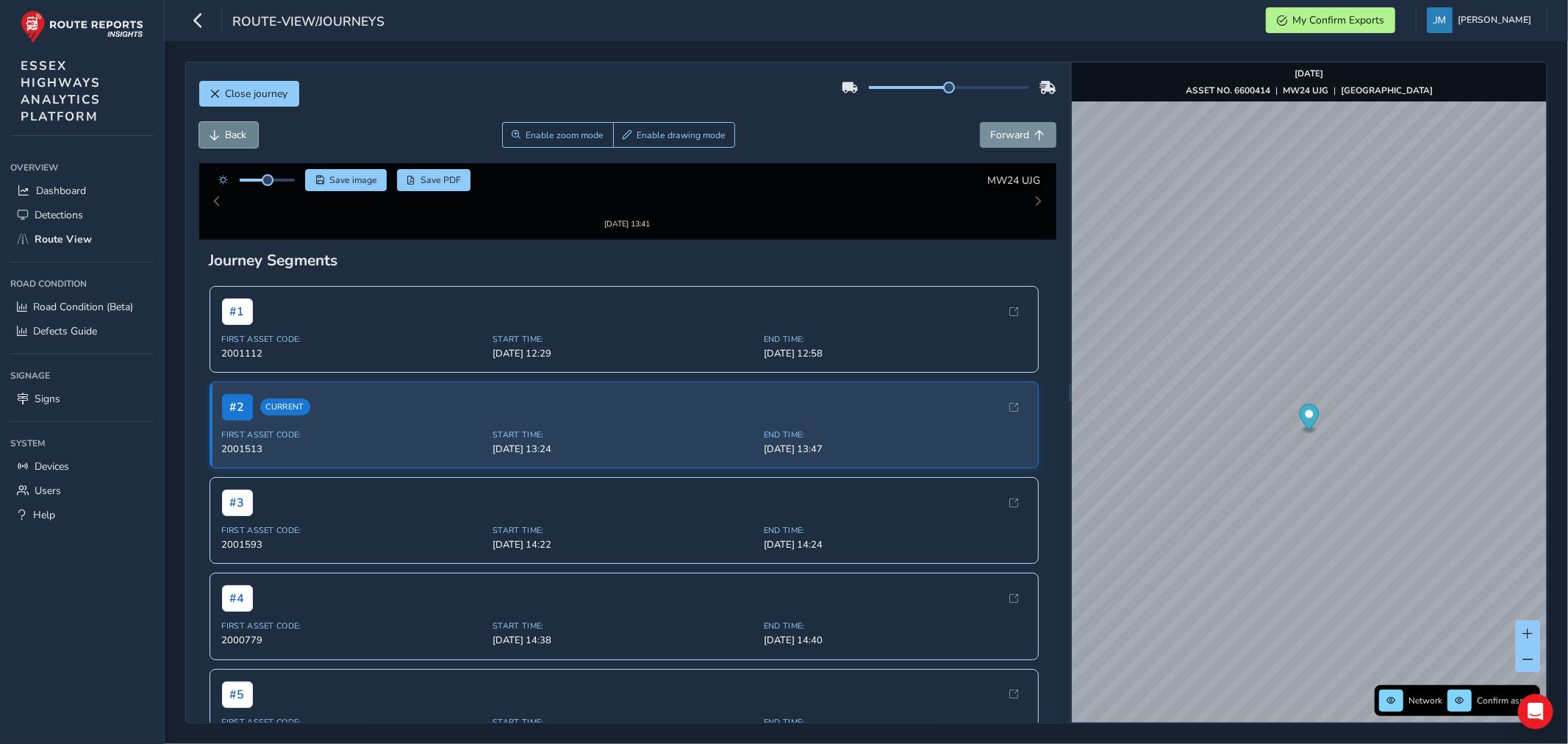
click at [226, 131] on span "Back" at bounding box center [236, 134] width 21 height 14
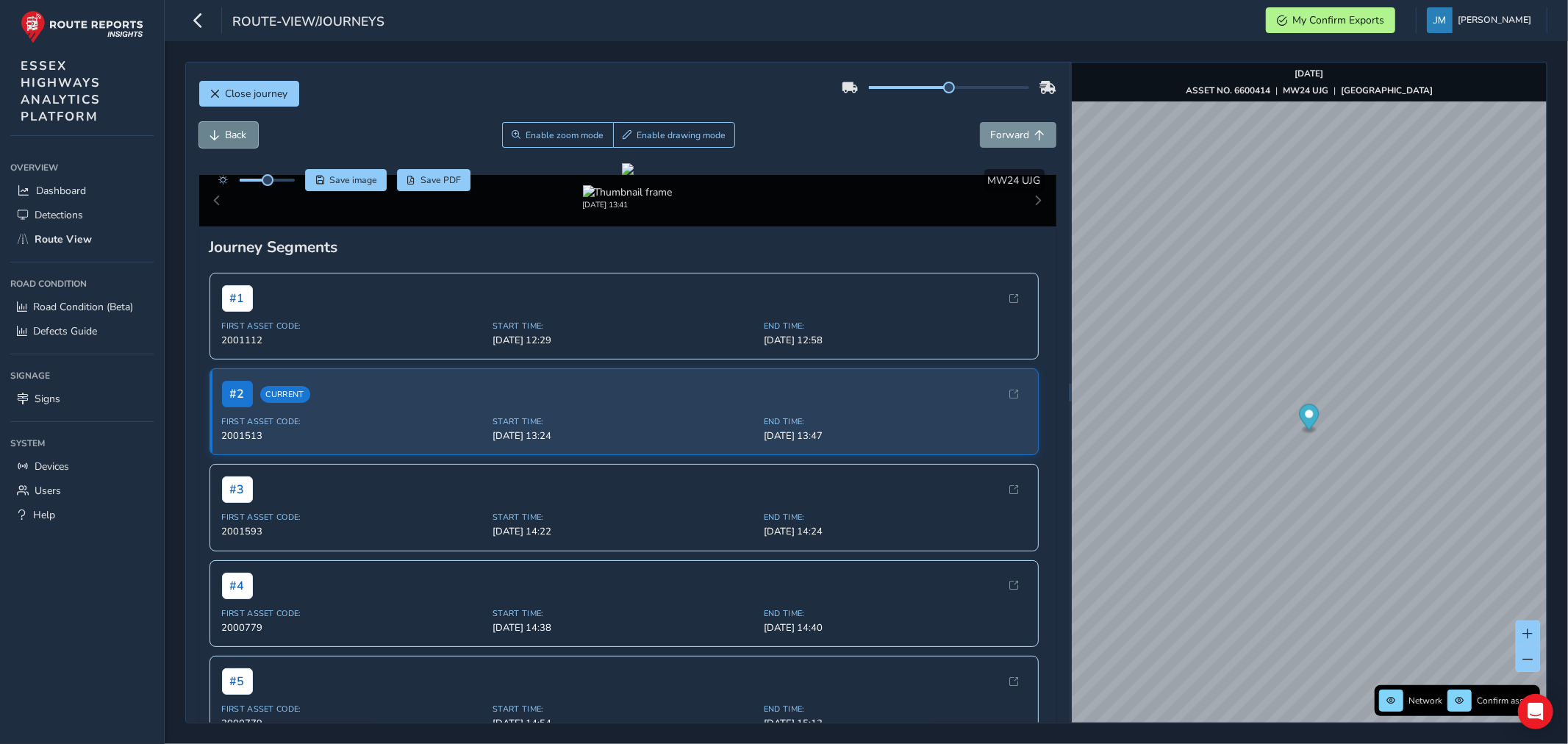
click at [226, 131] on span "Back" at bounding box center [236, 134] width 21 height 14
click at [224, 136] on button "Back" at bounding box center [228, 135] width 58 height 26
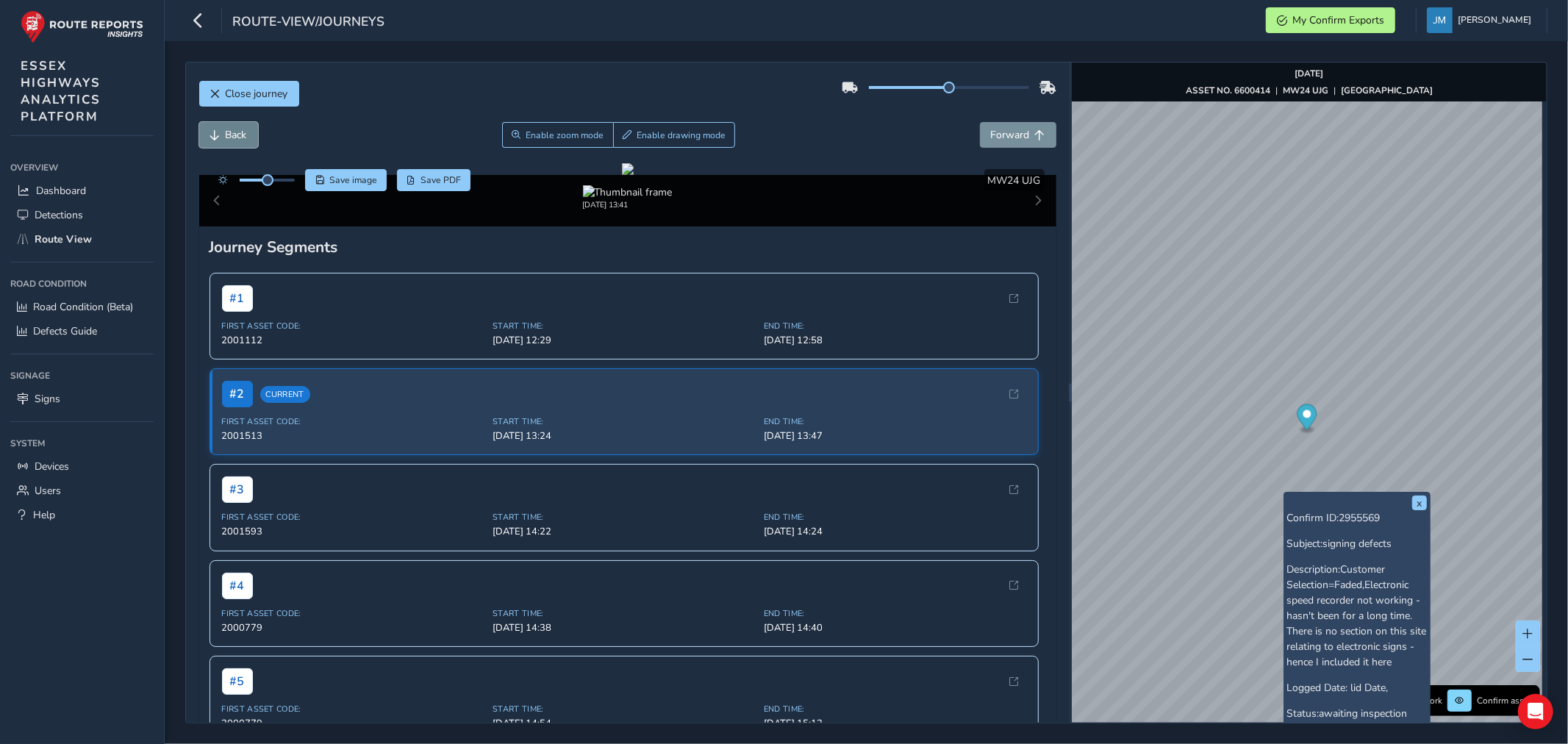
click at [222, 134] on button "Back" at bounding box center [228, 135] width 58 height 26
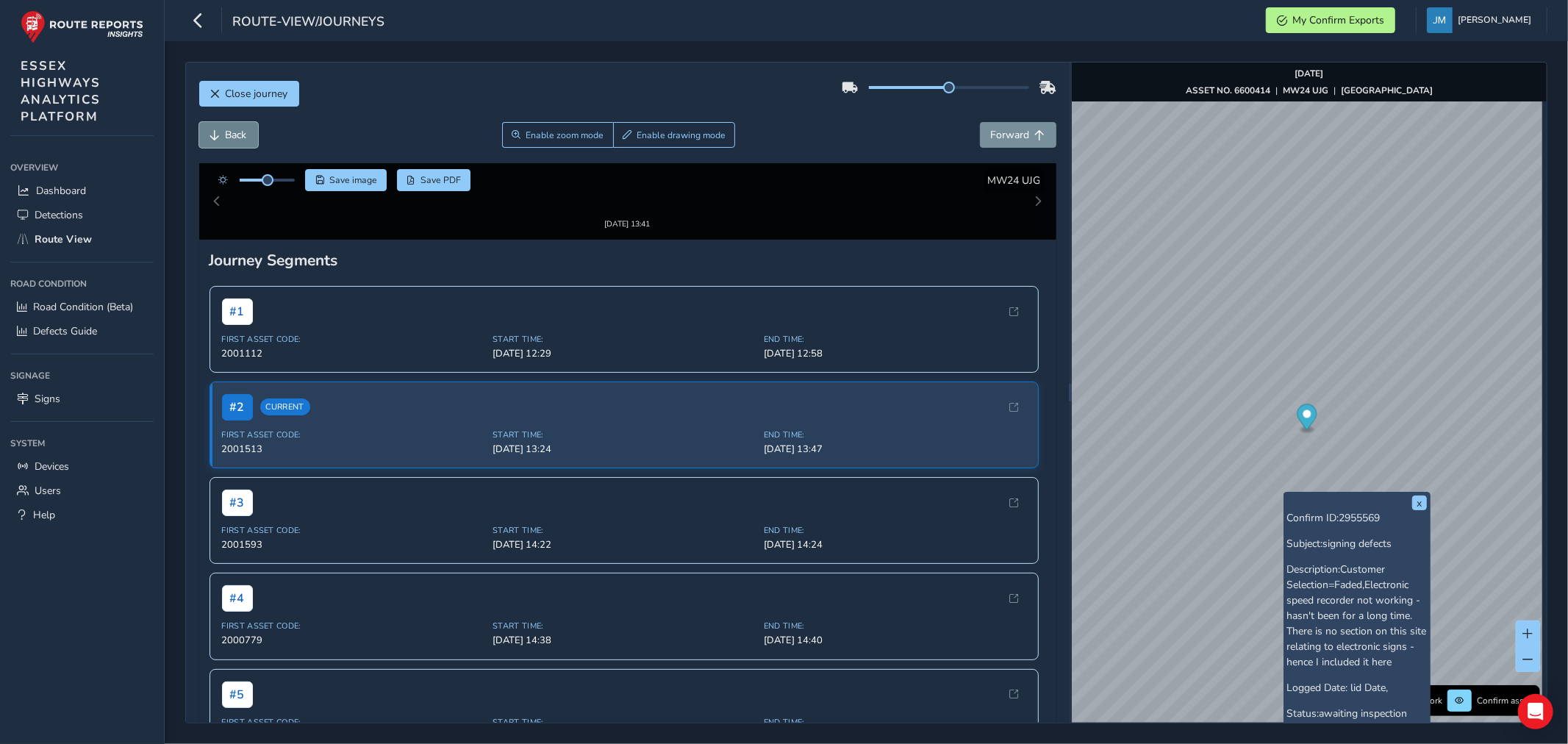
click at [222, 134] on button "Back" at bounding box center [228, 135] width 58 height 26
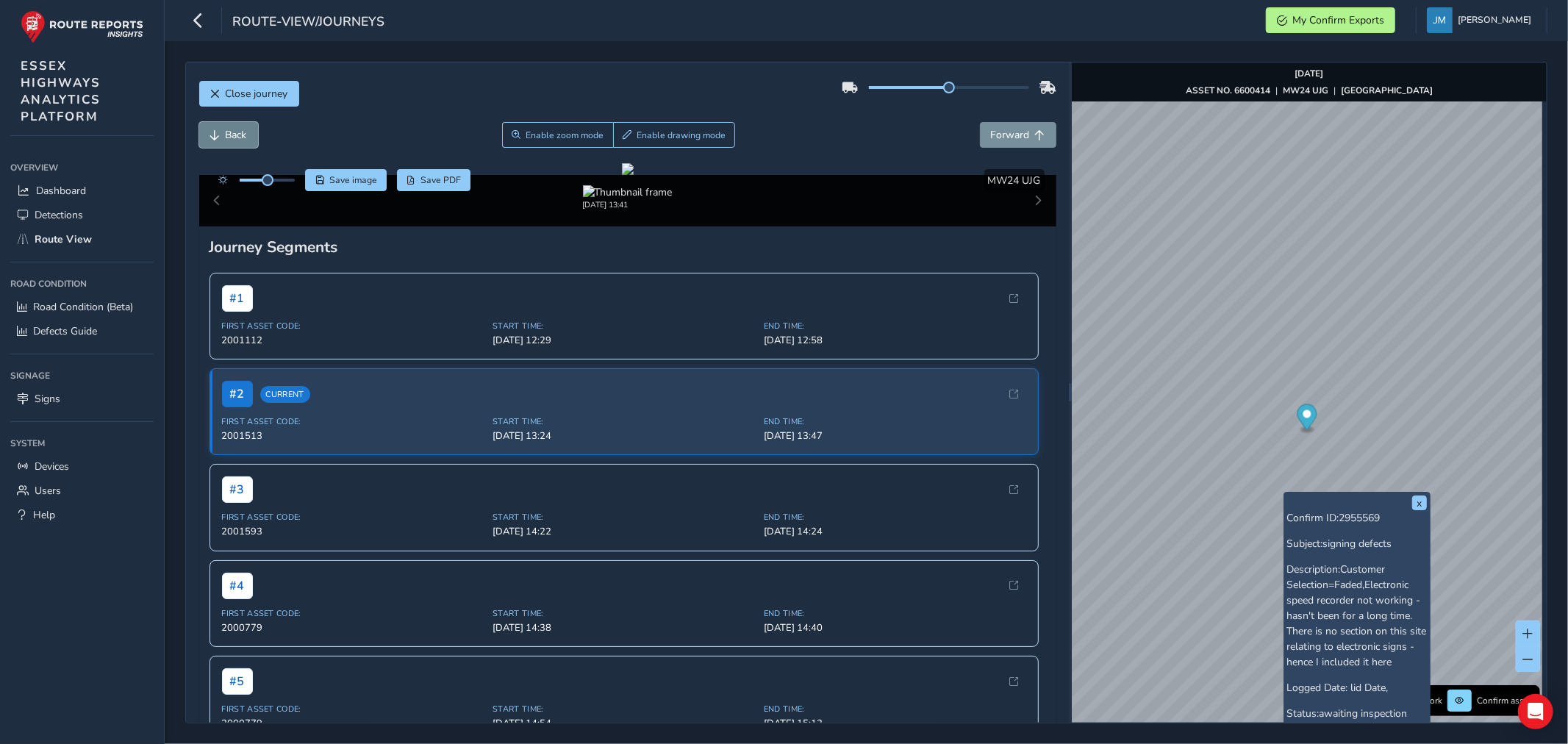
click at [222, 134] on button "Back" at bounding box center [228, 135] width 58 height 26
click at [223, 134] on button "Back" at bounding box center [228, 135] width 58 height 26
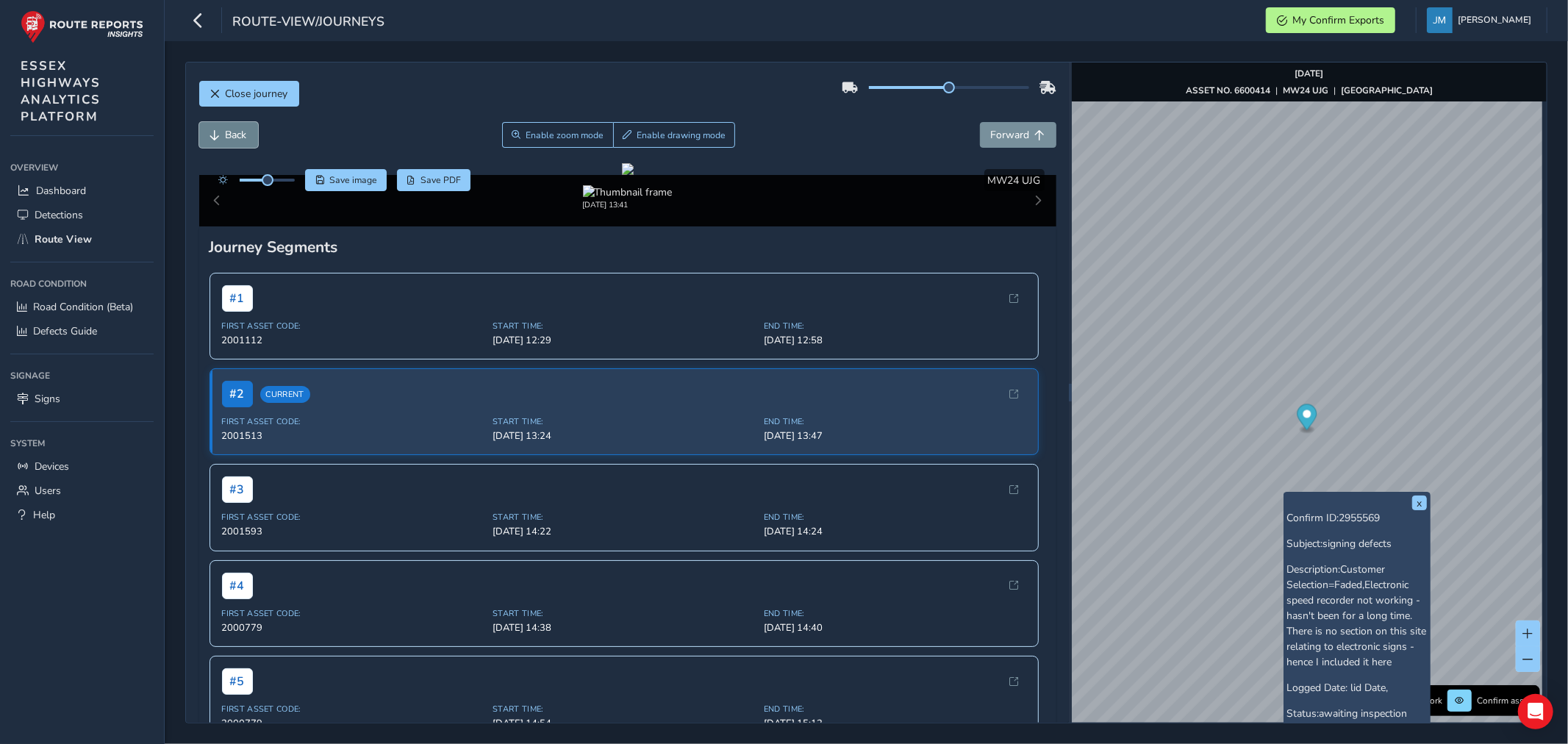
click at [223, 134] on button "Back" at bounding box center [228, 135] width 58 height 26
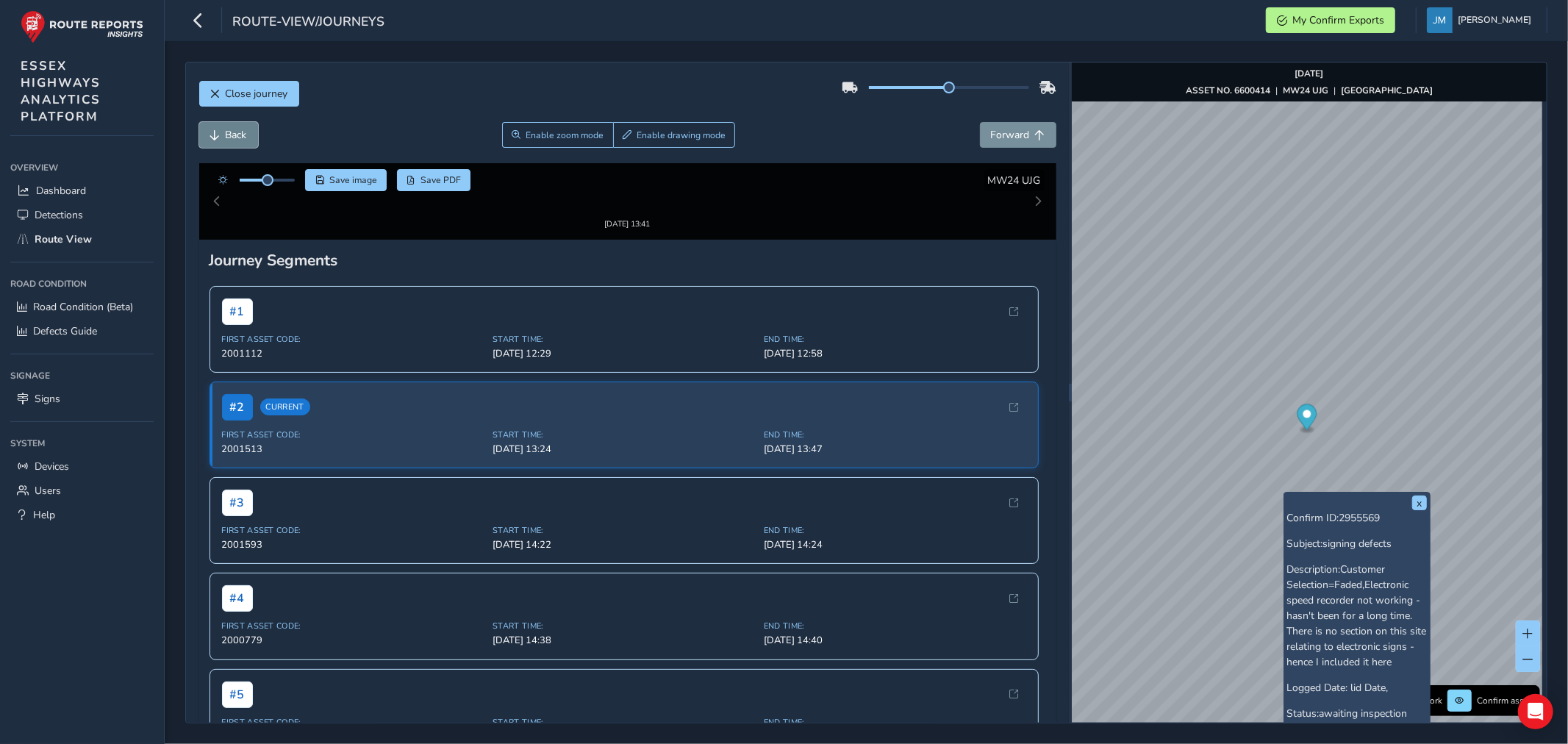
click at [223, 134] on button "Back" at bounding box center [228, 135] width 58 height 26
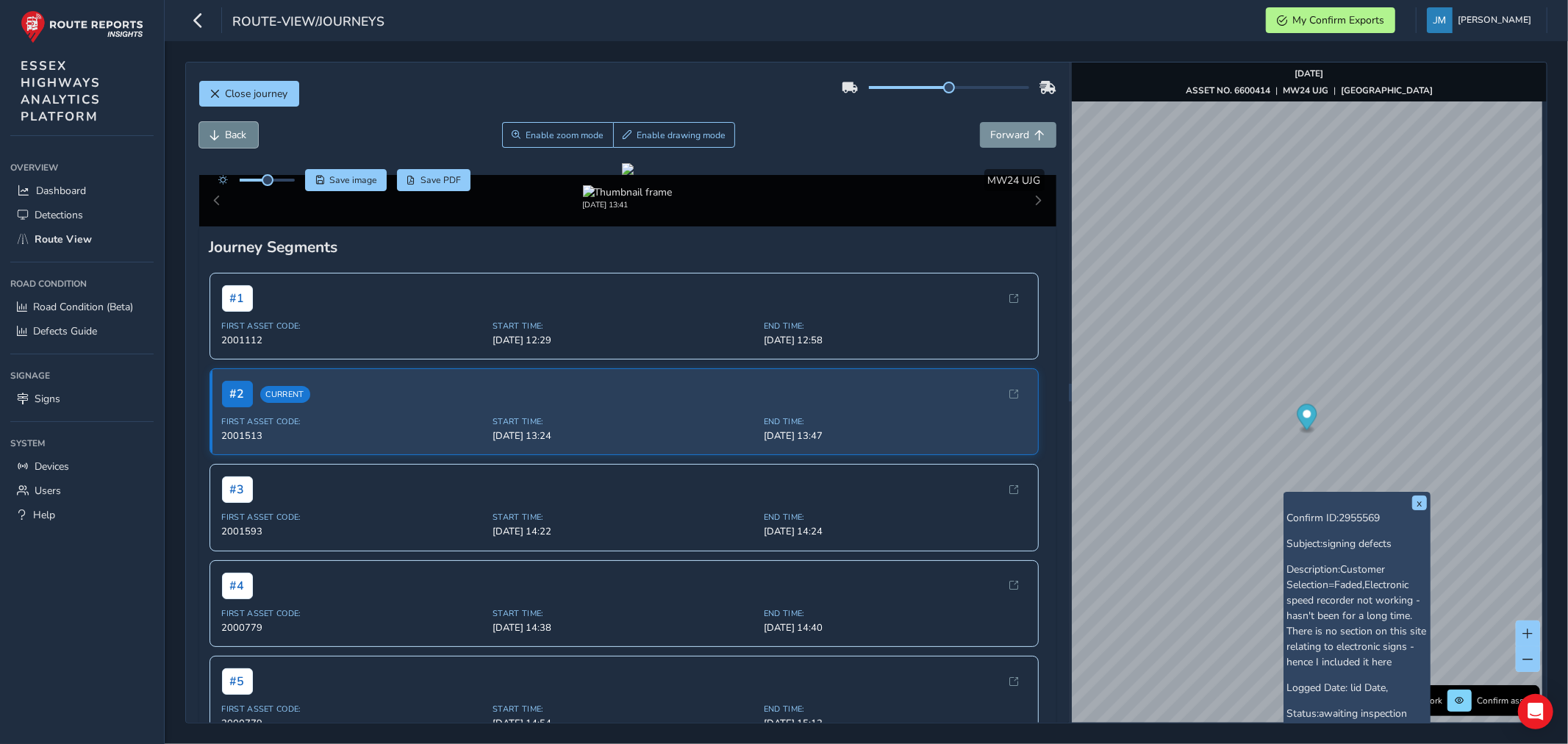
click at [223, 134] on button "Back" at bounding box center [228, 135] width 58 height 26
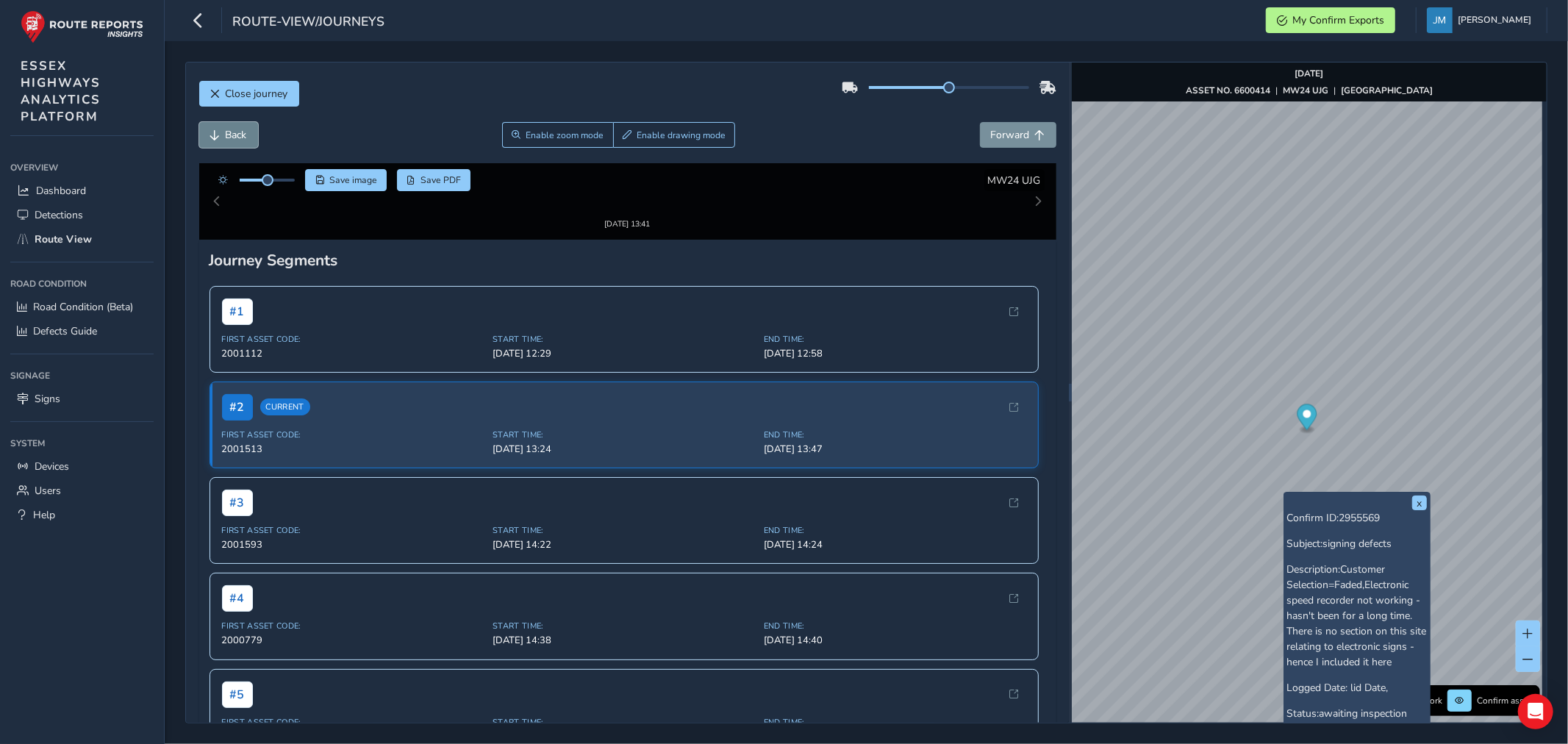
click at [223, 134] on button "Back" at bounding box center [228, 135] width 58 height 26
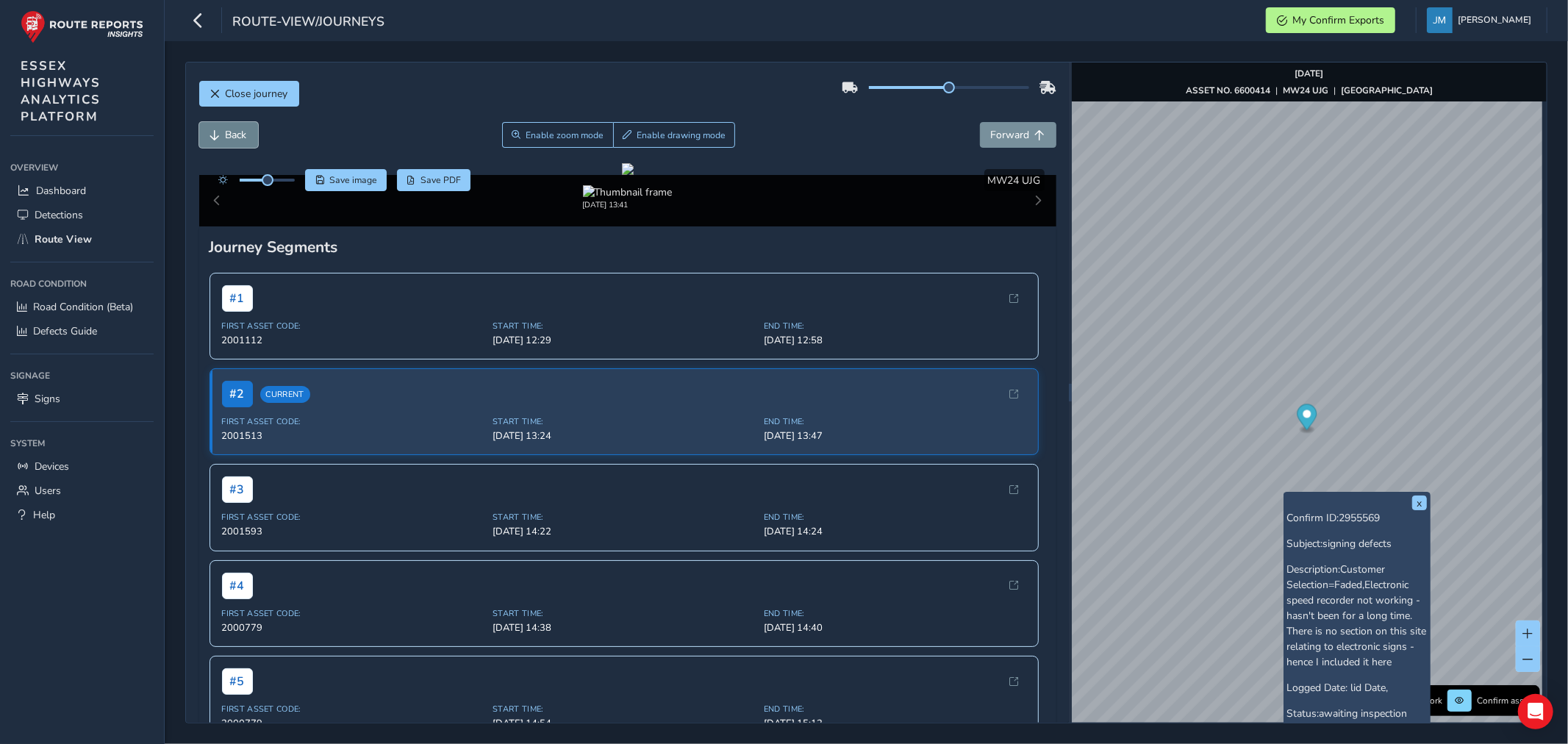
click at [223, 134] on button "Back" at bounding box center [228, 135] width 58 height 26
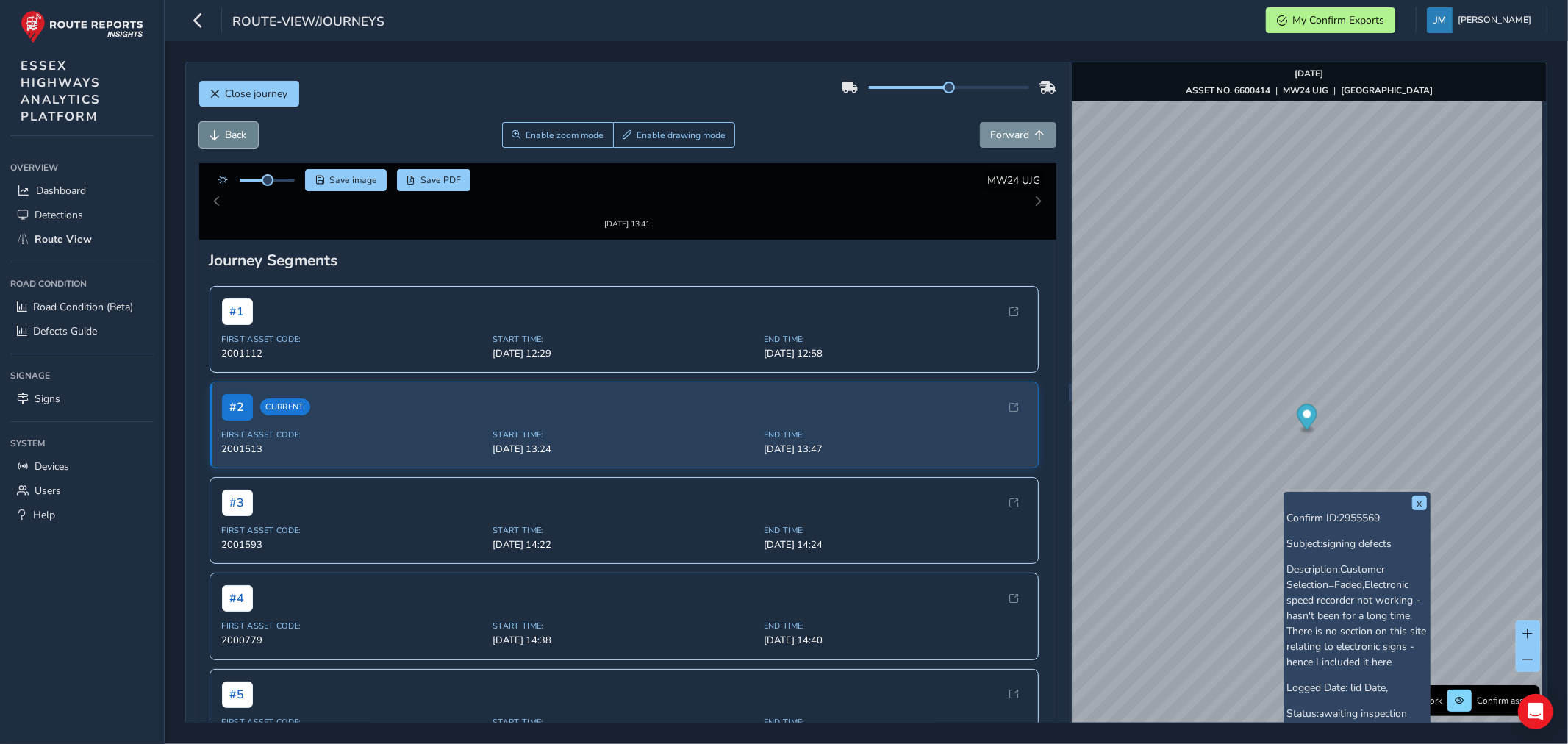
click at [223, 134] on button "Back" at bounding box center [228, 135] width 58 height 26
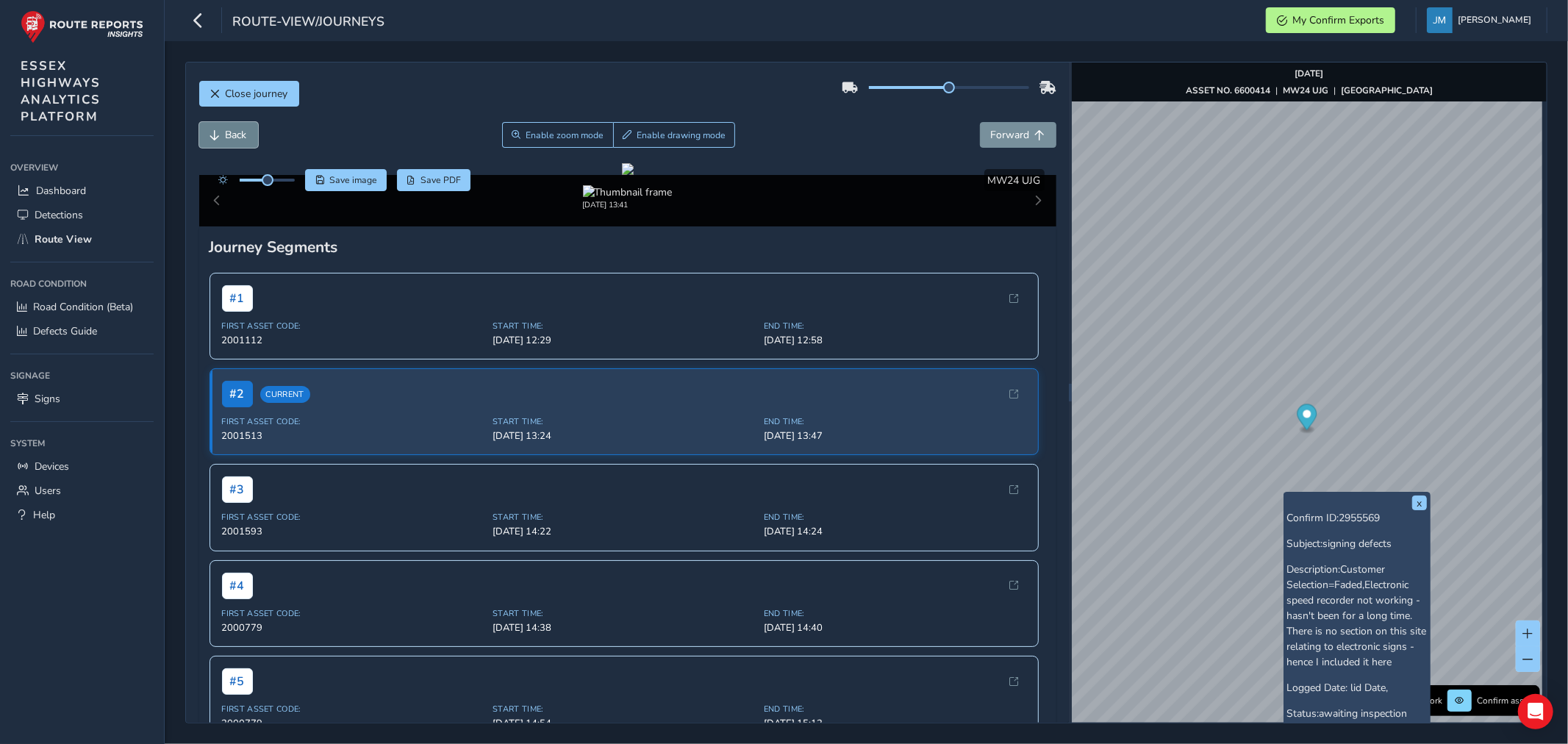
click at [223, 134] on button "Back" at bounding box center [228, 135] width 58 height 26
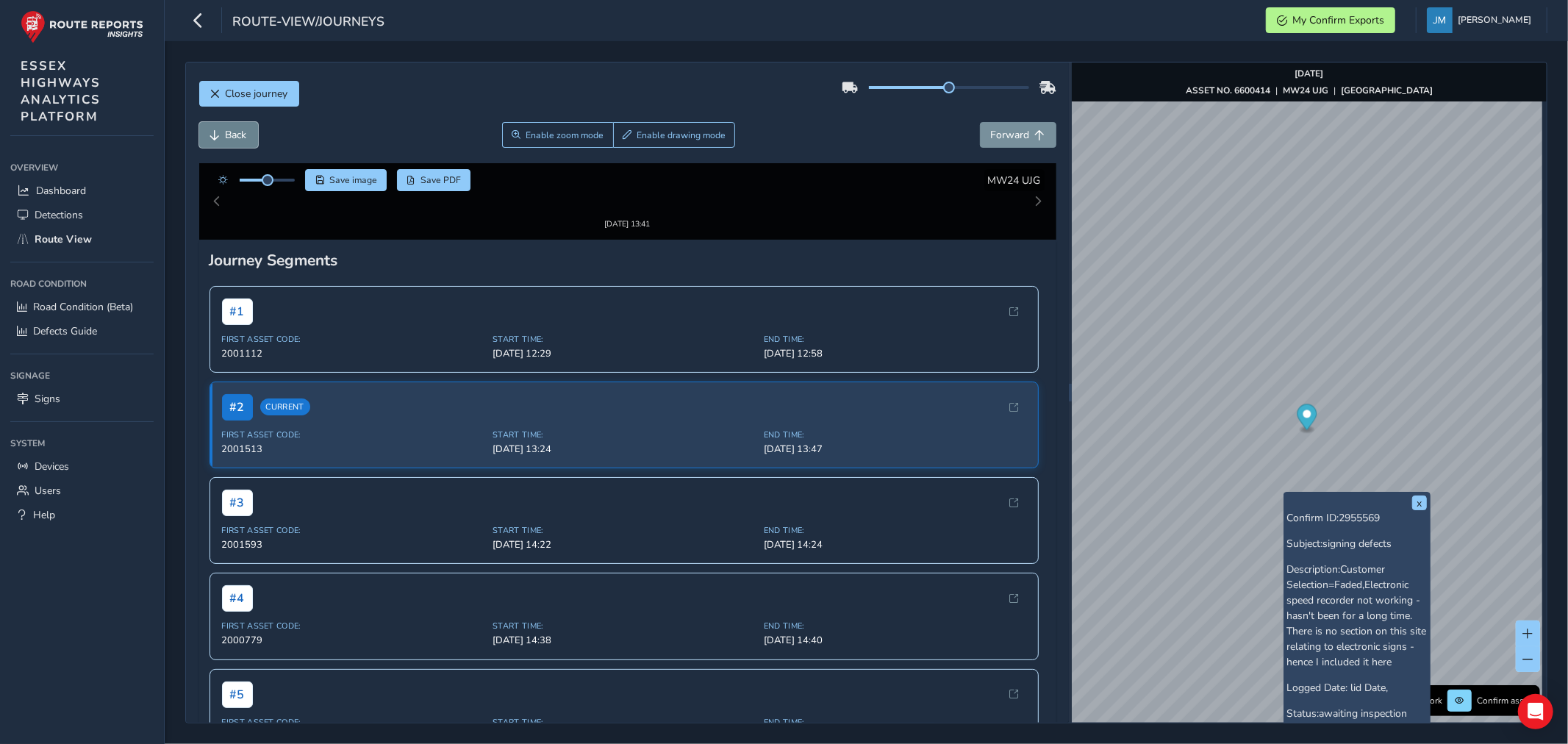
click at [223, 134] on button "Back" at bounding box center [228, 135] width 58 height 26
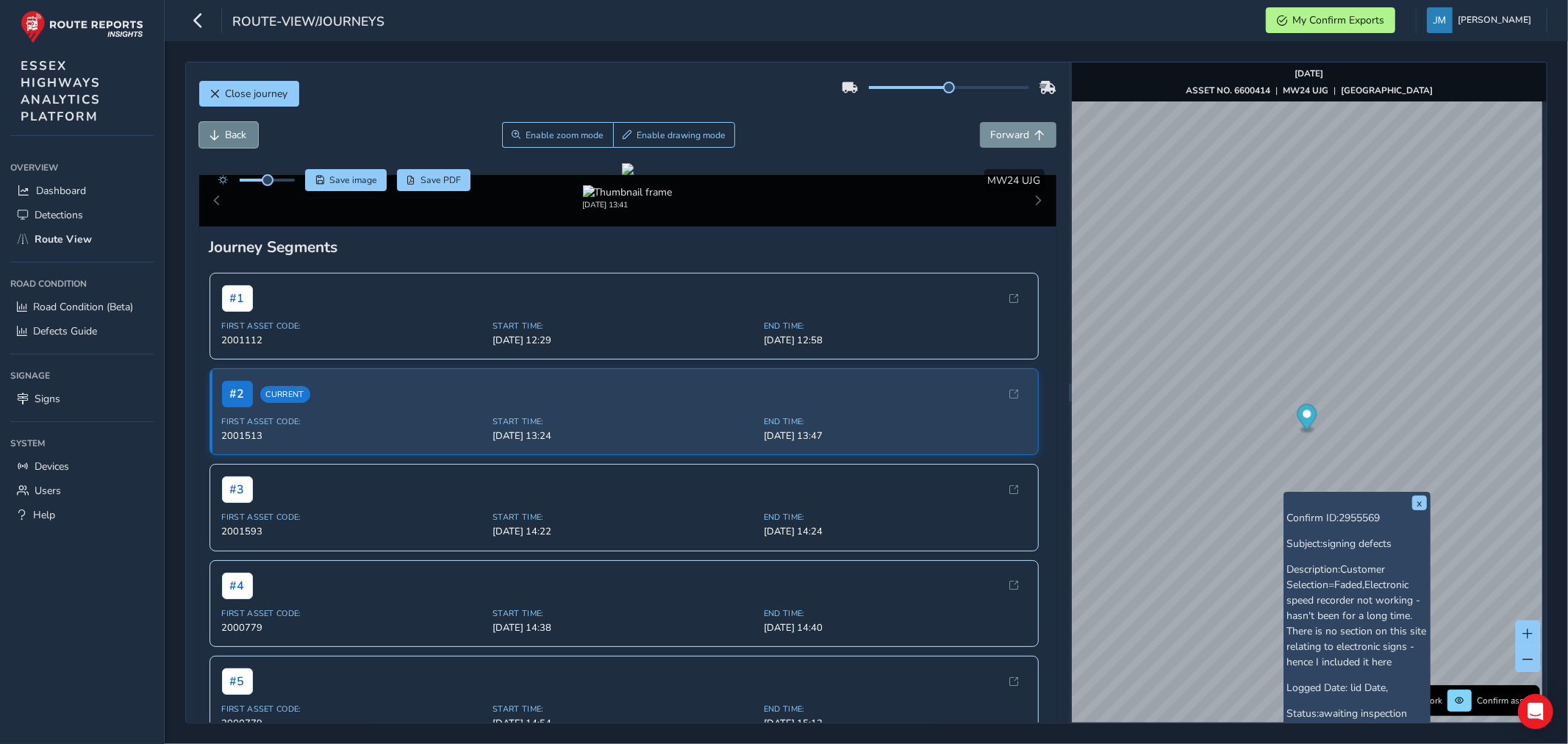
click at [223, 134] on button "Back" at bounding box center [228, 135] width 58 height 26
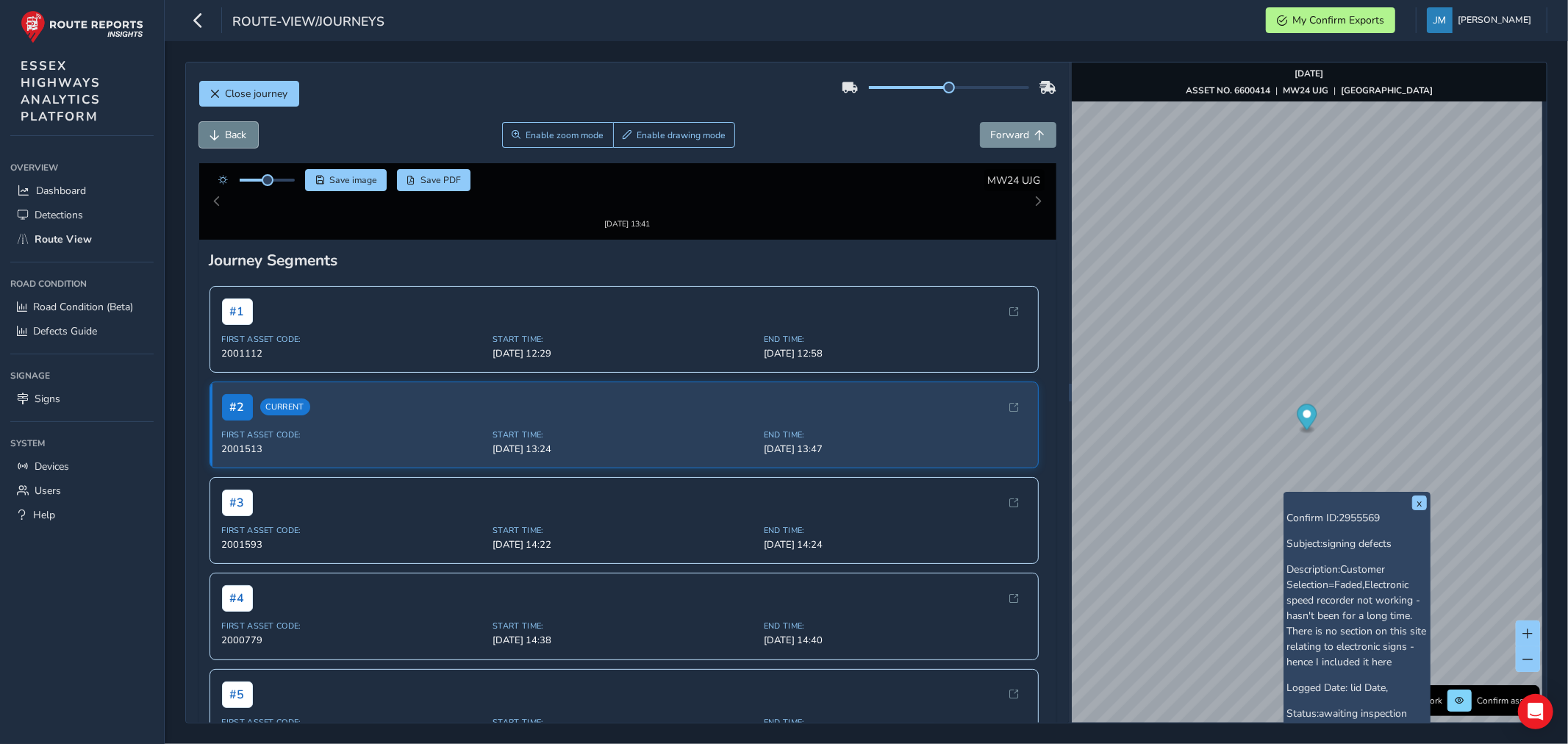
click at [223, 134] on button "Back" at bounding box center [228, 135] width 58 height 26
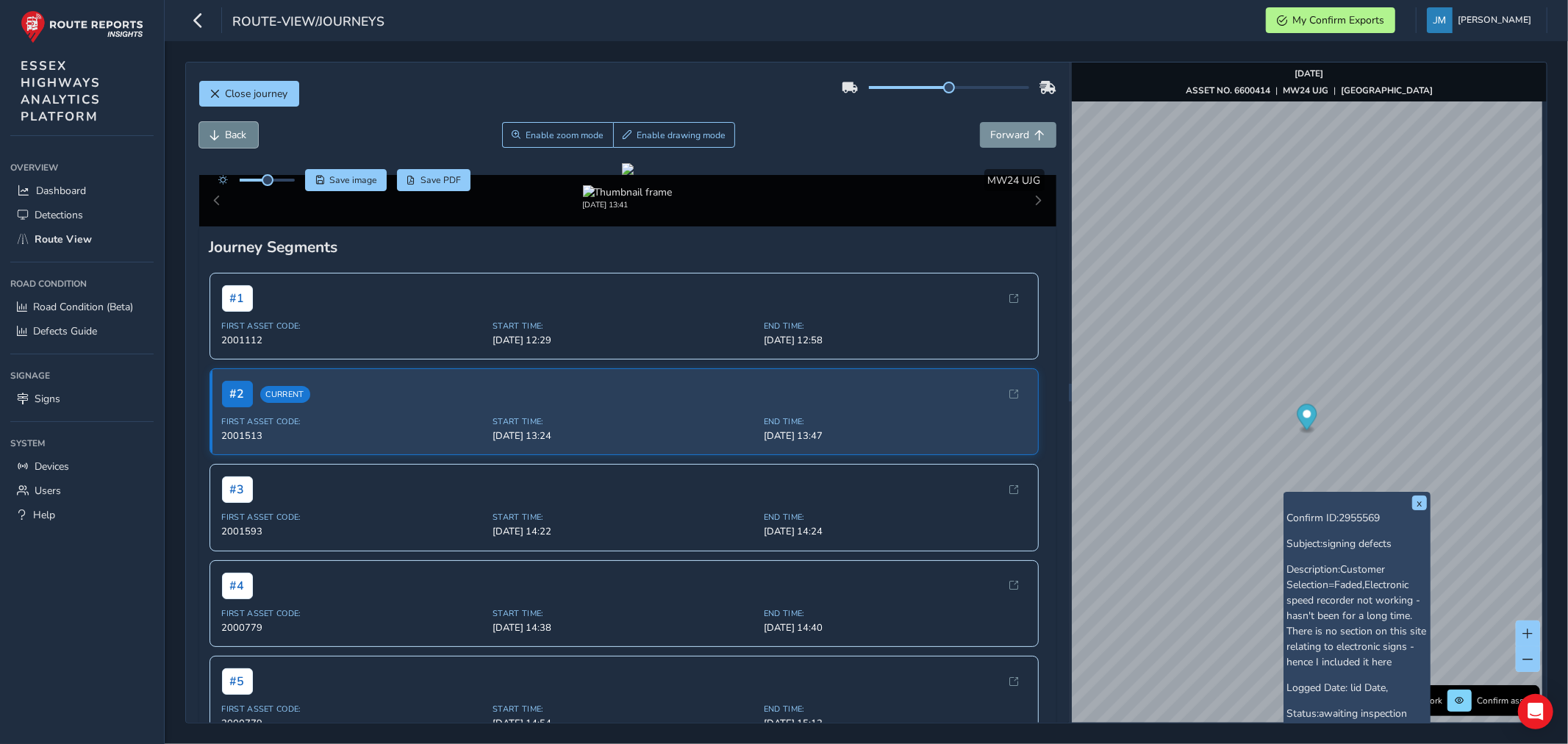
click at [223, 134] on button "Back" at bounding box center [228, 135] width 58 height 26
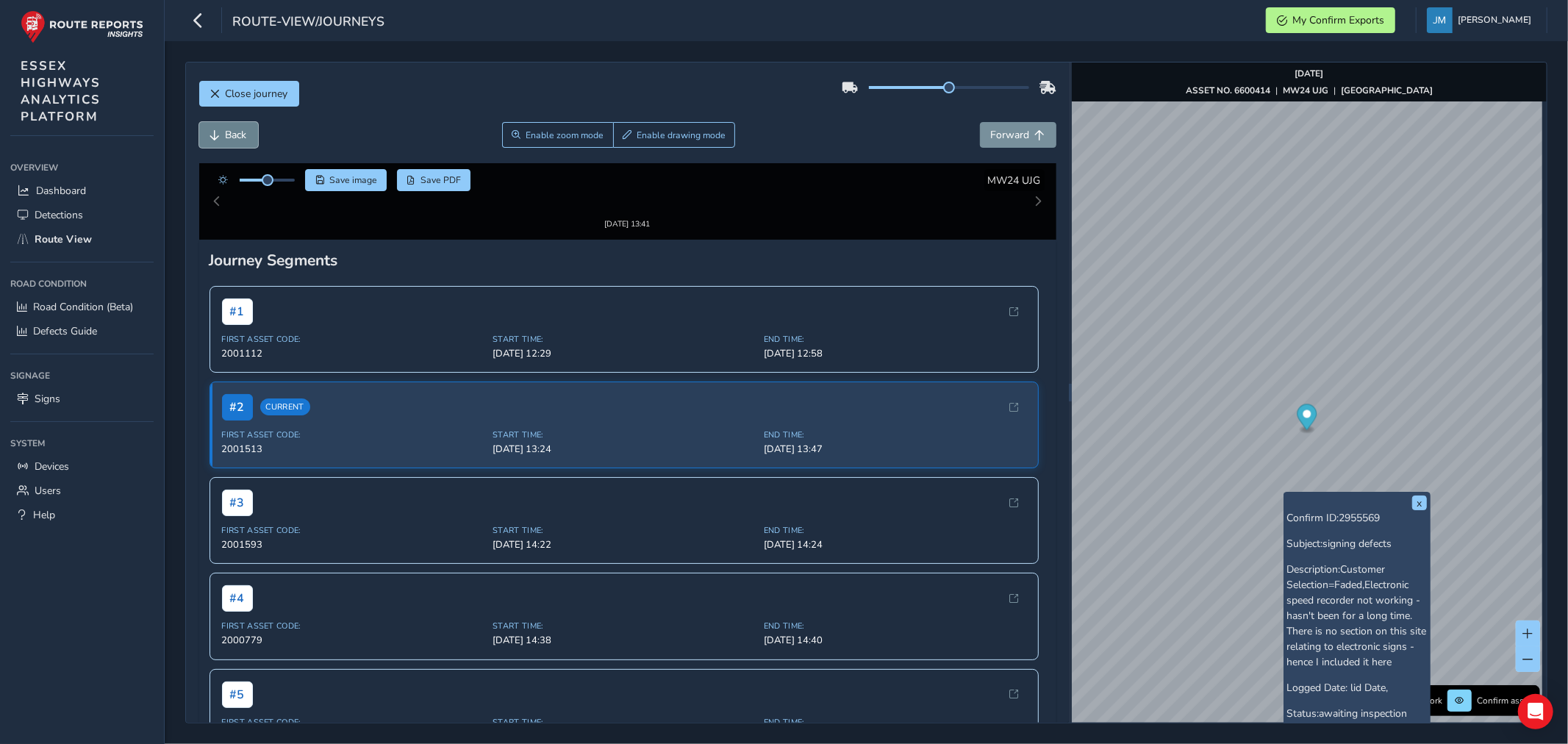
click at [223, 134] on button "Back" at bounding box center [228, 135] width 58 height 26
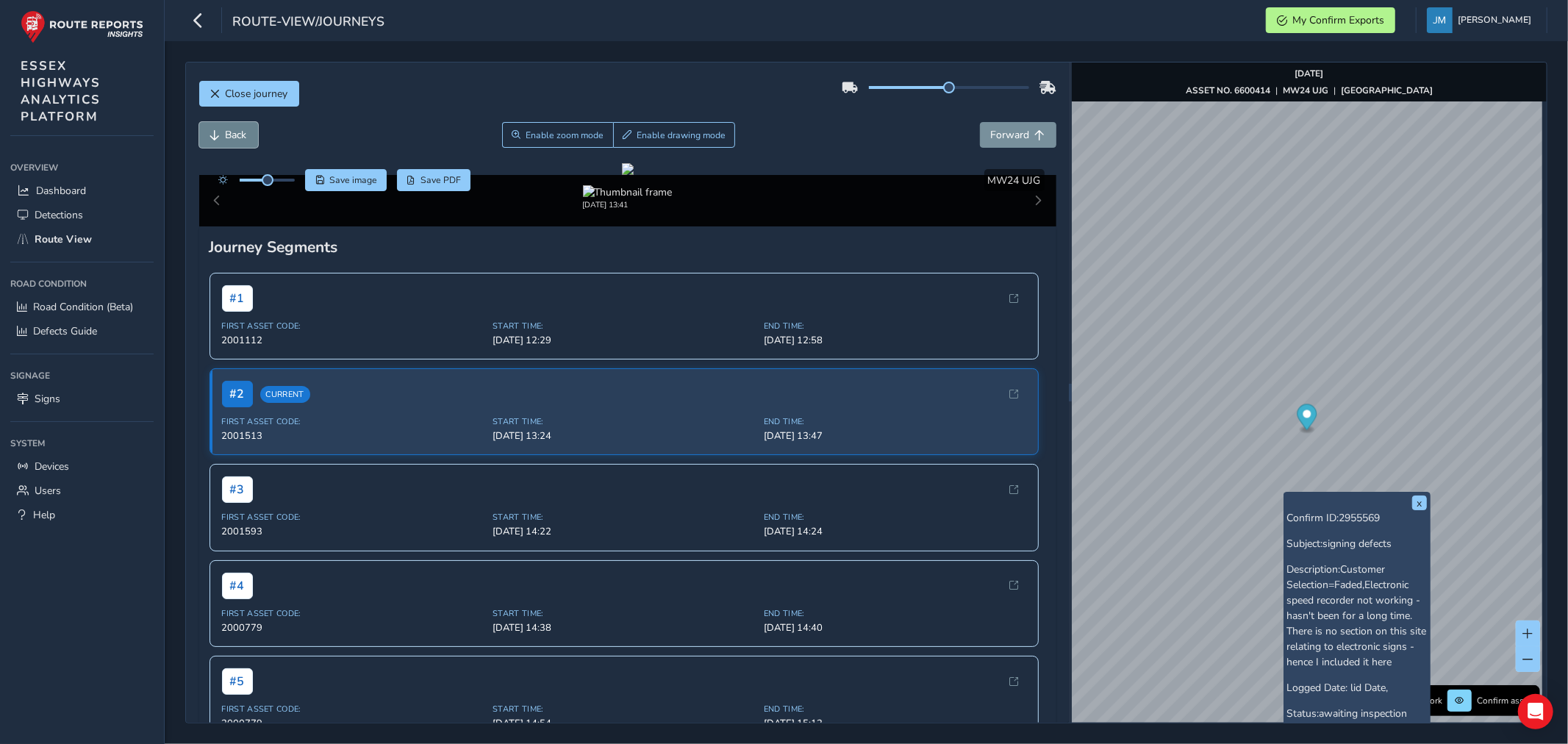
click at [223, 134] on button "Back" at bounding box center [228, 135] width 58 height 26
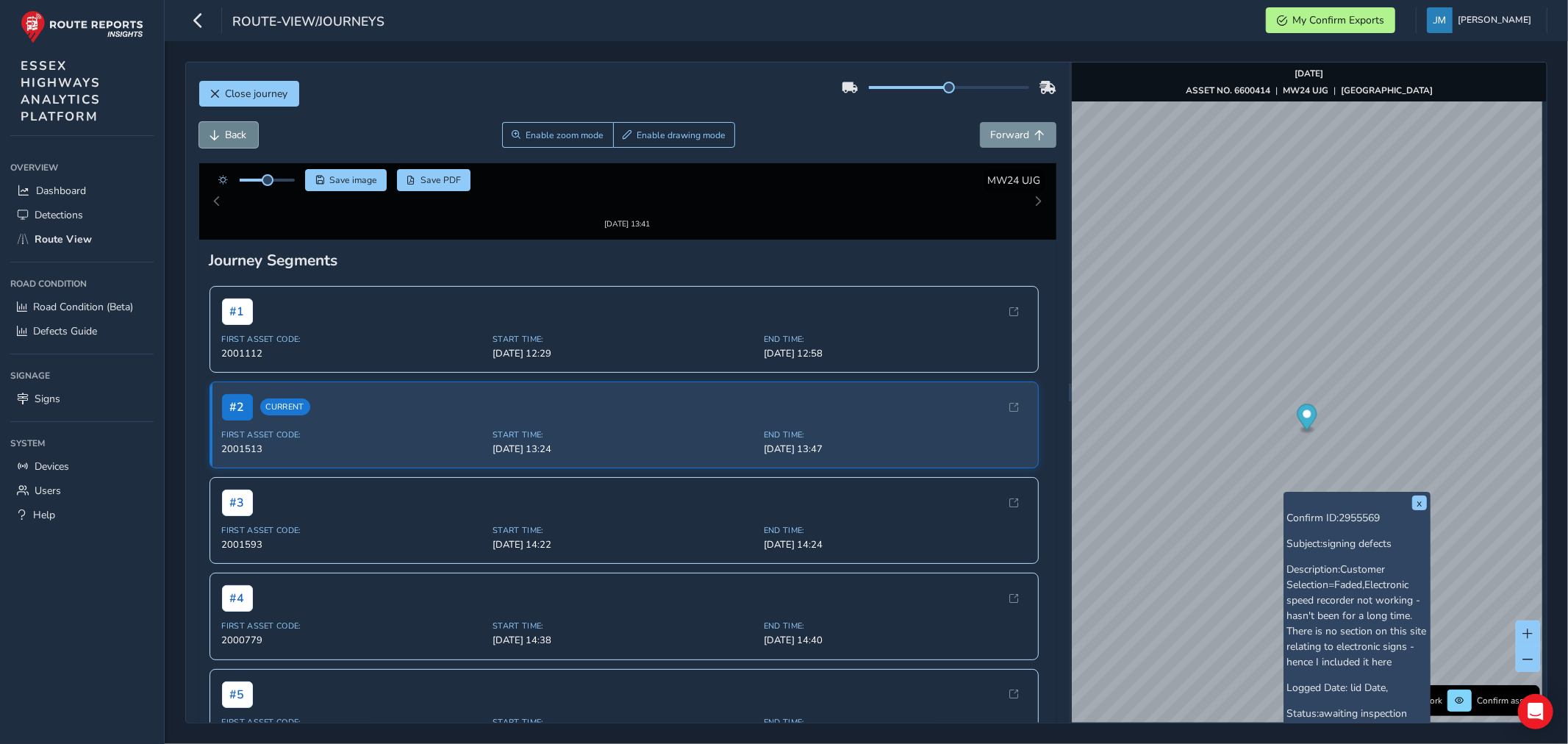
click at [223, 135] on button "Back" at bounding box center [228, 135] width 58 height 26
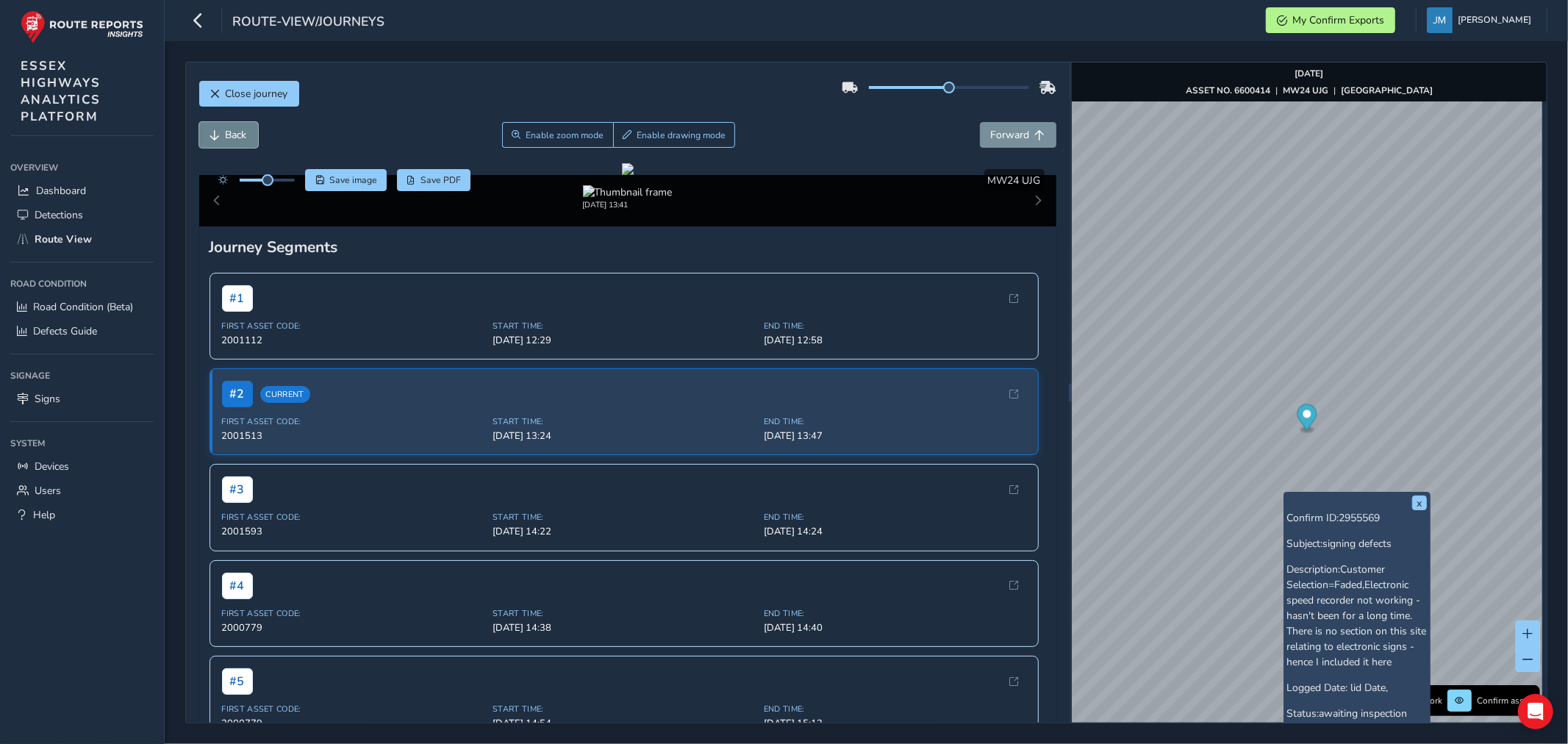
click at [223, 135] on button "Back" at bounding box center [228, 135] width 58 height 26
click at [224, 135] on button "Back" at bounding box center [228, 135] width 58 height 26
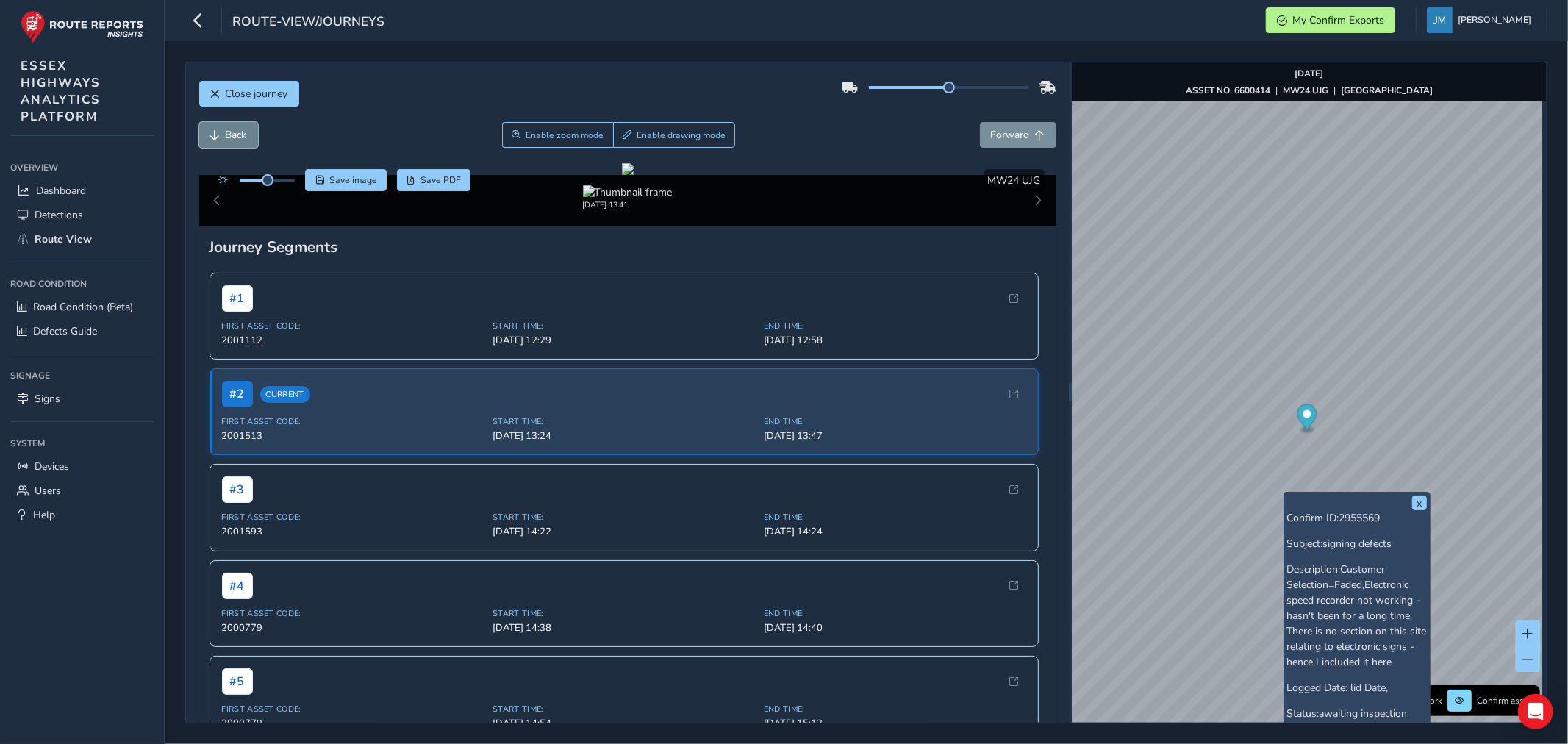
click at [224, 135] on button "Back" at bounding box center [228, 135] width 58 height 26
click at [224, 136] on button "Back" at bounding box center [228, 135] width 58 height 26
click at [224, 137] on button "Back" at bounding box center [228, 135] width 58 height 26
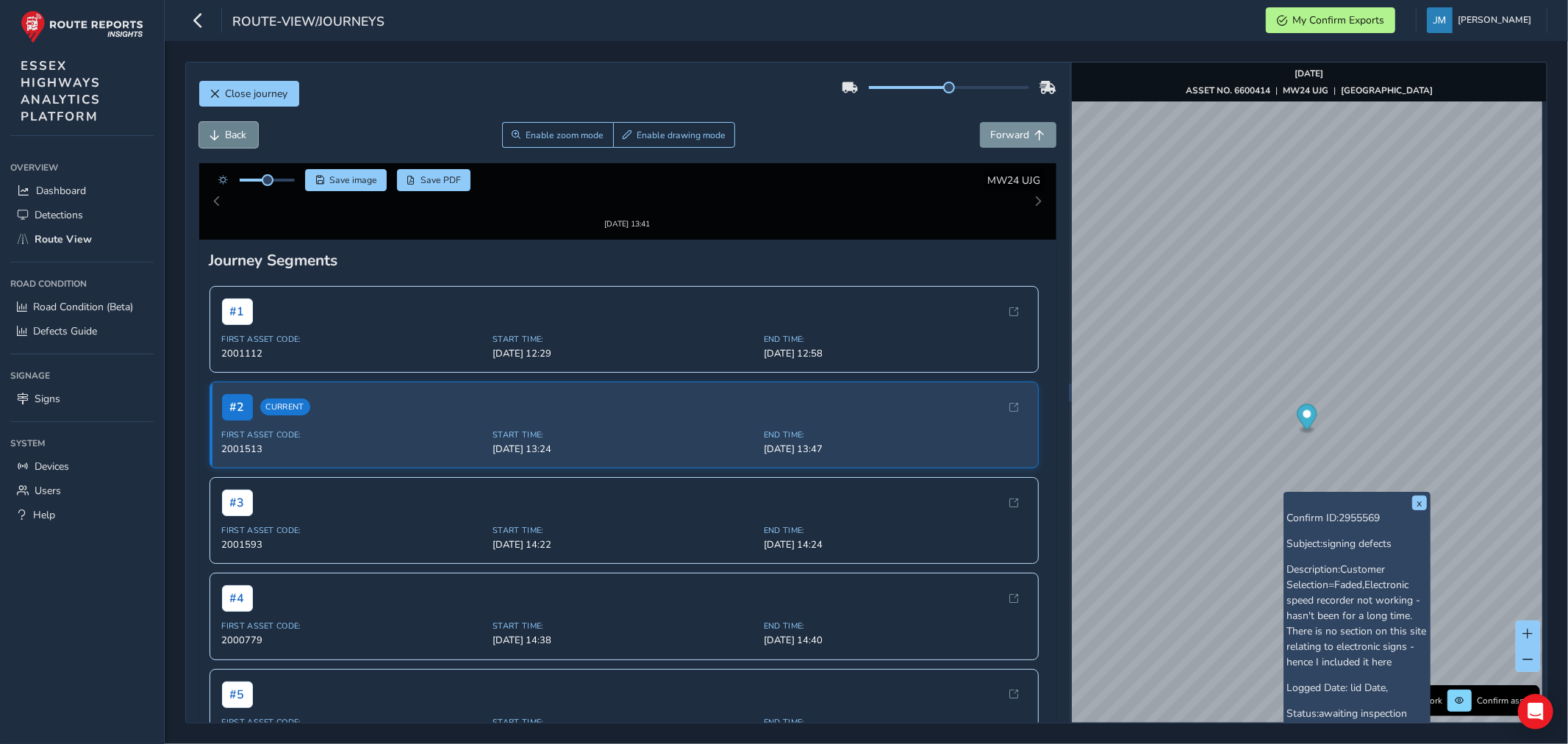
click at [224, 137] on button "Back" at bounding box center [228, 135] width 58 height 26
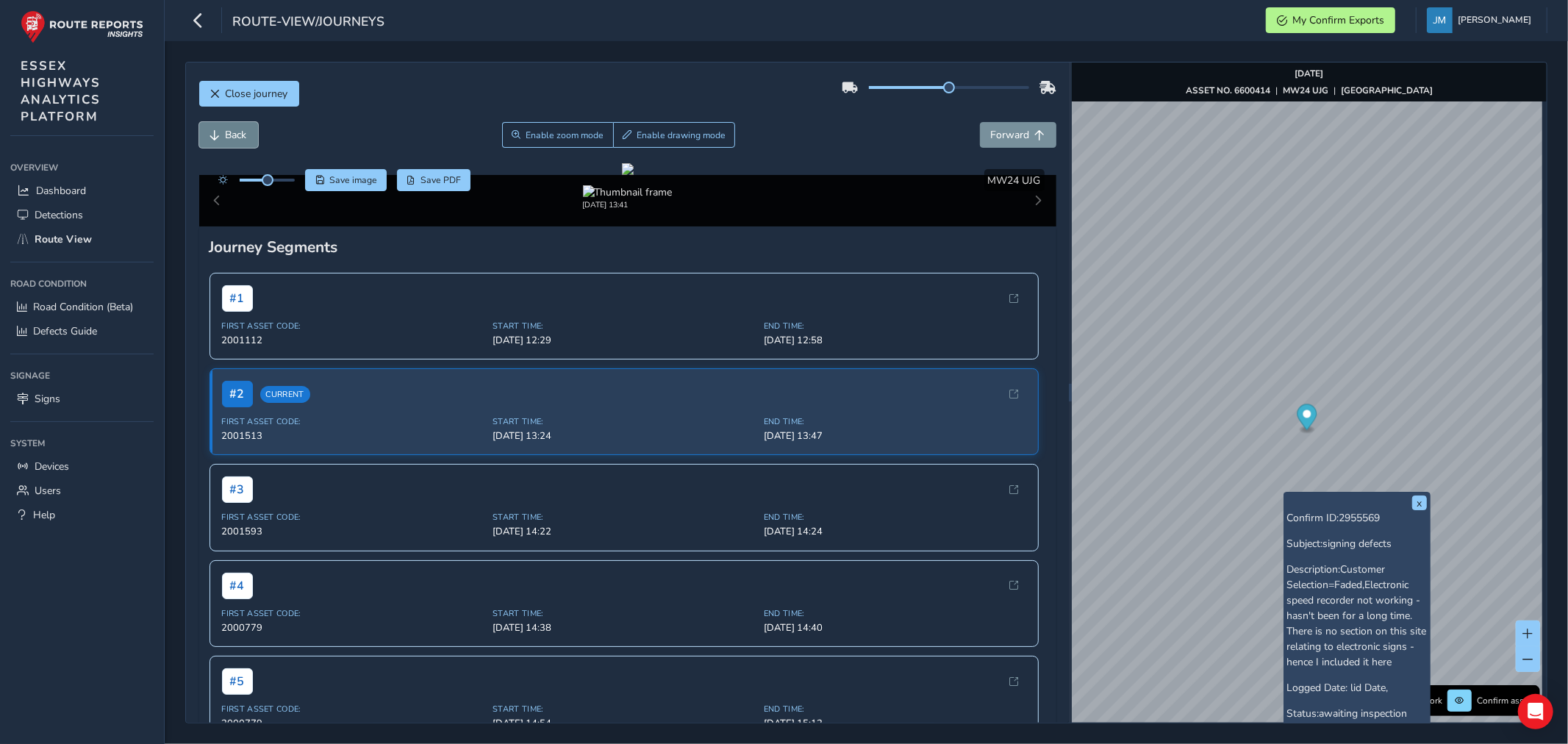
click at [224, 137] on button "Back" at bounding box center [228, 135] width 58 height 26
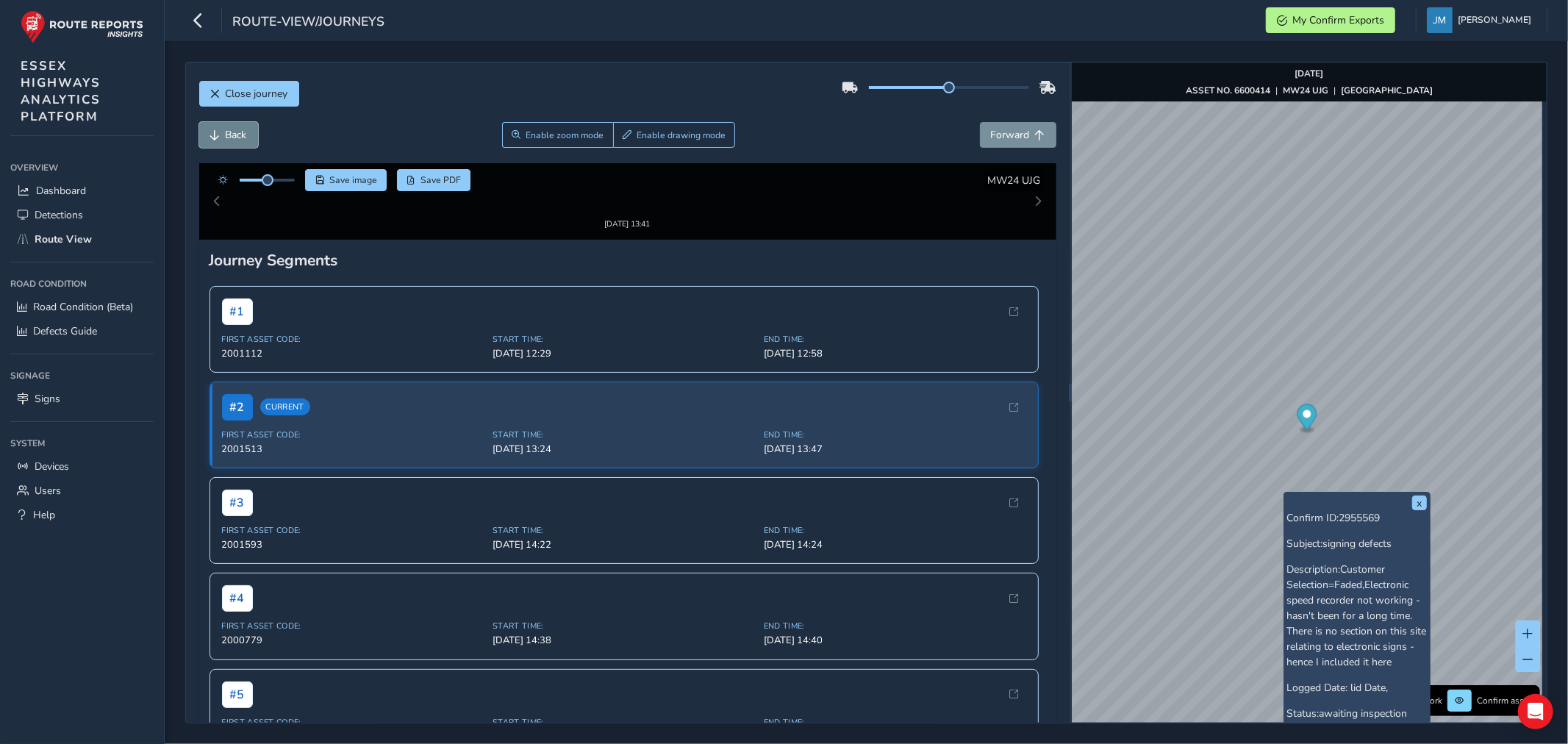
click at [224, 137] on button "Back" at bounding box center [228, 135] width 58 height 26
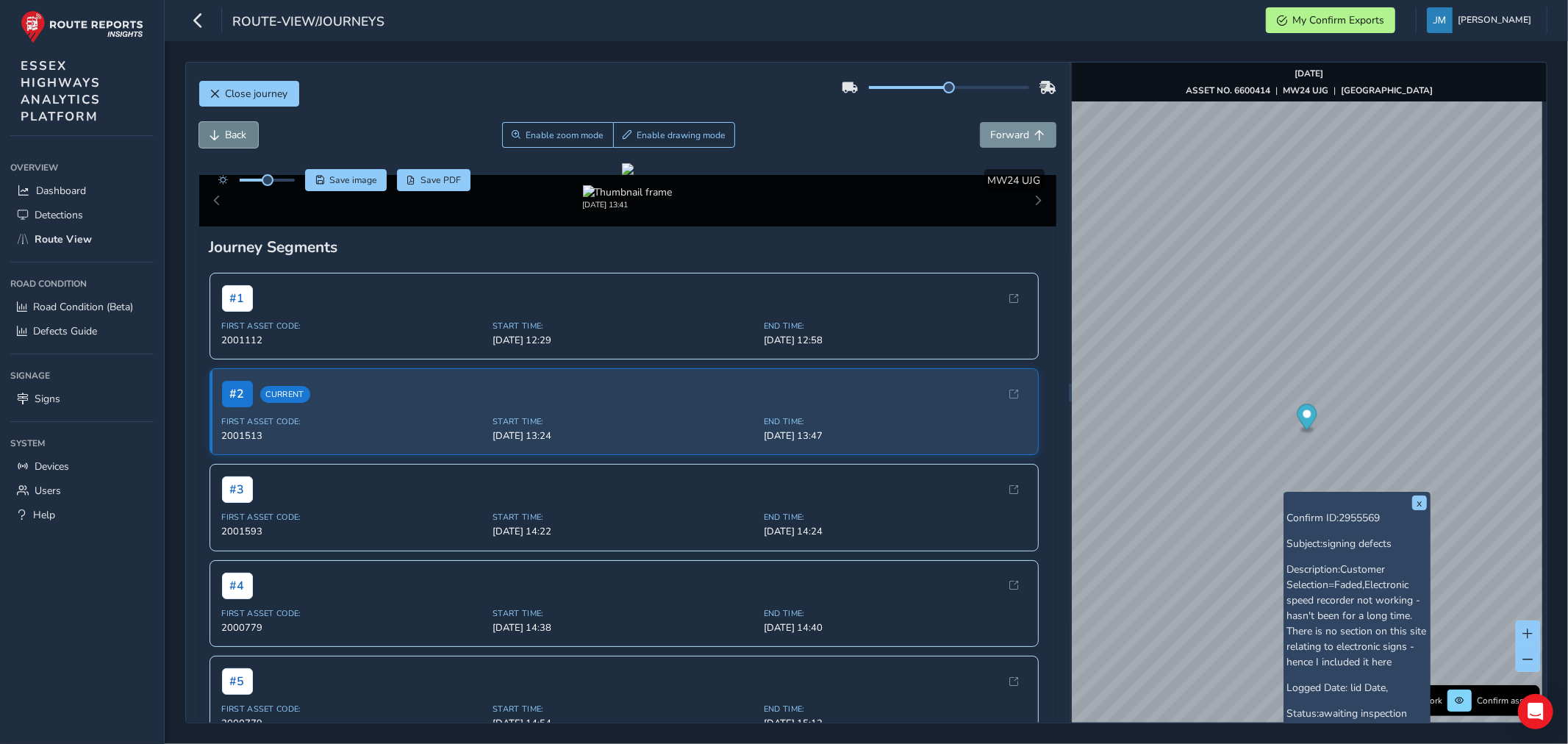
click at [224, 137] on button "Back" at bounding box center [228, 135] width 58 height 26
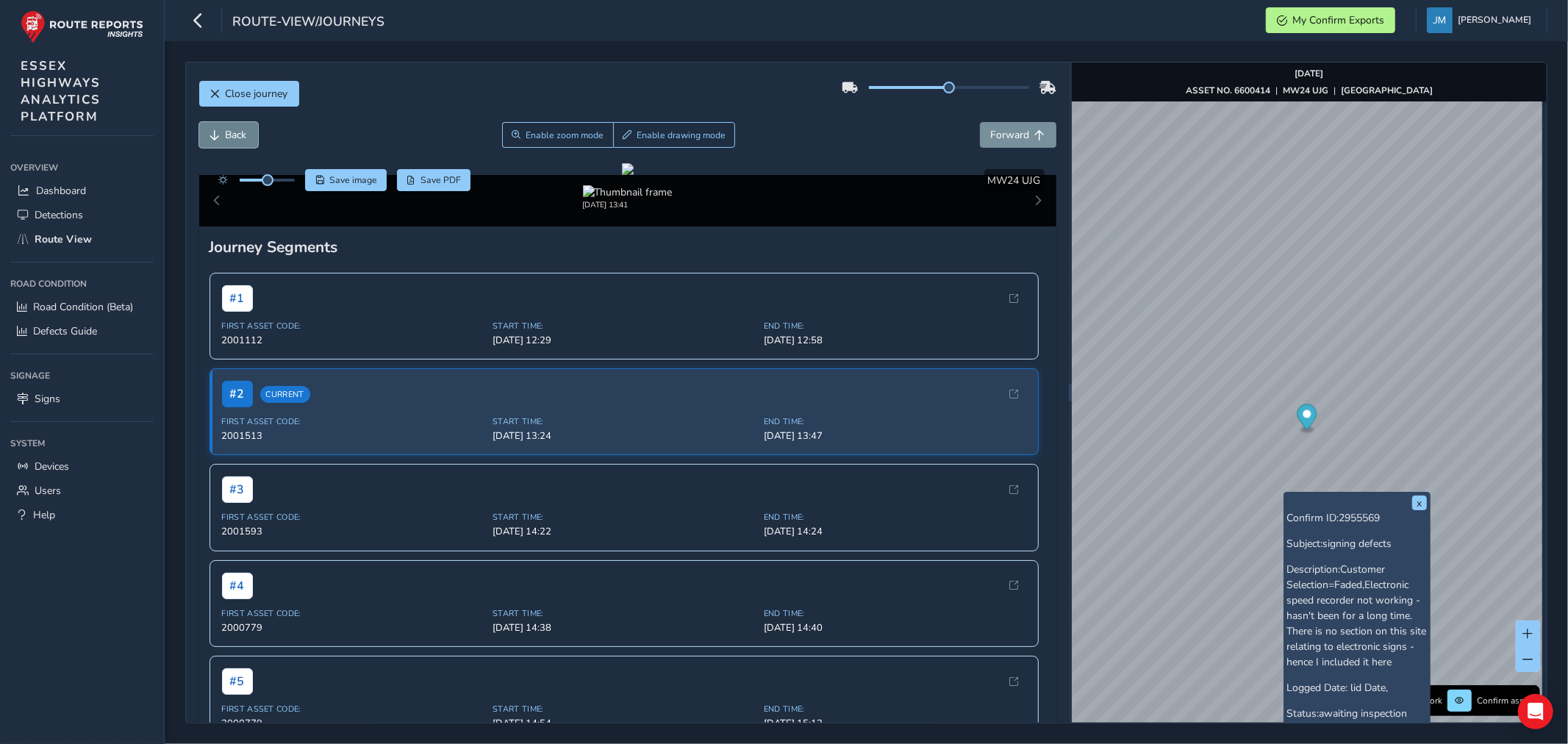
click at [224, 137] on button "Back" at bounding box center [228, 135] width 58 height 26
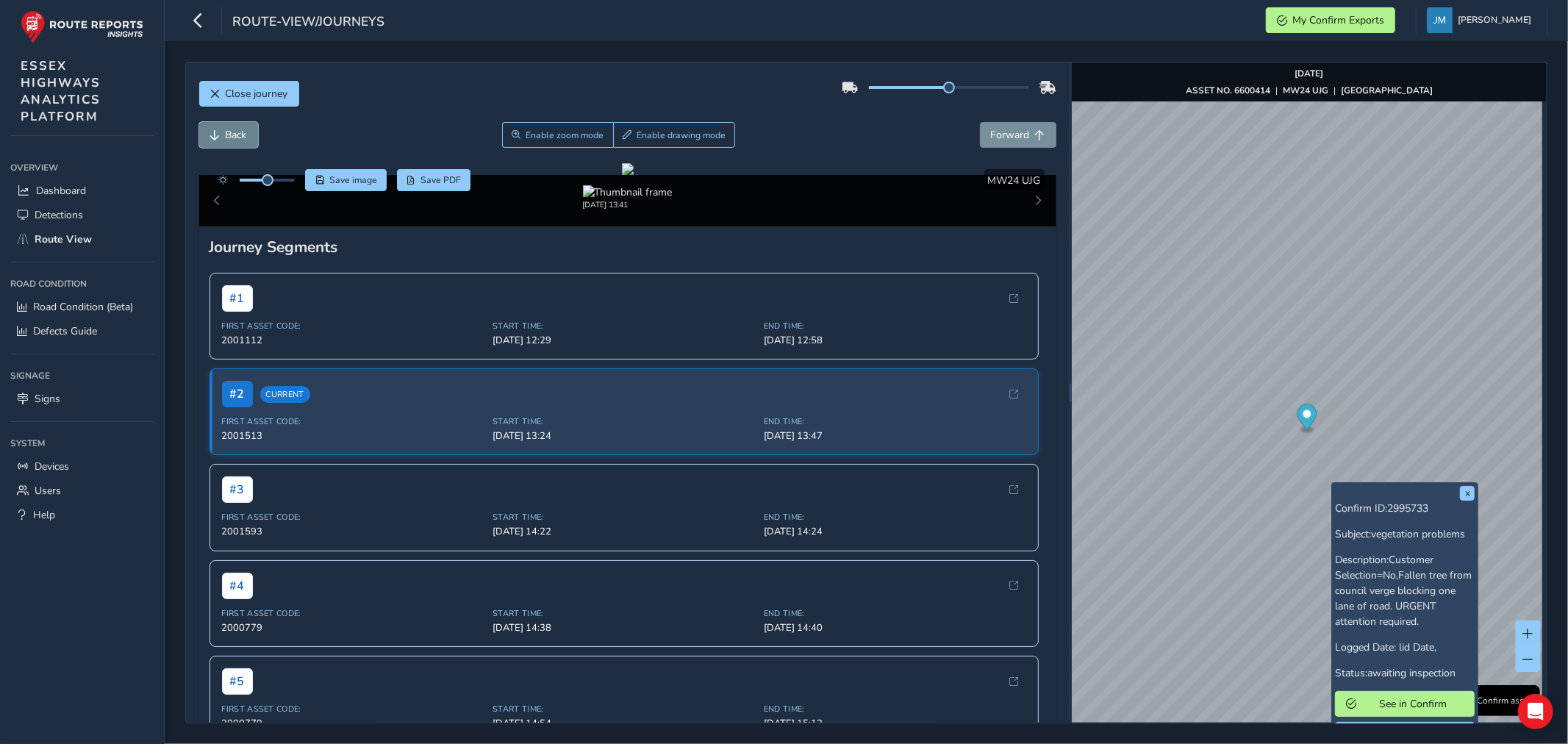
click at [228, 135] on span "Back" at bounding box center [236, 134] width 21 height 14
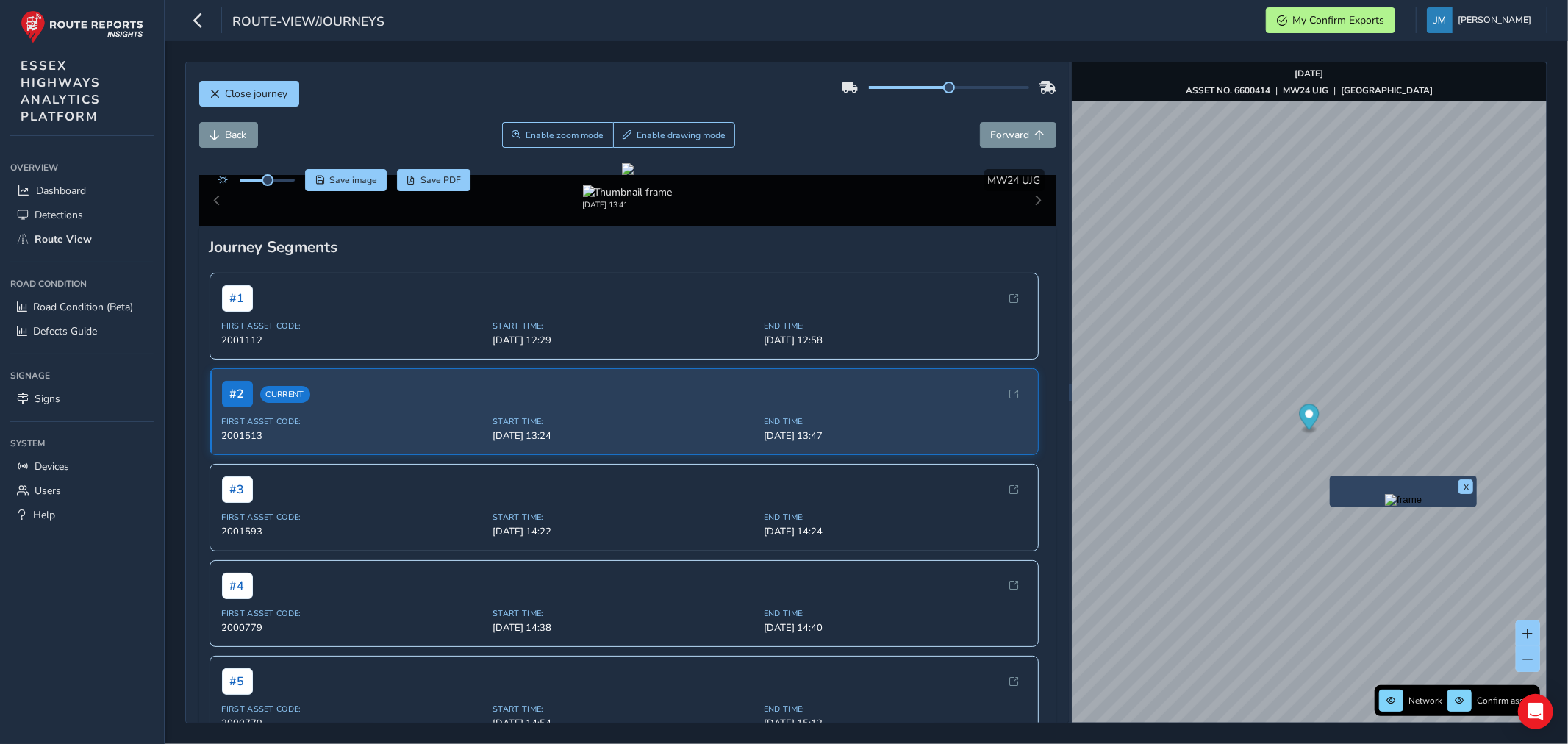
drag, startPoint x: 1363, startPoint y: 519, endPoint x: 1354, endPoint y: 498, distance: 22.8
click at [1385, 506] on img "Preview frame" at bounding box center [1404, 499] width 37 height 12
click at [1401, 498] on img "Preview frame" at bounding box center [1419, 495] width 37 height 12
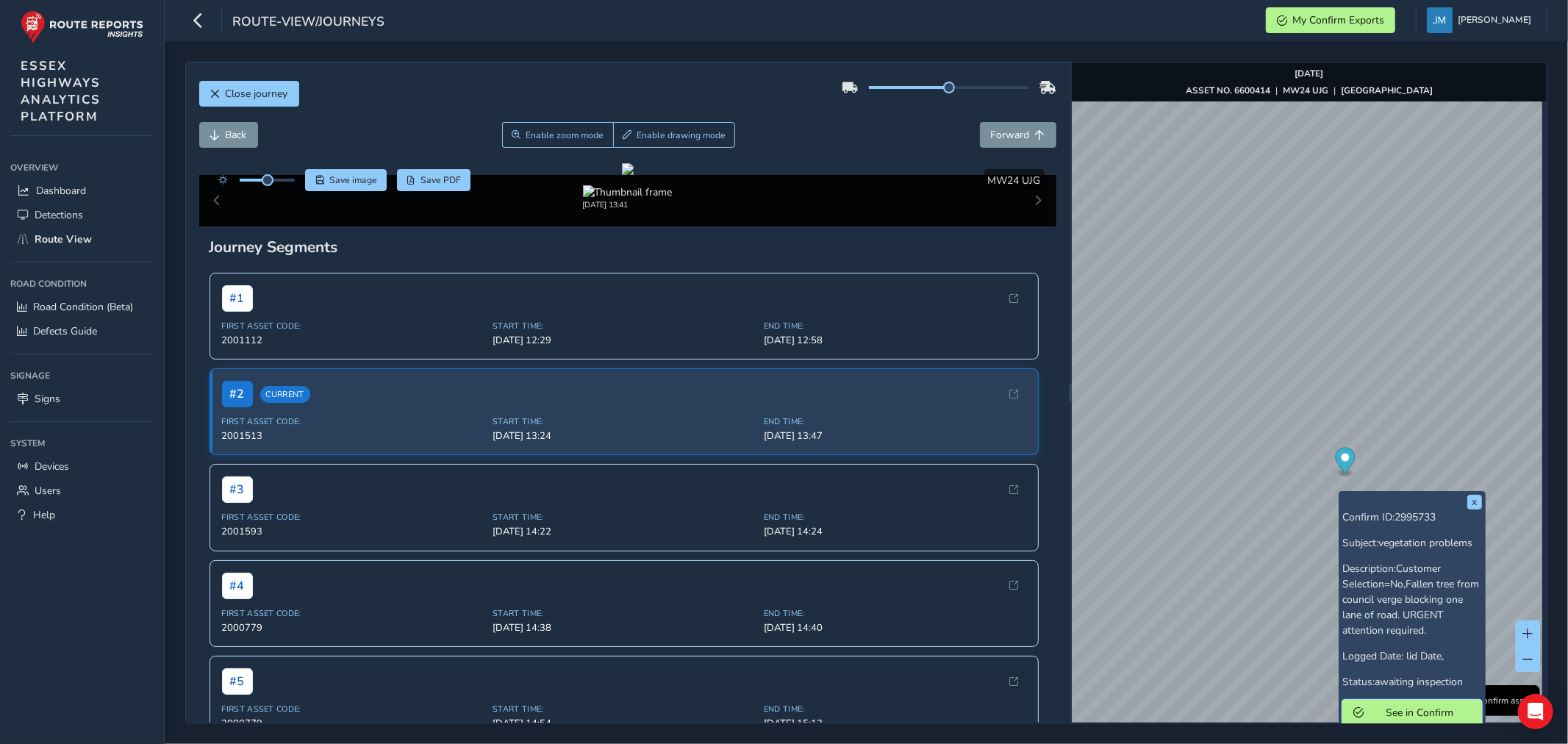
click at [1391, 711] on span "See in Confirm" at bounding box center [1420, 712] width 102 height 14
